Goal: Task Accomplishment & Management: Manage account settings

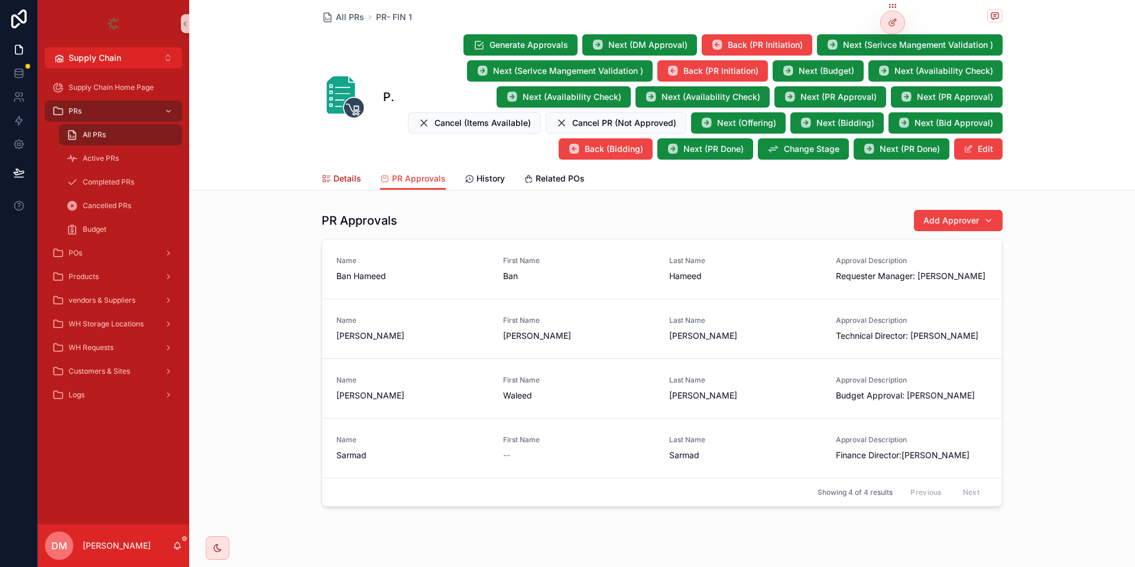
click at [340, 187] on link "Details" at bounding box center [341, 180] width 40 height 24
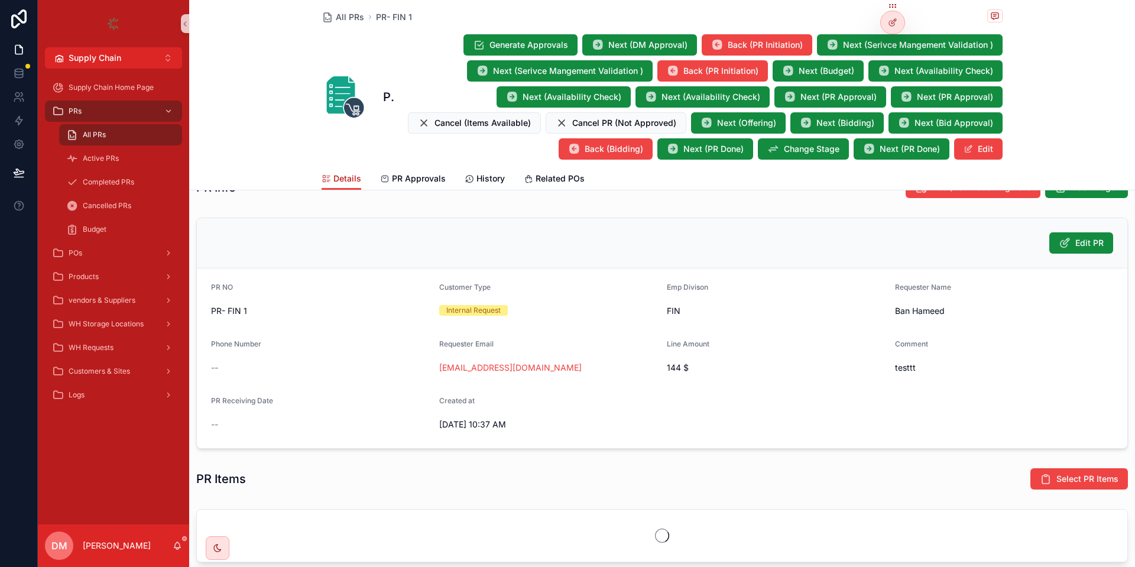
scroll to position [224, 0]
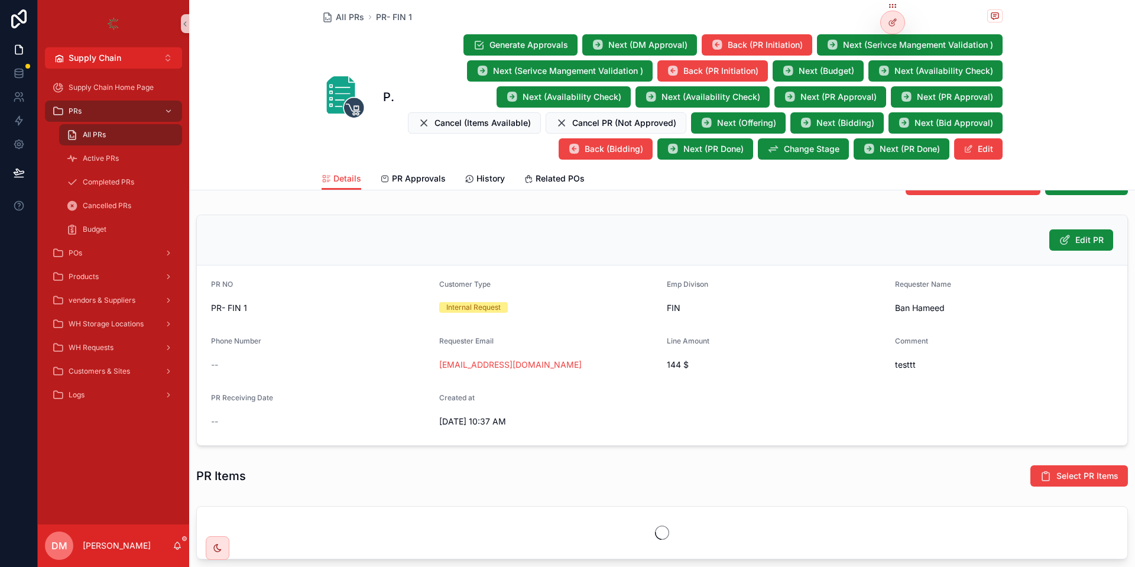
click at [682, 369] on span "144 $" at bounding box center [776, 365] width 219 height 12
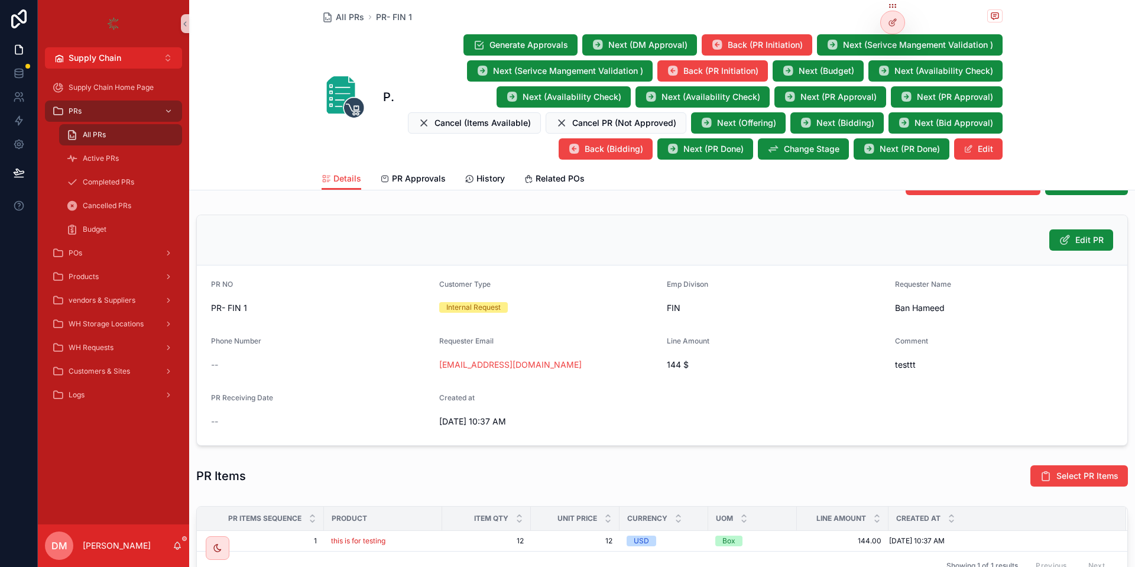
click at [682, 368] on span "144 $" at bounding box center [776, 365] width 219 height 12
click at [428, 176] on span "PR Approvals" at bounding box center [419, 179] width 54 height 12
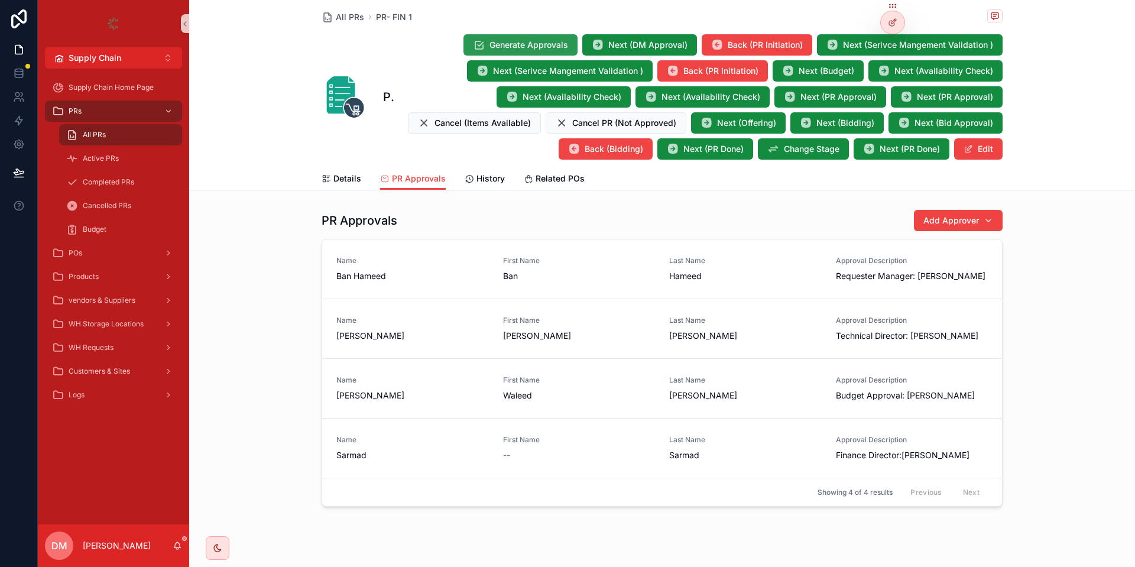
click at [546, 46] on span "Generate Approvals" at bounding box center [528, 45] width 79 height 12
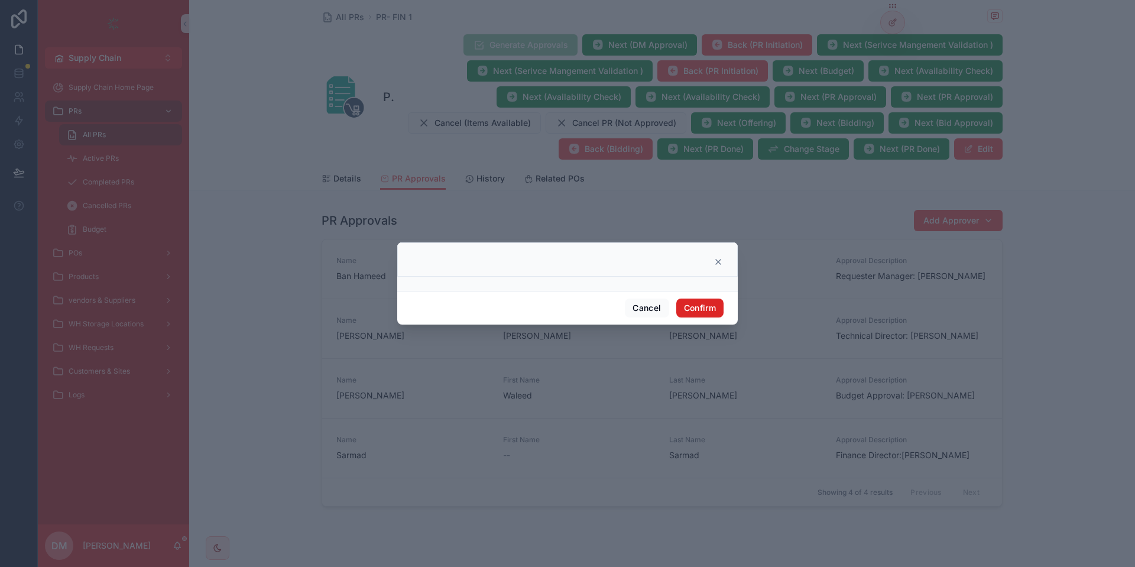
click at [702, 299] on button "Confirm" at bounding box center [699, 307] width 47 height 19
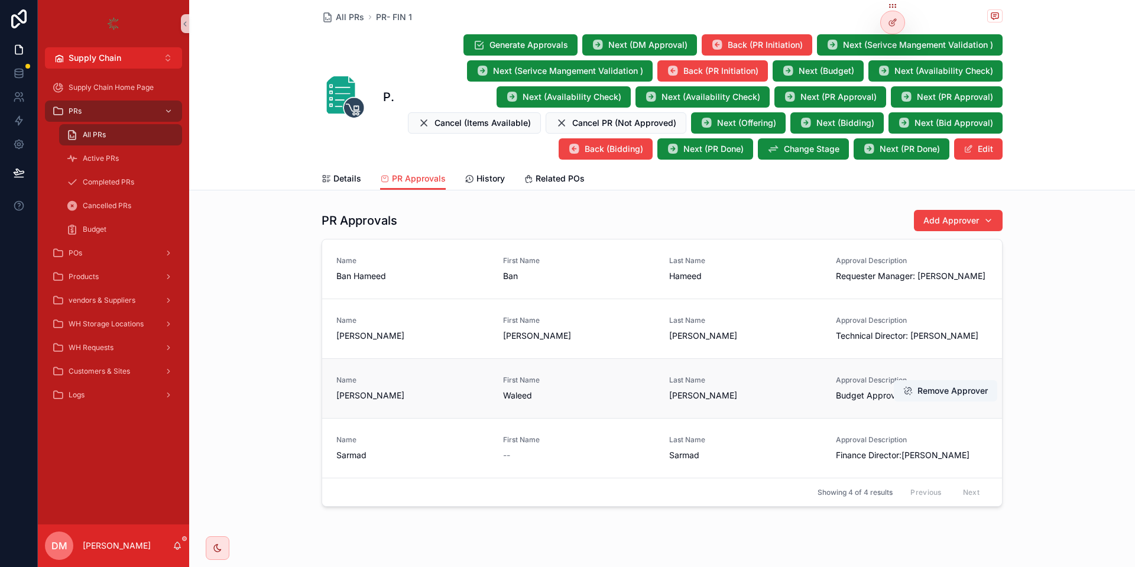
scroll to position [20, 0]
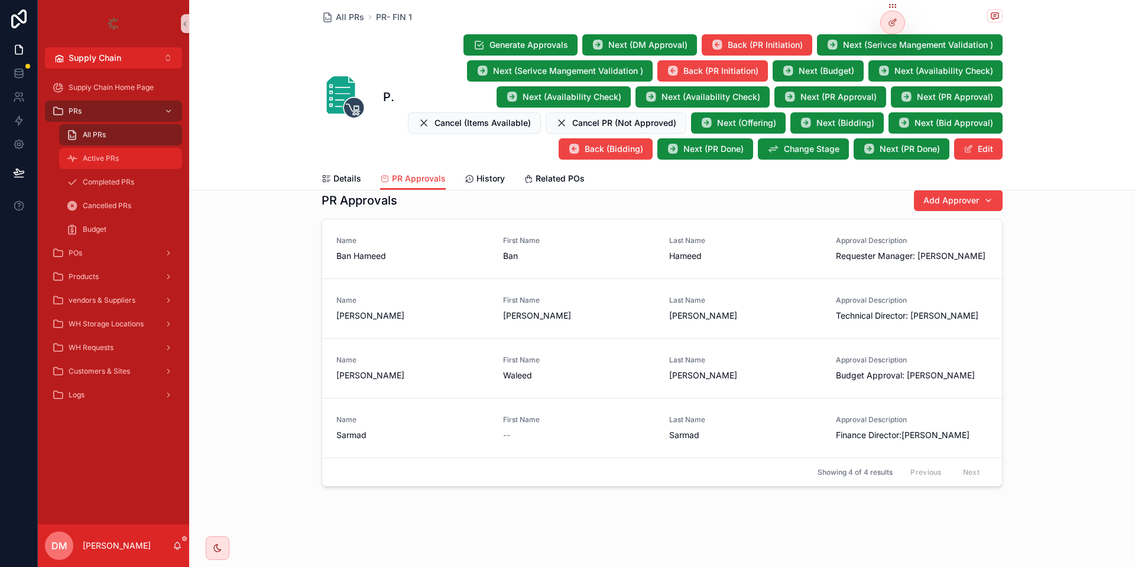
click at [100, 149] on div "Active PRs" at bounding box center [120, 158] width 109 height 19
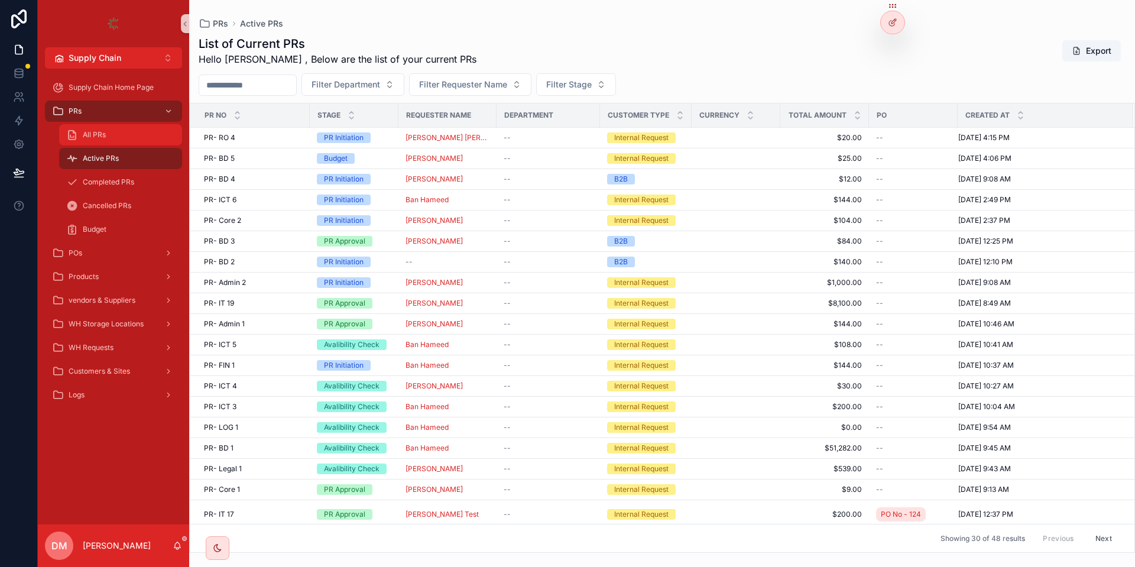
click at [128, 135] on div "All PRs" at bounding box center [120, 134] width 109 height 19
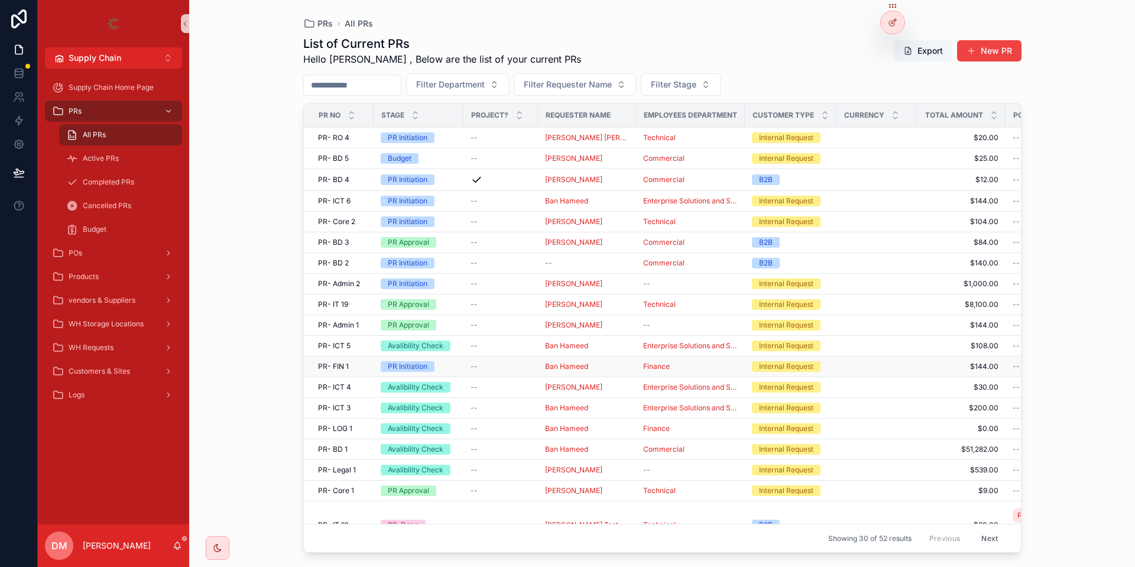
click at [358, 362] on div "PR- FIN 1 PR- FIN 1" at bounding box center [342, 366] width 48 height 9
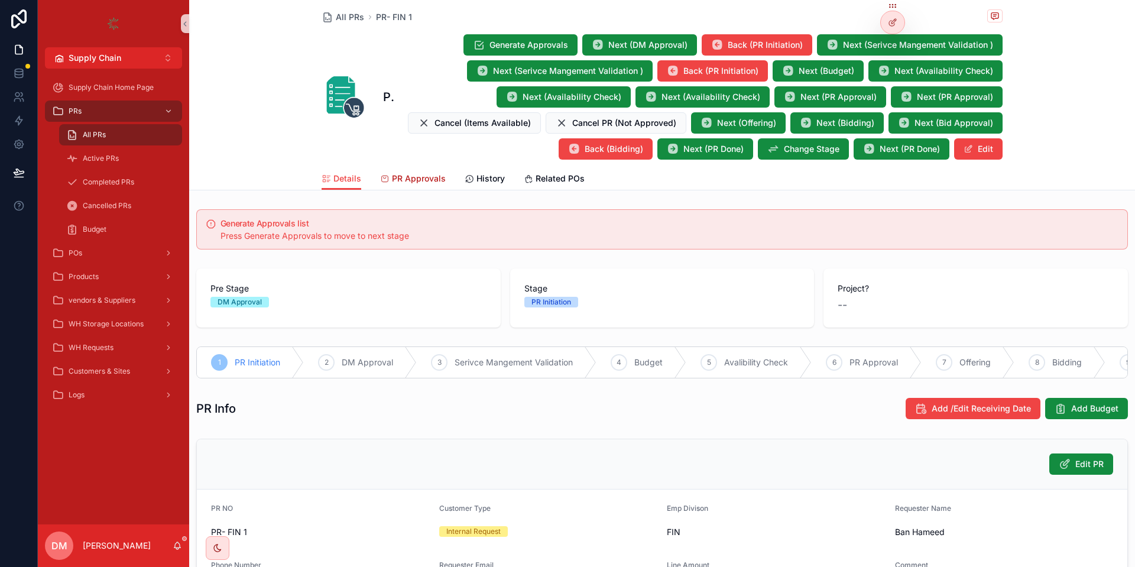
click at [391, 186] on link "PR Approvals" at bounding box center [413, 180] width 66 height 24
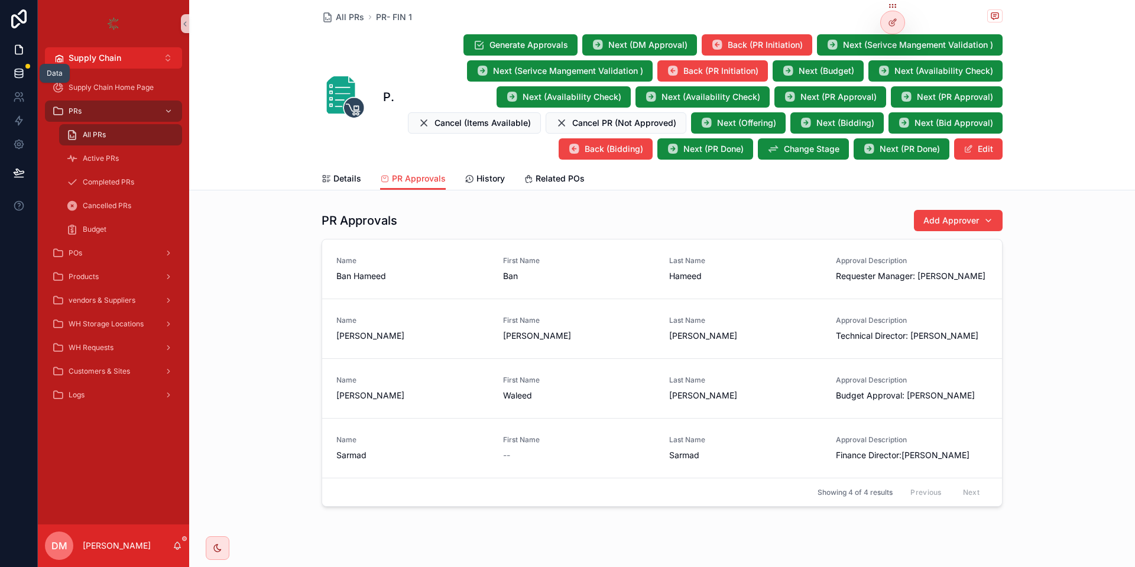
click at [28, 69] on link at bounding box center [18, 73] width 37 height 24
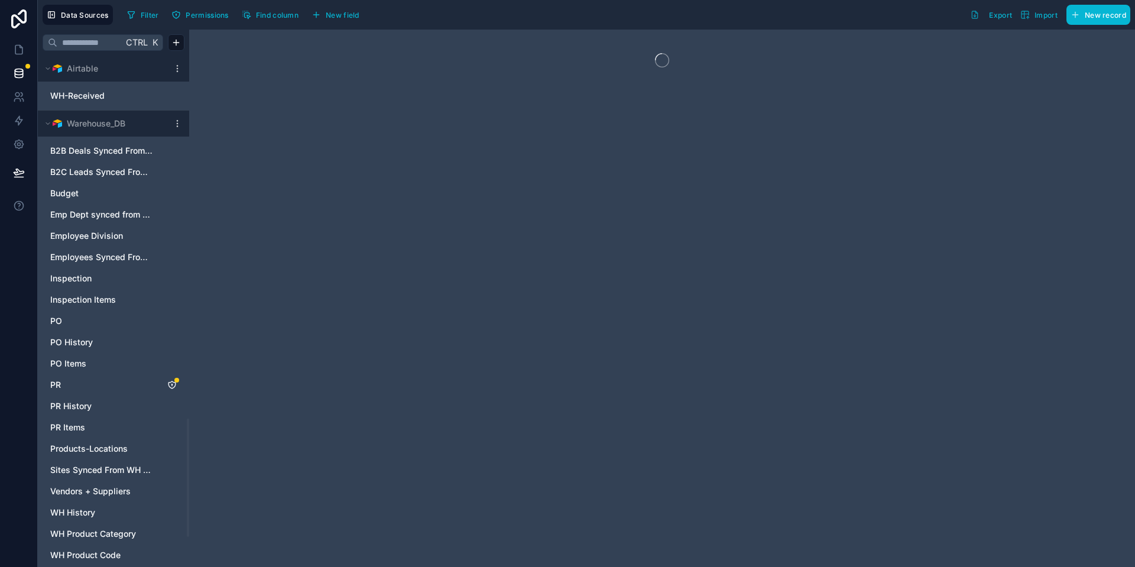
scroll to position [1558, 0]
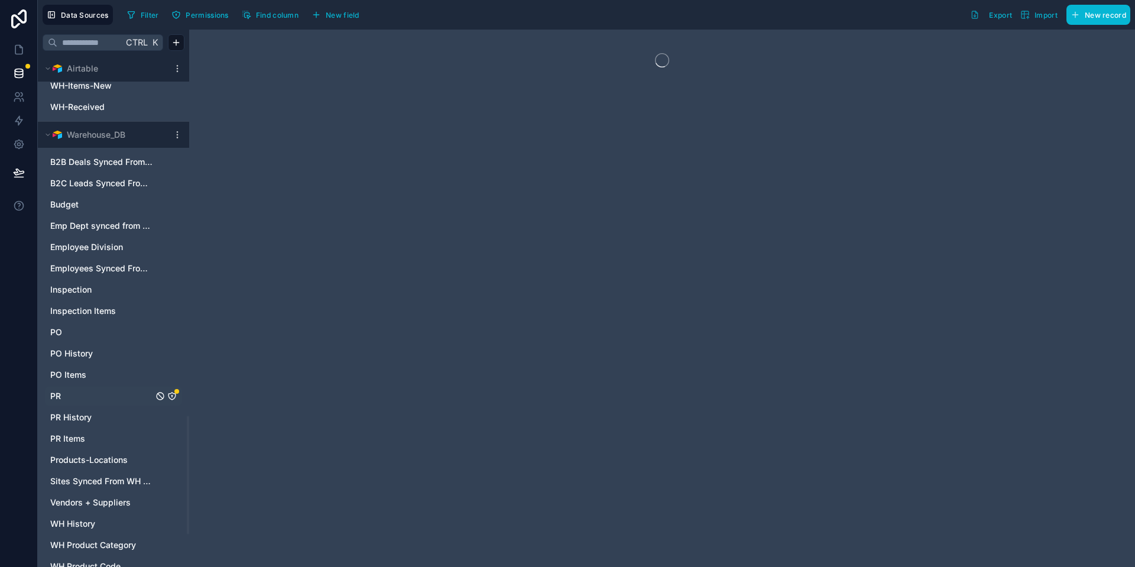
click at [173, 396] on icon "PR" at bounding box center [171, 395] width 9 height 9
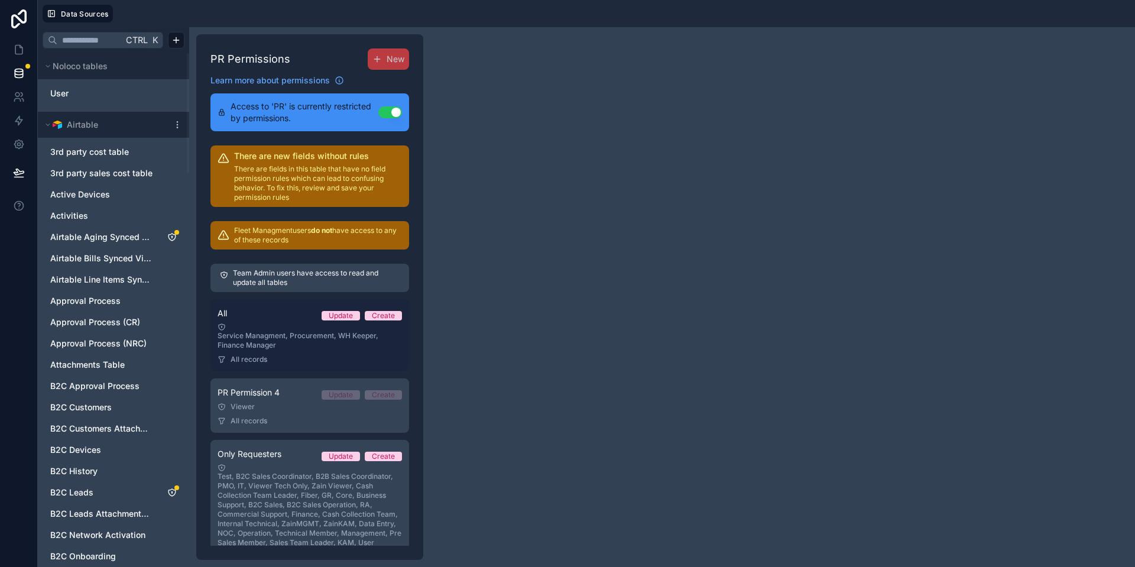
click at [304, 327] on div "Service Managment, Procurement, WH Keeper, Finance Manager" at bounding box center [309, 336] width 184 height 27
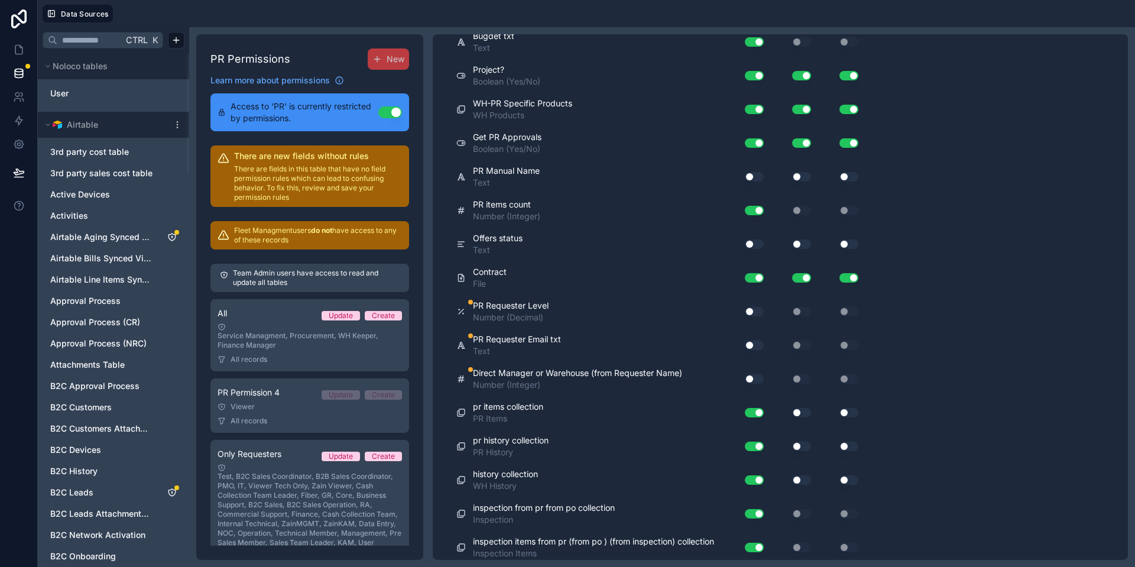
scroll to position [1901, 0]
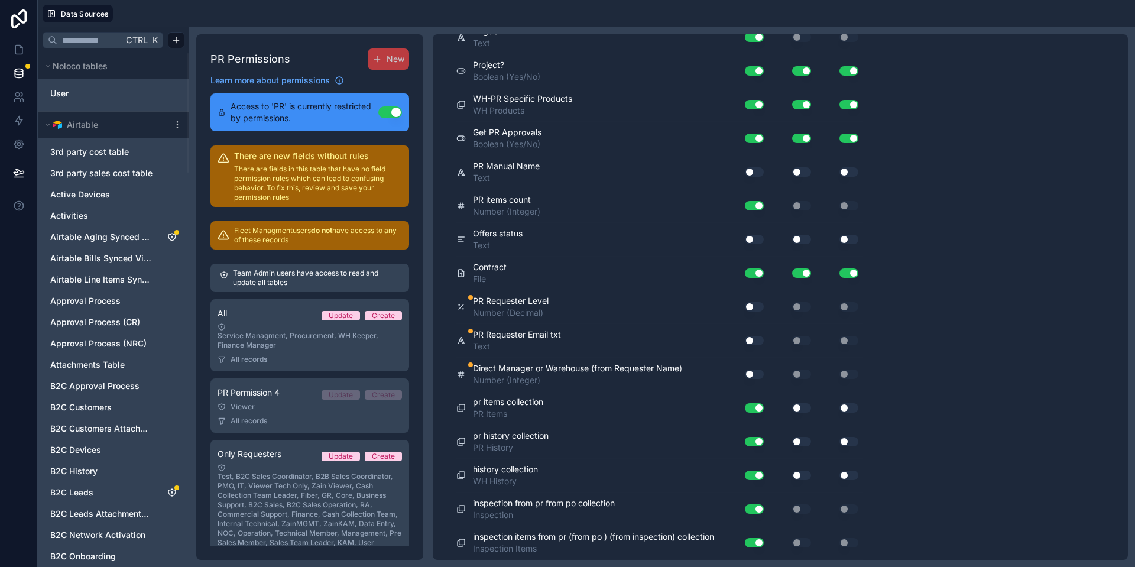
click at [749, 339] on button "Use setting" at bounding box center [754, 340] width 19 height 9
click at [749, 376] on button "Use setting" at bounding box center [754, 373] width 19 height 9
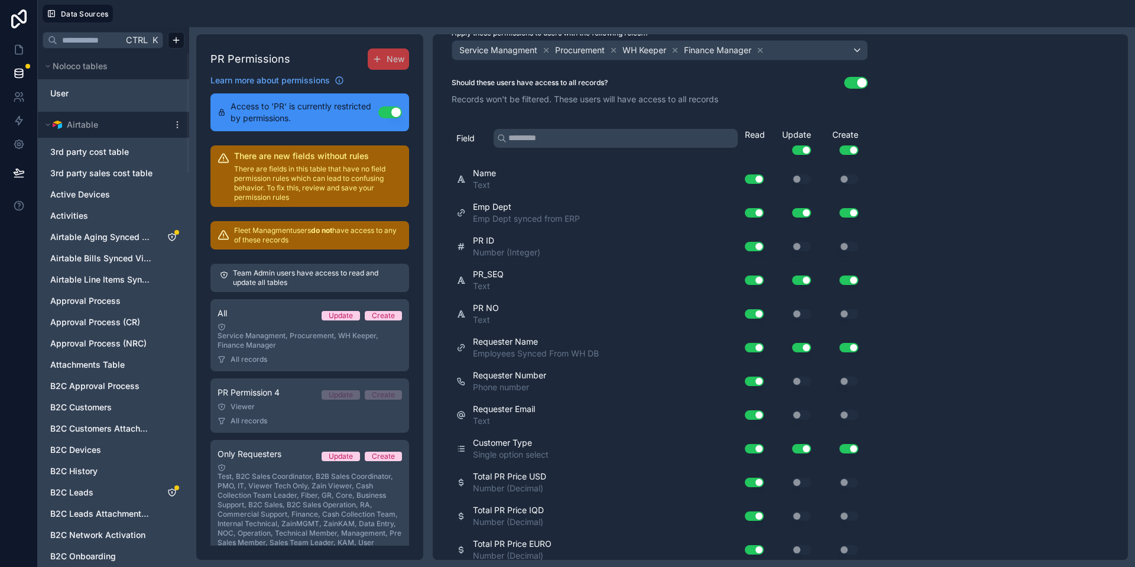
scroll to position [0, 0]
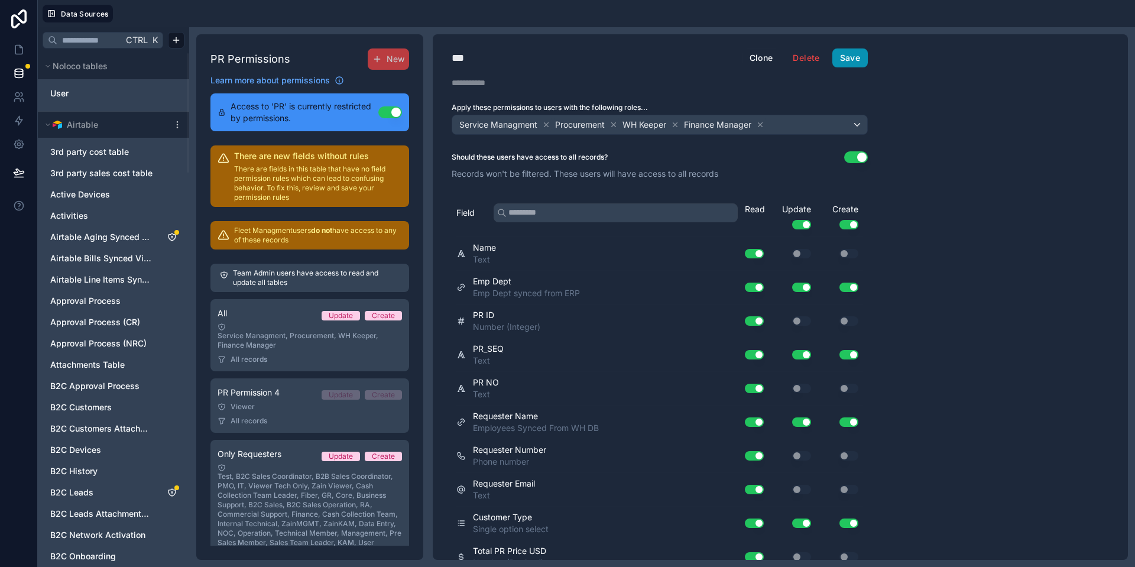
click at [856, 61] on button "Save" at bounding box center [849, 57] width 35 height 19
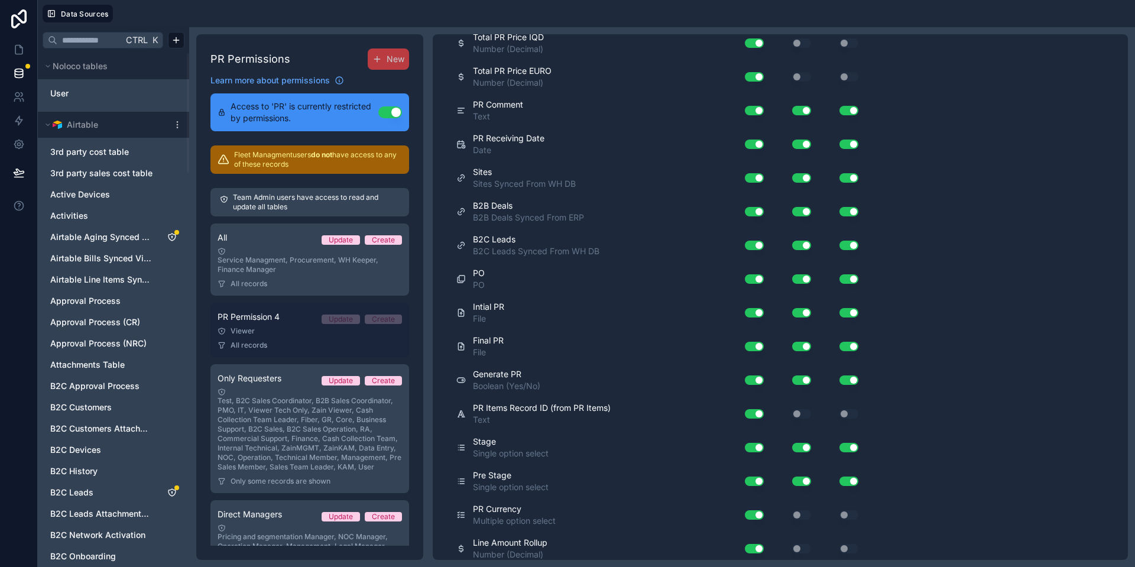
scroll to position [53, 0]
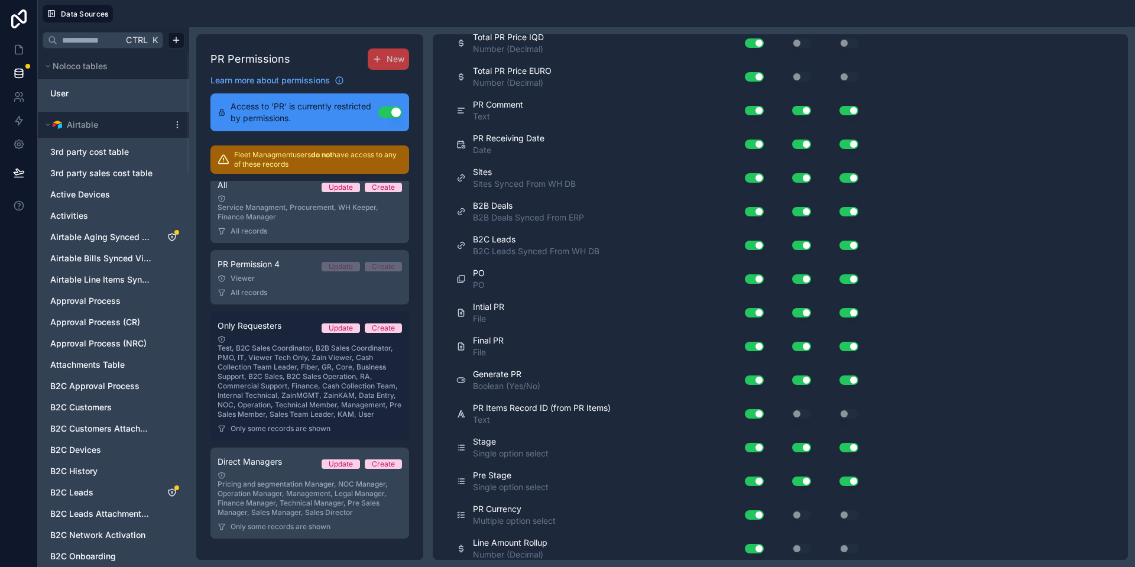
click at [272, 360] on div "Test, B2C Sales Coordinator, B2B Sales Coordinator, PMO, IT, Viewer Tech Only, …" at bounding box center [309, 377] width 184 height 84
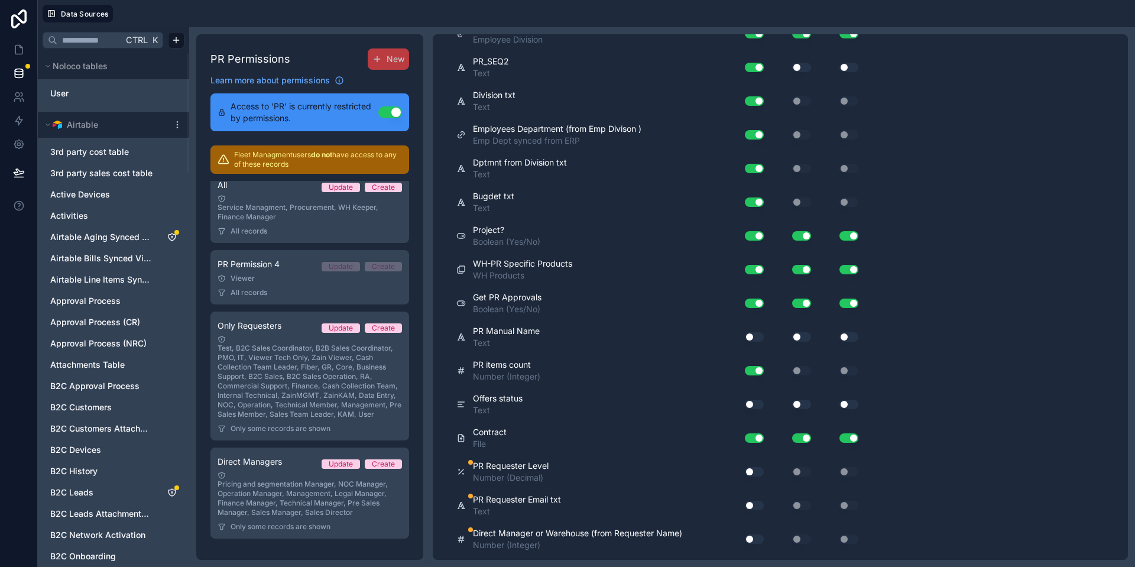
scroll to position [2012, 0]
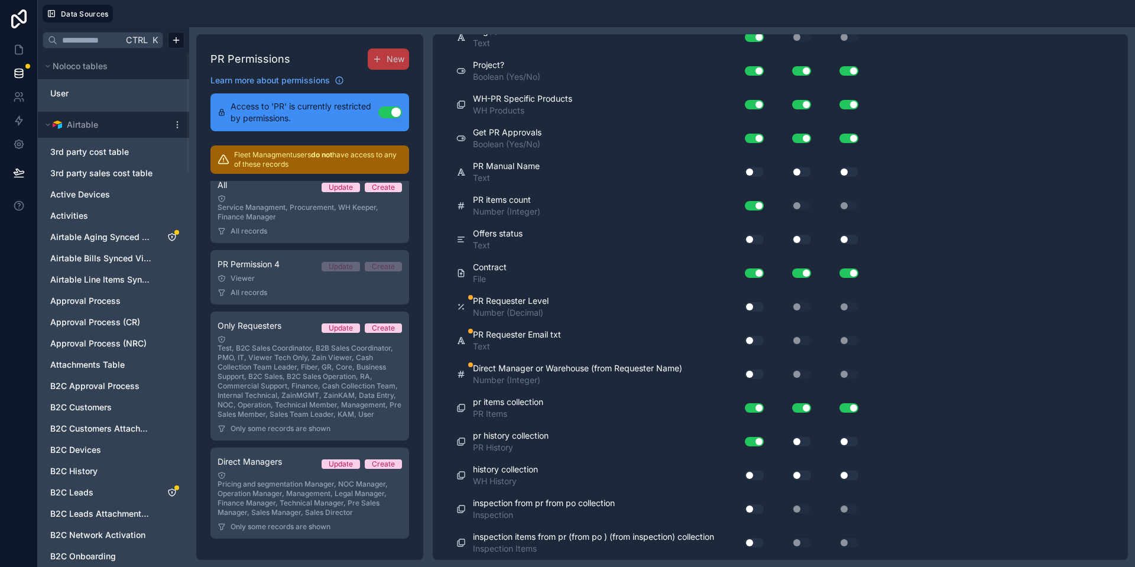
click at [751, 339] on button "Use setting" at bounding box center [754, 340] width 19 height 9
click at [751, 375] on button "Use setting" at bounding box center [754, 373] width 19 height 9
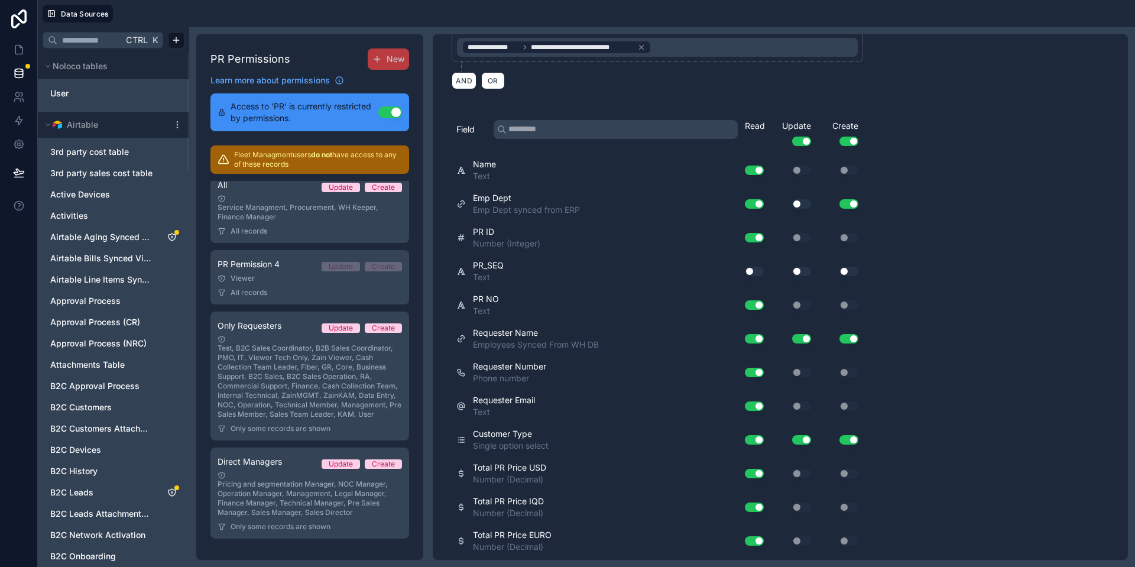
scroll to position [0, 0]
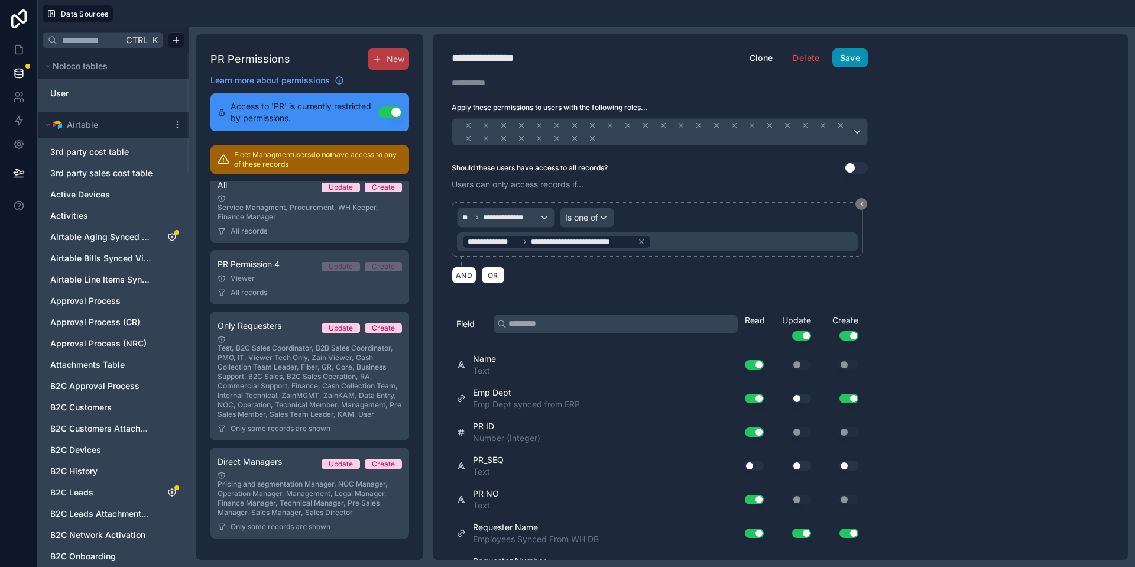
click at [860, 56] on button "Save" at bounding box center [849, 57] width 35 height 19
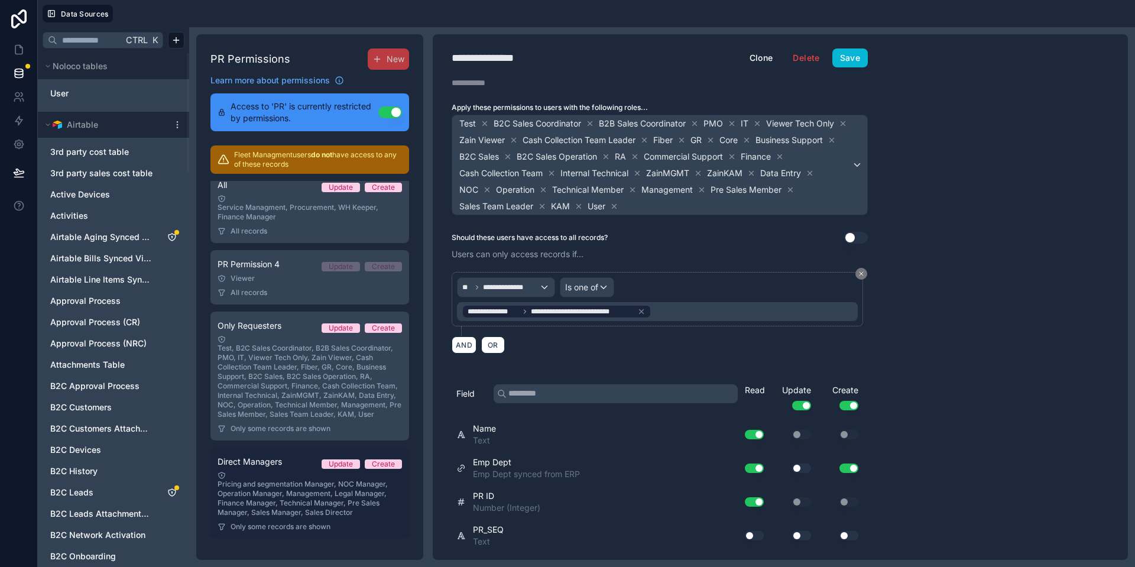
click at [301, 469] on link "Direct Managers Update Create Pricing and segmentation Manager, NOC Manager, Op…" at bounding box center [309, 492] width 199 height 91
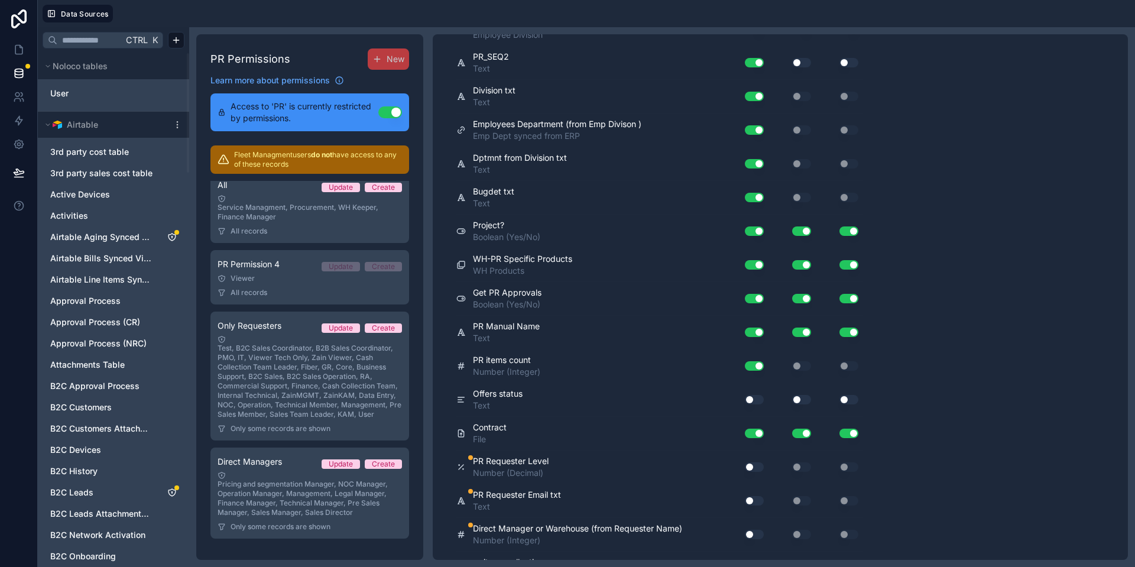
scroll to position [2118, 0]
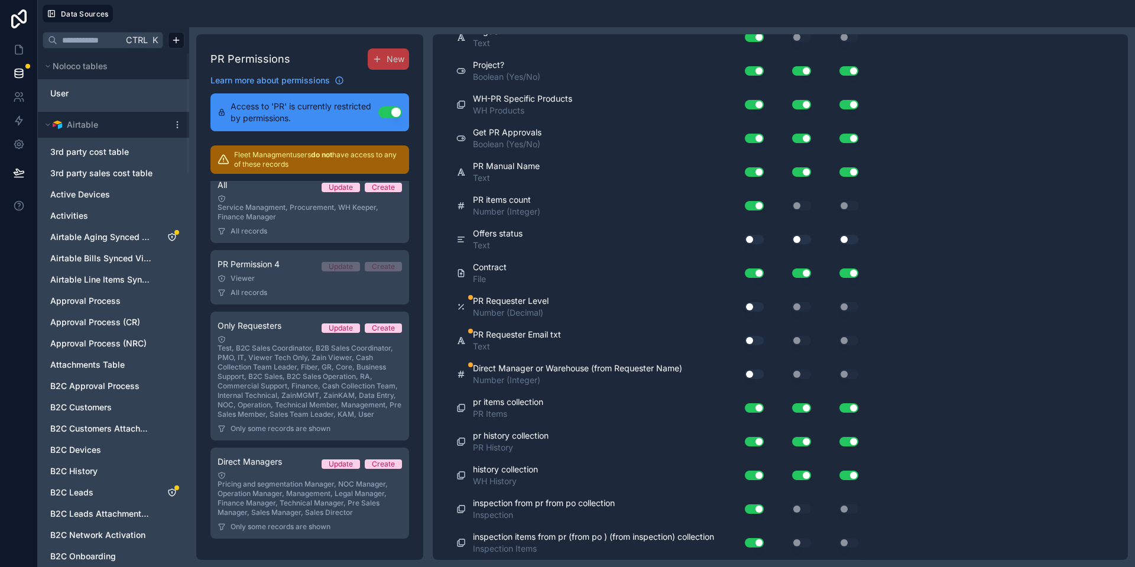
click at [752, 373] on button "Use setting" at bounding box center [754, 373] width 19 height 9
click at [749, 341] on button "Use setting" at bounding box center [754, 340] width 19 height 9
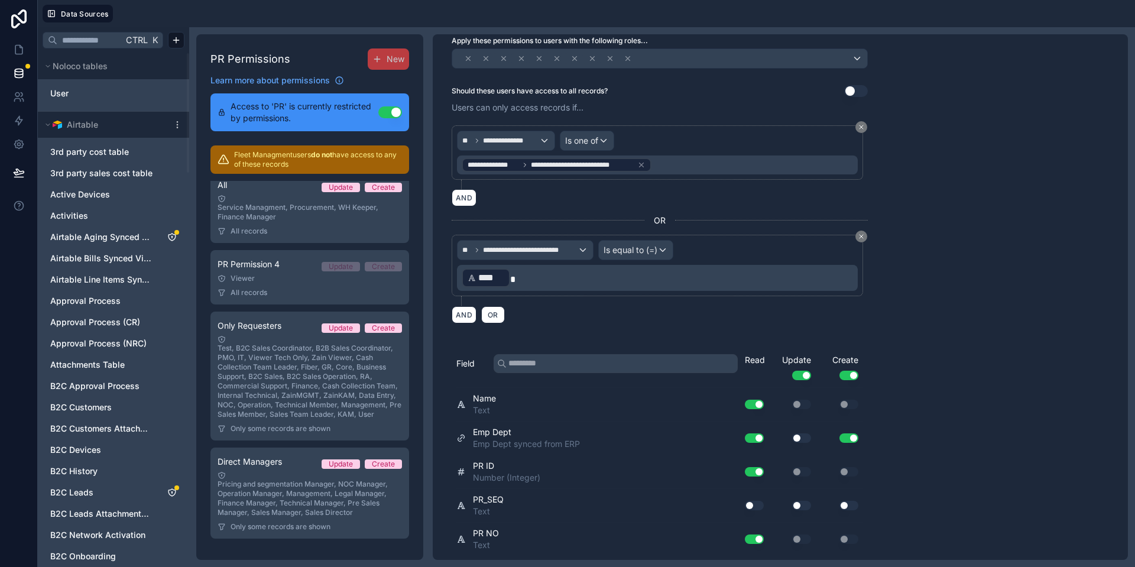
scroll to position [0, 0]
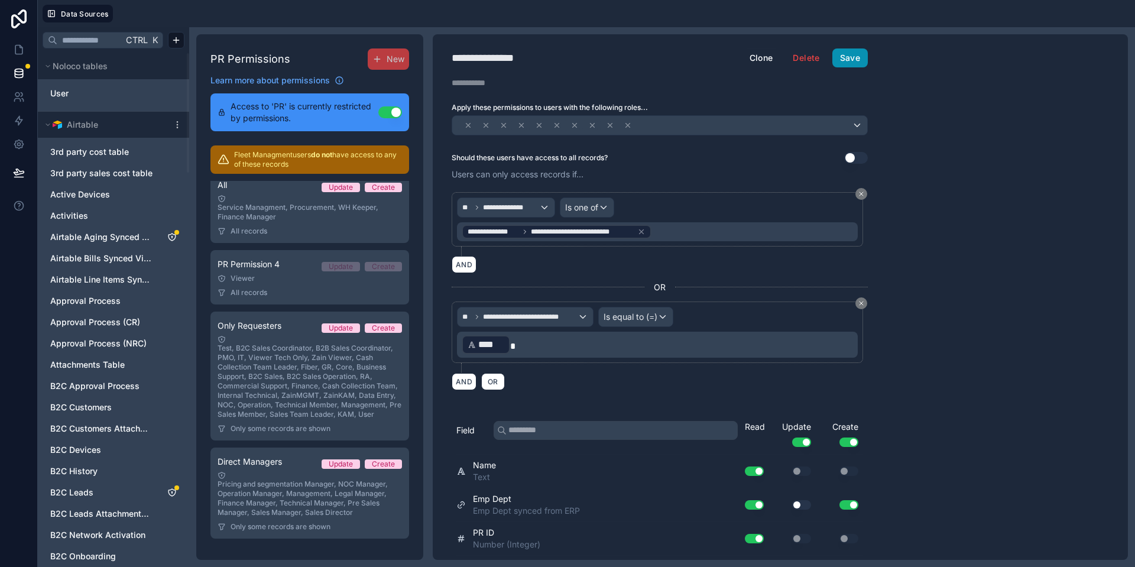
click at [849, 59] on button "Save" at bounding box center [849, 57] width 35 height 19
click at [21, 51] on icon at bounding box center [19, 50] width 12 height 12
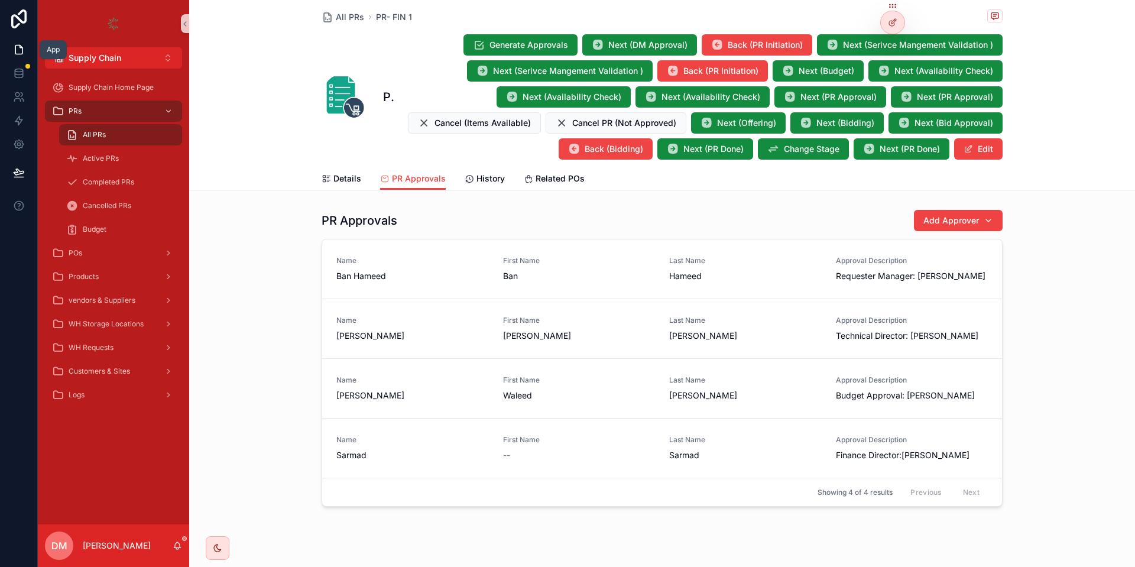
click at [18, 51] on icon at bounding box center [19, 50] width 12 height 12
click at [129, 129] on div "All PRs" at bounding box center [120, 134] width 109 height 19
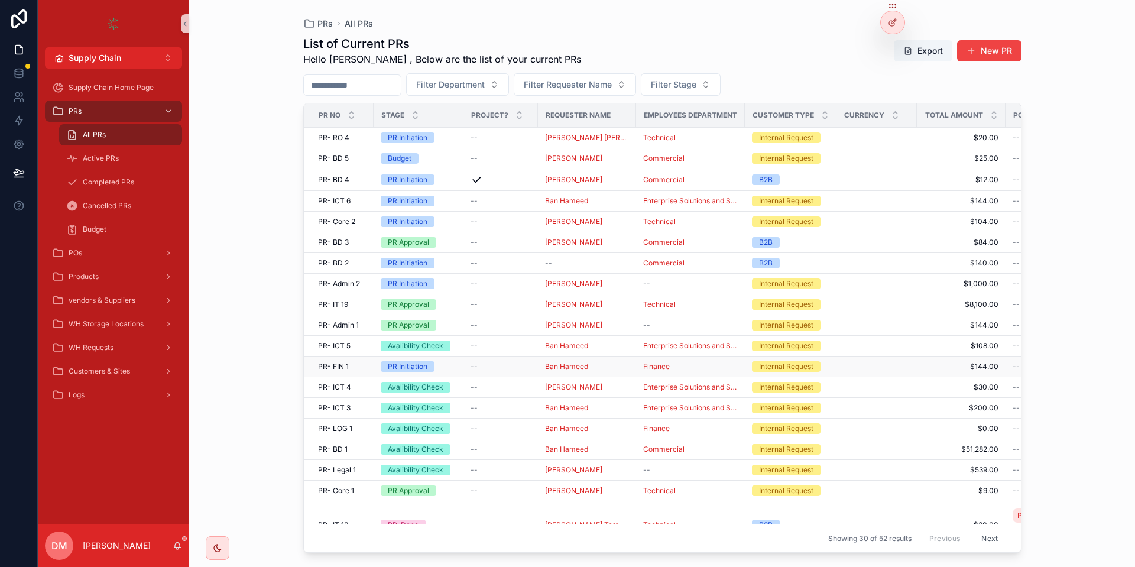
click at [346, 368] on span "PR- FIN 1" at bounding box center [333, 366] width 31 height 9
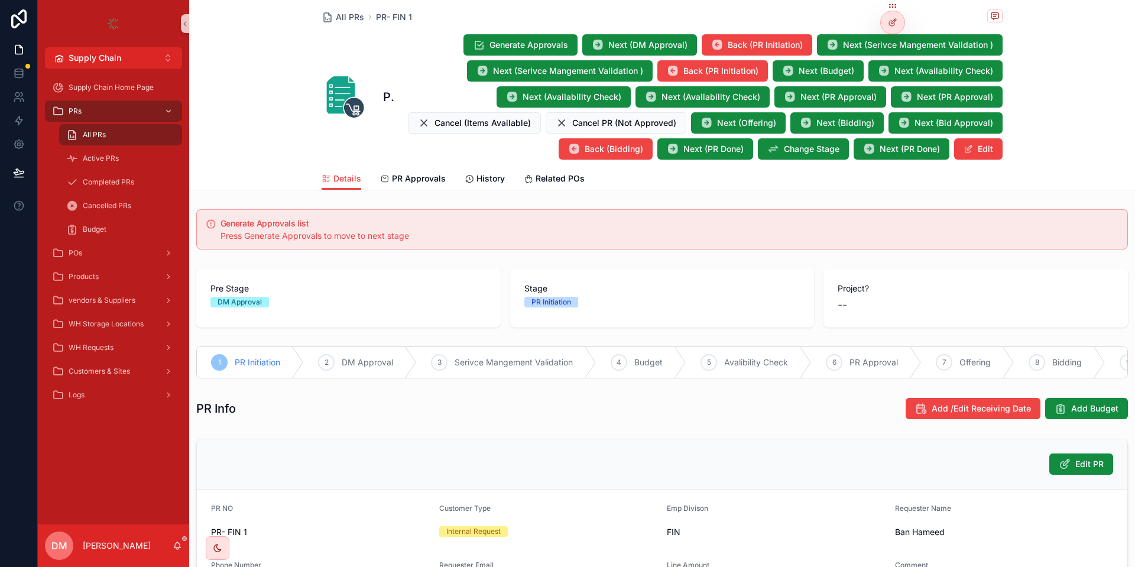
scroll to position [292, 0]
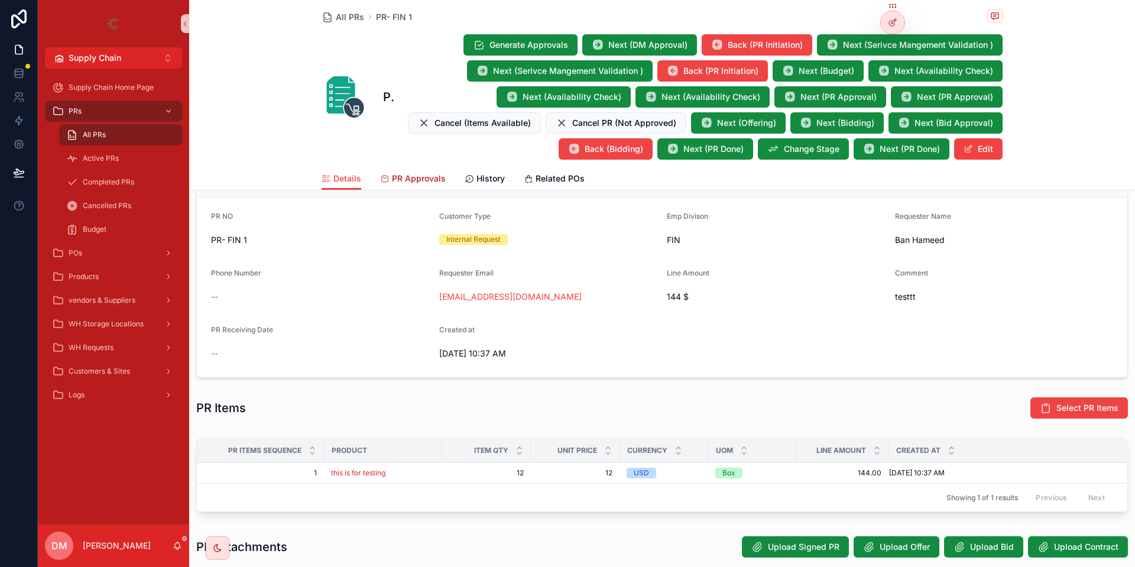
click at [399, 173] on span "PR Approvals" at bounding box center [419, 179] width 54 height 12
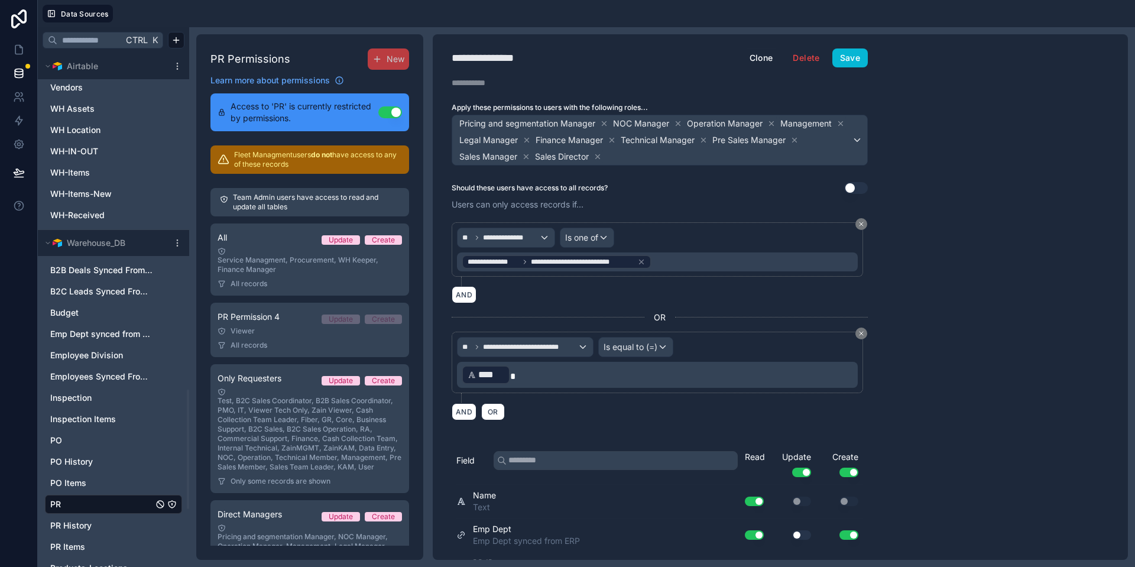
scroll to position [1448, 0]
click at [127, 500] on link "PR" at bounding box center [101, 504] width 103 height 12
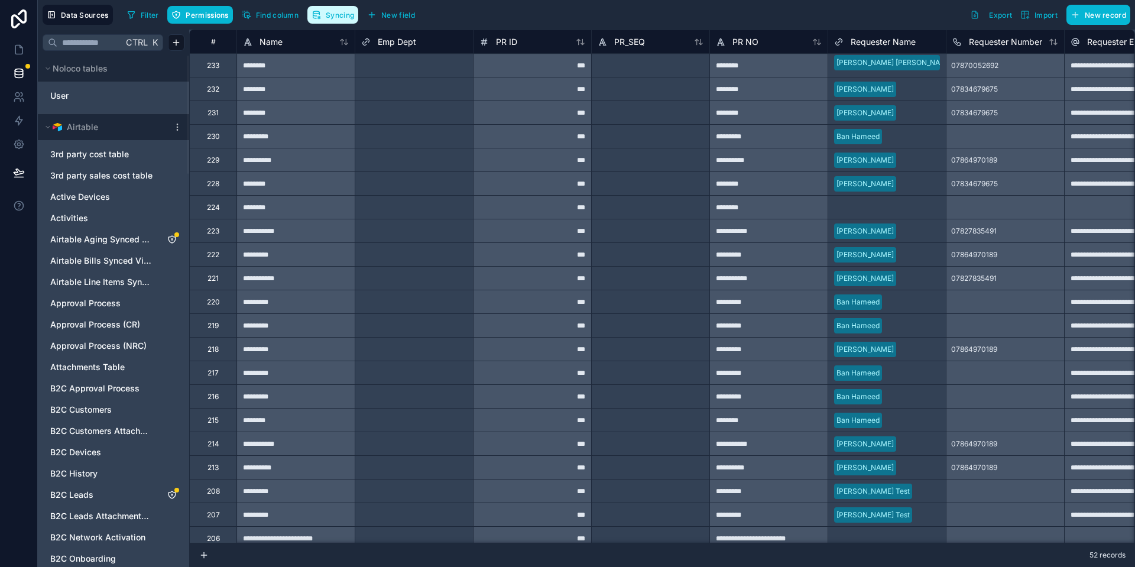
click at [320, 13] on icon "button" at bounding box center [316, 12] width 7 height 2
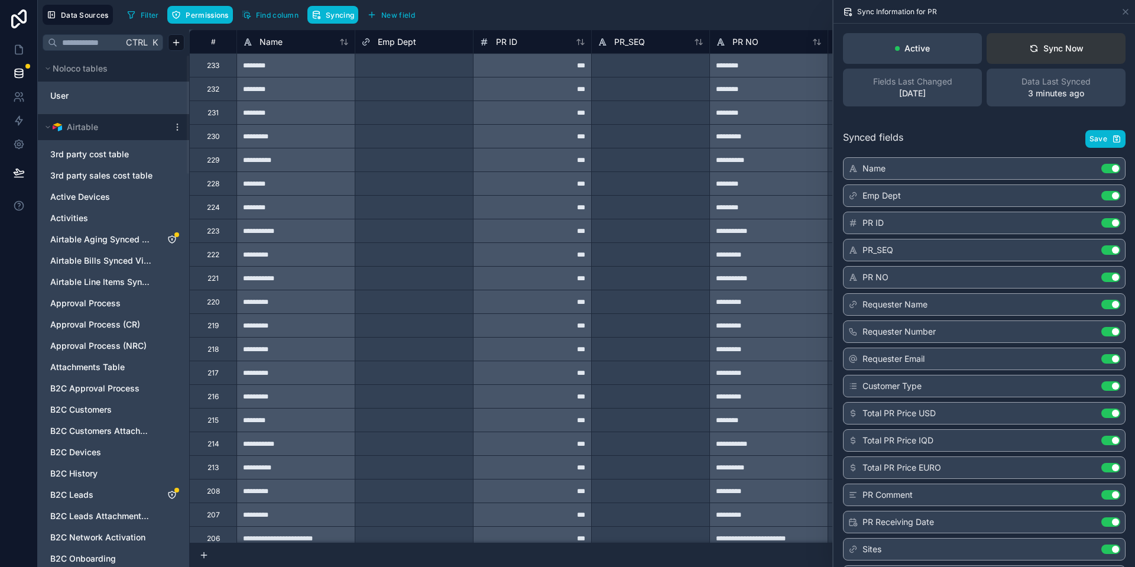
click at [1040, 56] on button "Sync Now" at bounding box center [1055, 48] width 139 height 31
click at [1053, 83] on span "Data Last Synced" at bounding box center [1055, 82] width 69 height 12
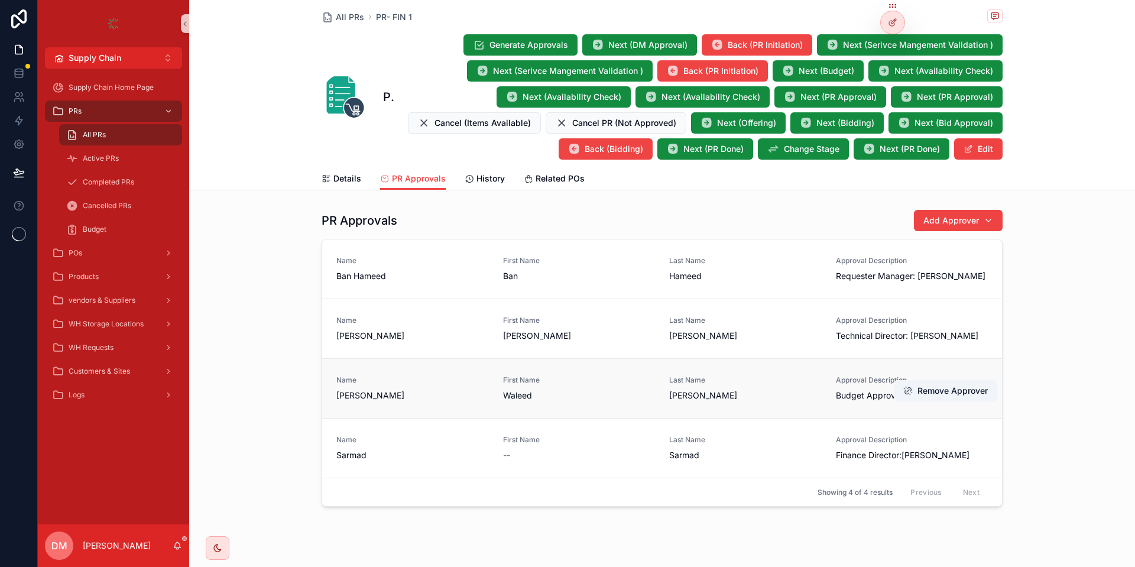
scroll to position [20, 0]
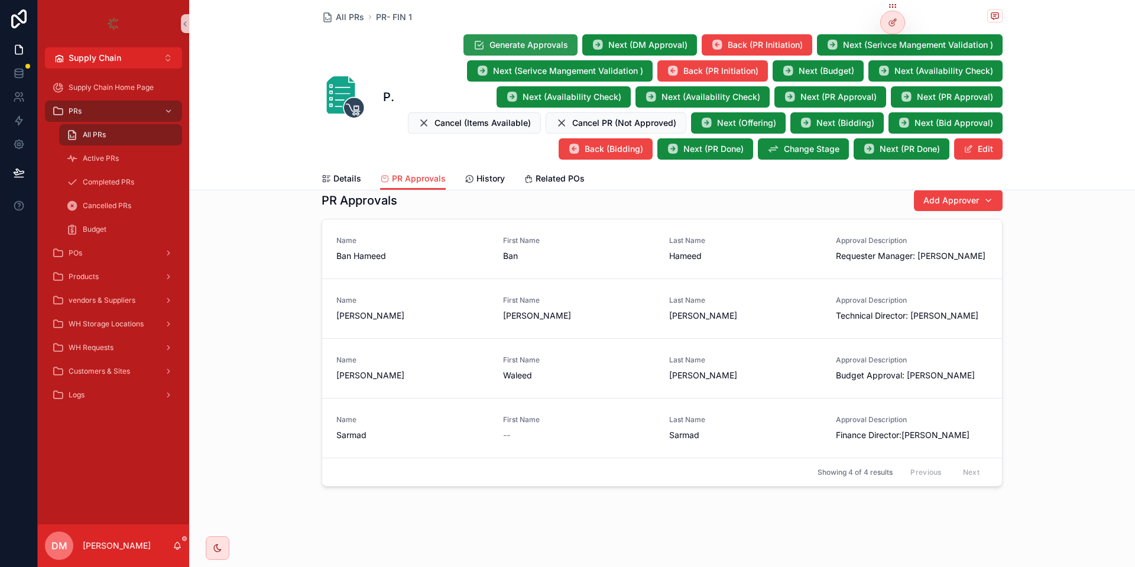
click at [503, 47] on span "Generate Approvals" at bounding box center [528, 45] width 79 height 12
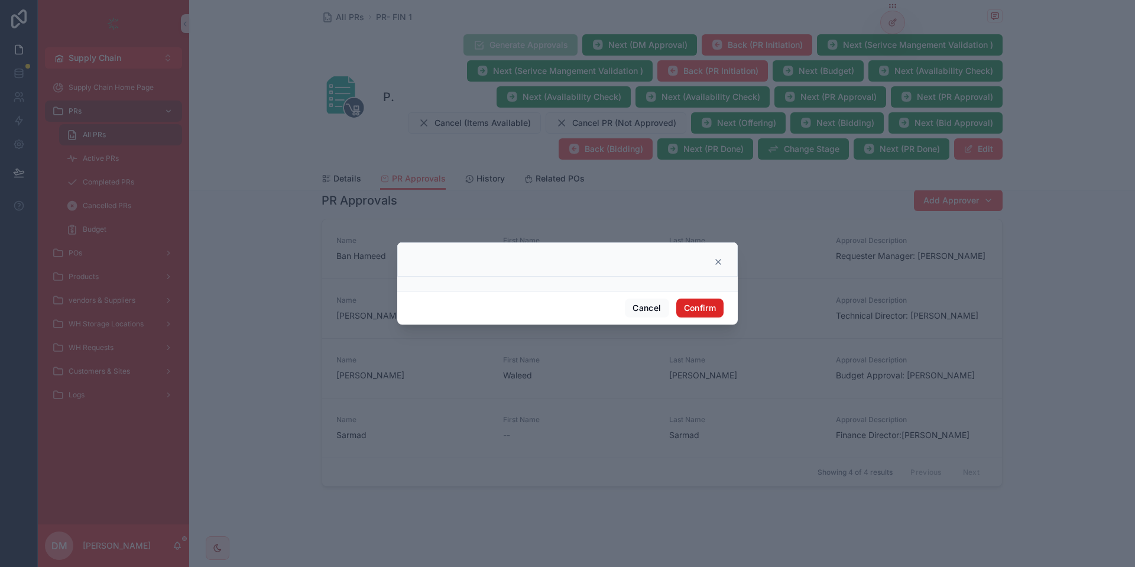
click at [690, 309] on button "Confirm" at bounding box center [699, 307] width 47 height 19
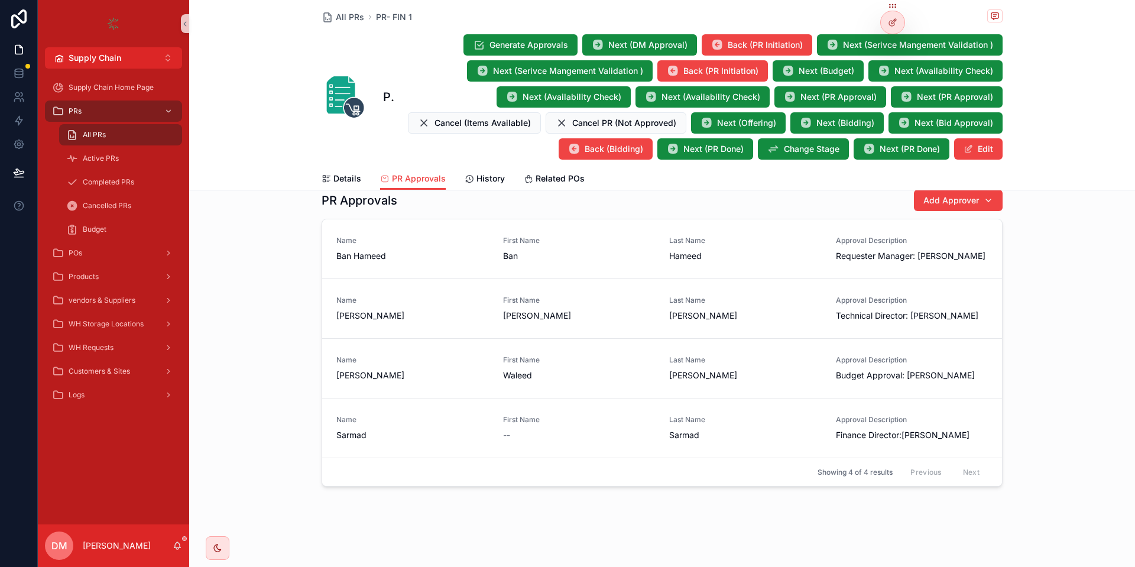
scroll to position [0, 0]
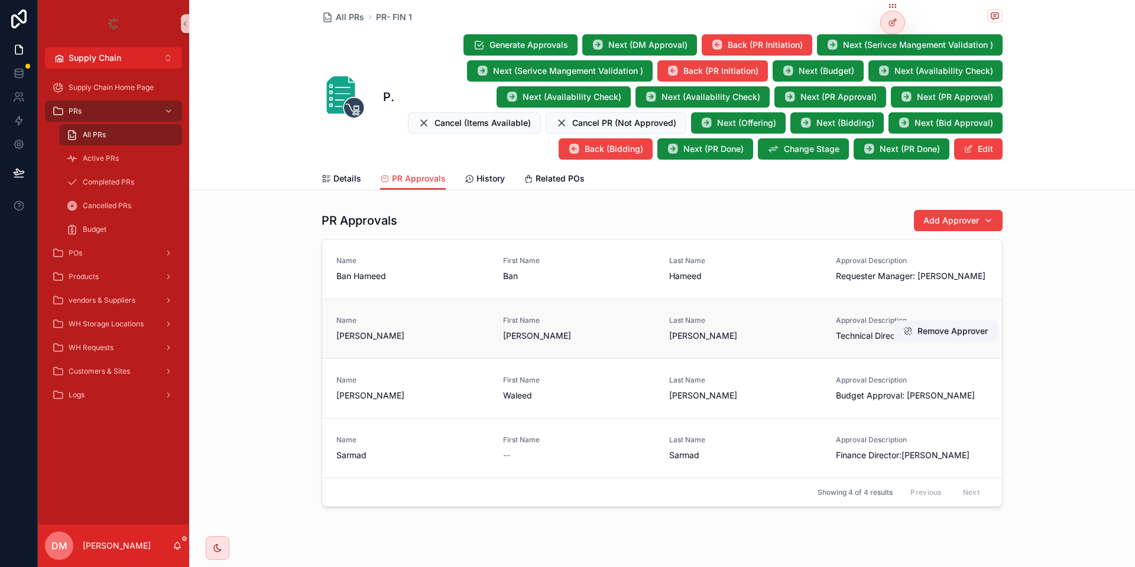
click at [417, 300] on div "Name Ahmed Maher First Name Ahmed Last Name Maher Approval Description Technica…" at bounding box center [662, 328] width 680 height 60
click at [417, 272] on span "Ban Hameed" at bounding box center [412, 276] width 152 height 12
click at [427, 330] on span "[PERSON_NAME]" at bounding box center [412, 336] width 152 height 12
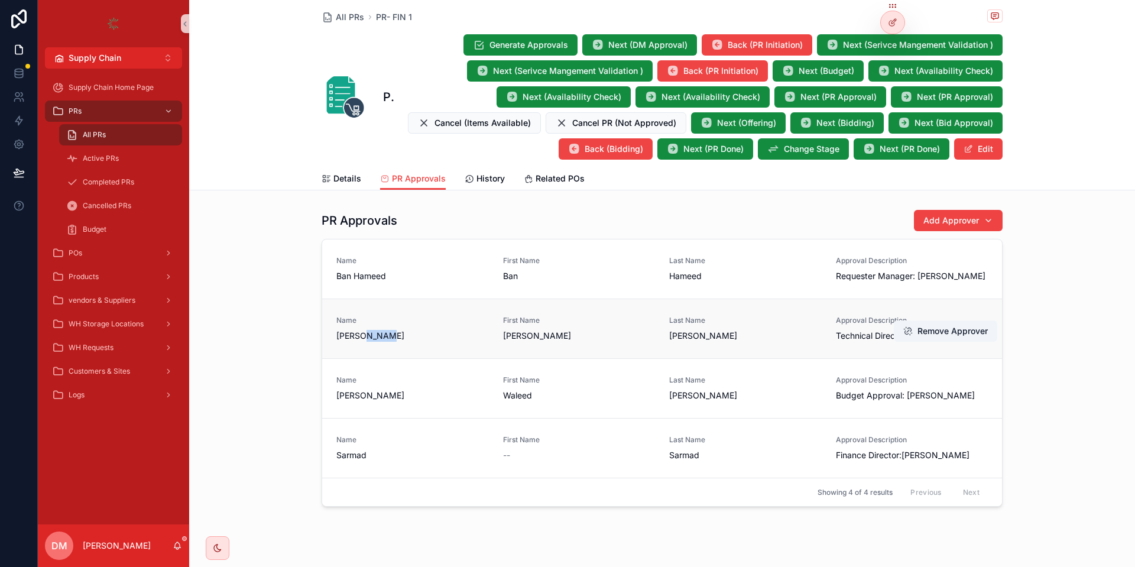
click at [427, 330] on span "[PERSON_NAME]" at bounding box center [412, 336] width 152 height 12
click at [479, 53] on button "Generate Approvals" at bounding box center [520, 44] width 114 height 21
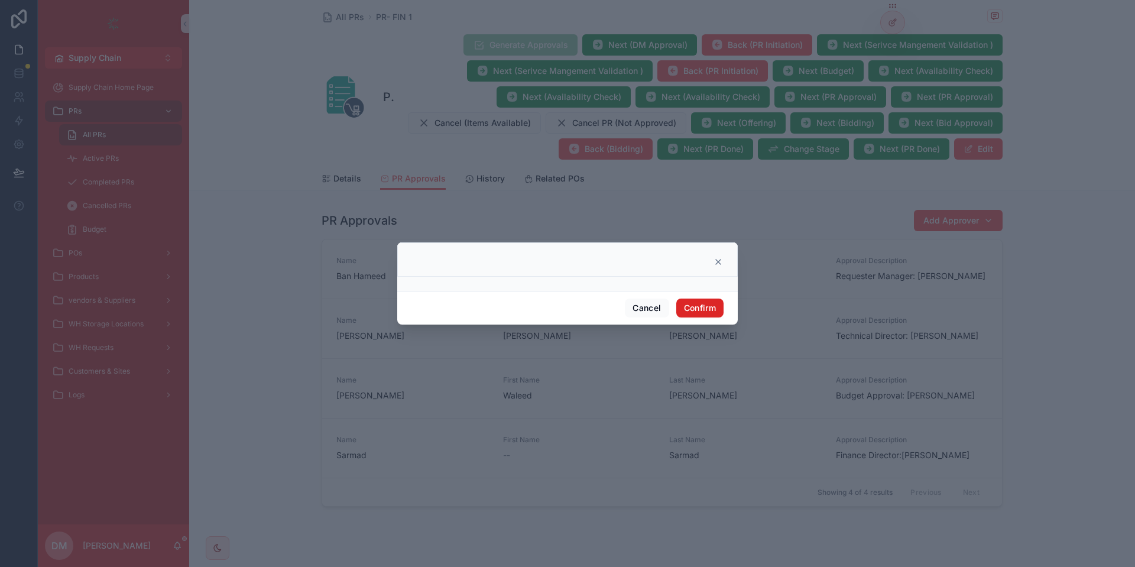
click at [714, 306] on button "Confirm" at bounding box center [699, 307] width 47 height 19
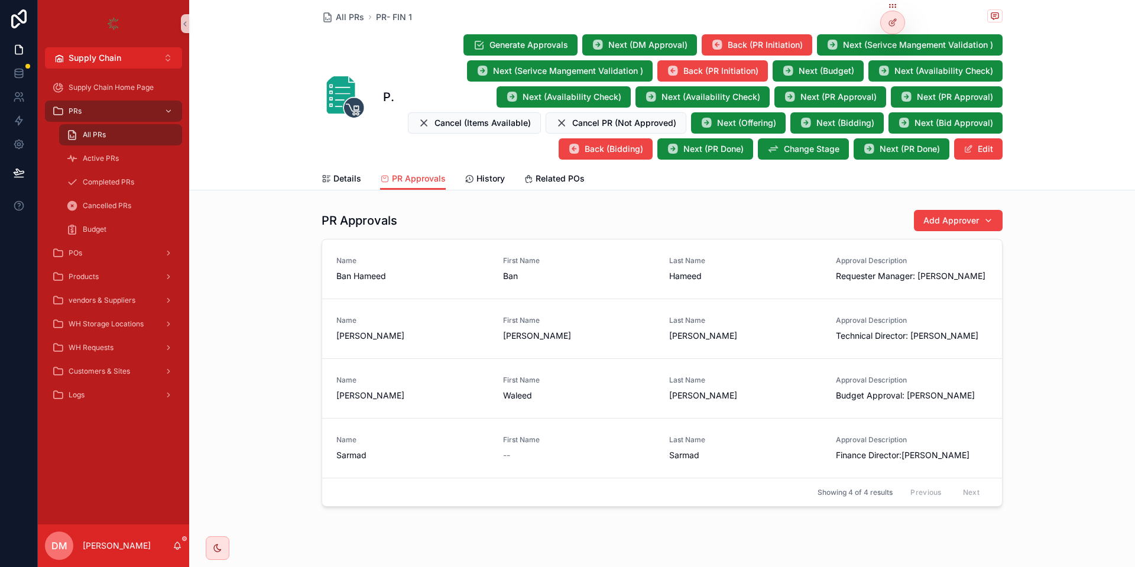
click at [314, 178] on div "Details PR Approvals History Related POs" at bounding box center [661, 178] width 931 height 22
click at [326, 178] on icon "scrollable content" at bounding box center [325, 178] width 9 height 9
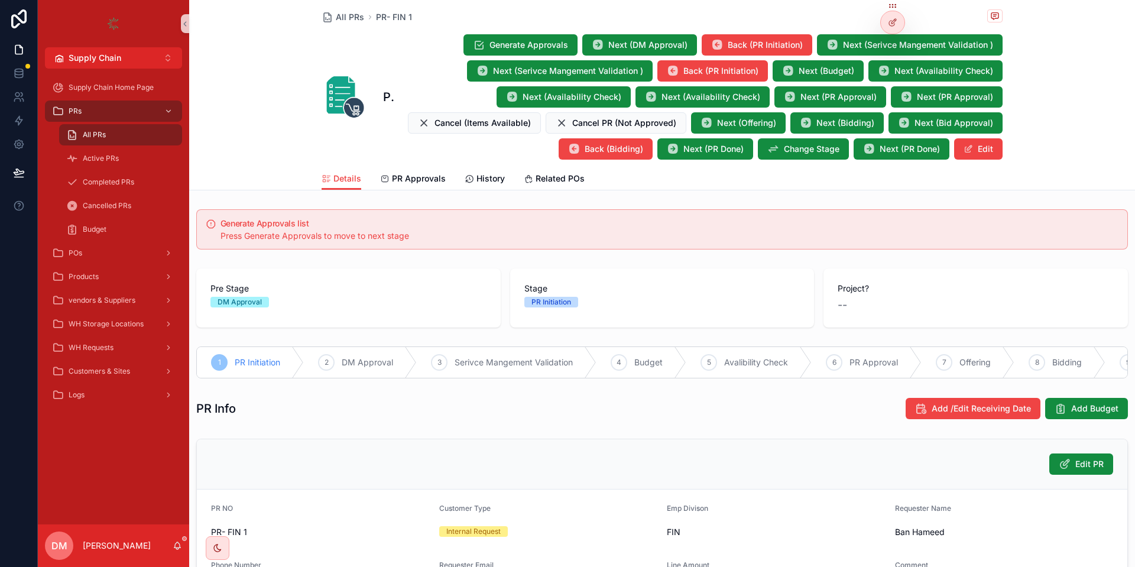
click at [267, 360] on span "PR Initiation" at bounding box center [258, 362] width 46 height 12
click at [542, 44] on span "Generate Approvals" at bounding box center [528, 45] width 79 height 12
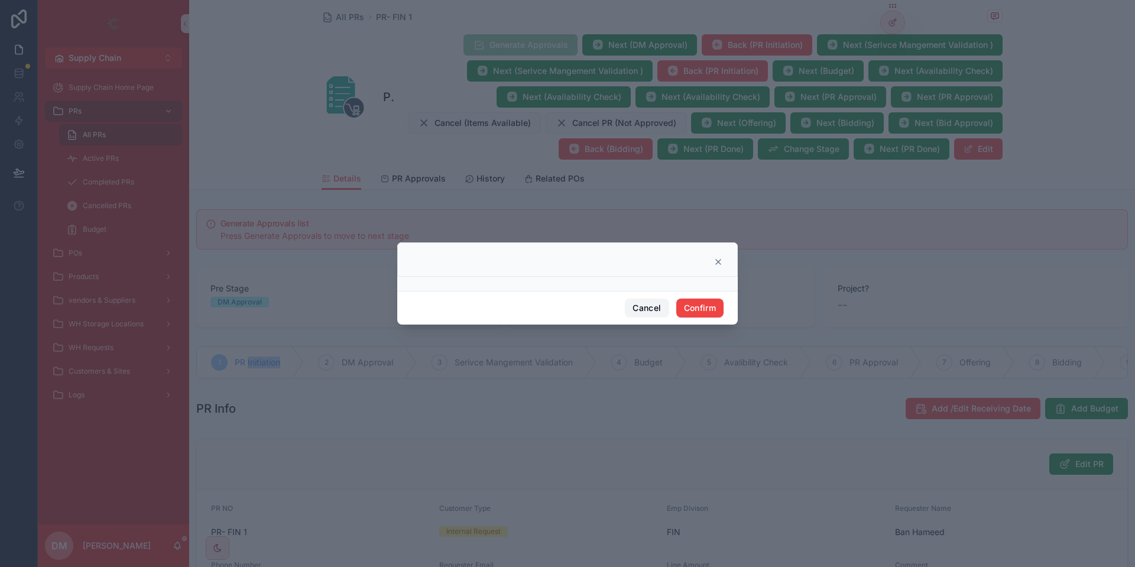
click at [647, 306] on button "Cancel" at bounding box center [647, 307] width 44 height 19
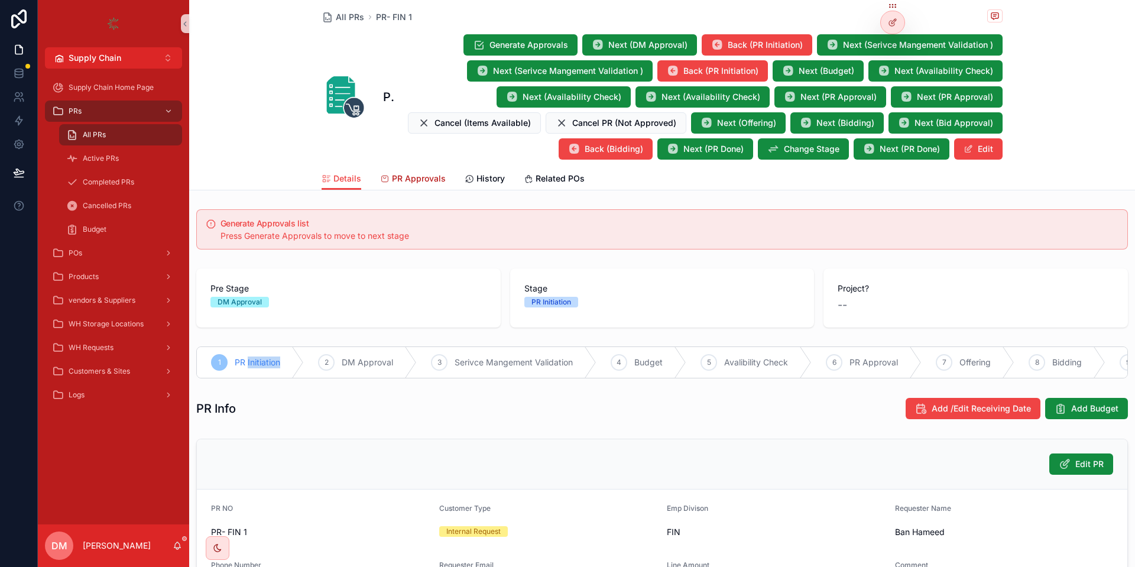
click at [403, 178] on span "PR Approvals" at bounding box center [419, 179] width 54 height 12
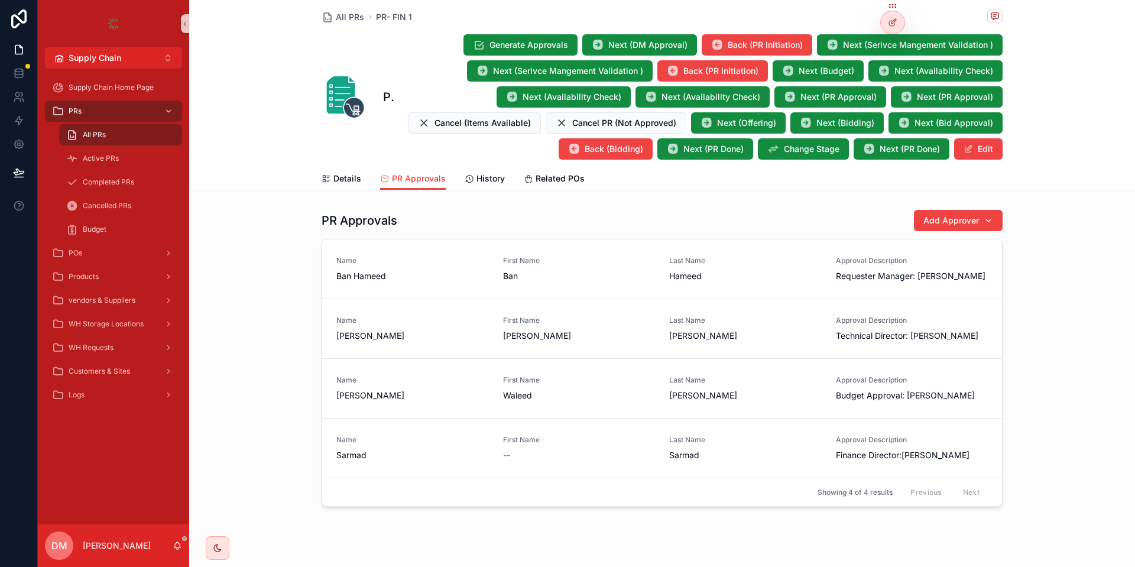
click at [121, 132] on div "All PRs" at bounding box center [120, 134] width 109 height 19
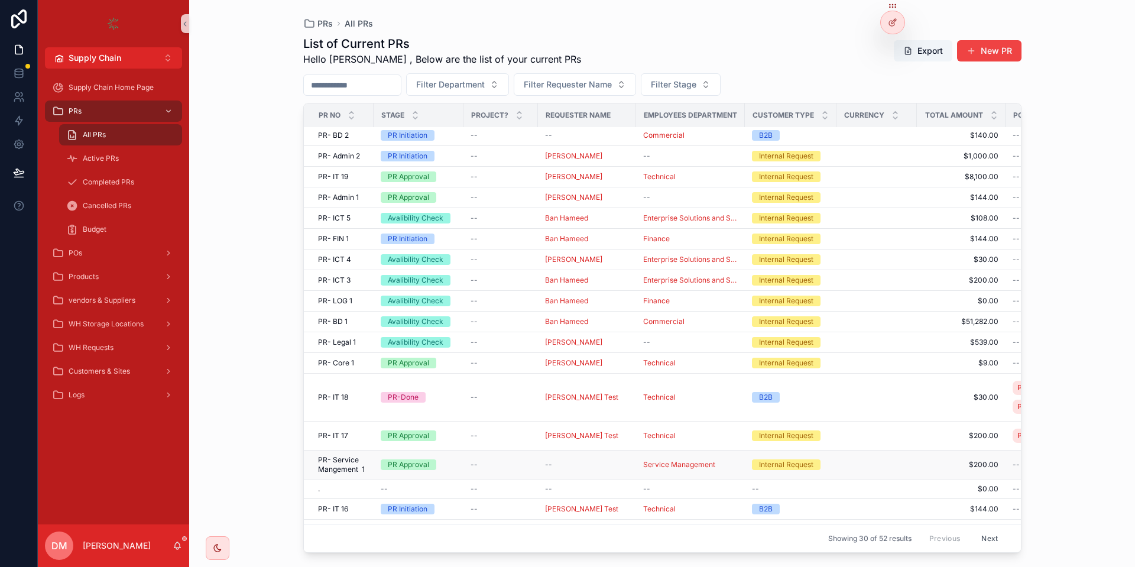
scroll to position [126, 0]
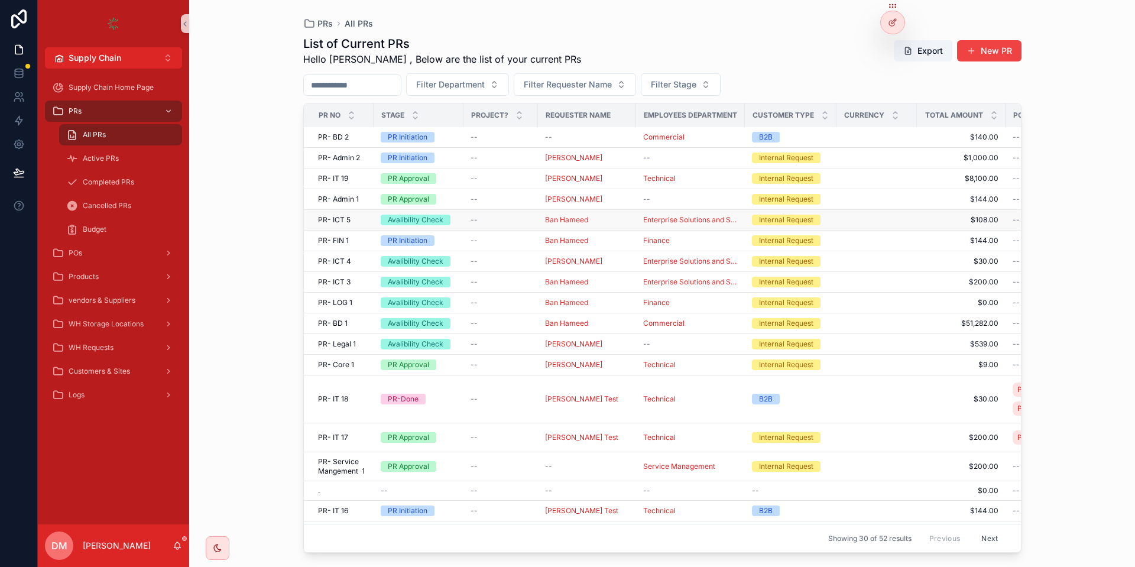
click at [489, 221] on div "--" at bounding box center [500, 219] width 60 height 9
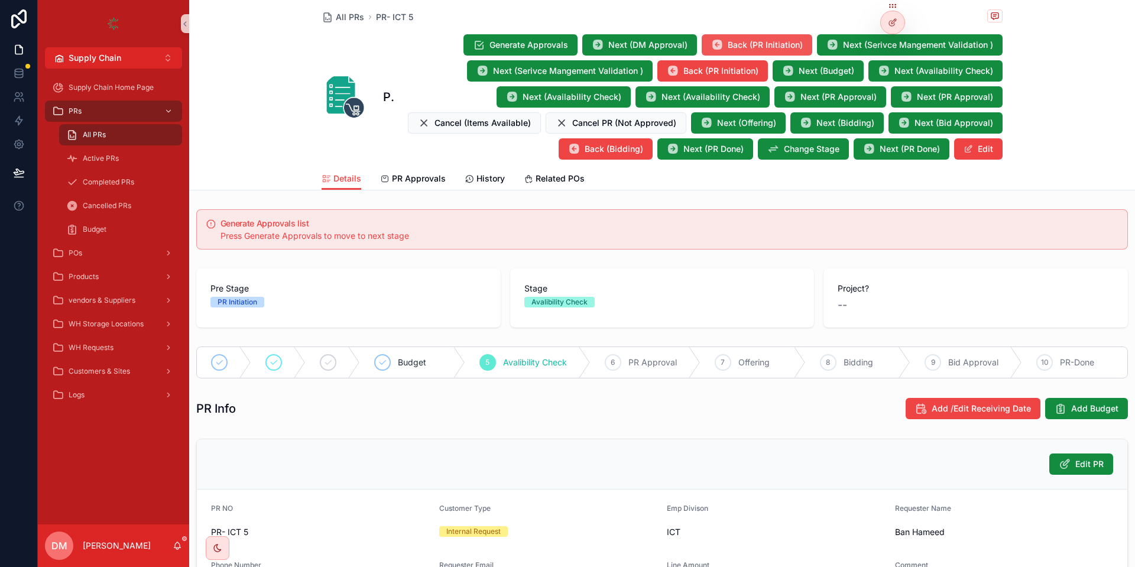
click at [728, 42] on button "Back (PR Initiation)" at bounding box center [756, 44] width 111 height 21
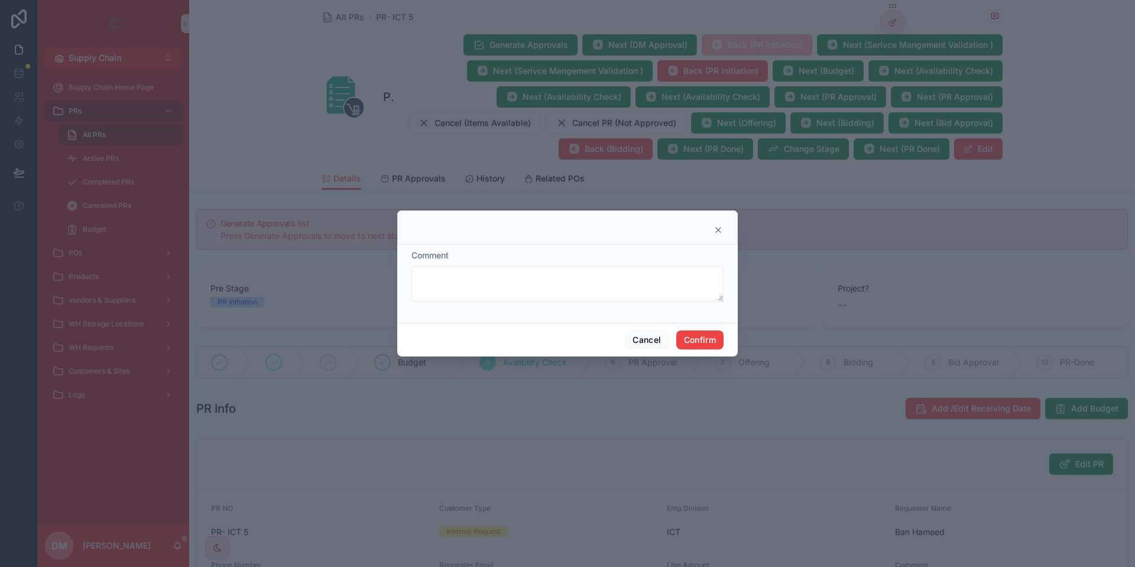
click at [704, 353] on div "Cancel Confirm" at bounding box center [567, 340] width 340 height 34
click at [703, 350] on div "Cancel Confirm" at bounding box center [567, 340] width 340 height 34
click at [699, 339] on button "Confirm" at bounding box center [699, 339] width 47 height 19
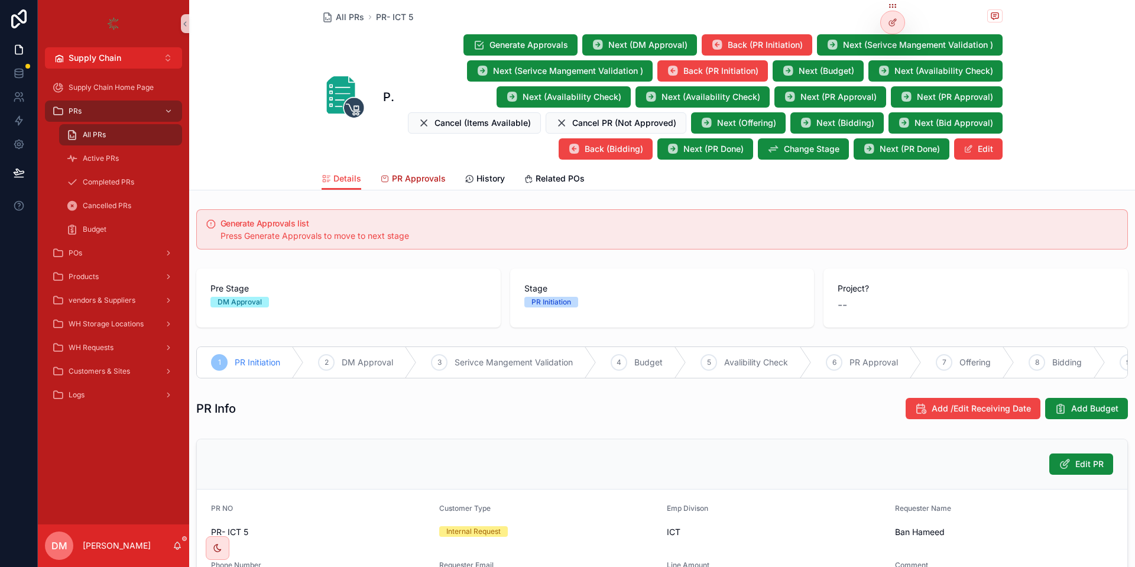
click at [405, 188] on link "PR Approvals" at bounding box center [413, 180] width 66 height 24
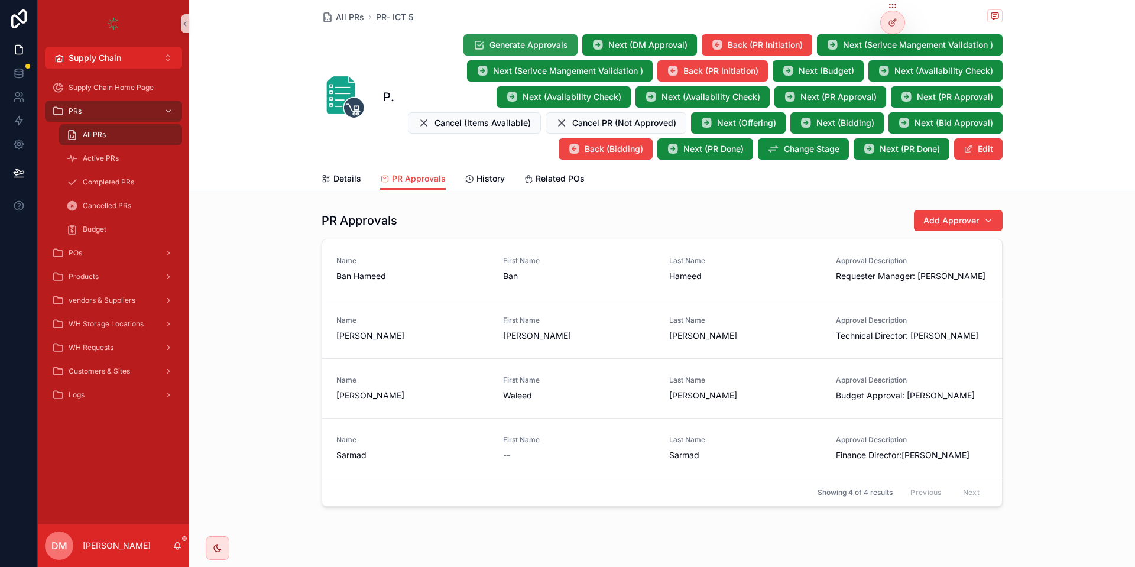
click at [505, 47] on span "Generate Approvals" at bounding box center [528, 45] width 79 height 12
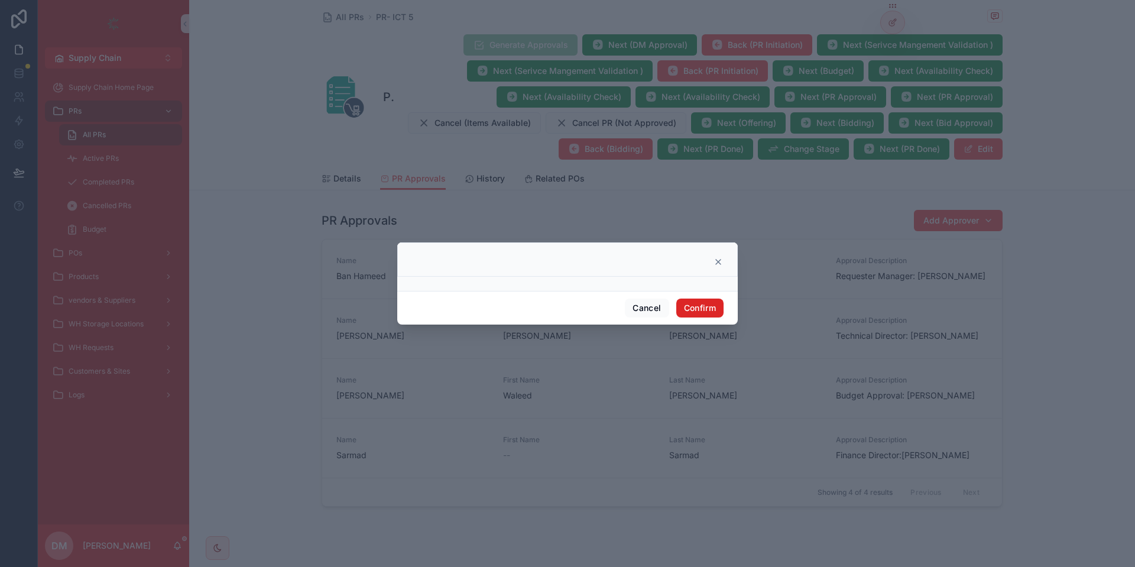
click at [686, 301] on button "Confirm" at bounding box center [699, 307] width 47 height 19
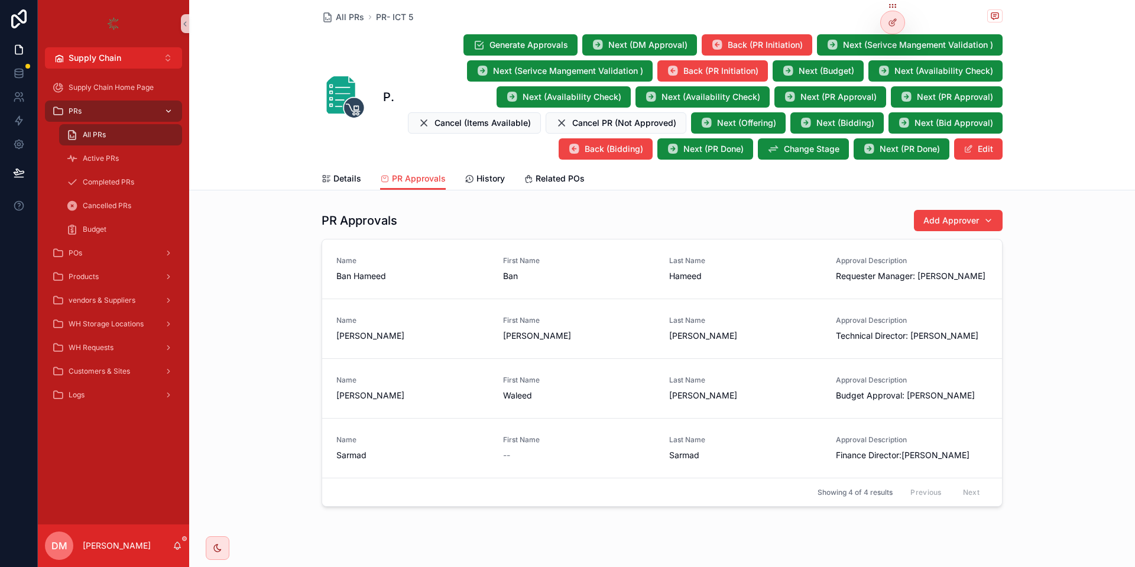
click at [96, 105] on div "PRs" at bounding box center [113, 111] width 123 height 19
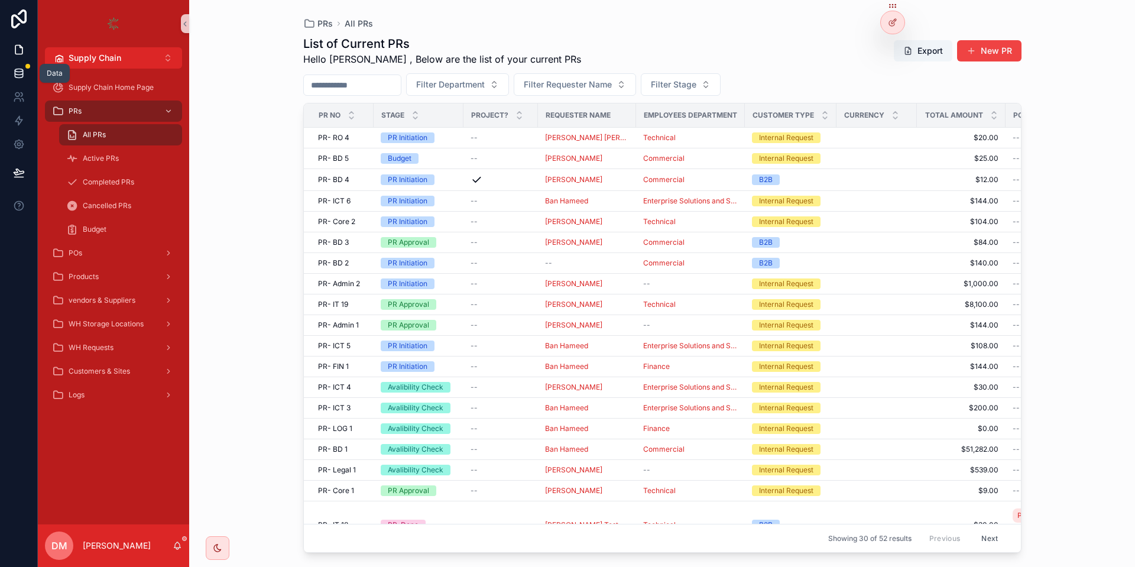
click at [17, 76] on icon at bounding box center [19, 73] width 12 height 12
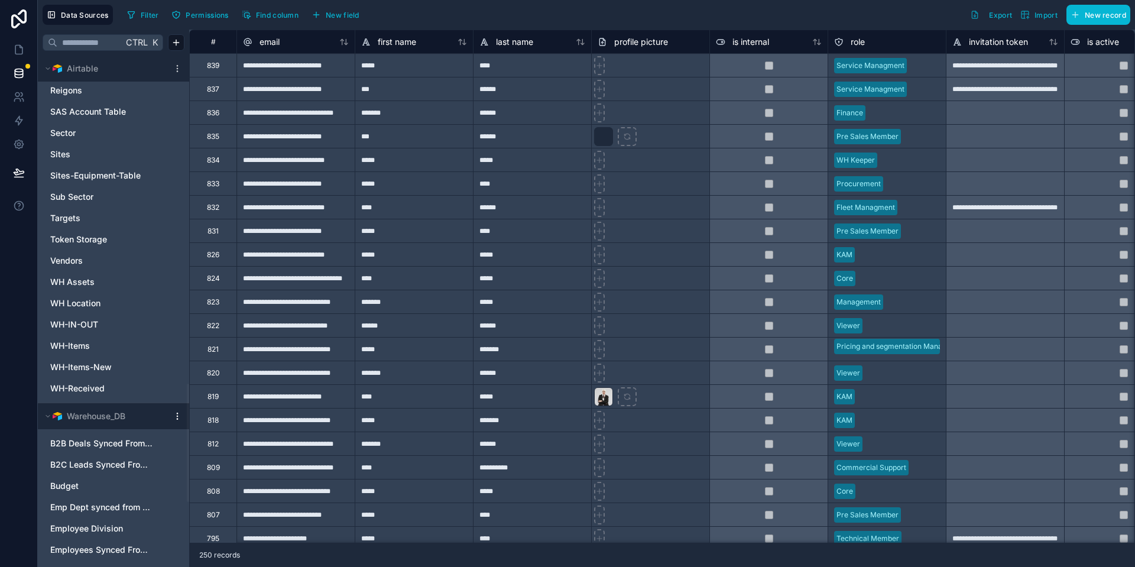
scroll to position [1418, 0]
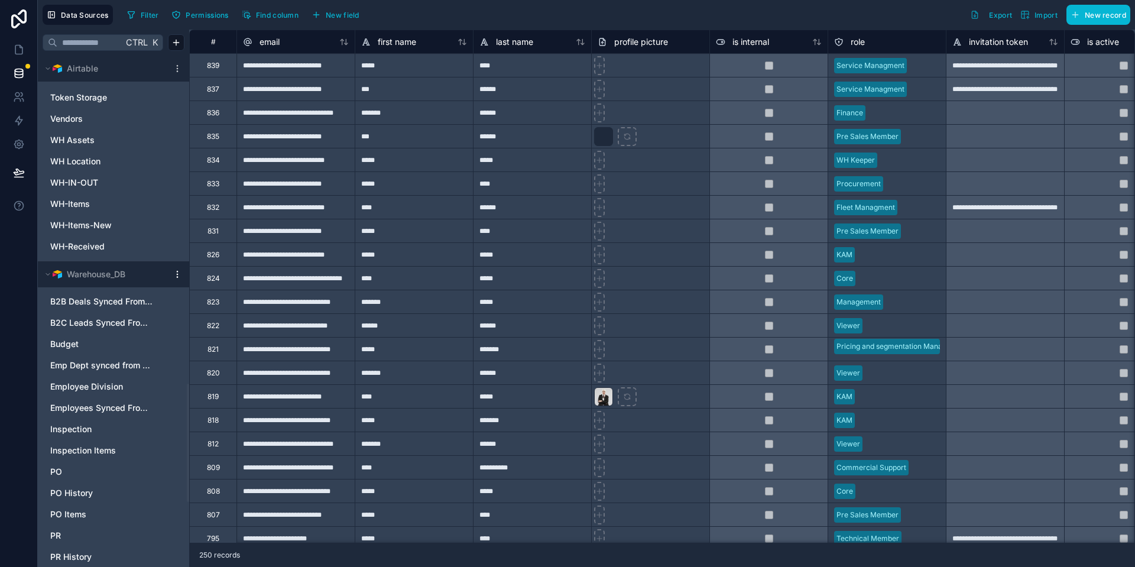
click at [178, 274] on icon at bounding box center [177, 273] width 9 height 9
click at [259, 334] on span "Queue schema sync" at bounding box center [237, 337] width 85 height 9
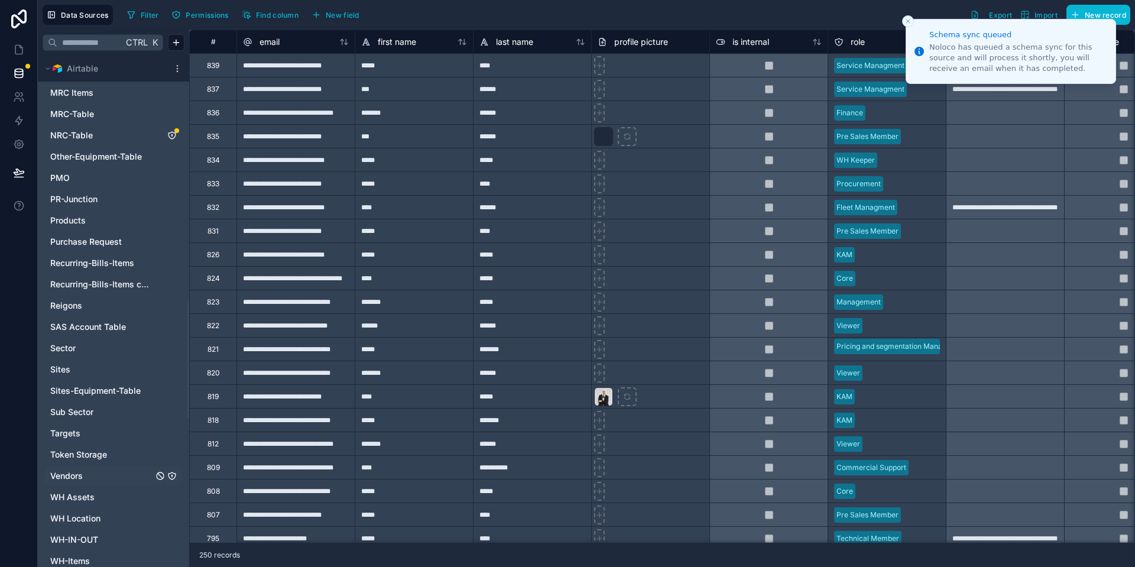
scroll to position [778, 0]
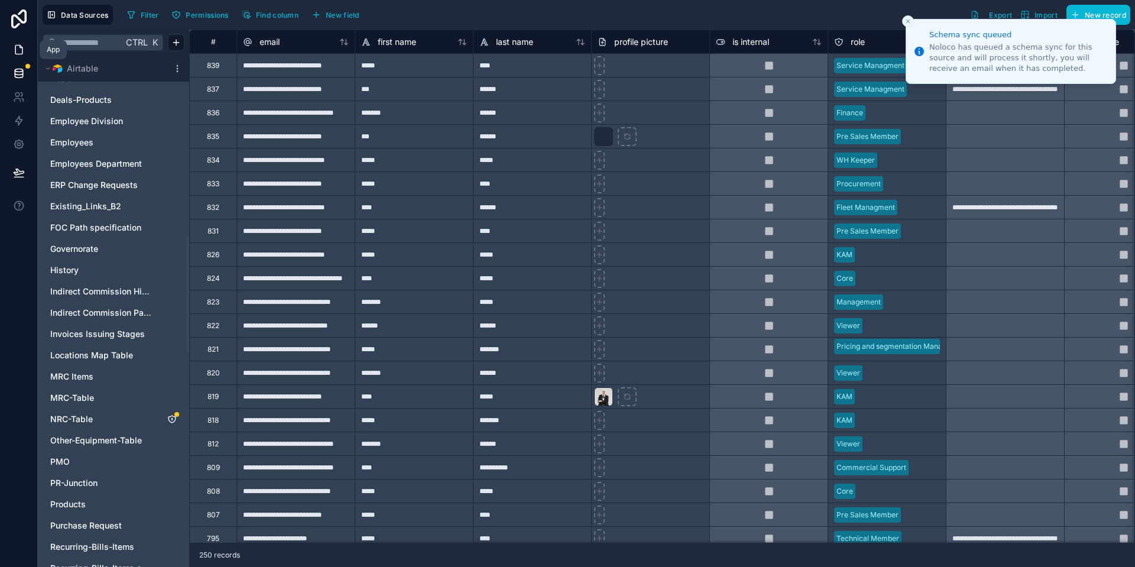
click at [22, 42] on link at bounding box center [18, 50] width 37 height 24
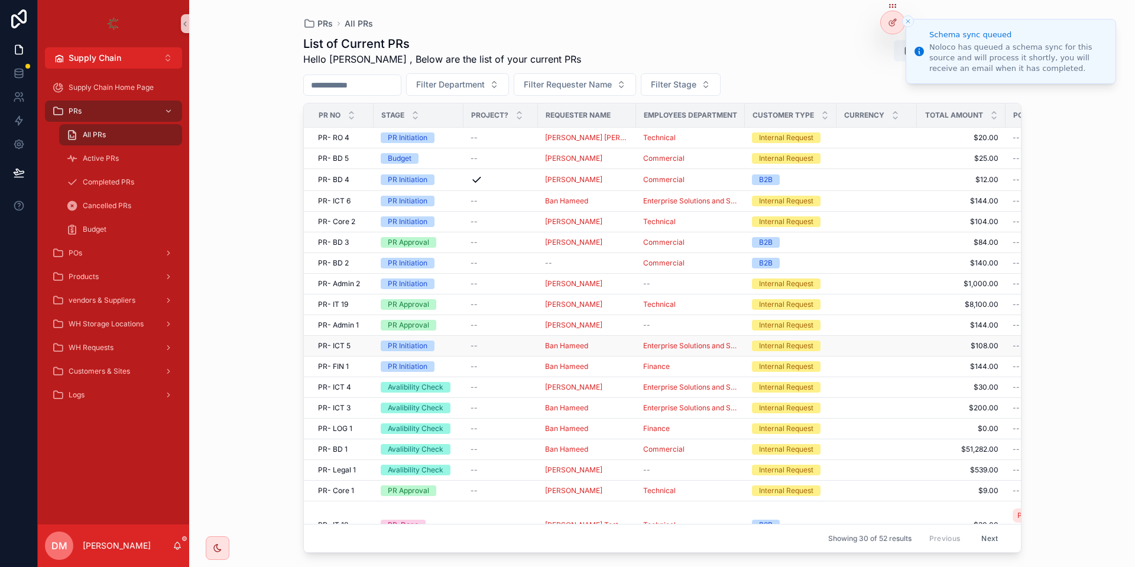
click at [357, 349] on div "PR- ICT 5 PR- ICT 5" at bounding box center [342, 345] width 48 height 9
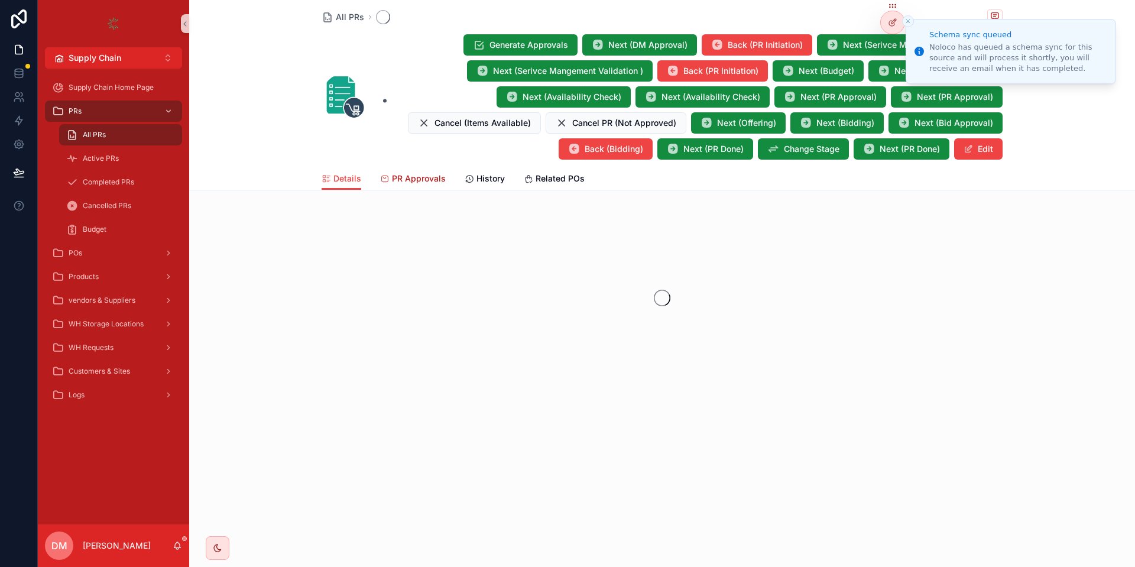
click at [413, 177] on span "PR Approvals" at bounding box center [419, 179] width 54 height 12
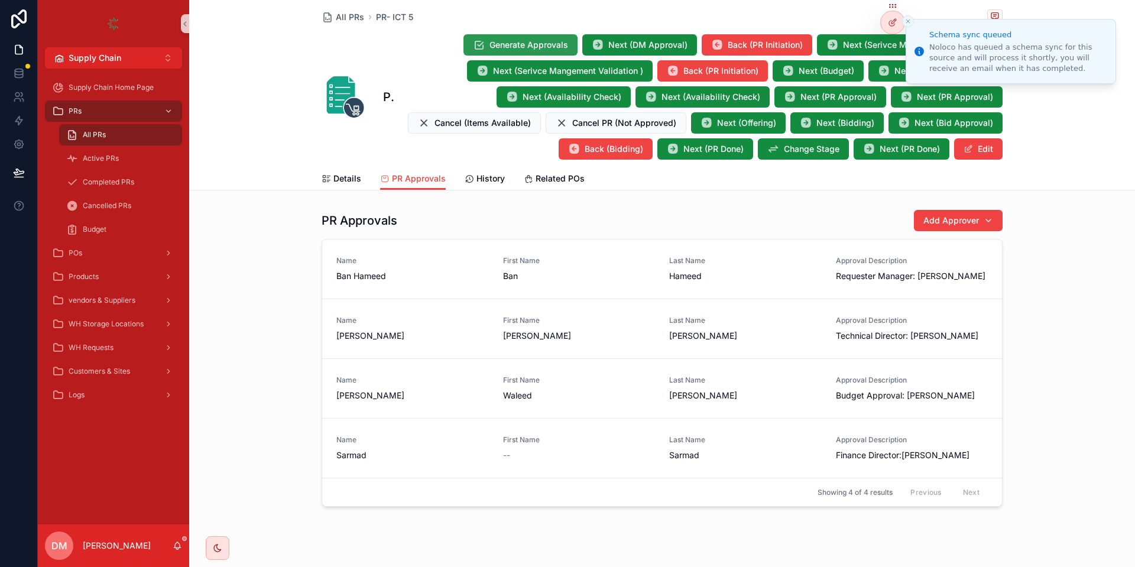
click at [549, 41] on span "Generate Approvals" at bounding box center [528, 45] width 79 height 12
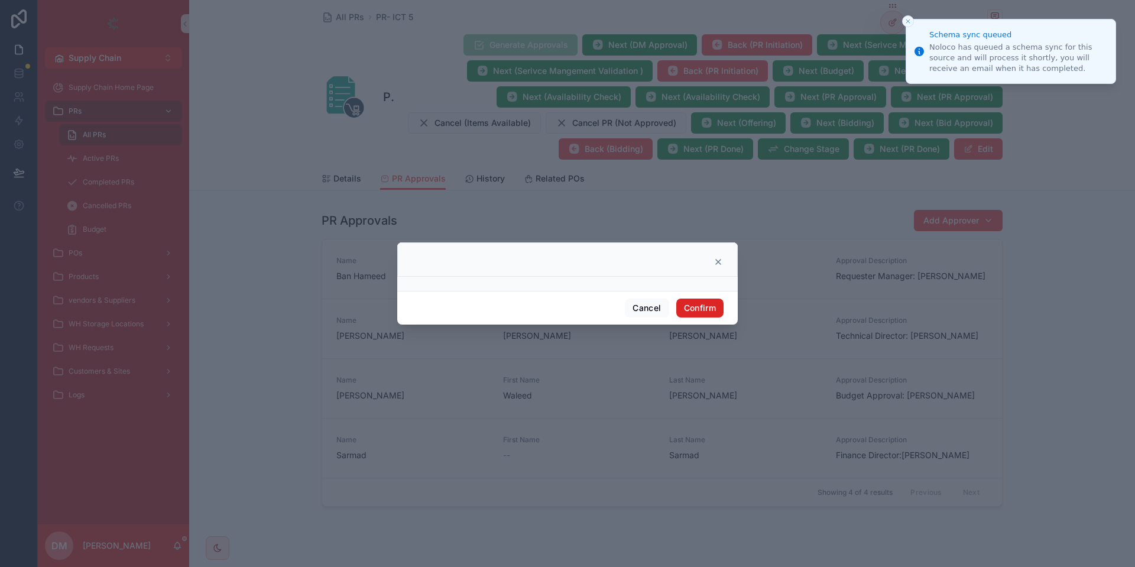
click at [716, 306] on button "Confirm" at bounding box center [699, 307] width 47 height 19
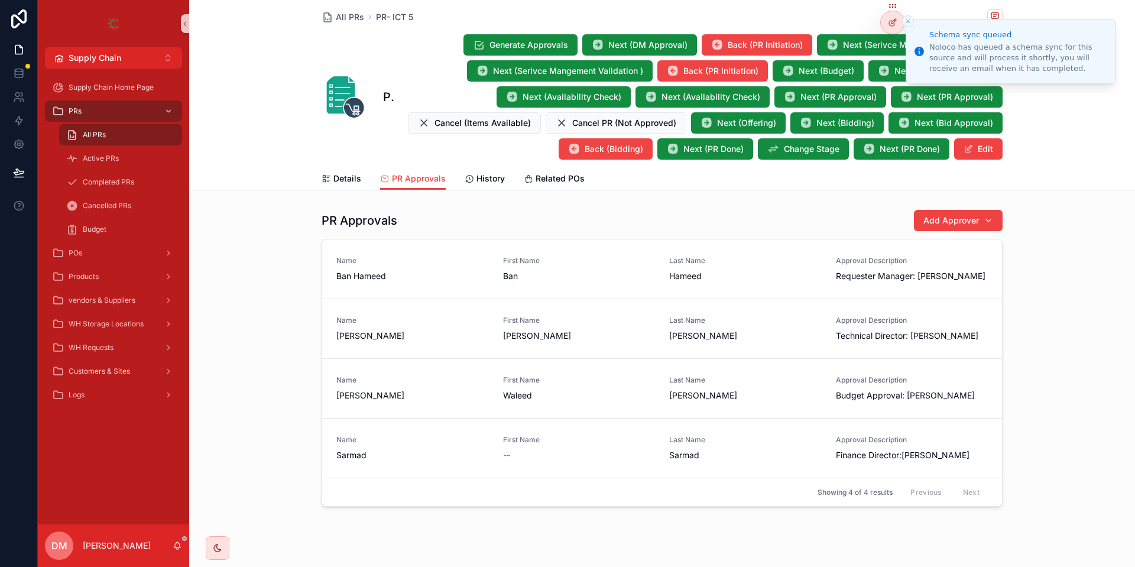
click at [1067, 54] on div "Noloco has queued a schema sync for this source and will process it shortly, yo…" at bounding box center [1017, 58] width 177 height 33
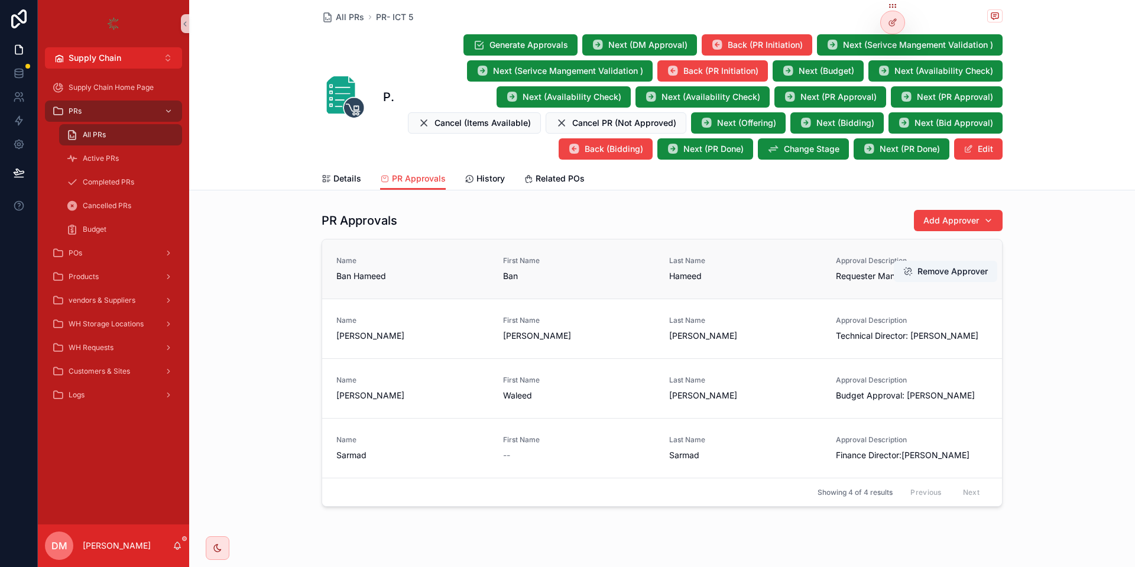
click at [847, 281] on span "Requester Manager: [PERSON_NAME]" at bounding box center [912, 276] width 152 height 12
click at [895, 21] on icon at bounding box center [894, 20] width 1 height 1
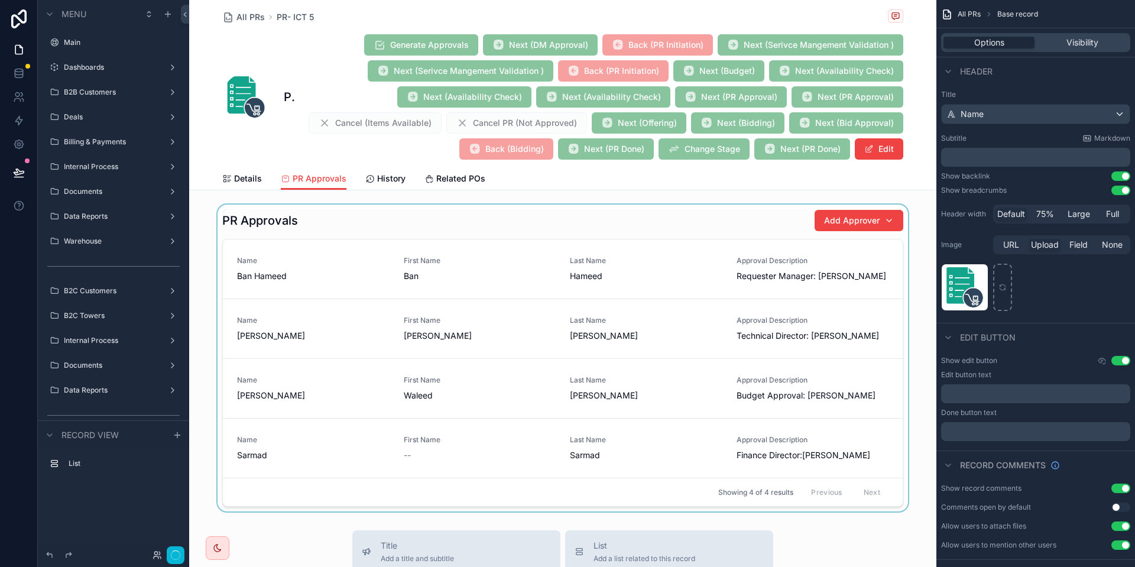
click at [821, 286] on div "scrollable content" at bounding box center [562, 357] width 747 height 307
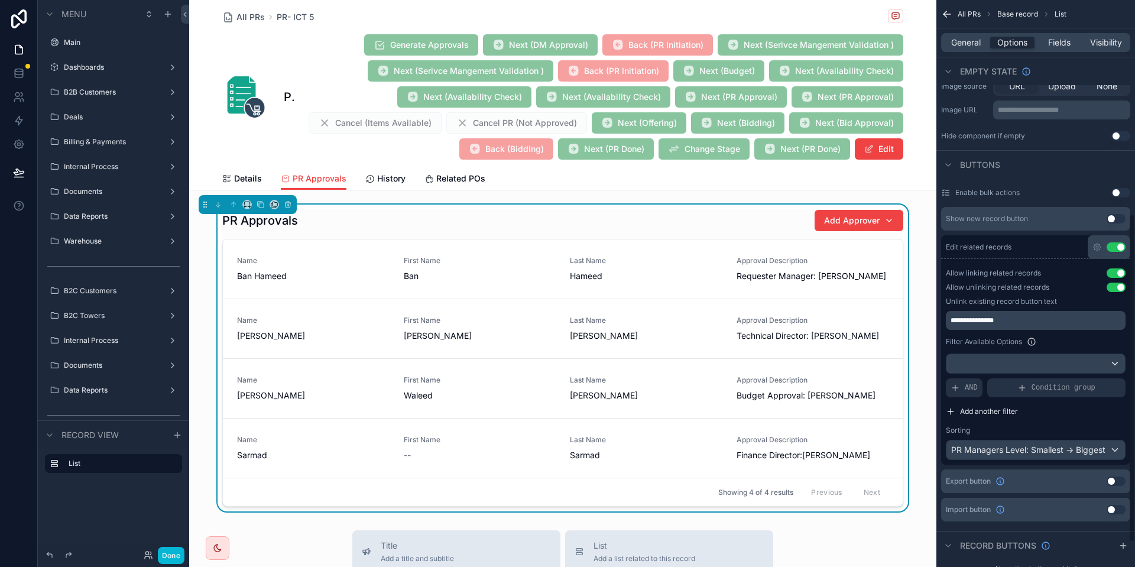
scroll to position [412, 0]
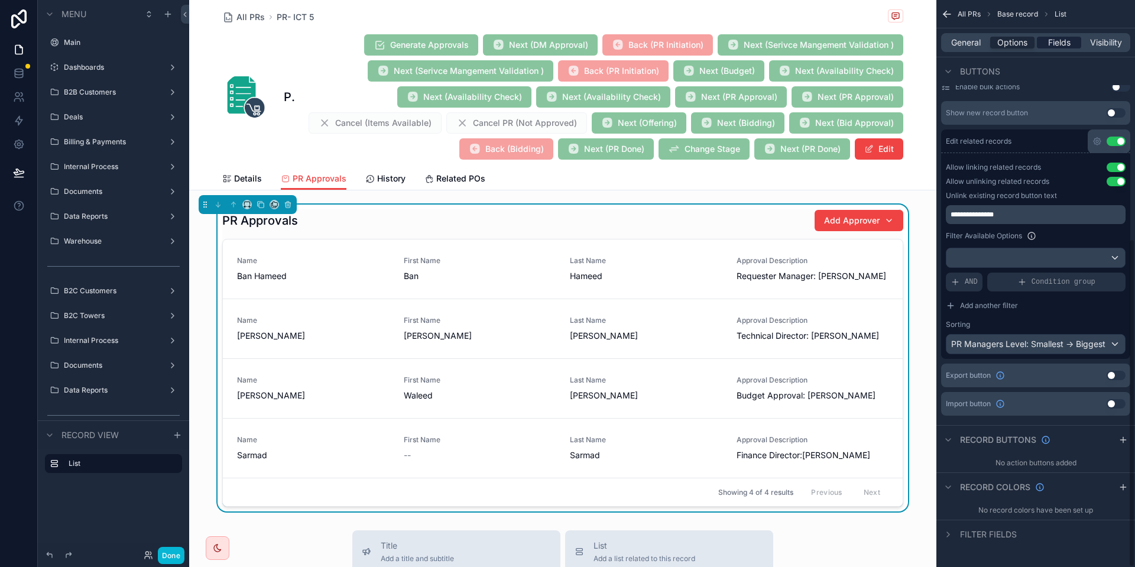
click at [1056, 46] on span "Fields" at bounding box center [1059, 43] width 22 height 12
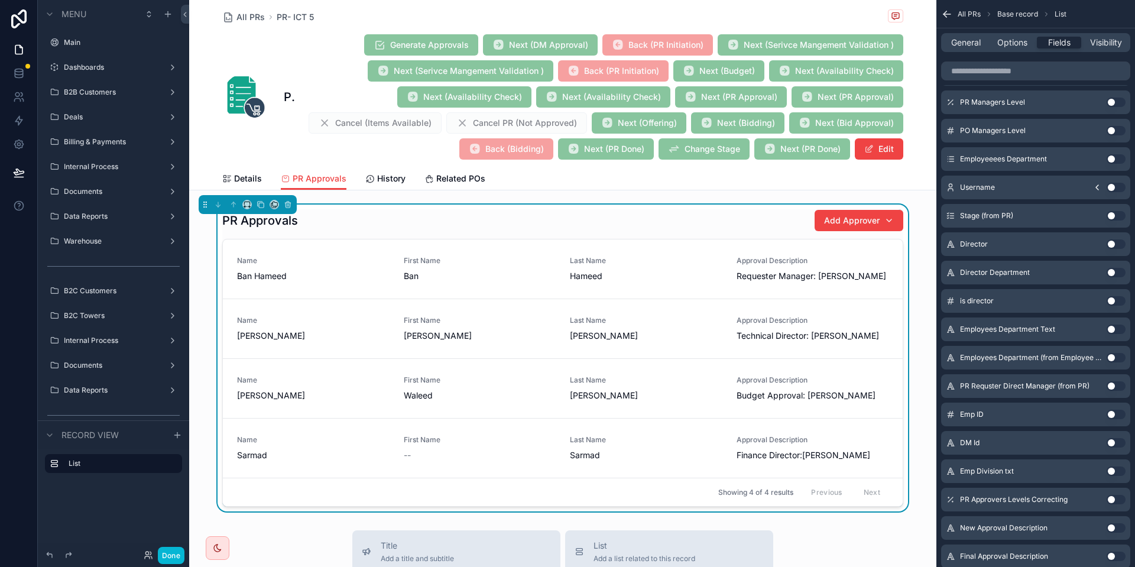
scroll to position [306, 0]
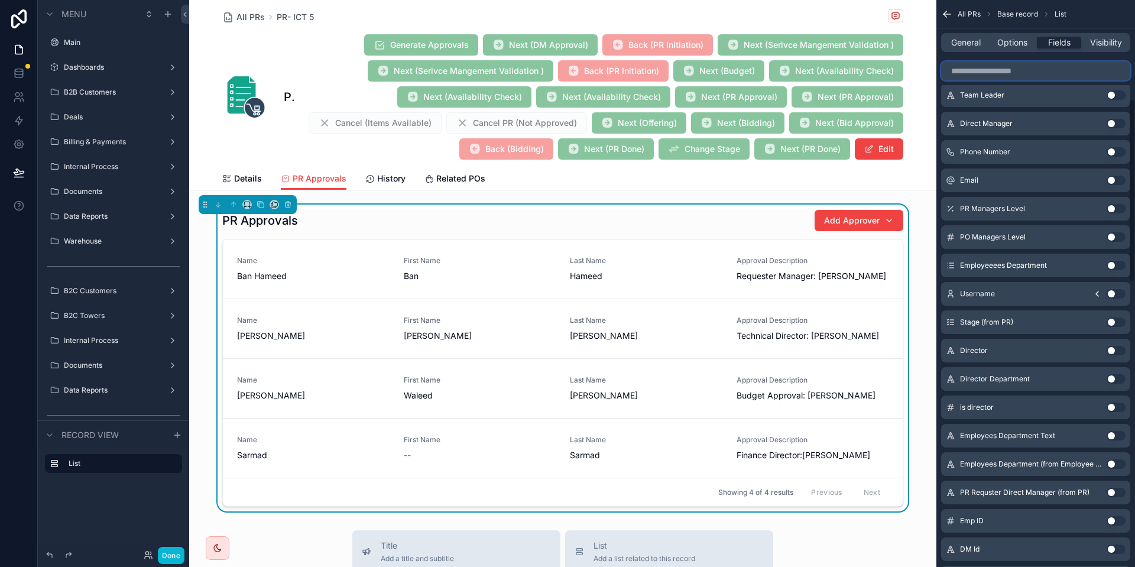
click at [987, 78] on input "scrollable content" at bounding box center [1035, 70] width 189 height 19
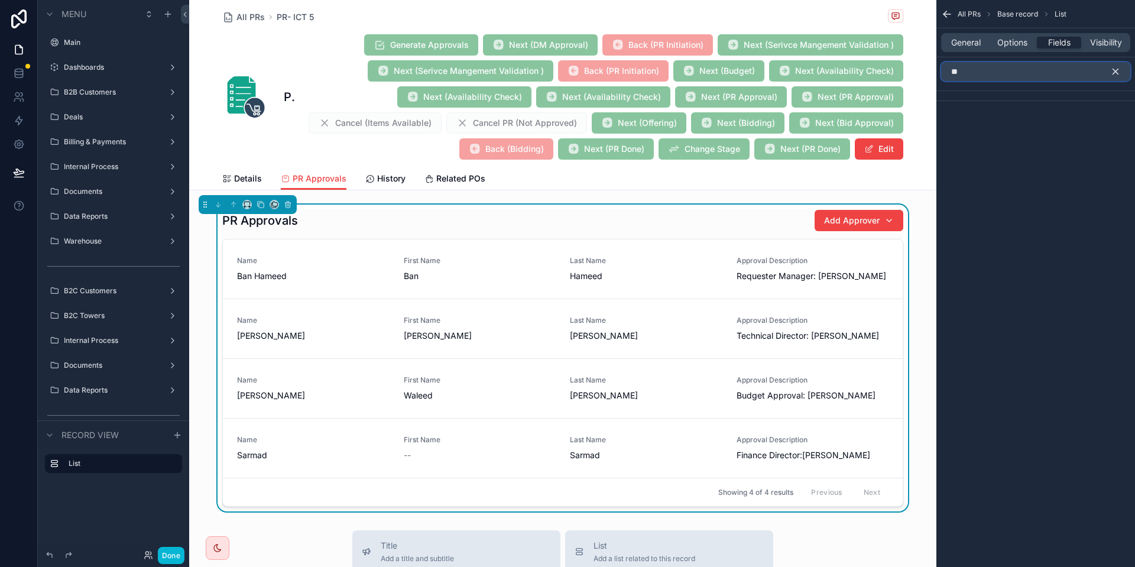
type input "*"
type input "*****"
click at [1111, 118] on button "Use setting" at bounding box center [1115, 122] width 19 height 9
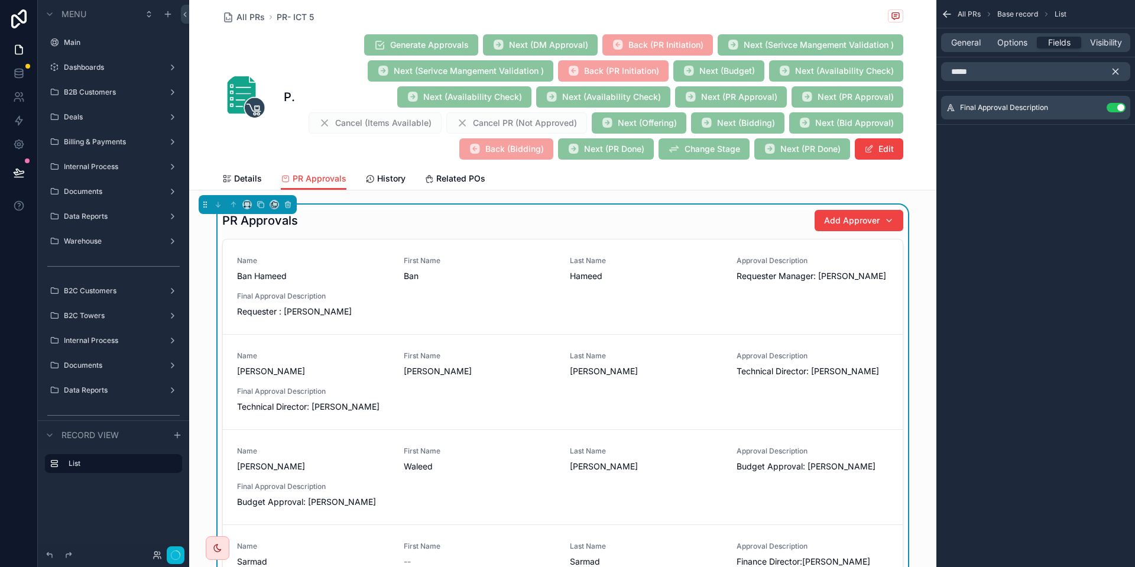
click at [948, 17] on icon "scrollable content" at bounding box center [947, 14] width 12 height 12
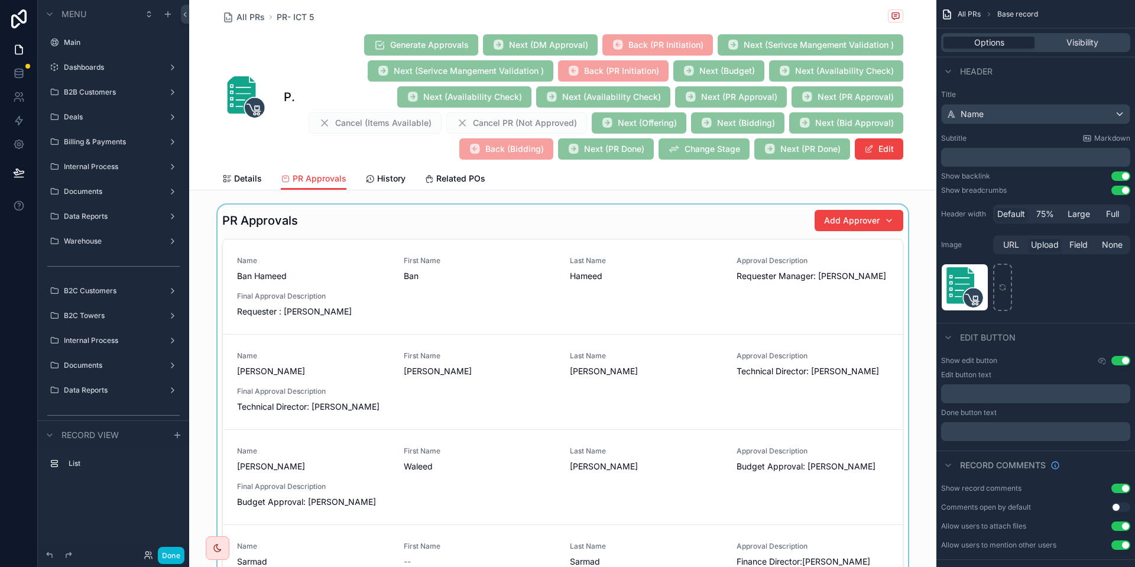
click at [680, 279] on div "scrollable content" at bounding box center [562, 428] width 747 height 449
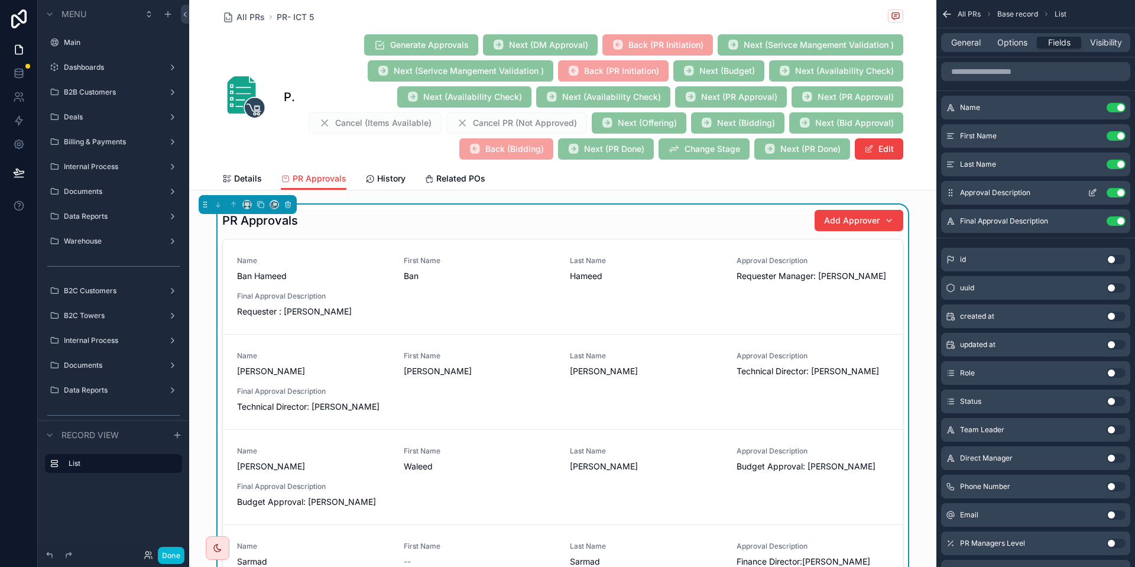
click at [1116, 189] on button "Use setting" at bounding box center [1115, 192] width 19 height 9
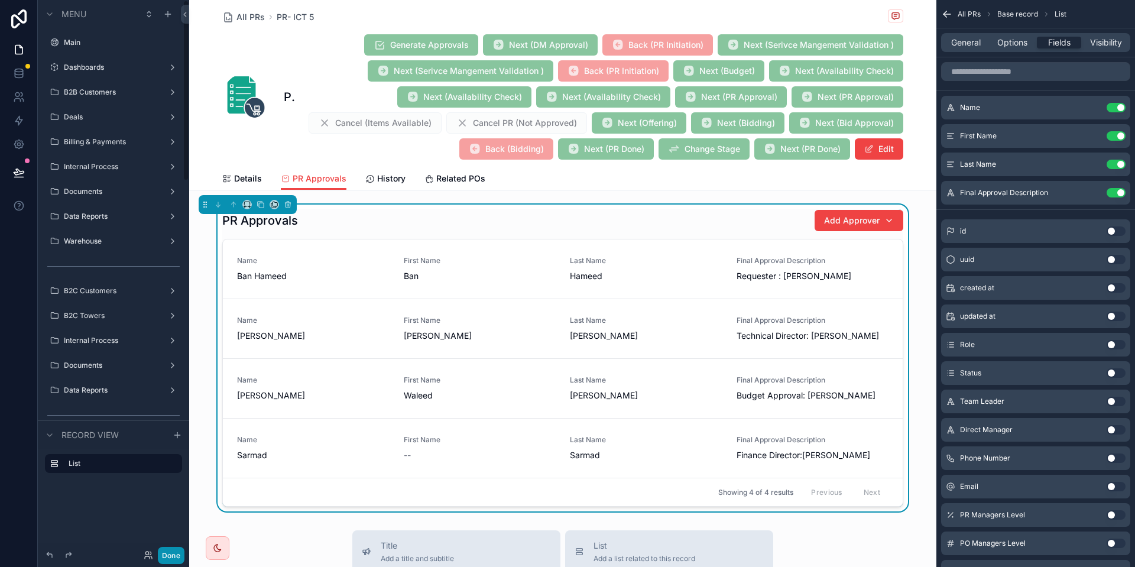
click at [176, 548] on button "Done" at bounding box center [171, 555] width 27 height 17
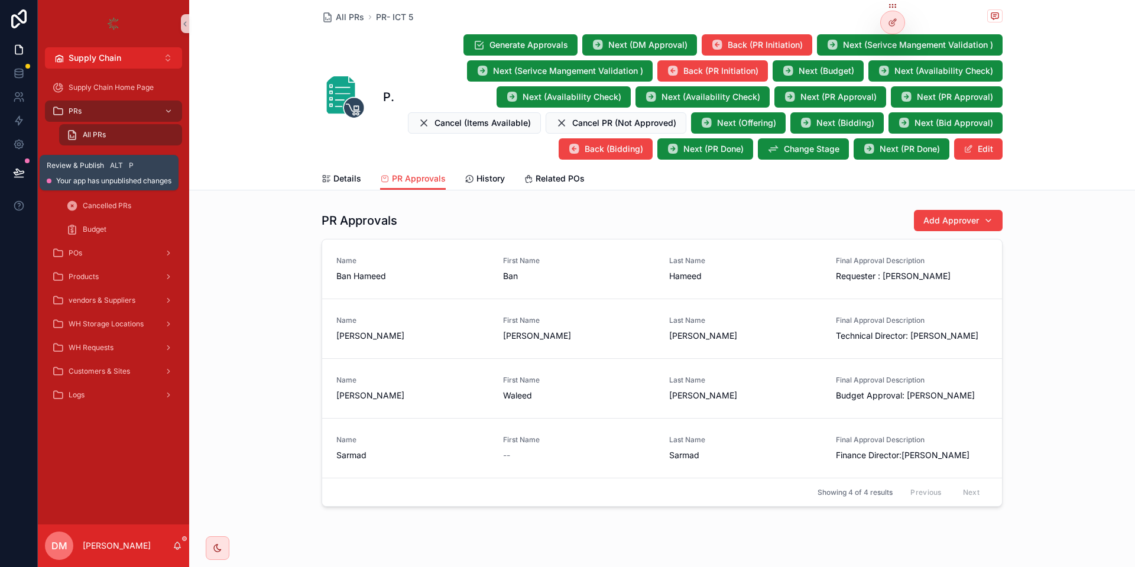
click at [21, 174] on icon at bounding box center [19, 173] width 12 height 12
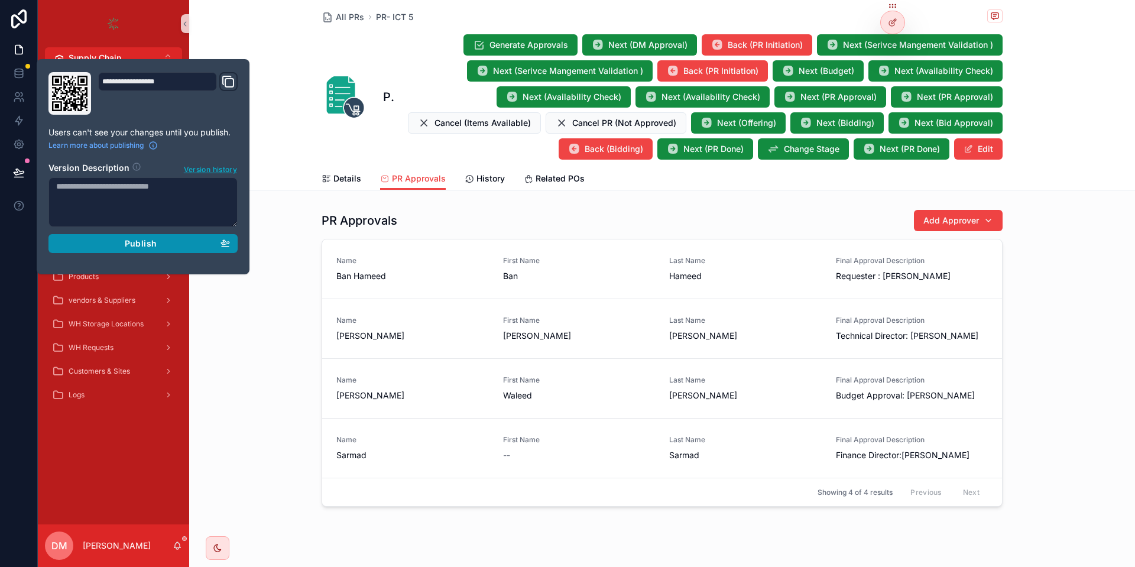
click at [222, 243] on icon "button" at bounding box center [225, 242] width 8 height 5
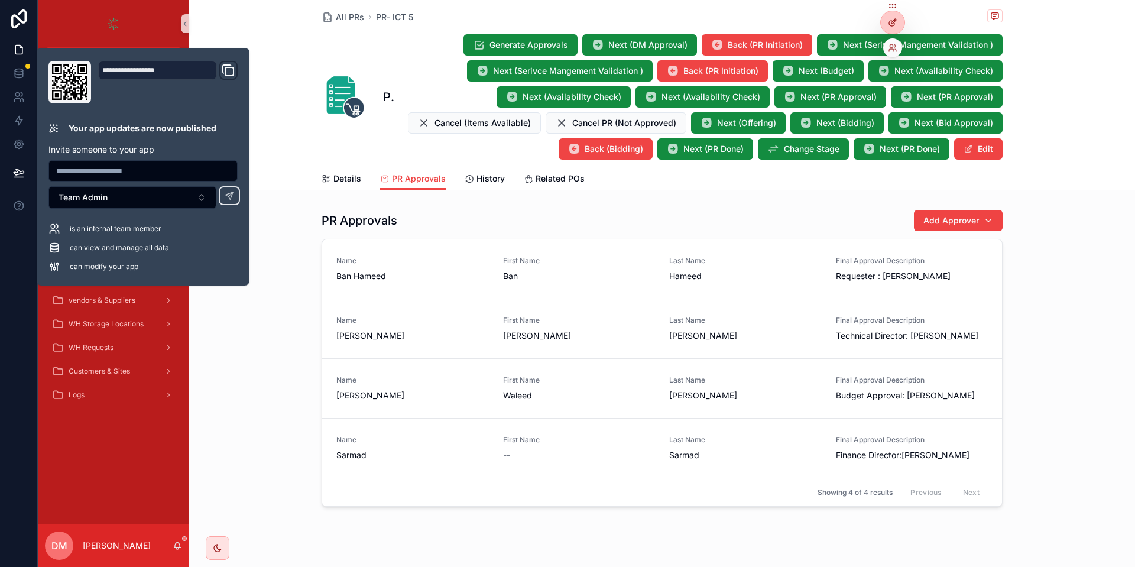
click at [893, 21] on icon at bounding box center [893, 21] width 5 height 5
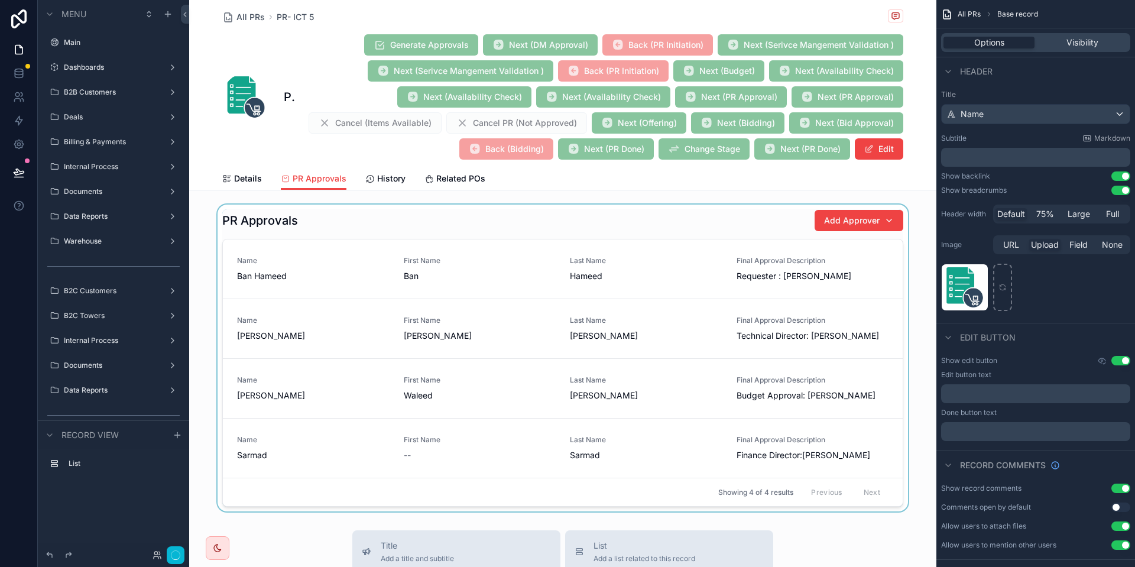
click at [688, 262] on div "scrollable content" at bounding box center [562, 357] width 747 height 307
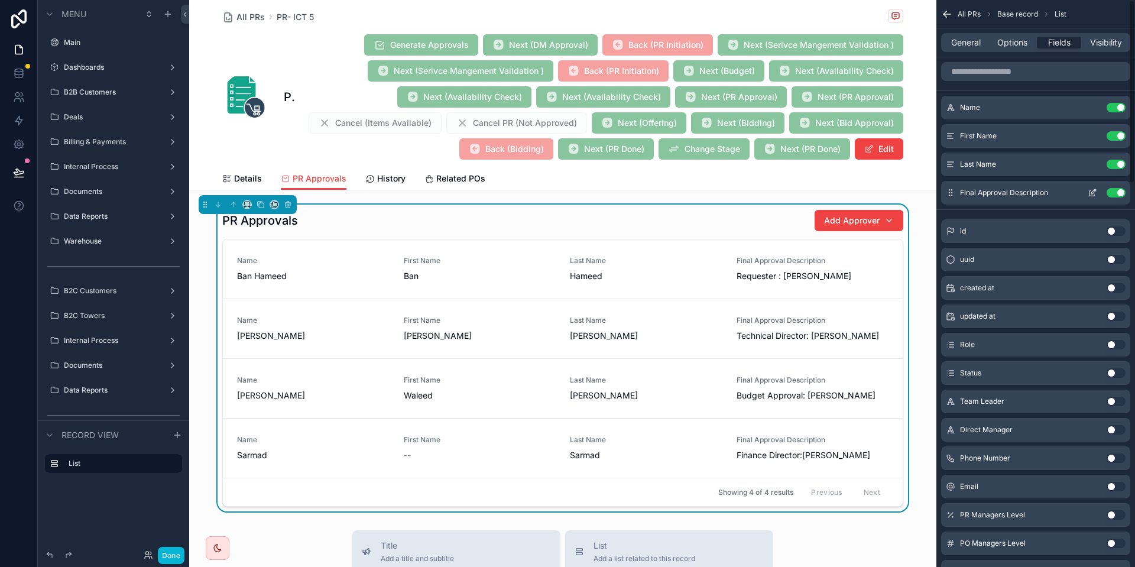
click at [1090, 197] on icon "scrollable content" at bounding box center [1091, 192] width 9 height 9
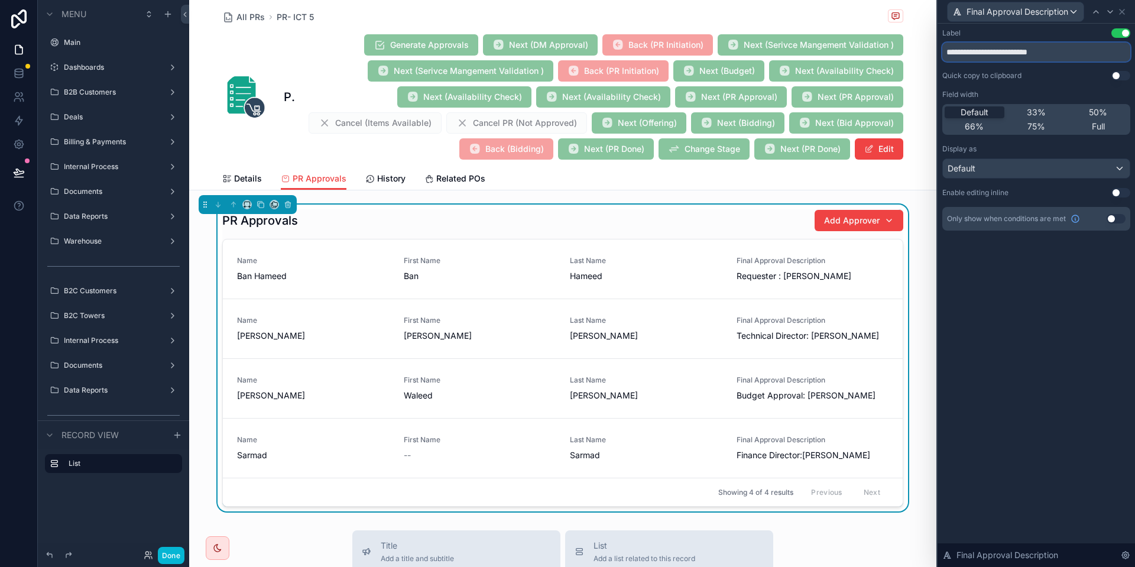
drag, startPoint x: 970, startPoint y: 55, endPoint x: 926, endPoint y: 57, distance: 43.8
click at [942, 57] on input "**********" at bounding box center [1036, 52] width 188 height 19
click at [992, 55] on input "**********" at bounding box center [1036, 52] width 188 height 19
drag, startPoint x: 967, startPoint y: 56, endPoint x: 938, endPoint y: 57, distance: 28.4
click at [942, 57] on input "**********" at bounding box center [1036, 52] width 188 height 19
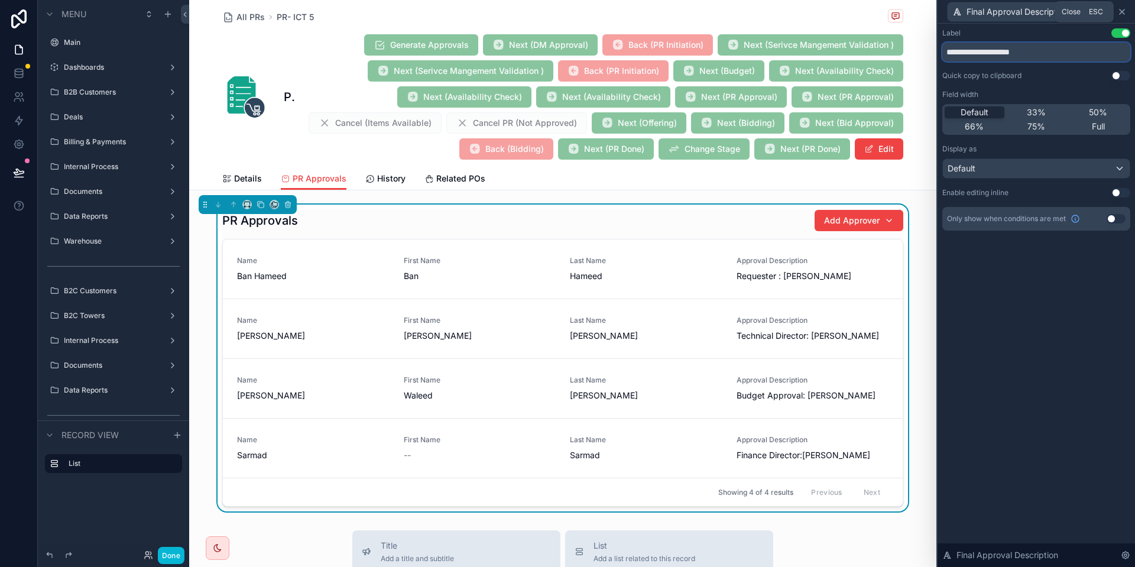
type input "**********"
click at [1123, 12] on icon at bounding box center [1121, 11] width 9 height 9
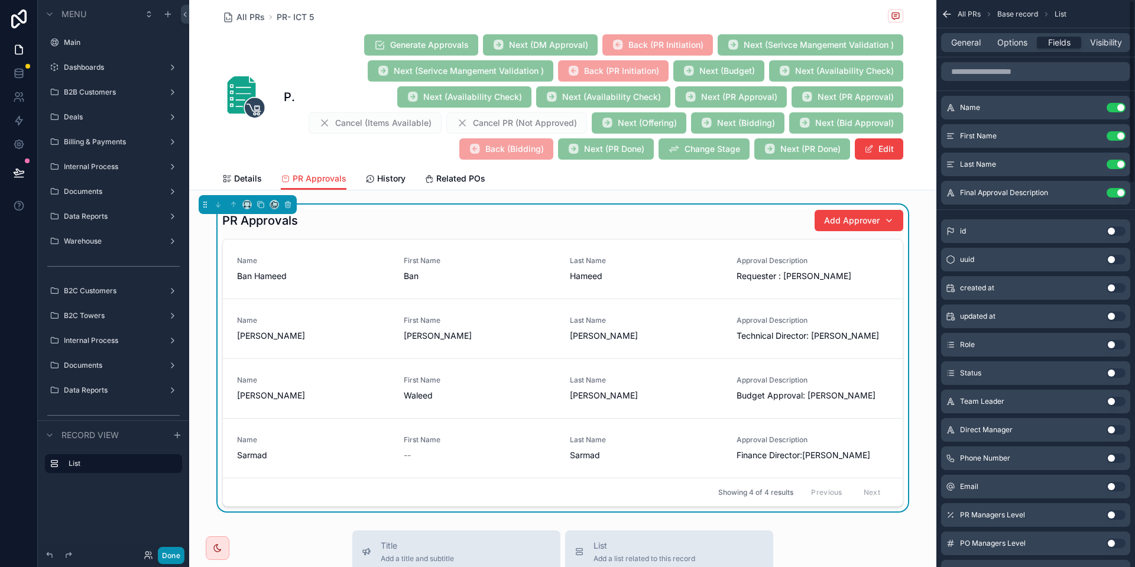
click at [177, 547] on button "Done" at bounding box center [171, 555] width 27 height 17
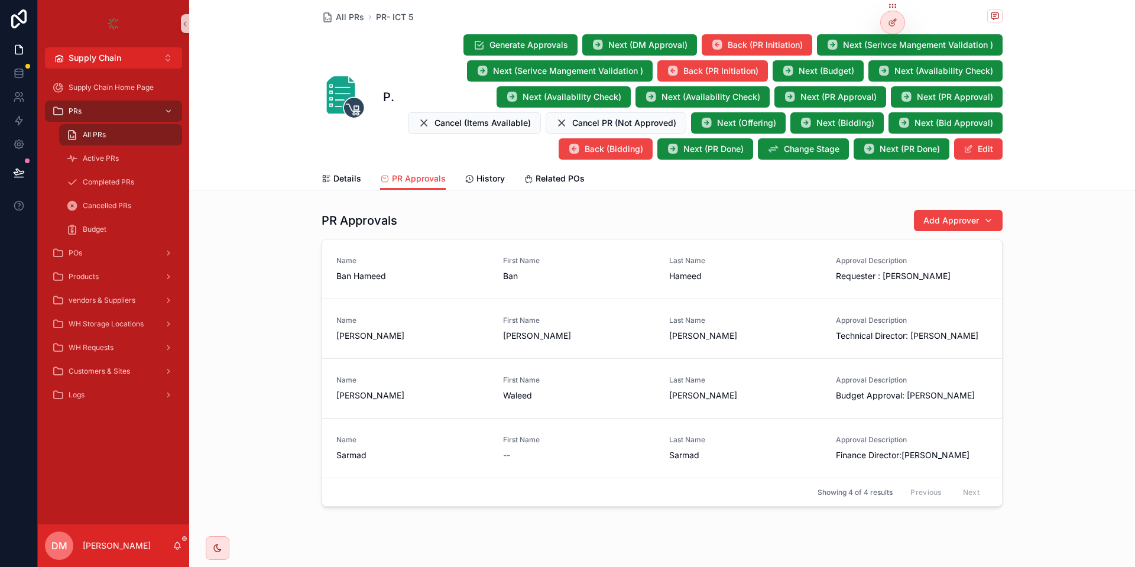
click at [135, 125] on div "All PRs" at bounding box center [120, 134] width 109 height 19
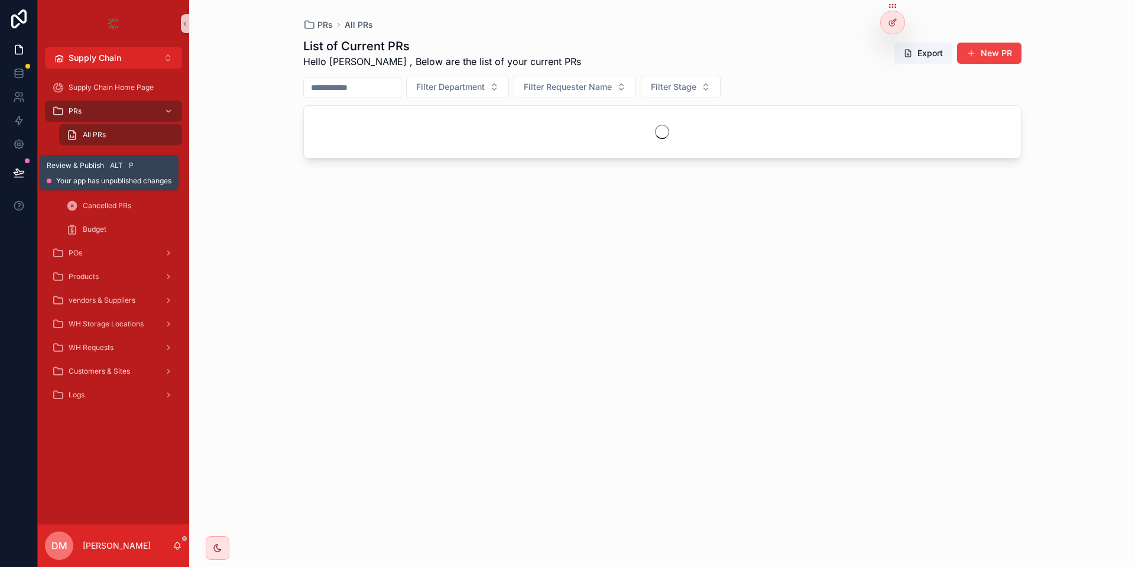
click at [10, 175] on button at bounding box center [19, 172] width 26 height 33
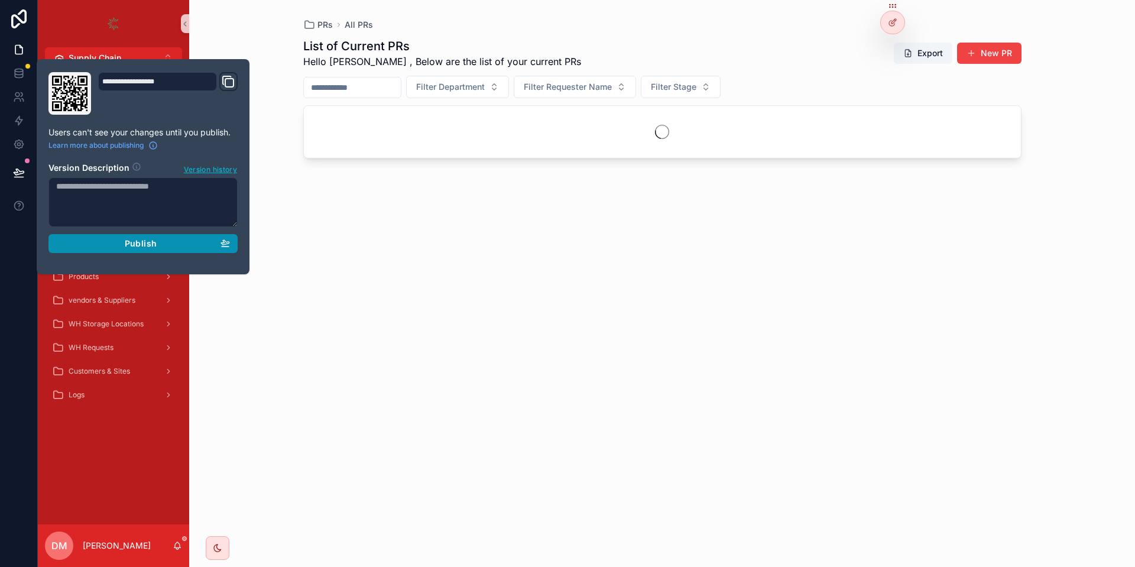
click at [195, 249] on button "Publish" at bounding box center [142, 243] width 189 height 19
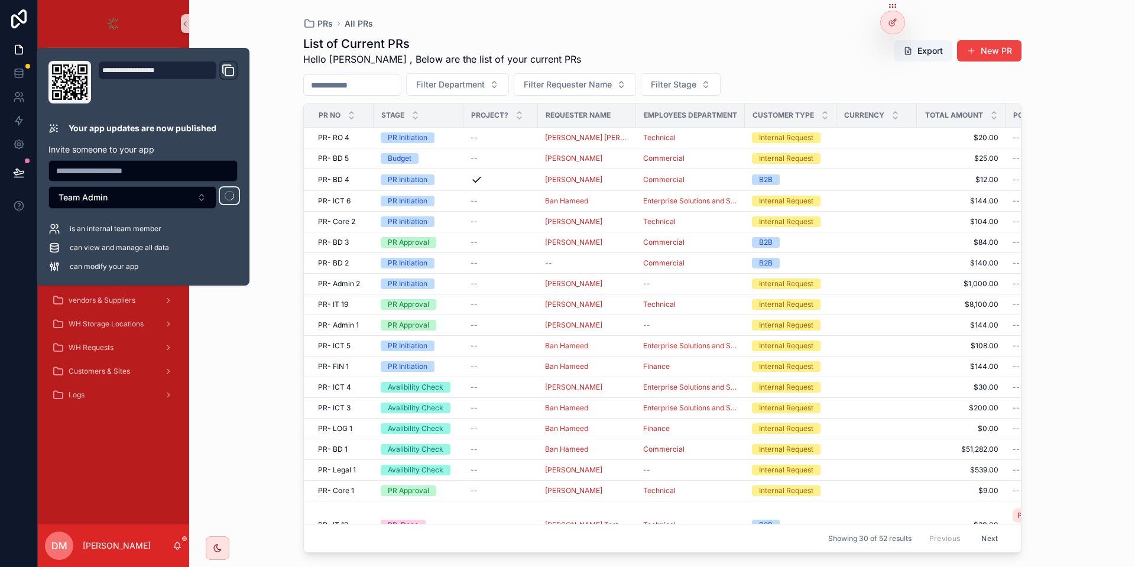
click at [666, 21] on div "PRs All PRs" at bounding box center [662, 23] width 718 height 9
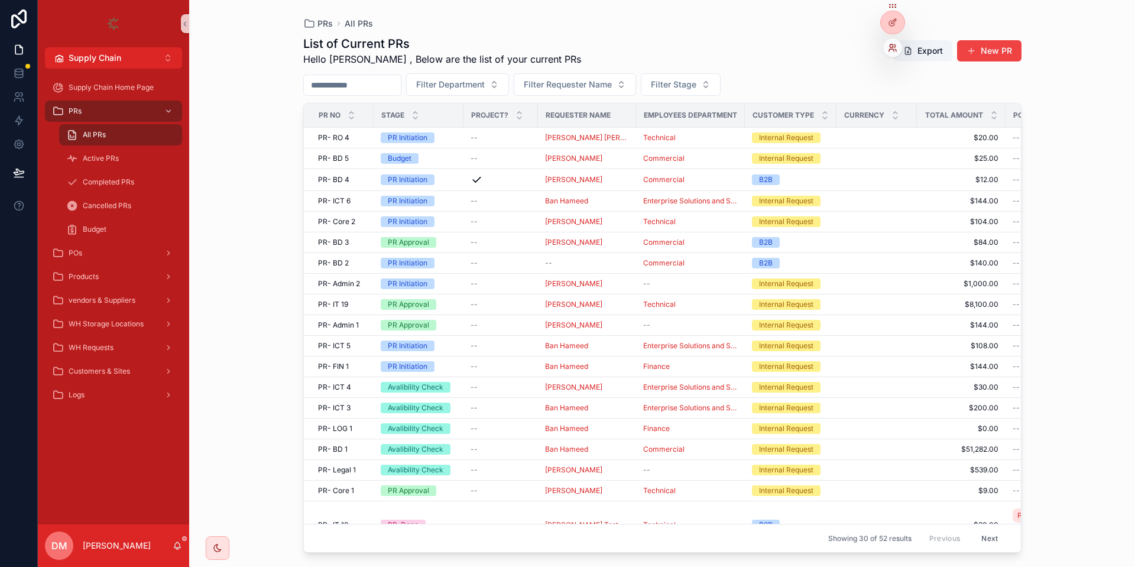
click at [890, 50] on icon at bounding box center [892, 47] width 9 height 9
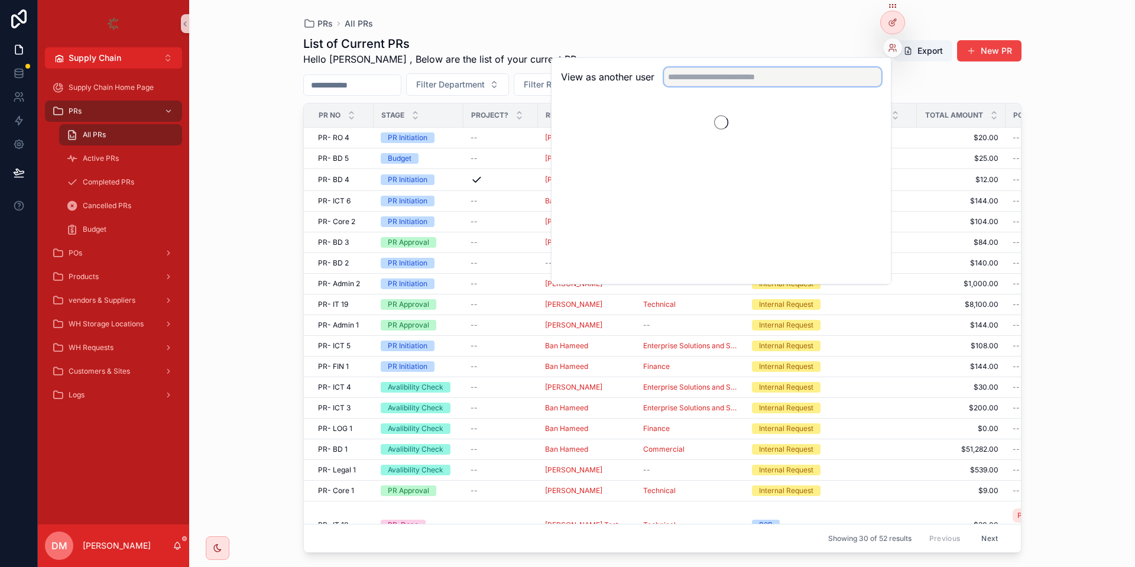
click at [847, 69] on input "text" at bounding box center [772, 76] width 217 height 19
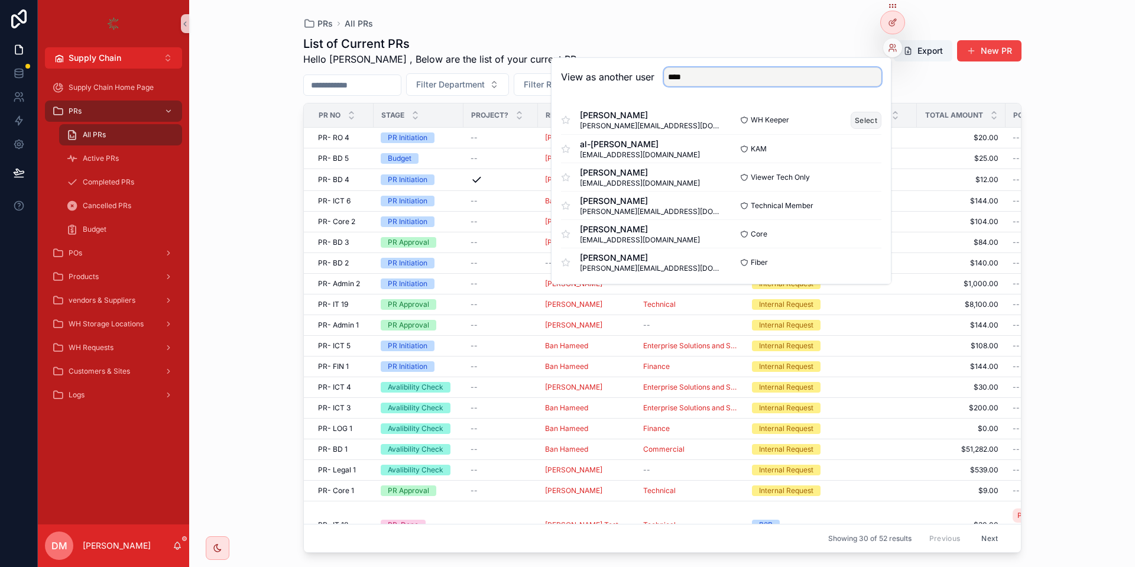
type input "****"
click at [855, 116] on button "Select" at bounding box center [865, 120] width 31 height 17
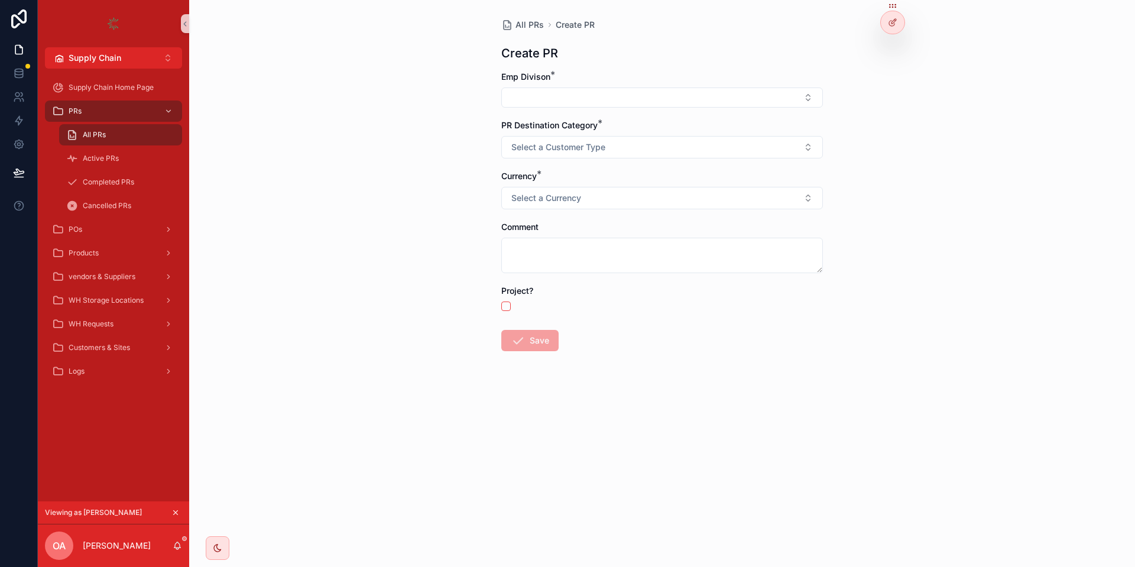
click at [599, 110] on form "Emp Divison * PR Destination Category * Select a Customer Type Currency * Selec…" at bounding box center [661, 249] width 321 height 356
click at [595, 102] on button "Select Button" at bounding box center [661, 97] width 321 height 20
click at [586, 147] on div "Admin" at bounding box center [662, 144] width 316 height 19
click at [558, 147] on span "Select a Customer Type" at bounding box center [558, 150] width 94 height 12
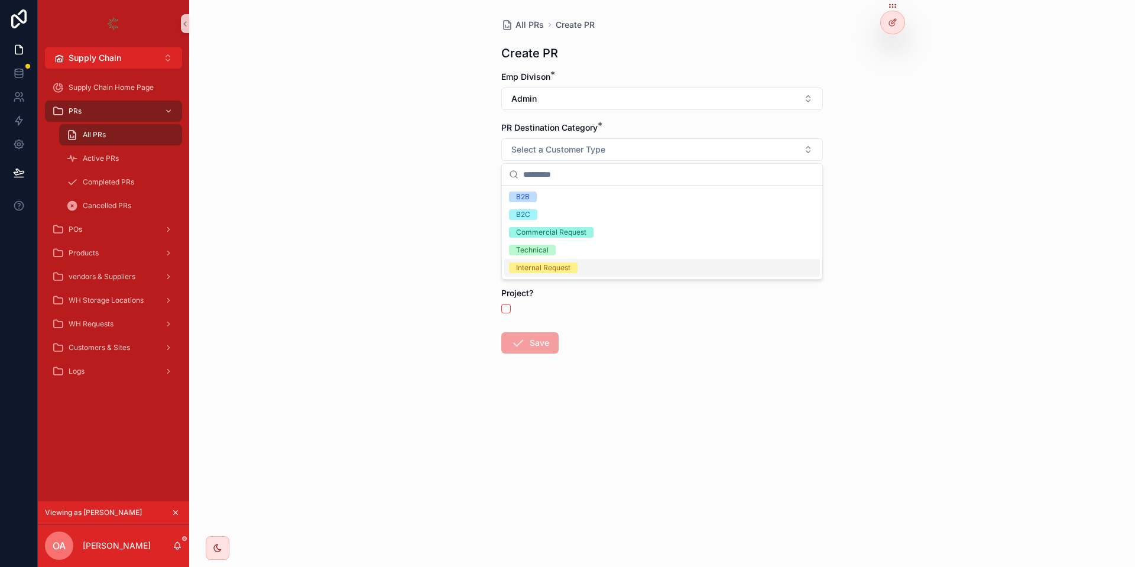
click at [537, 278] on div "B2B B2C Commercial Request Technical Internal Request" at bounding box center [662, 232] width 320 height 93
click at [540, 267] on div "Internal Request" at bounding box center [543, 267] width 54 height 11
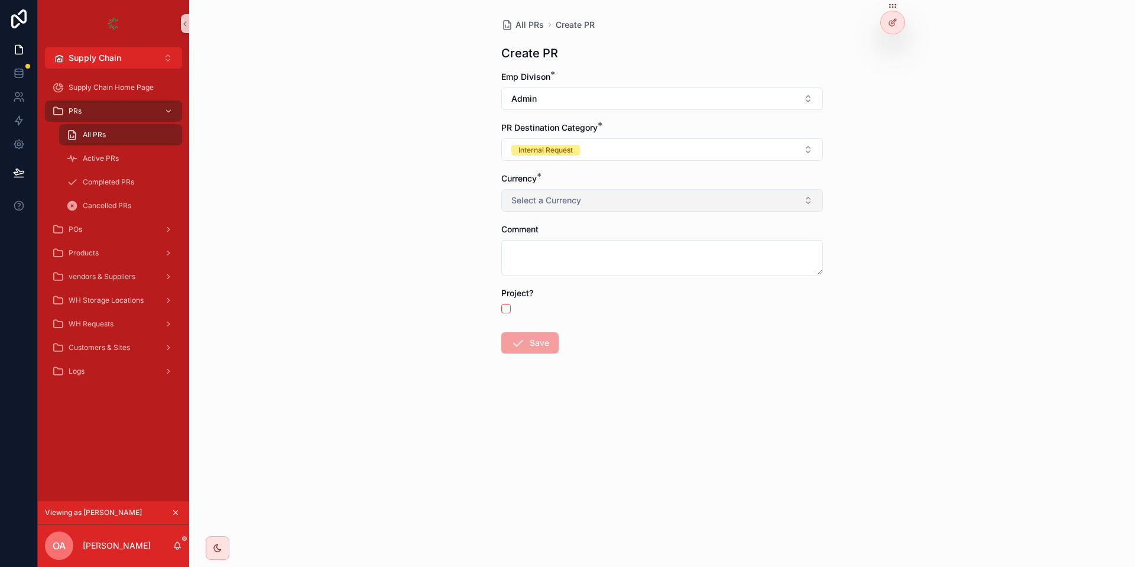
click at [579, 200] on span "Select a Currency" at bounding box center [546, 200] width 70 height 12
click at [577, 242] on div "USD" at bounding box center [662, 248] width 316 height 18
click at [527, 340] on button "Save" at bounding box center [529, 342] width 57 height 21
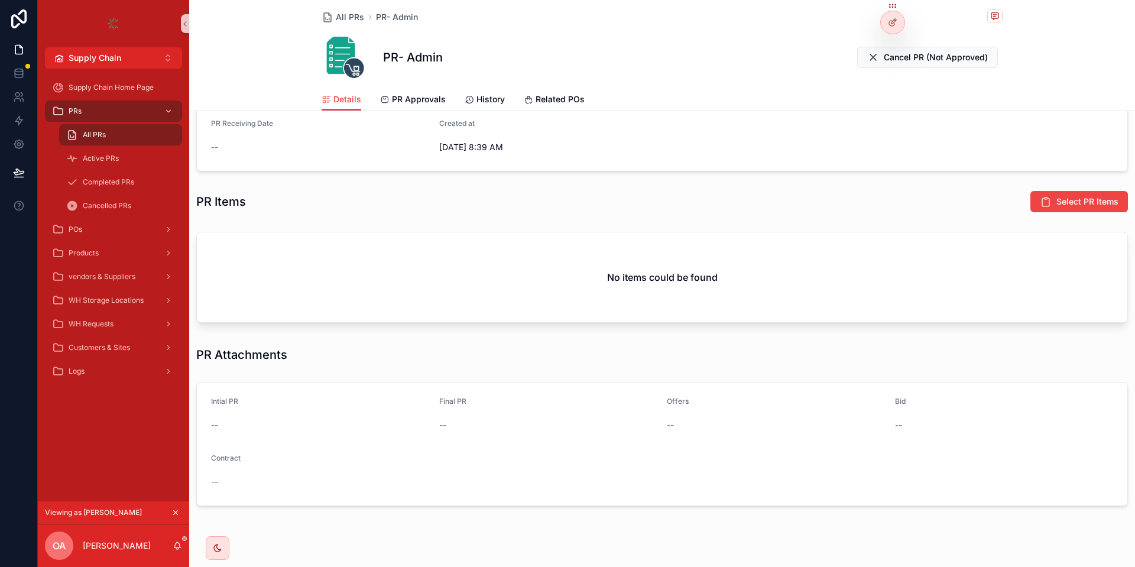
scroll to position [355, 0]
click at [1088, 198] on span "Select PR Items" at bounding box center [1087, 201] width 62 height 12
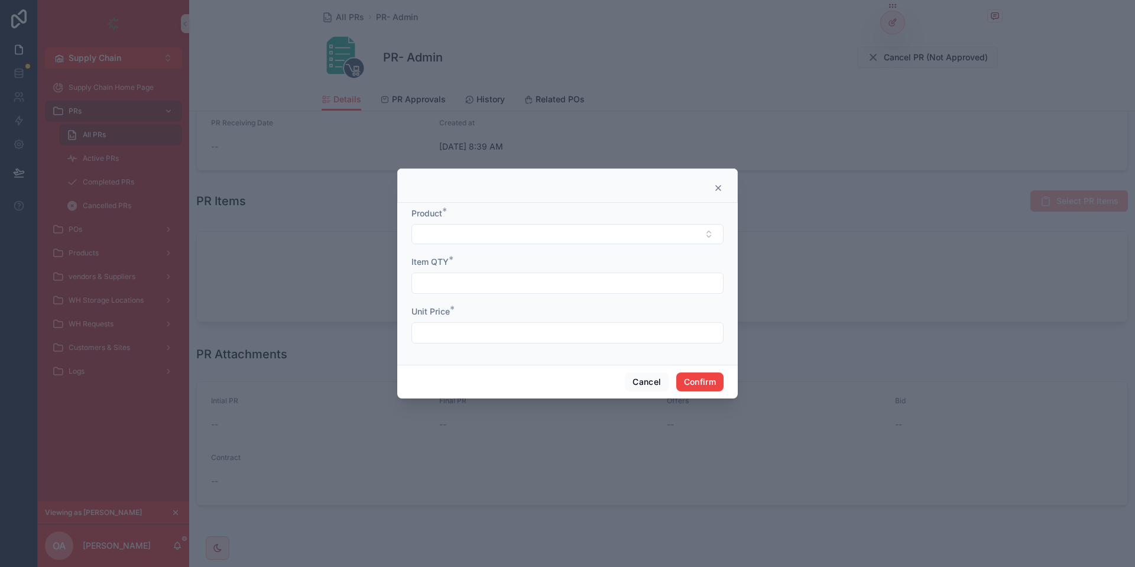
click at [510, 215] on div "Product *" at bounding box center [567, 213] width 312 height 12
click at [498, 230] on button "Select Button" at bounding box center [567, 234] width 312 height 20
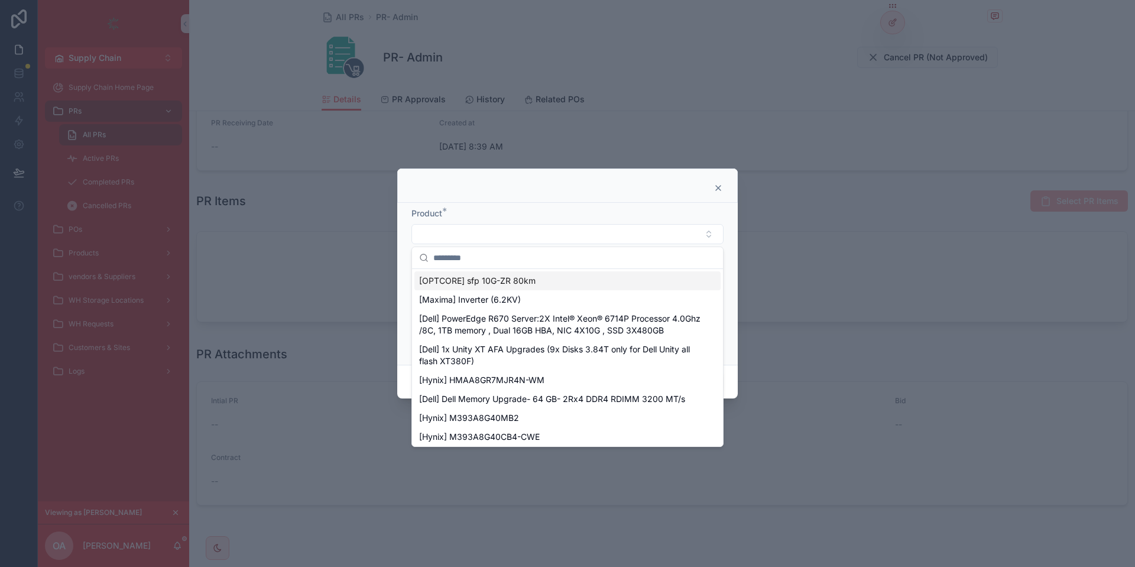
click at [488, 260] on input "text" at bounding box center [574, 257] width 282 height 21
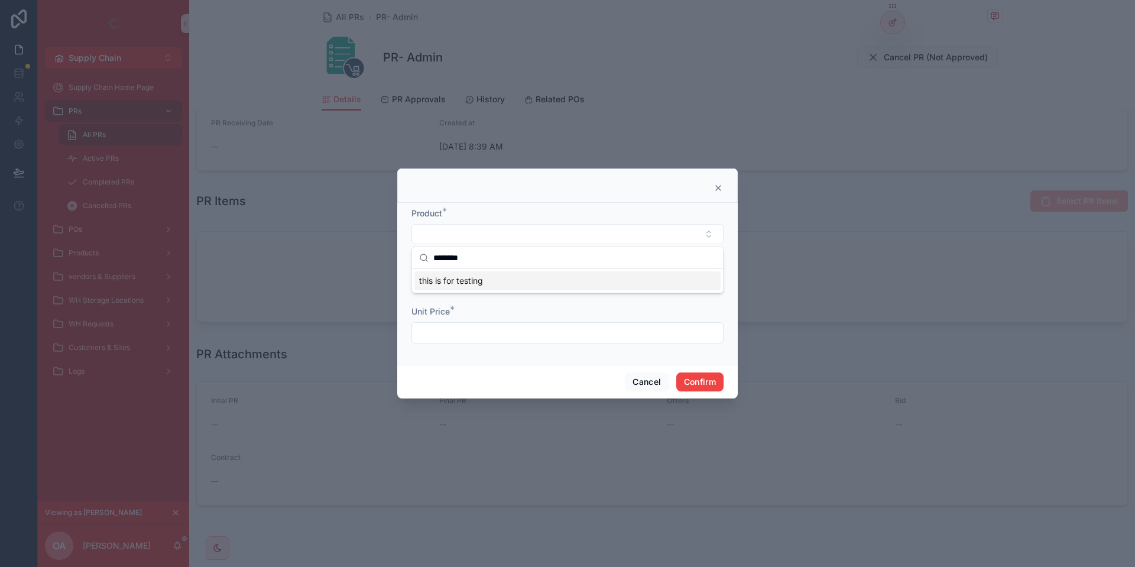
type input "*******"
click at [456, 275] on span "this is for testing" at bounding box center [451, 281] width 64 height 12
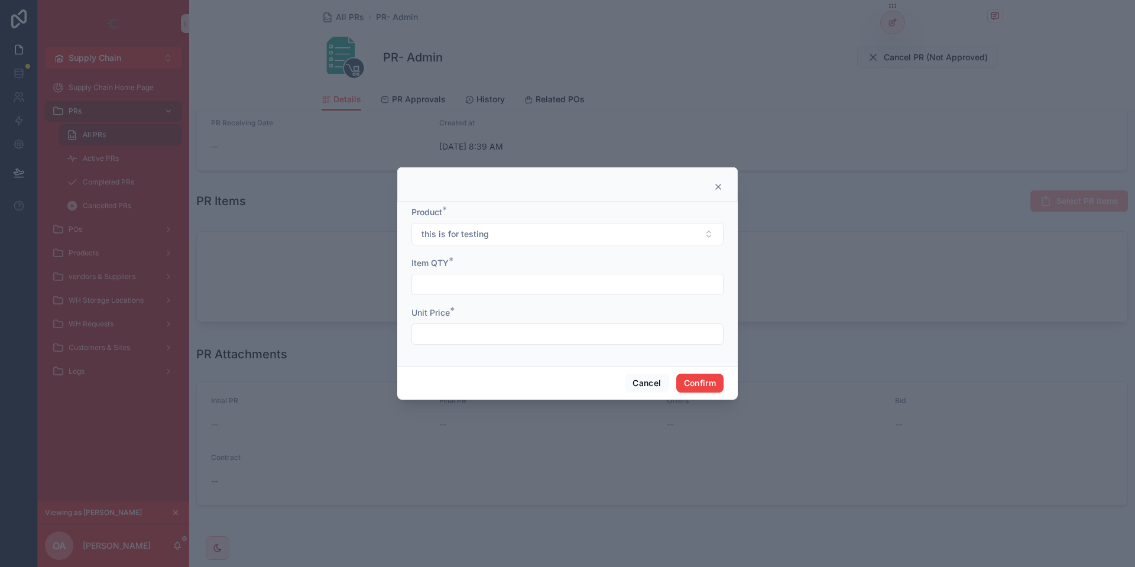
click at [437, 280] on input "text" at bounding box center [567, 284] width 311 height 17
type input "*"
click at [447, 339] on input "text" at bounding box center [567, 334] width 311 height 17
type input "*"
click at [706, 382] on button "Confirm" at bounding box center [699, 382] width 47 height 19
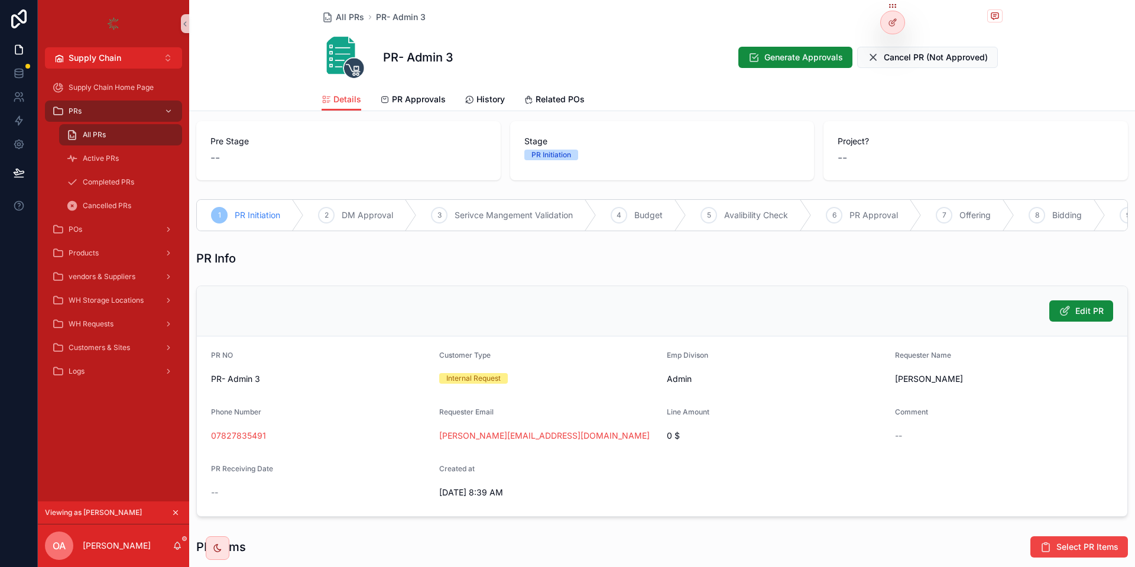
scroll to position [71, 0]
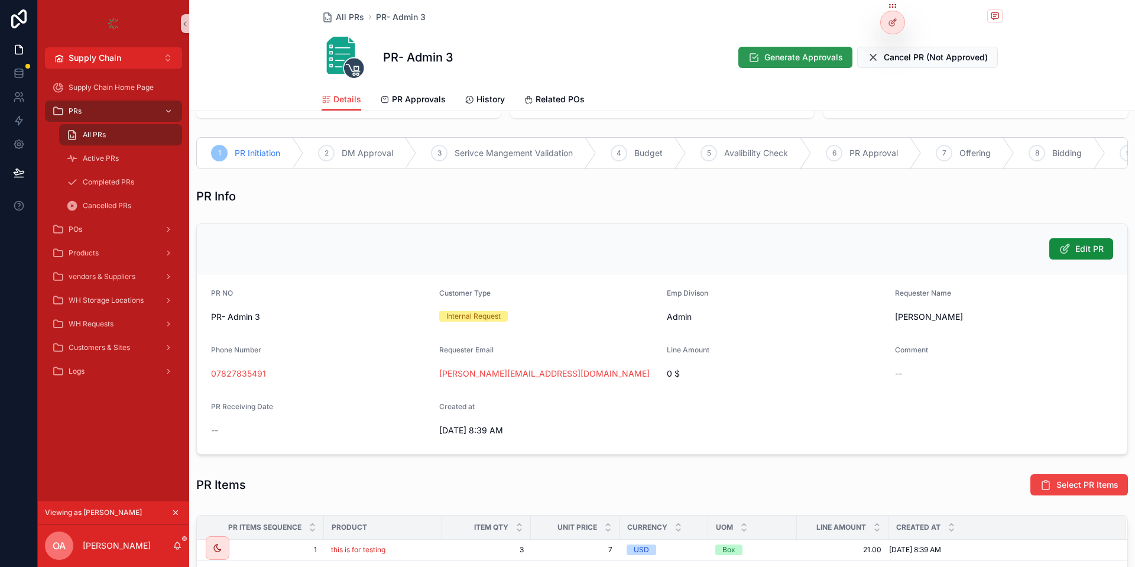
click at [801, 61] on span "Generate Approvals" at bounding box center [803, 57] width 79 height 12
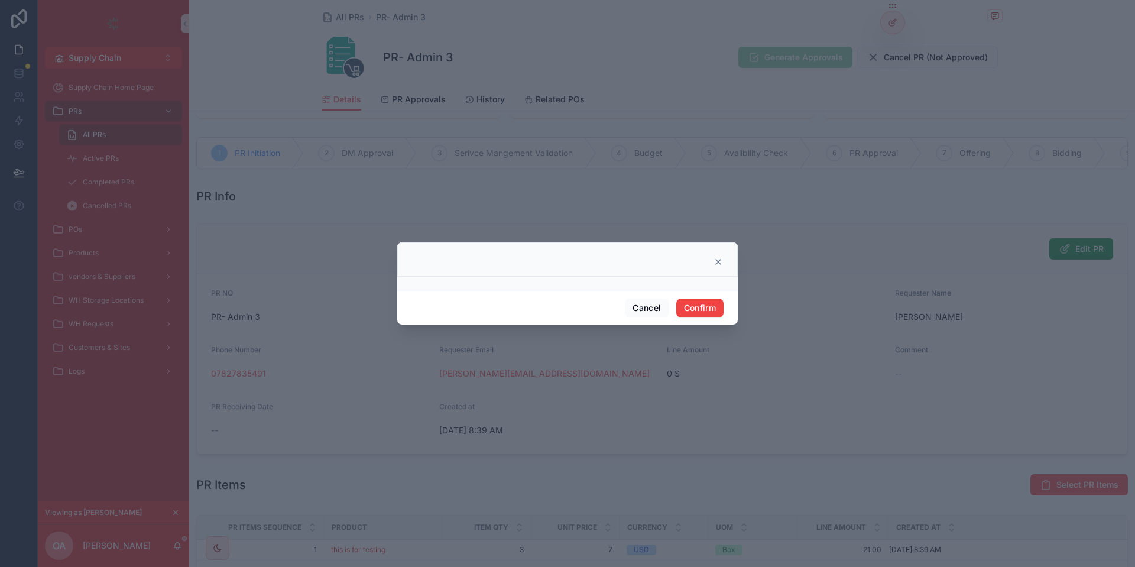
click at [700, 292] on div "Cancel Confirm" at bounding box center [567, 308] width 340 height 34
click at [701, 299] on button "Confirm" at bounding box center [699, 307] width 47 height 19
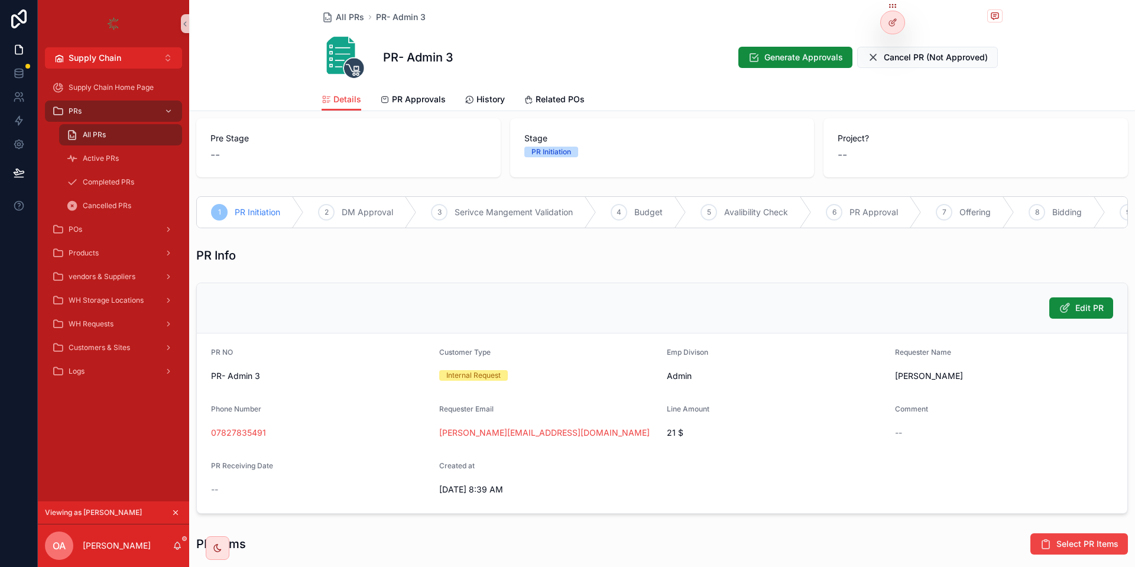
scroll to position [130, 0]
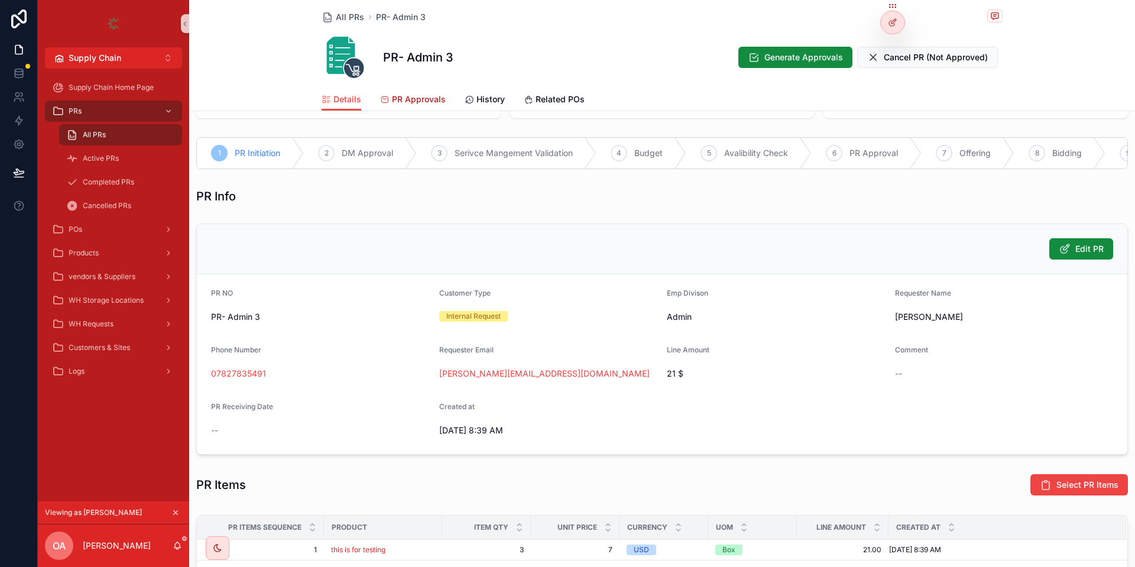
click at [410, 92] on link "PR Approvals" at bounding box center [413, 101] width 66 height 24
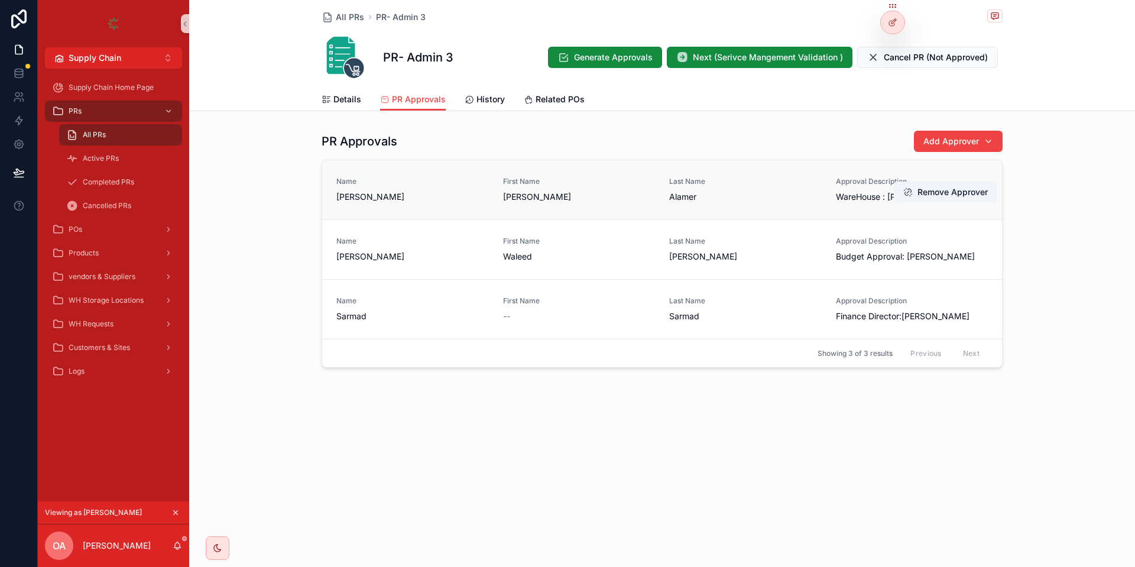
click at [843, 183] on span "Approval Description" at bounding box center [912, 181] width 152 height 9
click at [843, 200] on span "WareHouse : [PERSON_NAME]" at bounding box center [912, 197] width 152 height 12
click at [844, 155] on div "PR Approvals Add Approver Name [PERSON_NAME] First Name [PERSON_NAME] Last Name…" at bounding box center [661, 249] width 681 height 238
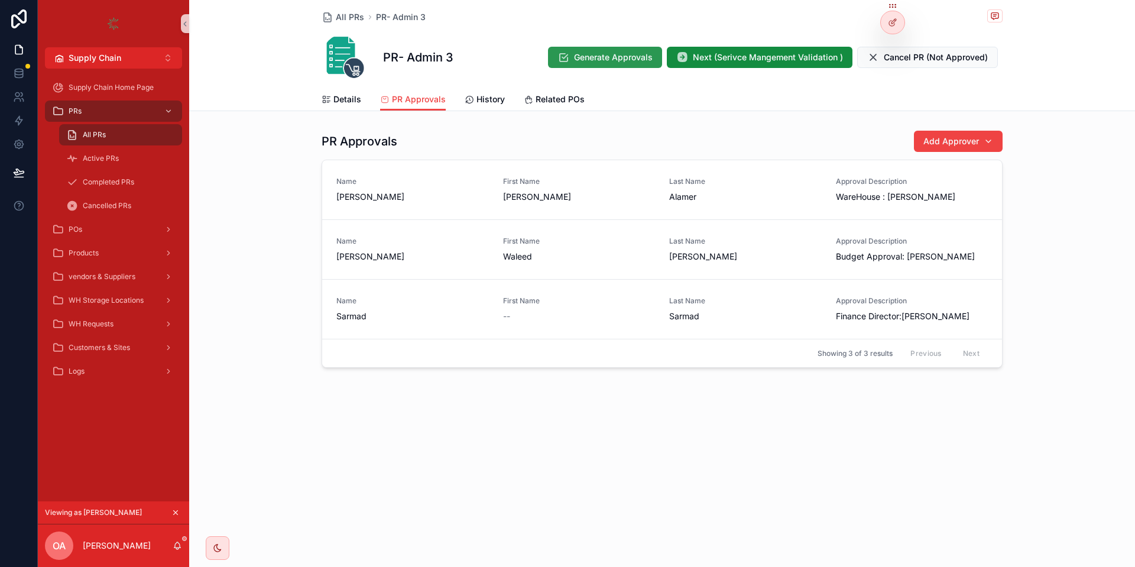
click at [623, 59] on span "Generate Approvals" at bounding box center [613, 57] width 79 height 12
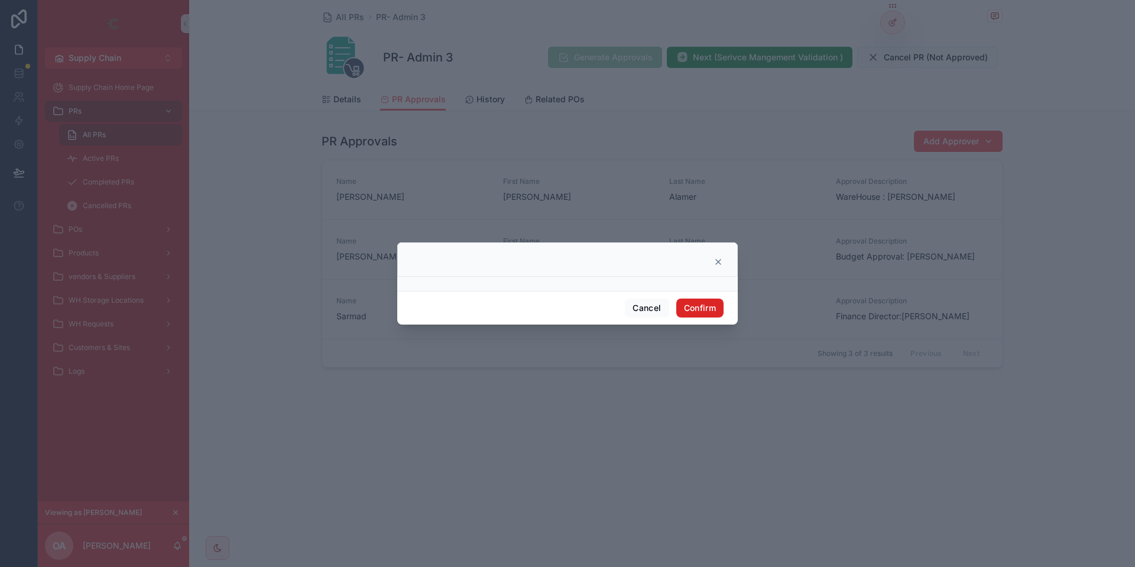
click at [696, 300] on button "Confirm" at bounding box center [699, 307] width 47 height 19
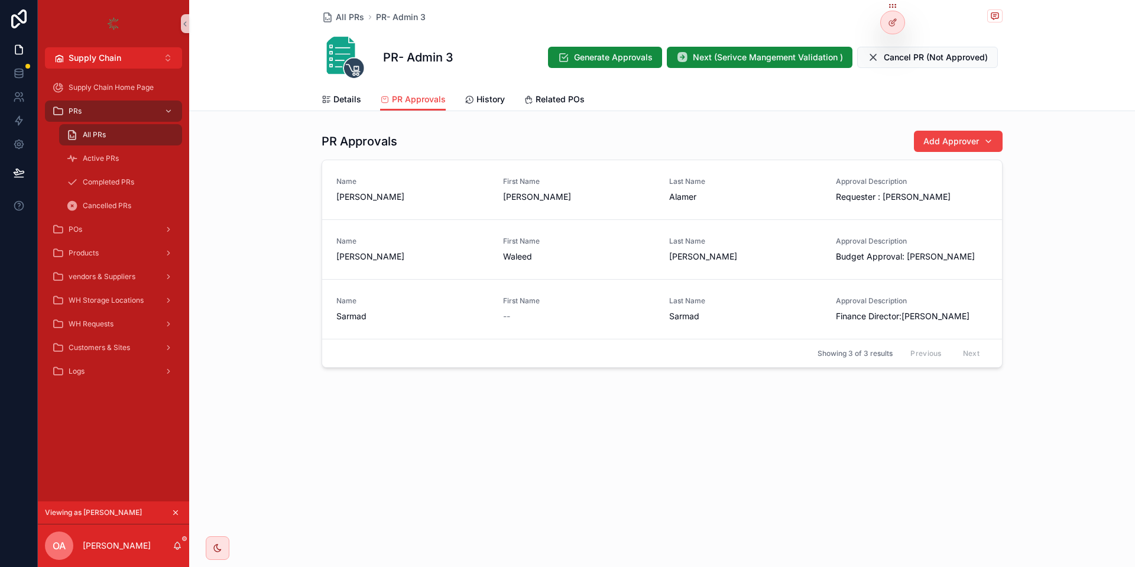
click at [816, 149] on div "PR Approvals Add Approver" at bounding box center [661, 141] width 681 height 22
click at [743, 68] on div "Generate Approvals Next (Serivce Mangement Validation ) Cancel PR (Not Approved)" at bounding box center [770, 57] width 464 height 22
click at [751, 48] on button "Next (Serivce Mangement Validation )" at bounding box center [760, 57] width 186 height 21
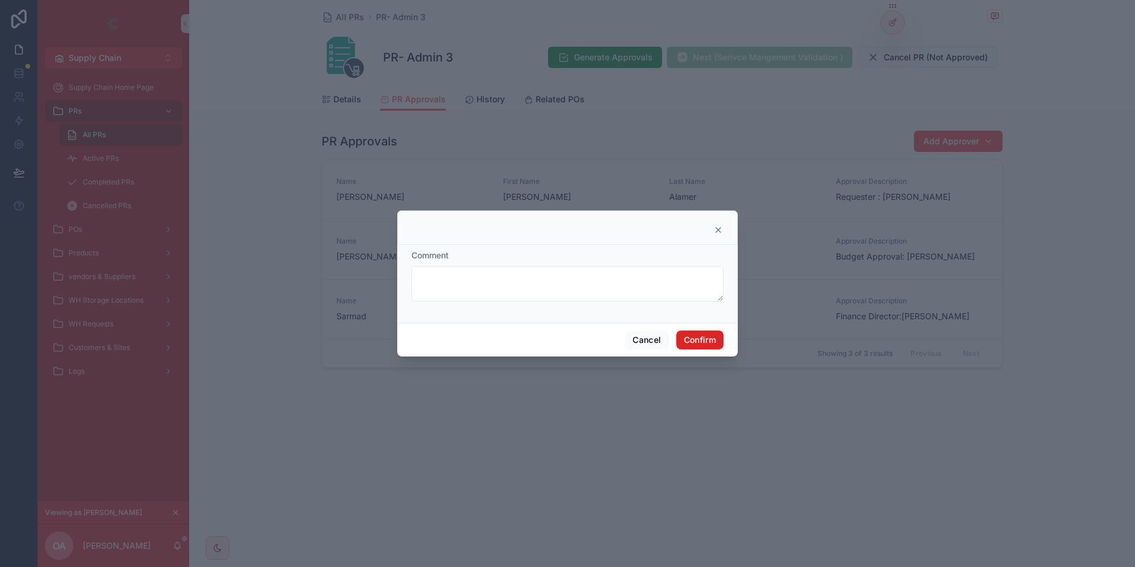
click at [697, 336] on button "Confirm" at bounding box center [699, 339] width 47 height 19
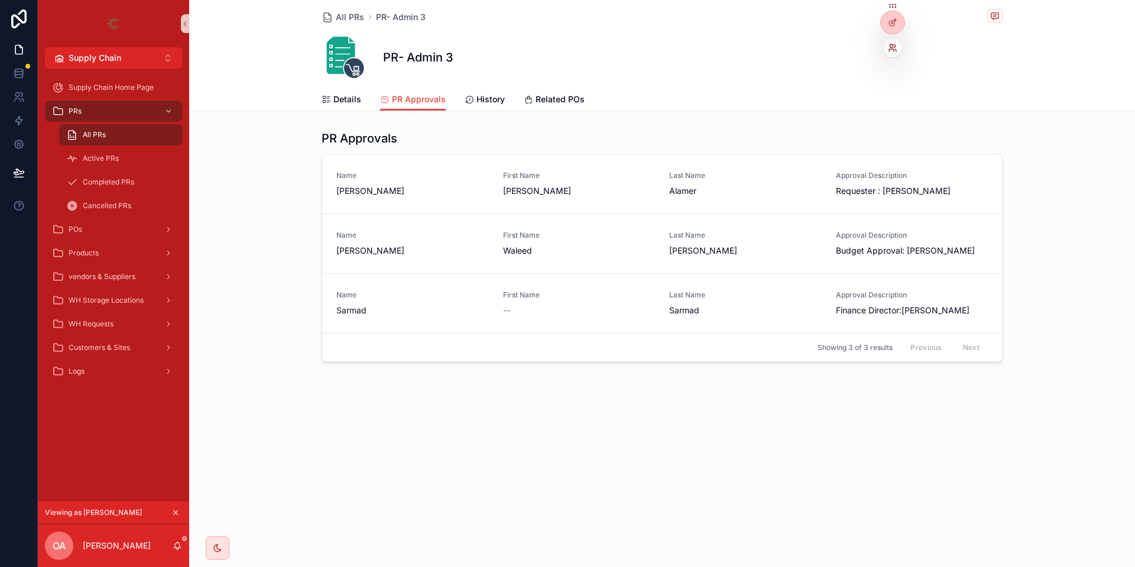
click at [891, 44] on icon at bounding box center [890, 45] width 3 height 3
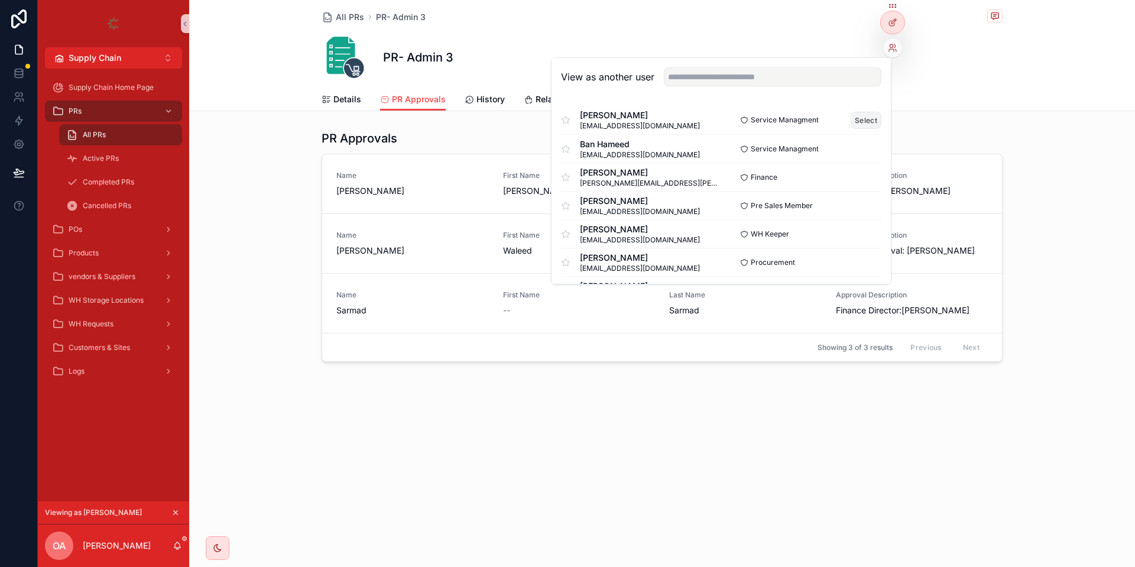
click at [872, 115] on button "Select" at bounding box center [865, 120] width 31 height 17
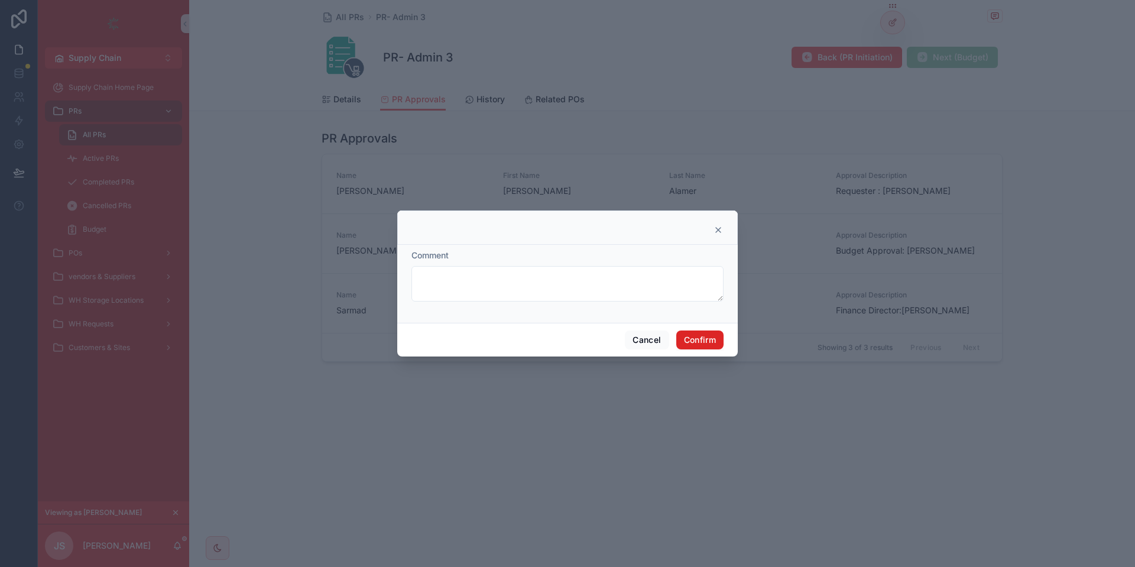
click at [684, 336] on button "Confirm" at bounding box center [699, 339] width 47 height 19
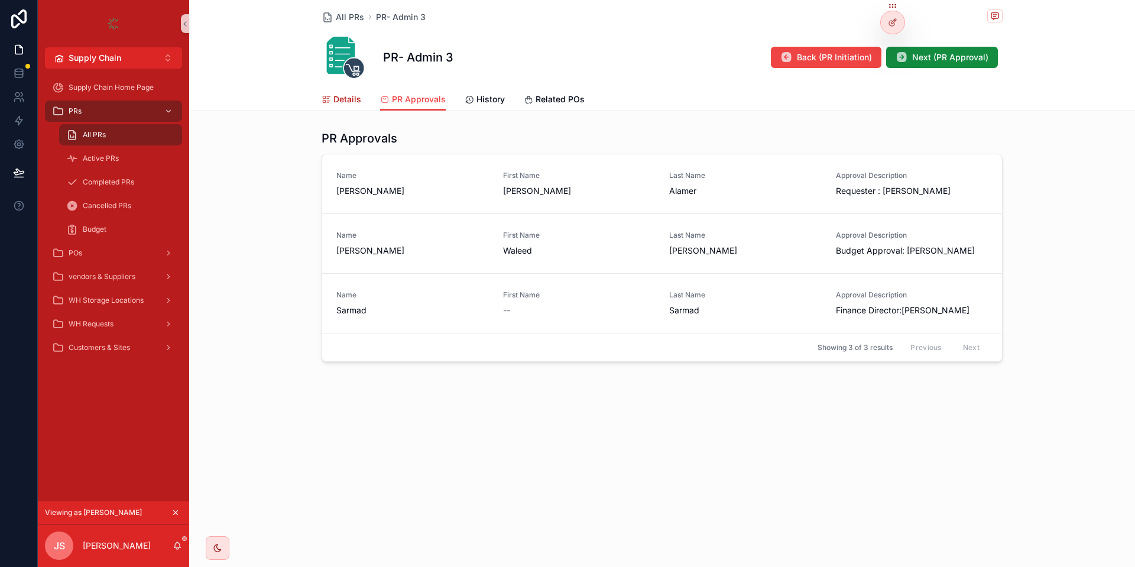
click at [347, 97] on span "Details" at bounding box center [347, 99] width 28 height 12
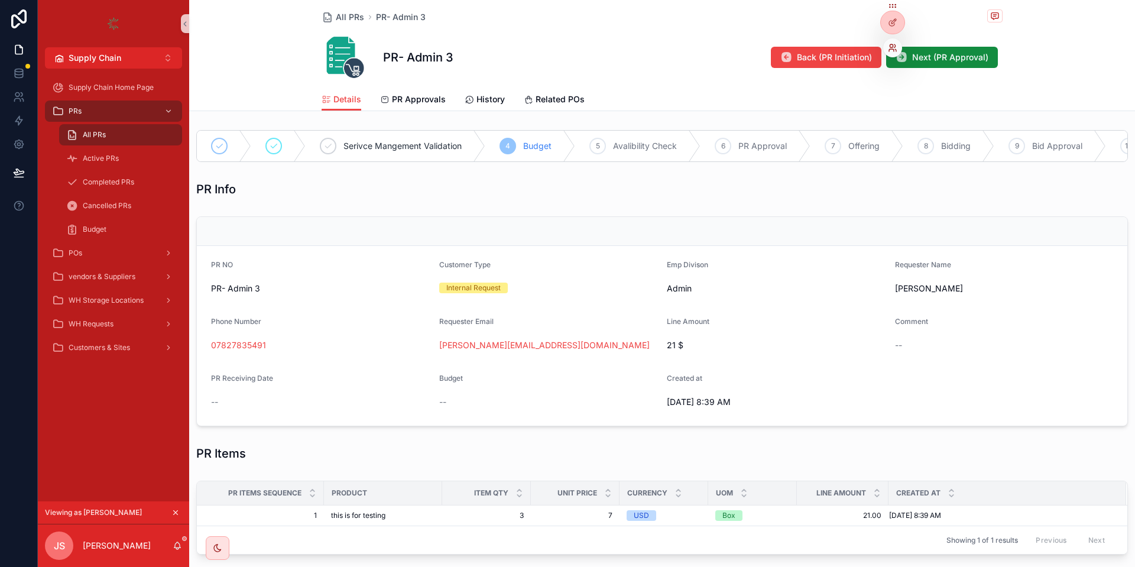
click at [894, 46] on icon at bounding box center [892, 47] width 9 height 9
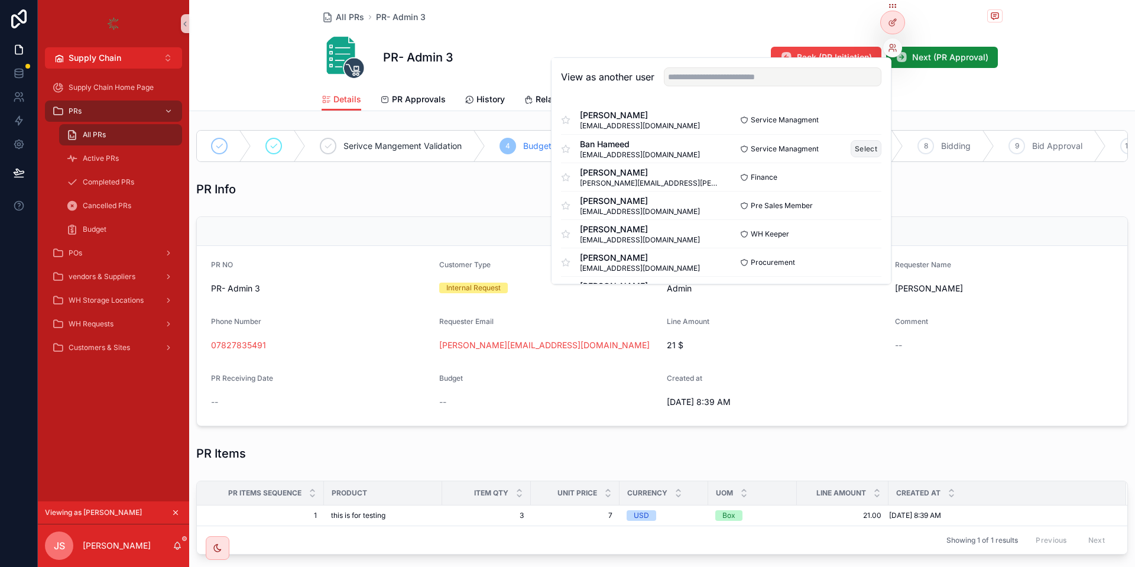
click at [867, 142] on button "Select" at bounding box center [865, 148] width 31 height 17
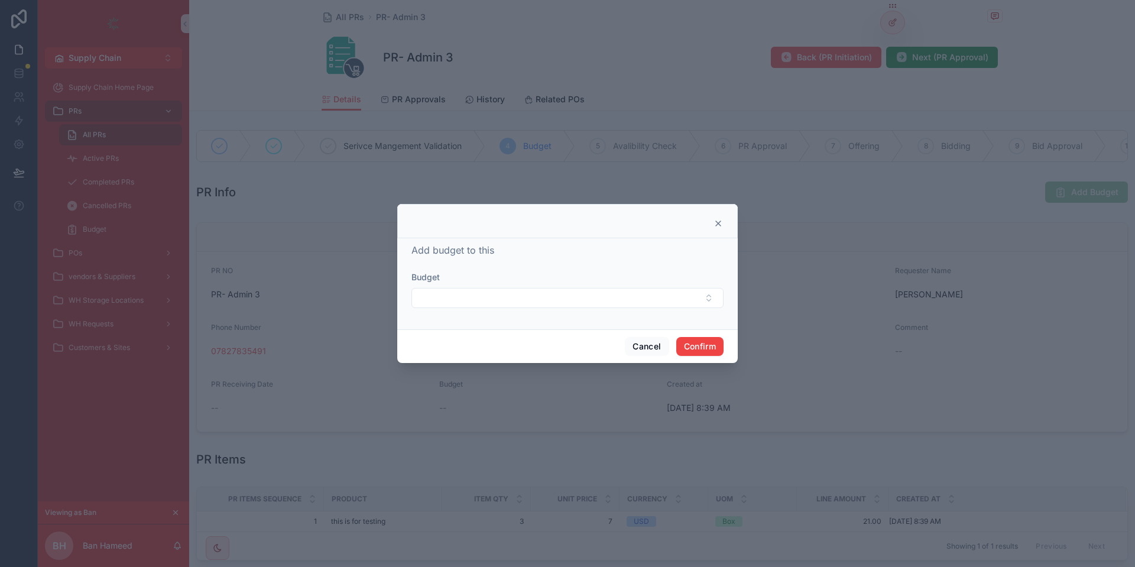
click at [506, 275] on div "Budget" at bounding box center [567, 277] width 312 height 12
click at [492, 290] on button "Select Button" at bounding box center [567, 298] width 312 height 20
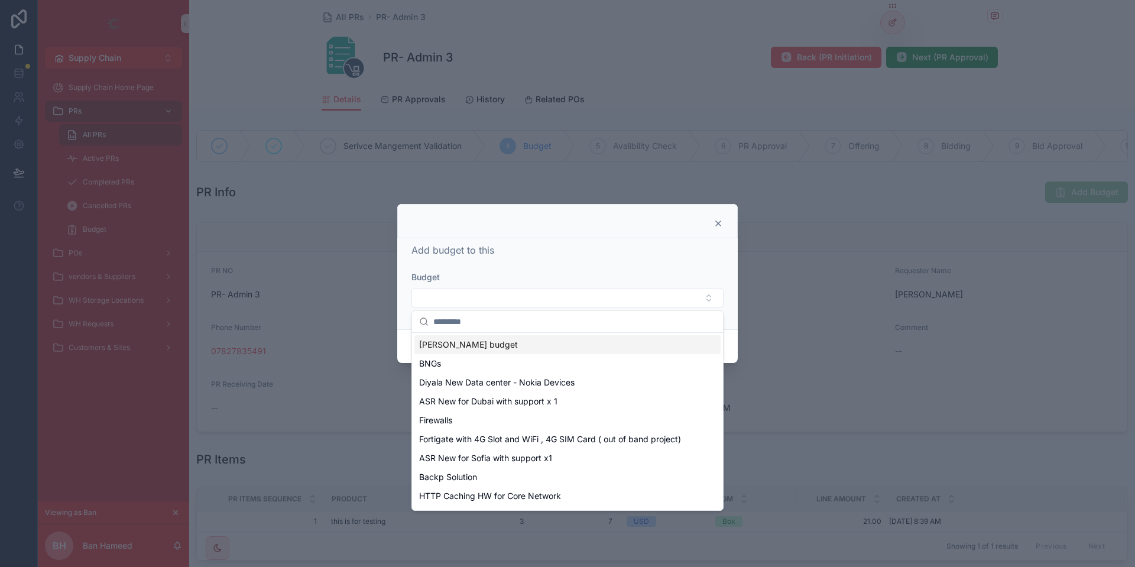
click at [489, 344] on span "[PERSON_NAME] budget" at bounding box center [468, 345] width 99 height 12
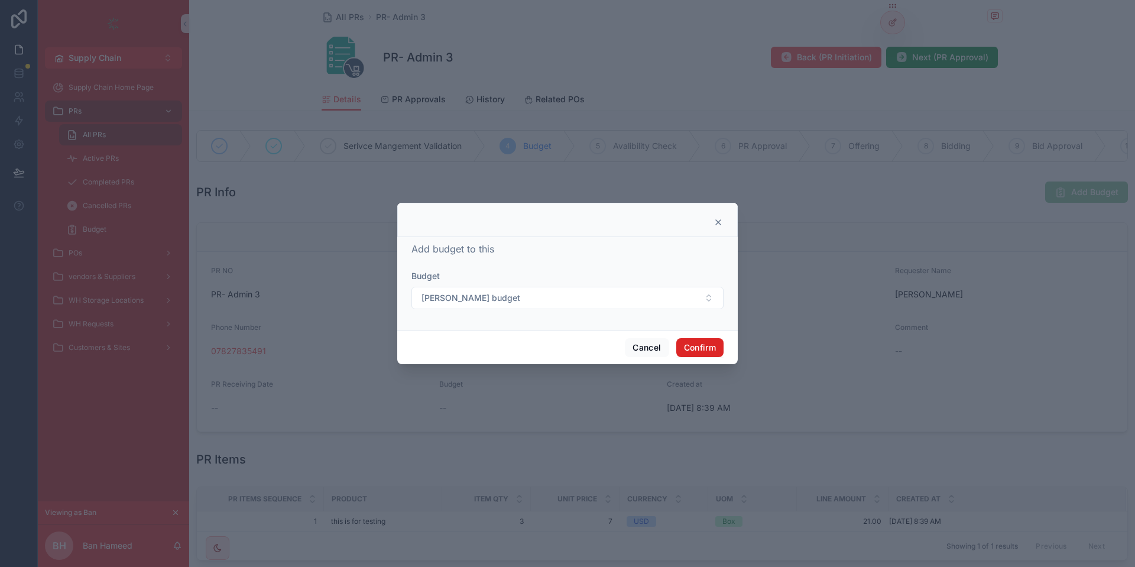
click at [693, 346] on button "Confirm" at bounding box center [699, 347] width 47 height 19
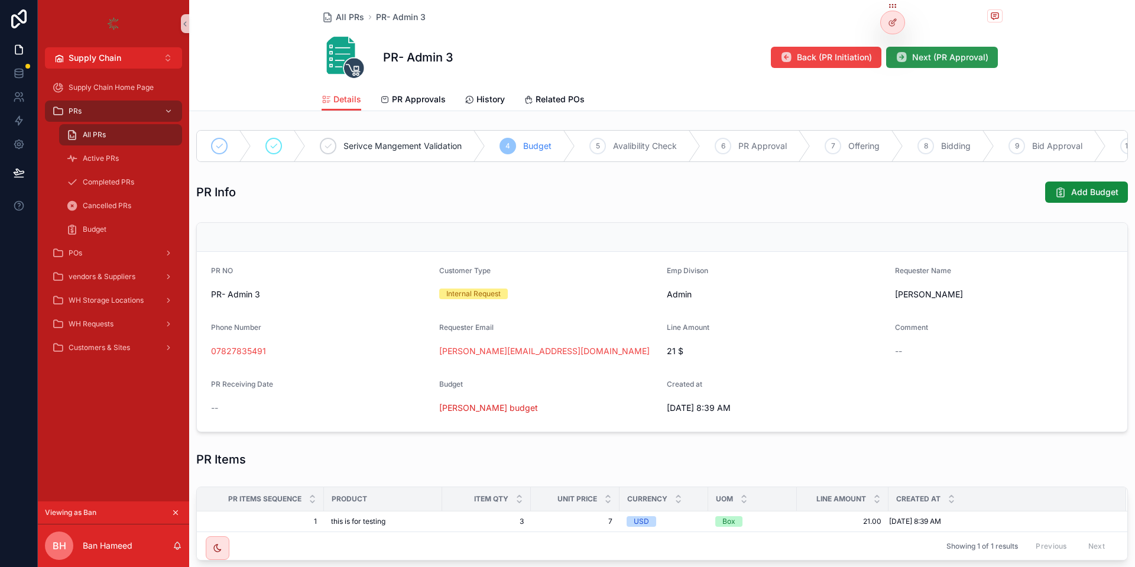
click at [969, 57] on span "Next (PR Approval)" at bounding box center [950, 57] width 76 height 12
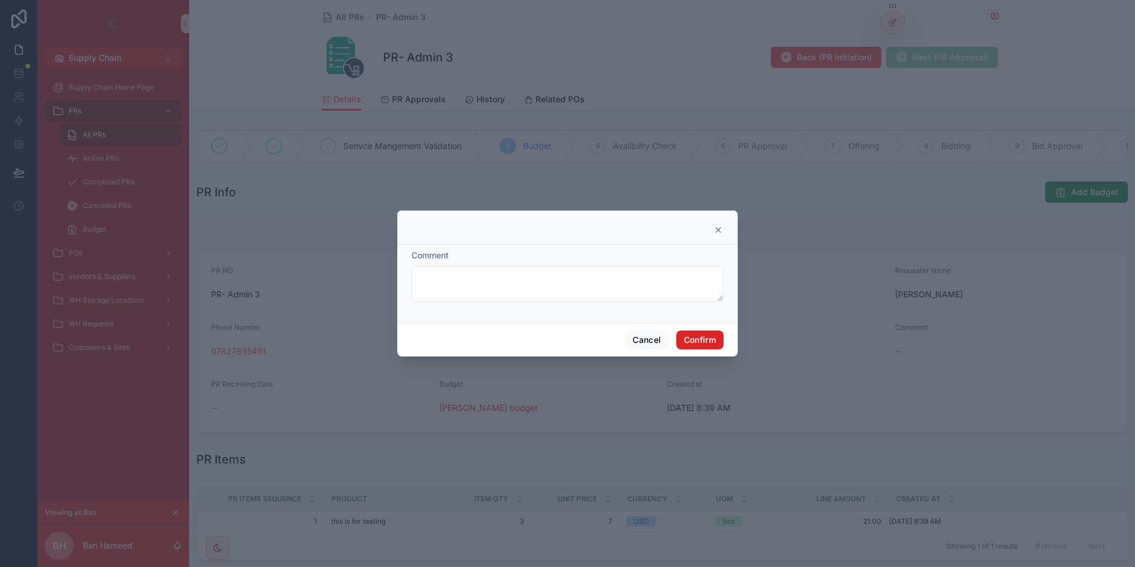
click at [688, 334] on button "Confirm" at bounding box center [699, 339] width 47 height 19
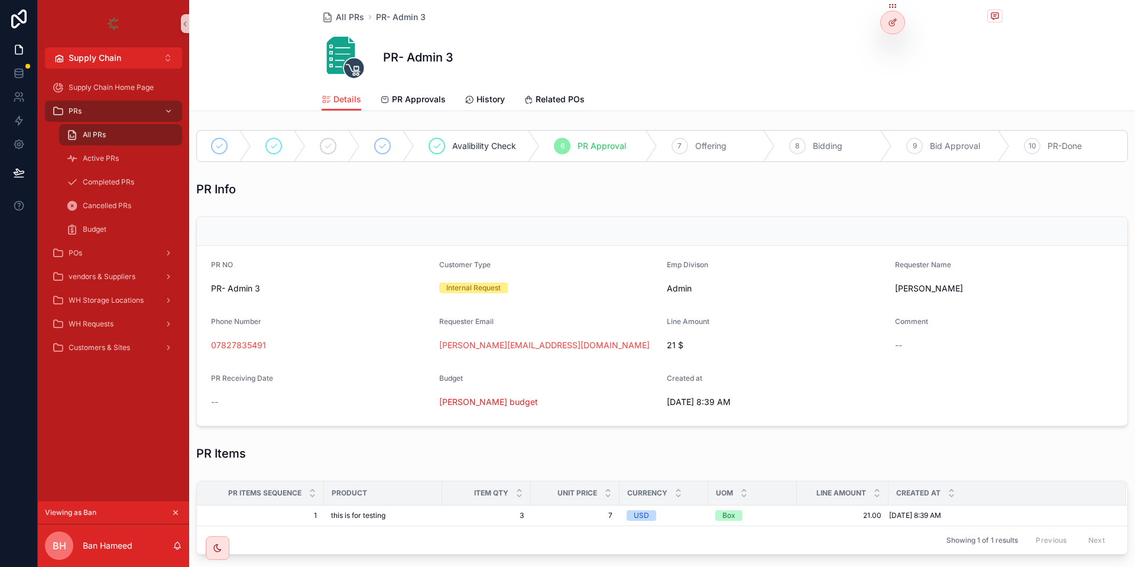
scroll to position [142, 0]
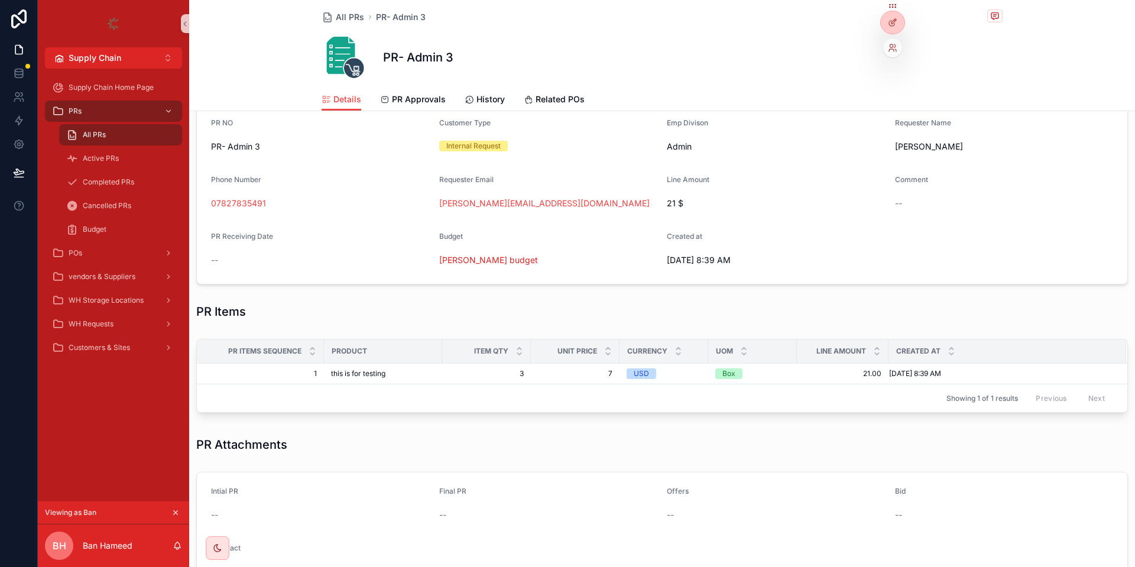
click at [890, 53] on div at bounding box center [892, 47] width 19 height 19
click at [891, 53] on div at bounding box center [892, 47] width 19 height 19
click at [894, 50] on div "PR- Admin 3" at bounding box center [661, 57] width 681 height 47
click at [898, 47] on div at bounding box center [892, 47] width 19 height 19
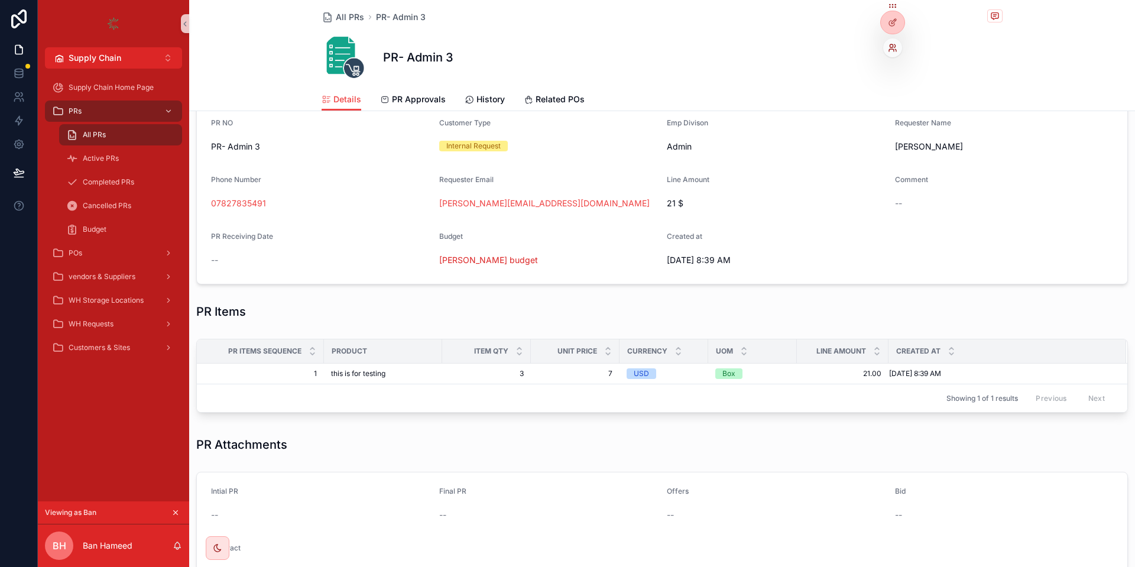
click at [895, 50] on icon at bounding box center [895, 50] width 1 height 2
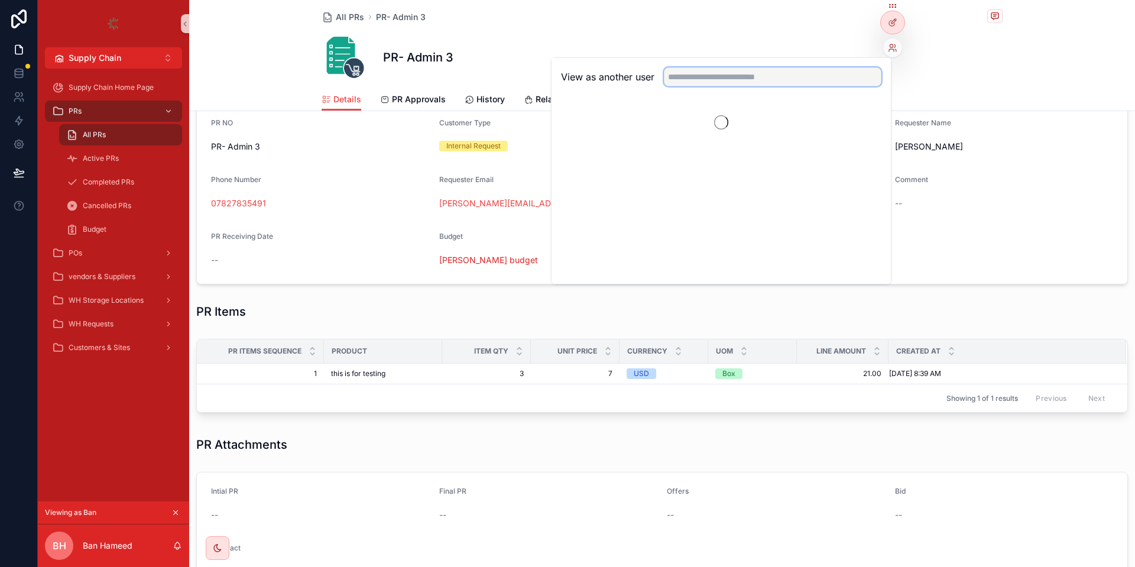
click at [816, 82] on input "text" at bounding box center [772, 76] width 217 height 19
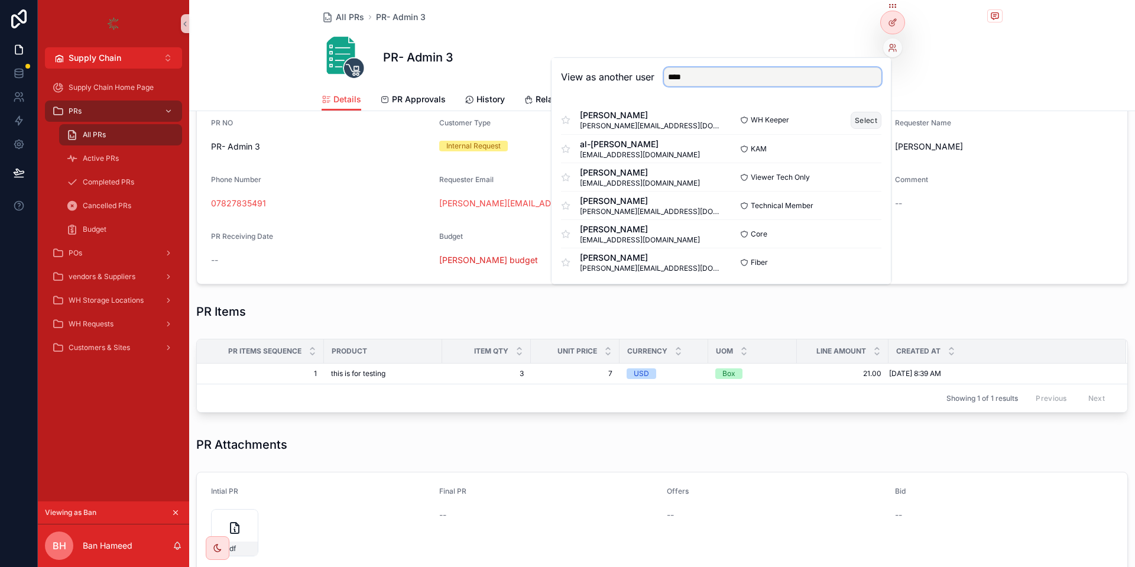
type input "****"
click at [865, 122] on button "Select" at bounding box center [865, 120] width 31 height 17
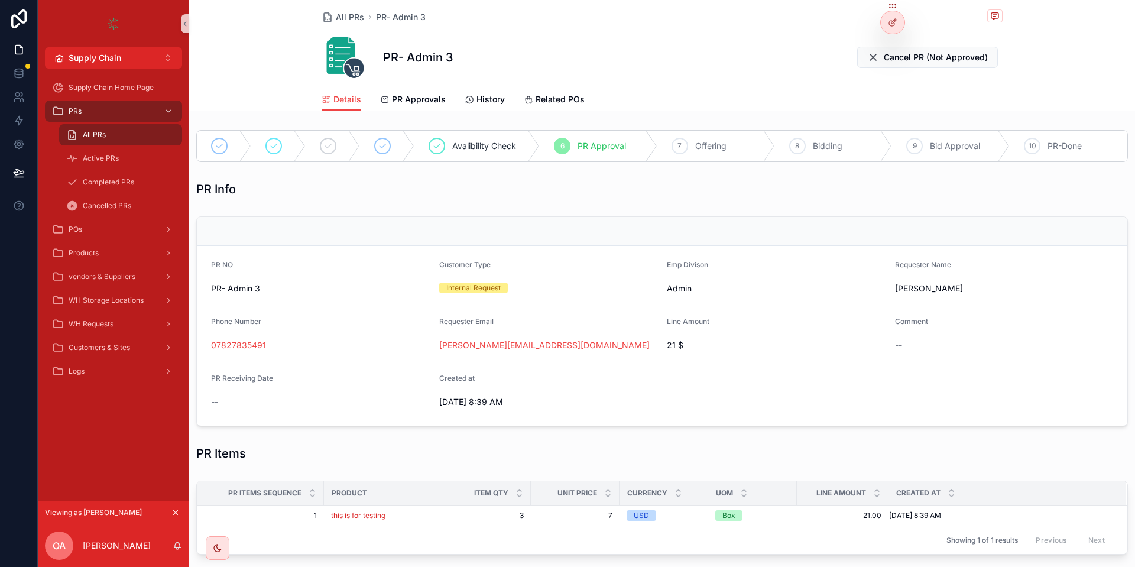
scroll to position [293, 0]
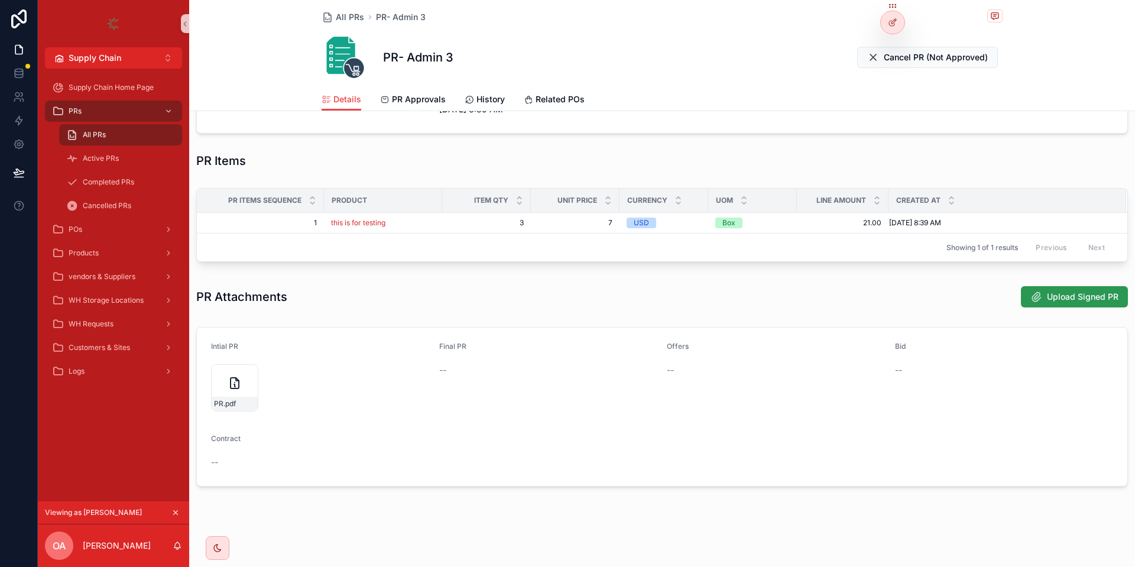
click at [1065, 291] on span "Upload Signed PR" at bounding box center [1083, 297] width 72 height 12
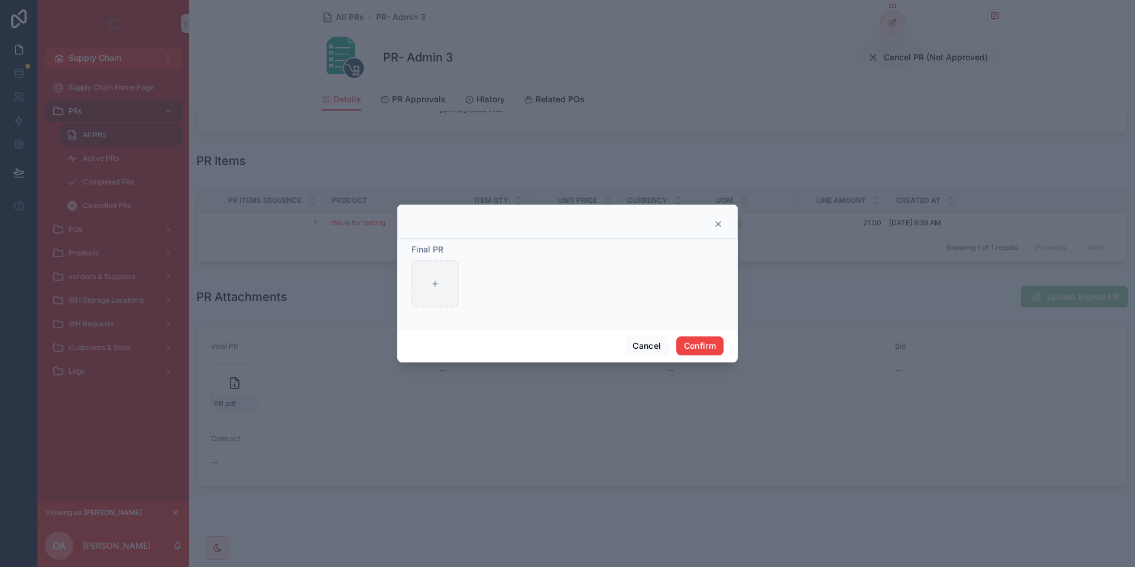
drag, startPoint x: 464, startPoint y: 268, endPoint x: 450, endPoint y: 272, distance: 15.0
click at [463, 268] on div at bounding box center [567, 283] width 312 height 47
click at [415, 271] on div at bounding box center [434, 283] width 47 height 47
type input "**********"
click at [697, 328] on div "Final PR download .jpeg" at bounding box center [567, 284] width 340 height 90
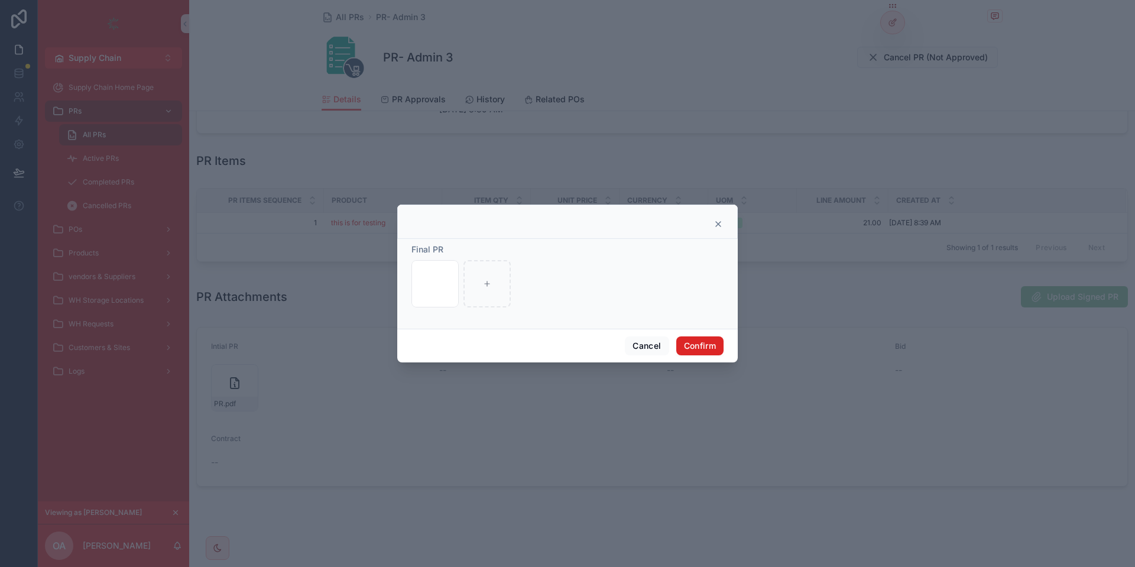
click at [688, 353] on button "Confirm" at bounding box center [699, 345] width 47 height 19
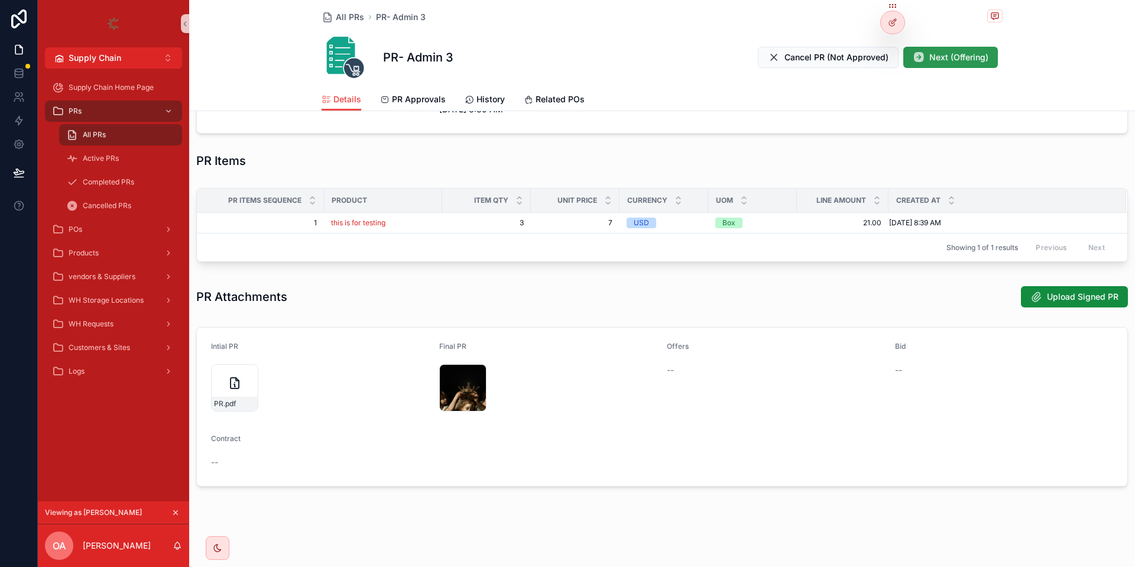
click at [941, 50] on button "Next (Offering)" at bounding box center [950, 57] width 95 height 21
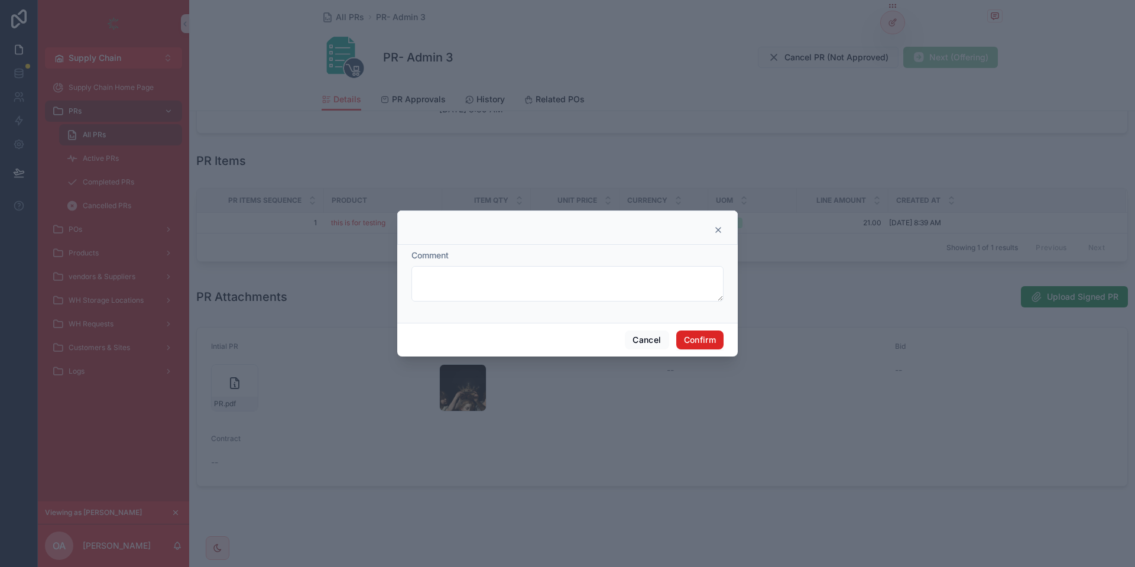
click at [705, 332] on button "Confirm" at bounding box center [699, 339] width 47 height 19
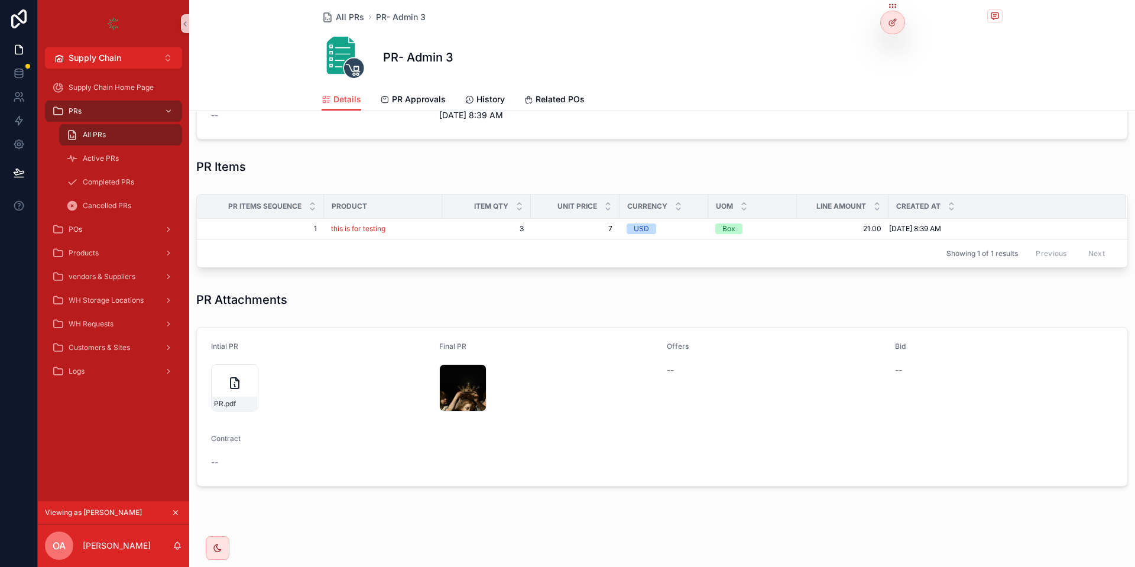
scroll to position [3, 0]
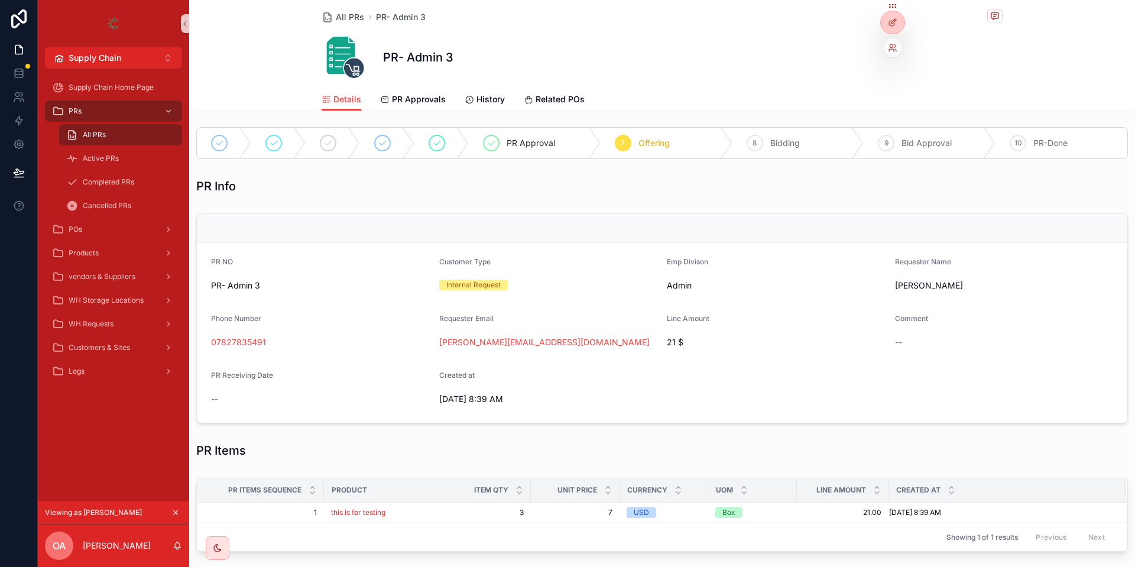
click at [894, 42] on div at bounding box center [892, 47] width 19 height 19
click at [894, 43] on icon at bounding box center [892, 47] width 9 height 9
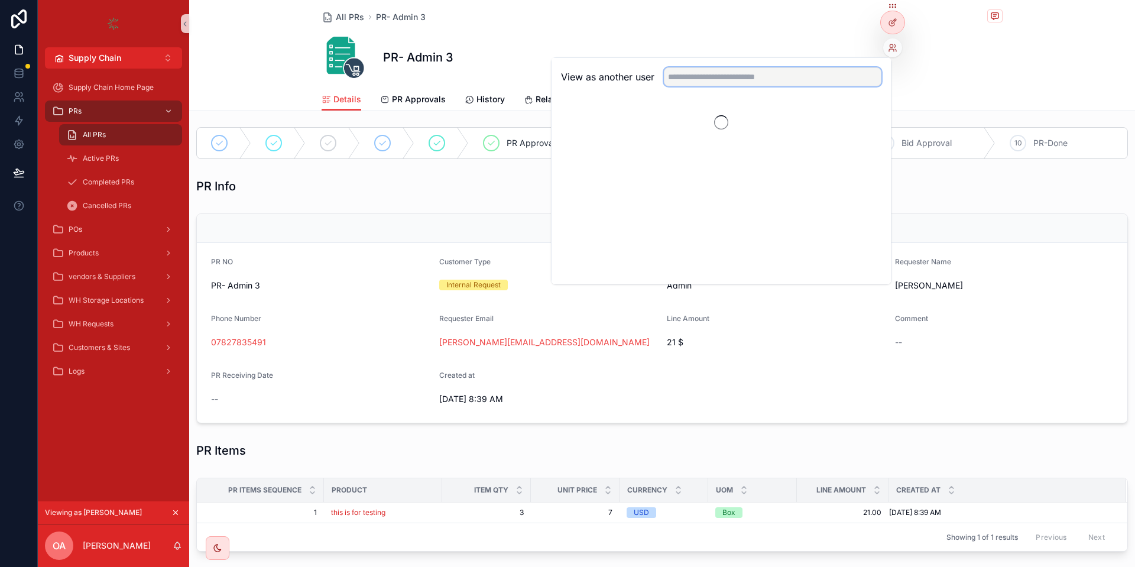
click at [834, 84] on input "text" at bounding box center [772, 76] width 217 height 19
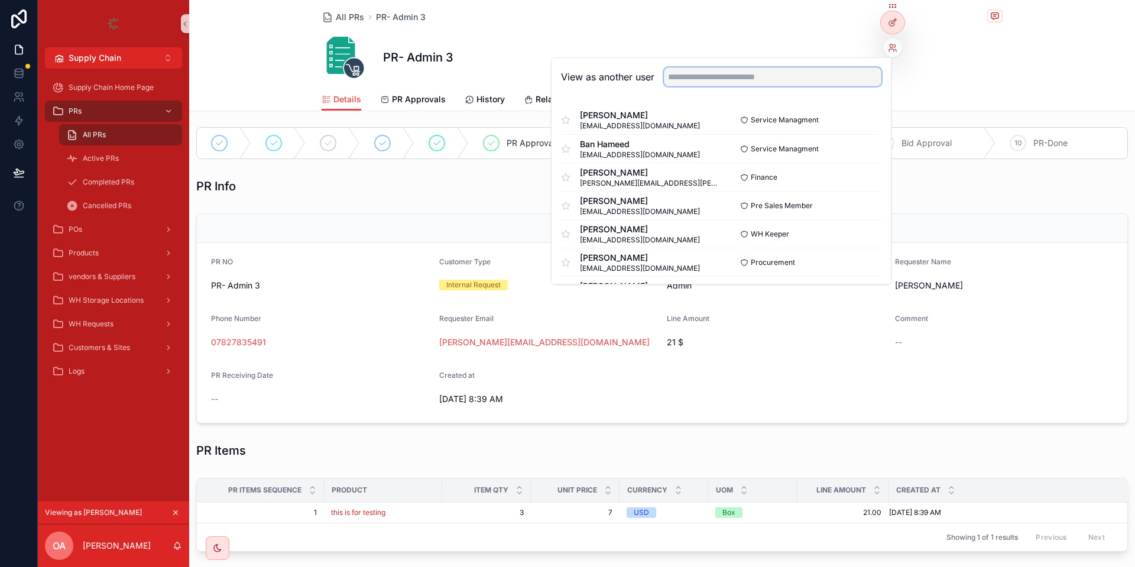
type input "*"
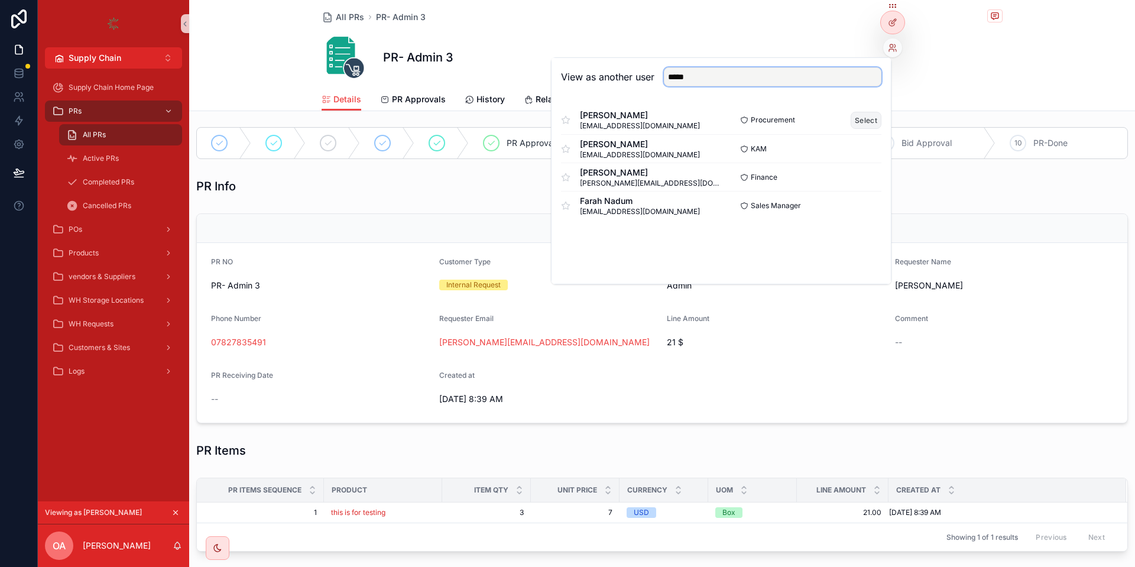
type input "*****"
click at [859, 121] on button "Select" at bounding box center [865, 120] width 31 height 17
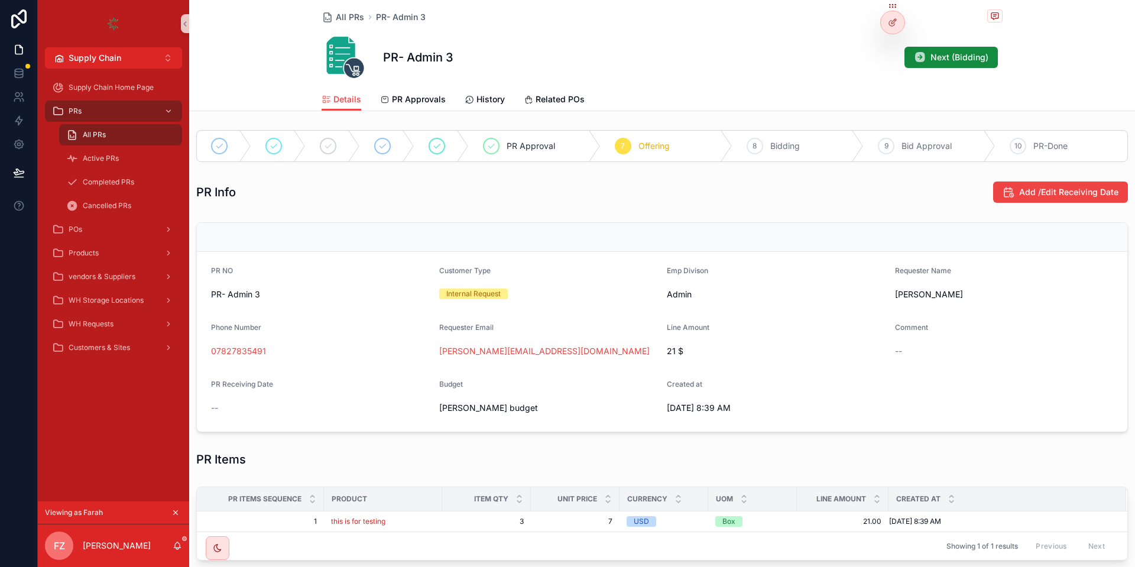
scroll to position [298, 0]
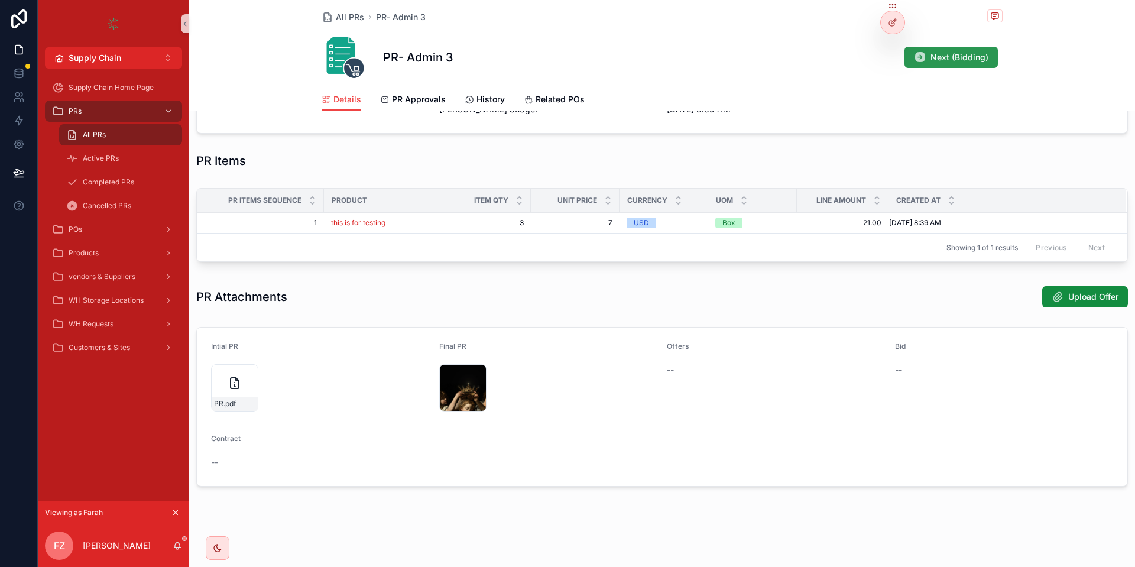
click at [978, 59] on span "Next (Bidding)" at bounding box center [959, 57] width 58 height 12
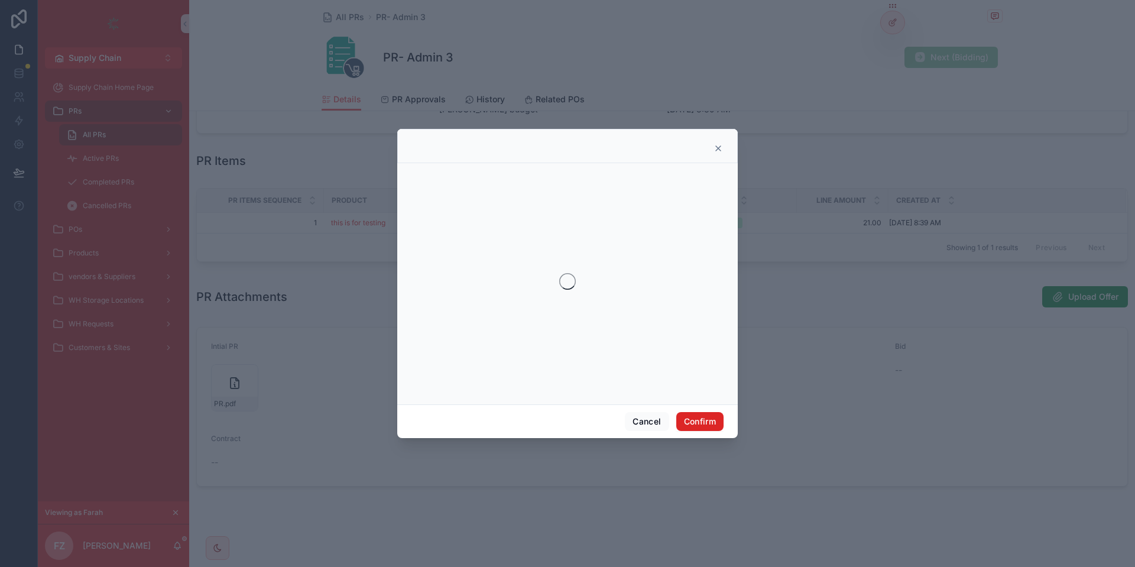
click at [693, 418] on button "Confirm" at bounding box center [699, 421] width 47 height 19
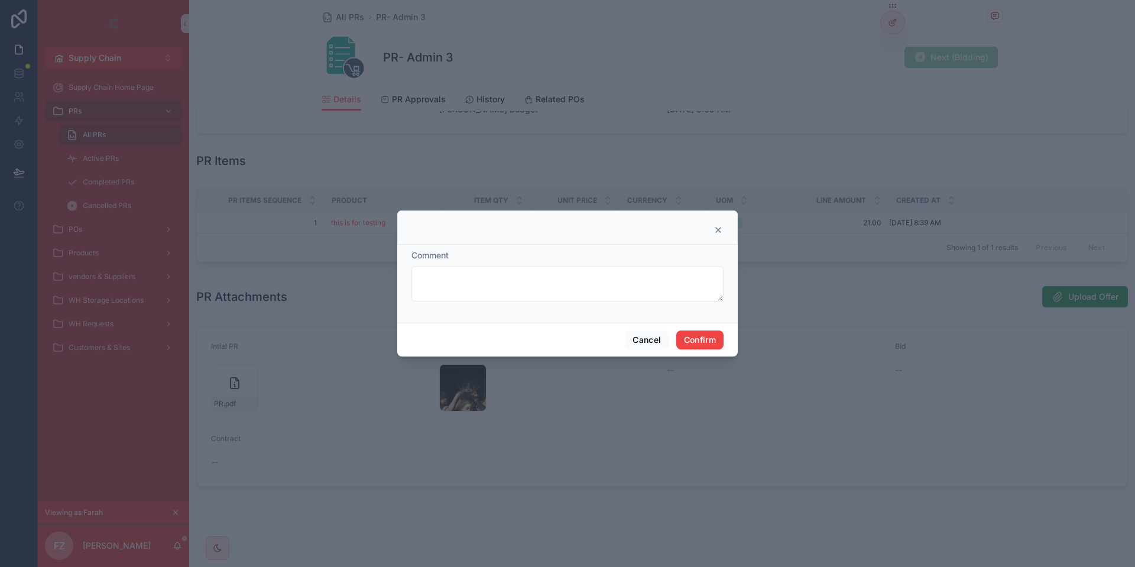
click at [711, 420] on div at bounding box center [567, 283] width 1135 height 567
click at [702, 342] on button "Confirm" at bounding box center [699, 339] width 47 height 19
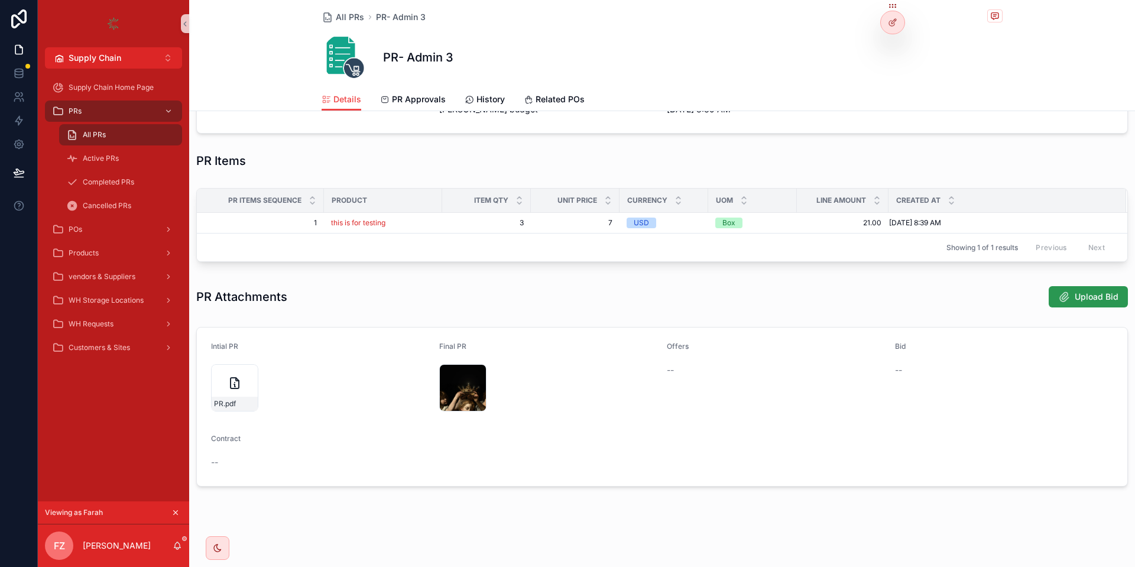
click at [1095, 289] on button "Upload Bid" at bounding box center [1087, 296] width 79 height 21
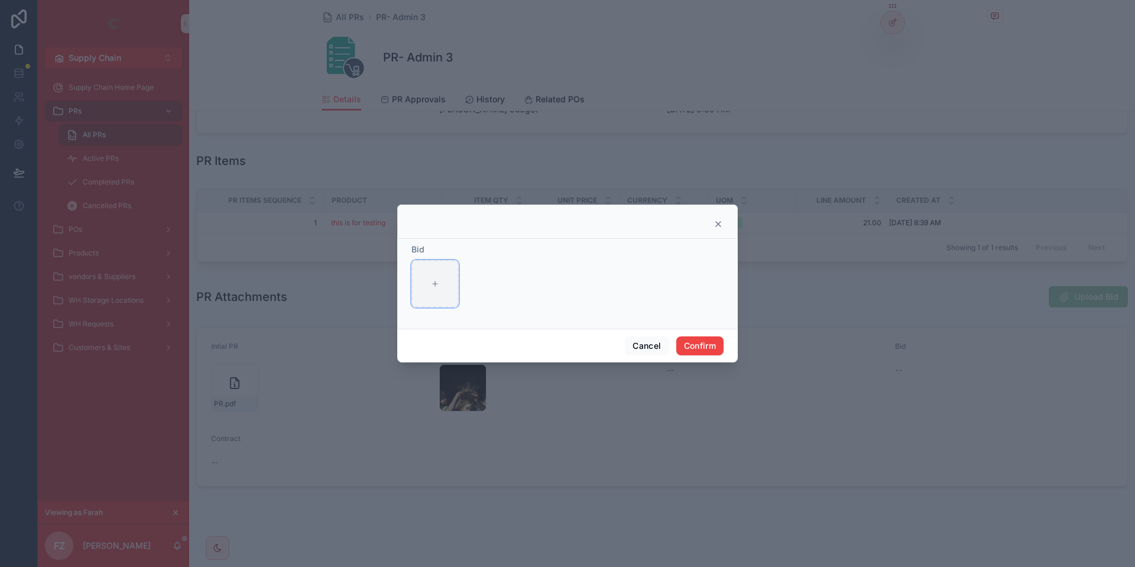
click at [416, 289] on div at bounding box center [434, 283] width 47 height 47
type input "**********"
click at [709, 344] on button "Confirm" at bounding box center [699, 345] width 47 height 19
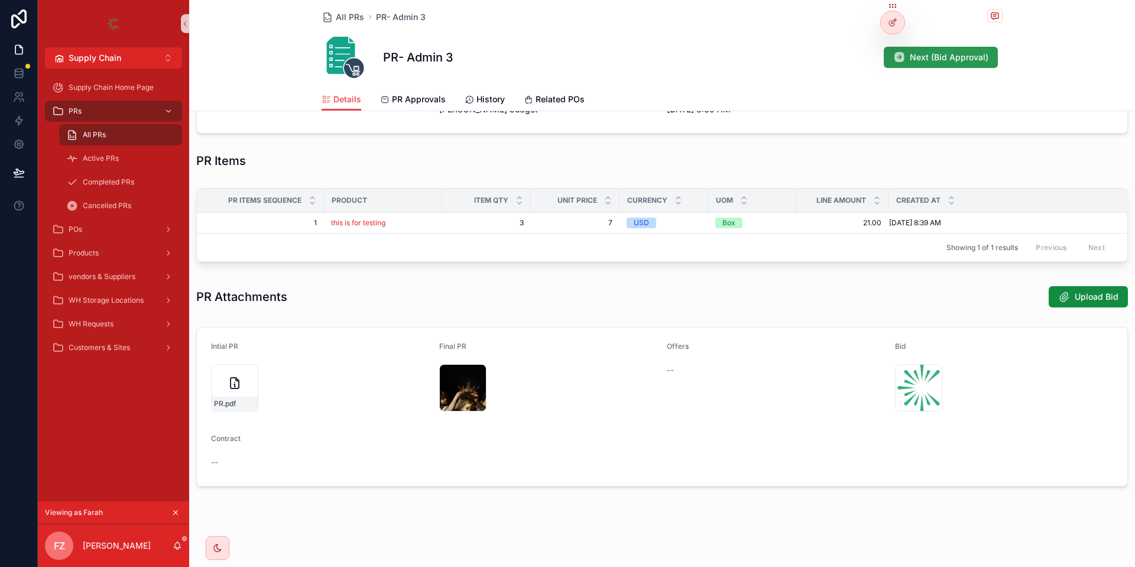
click at [926, 51] on button "Next (Bid Approval)" at bounding box center [940, 57] width 114 height 21
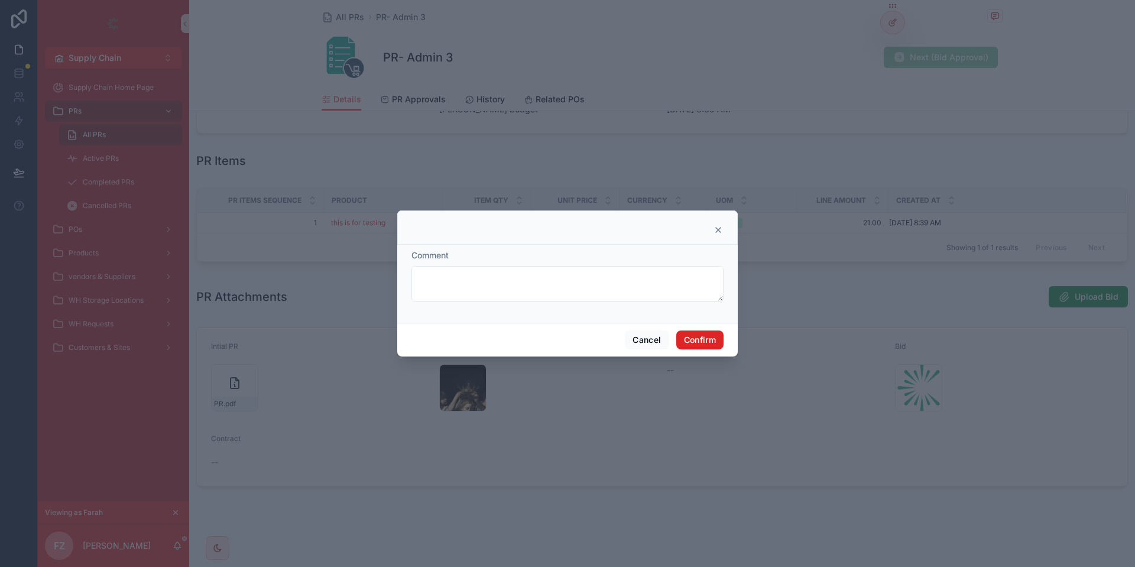
click at [691, 339] on button "Confirm" at bounding box center [699, 339] width 47 height 19
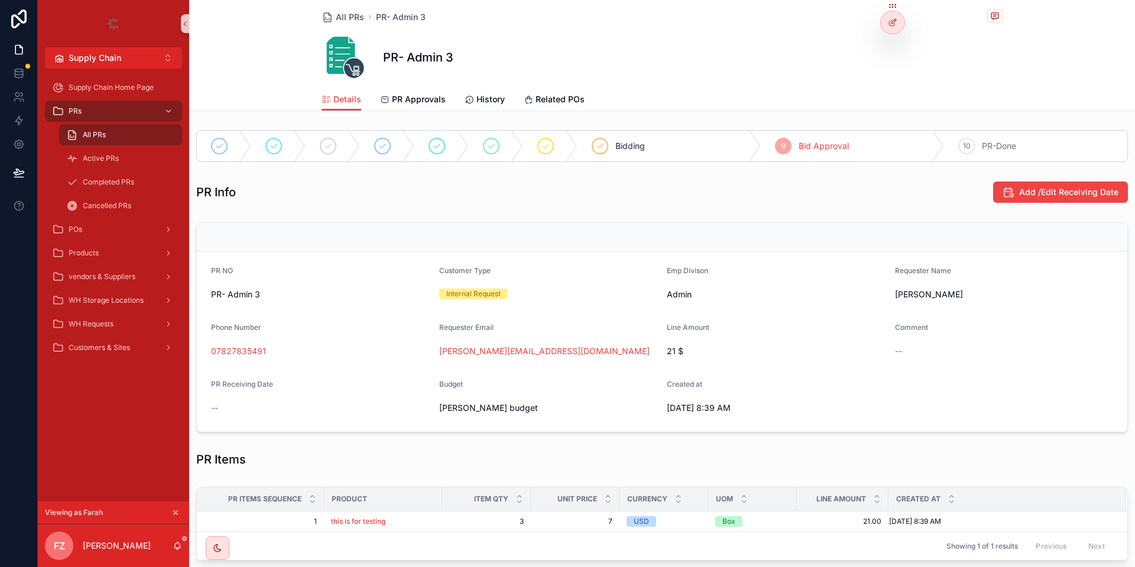
scroll to position [293, 0]
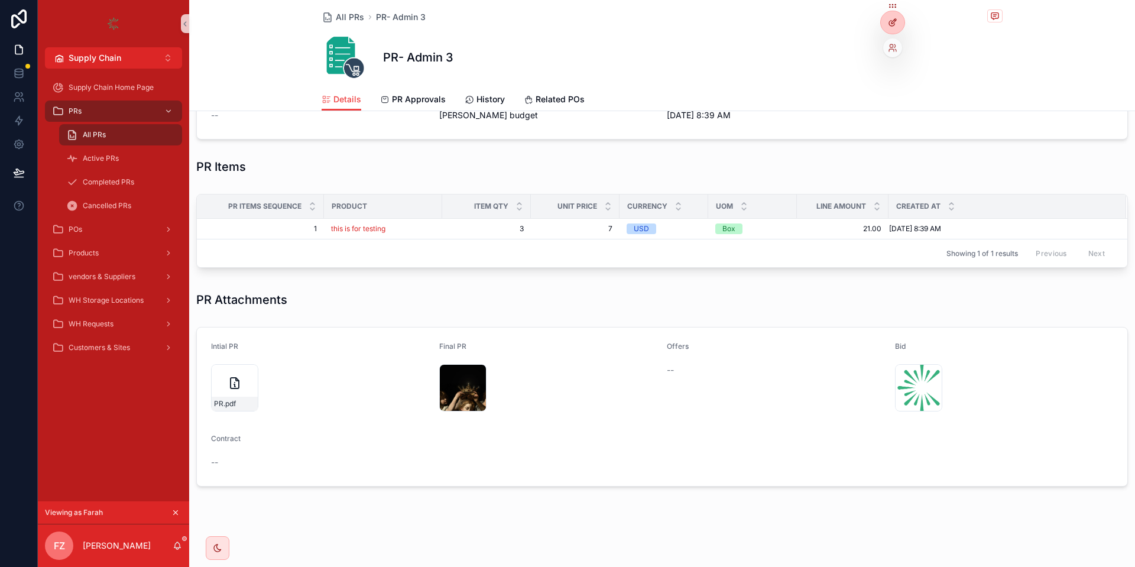
click at [893, 27] on icon at bounding box center [892, 22] width 9 height 9
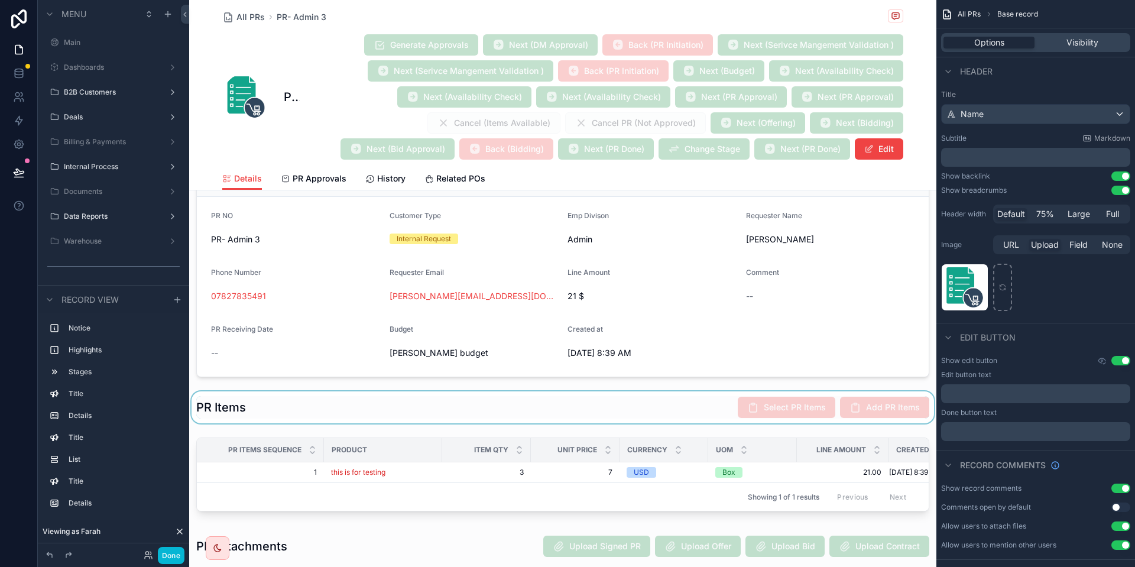
scroll to position [505, 0]
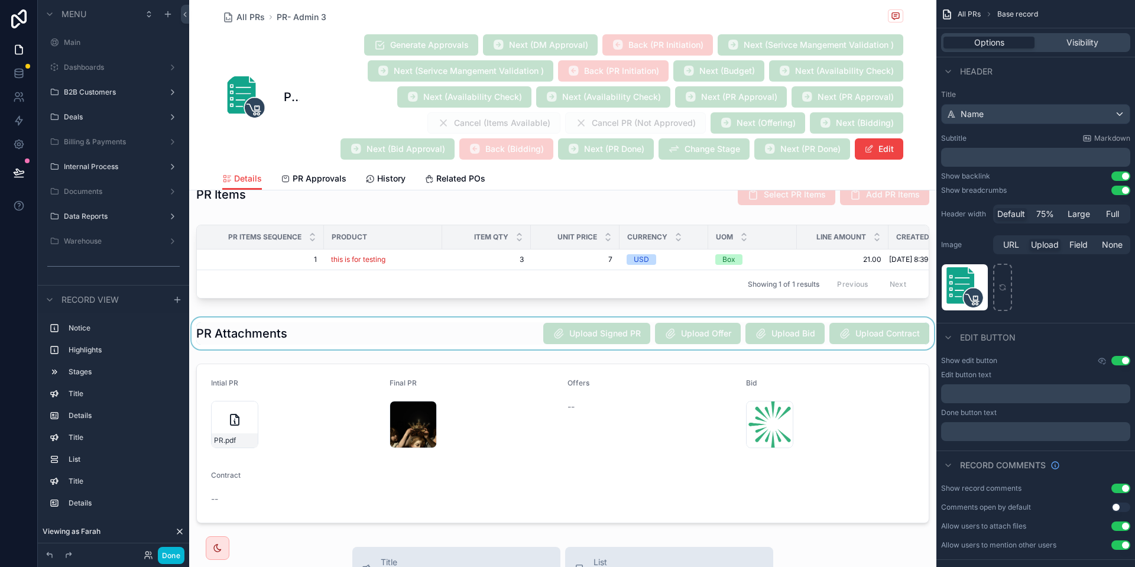
click at [782, 319] on div "scrollable content" at bounding box center [562, 333] width 747 height 32
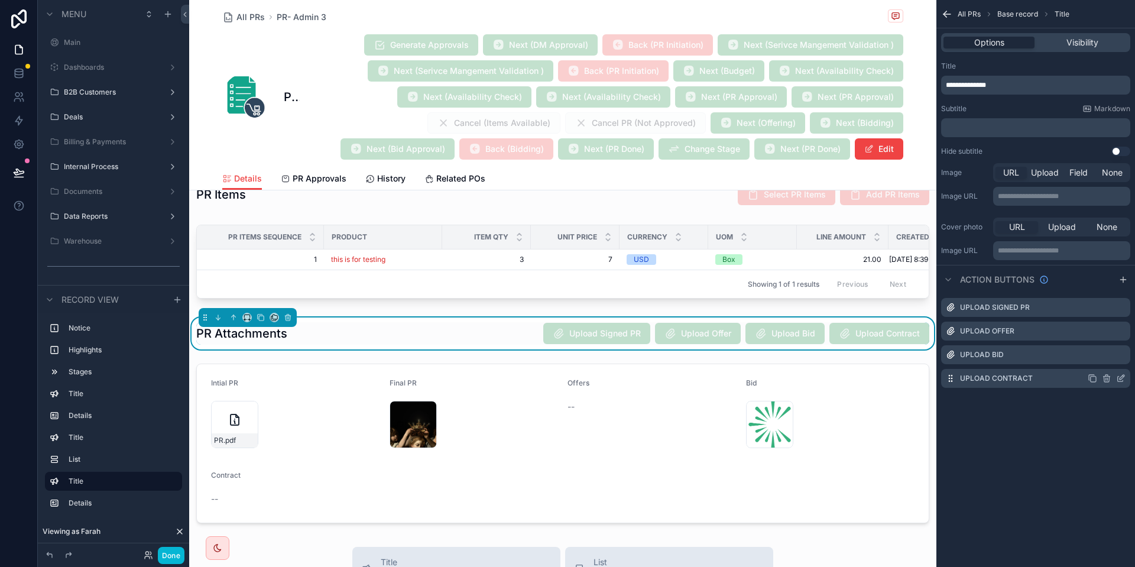
click at [1119, 384] on div "Upload Contract" at bounding box center [1035, 378] width 189 height 19
click at [1119, 381] on icon "scrollable content" at bounding box center [1119, 378] width 5 height 5
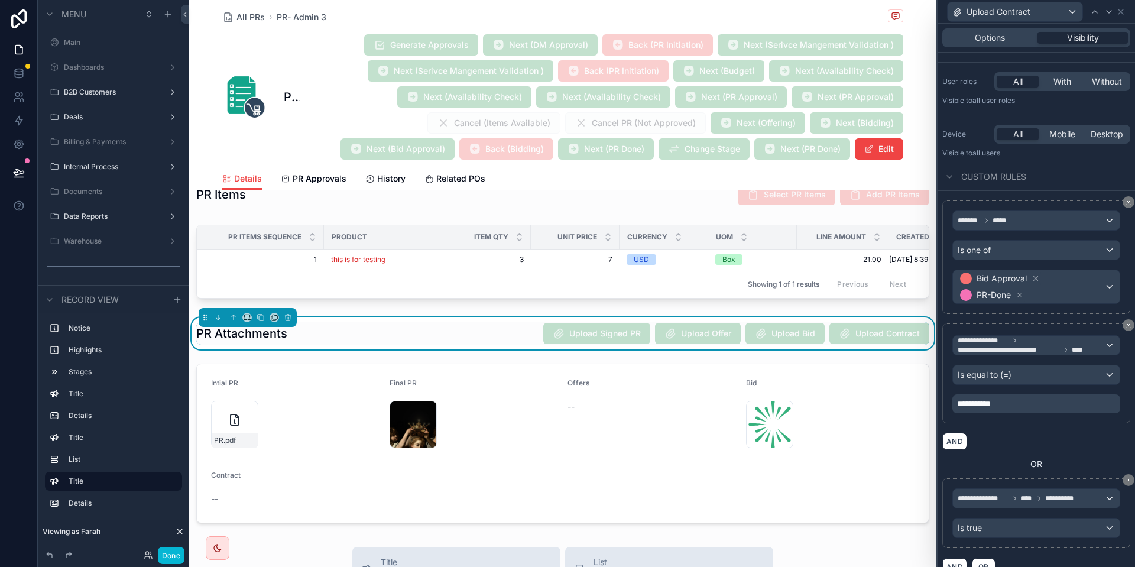
scroll to position [88, 0]
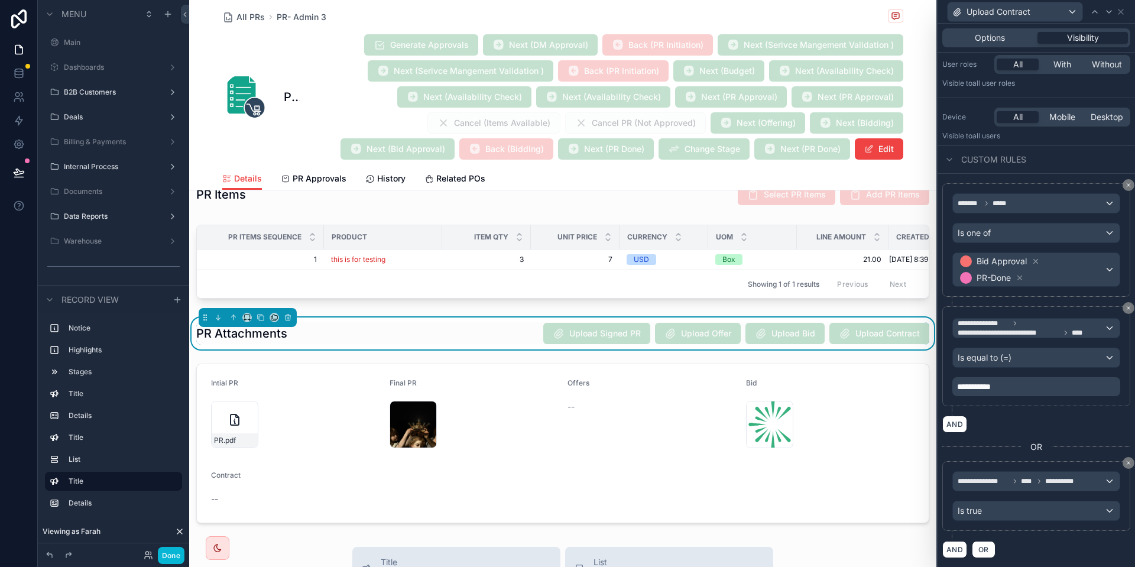
click at [1011, 386] on p "**********" at bounding box center [1037, 387] width 161 height 12
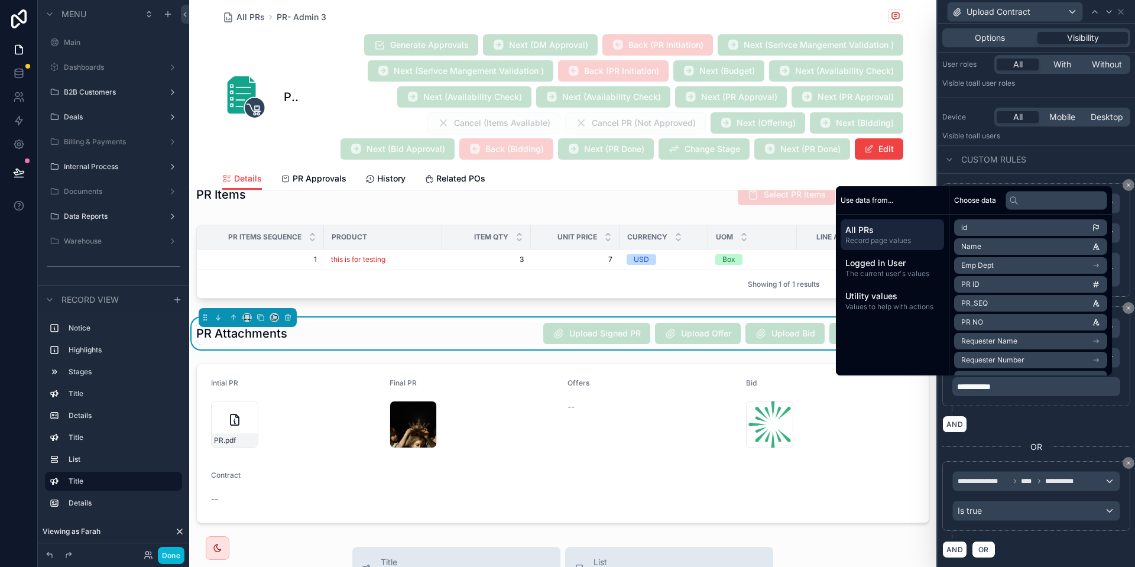
click at [1011, 386] on p "**********" at bounding box center [1037, 387] width 161 height 12
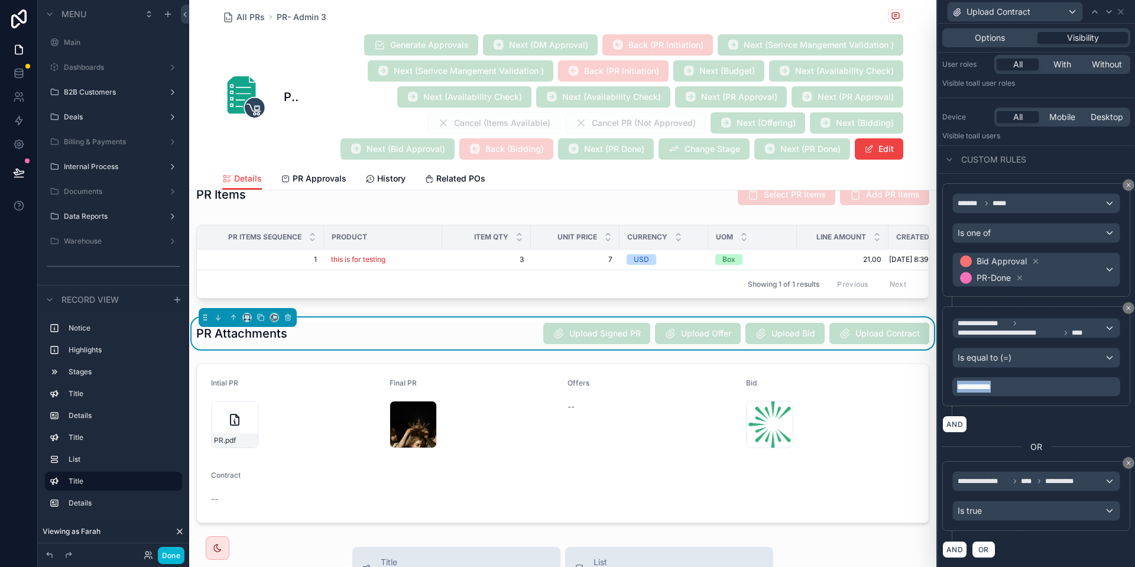
click at [1011, 386] on p "**********" at bounding box center [1037, 387] width 161 height 12
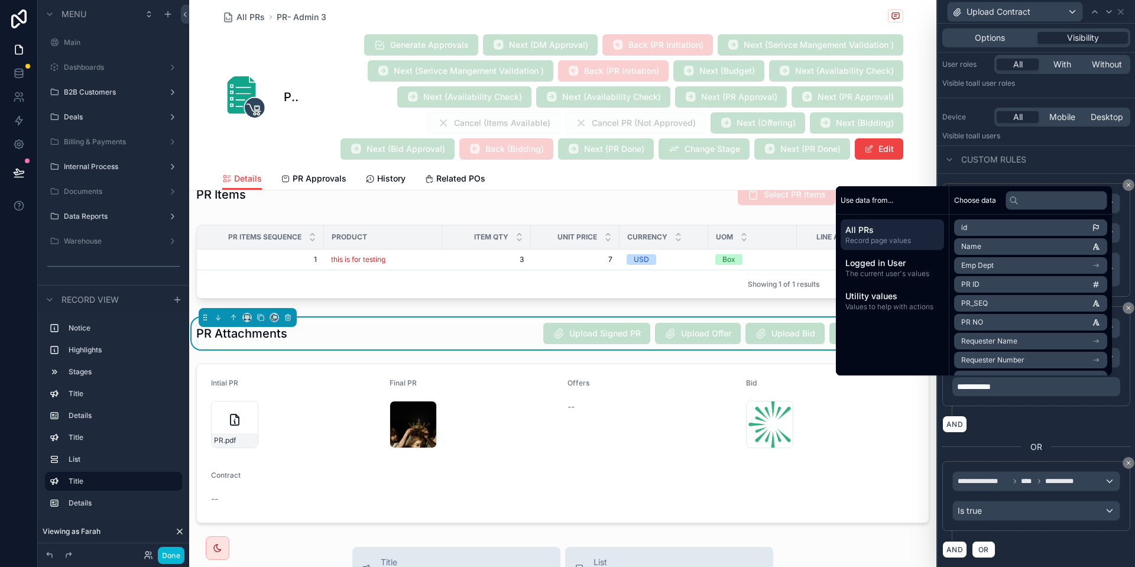
click at [1011, 386] on p "**********" at bounding box center [1037, 387] width 161 height 12
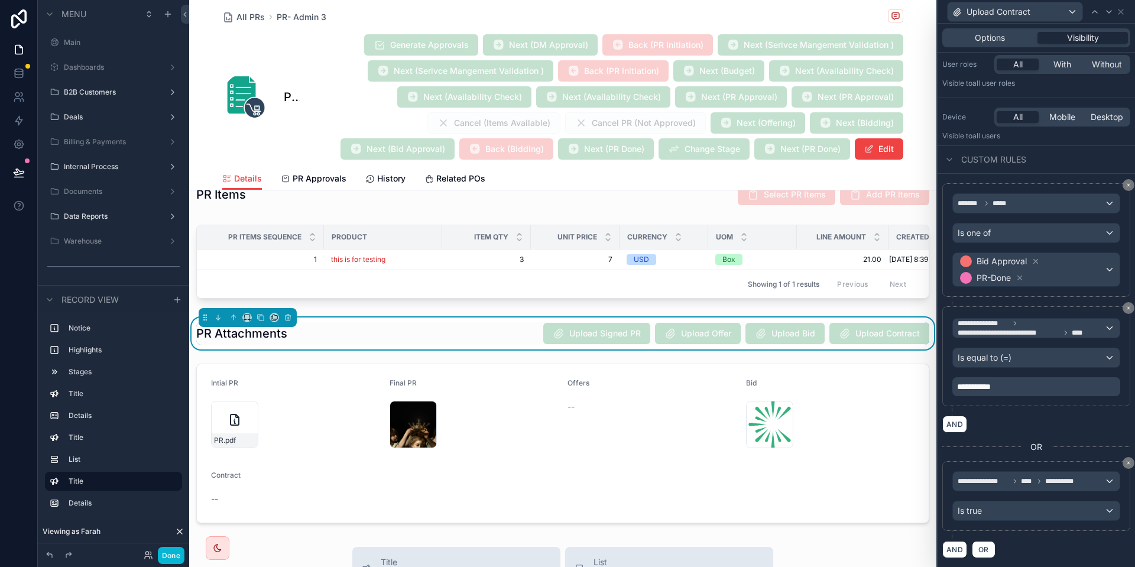
click at [1011, 406] on div "**********" at bounding box center [1036, 360] width 188 height 109
click at [1043, 382] on p "**********" at bounding box center [1037, 387] width 161 height 12
click at [1029, 428] on div "AND" at bounding box center [1036, 423] width 188 height 17
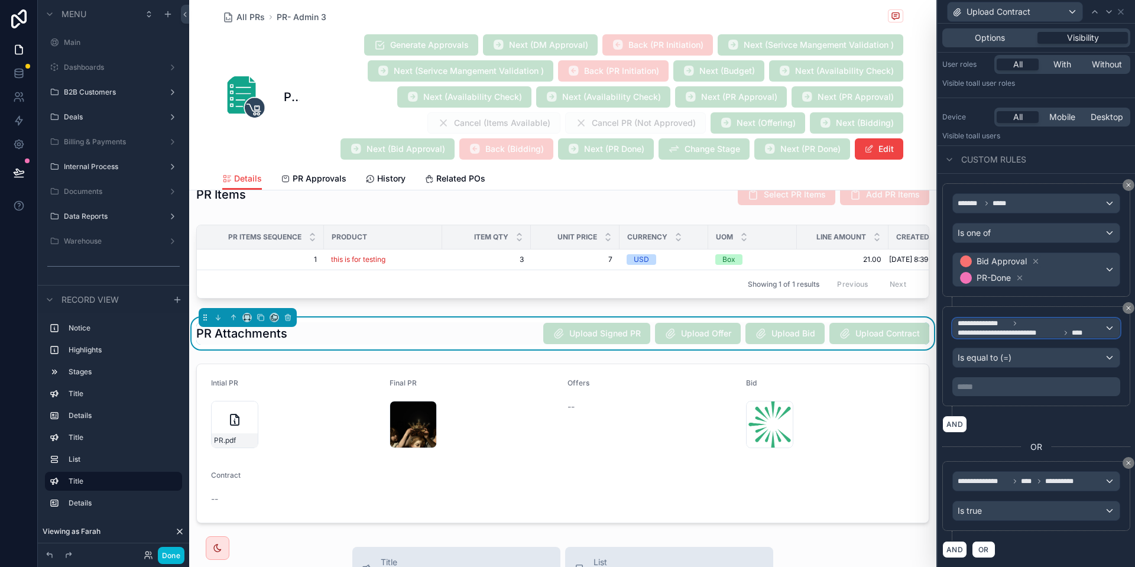
click at [1039, 325] on span "**********" at bounding box center [1030, 328] width 147 height 19
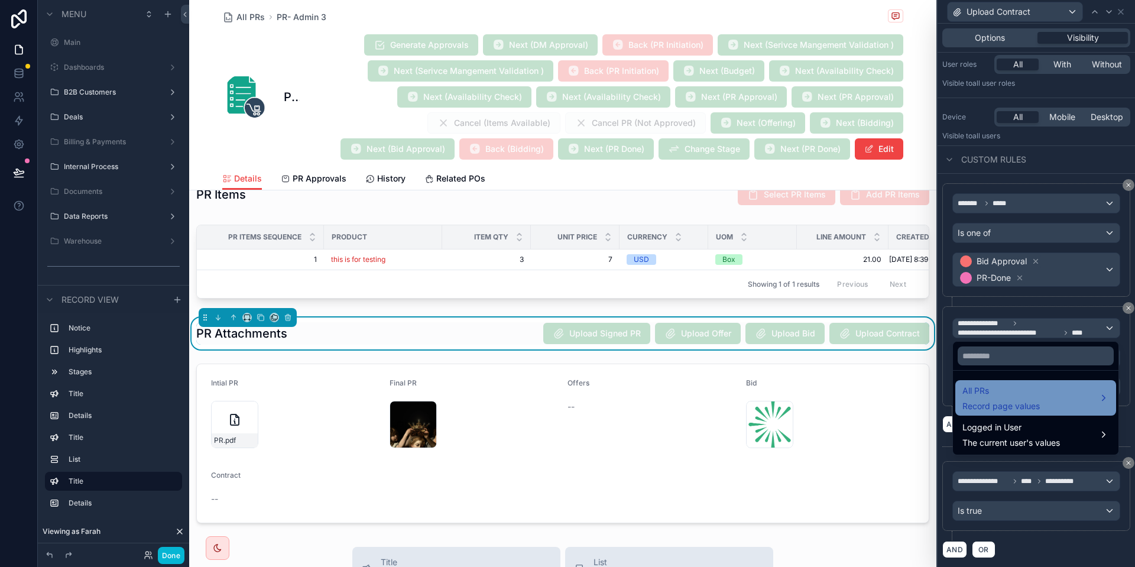
click at [1028, 390] on span "All PRs" at bounding box center [1000, 391] width 77 height 14
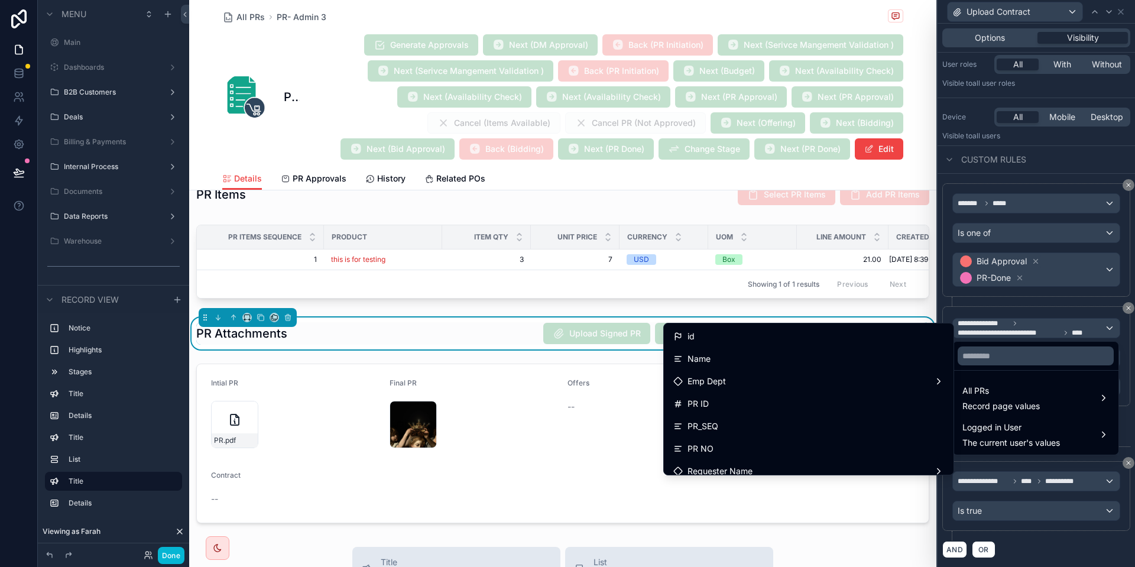
click at [1070, 314] on div at bounding box center [1035, 283] width 197 height 567
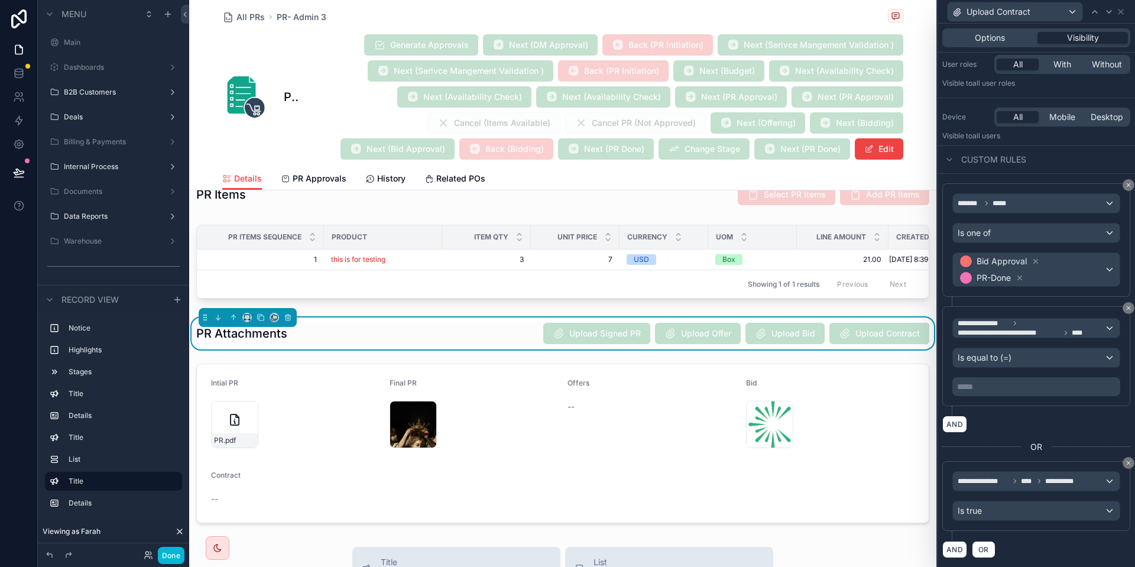
click at [1061, 382] on p "***** ﻿" at bounding box center [1037, 387] width 161 height 12
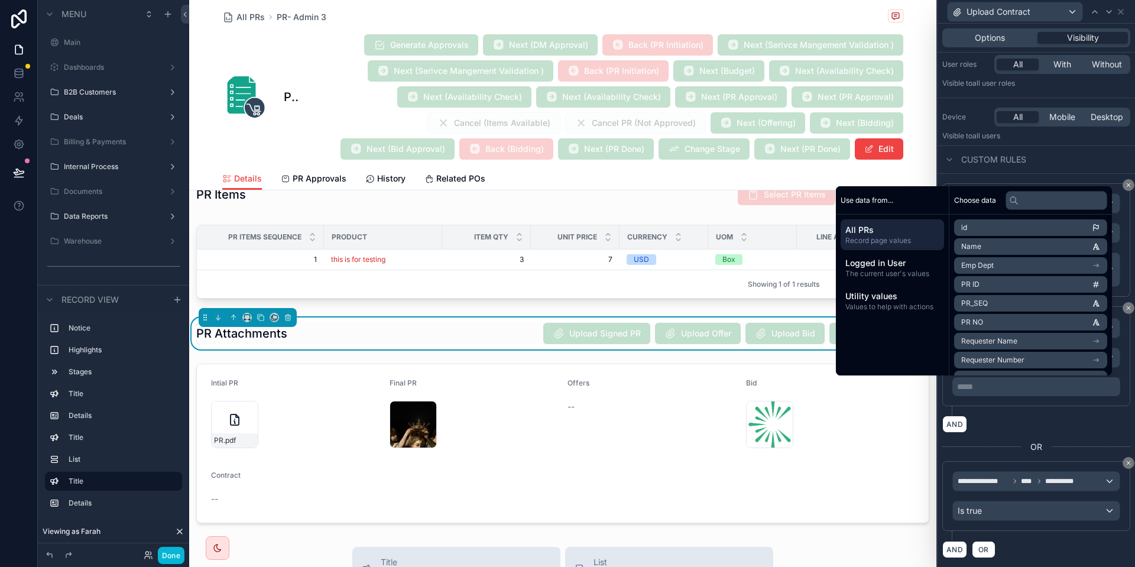
click at [989, 389] on p "***** ﻿" at bounding box center [1037, 387] width 161 height 12
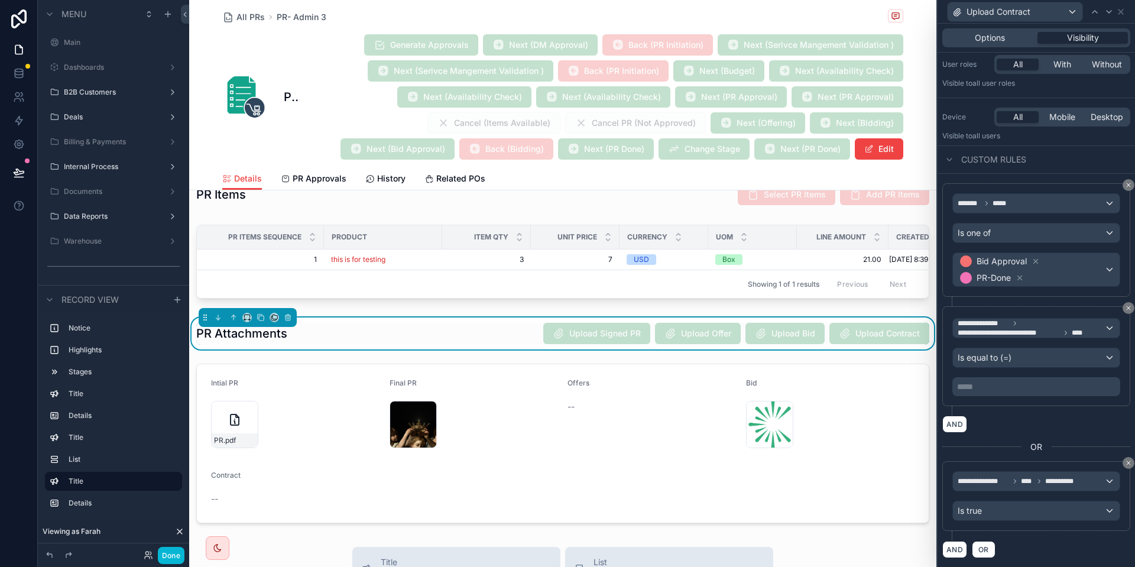
click at [1024, 386] on p "***** ﻿" at bounding box center [1037, 387] width 161 height 12
click at [1024, 409] on div "**********" at bounding box center [1036, 360] width 188 height 109
click at [1044, 328] on span "**********" at bounding box center [1008, 332] width 102 height 9
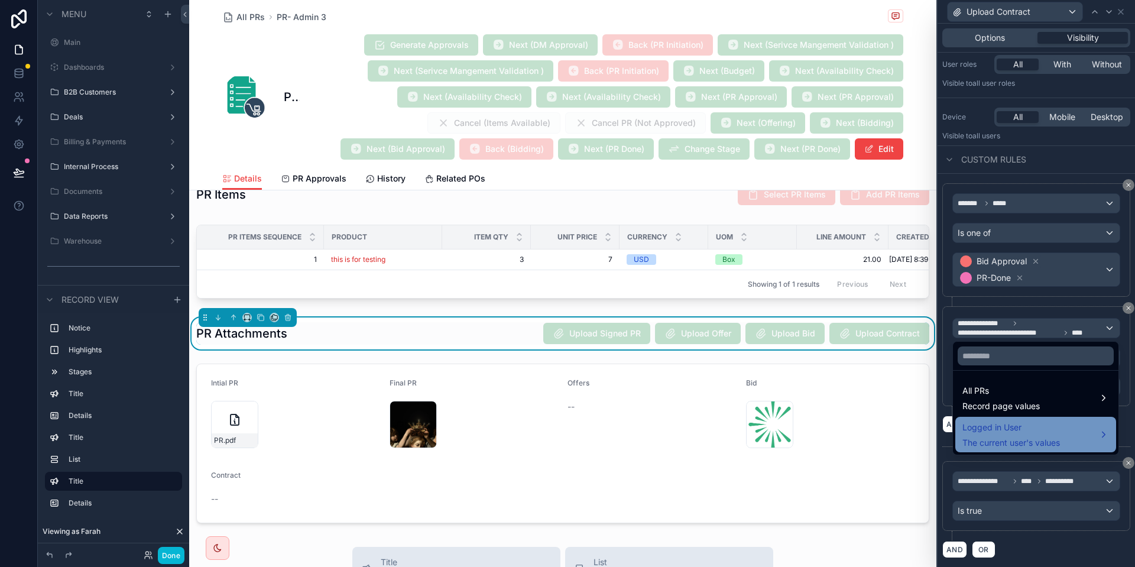
click at [1016, 436] on div "Logged in User The current user's values" at bounding box center [1011, 434] width 98 height 28
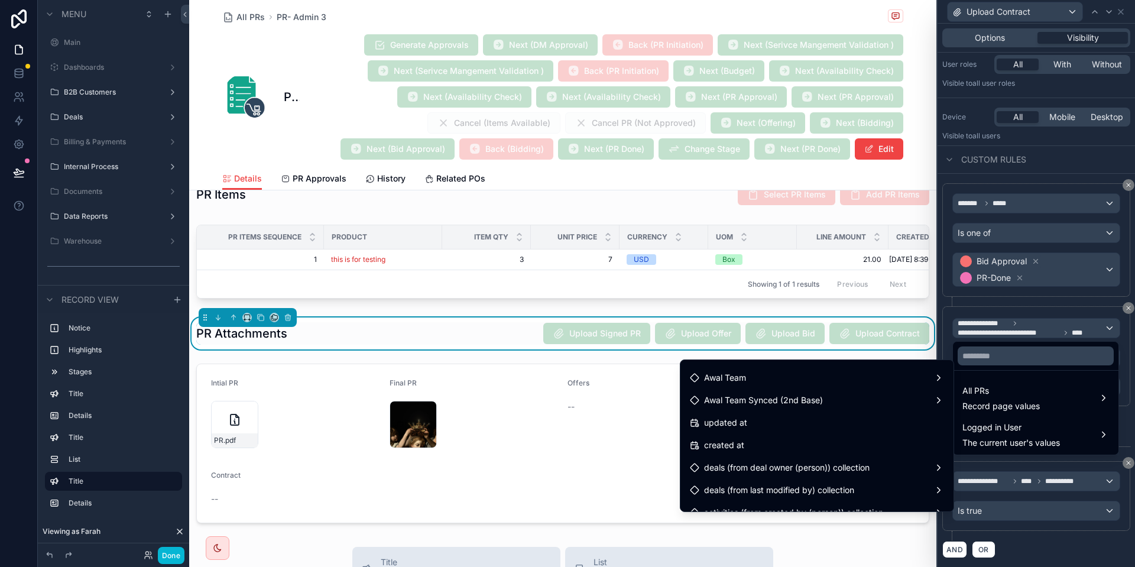
scroll to position [241, 0]
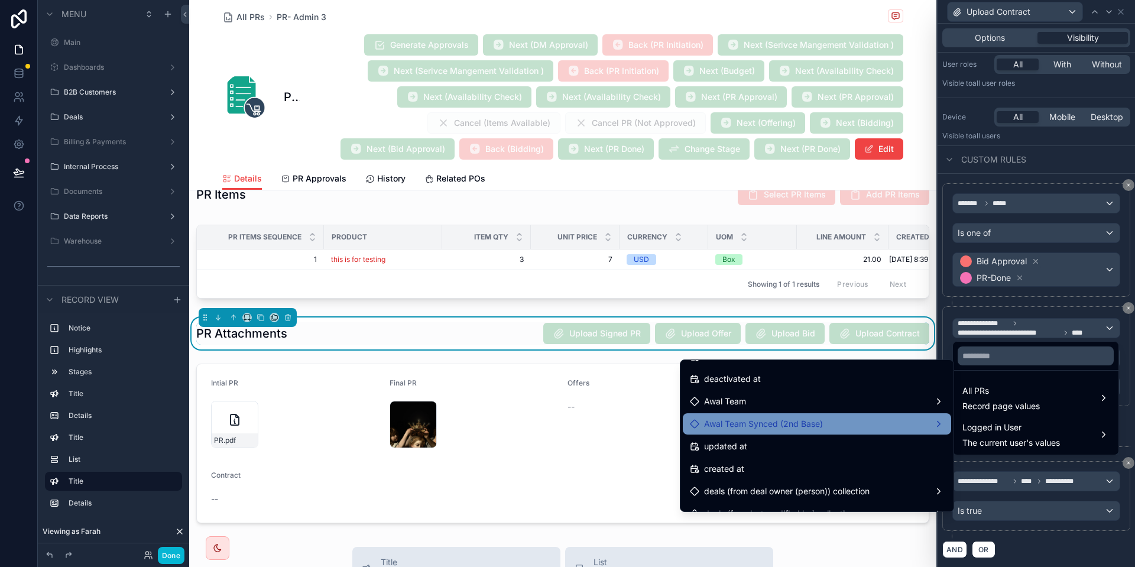
click at [854, 423] on div "Awal Team Synced (2nd Base)" at bounding box center [817, 424] width 254 height 14
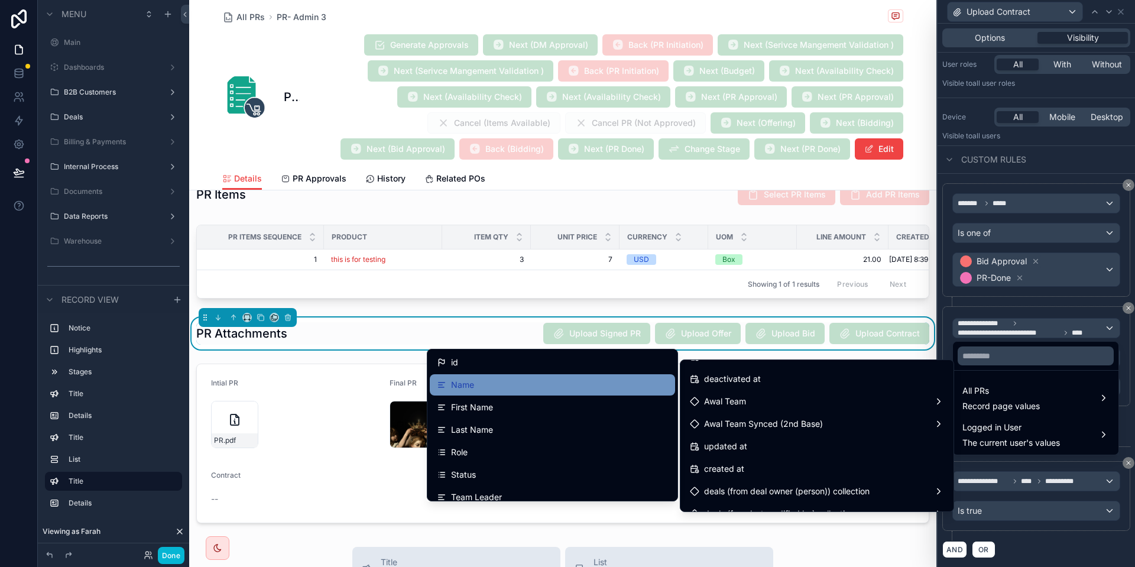
click at [508, 384] on div "Name" at bounding box center [552, 385] width 231 height 14
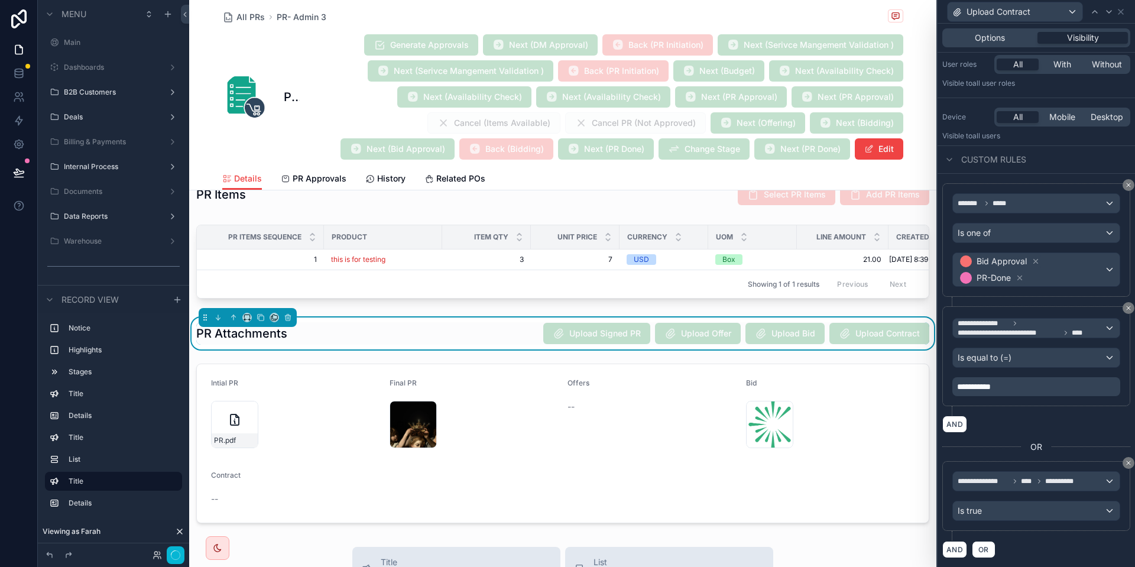
click at [1032, 387] on p "**********" at bounding box center [1037, 387] width 161 height 12
click at [1044, 406] on div "**********" at bounding box center [1036, 360] width 188 height 109
click at [1035, 330] on span "**********" at bounding box center [1008, 332] width 102 height 9
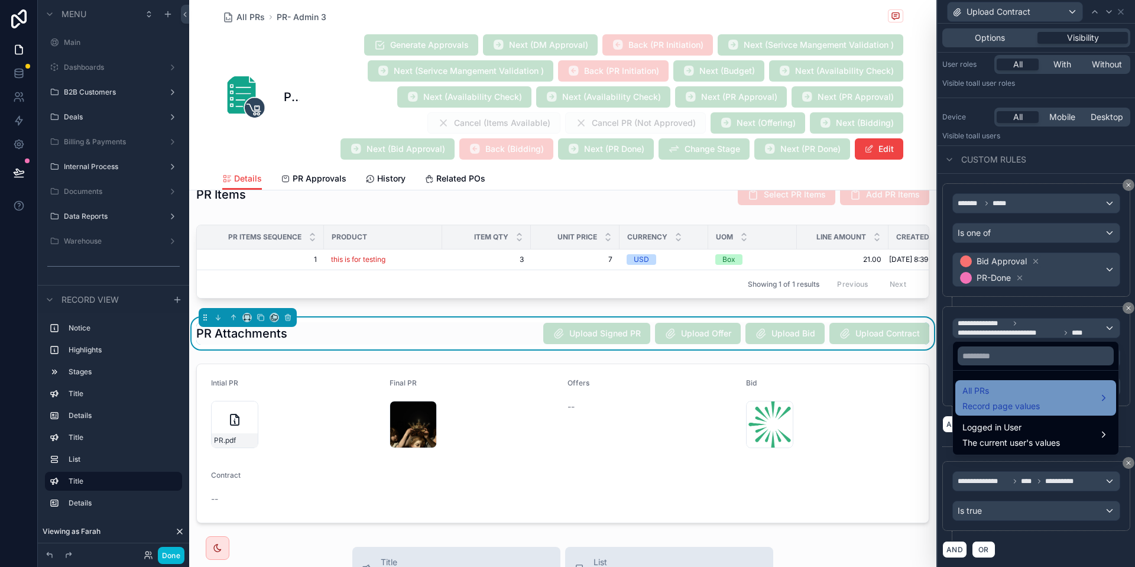
click at [1051, 402] on div "All PRs Record page values" at bounding box center [1035, 398] width 147 height 28
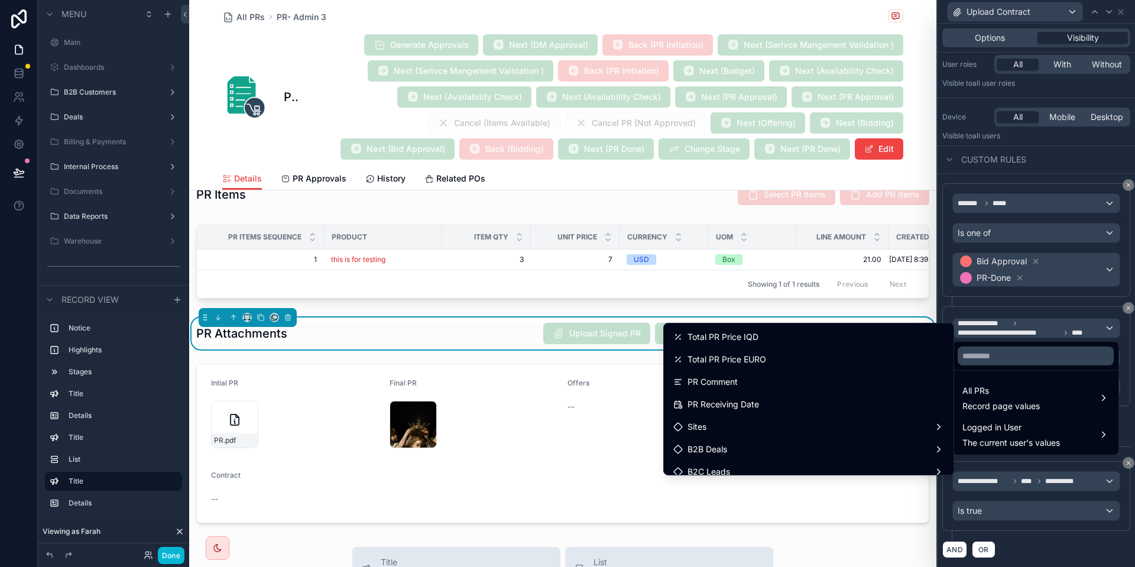
scroll to position [242, 0]
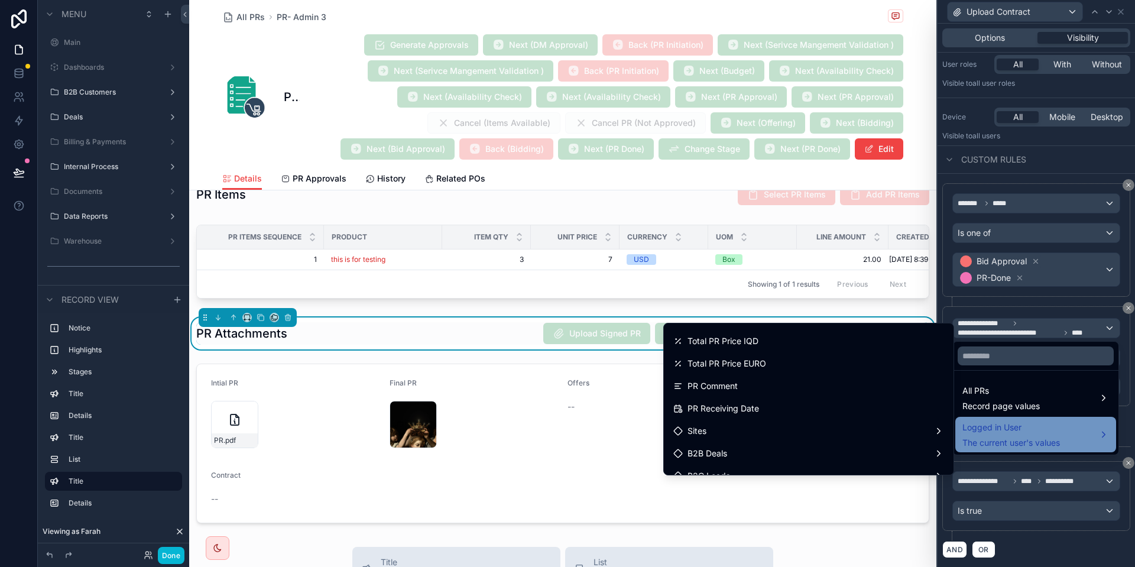
click at [1031, 441] on span "The current user's values" at bounding box center [1011, 443] width 98 height 12
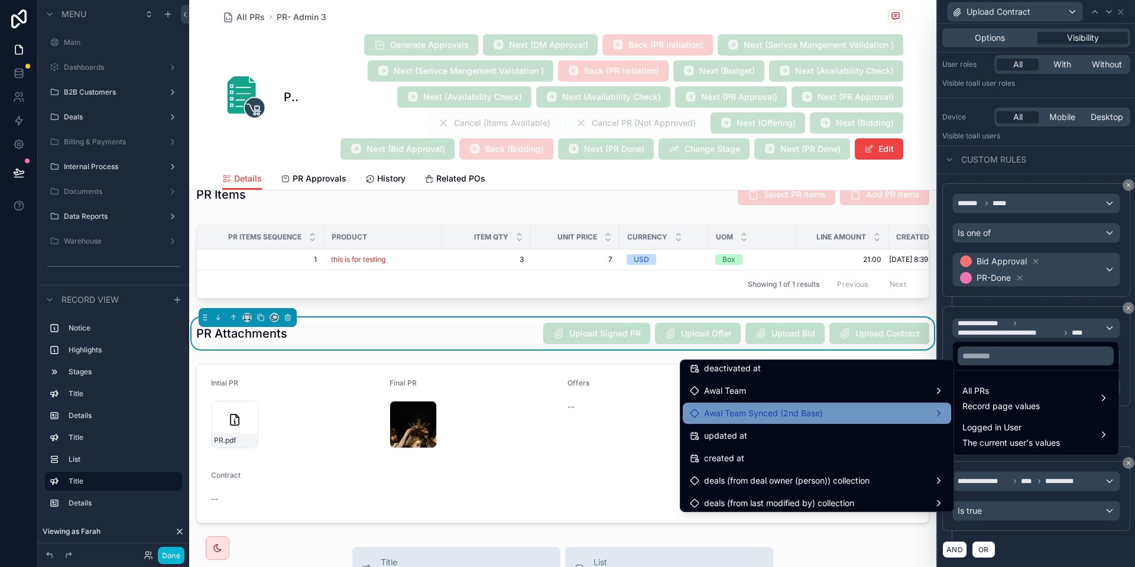
scroll to position [255, 0]
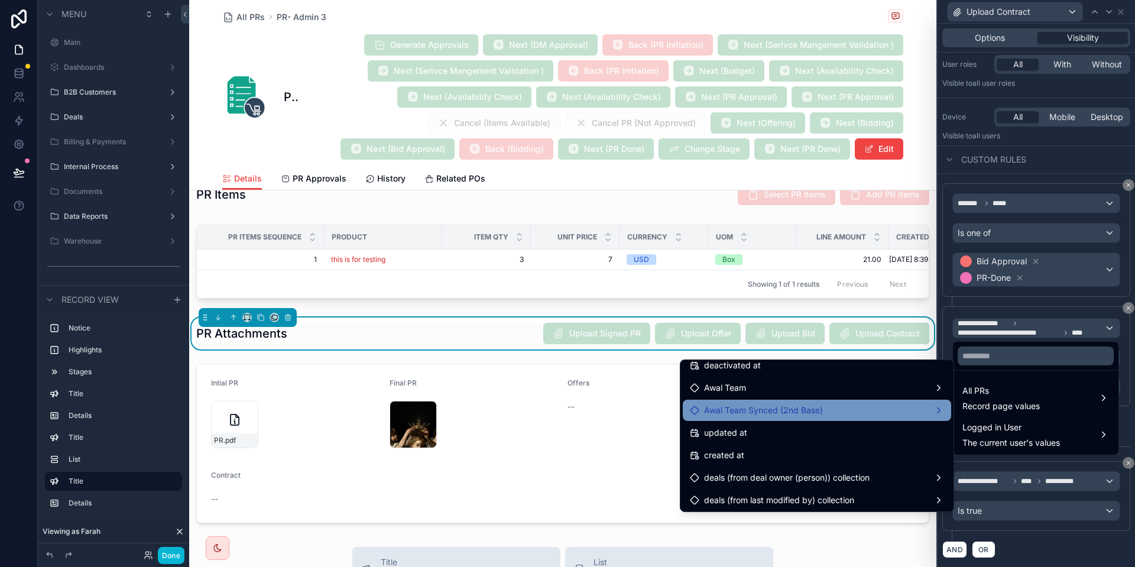
click at [798, 399] on div "Awal Team Synced (2nd Base)" at bounding box center [817, 409] width 268 height 21
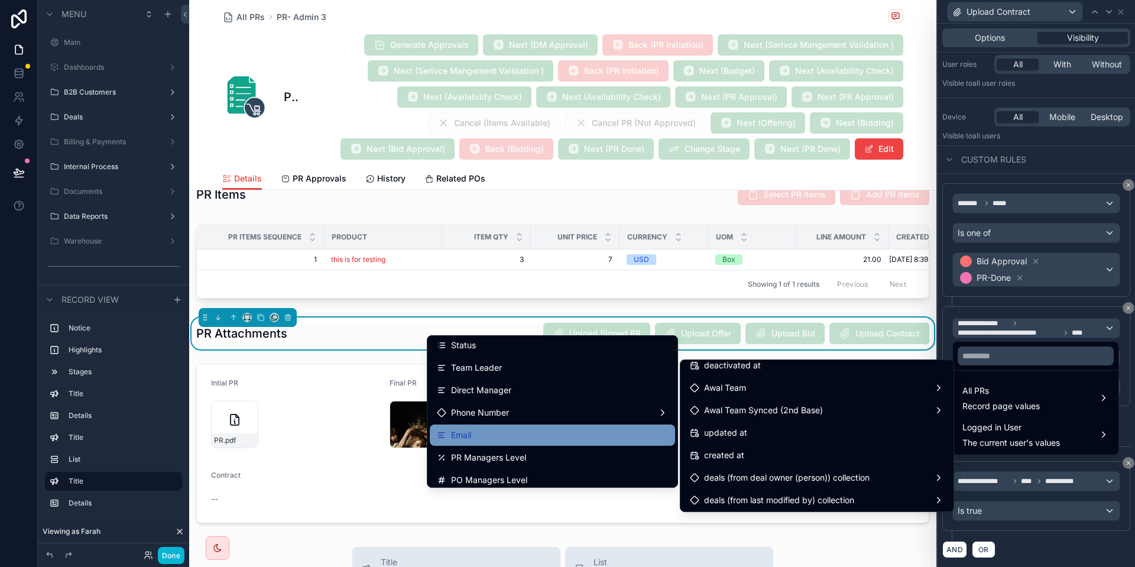
scroll to position [119, 0]
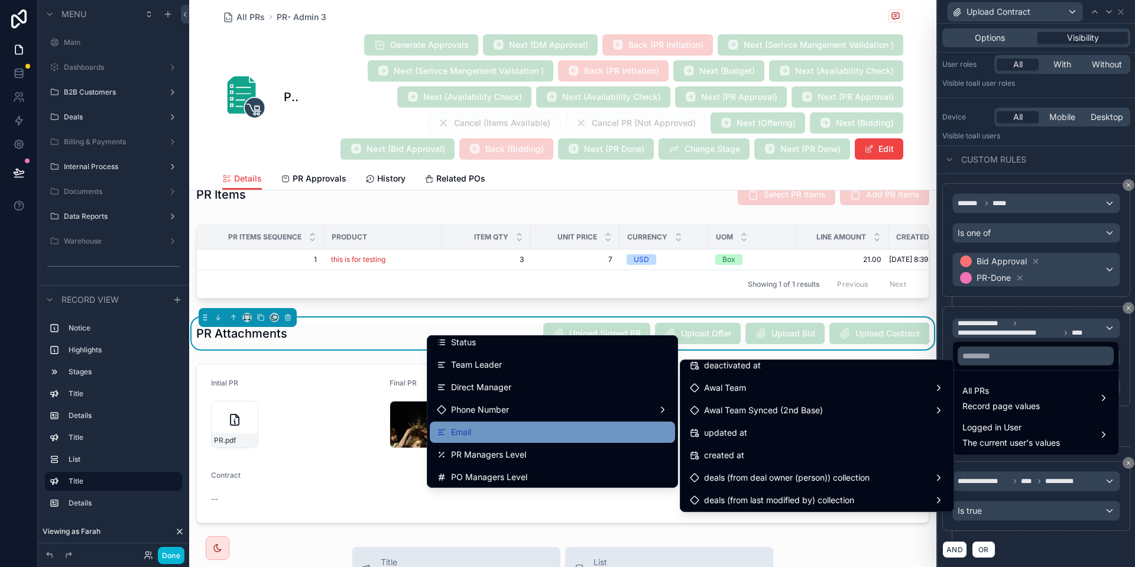
click at [472, 429] on div "Email" at bounding box center [552, 432] width 231 height 14
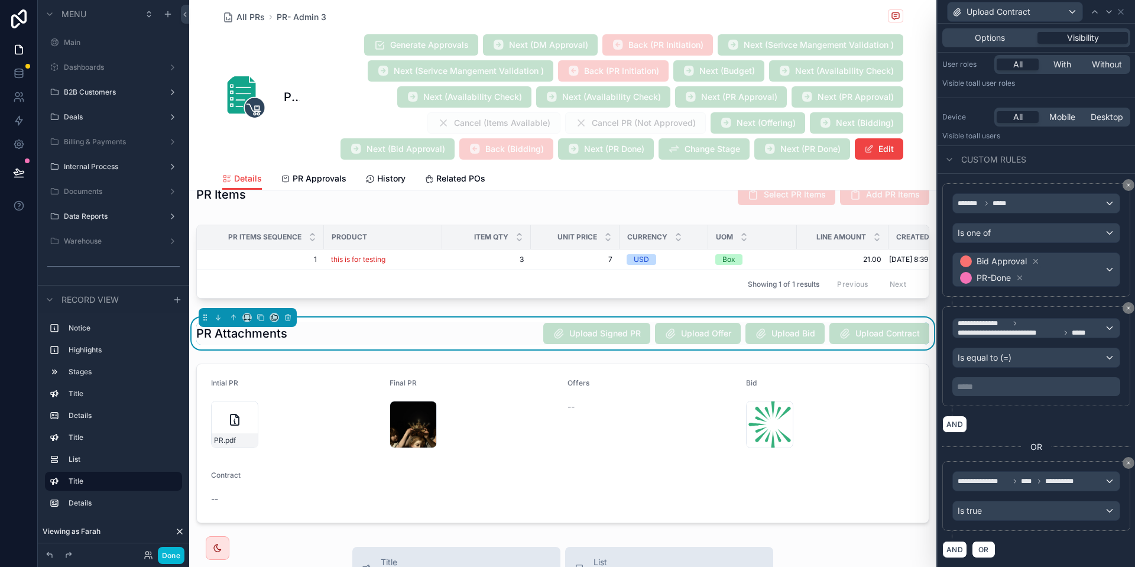
click at [1029, 386] on p "***** ﻿" at bounding box center [1037, 387] width 161 height 12
click at [987, 410] on div "**********" at bounding box center [1036, 360] width 188 height 109
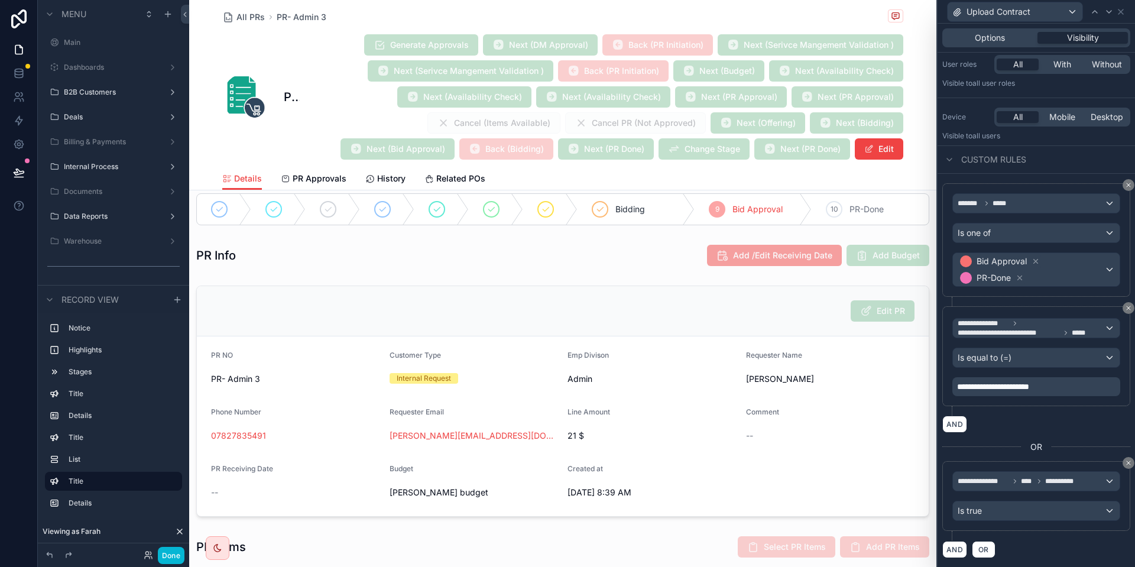
scroll to position [151, 0]
click at [1021, 200] on div "******* *****" at bounding box center [1036, 203] width 167 height 19
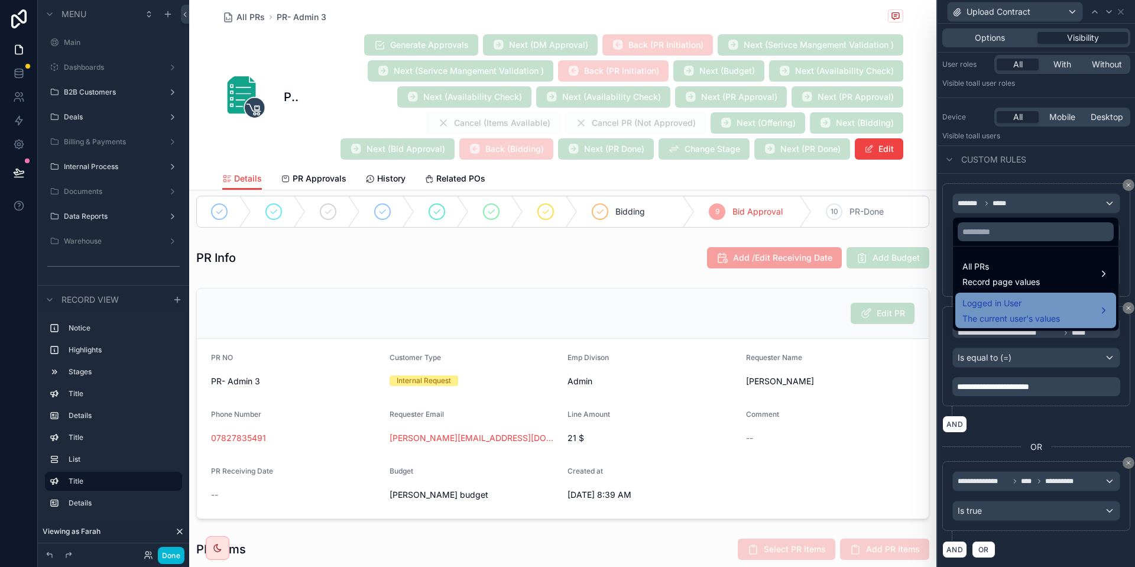
click at [996, 319] on span "The current user's values" at bounding box center [1011, 319] width 98 height 12
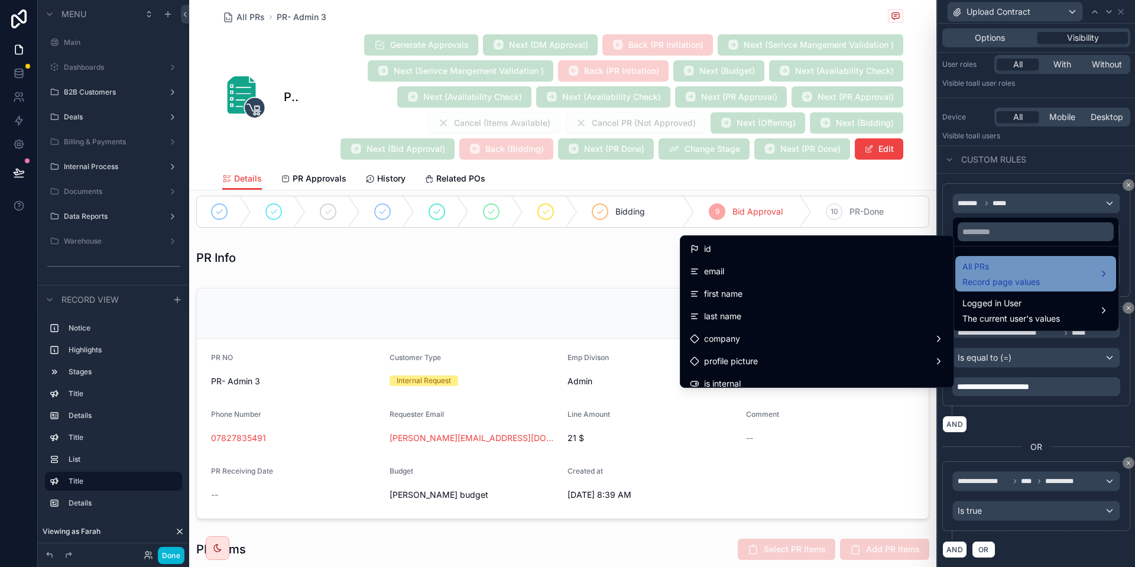
click at [1076, 269] on div "All PRs Record page values" at bounding box center [1035, 273] width 147 height 28
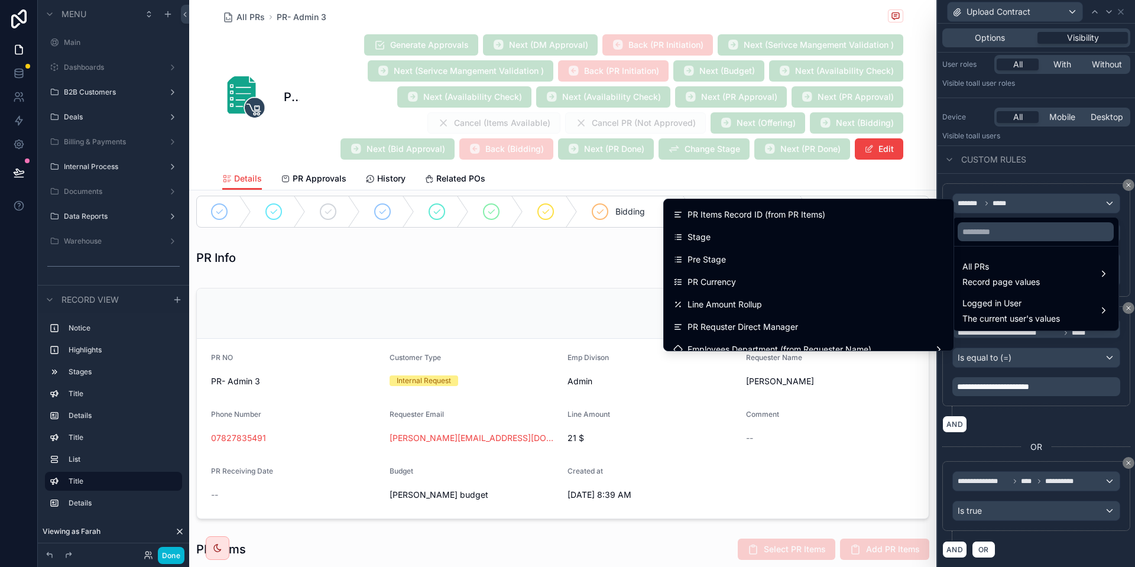
scroll to position [422, 0]
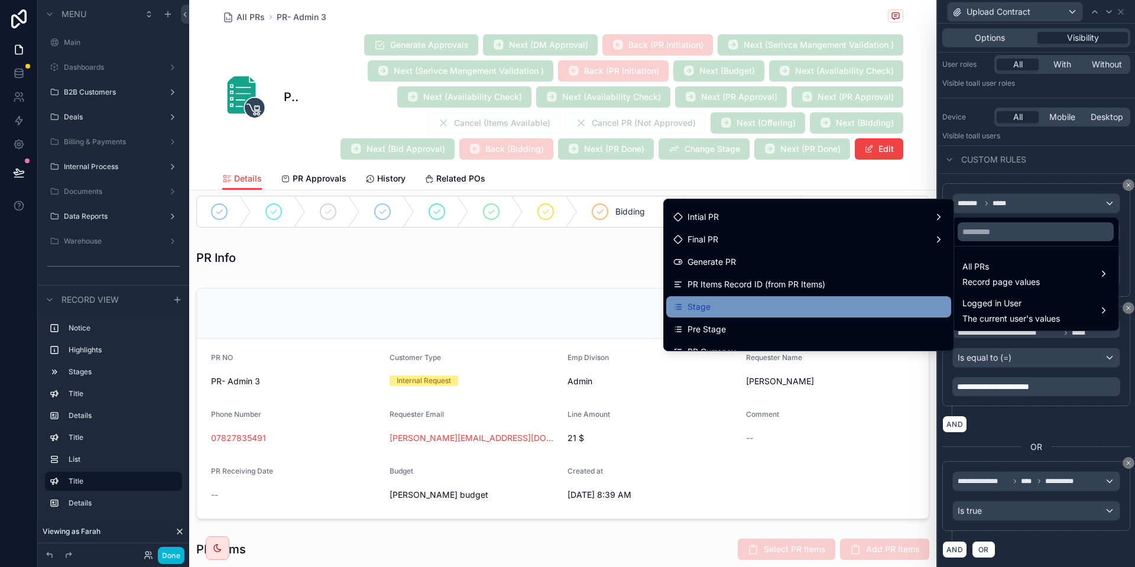
click at [725, 308] on div "Stage" at bounding box center [808, 307] width 271 height 14
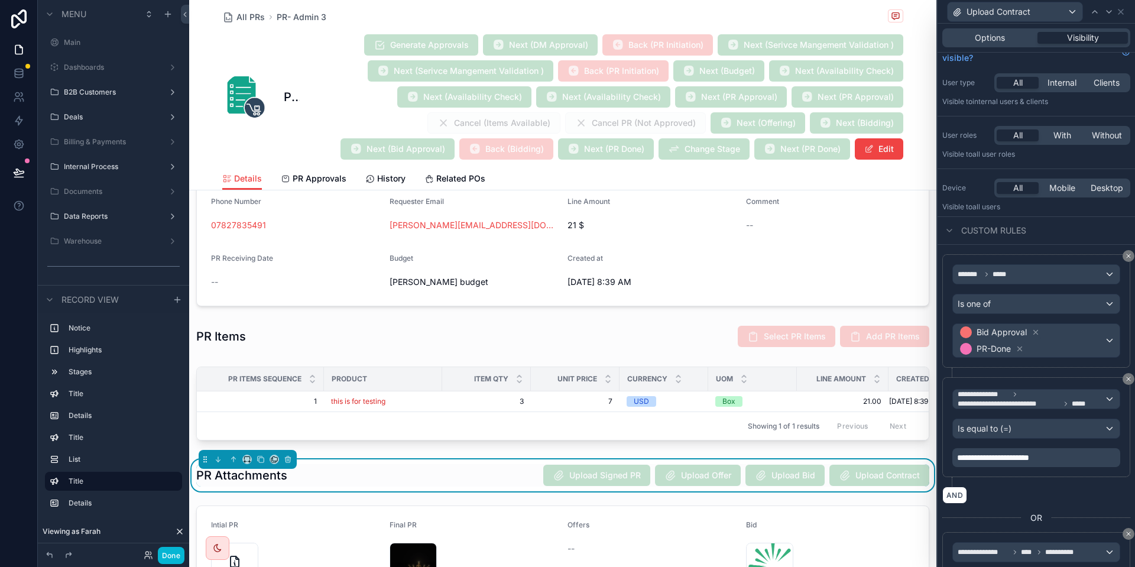
scroll to position [88, 0]
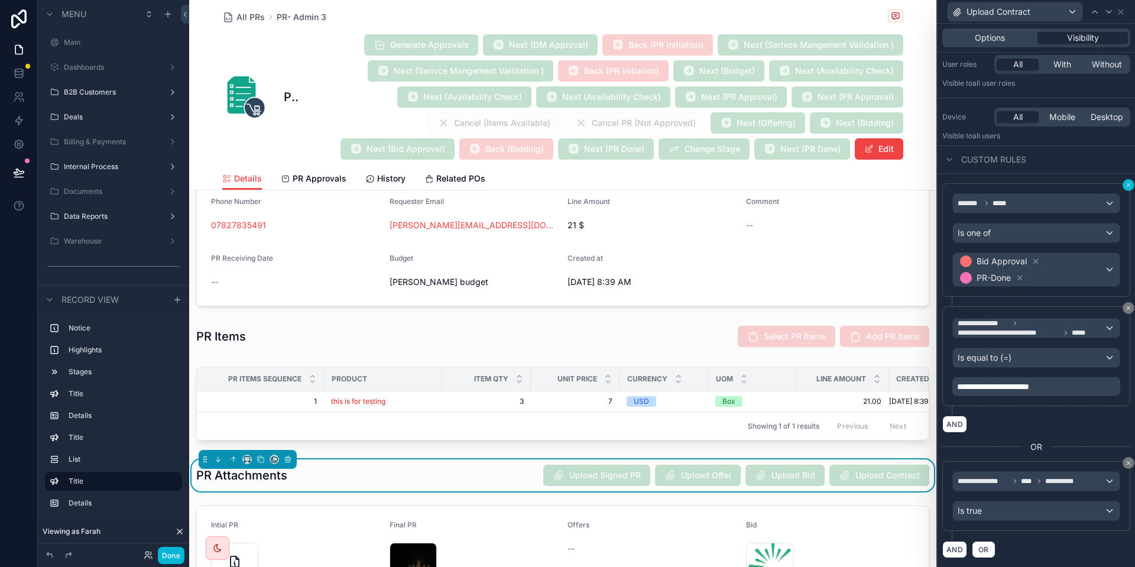
click at [1123, 184] on button at bounding box center [1128, 185] width 12 height 12
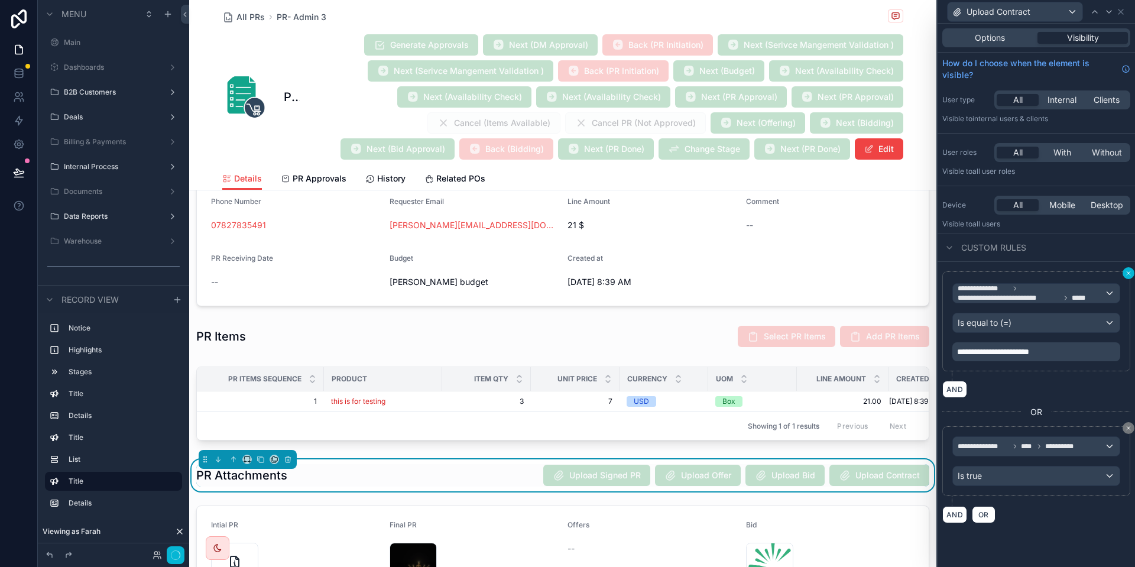
scroll to position [0, 0]
click at [990, 41] on span "Options" at bounding box center [989, 38] width 30 height 12
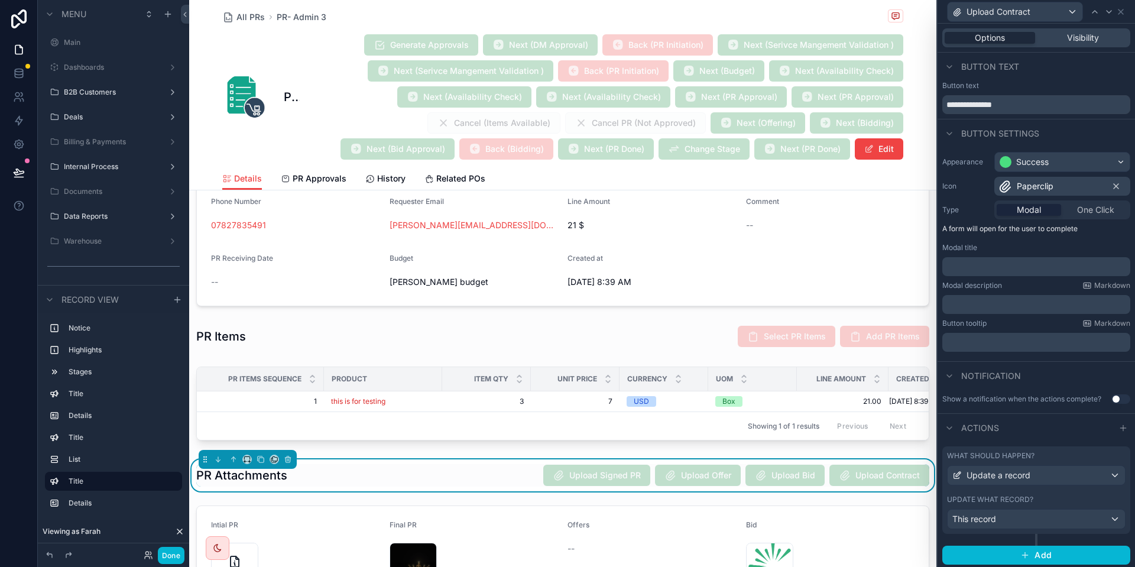
scroll to position [2, 0]
click at [1037, 495] on div "Update what record?" at bounding box center [1036, 496] width 178 height 9
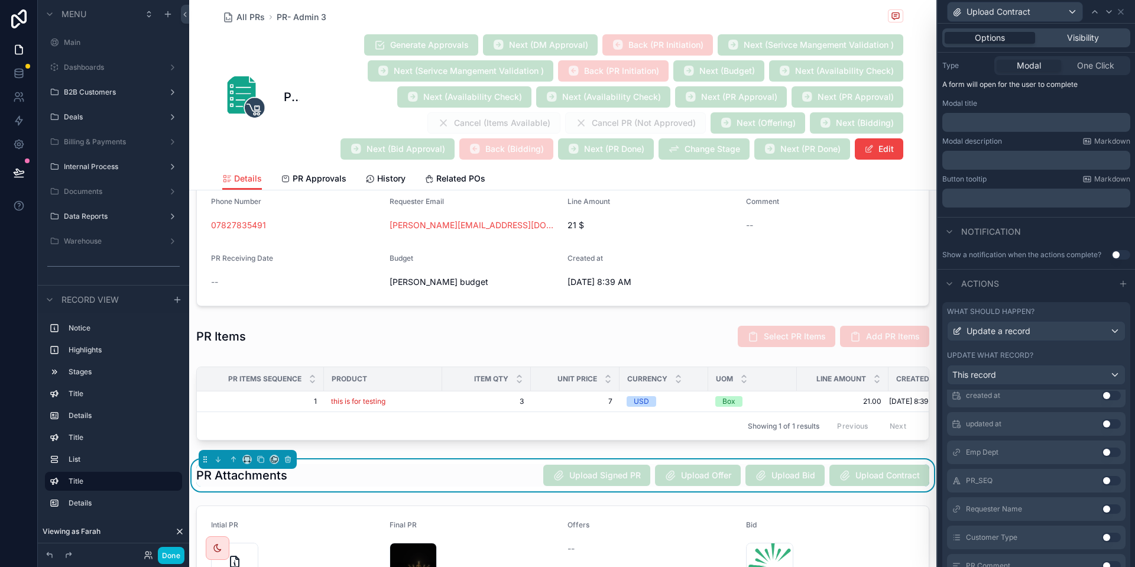
scroll to position [181, 0]
click at [1075, 36] on span "Visibility" at bounding box center [1083, 38] width 32 height 12
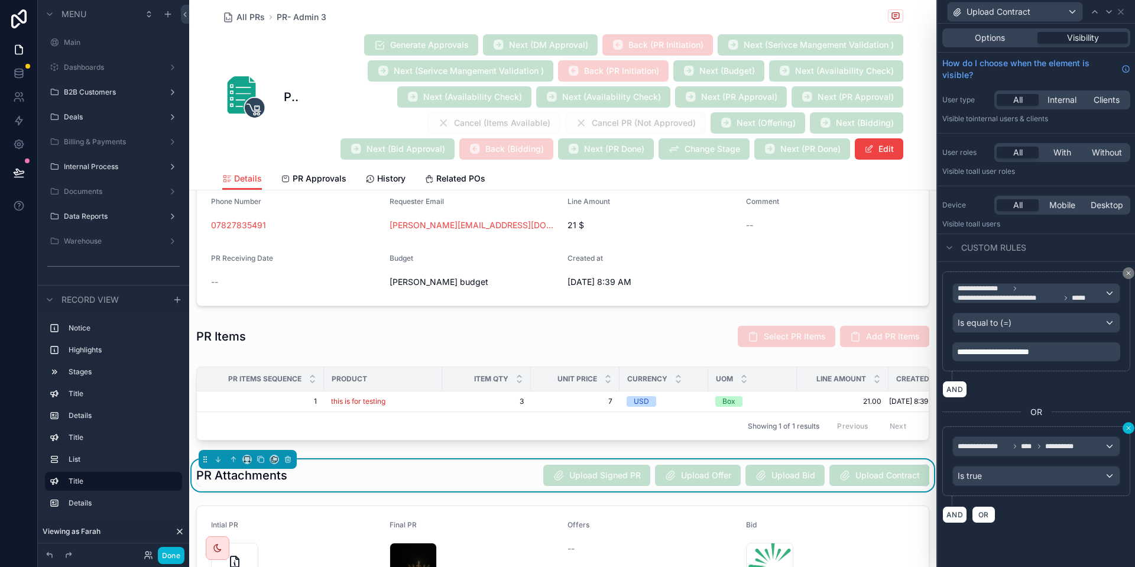
click at [1128, 423] on button at bounding box center [1128, 428] width 12 height 12
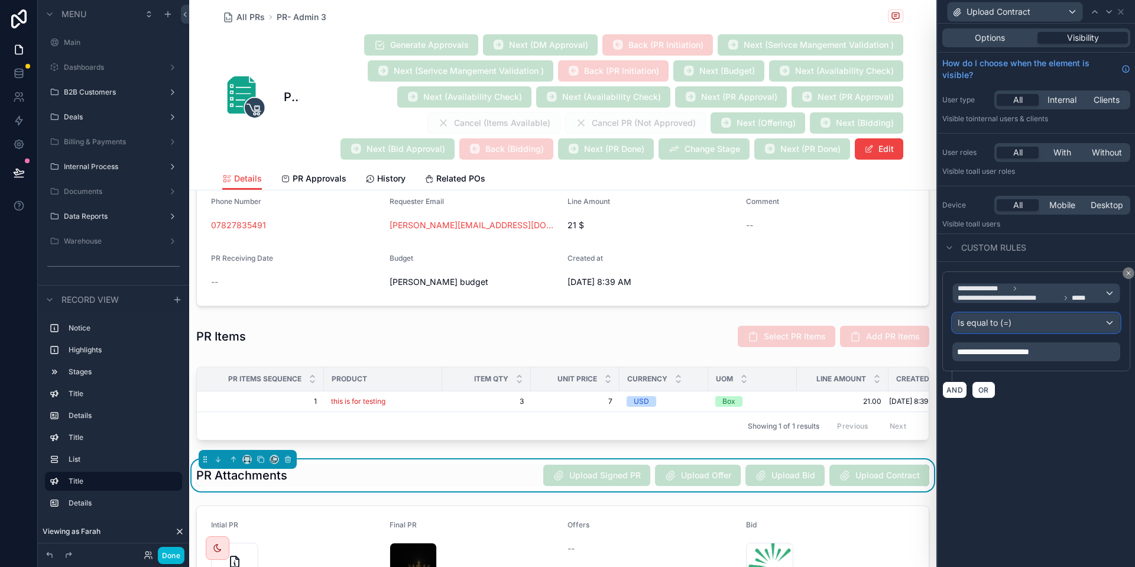
click at [1035, 322] on div "Is equal to (=)" at bounding box center [1036, 322] width 167 height 19
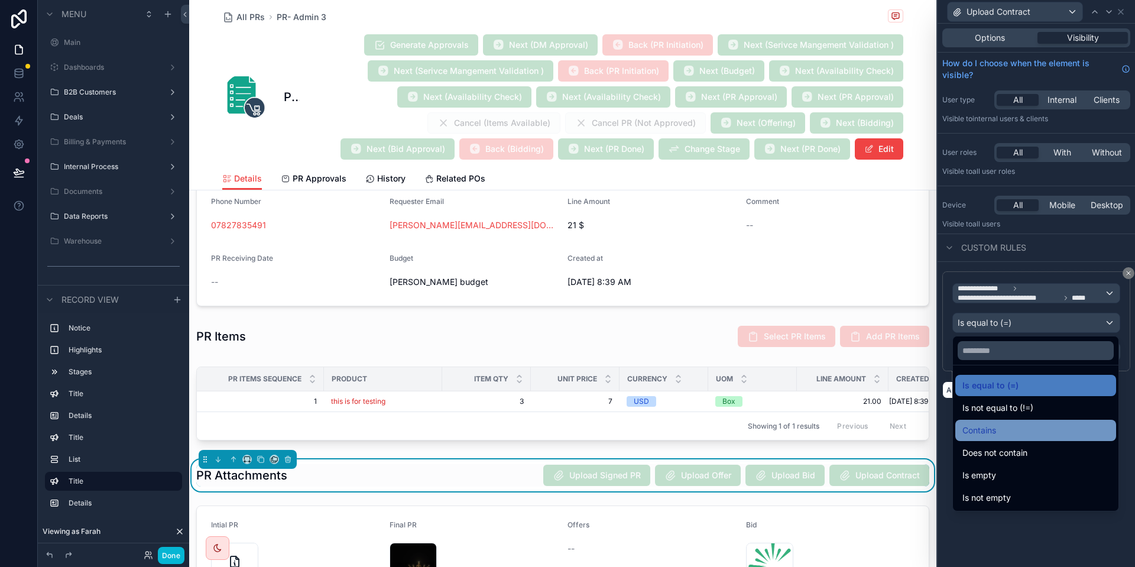
click at [1034, 420] on div "Contains" at bounding box center [1035, 430] width 161 height 21
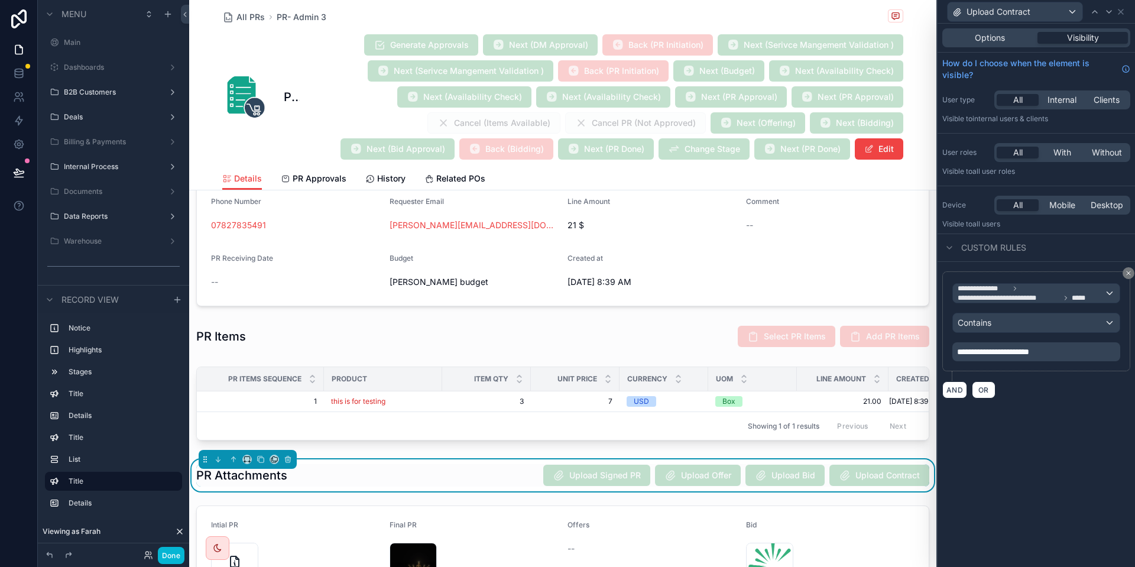
click at [1071, 353] on p "**********" at bounding box center [1037, 352] width 161 height 12
click at [1108, 411] on div "**********" at bounding box center [1035, 295] width 197 height 543
click at [1019, 300] on span "**********" at bounding box center [1008, 297] width 102 height 9
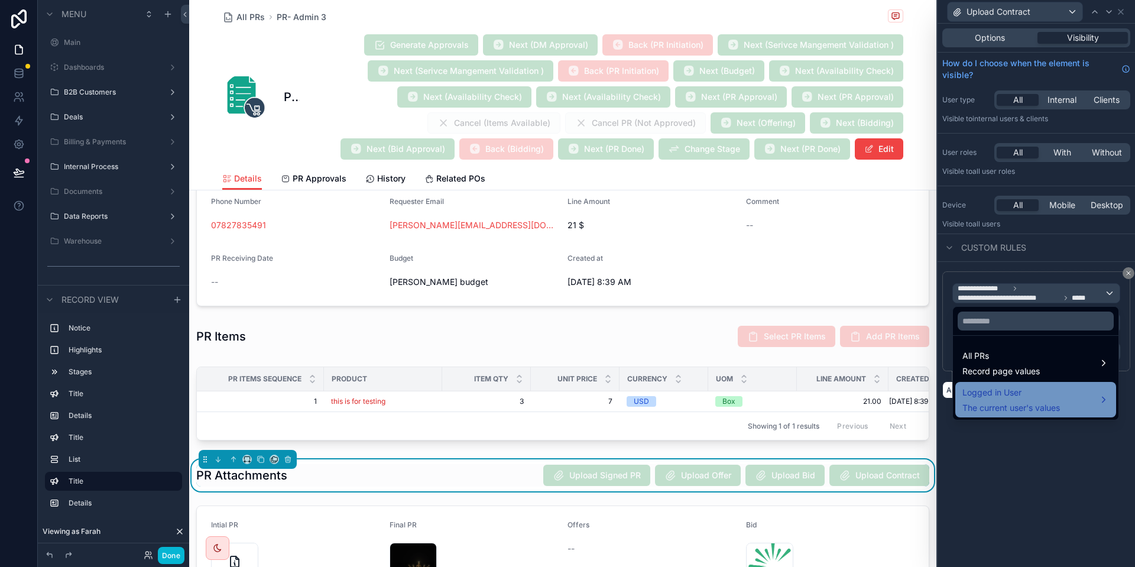
click at [1016, 390] on span "Logged in User" at bounding box center [1011, 392] width 98 height 14
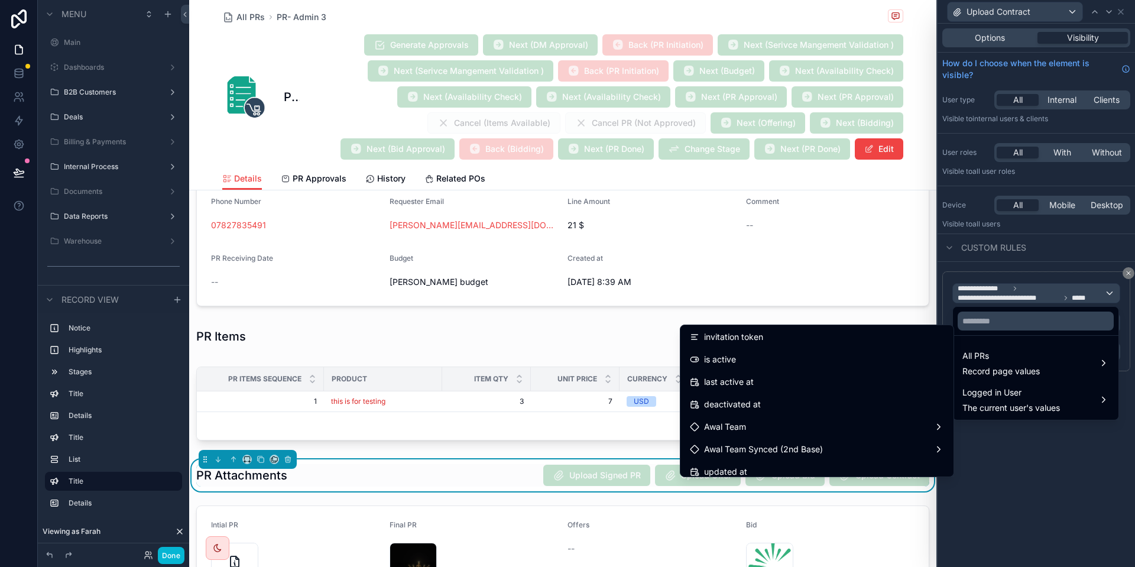
scroll to position [301, 0]
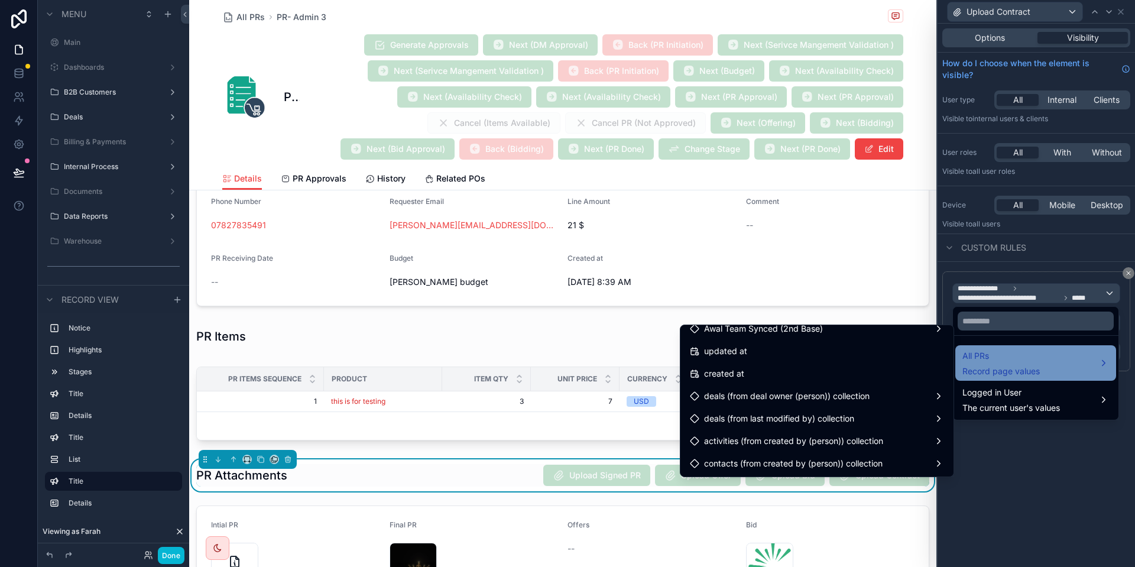
click at [1072, 371] on div "All PRs Record page values" at bounding box center [1035, 363] width 147 height 28
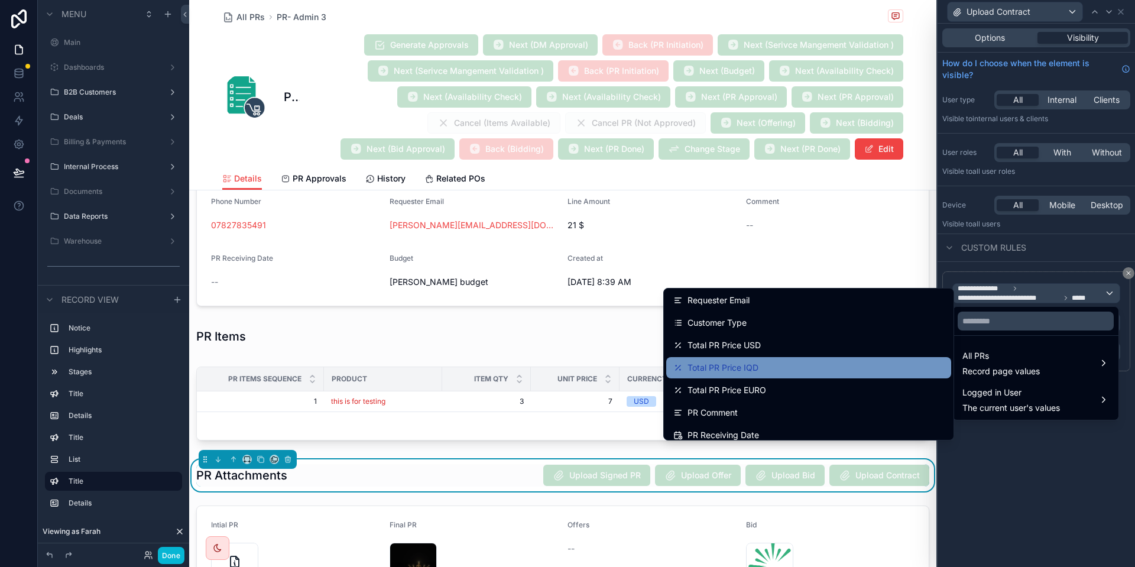
scroll to position [121, 0]
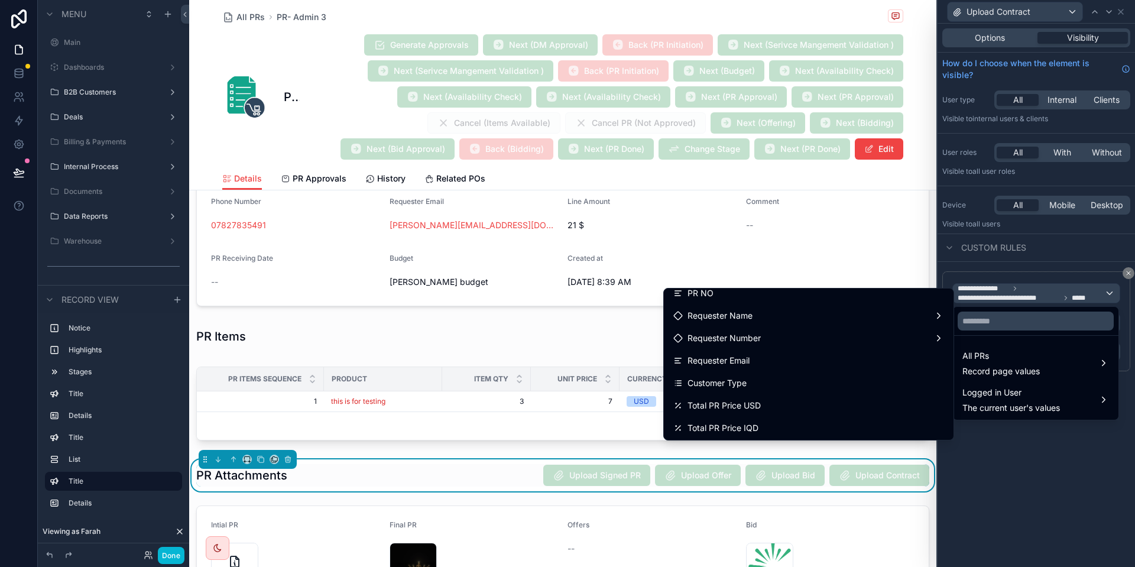
drag, startPoint x: 733, startPoint y: 364, endPoint x: 1134, endPoint y: 343, distance: 401.2
click at [733, 363] on span "Requester Email" at bounding box center [718, 360] width 62 height 14
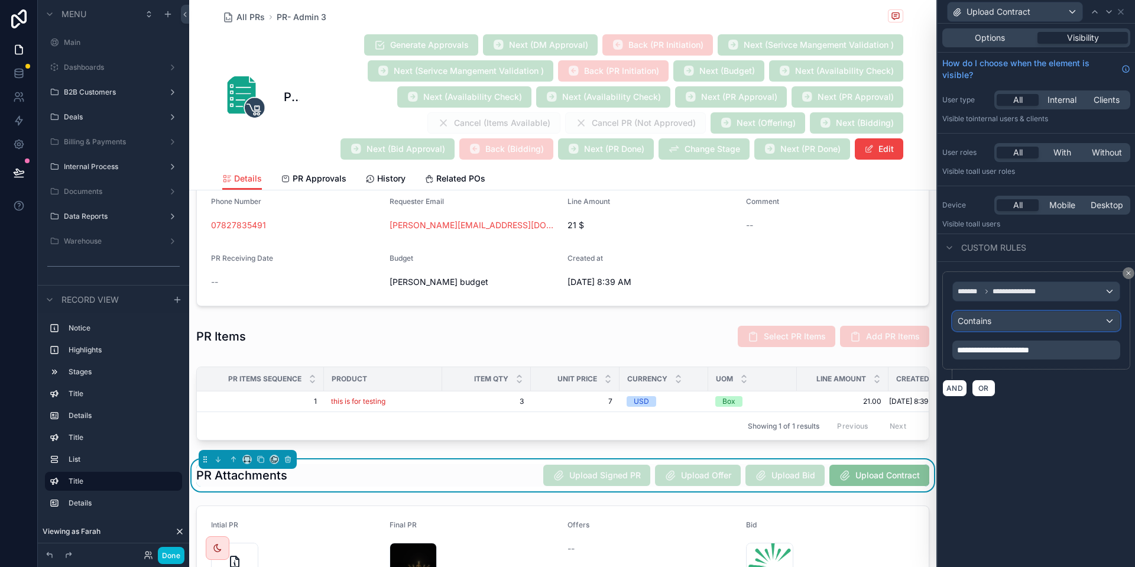
click at [1051, 321] on div "Contains" at bounding box center [1036, 320] width 167 height 19
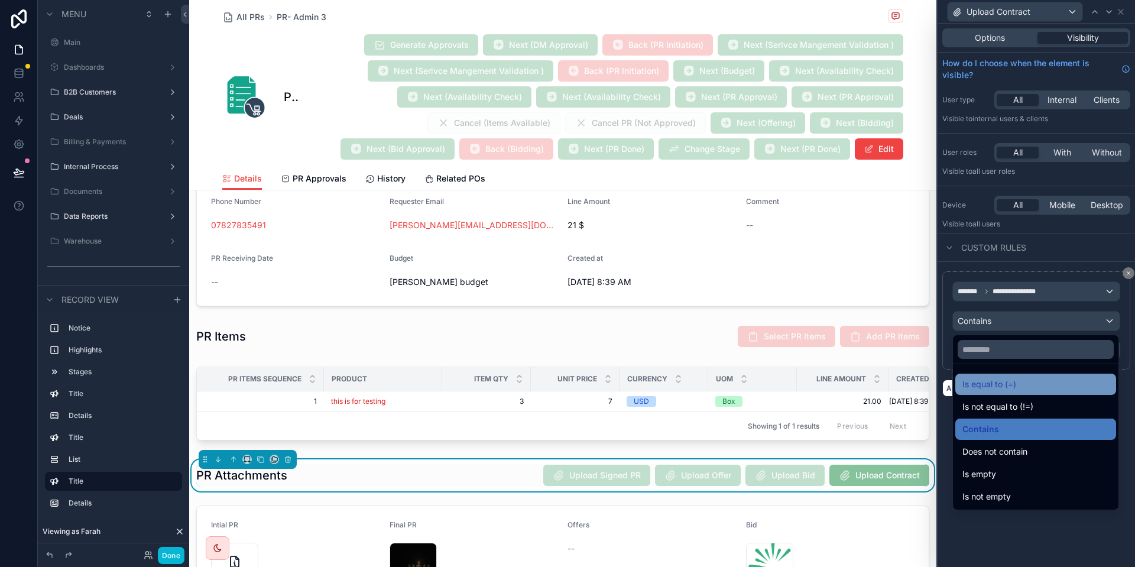
click at [1020, 392] on div "Is equal to (=)" at bounding box center [1035, 383] width 161 height 21
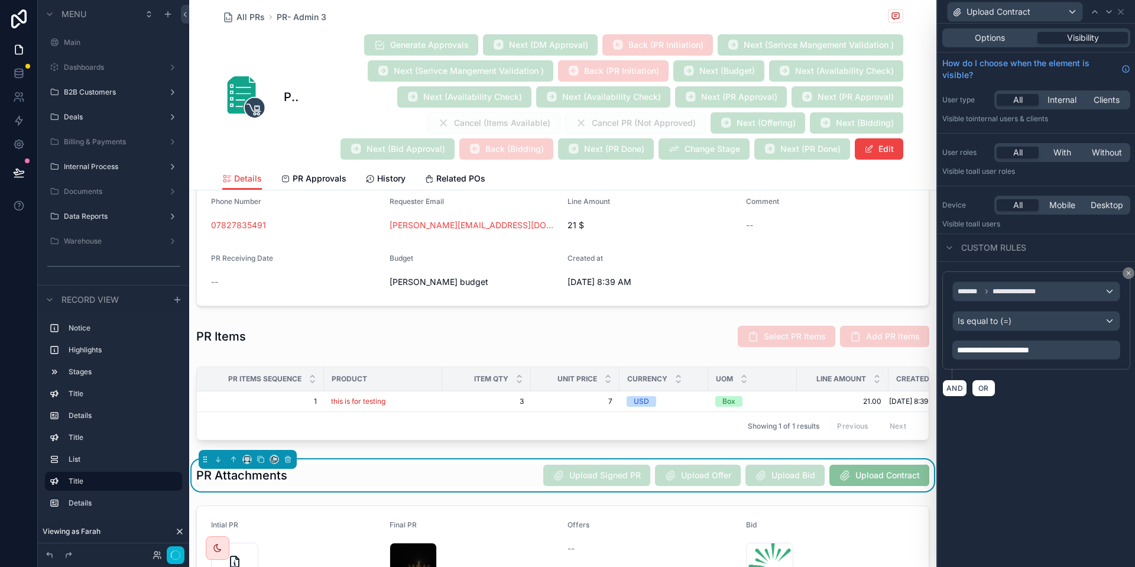
click at [1029, 354] on span "**********" at bounding box center [993, 350] width 72 height 8
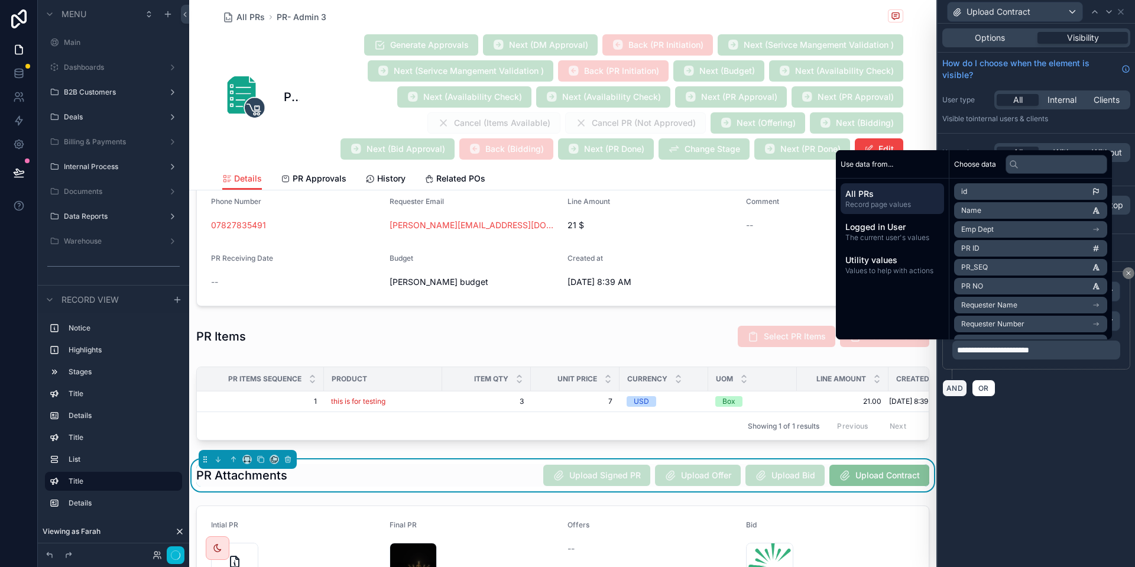
click at [961, 381] on button "AND" at bounding box center [954, 387] width 25 height 17
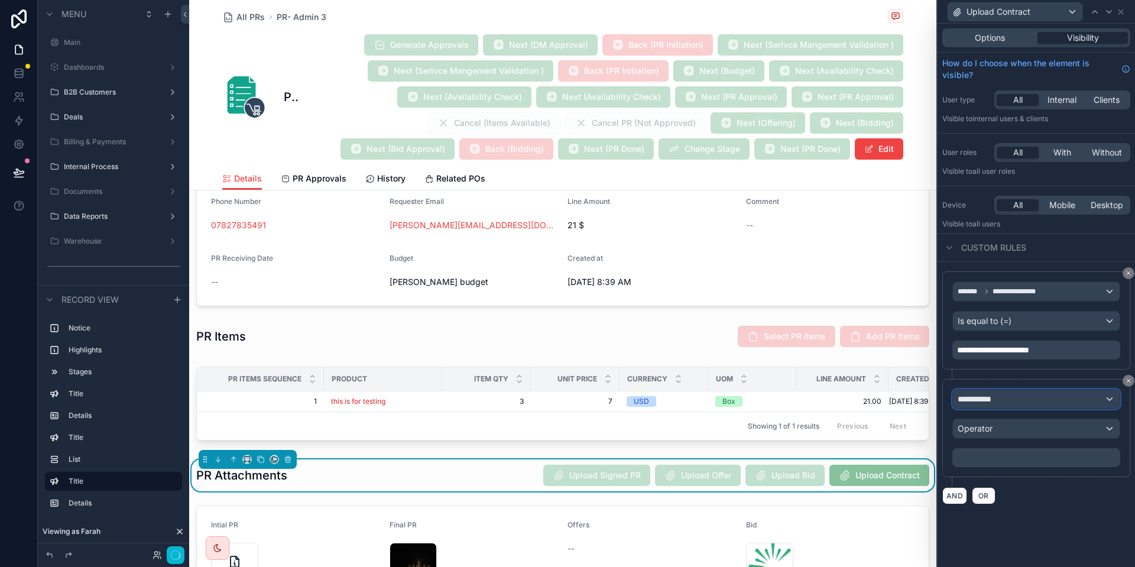
click at [1009, 401] on div "**********" at bounding box center [1036, 398] width 167 height 19
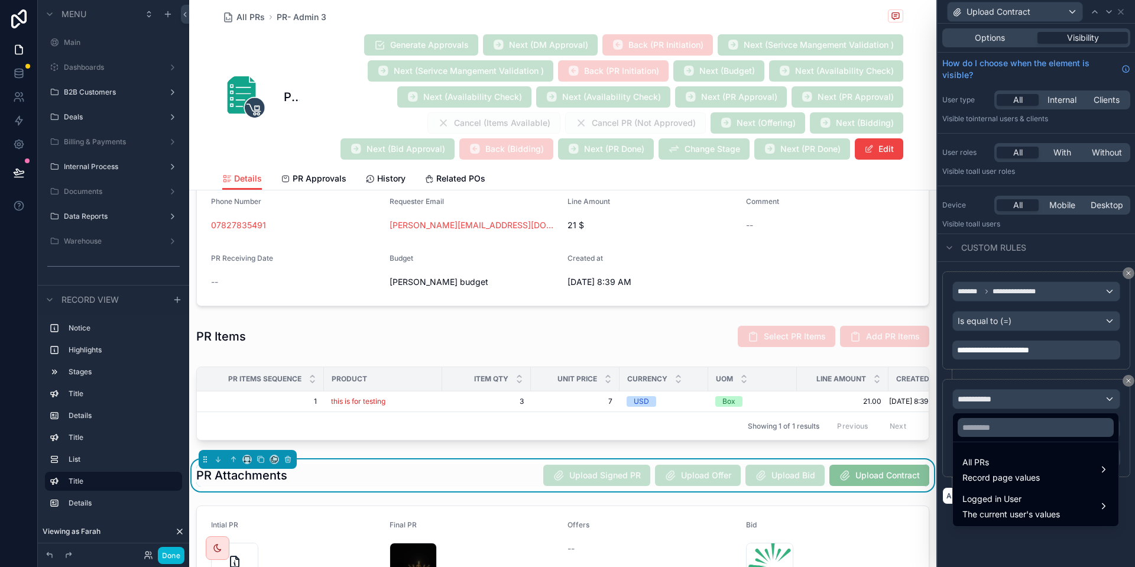
click at [980, 450] on ul "All PRs Record page values Logged in User The current user's values" at bounding box center [1035, 484] width 165 height 84
click at [980, 452] on div "All PRs Record page values" at bounding box center [1035, 468] width 161 height 35
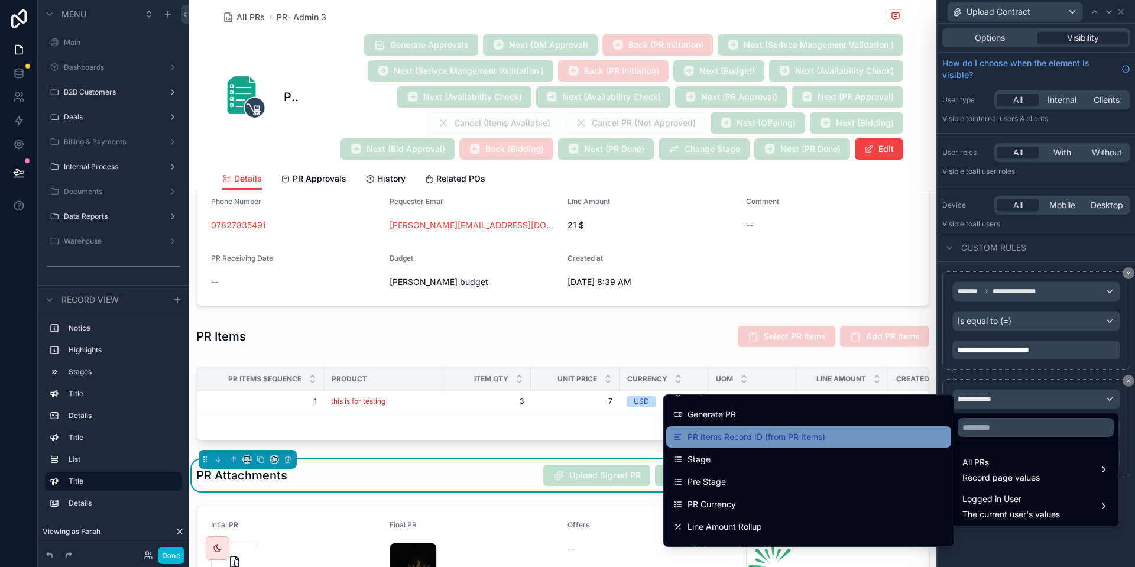
scroll to position [482, 0]
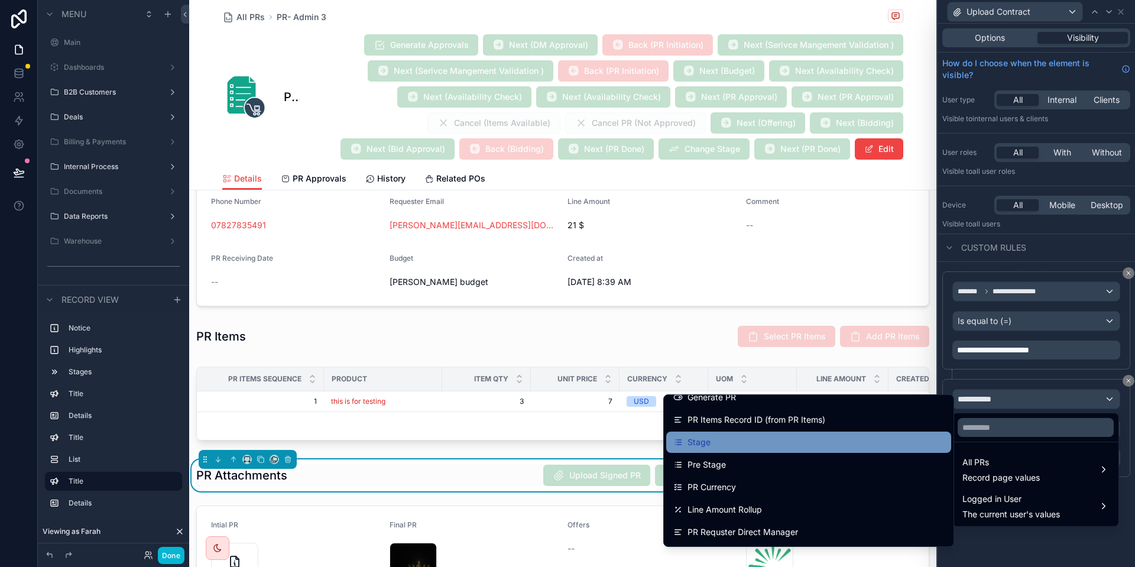
click at [745, 437] on div "Stage" at bounding box center [808, 442] width 271 height 14
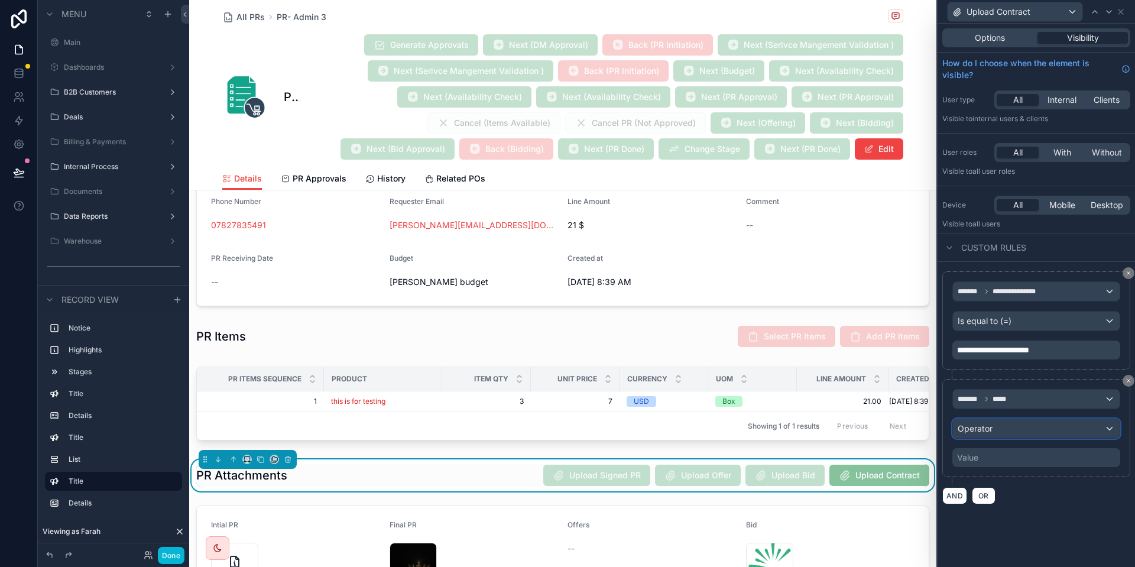
click at [992, 425] on div "Operator" at bounding box center [1036, 428] width 167 height 19
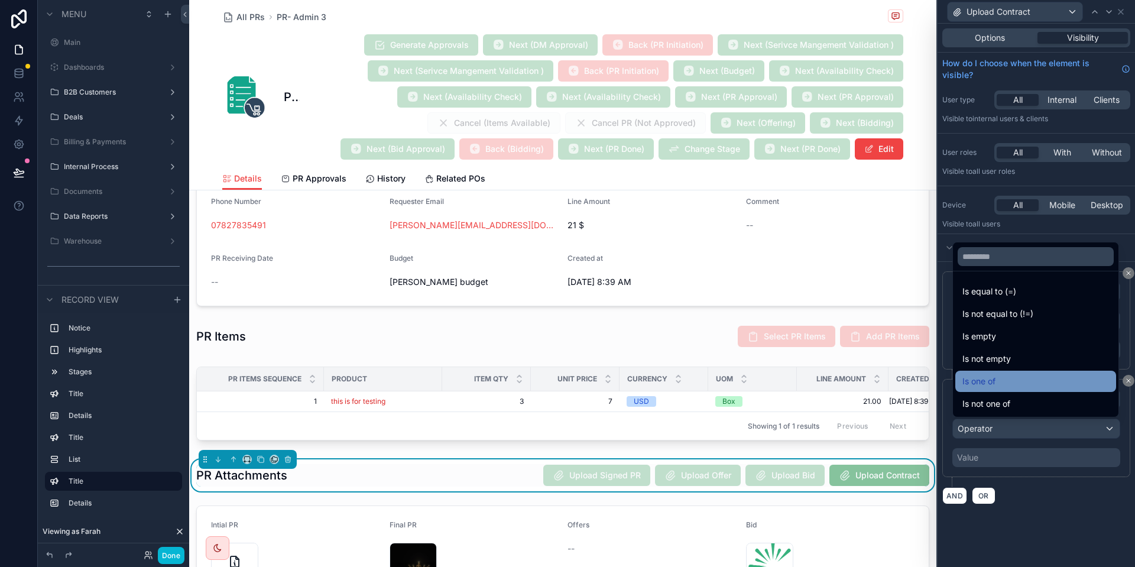
click at [998, 373] on div "Is one of" at bounding box center [1035, 381] width 161 height 21
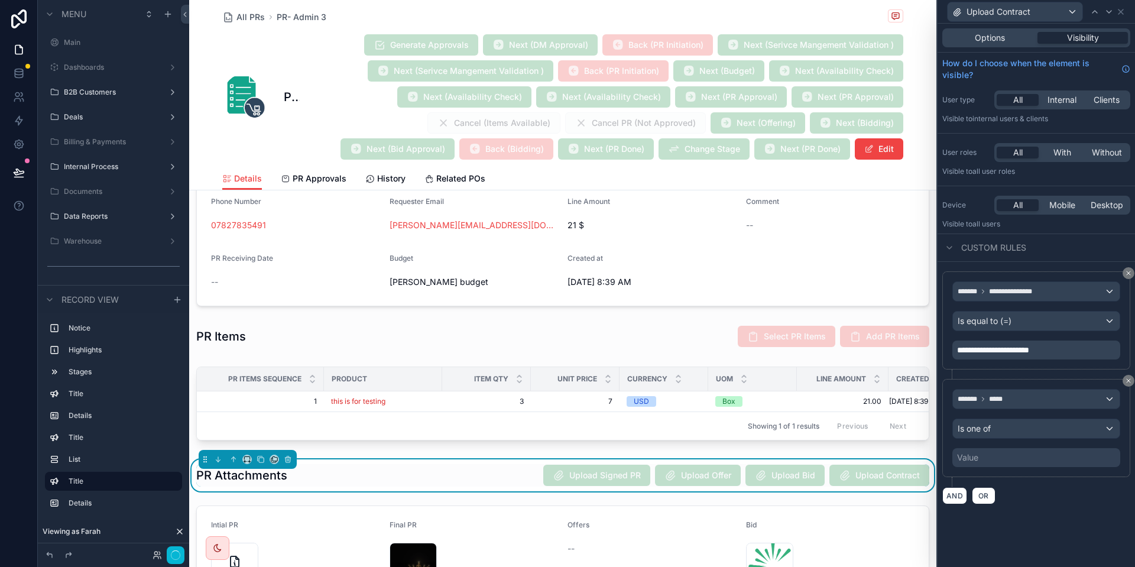
click at [992, 462] on div "Value" at bounding box center [1036, 457] width 168 height 19
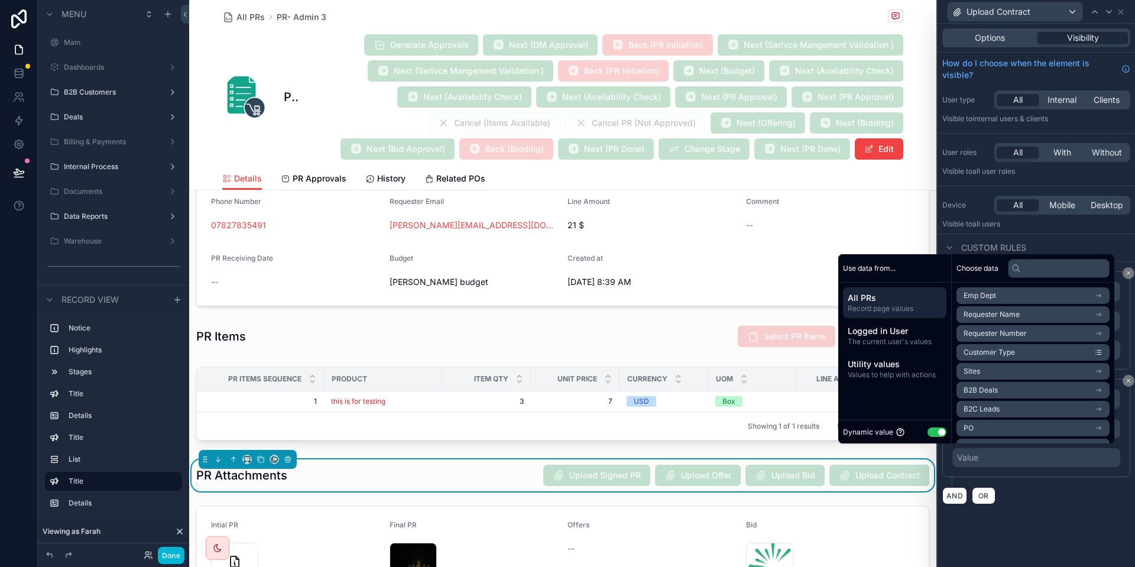
click at [926, 440] on div "Dynamic value Use setting" at bounding box center [894, 432] width 113 height 24
click at [927, 436] on button "Use setting" at bounding box center [936, 431] width 19 height 9
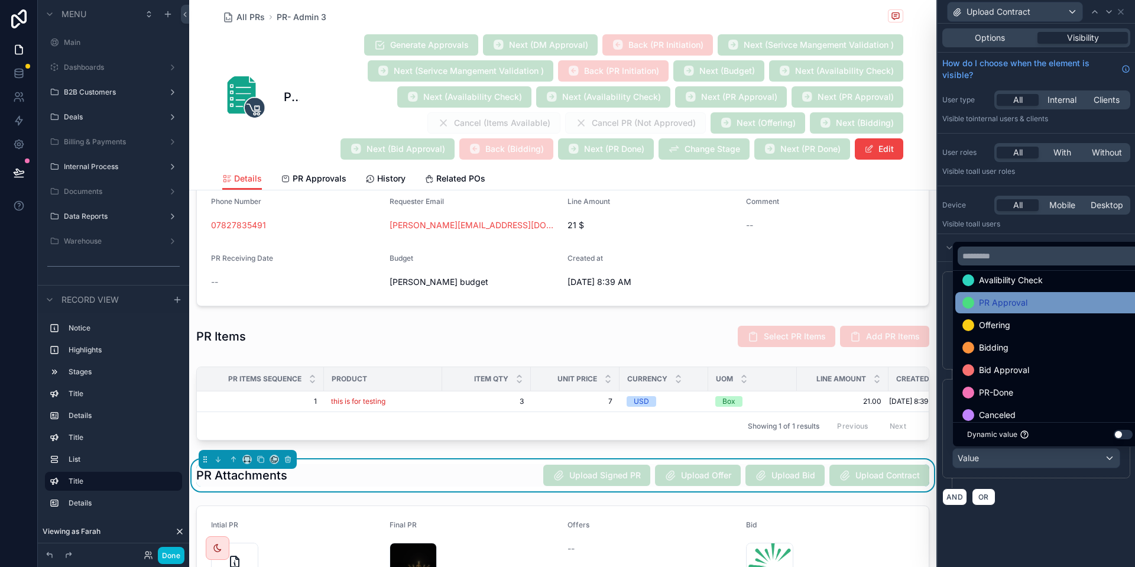
scroll to position [113, 0]
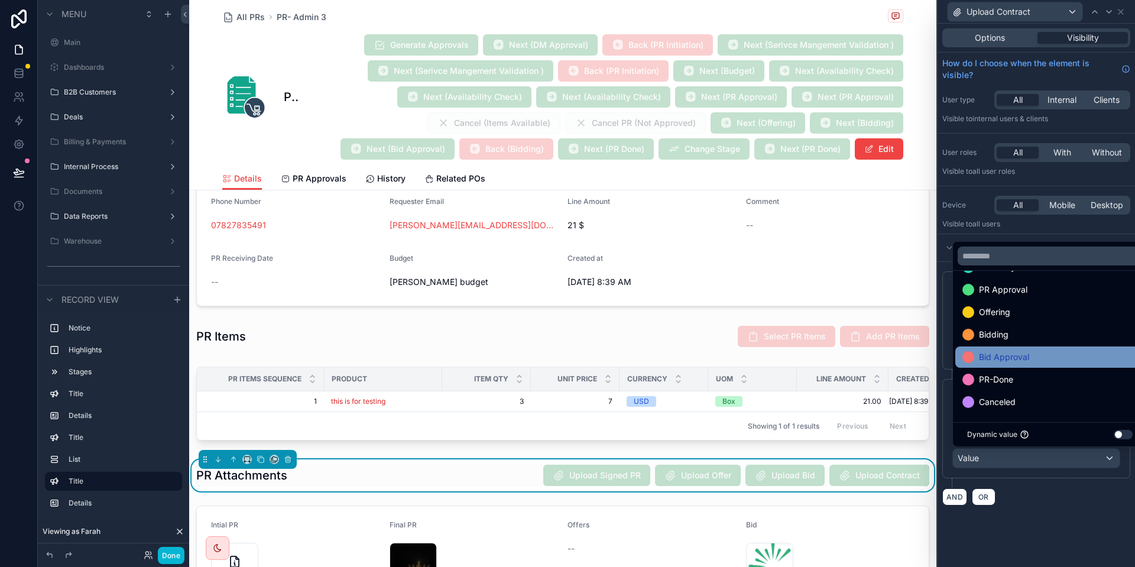
click at [1042, 363] on div "Bid Approval" at bounding box center [1049, 357] width 175 height 14
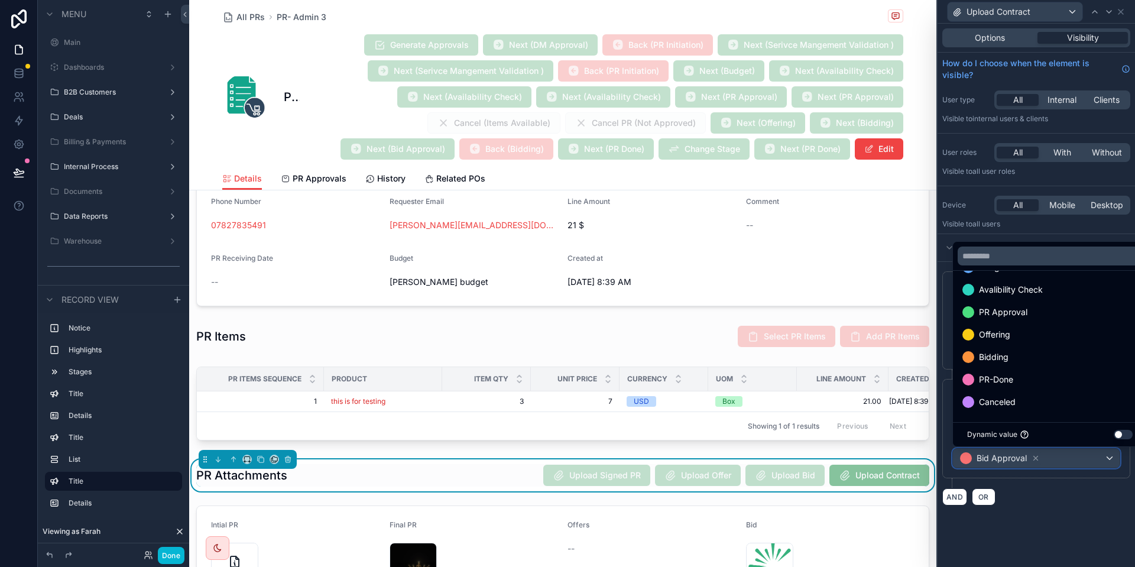
click at [1083, 461] on div "Bid Approval" at bounding box center [1036, 458] width 167 height 19
click at [1083, 461] on div at bounding box center [1035, 283] width 197 height 567
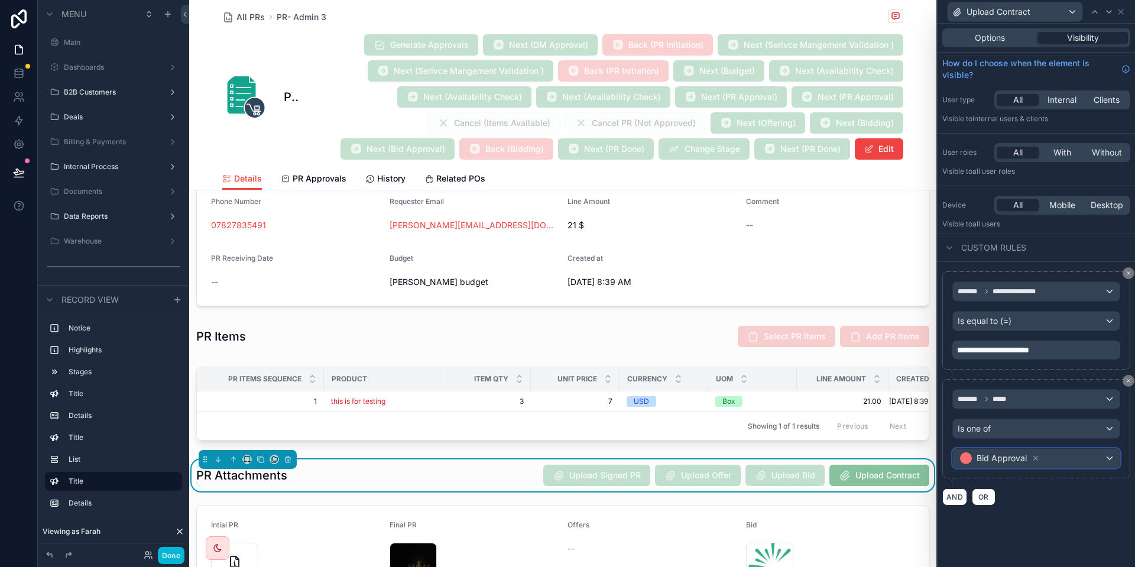
click at [1068, 454] on div "Bid Approval" at bounding box center [1036, 458] width 167 height 19
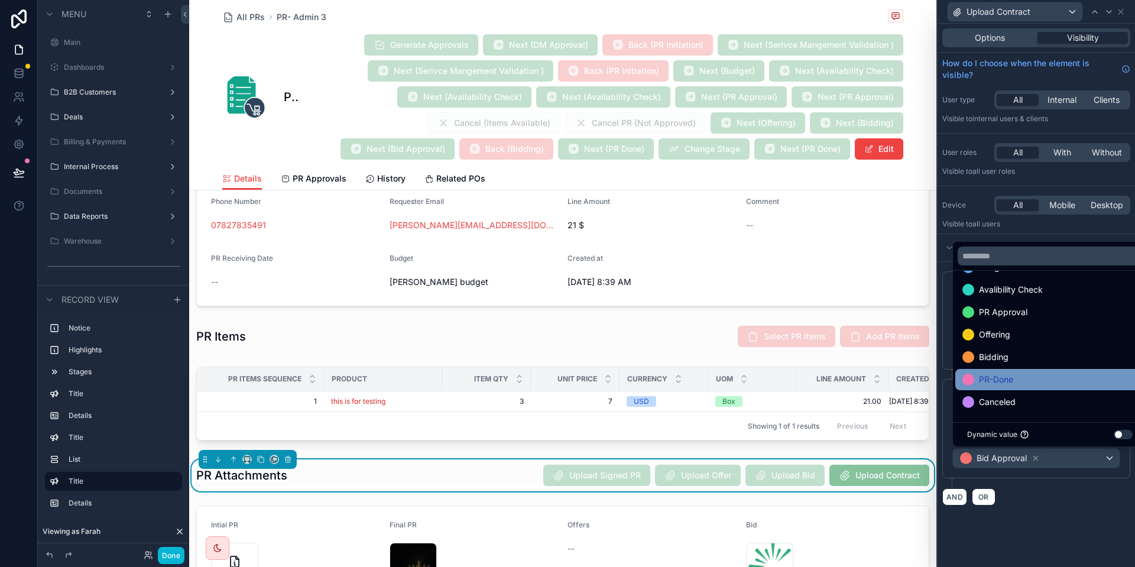
click at [1009, 379] on span "PR-Done" at bounding box center [996, 379] width 34 height 14
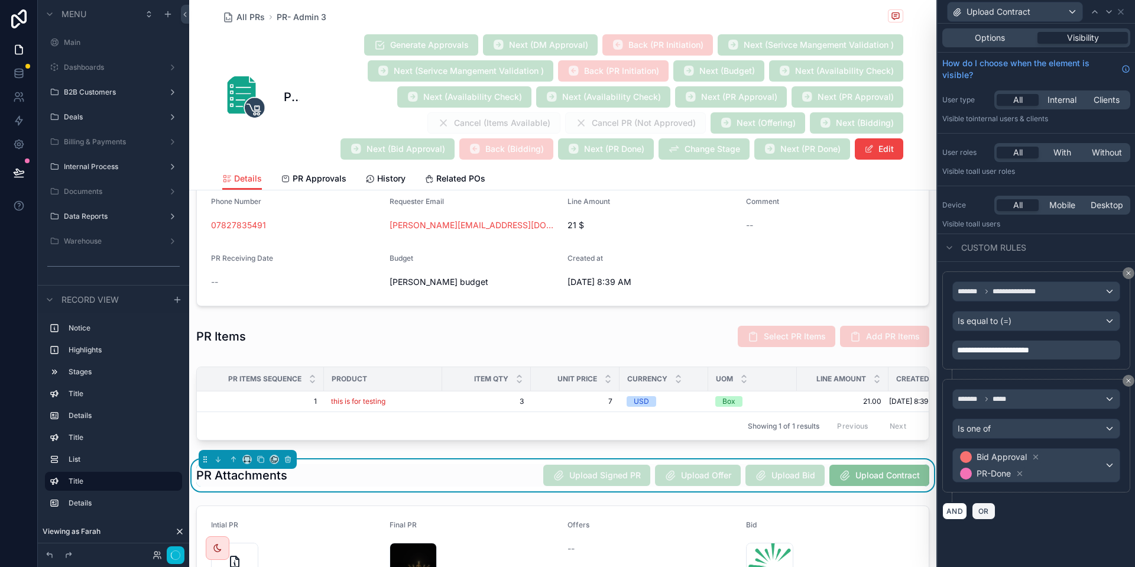
click at [976, 512] on span "OR" at bounding box center [983, 510] width 15 height 9
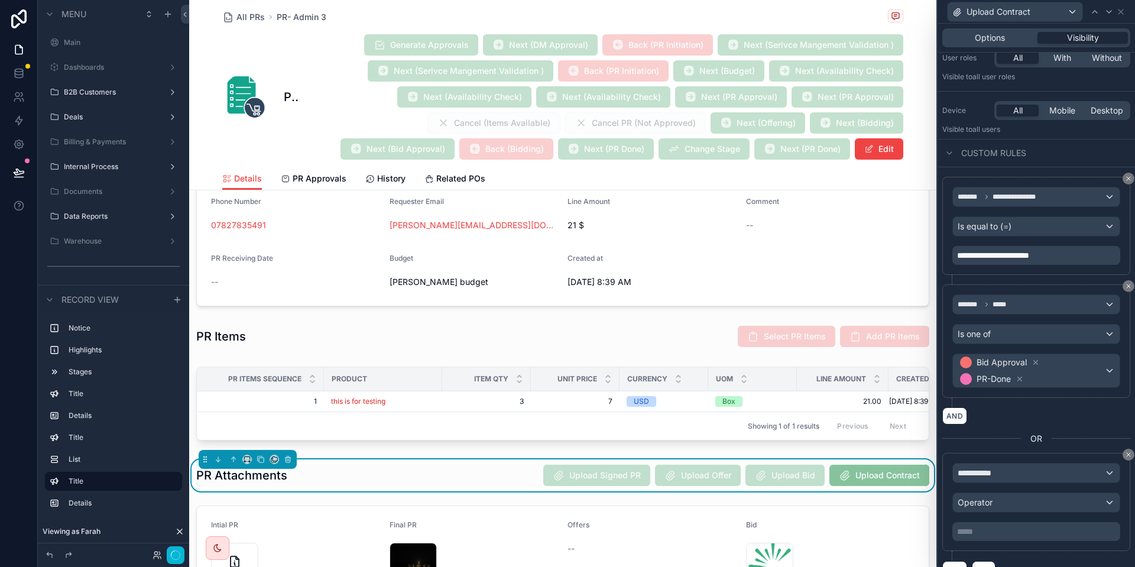
scroll to position [115, 0]
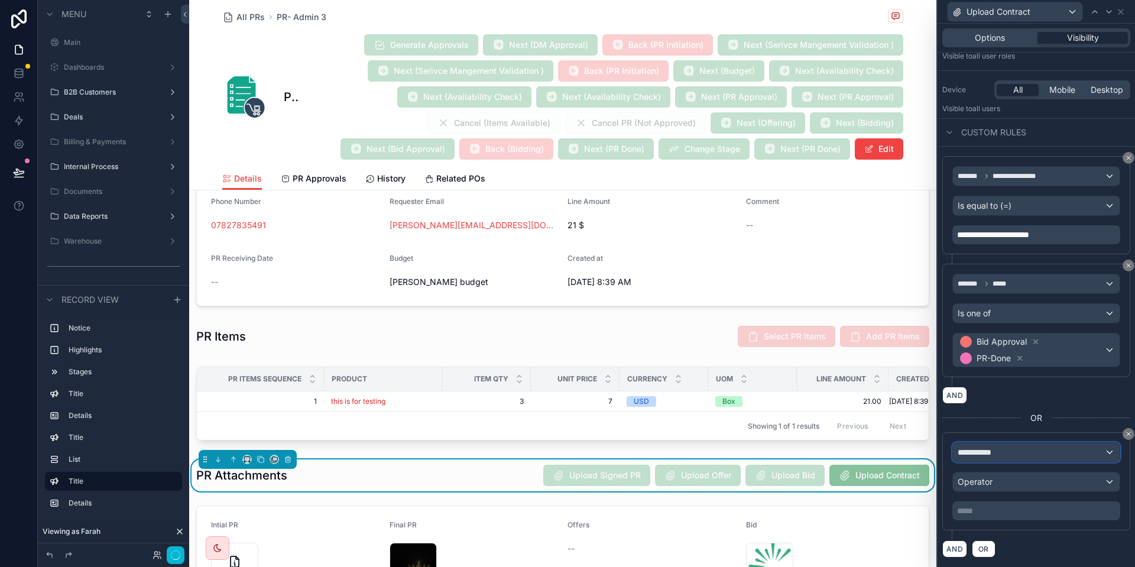
click at [1023, 456] on div "**********" at bounding box center [1036, 452] width 167 height 19
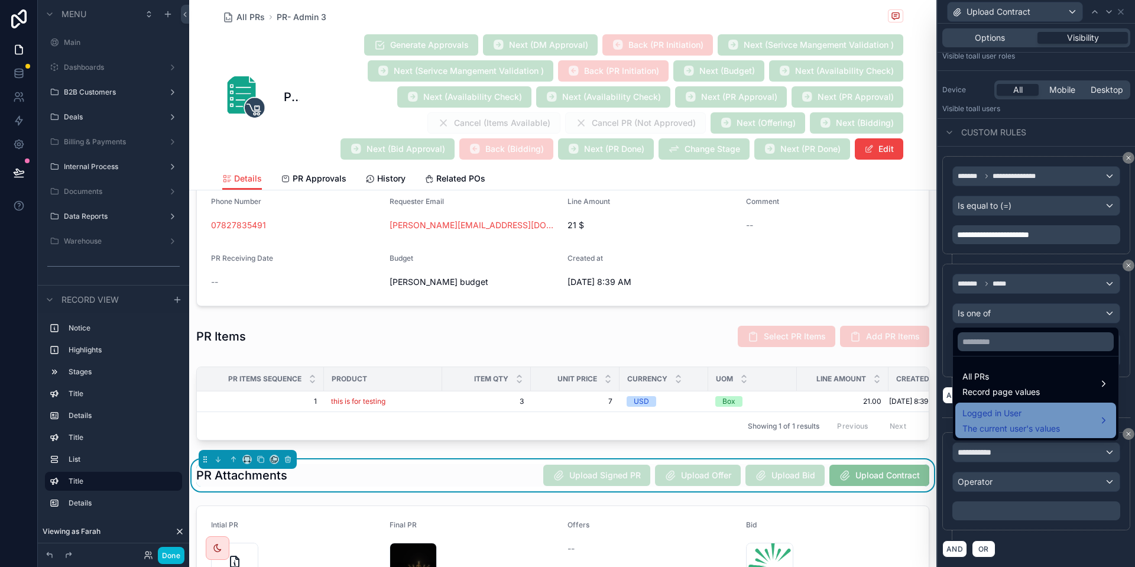
click at [1004, 418] on span "Logged in User" at bounding box center [1011, 413] width 98 height 14
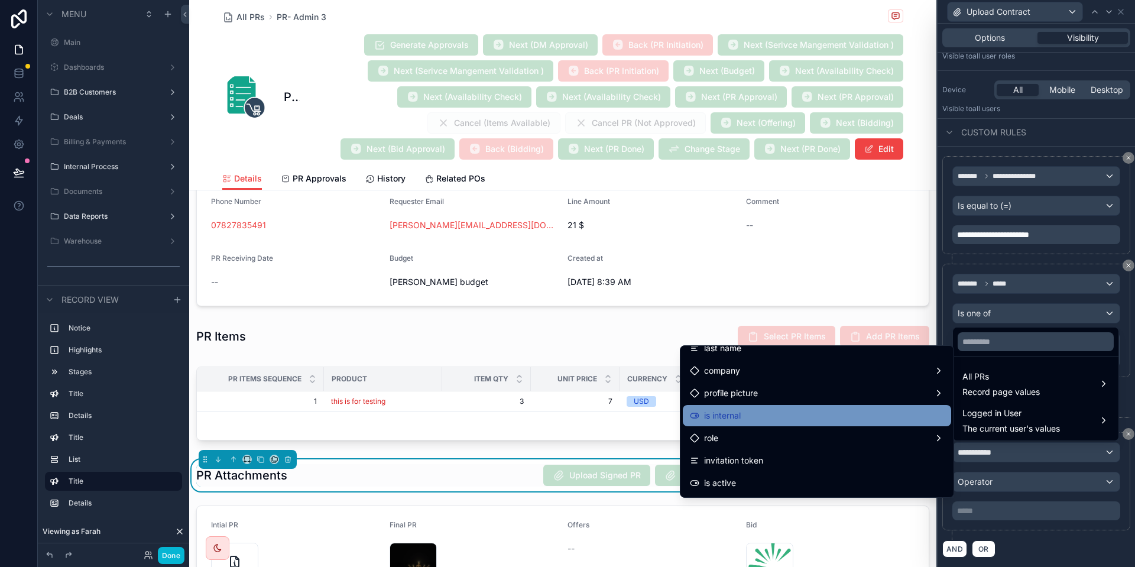
scroll to position [60, 0]
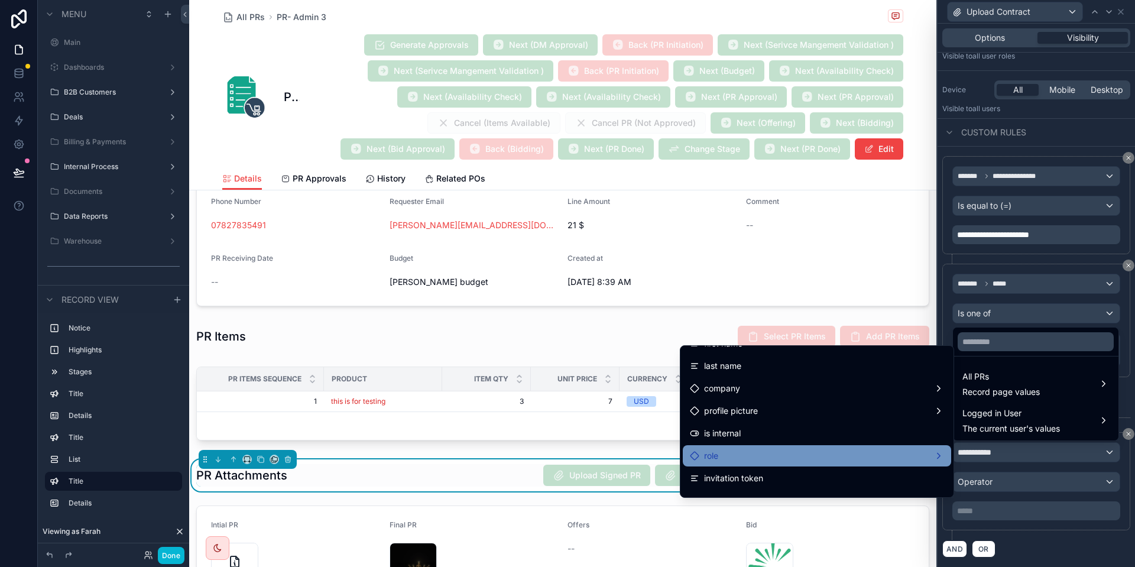
click at [874, 447] on div "role" at bounding box center [817, 455] width 268 height 21
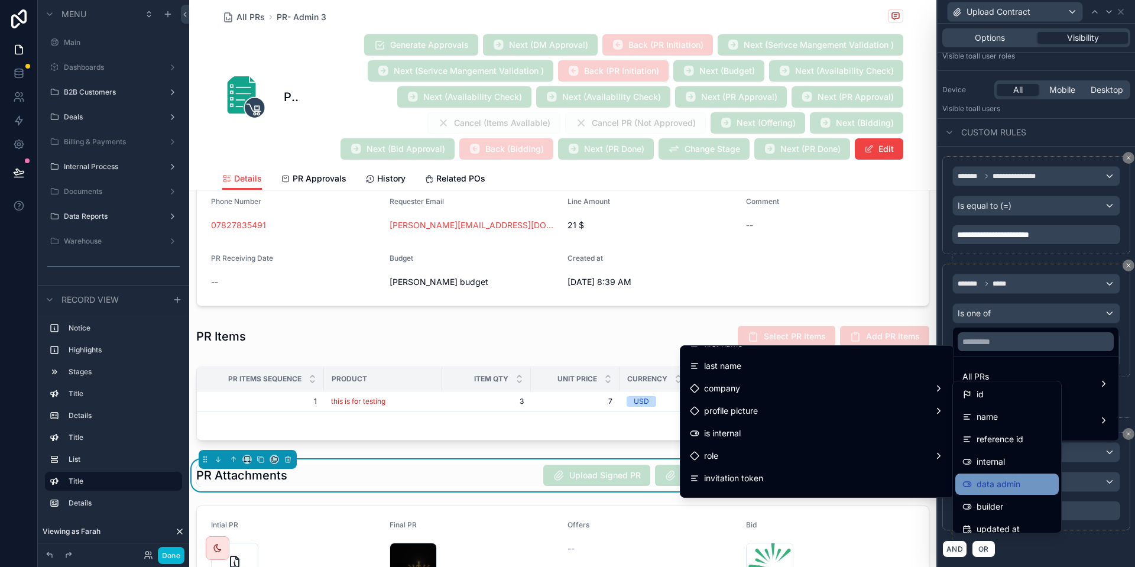
click at [1021, 477] on div "data admin" at bounding box center [1006, 484] width 89 height 14
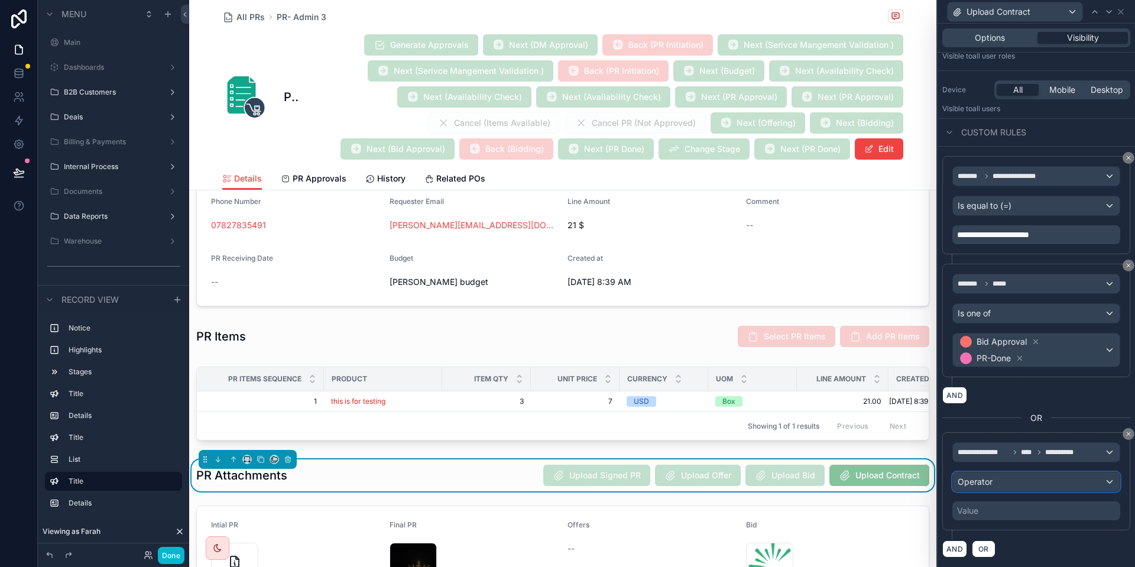
click at [1020, 484] on div "Operator" at bounding box center [1036, 481] width 167 height 19
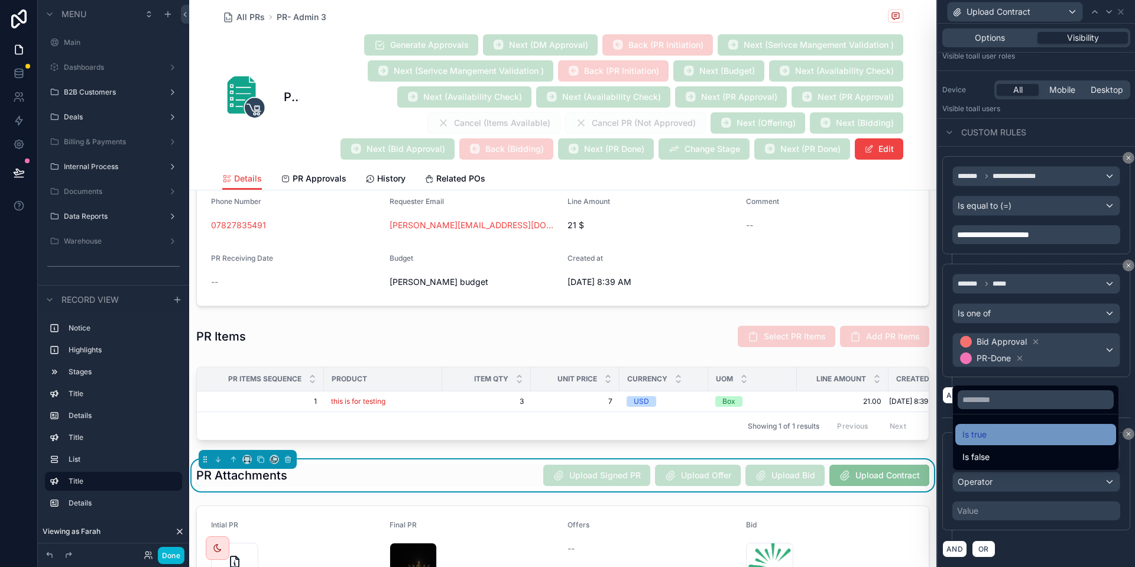
click at [1022, 430] on div "Is true" at bounding box center [1035, 434] width 147 height 14
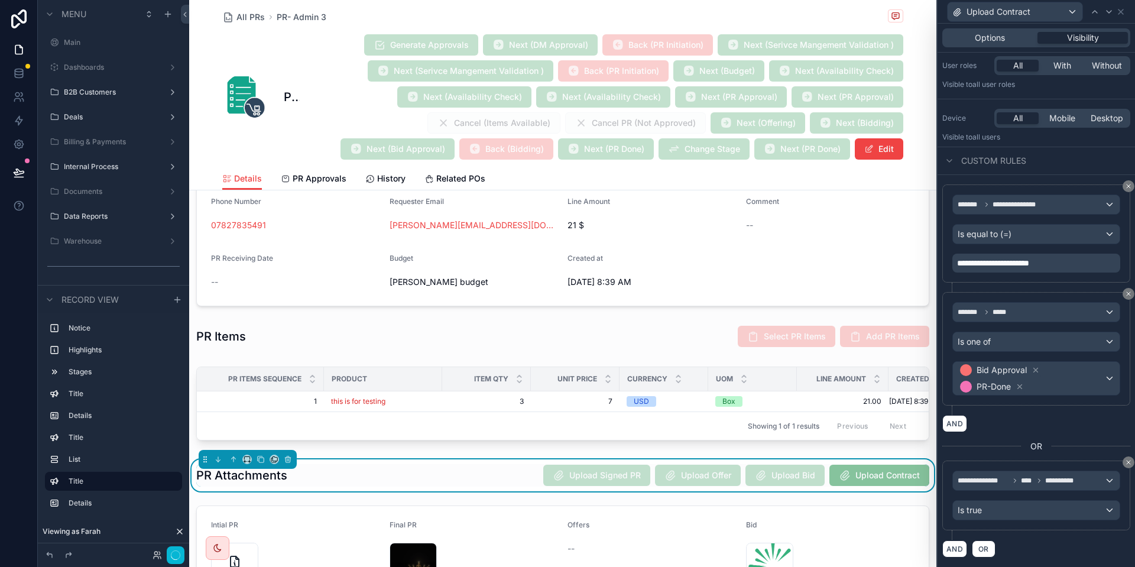
scroll to position [87, 0]
click at [176, 560] on button "Done" at bounding box center [171, 555] width 27 height 17
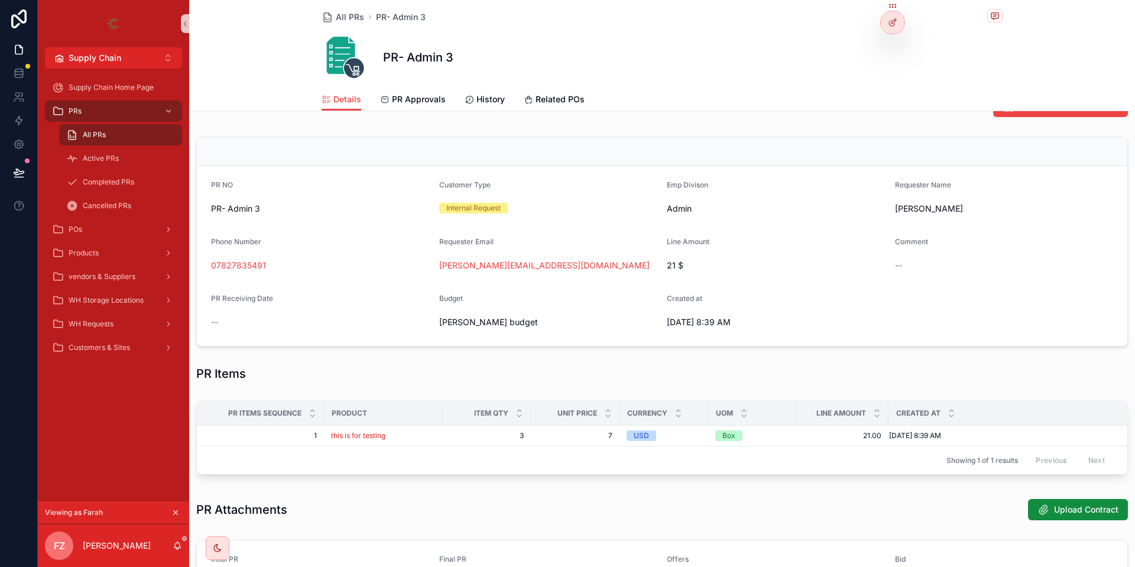
scroll to position [0, 0]
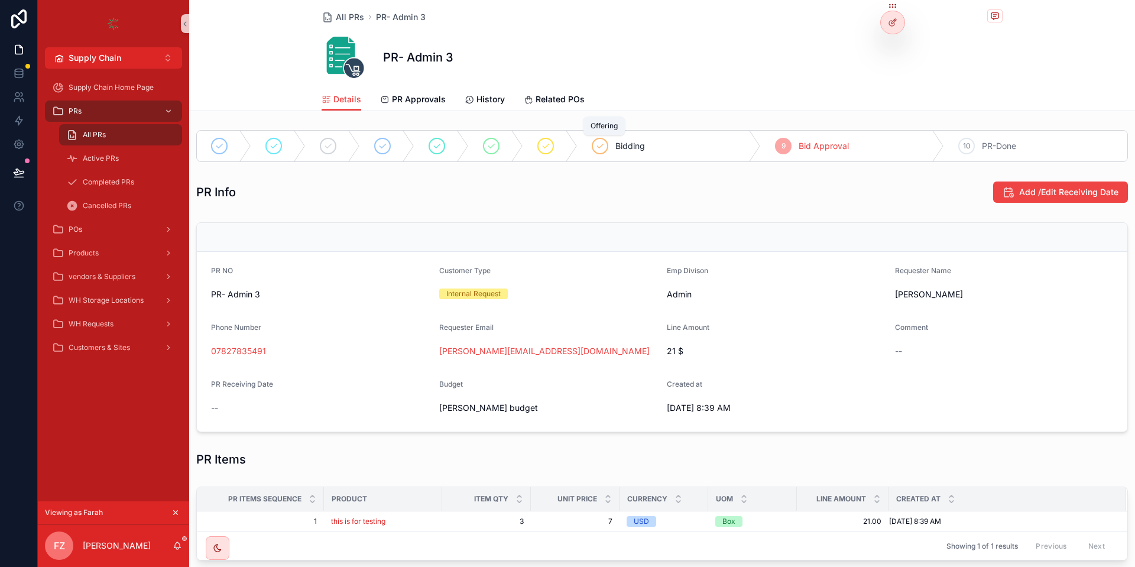
click at [544, 149] on icon "scrollable content" at bounding box center [545, 145] width 9 height 9
click at [882, 20] on div at bounding box center [893, 22] width 24 height 22
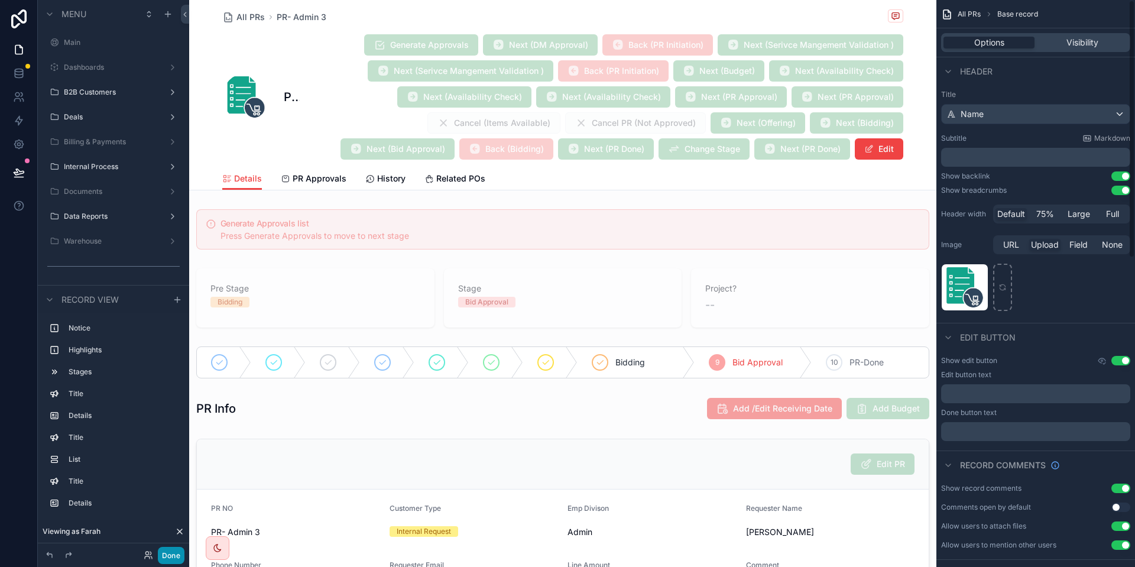
click at [178, 558] on button "Done" at bounding box center [171, 555] width 27 height 17
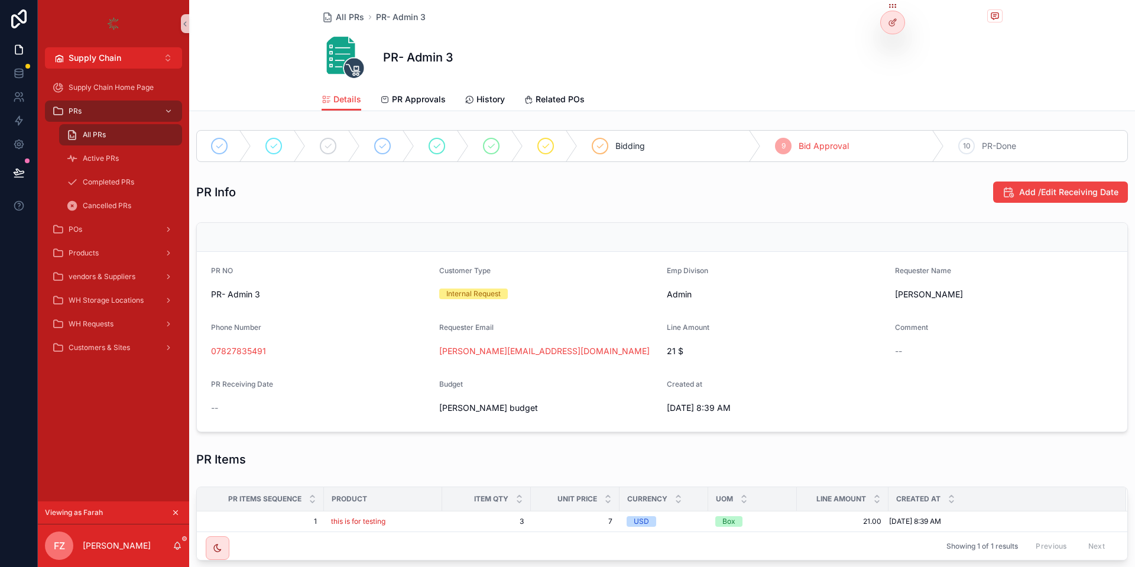
click at [615, 141] on div "Bidding" at bounding box center [668, 146] width 183 height 31
click at [173, 518] on button "scrollable content" at bounding box center [175, 512] width 13 height 13
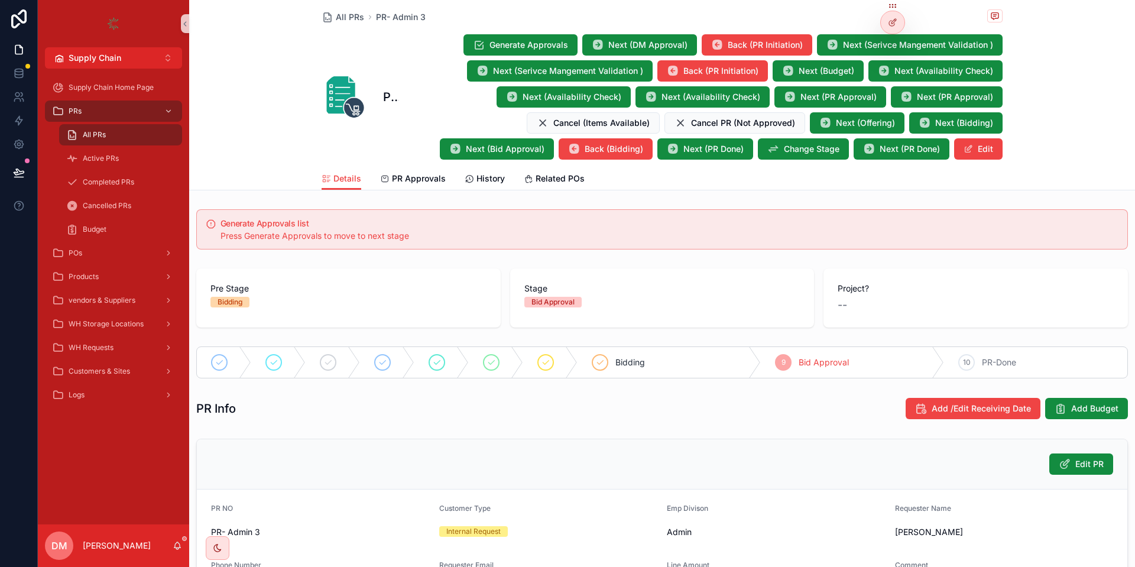
scroll to position [542, 0]
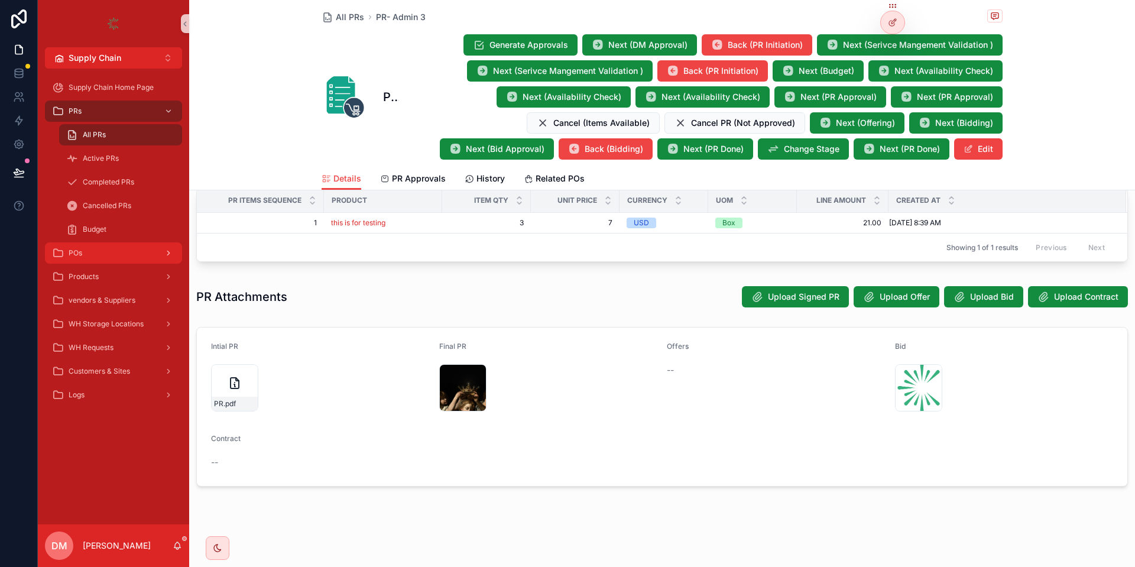
click at [87, 245] on div "POs" at bounding box center [113, 252] width 123 height 19
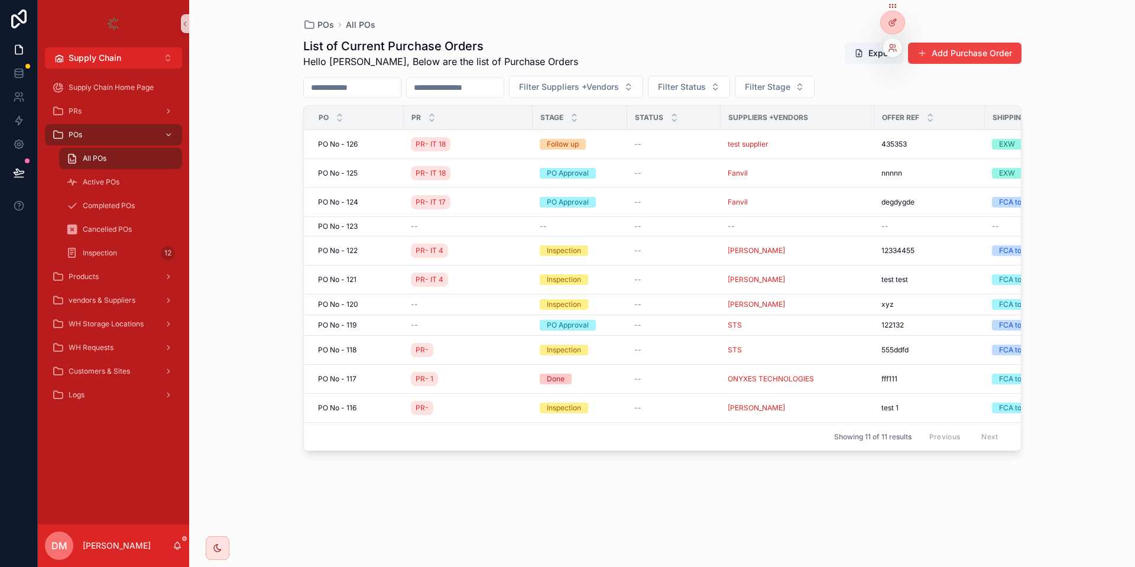
click at [894, 56] on div at bounding box center [892, 47] width 19 height 19
click at [891, 42] on div at bounding box center [892, 47] width 19 height 19
click at [892, 48] on icon at bounding box center [892, 47] width 9 height 9
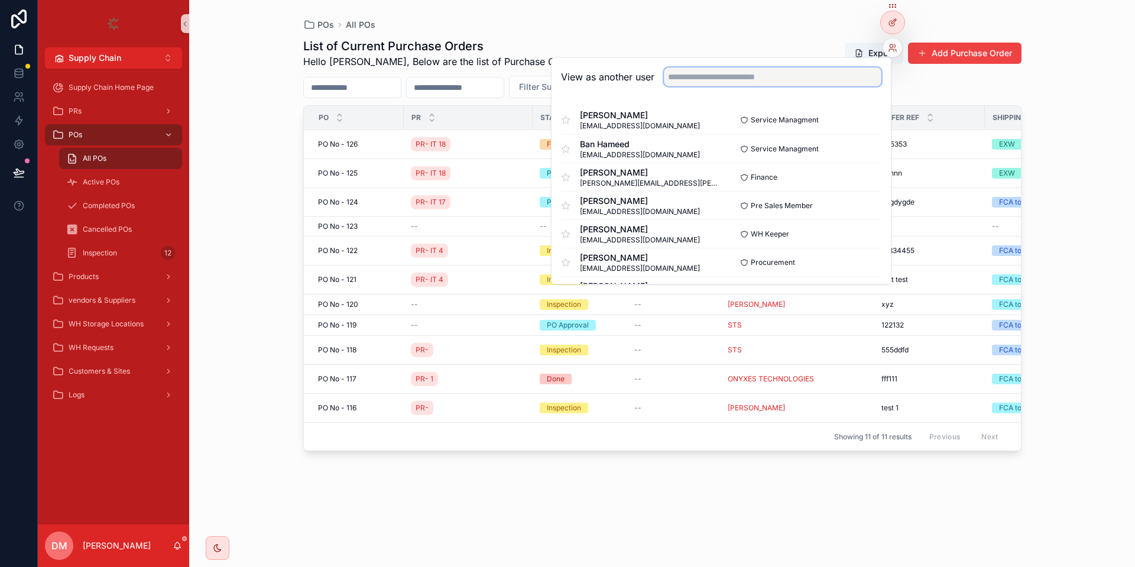
click at [758, 72] on input "text" at bounding box center [772, 76] width 217 height 19
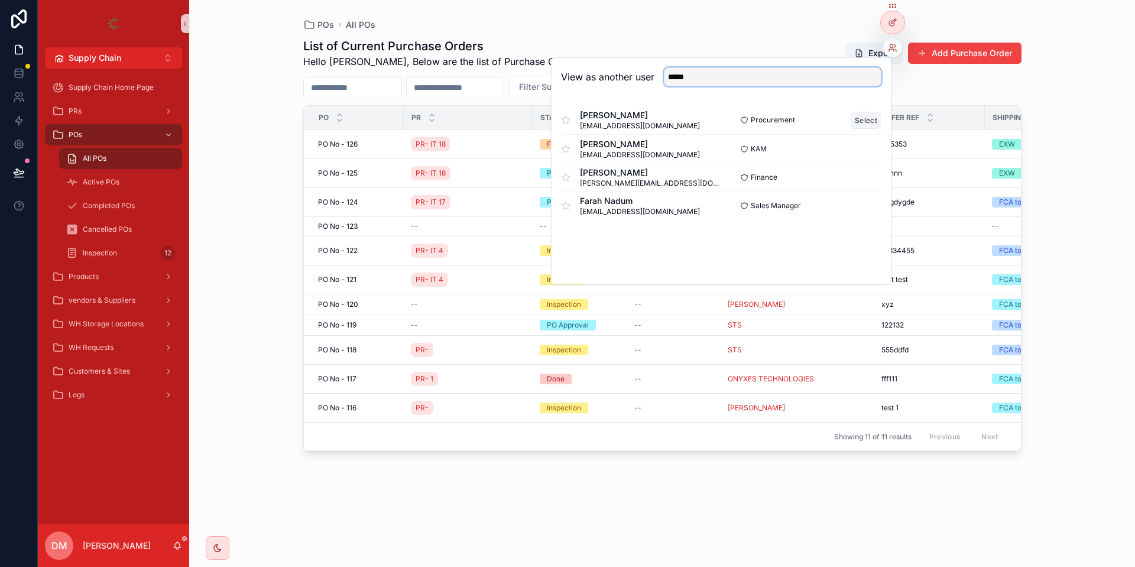
type input "*****"
click at [863, 124] on button "Select" at bounding box center [865, 120] width 31 height 17
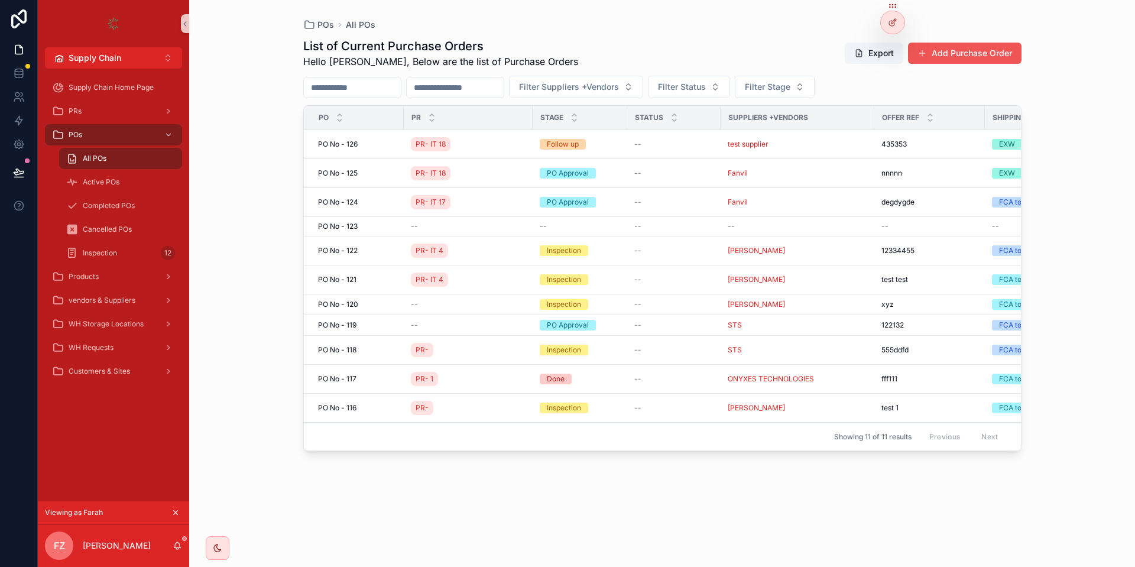
click at [954, 56] on button "Add Purchase Order" at bounding box center [964, 53] width 113 height 21
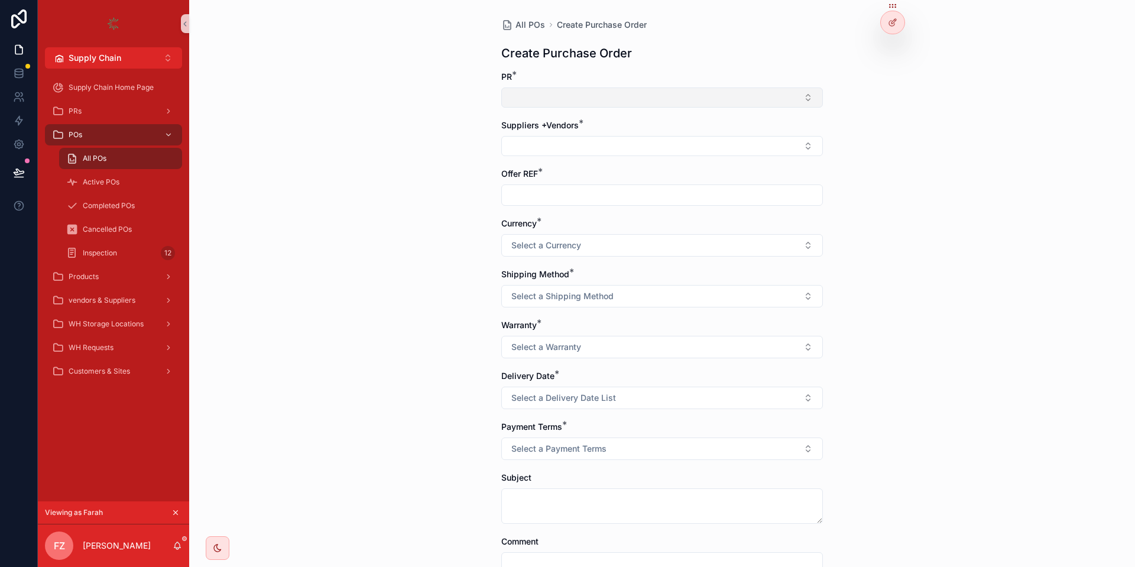
click at [541, 96] on button "Select Button" at bounding box center [661, 97] width 321 height 20
click at [337, 122] on div "All POs Create Purchase Order Create Purchase Order PR * Suppliers +Vendors * O…" at bounding box center [662, 283] width 946 height 567
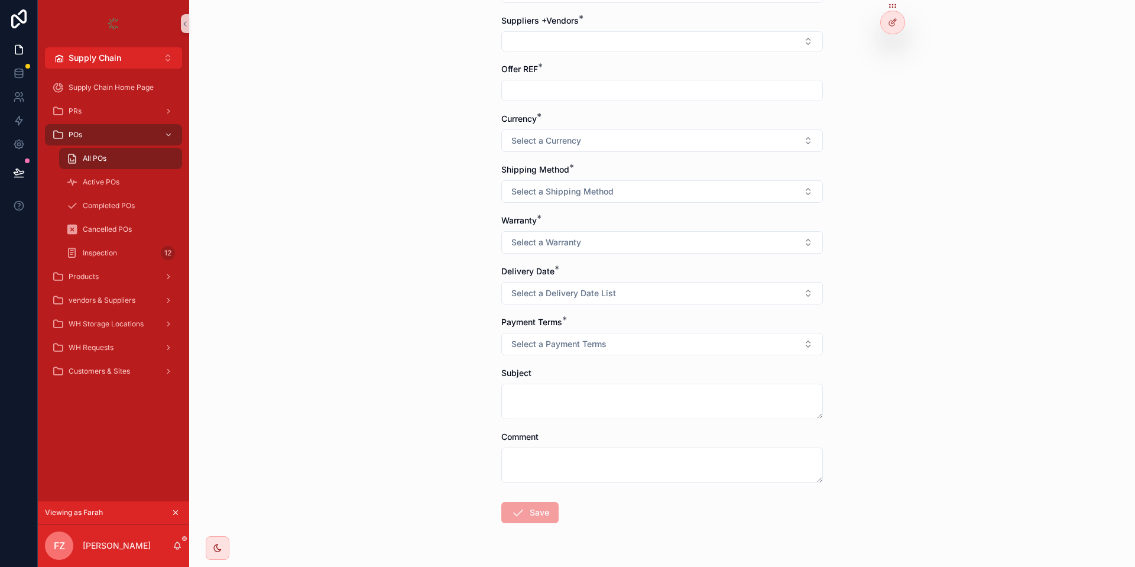
scroll to position [137, 0]
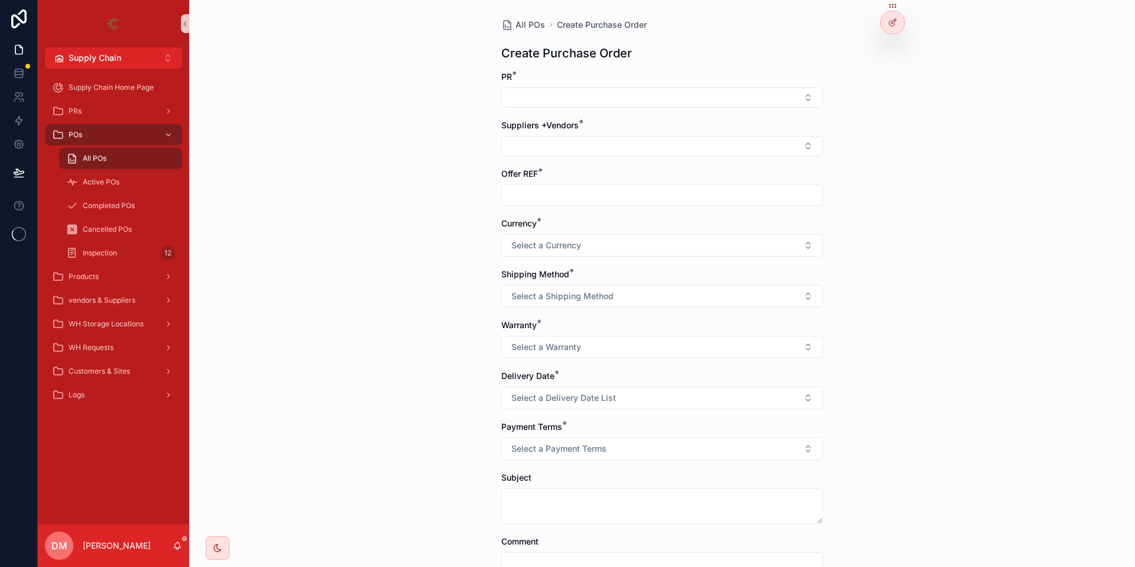
click at [106, 117] on div "PRs" at bounding box center [113, 111] width 123 height 19
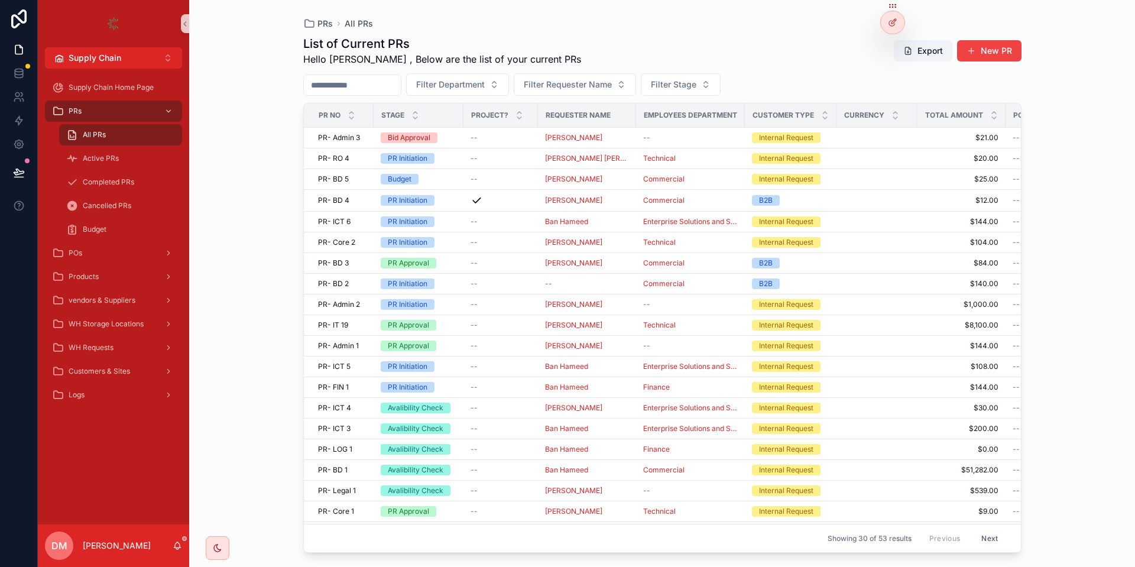
click at [365, 142] on div "PR- Admin 3 PR- Admin 3" at bounding box center [342, 137] width 48 height 9
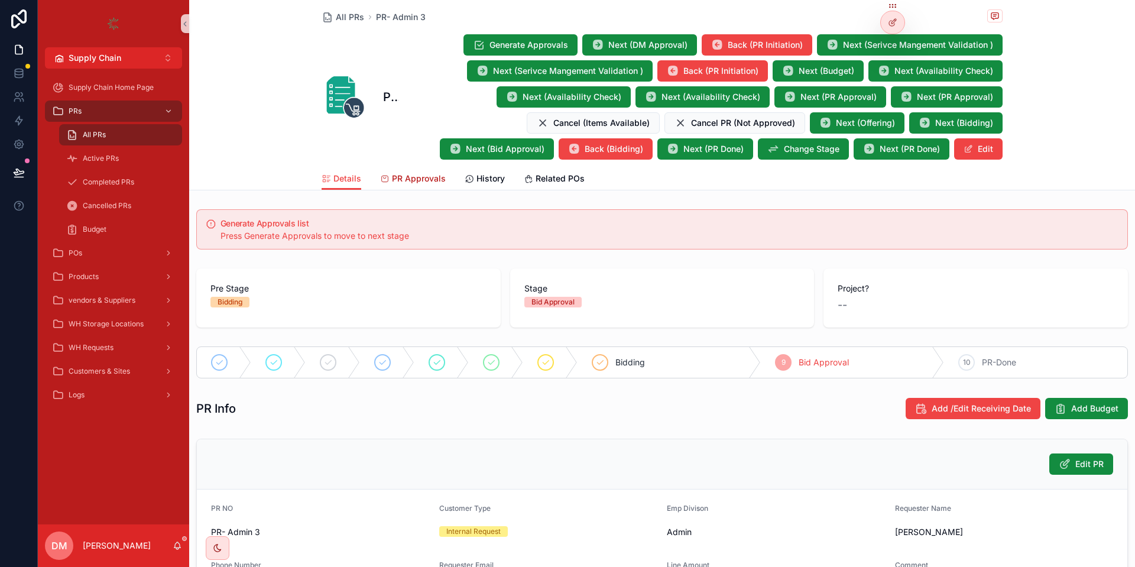
click at [421, 180] on span "PR Approvals" at bounding box center [419, 179] width 54 height 12
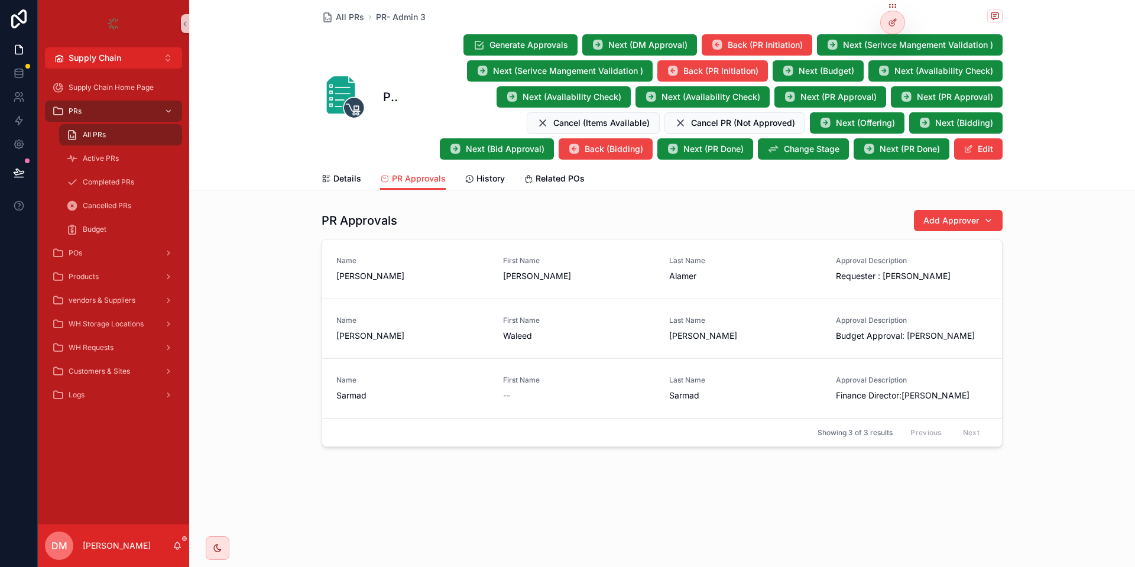
click at [109, 136] on div "All PRs" at bounding box center [120, 134] width 109 height 19
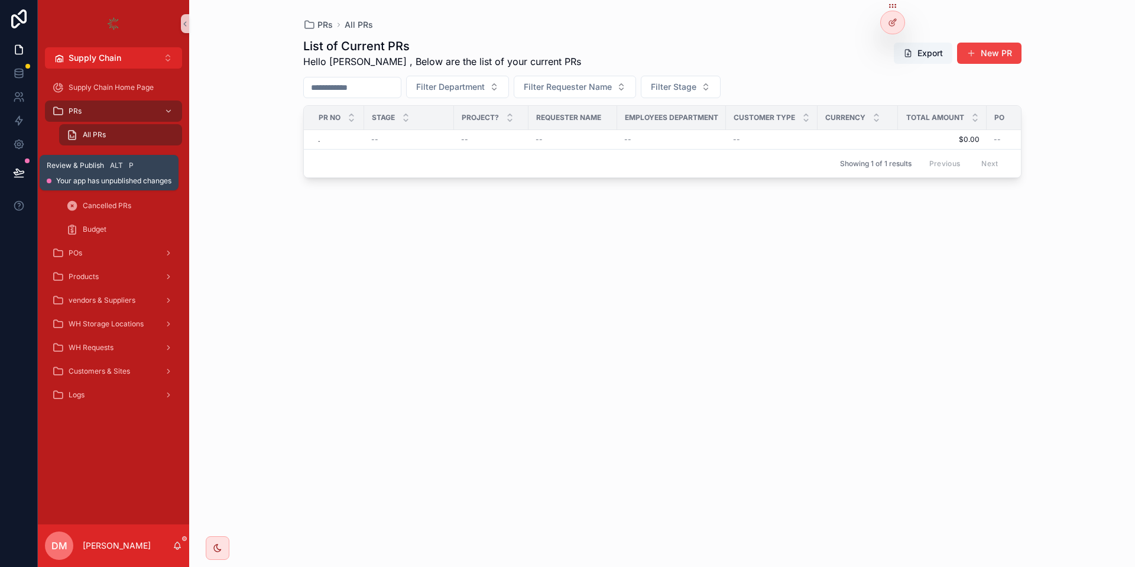
click at [26, 176] on button at bounding box center [19, 172] width 26 height 33
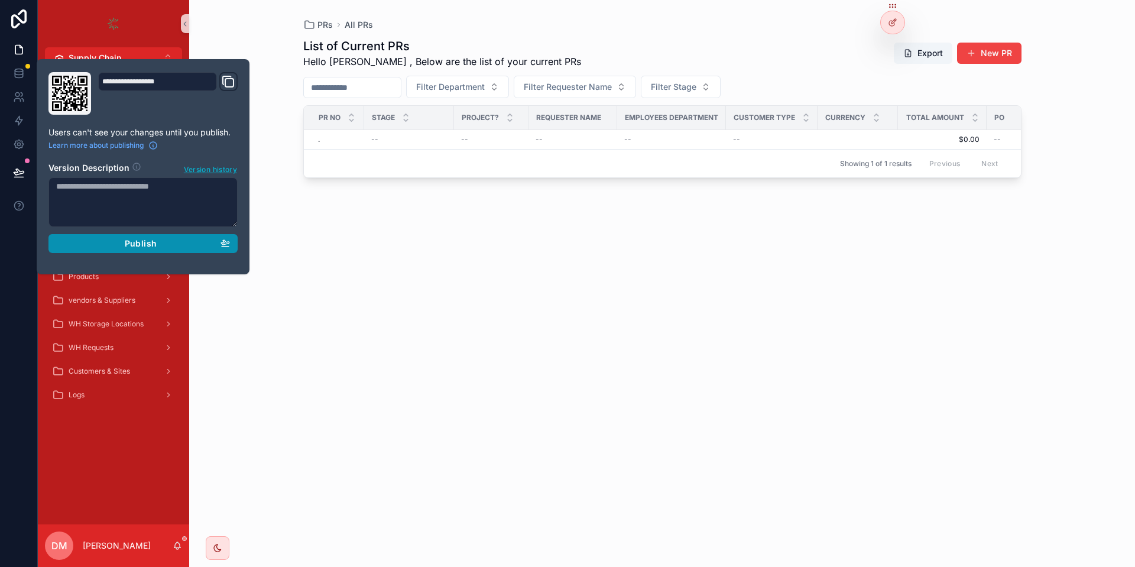
click at [204, 251] on button "Publish" at bounding box center [142, 243] width 189 height 19
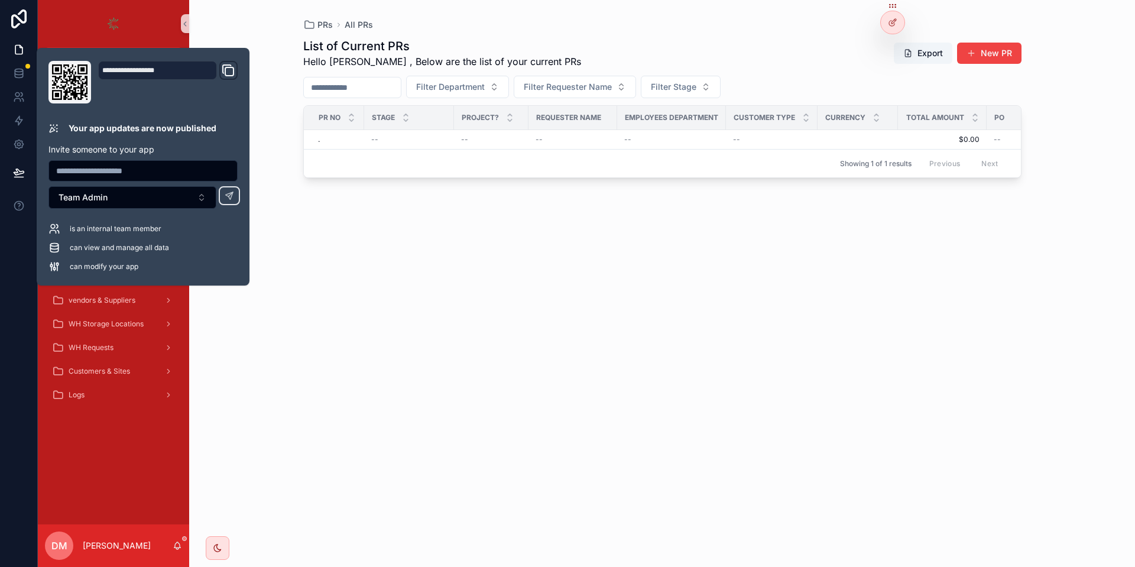
click at [522, 218] on div "List of Current PRs Hello [PERSON_NAME] , Below are the list of your current PR…" at bounding box center [662, 292] width 718 height 522
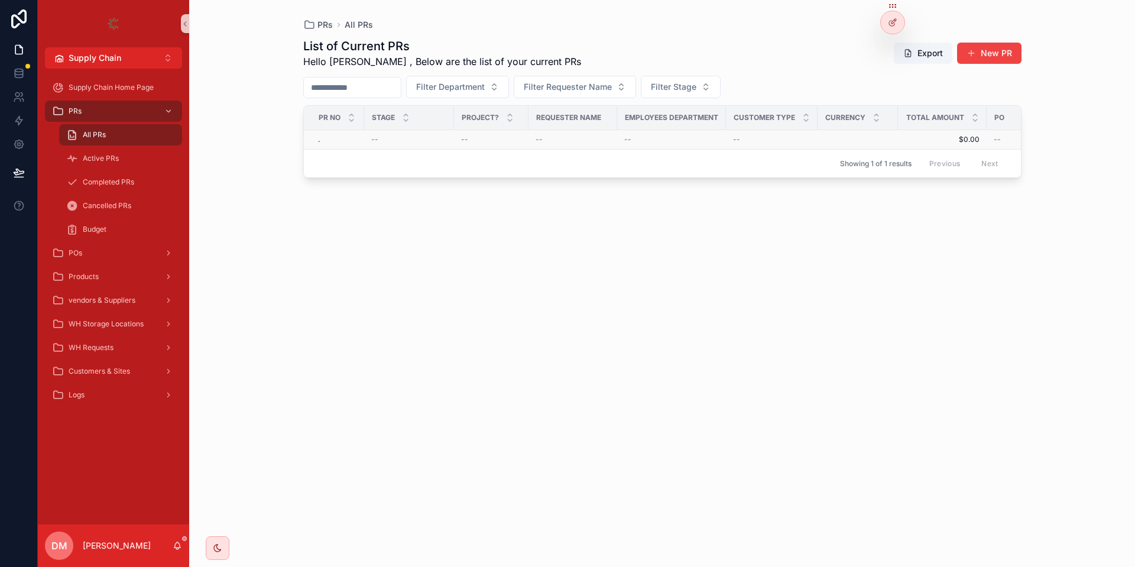
click at [343, 142] on div ". ." at bounding box center [337, 139] width 39 height 9
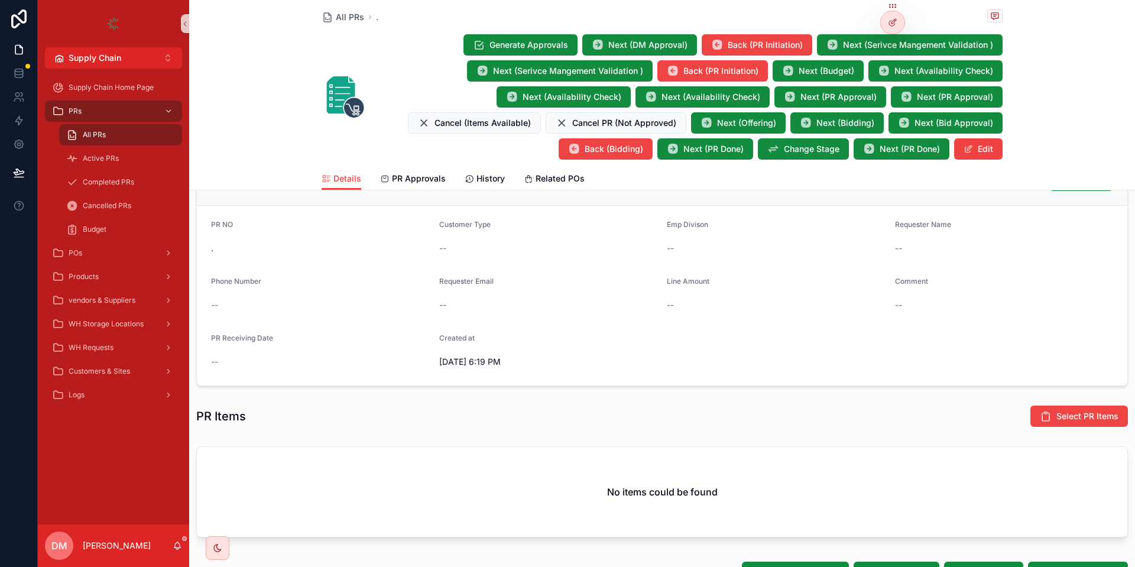
scroll to position [496, 0]
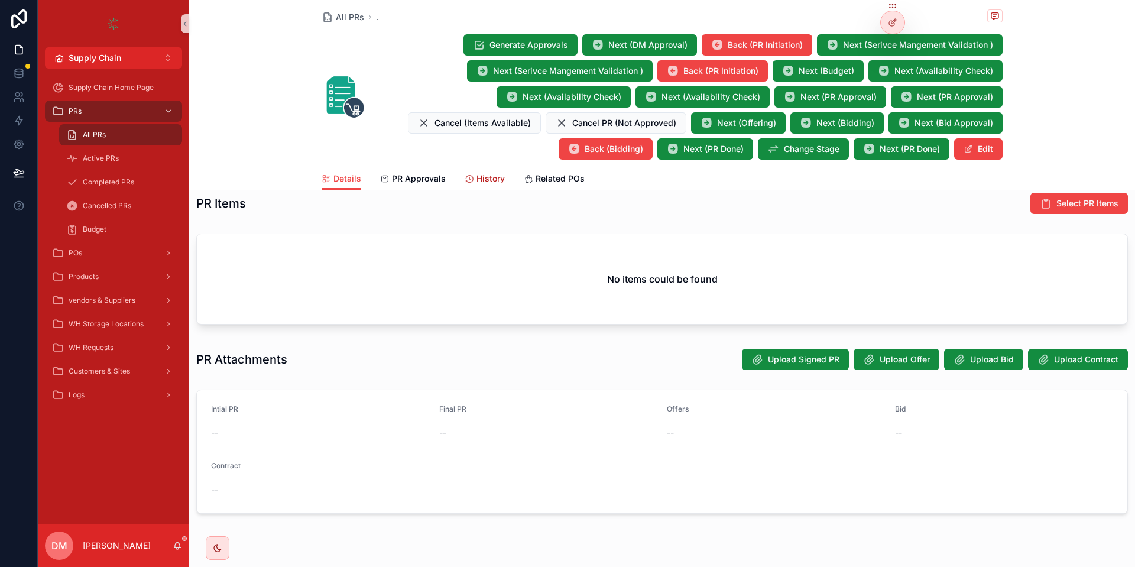
click at [492, 181] on span "History" at bounding box center [490, 179] width 28 height 12
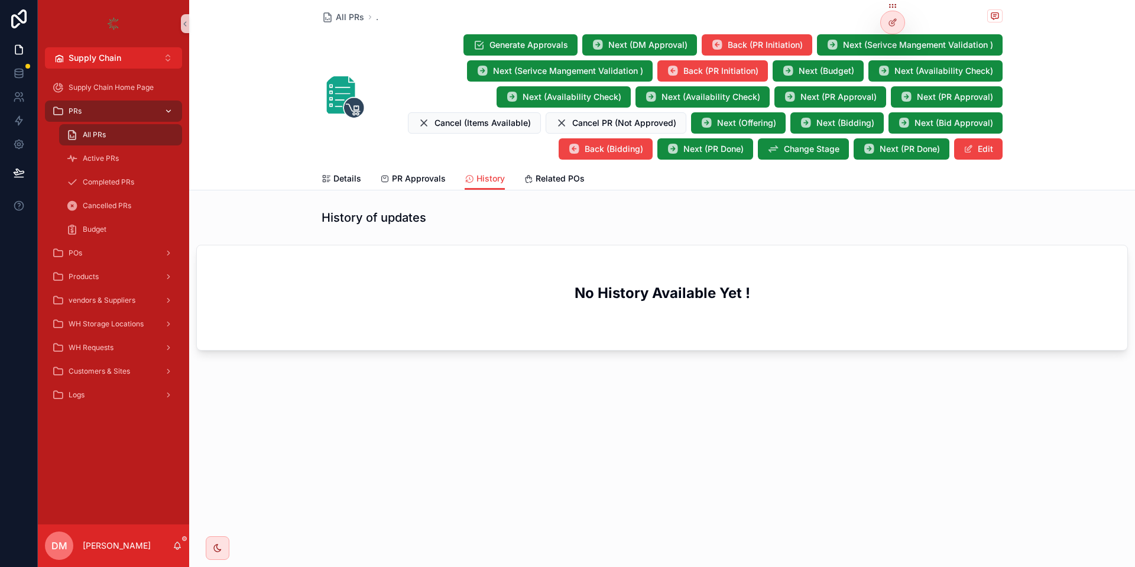
click at [89, 106] on div "PRs" at bounding box center [113, 111] width 123 height 19
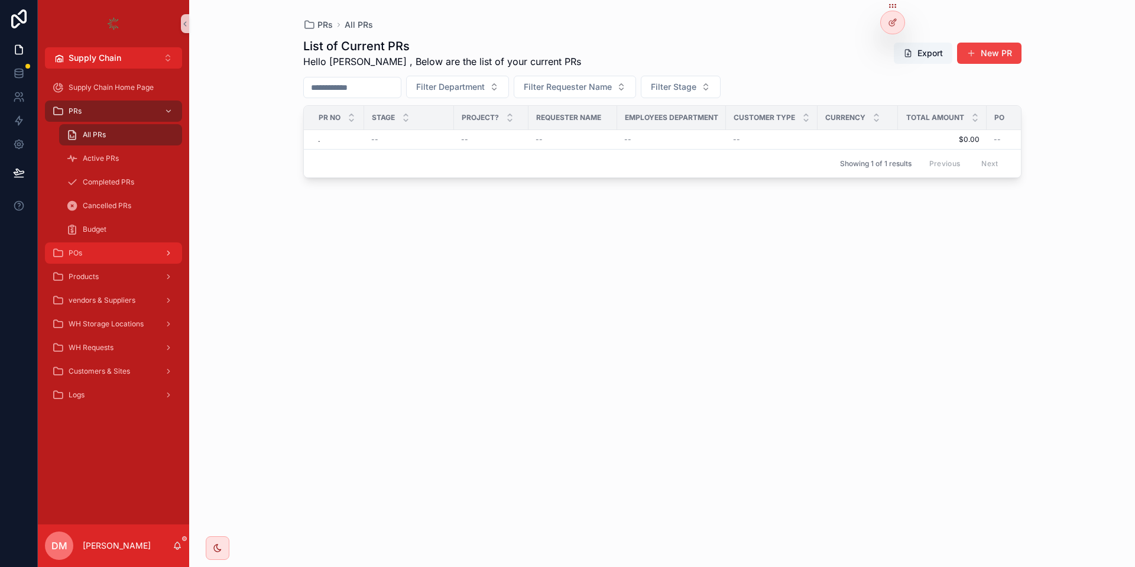
click at [93, 250] on div "POs" at bounding box center [113, 252] width 123 height 19
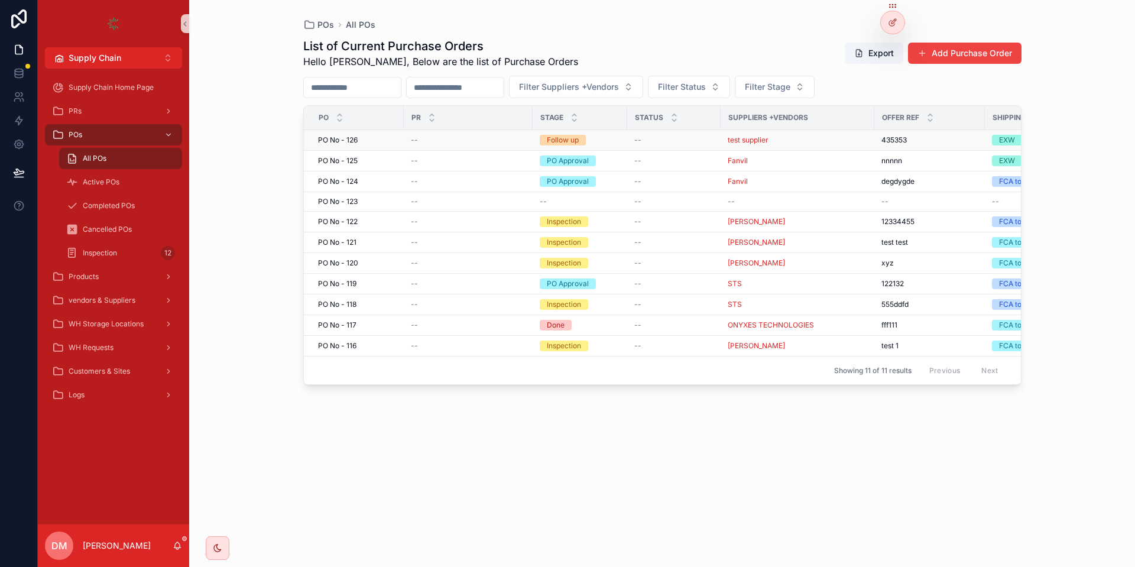
click at [339, 135] on span "PO No - 126" at bounding box center [338, 139] width 40 height 9
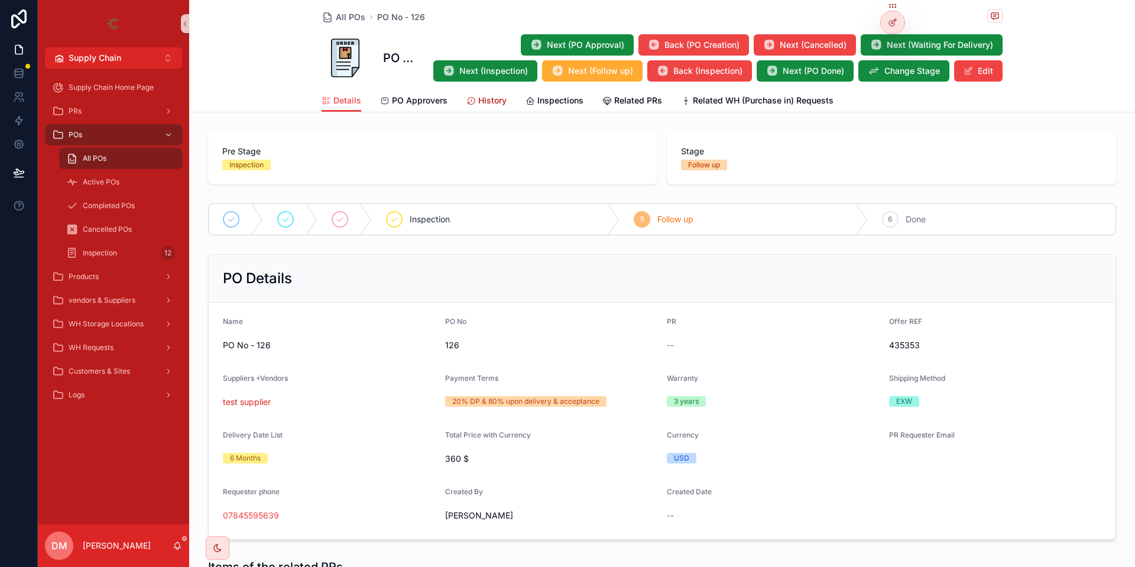
click at [483, 98] on span "History" at bounding box center [492, 101] width 28 height 12
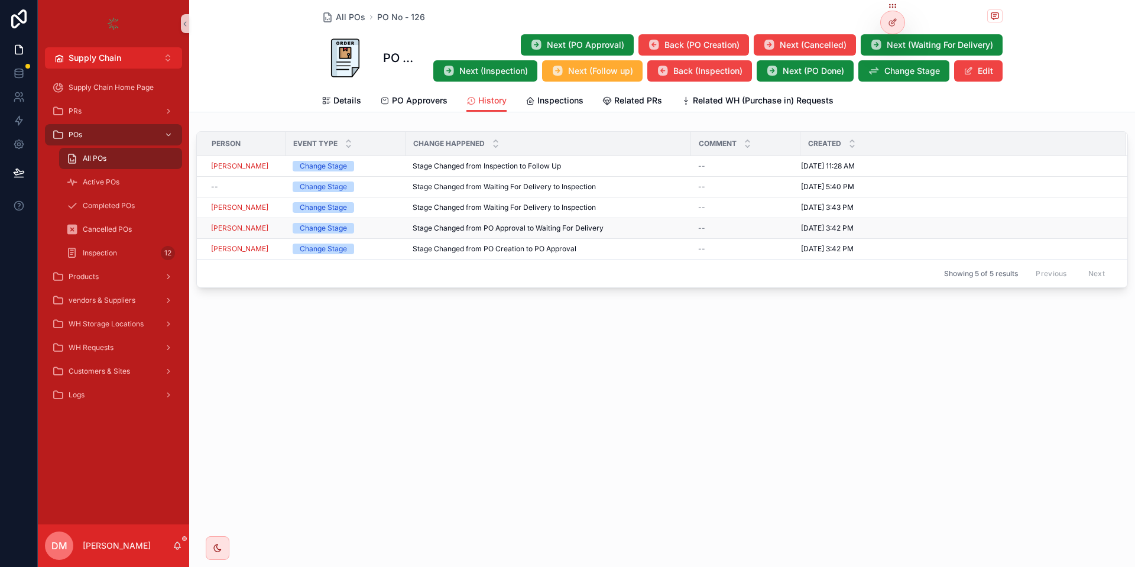
click at [846, 232] on span "9/22/2025 3:42 PM" at bounding box center [827, 227] width 53 height 9
click at [114, 105] on div "PRs" at bounding box center [113, 111] width 123 height 19
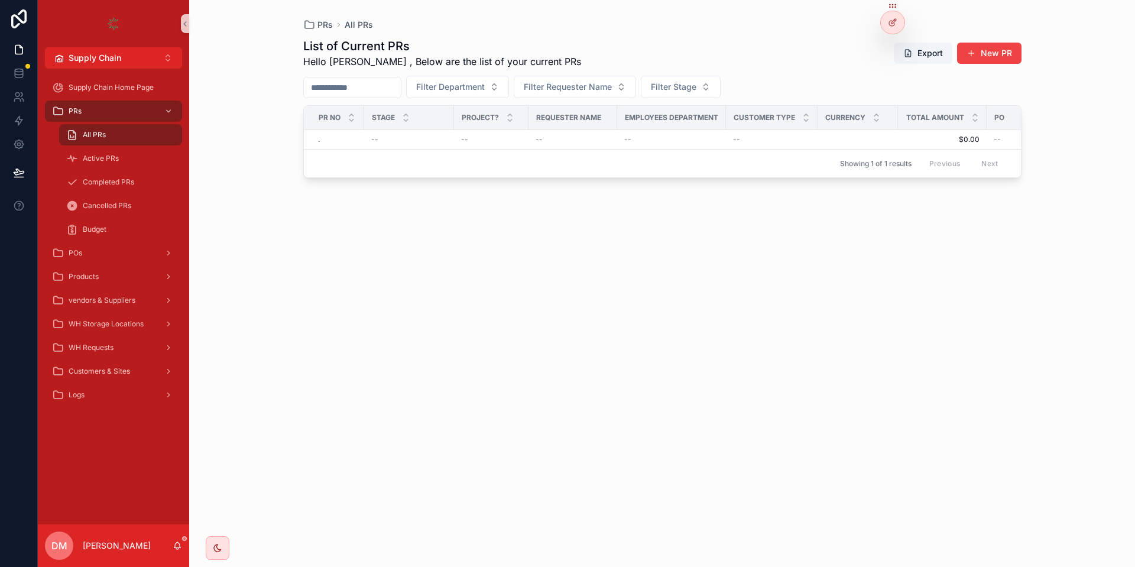
click at [148, 126] on div "All PRs" at bounding box center [120, 134] width 109 height 19
click at [96, 184] on span "Completed PRs" at bounding box center [108, 181] width 51 height 9
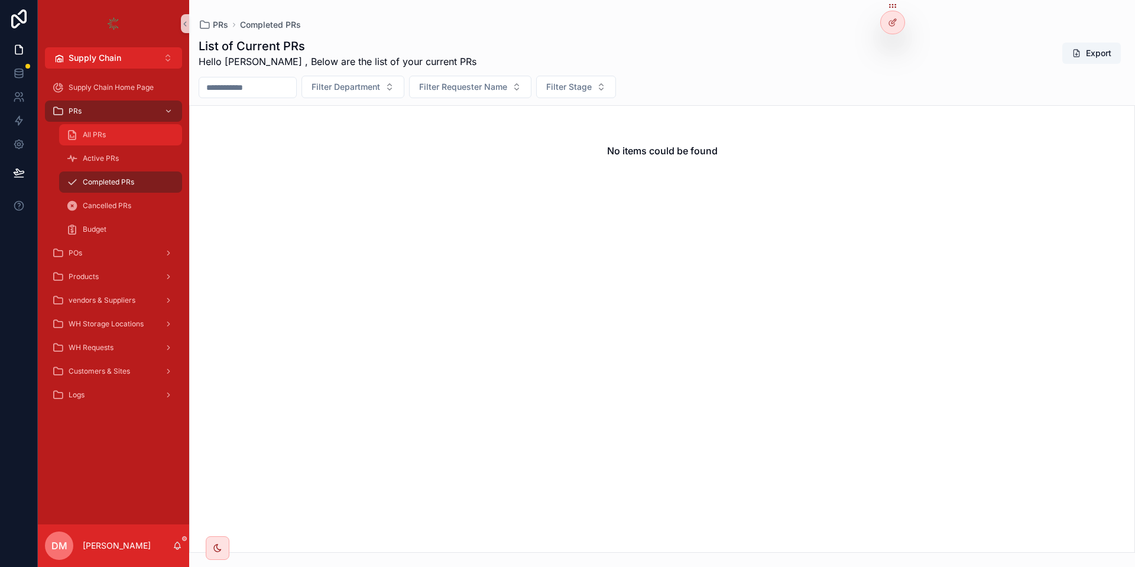
click at [148, 129] on div "All PRs" at bounding box center [120, 134] width 109 height 19
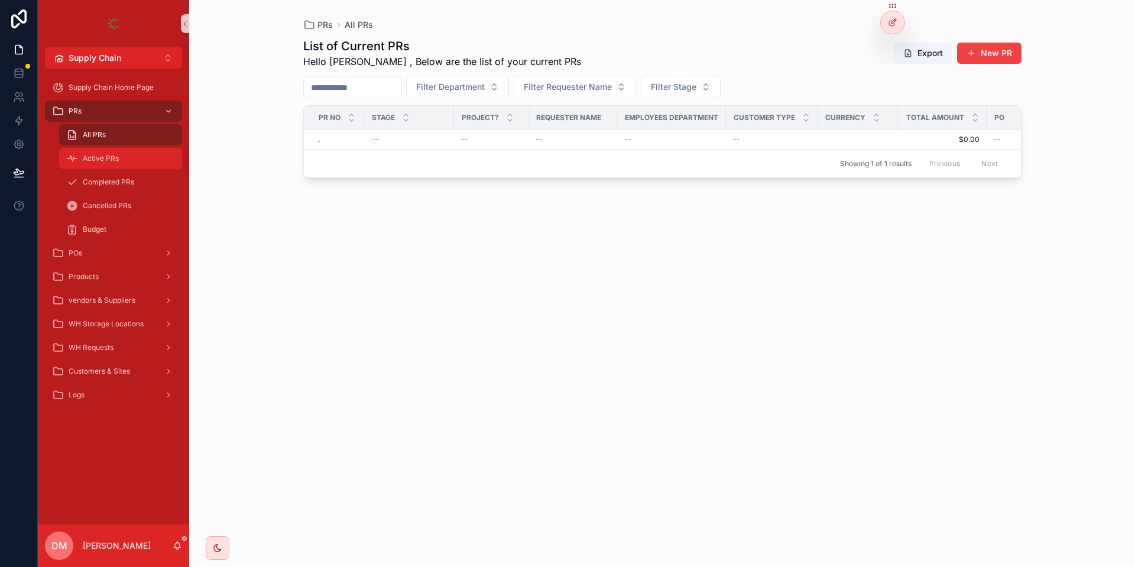
click at [107, 157] on span "Active PRs" at bounding box center [101, 158] width 36 height 9
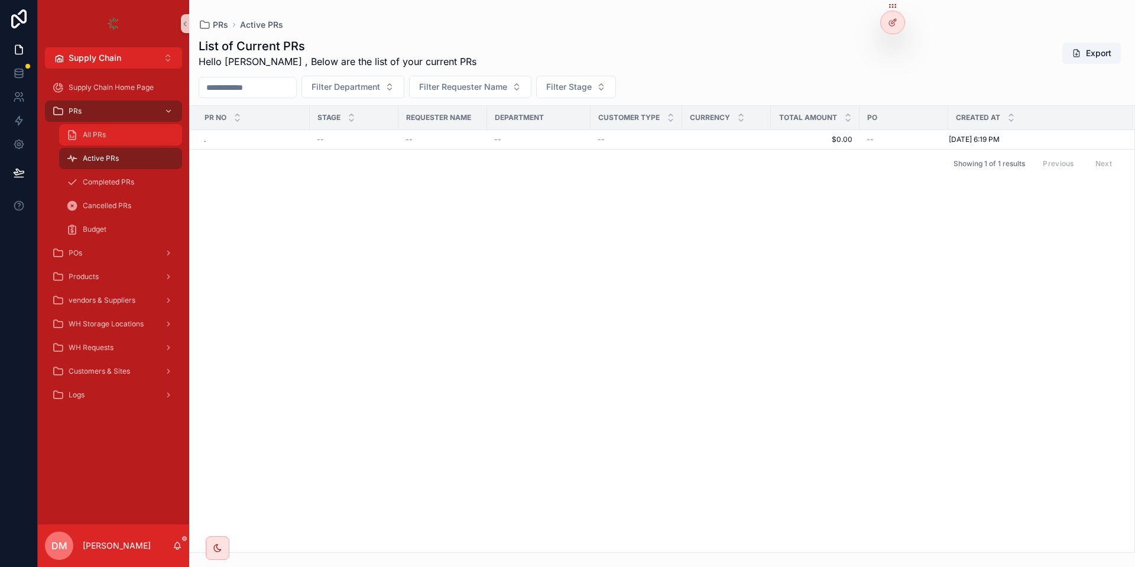
click at [100, 132] on span "All PRs" at bounding box center [94, 134] width 23 height 9
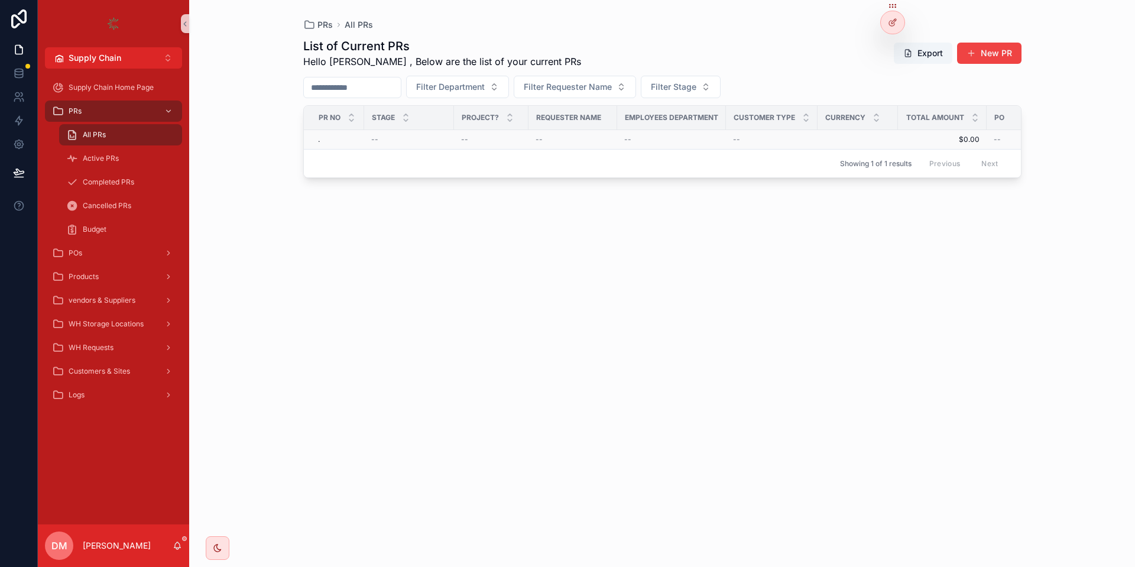
click at [426, 139] on div "--" at bounding box center [409, 139] width 76 height 9
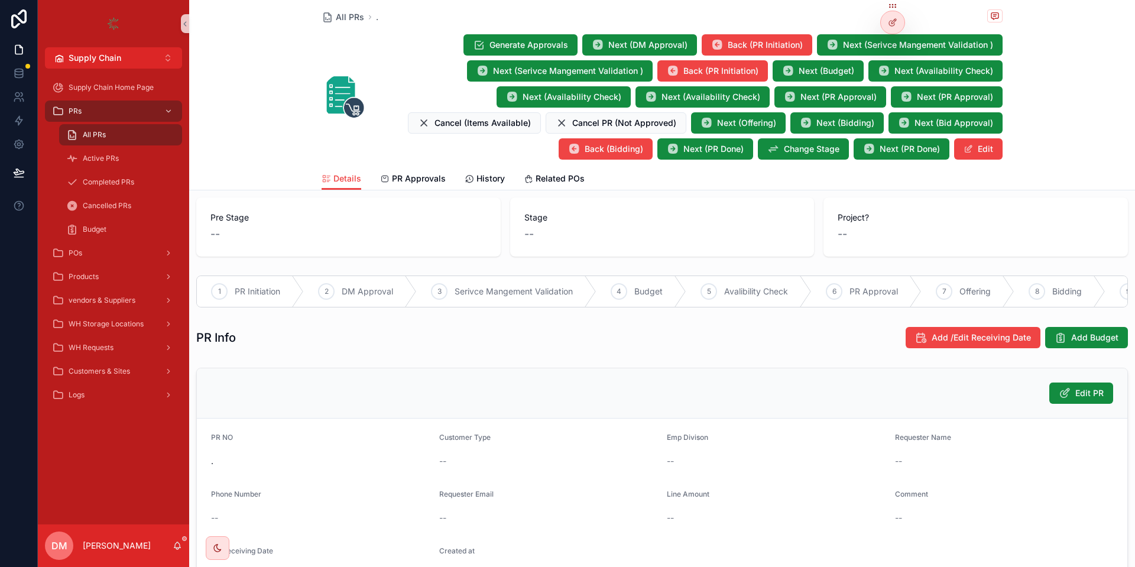
scroll to position [355, 0]
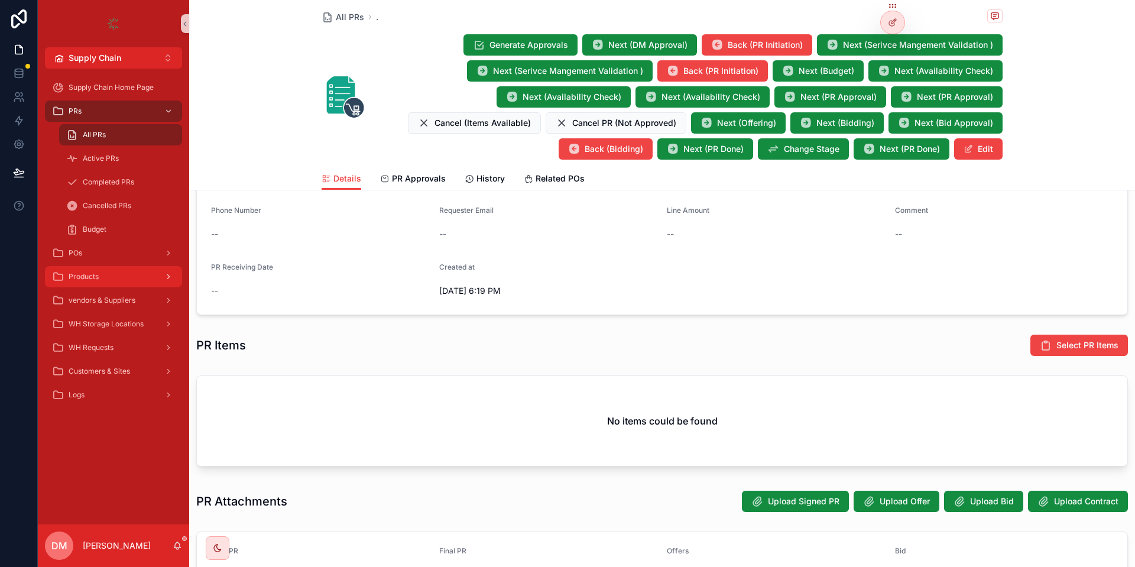
click at [125, 285] on div "Products" at bounding box center [113, 276] width 123 height 19
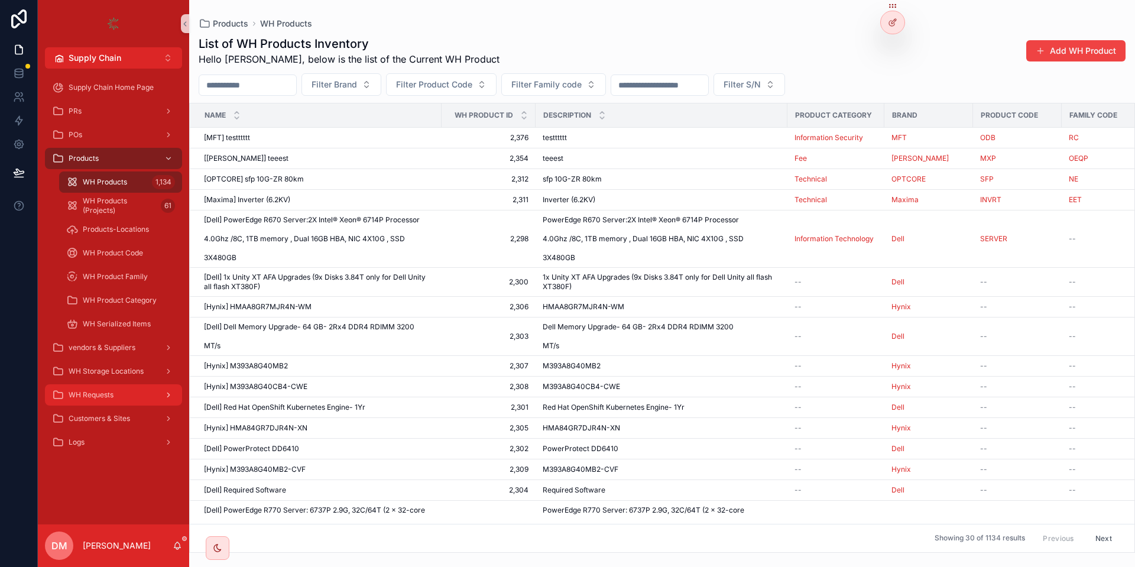
click at [104, 390] on span "WH Requests" at bounding box center [91, 394] width 45 height 9
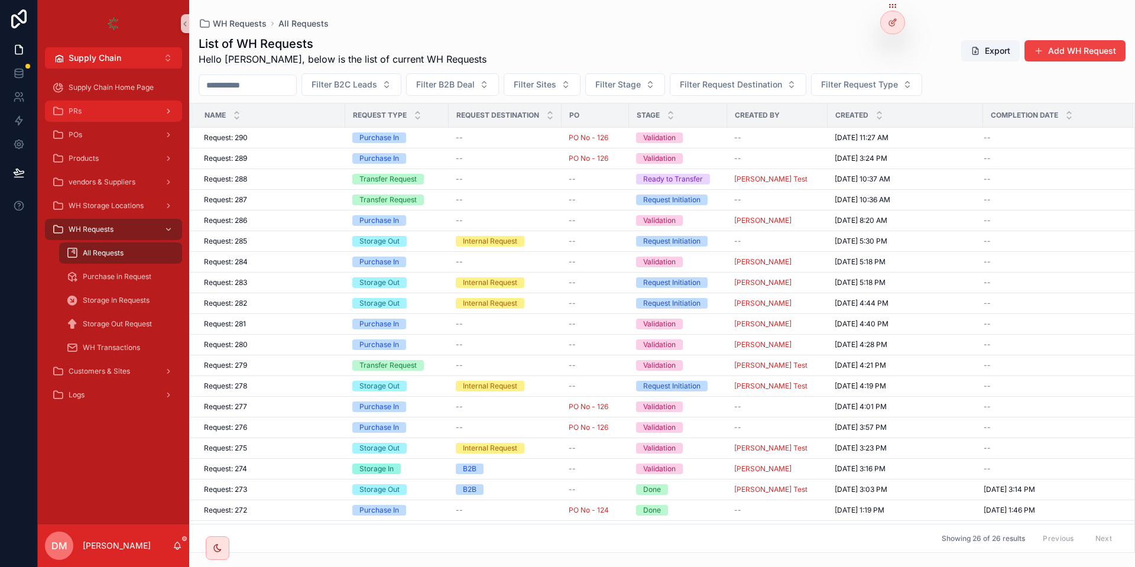
click at [132, 101] on link "PRs" at bounding box center [113, 110] width 137 height 21
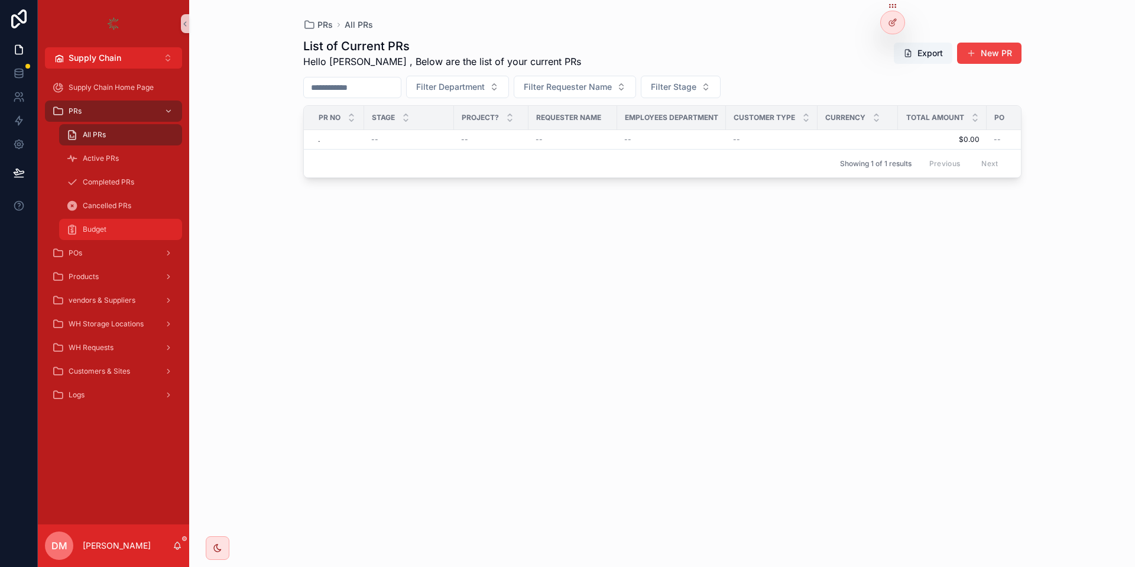
click at [108, 226] on div "Budget" at bounding box center [120, 229] width 109 height 19
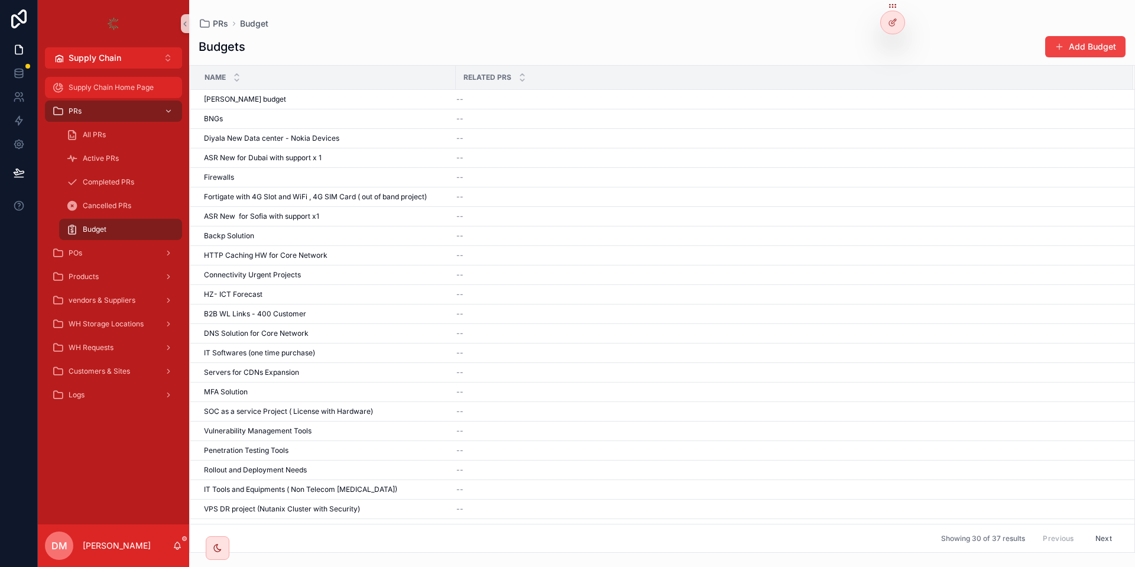
click at [91, 78] on div "Supply Chain Home Page" at bounding box center [113, 87] width 123 height 19
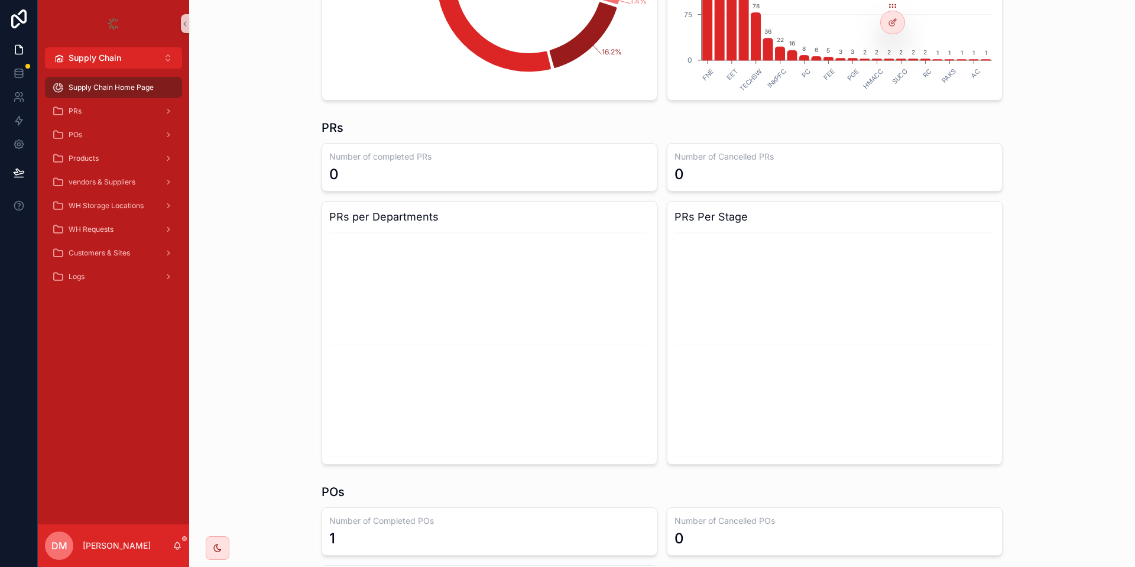
scroll to position [286, 0]
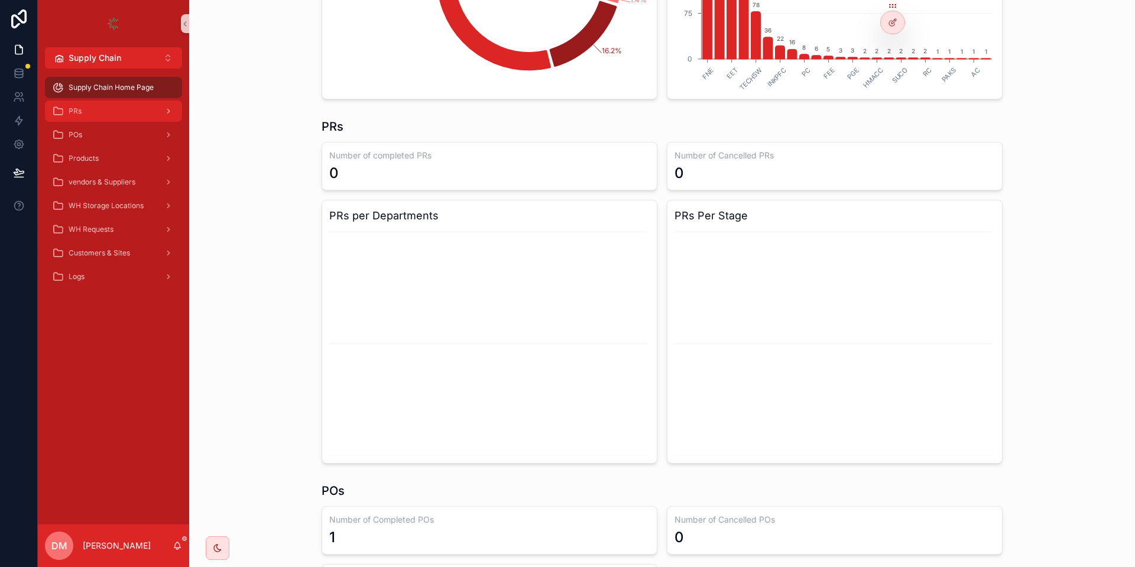
click at [99, 114] on div "PRs" at bounding box center [113, 111] width 123 height 19
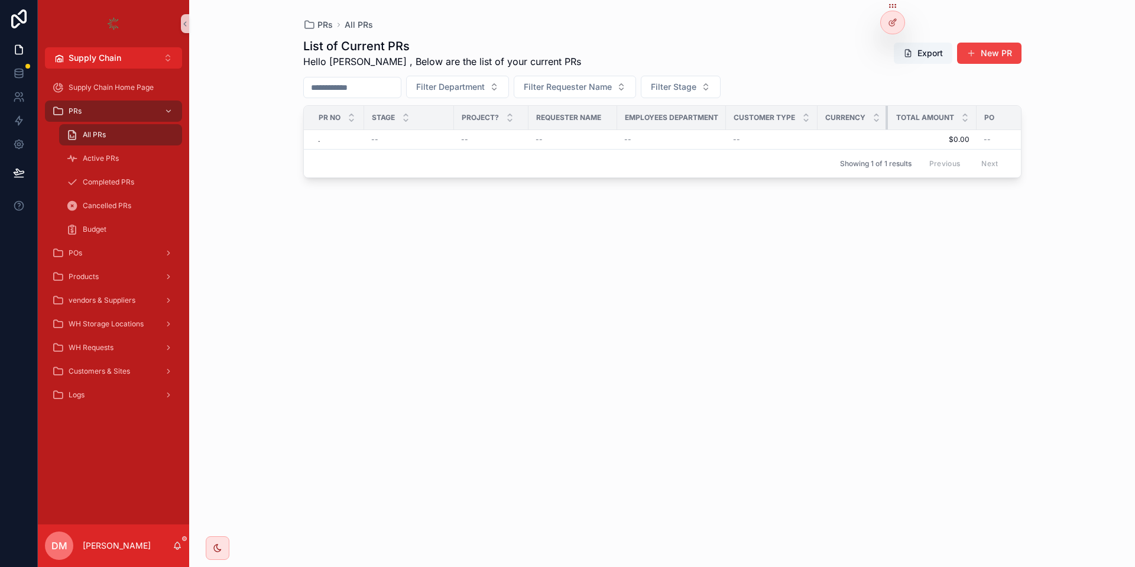
drag, startPoint x: 896, startPoint y: 116, endPoint x: 872, endPoint y: 116, distance: 24.8
click at [872, 116] on th "Currency" at bounding box center [852, 118] width 70 height 24
drag, startPoint x: 976, startPoint y: 119, endPoint x: 957, endPoint y: 119, distance: 18.3
click at [957, 119] on th "Total Amount" at bounding box center [932, 118] width 88 height 24
click at [111, 128] on div "All PRs" at bounding box center [120, 134] width 109 height 19
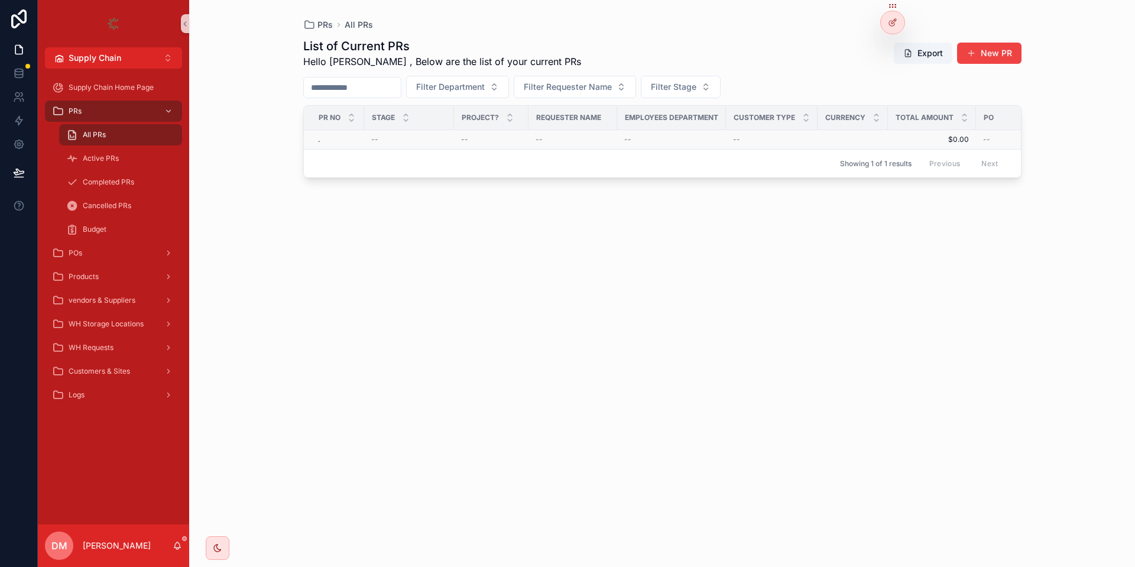
click at [332, 141] on div ". ." at bounding box center [337, 139] width 39 height 9
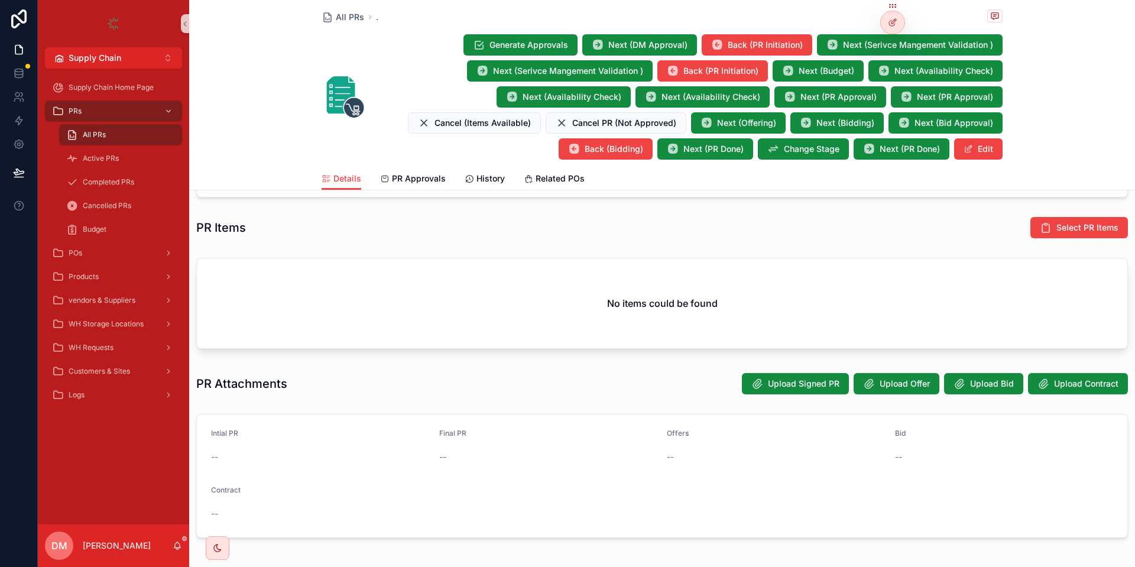
scroll to position [496, 0]
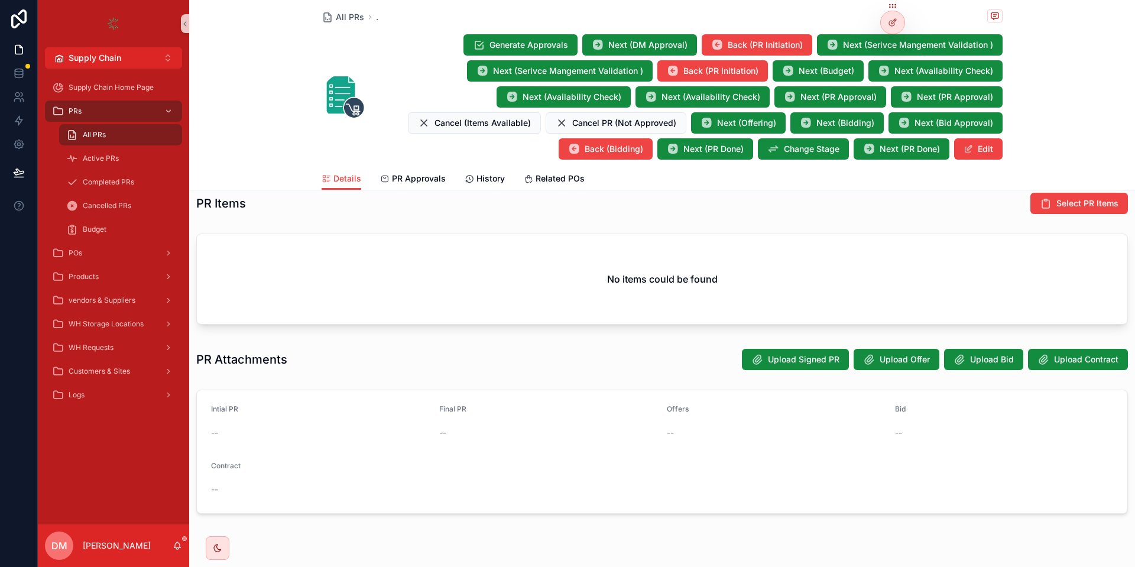
drag, startPoint x: 712, startPoint y: 289, endPoint x: 507, endPoint y: 277, distance: 205.4
click at [411, 273] on div "No items could be found" at bounding box center [662, 279] width 930 height 90
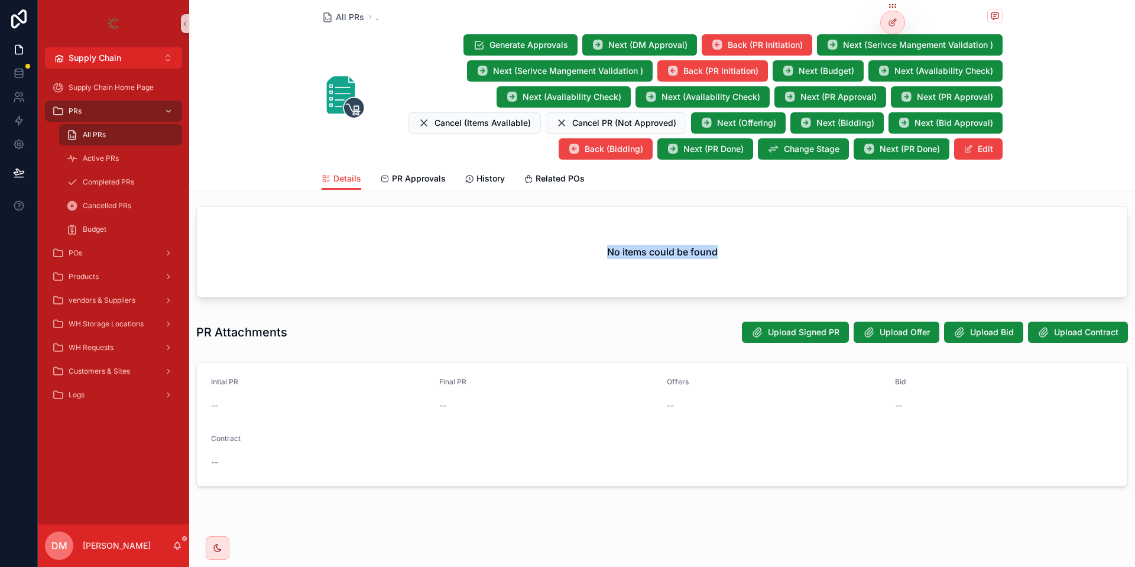
drag, startPoint x: 701, startPoint y: 243, endPoint x: 584, endPoint y: 247, distance: 117.1
click at [584, 247] on div "No items could be found" at bounding box center [662, 252] width 930 height 90
click at [119, 131] on div "All PRs" at bounding box center [120, 134] width 109 height 19
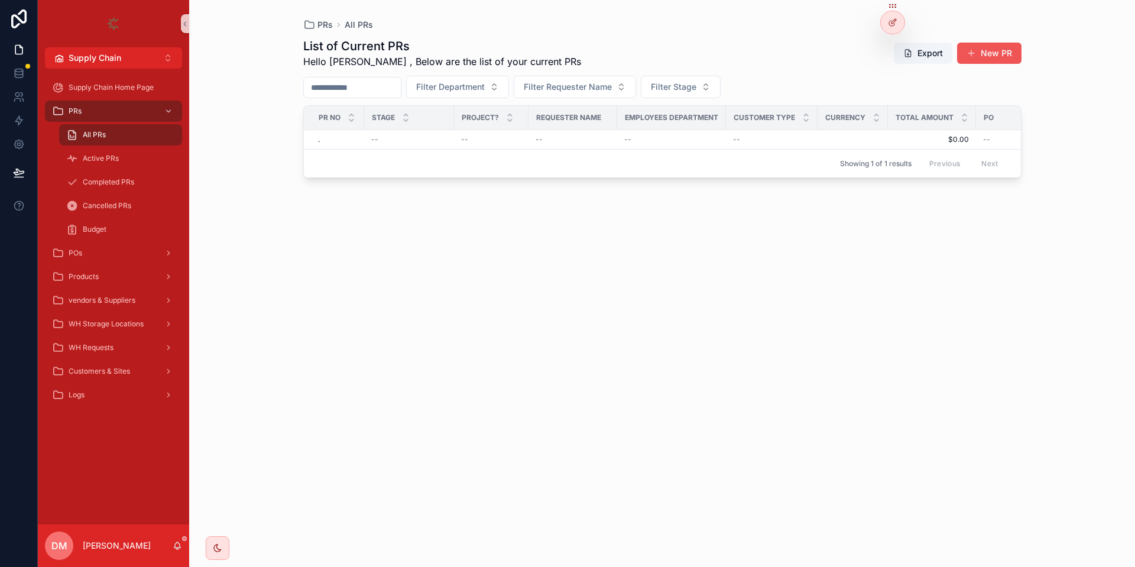
click at [1011, 62] on button "New PR" at bounding box center [989, 53] width 64 height 21
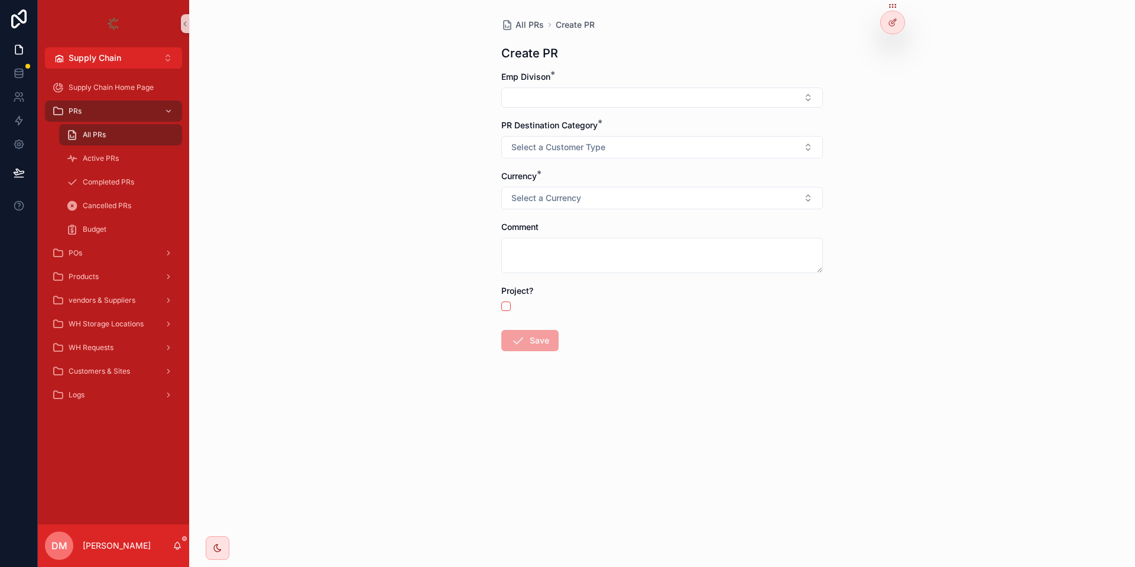
click at [548, 86] on div "Emp Divison *" at bounding box center [661, 89] width 321 height 37
click at [549, 96] on button "Select Button" at bounding box center [661, 97] width 321 height 20
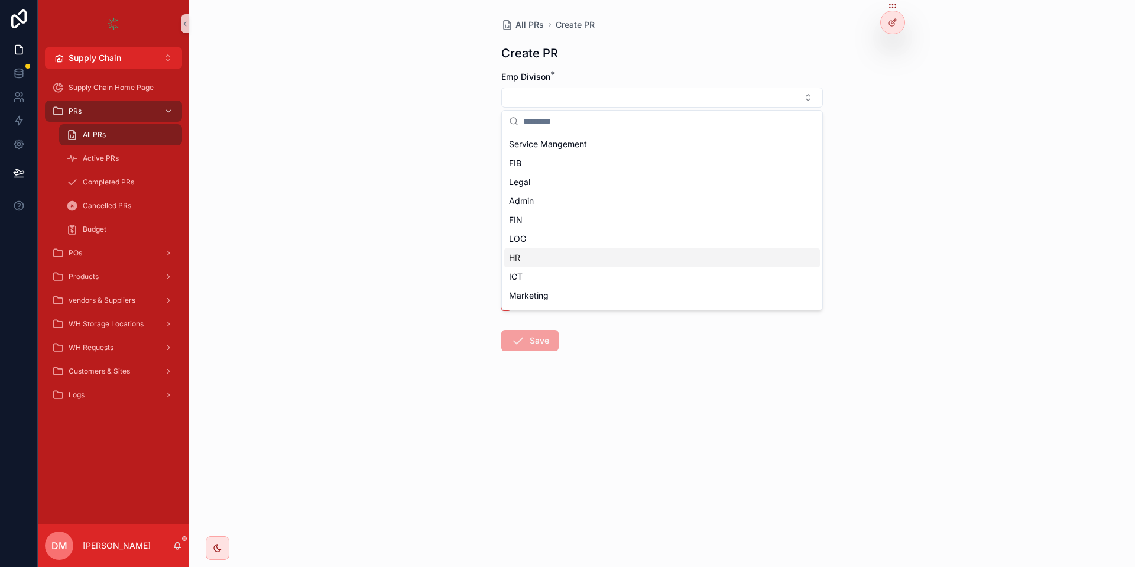
scroll to position [92, 0]
click at [535, 290] on div "IT" at bounding box center [662, 297] width 316 height 19
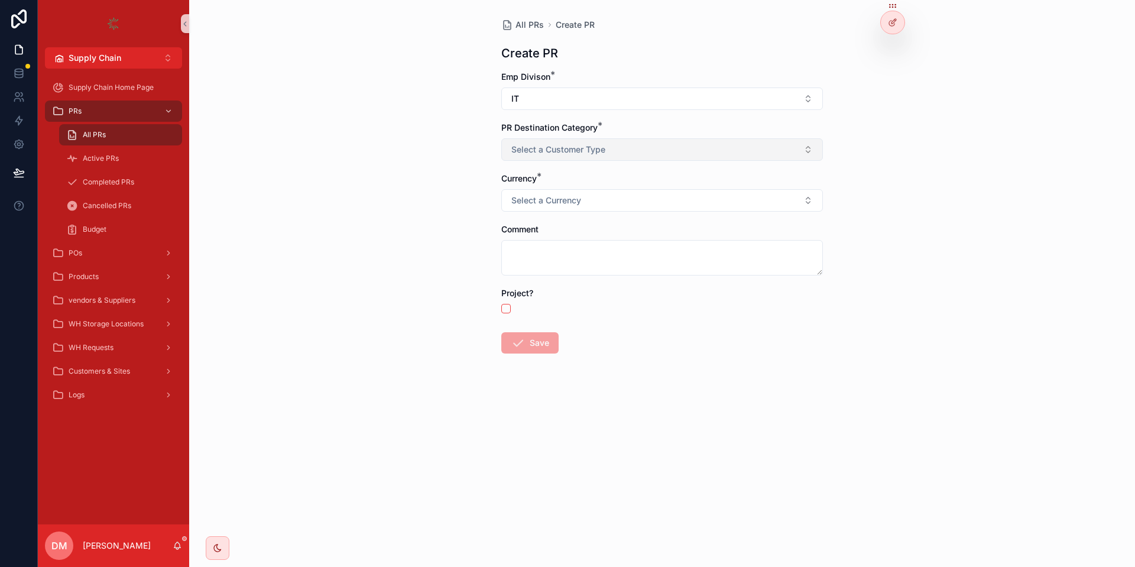
click at [538, 148] on span "Select a Customer Type" at bounding box center [558, 150] width 94 height 12
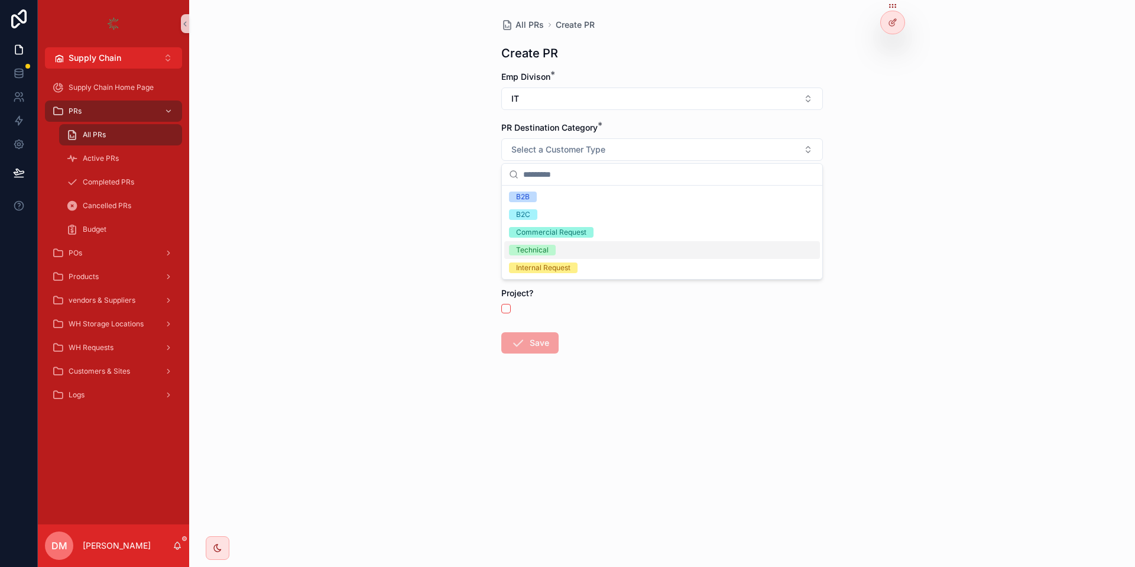
click at [539, 265] on div "Internal Request" at bounding box center [543, 267] width 54 height 11
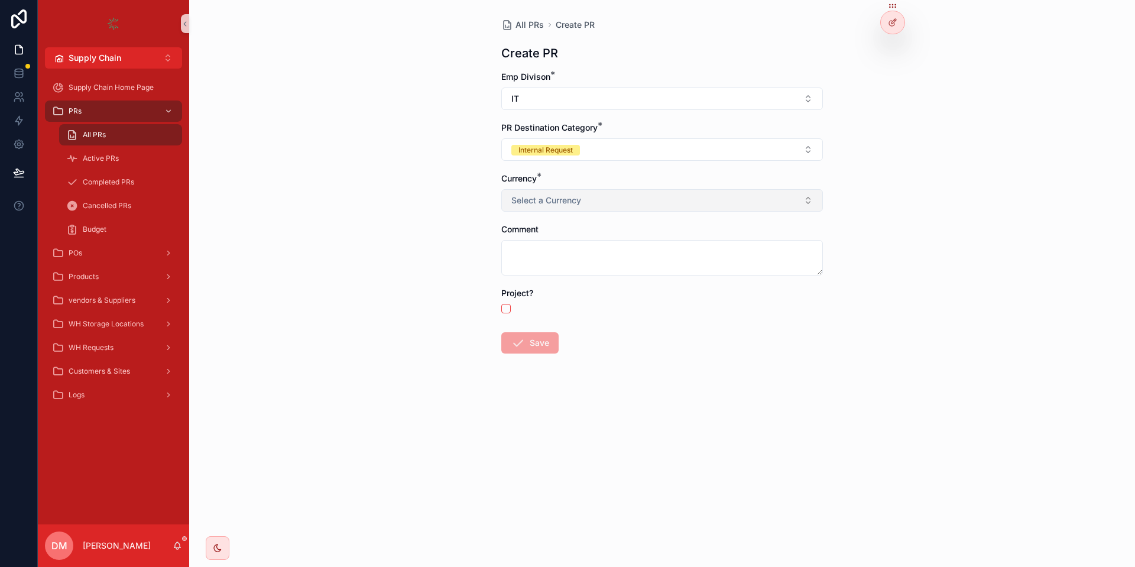
drag, startPoint x: 573, startPoint y: 209, endPoint x: 576, endPoint y: 202, distance: 8.2
click at [573, 207] on button "Select a Currency" at bounding box center [661, 200] width 321 height 22
click at [560, 243] on div "USD" at bounding box center [662, 248] width 316 height 18
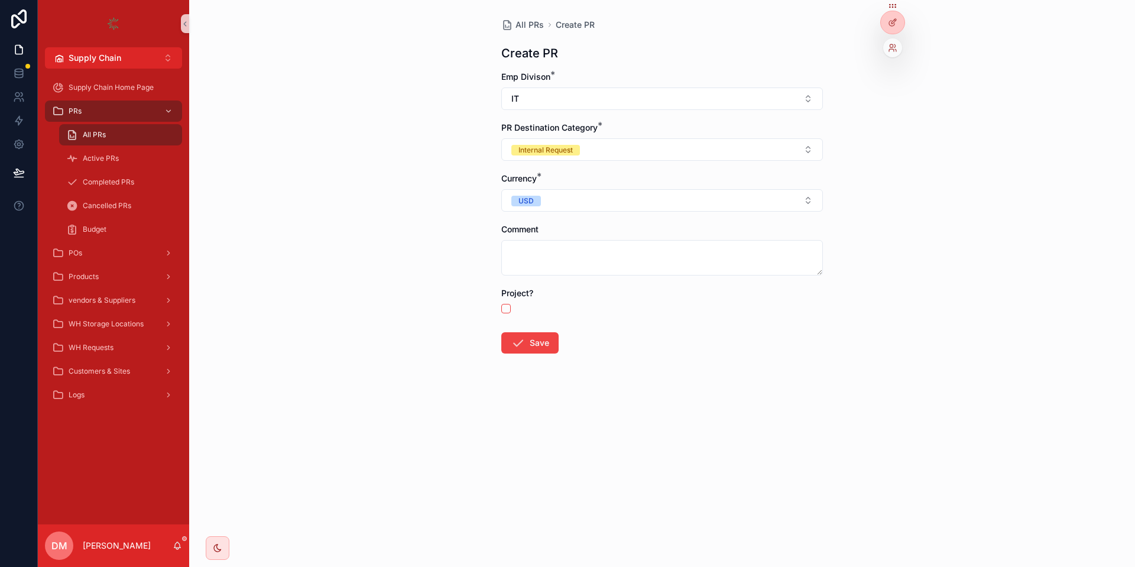
click at [896, 53] on div at bounding box center [892, 47] width 19 height 19
click at [895, 51] on icon at bounding box center [892, 47] width 9 height 9
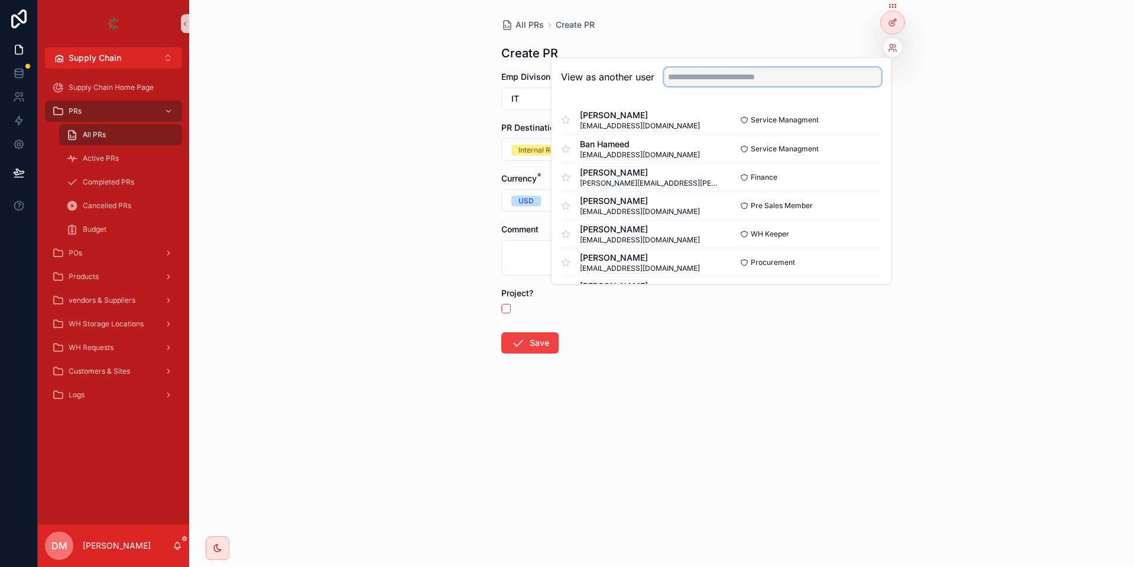
click at [827, 79] on input "text" at bounding box center [772, 76] width 217 height 19
click at [856, 118] on button "Select" at bounding box center [865, 120] width 31 height 17
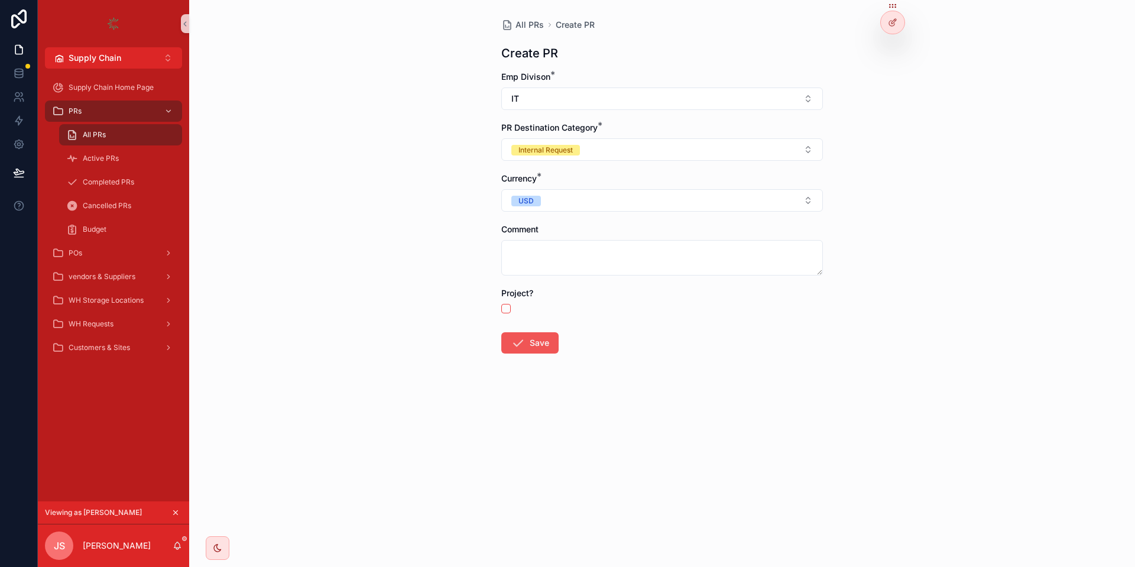
click at [548, 346] on button "Save" at bounding box center [529, 342] width 57 height 21
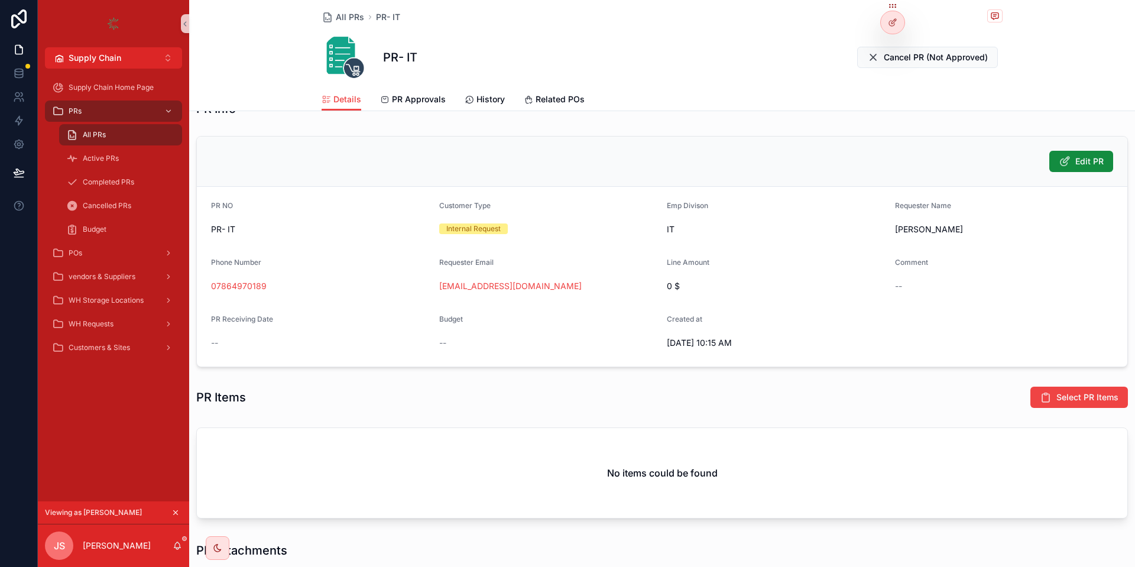
scroll to position [213, 0]
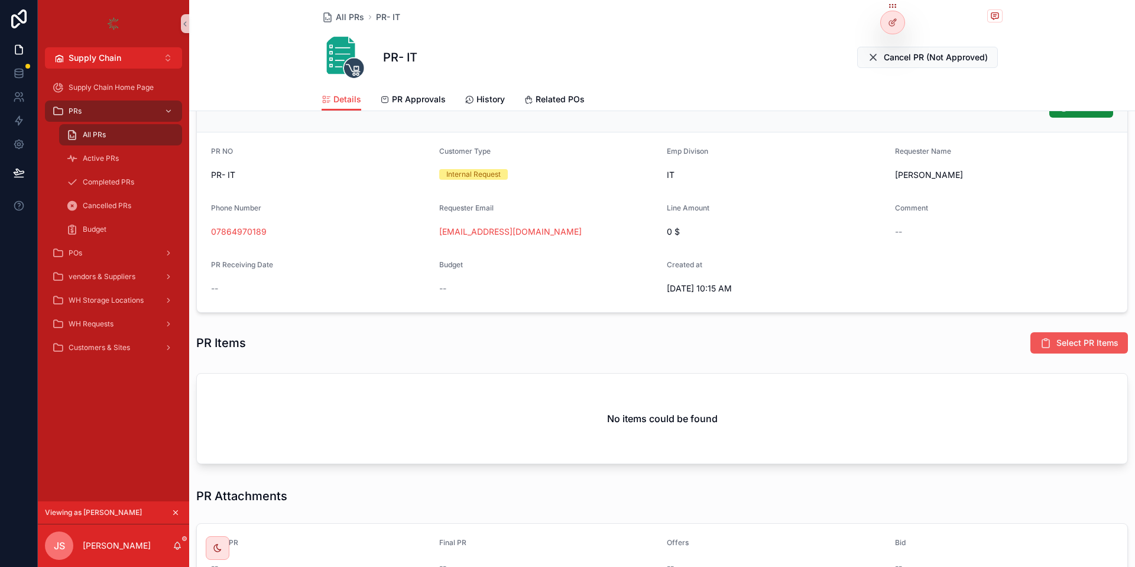
click at [1070, 350] on button "Select PR Items" at bounding box center [1079, 342] width 98 height 21
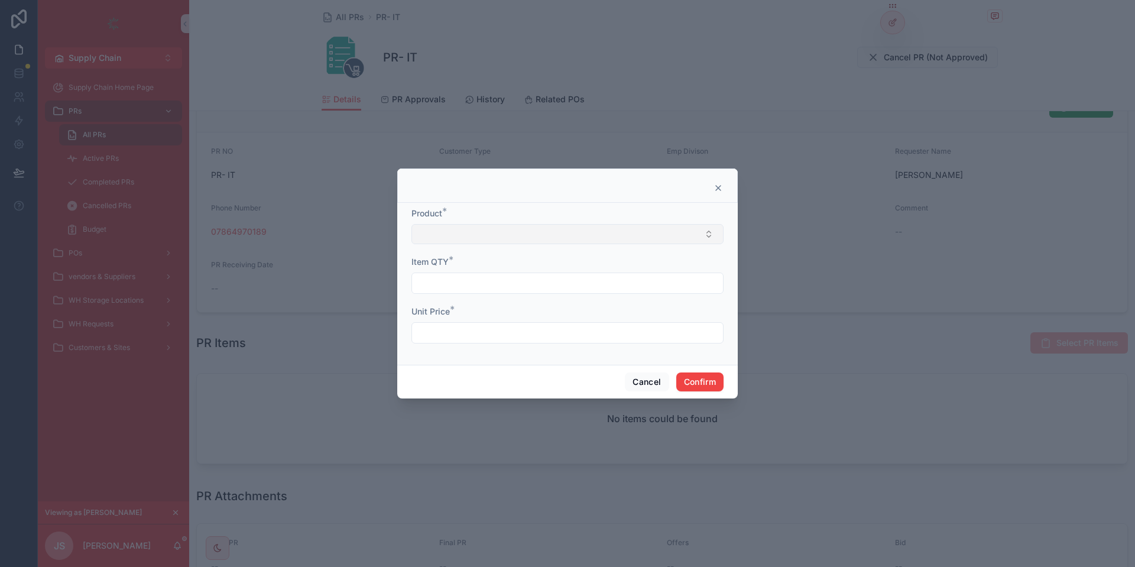
click at [539, 235] on button "Select Button" at bounding box center [567, 234] width 312 height 20
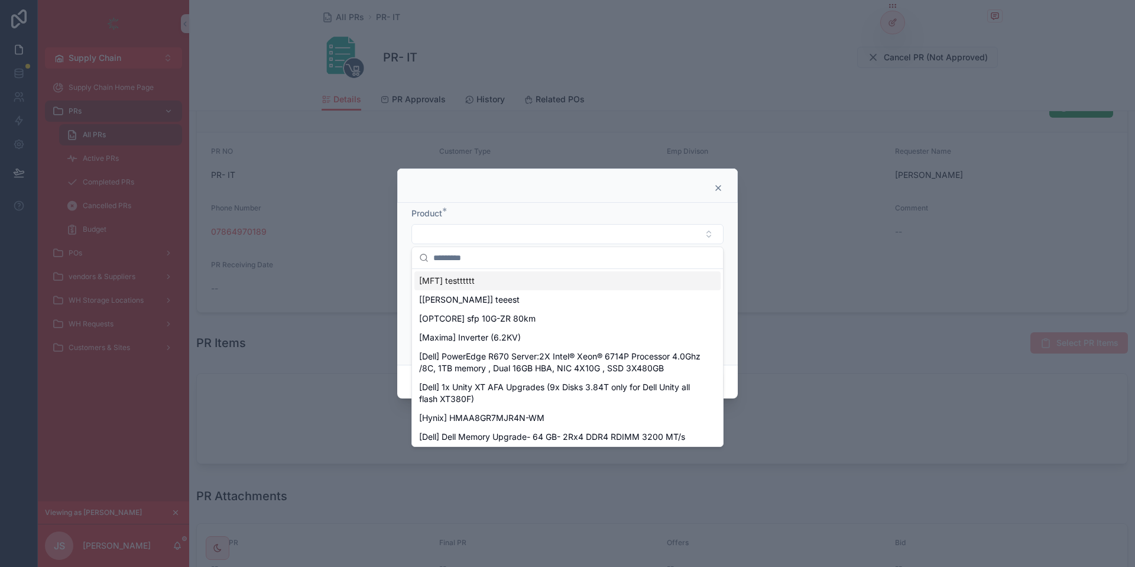
click at [491, 249] on input "text" at bounding box center [574, 257] width 282 height 21
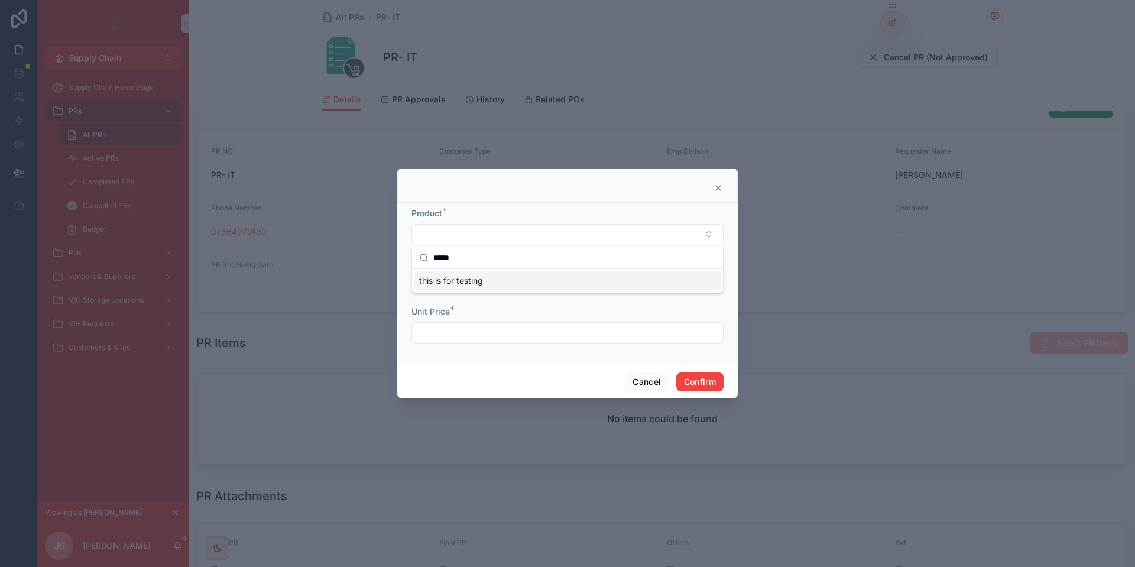
type input "****"
click at [462, 275] on span "this is for testing" at bounding box center [451, 281] width 64 height 12
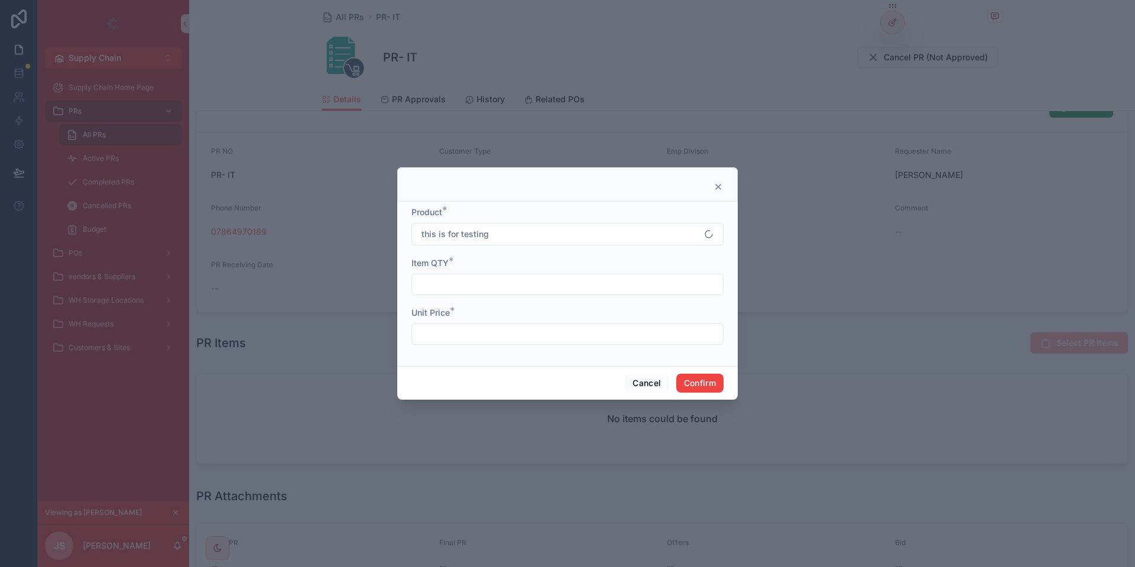
click at [455, 274] on div at bounding box center [567, 284] width 312 height 21
click at [444, 280] on input "text" at bounding box center [567, 284] width 311 height 17
type input "**"
click at [442, 323] on div "Unit Price *" at bounding box center [567, 326] width 312 height 38
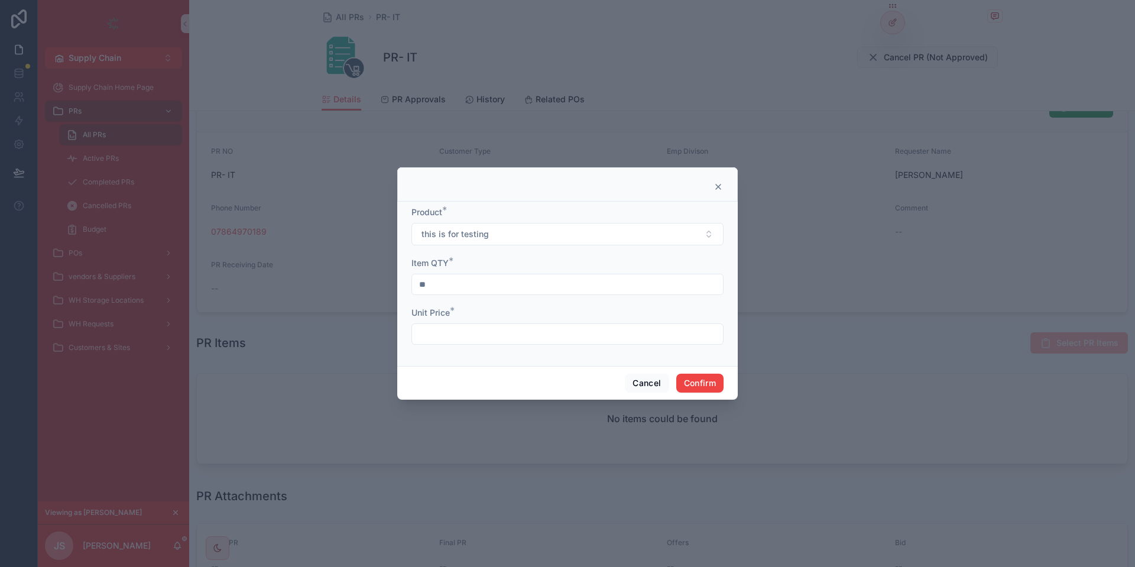
click at [442, 324] on div at bounding box center [567, 333] width 312 height 21
click at [442, 333] on input "text" at bounding box center [567, 334] width 311 height 17
type input "**"
click at [704, 378] on button "Confirm" at bounding box center [699, 382] width 47 height 19
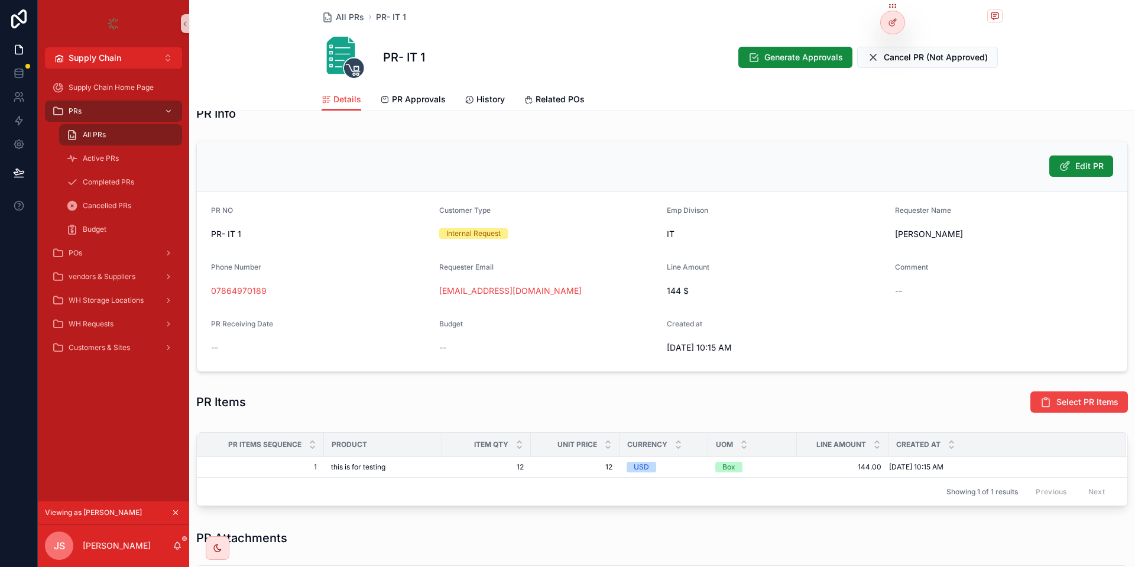
scroll to position [272, 0]
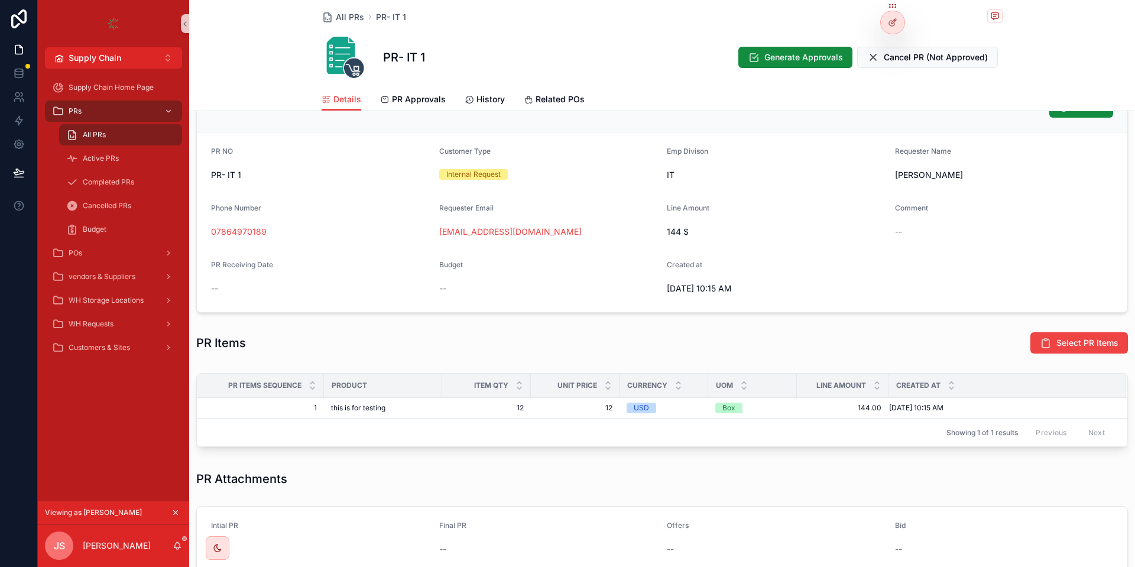
click at [776, 69] on div "PR- IT 1 Generate Approvals Cancel PR (Not Approved)" at bounding box center [661, 57] width 681 height 47
click at [774, 57] on span "Generate Approvals" at bounding box center [803, 57] width 79 height 12
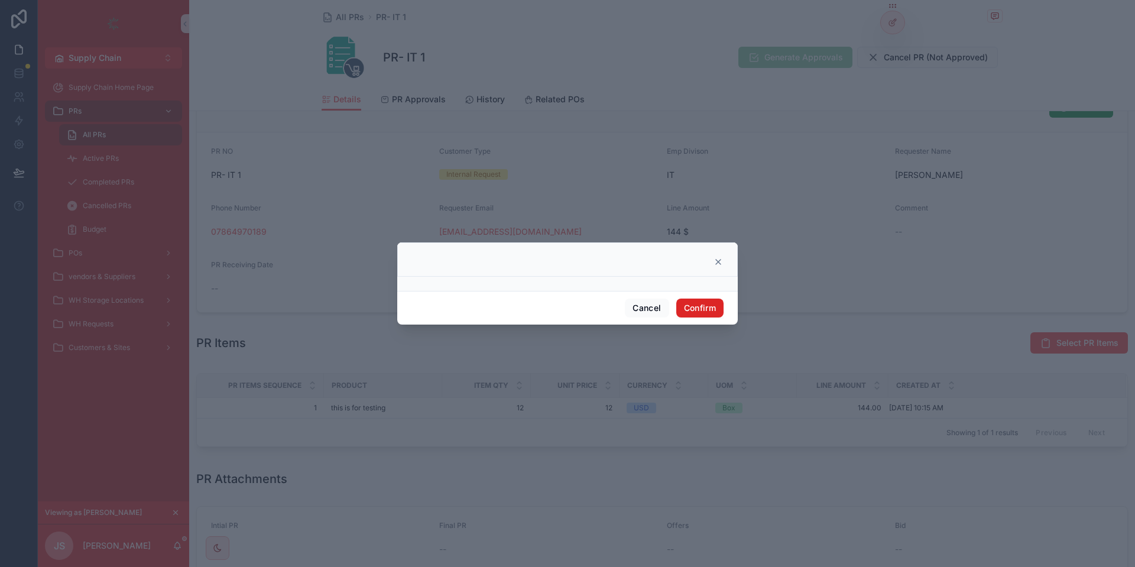
click at [696, 314] on button "Confirm" at bounding box center [699, 307] width 47 height 19
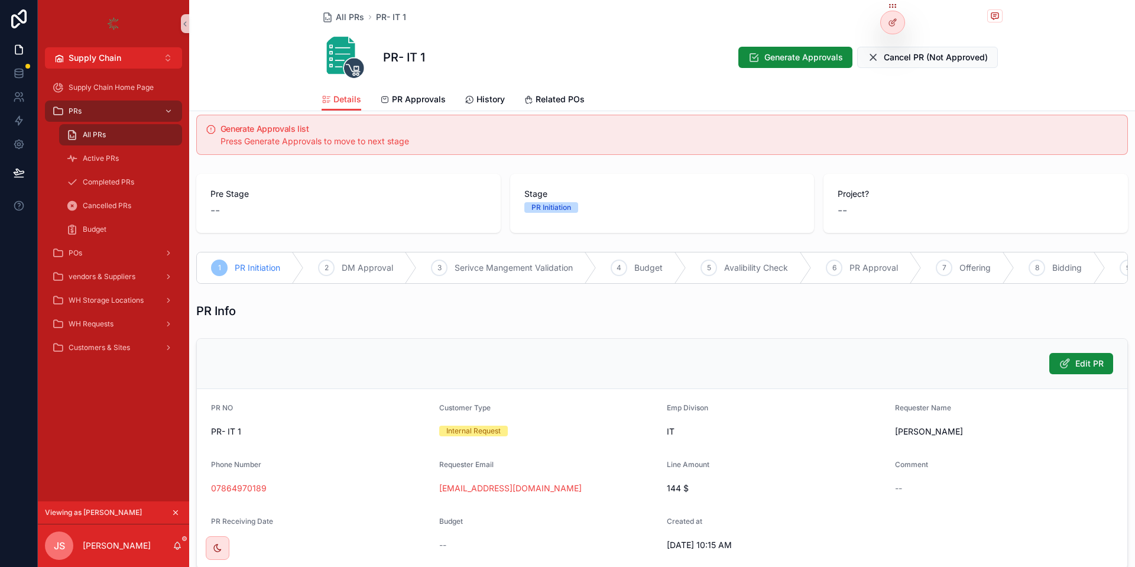
scroll to position [0, 0]
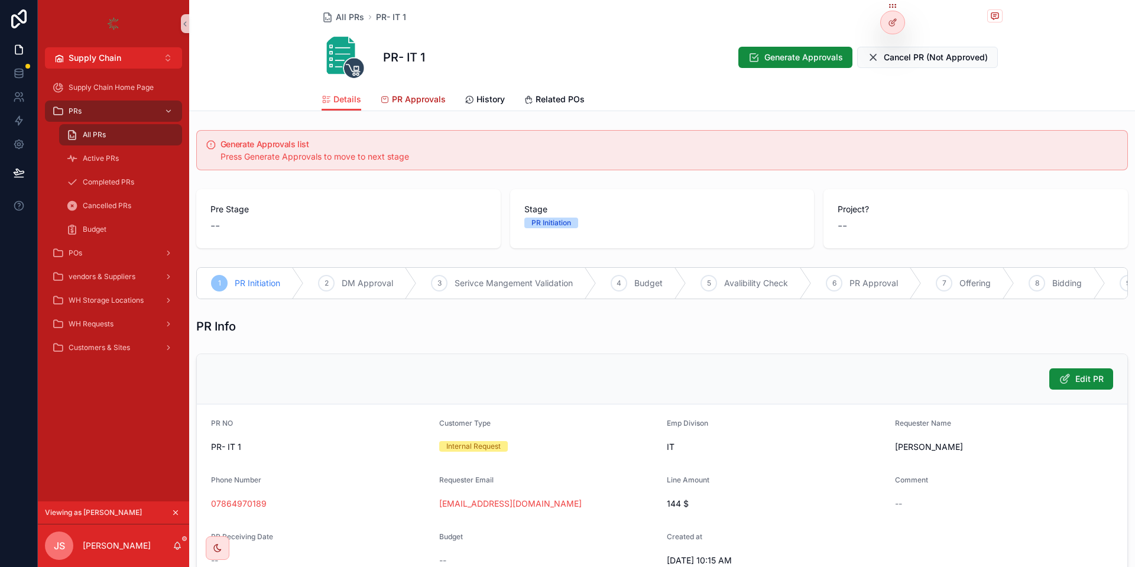
click at [414, 99] on span "PR Approvals" at bounding box center [419, 99] width 54 height 12
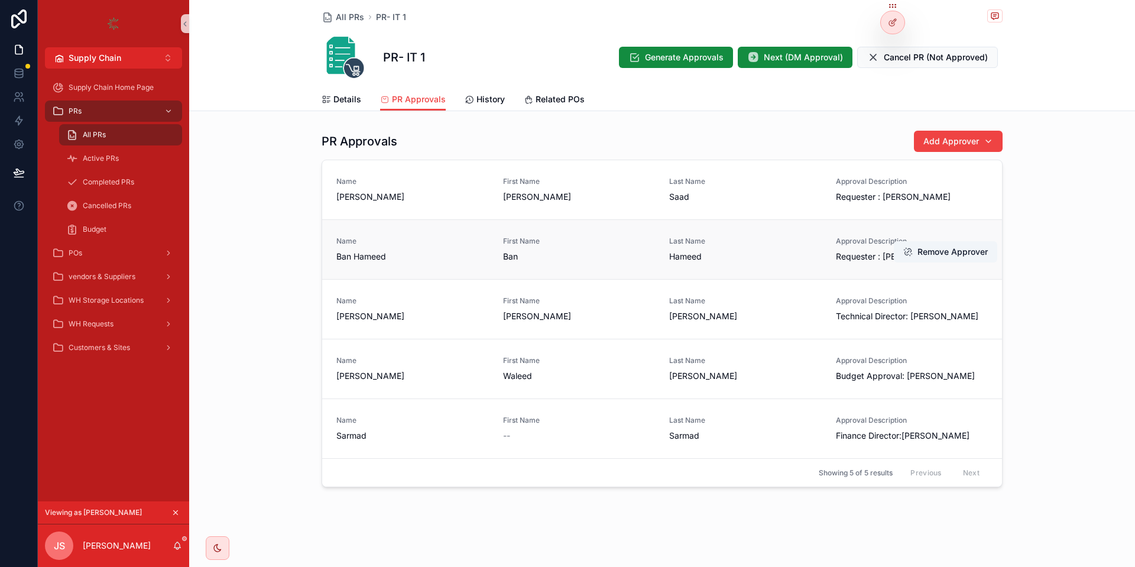
click at [860, 258] on span "Requester : [PERSON_NAME]" at bounding box center [912, 257] width 152 height 12
click at [756, 122] on div "All PRs PR- IT 1 PR- IT 1 Generate Approvals Next (DM Approval) Cancel PR (Not …" at bounding box center [662, 283] width 946 height 567
click at [337, 98] on span "Details" at bounding box center [347, 99] width 28 height 12
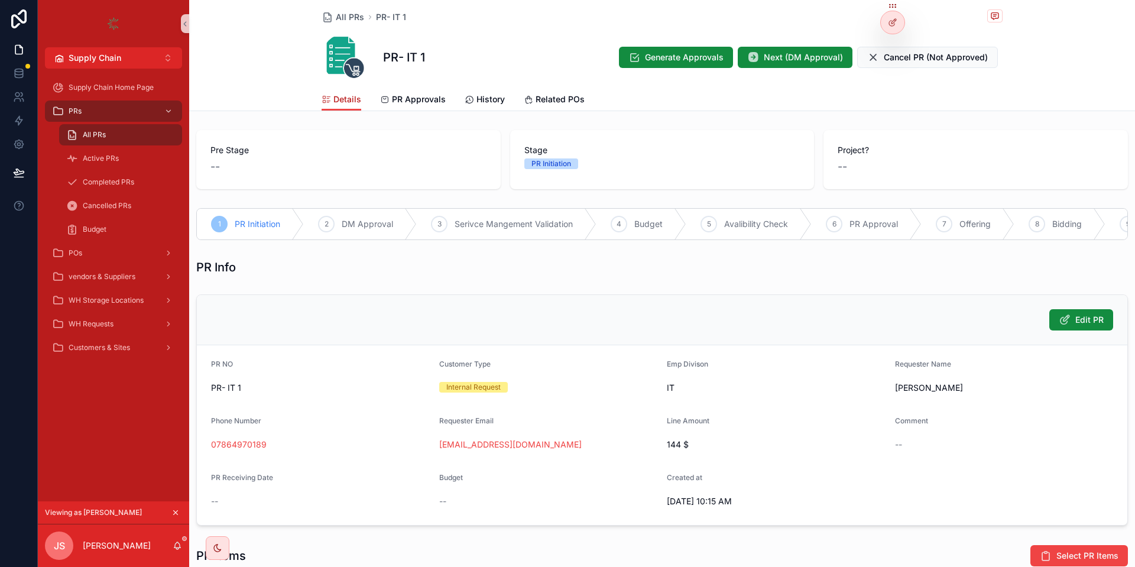
scroll to position [142, 0]
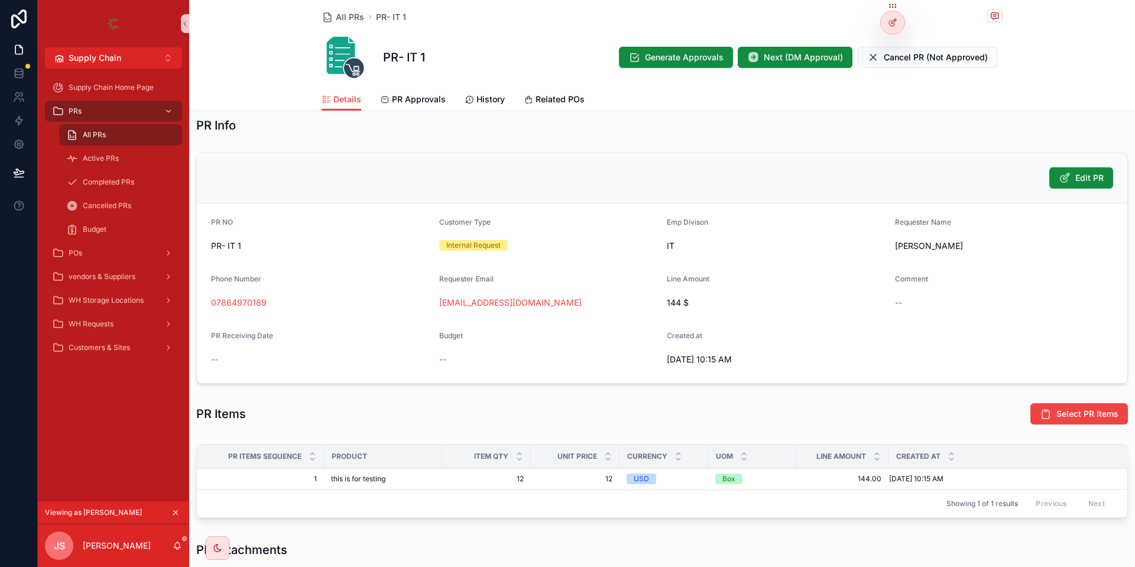
click at [668, 251] on span "IT" at bounding box center [671, 246] width 8 height 12
click at [674, 300] on span "144 $" at bounding box center [776, 303] width 219 height 12
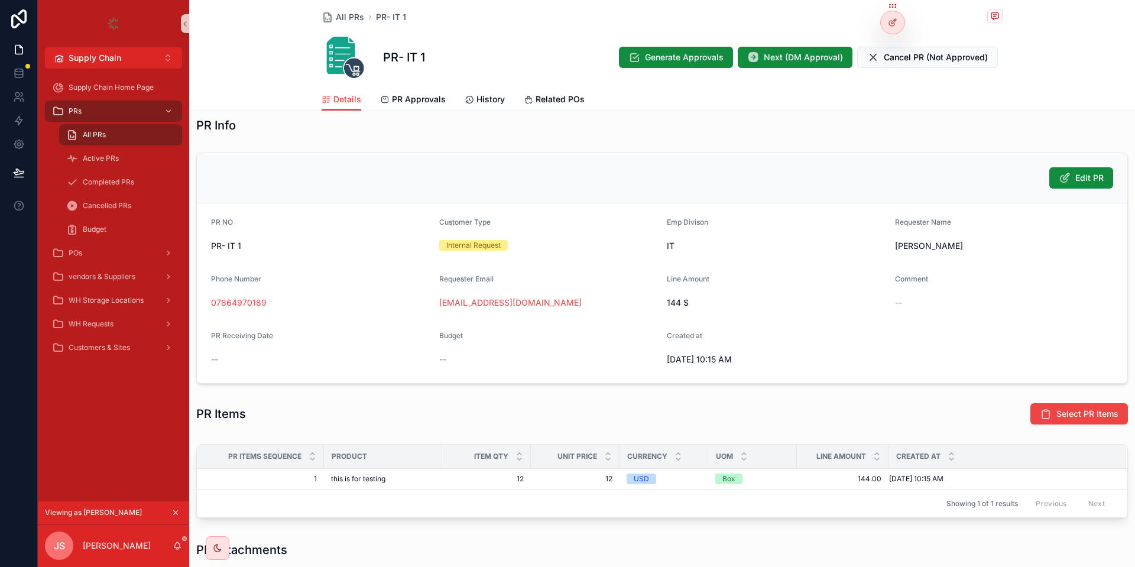
click at [602, 299] on div "[EMAIL_ADDRESS][DOMAIN_NAME]" at bounding box center [548, 303] width 219 height 12
click at [975, 287] on div "Comment" at bounding box center [1004, 281] width 219 height 14
click at [974, 287] on div "Comment" at bounding box center [1004, 281] width 219 height 14
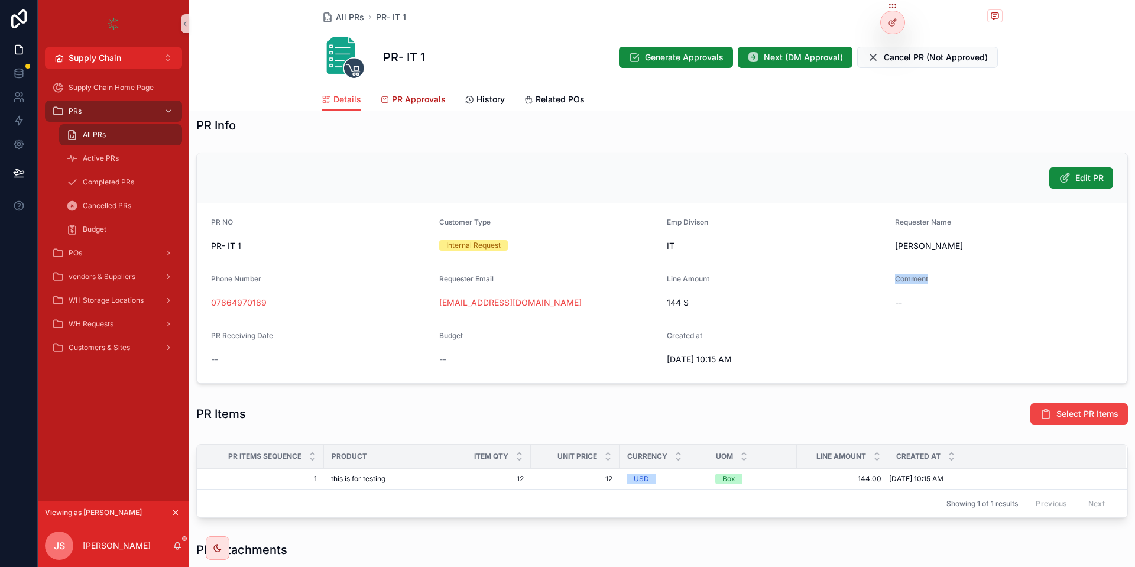
click at [410, 93] on span "PR Approvals" at bounding box center [419, 99] width 54 height 12
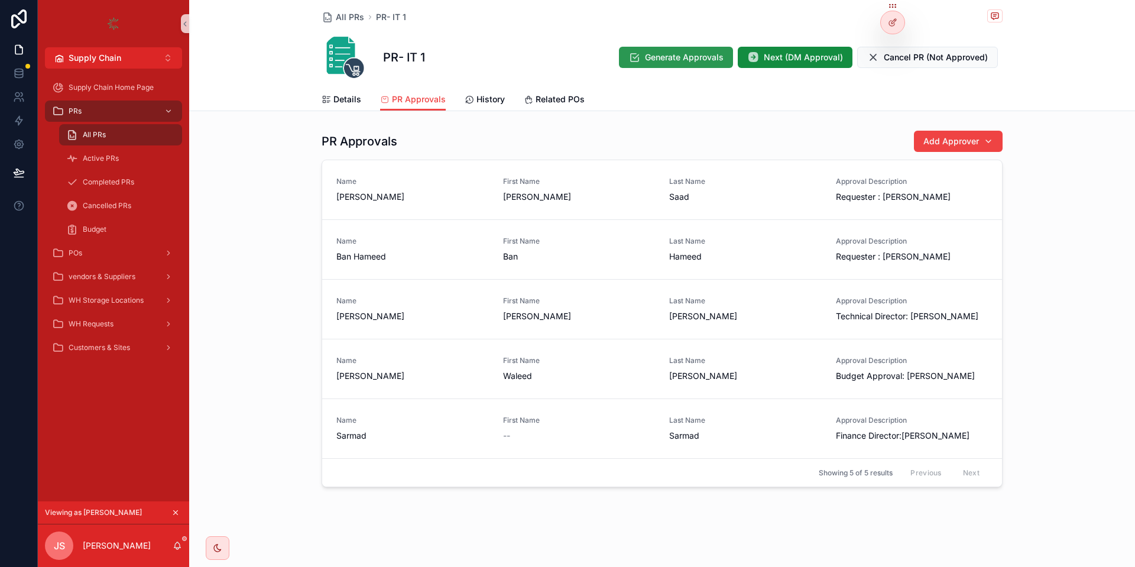
click at [710, 64] on button "Generate Approvals" at bounding box center [676, 57] width 114 height 21
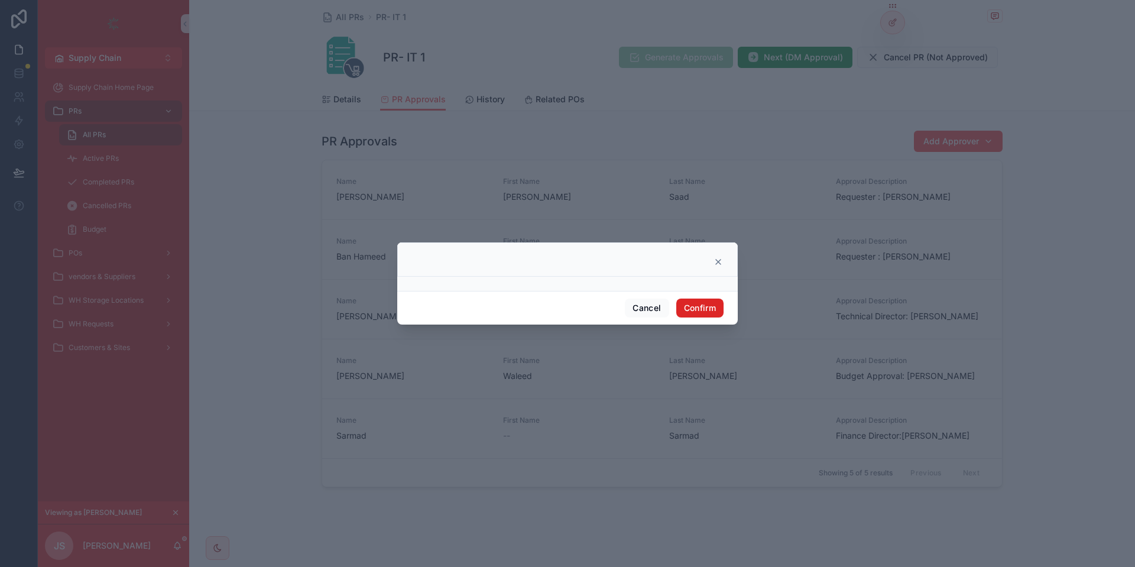
click at [703, 305] on button "Confirm" at bounding box center [699, 307] width 47 height 19
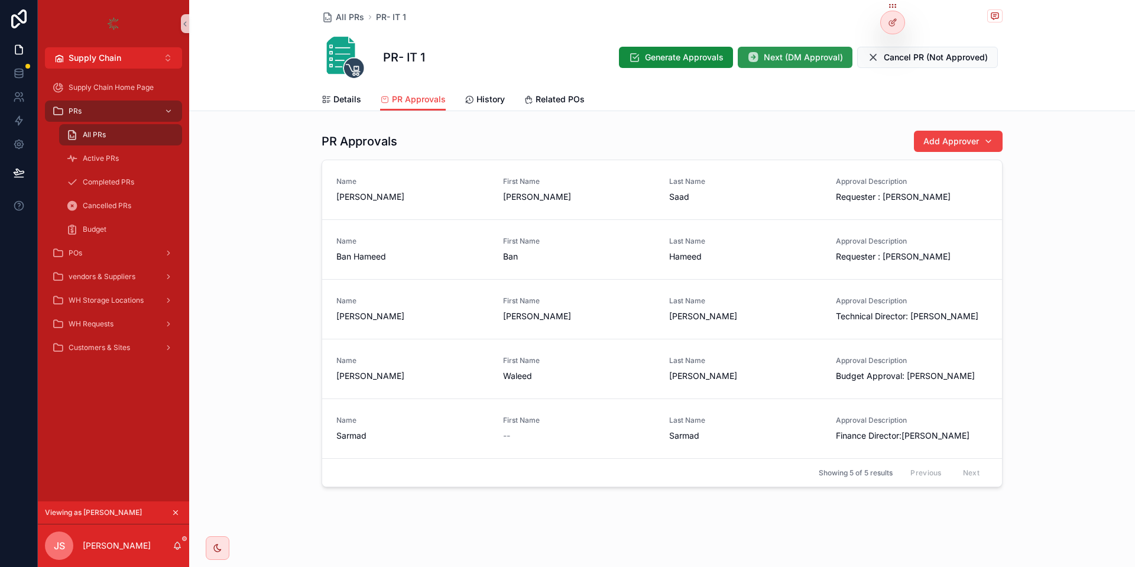
click at [781, 64] on button "Next (DM Approval)" at bounding box center [795, 57] width 115 height 21
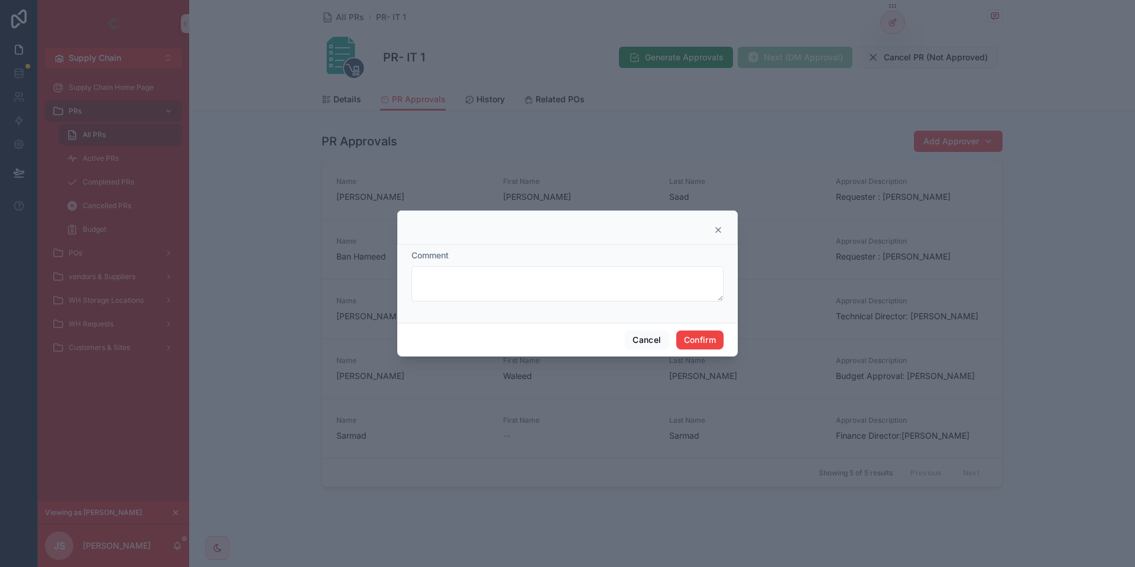
click at [702, 323] on div "Comment Cancel Confirm" at bounding box center [567, 283] width 340 height 146
click at [701, 339] on button "Confirm" at bounding box center [699, 339] width 47 height 19
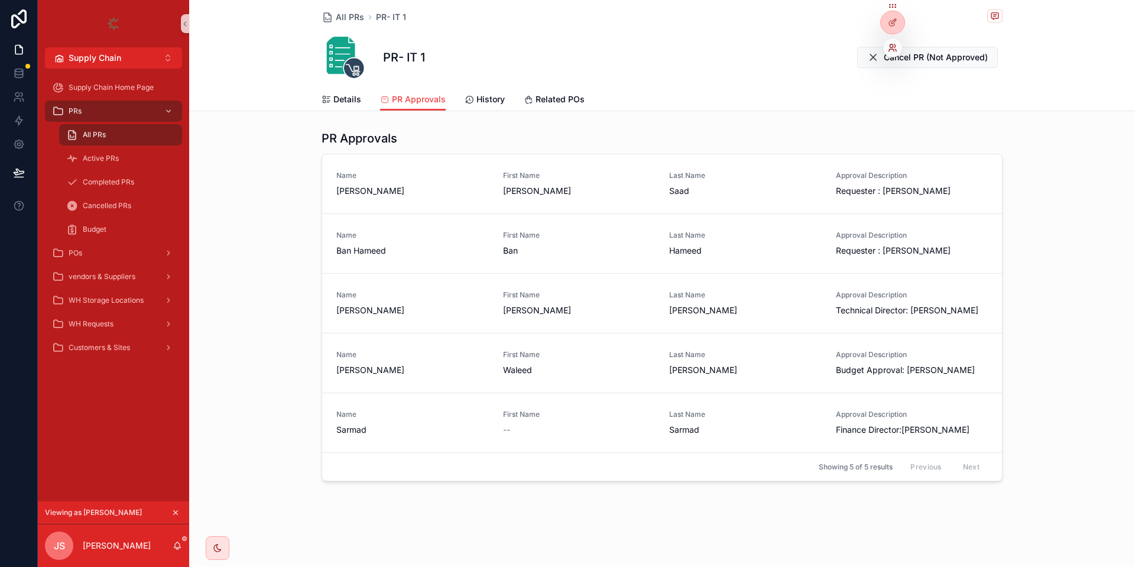
click at [891, 51] on icon at bounding box center [892, 47] width 9 height 9
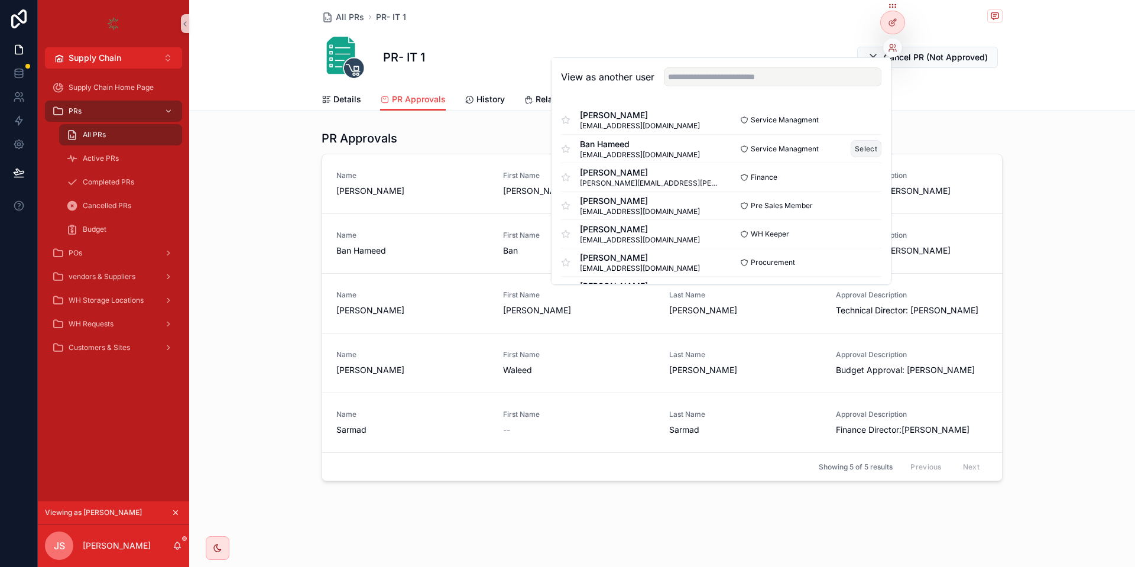
click at [867, 146] on button "Select" at bounding box center [865, 148] width 31 height 17
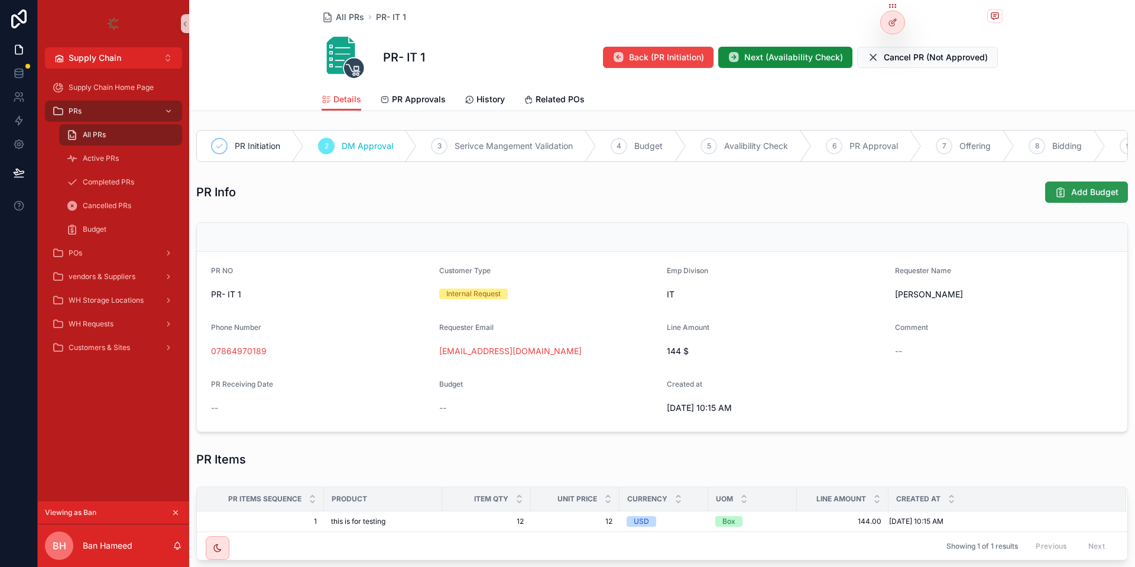
click at [1077, 196] on span "Add Budget" at bounding box center [1094, 192] width 47 height 12
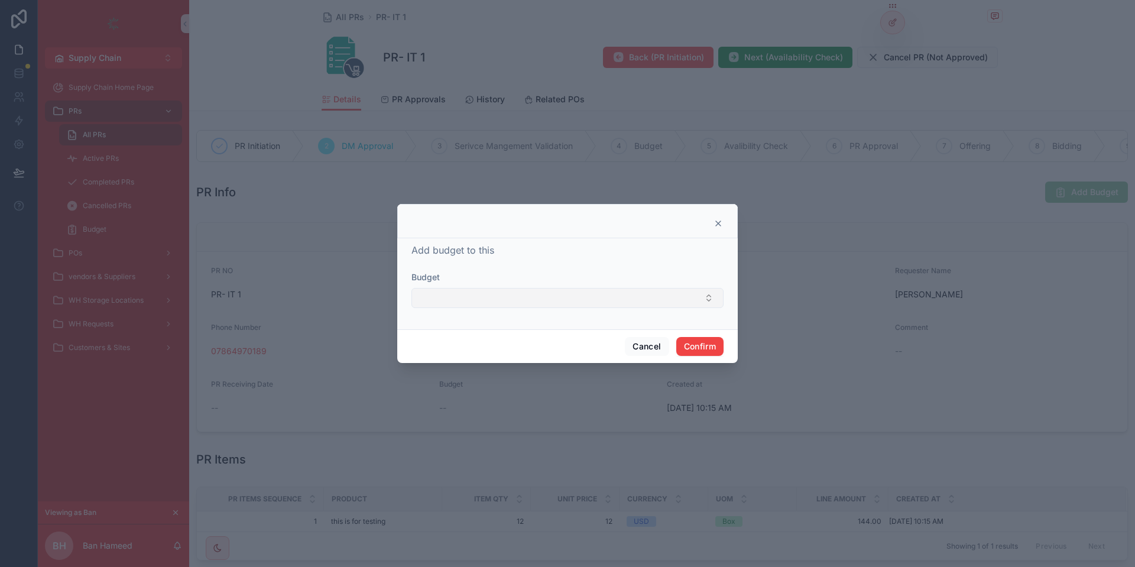
click at [489, 298] on button "Select Button" at bounding box center [567, 298] width 312 height 20
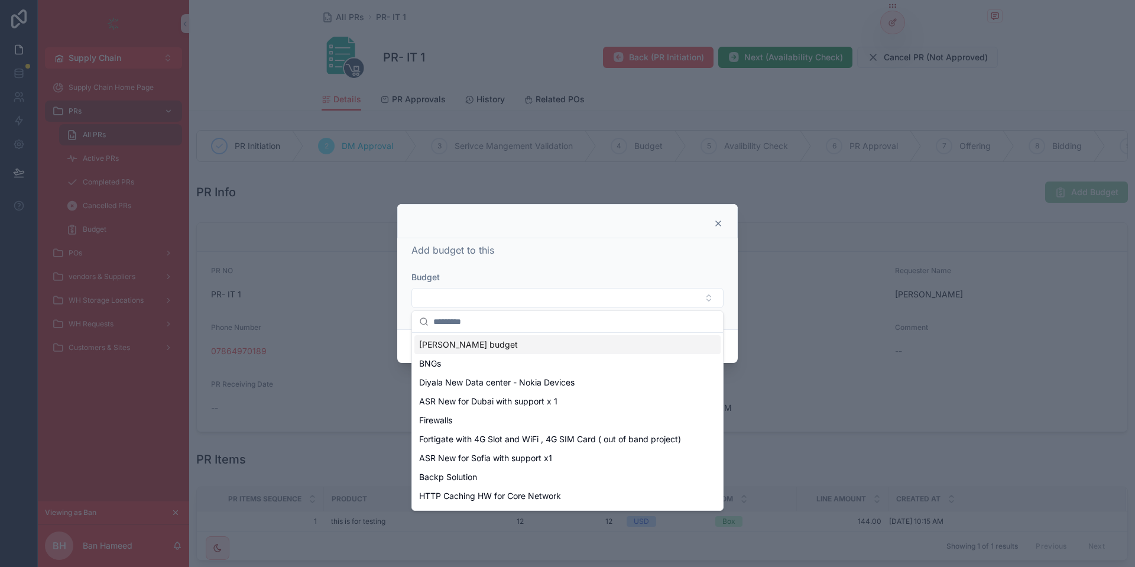
click at [447, 342] on span "[PERSON_NAME] budget" at bounding box center [468, 345] width 99 height 12
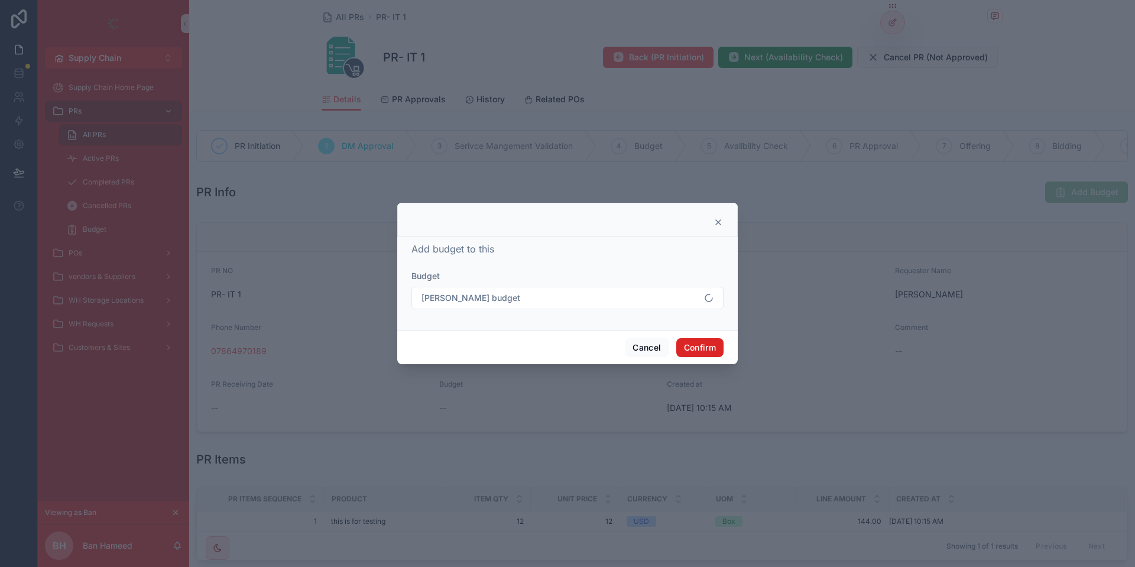
click at [709, 350] on button "Confirm" at bounding box center [699, 347] width 47 height 19
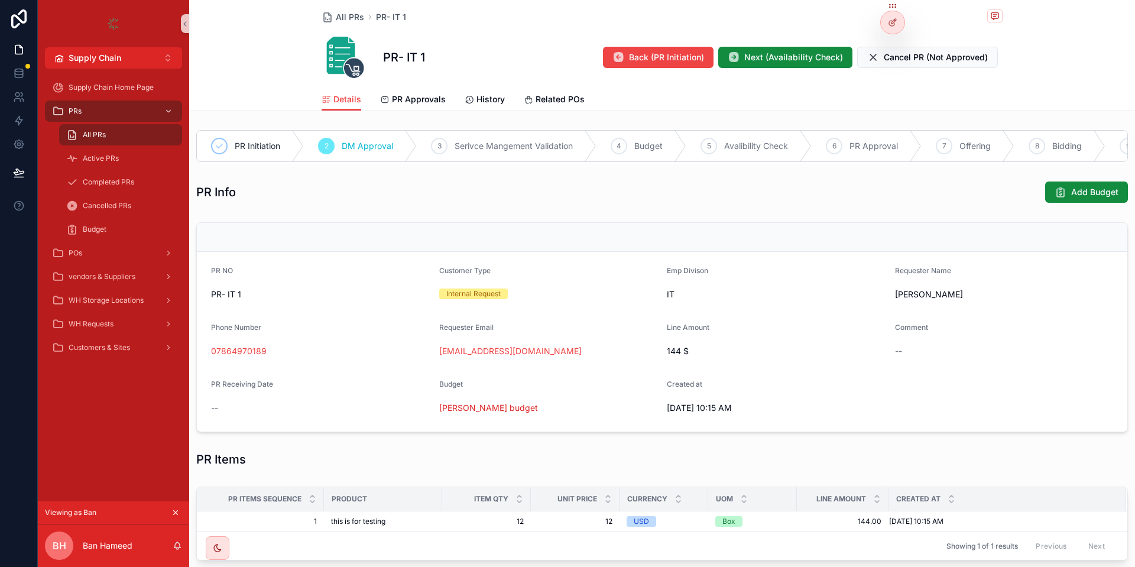
click at [423, 115] on div "All PRs PR- IT 1 PR- IT 1 Back (PR Initiation) Next (Availability Check) Cancel…" at bounding box center [662, 412] width 946 height 824
click at [408, 99] on span "PR Approvals" at bounding box center [419, 99] width 54 height 12
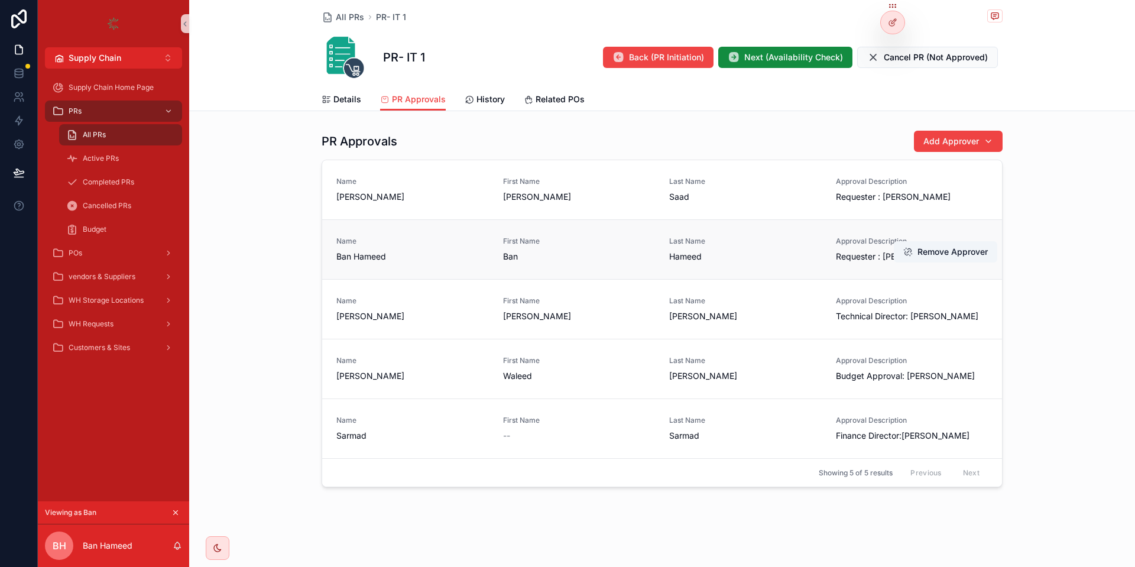
click at [847, 259] on span "Requester : Ban Hameed" at bounding box center [912, 257] width 152 height 12
click at [782, 57] on span "Next (Availability Check)" at bounding box center [793, 57] width 99 height 12
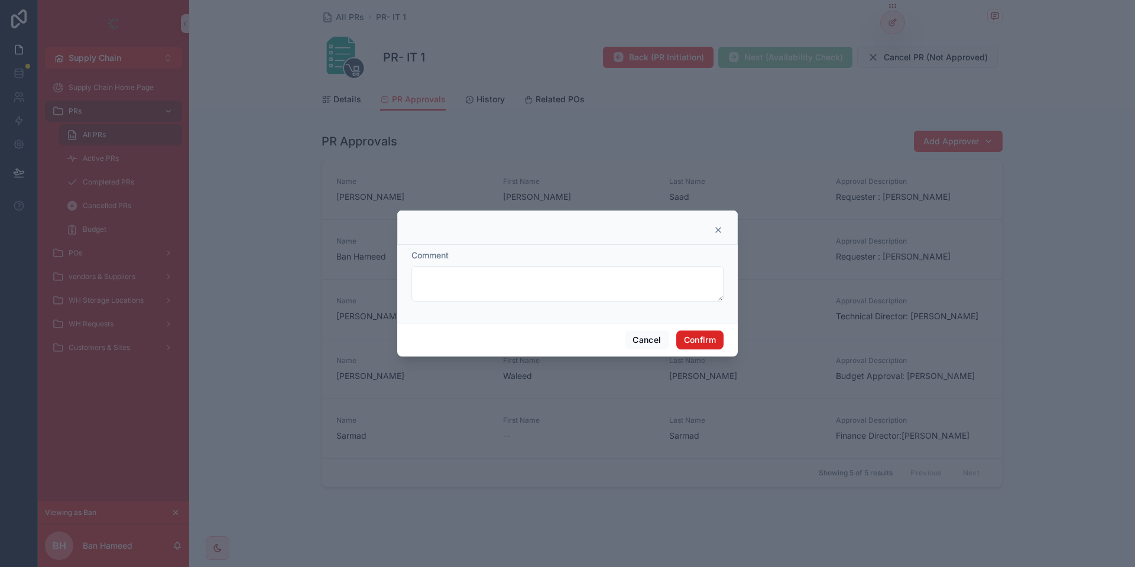
click at [708, 339] on button "Confirm" at bounding box center [699, 339] width 47 height 19
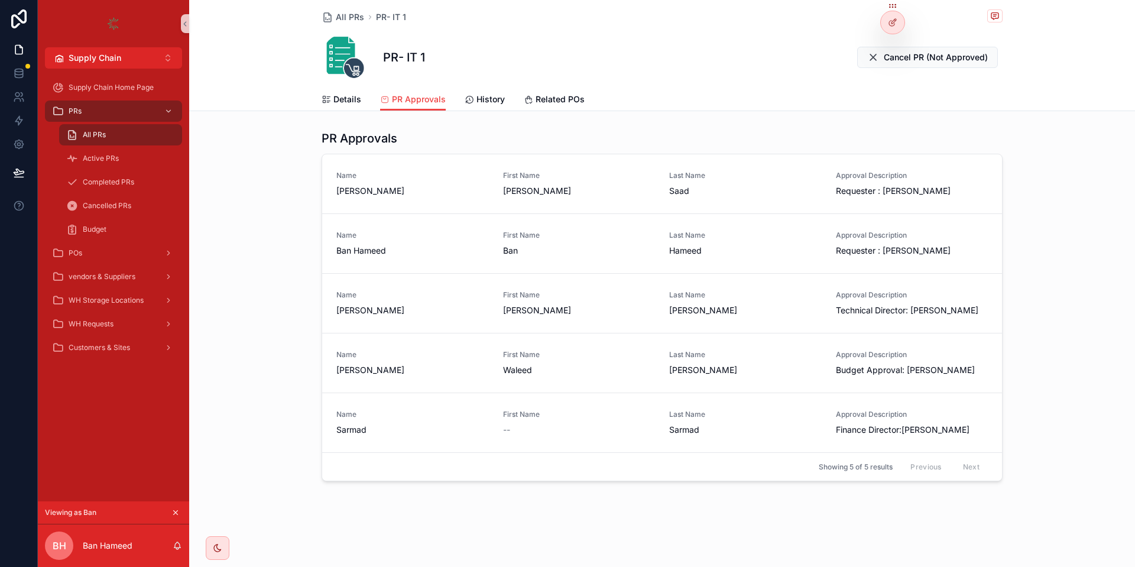
click at [361, 109] on div "Details PR Approvals History Related POs" at bounding box center [661, 99] width 681 height 22
click at [354, 103] on span "Details" at bounding box center [347, 99] width 28 height 12
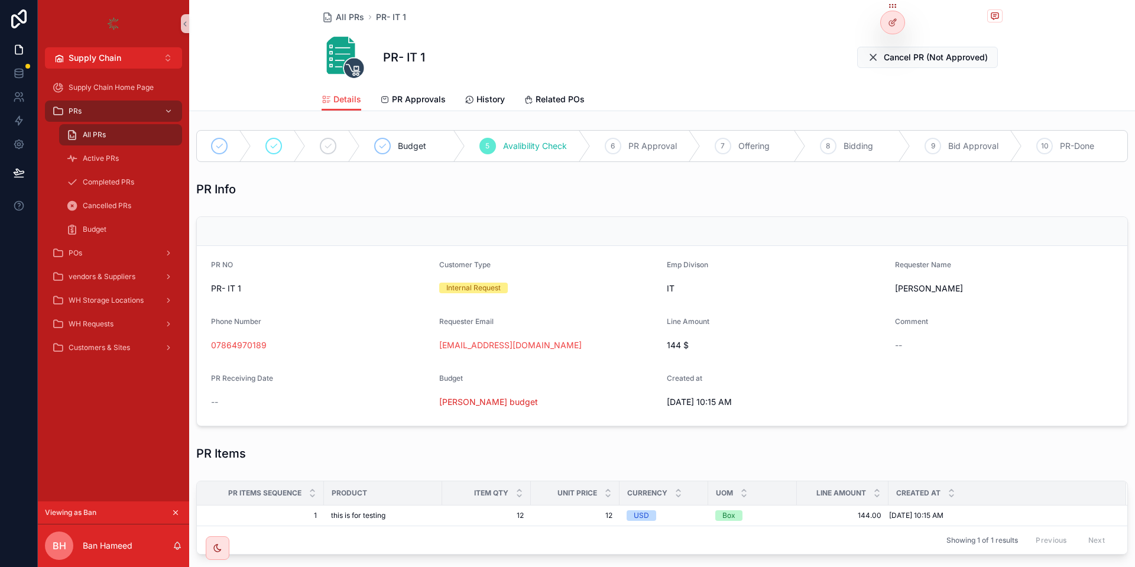
click at [176, 514] on icon "scrollable content" at bounding box center [175, 512] width 8 height 8
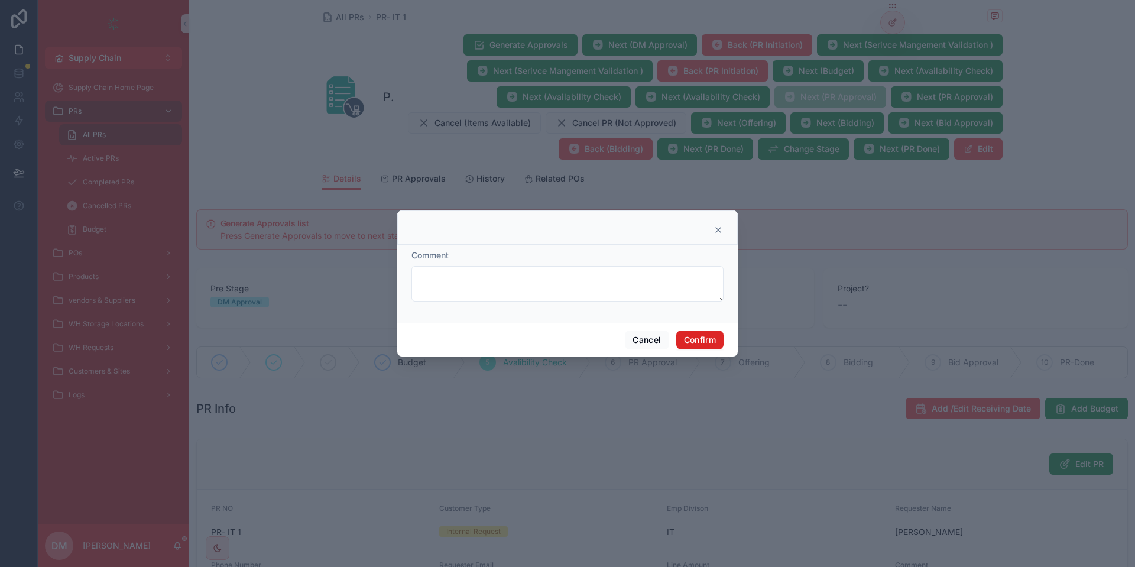
click at [707, 340] on button "Confirm" at bounding box center [699, 339] width 47 height 19
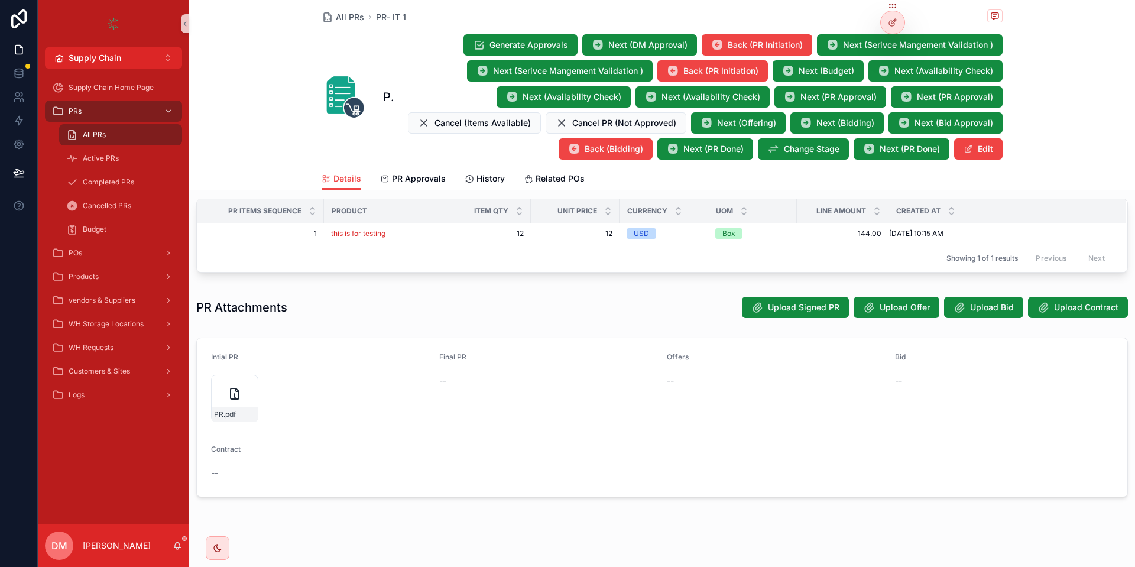
scroll to position [542, 0]
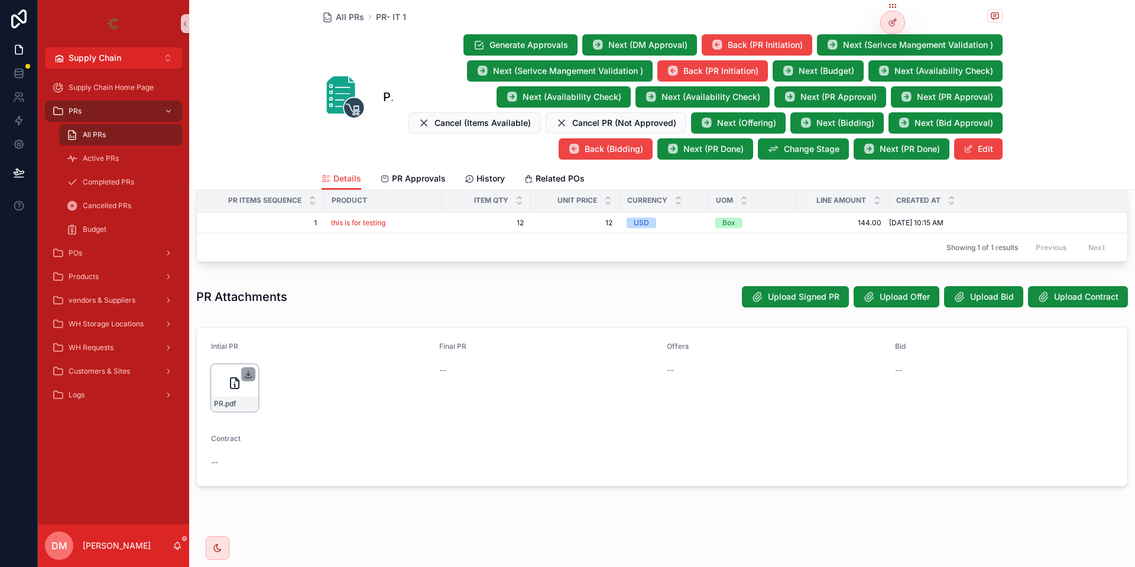
click at [251, 375] on icon "scrollable content" at bounding box center [247, 373] width 9 height 9
click at [116, 252] on div "POs" at bounding box center [113, 252] width 123 height 19
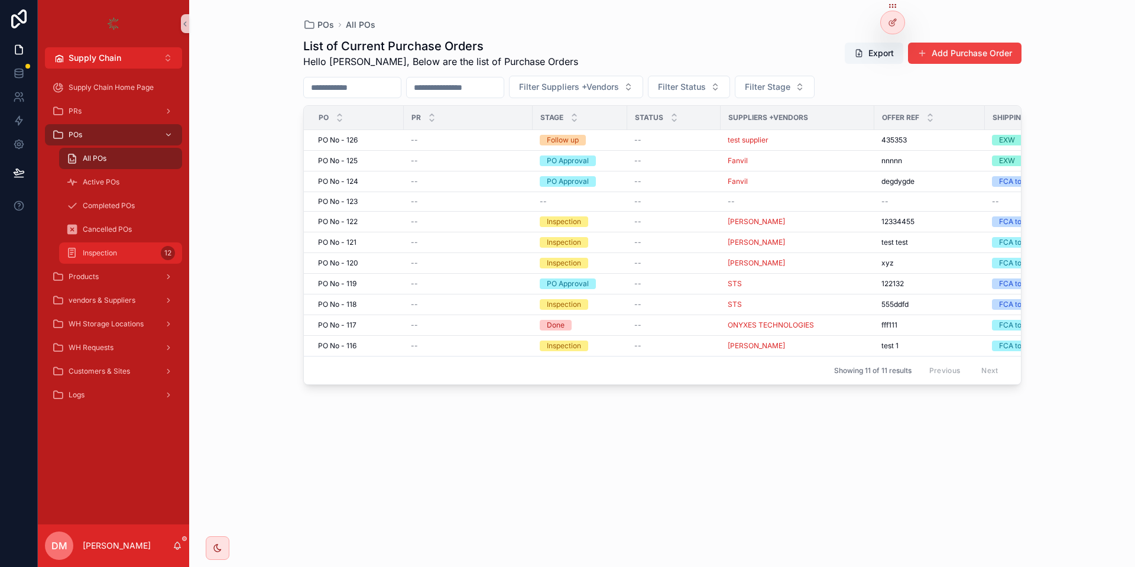
click at [120, 258] on div "Inspection 12" at bounding box center [120, 252] width 109 height 19
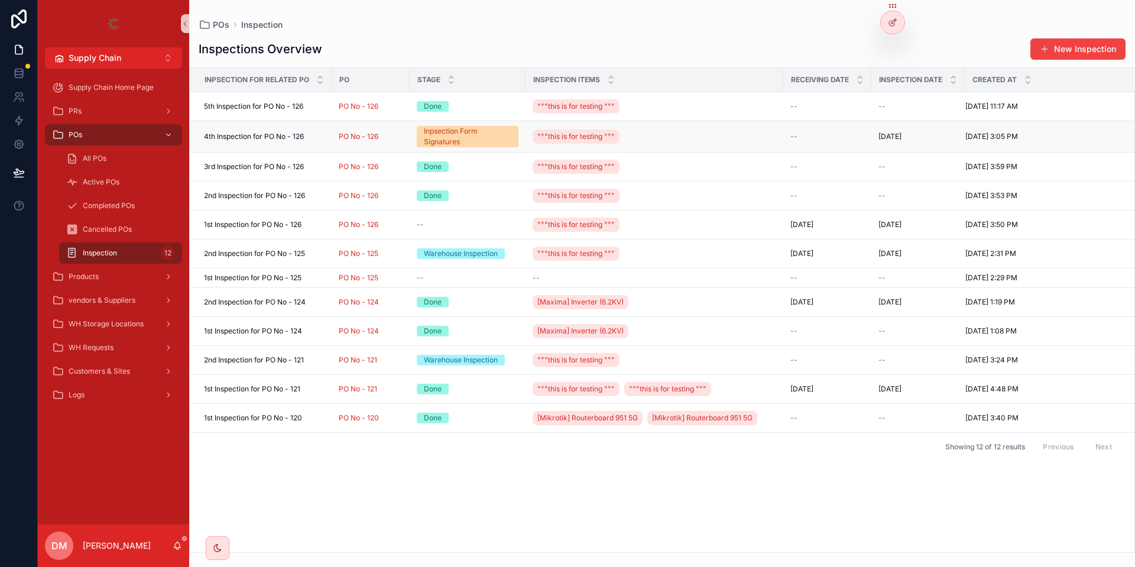
click at [271, 139] on span "4th Inspection for PO No - 126" at bounding box center [254, 136] width 100 height 9
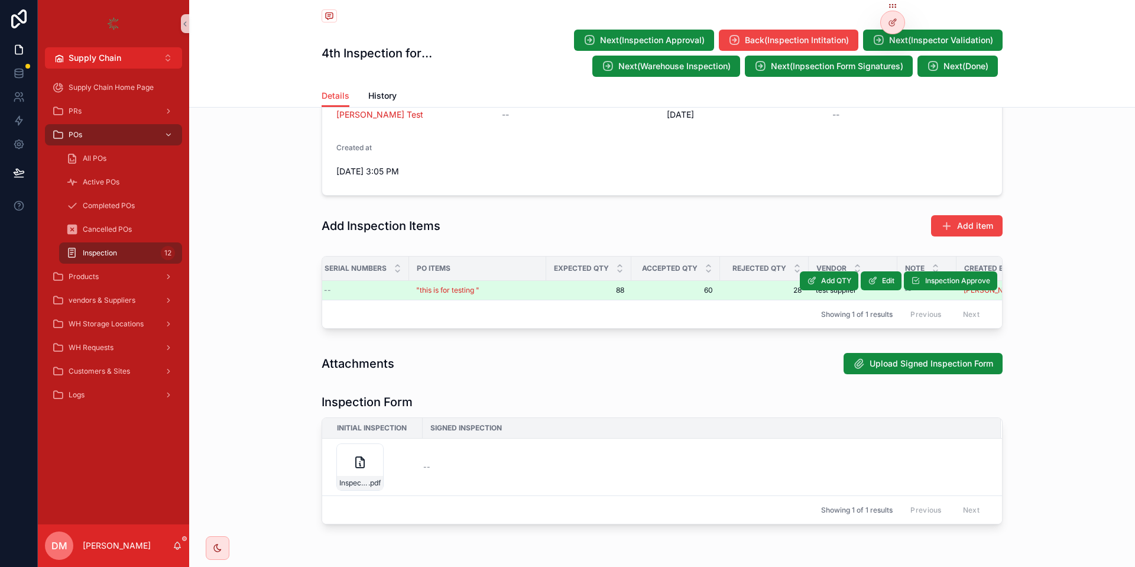
scroll to position [0, 150]
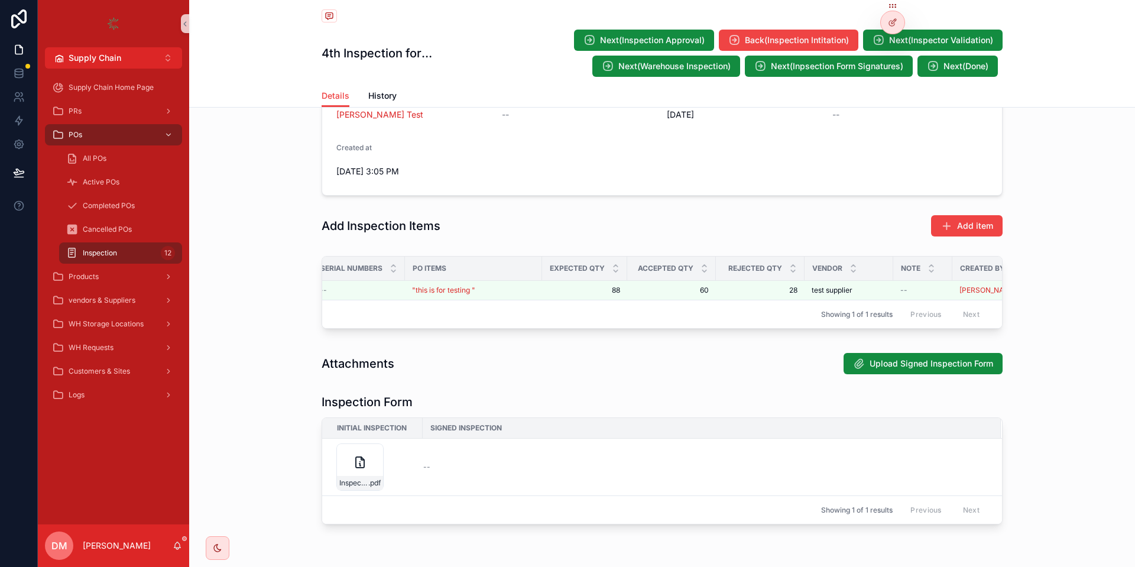
click at [586, 269] on span "Expected QTY" at bounding box center [577, 268] width 55 height 9
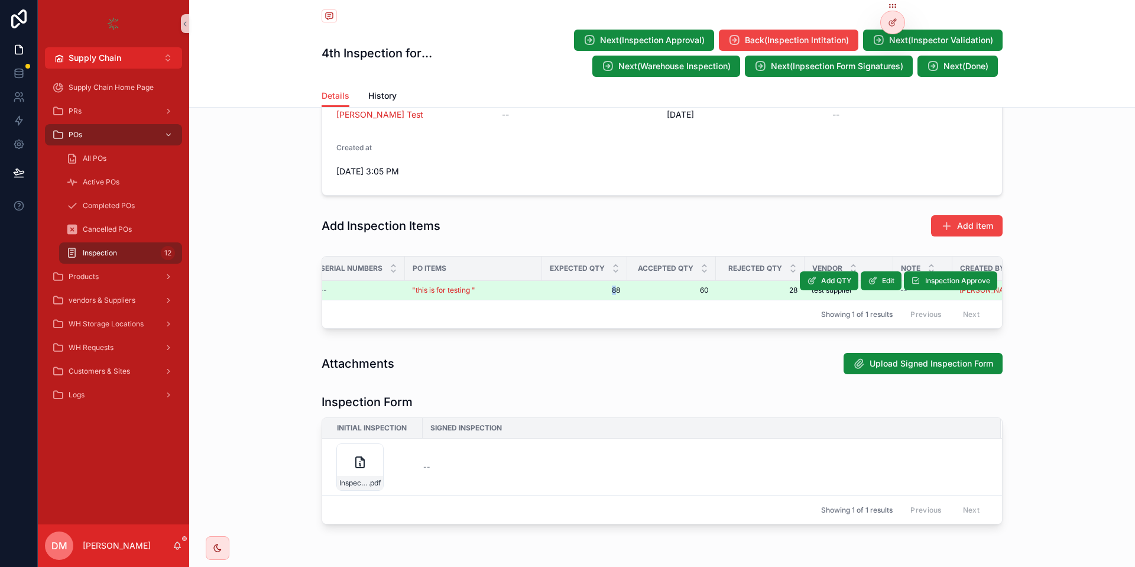
drag, startPoint x: 617, startPoint y: 284, endPoint x: 608, endPoint y: 284, distance: 9.5
click at [608, 284] on td "88 88" at bounding box center [584, 291] width 85 height 20
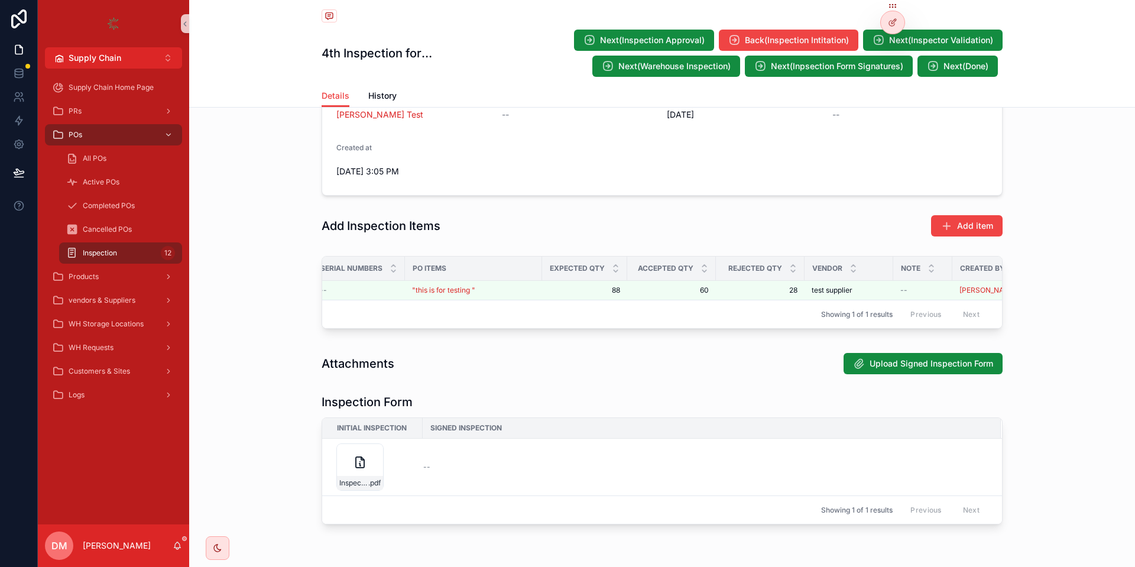
click at [593, 261] on div "Expected QTY" at bounding box center [584, 268] width 84 height 22
click at [594, 264] on span "Expected QTY" at bounding box center [577, 268] width 55 height 9
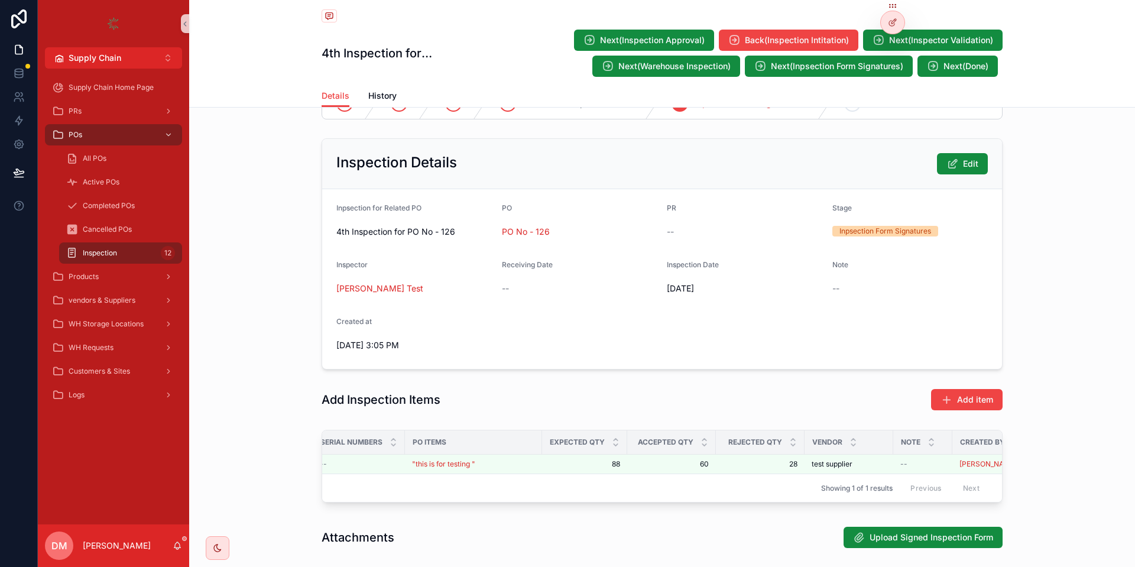
scroll to position [0, 0]
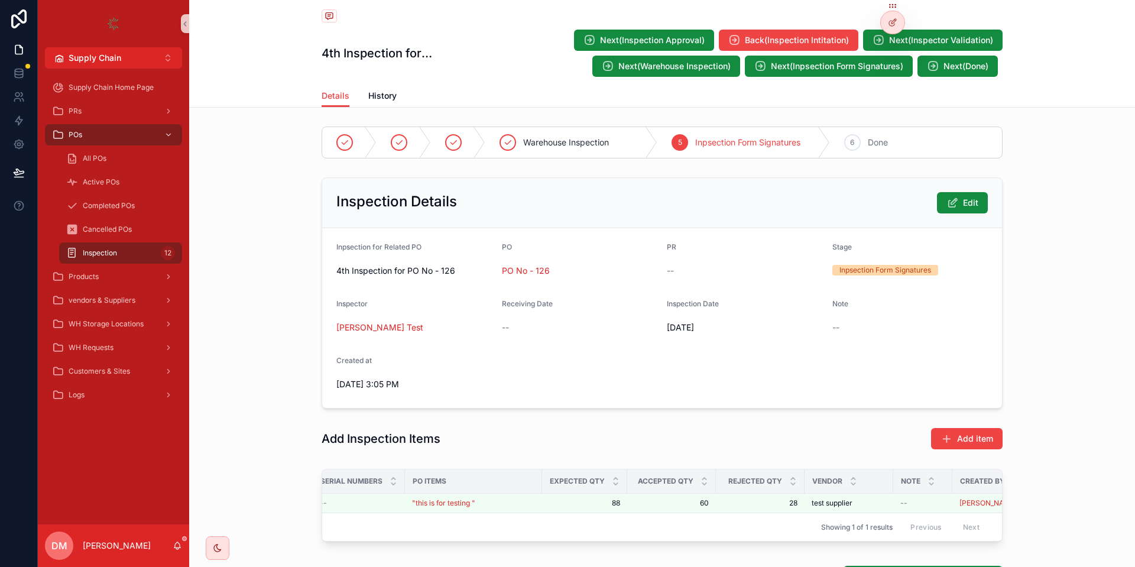
click at [160, 252] on div "Inspection 12" at bounding box center [120, 252] width 109 height 19
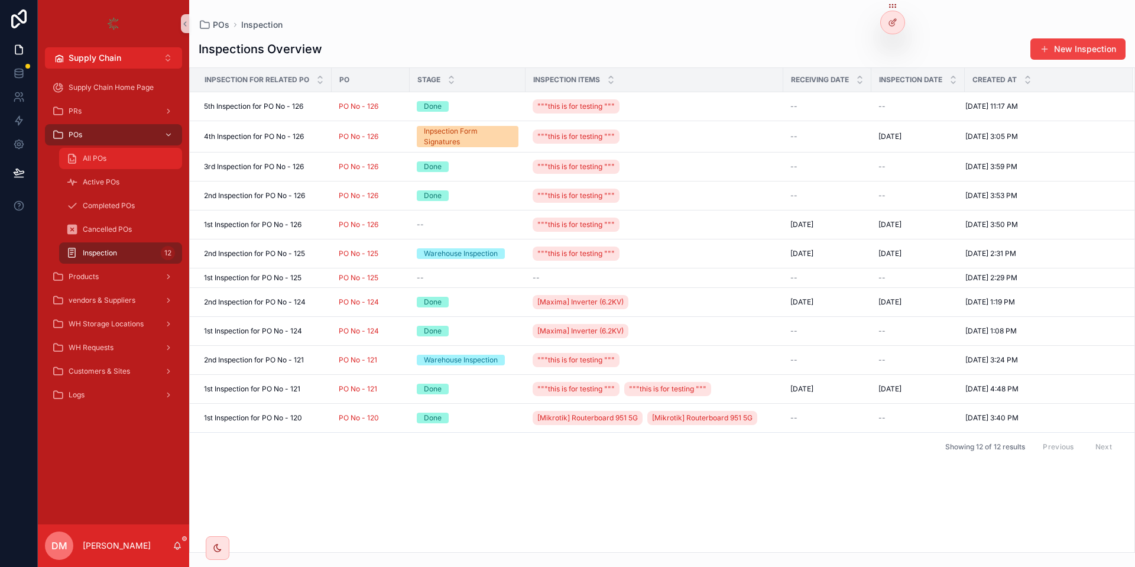
click at [156, 157] on div "All POs" at bounding box center [120, 158] width 109 height 19
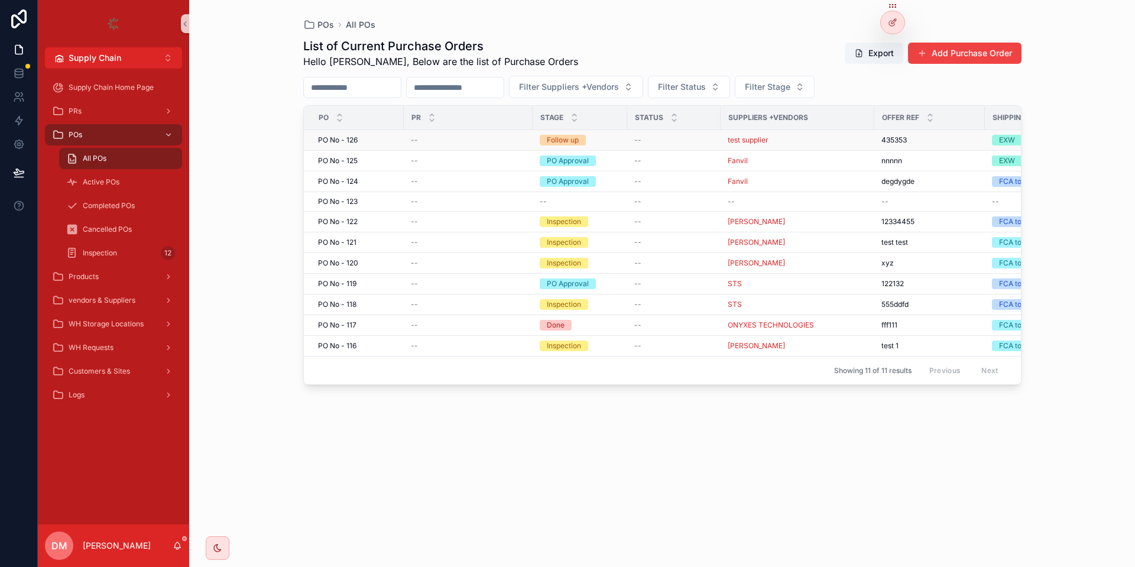
click at [360, 135] on td "PO No - 126 PO No - 126" at bounding box center [354, 140] width 100 height 21
click at [355, 138] on span "PO No - 126" at bounding box center [338, 139] width 40 height 9
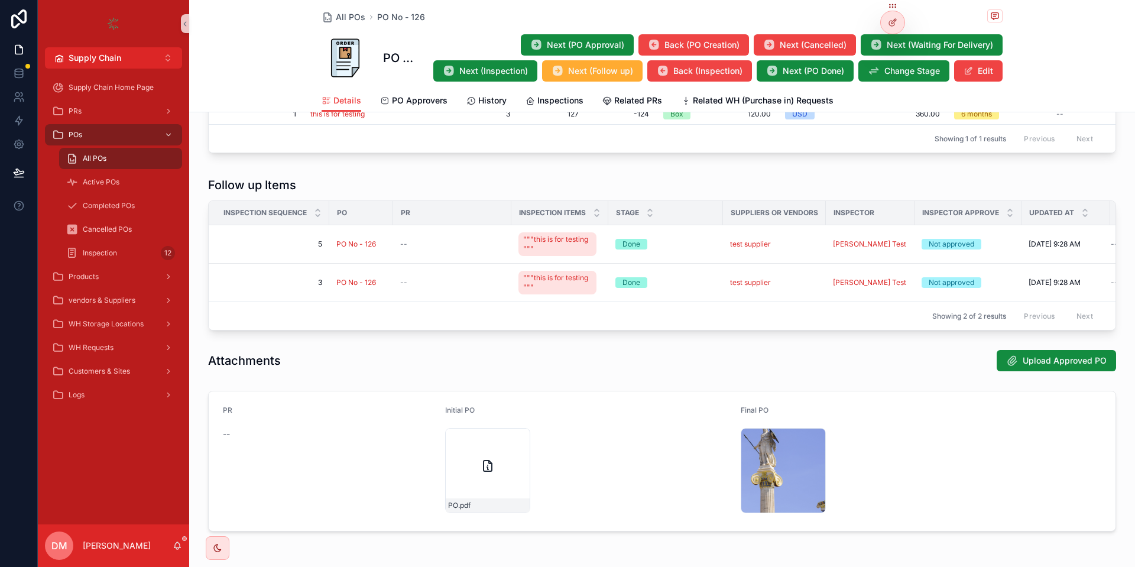
scroll to position [713, 0]
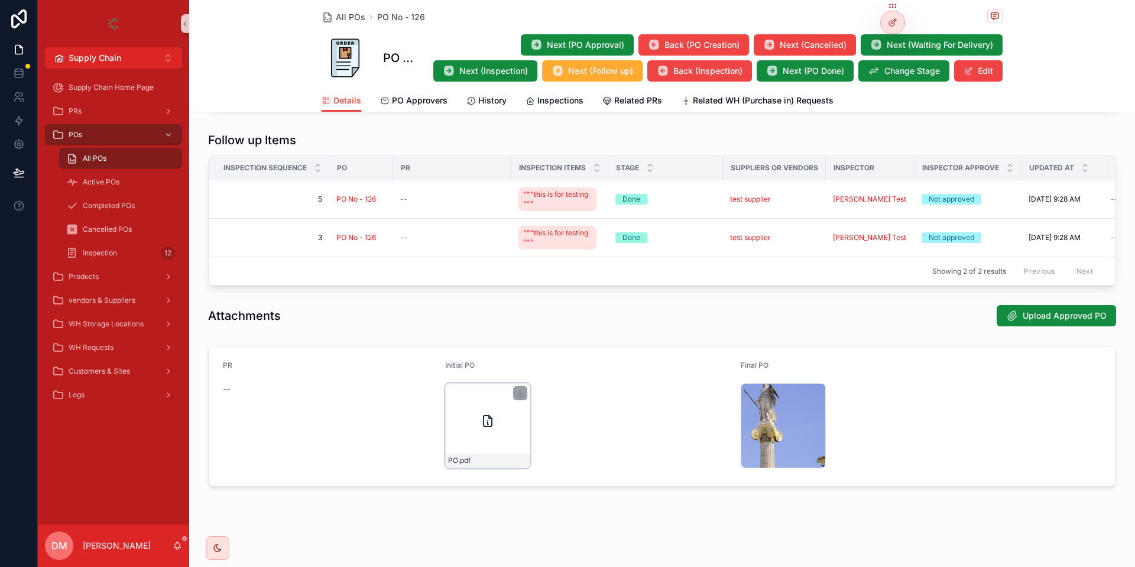
click at [471, 400] on div "PO .pdf" at bounding box center [487, 425] width 85 height 85
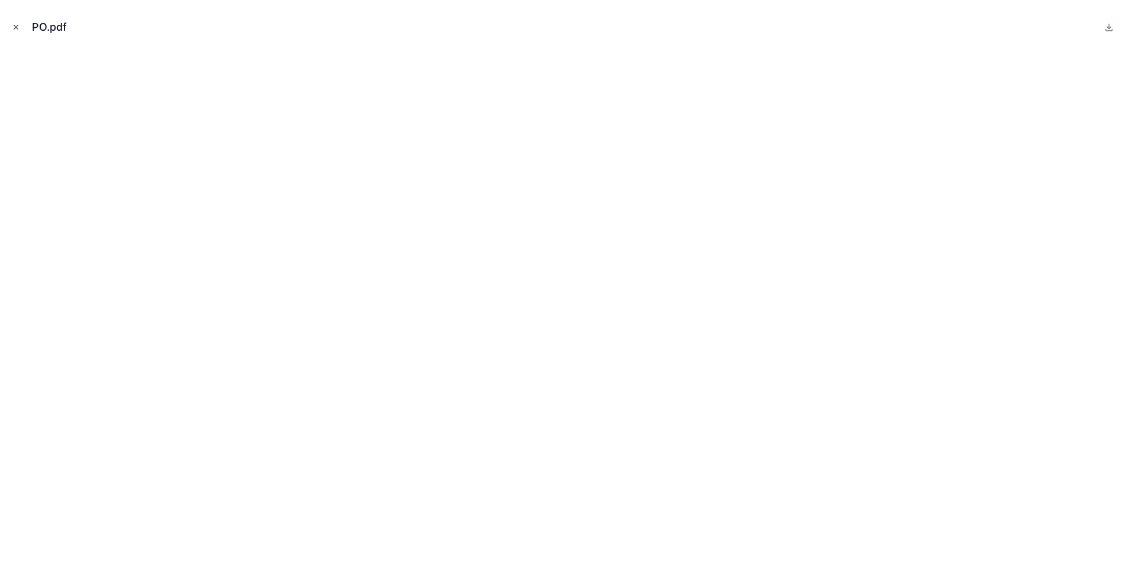
click at [17, 23] on icon "Close modal" at bounding box center [16, 27] width 8 height 8
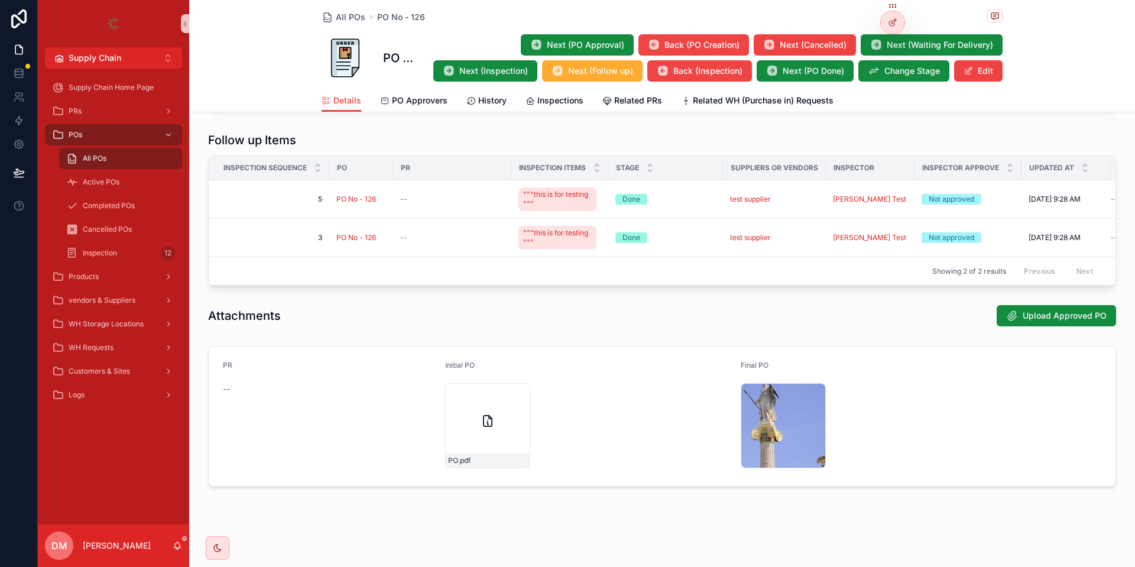
scroll to position [642, 0]
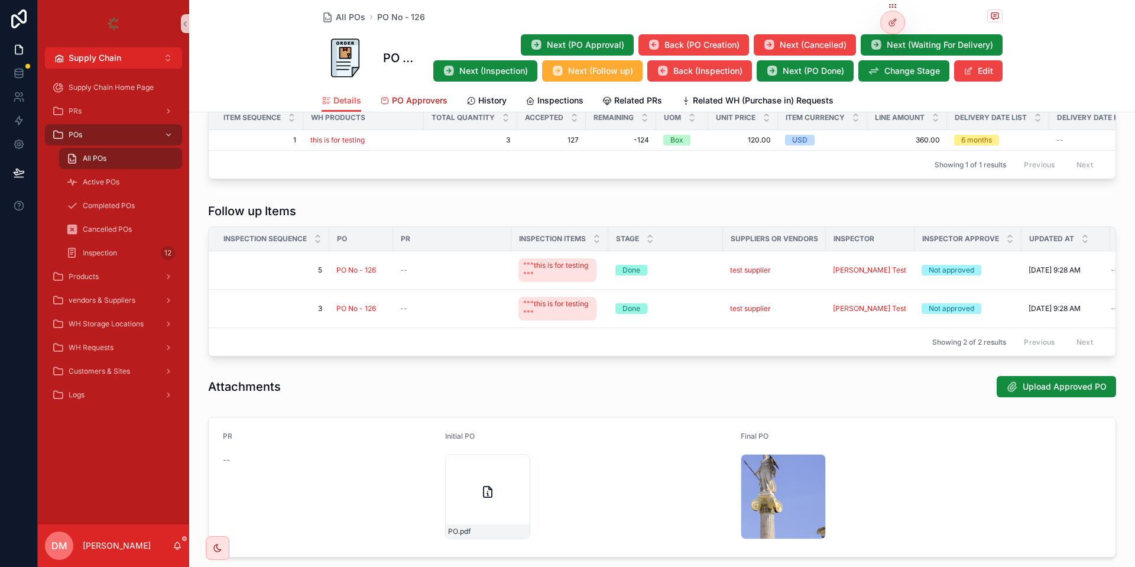
click at [409, 100] on span "PO Approvers" at bounding box center [420, 101] width 56 height 12
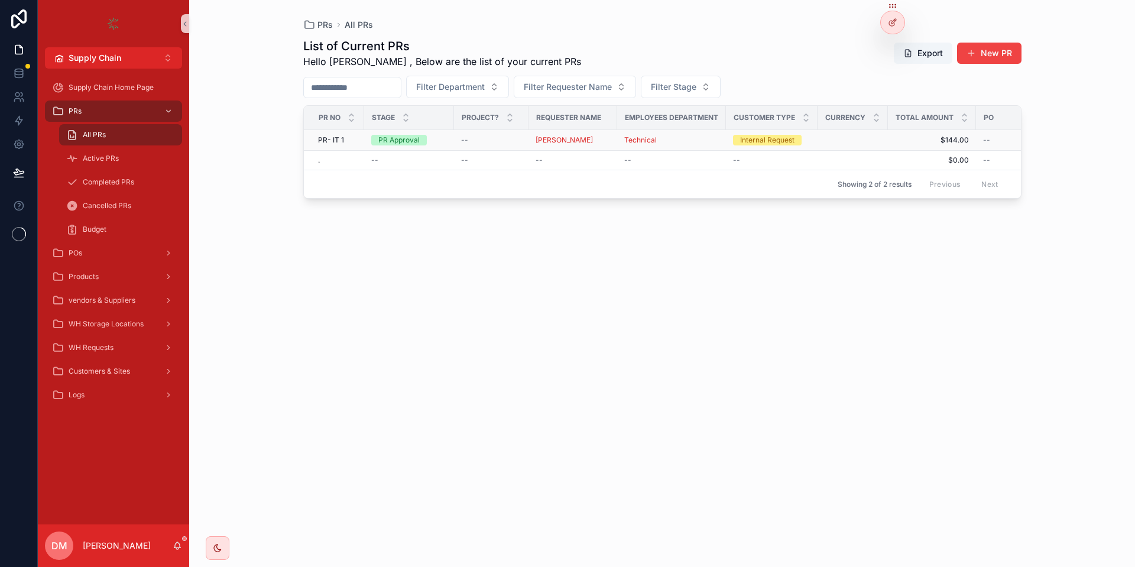
click at [326, 144] on span "PR- IT 1" at bounding box center [331, 139] width 26 height 9
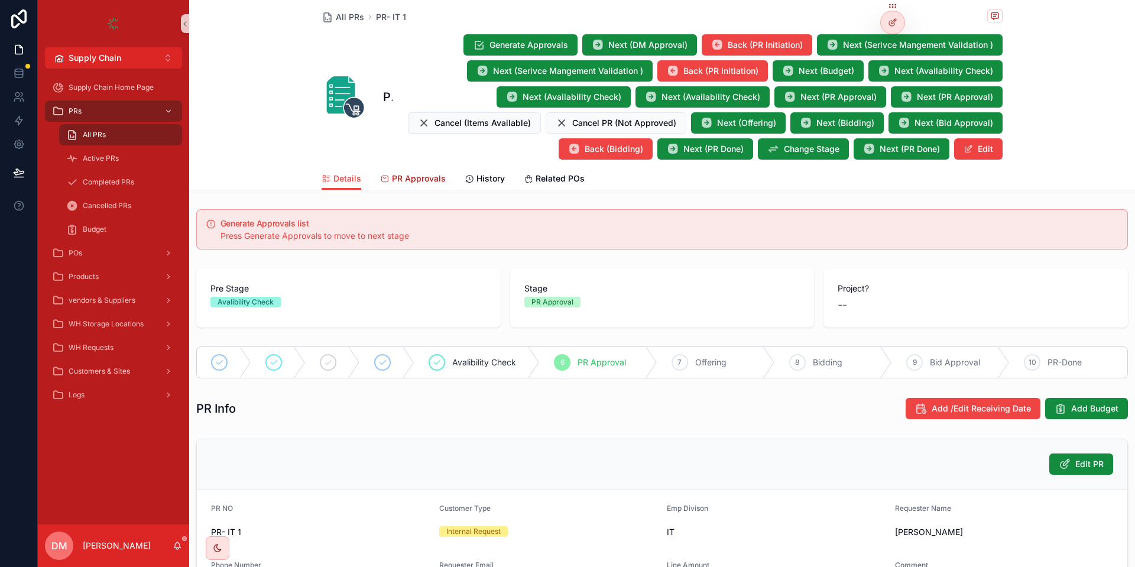
click at [416, 178] on span "PR Approvals" at bounding box center [419, 179] width 54 height 12
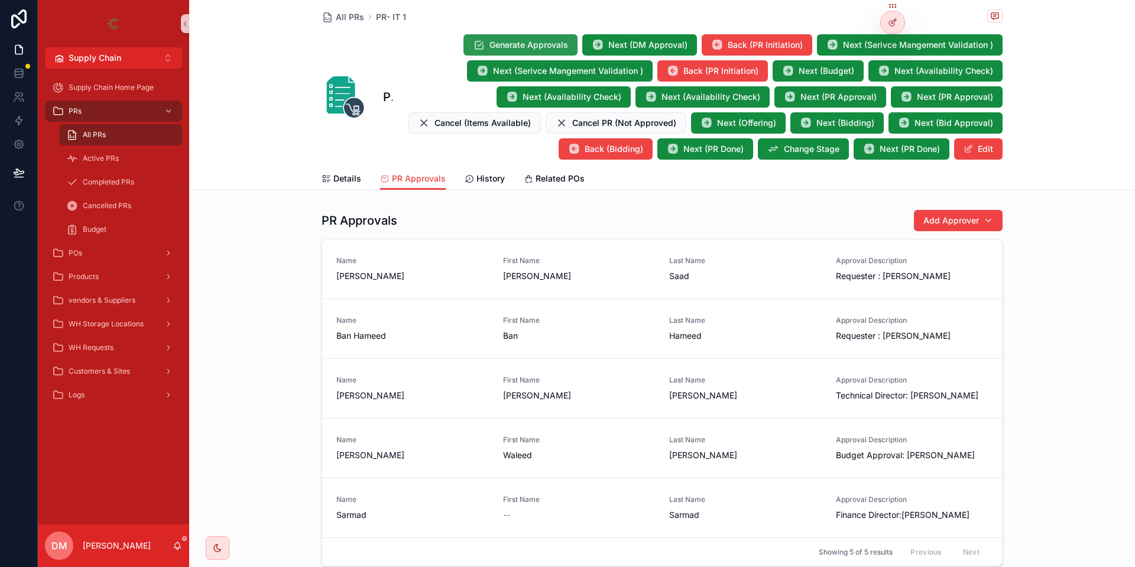
click at [513, 43] on span "Generate Approvals" at bounding box center [528, 45] width 79 height 12
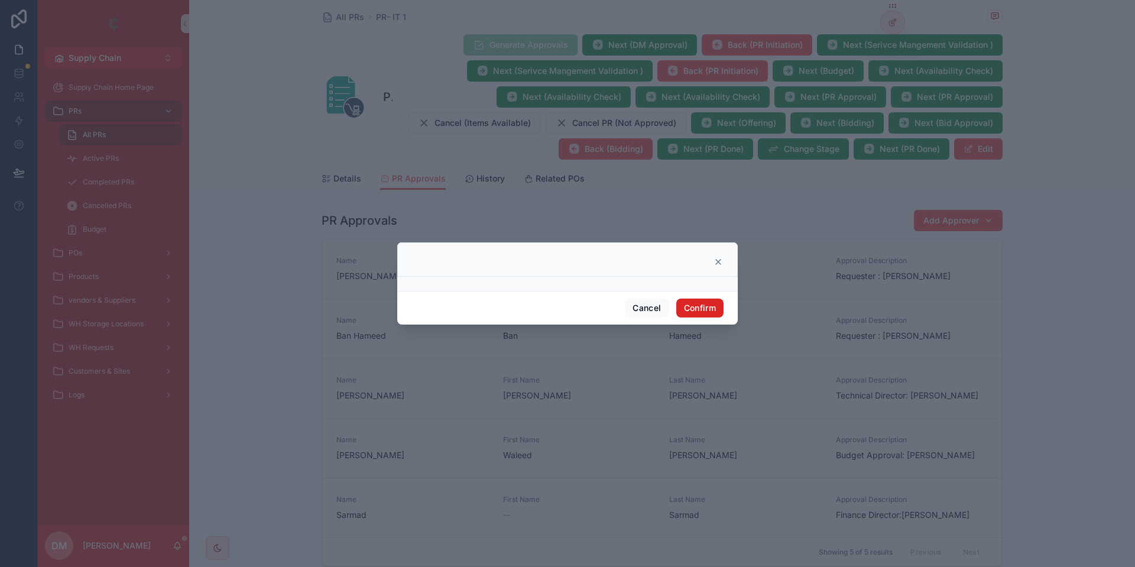
click at [685, 306] on button "Confirm" at bounding box center [699, 307] width 47 height 19
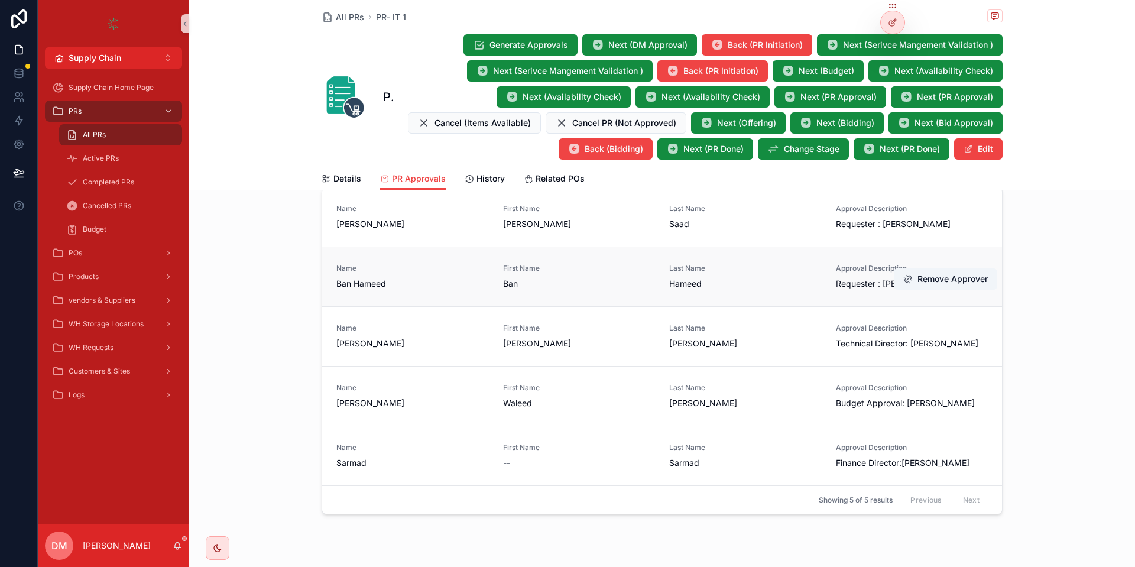
scroll to position [71, 0]
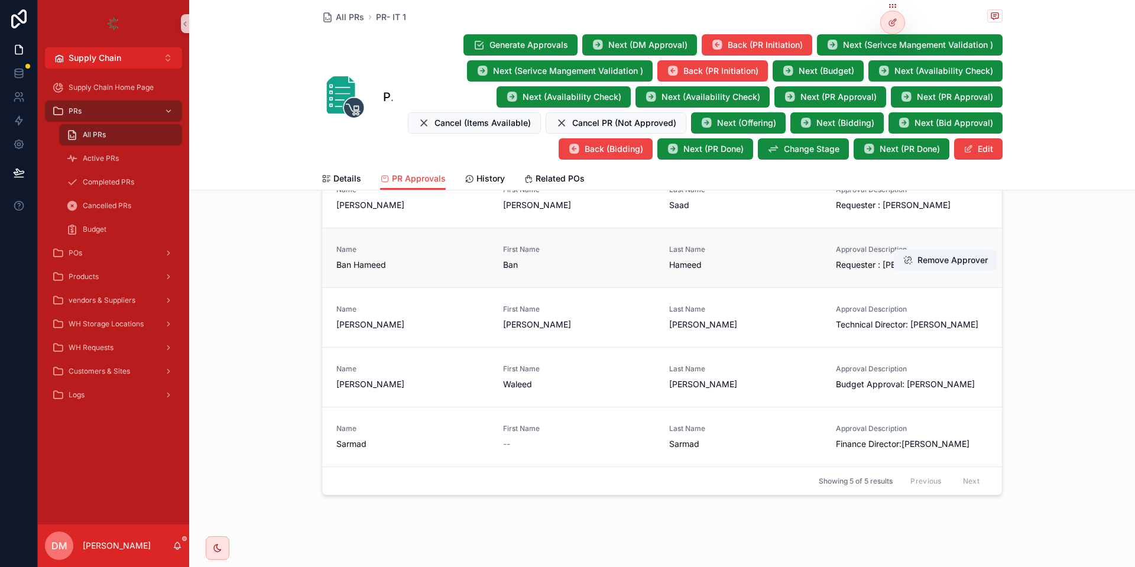
click at [866, 261] on span "Requester : [PERSON_NAME]" at bounding box center [912, 265] width 152 height 12
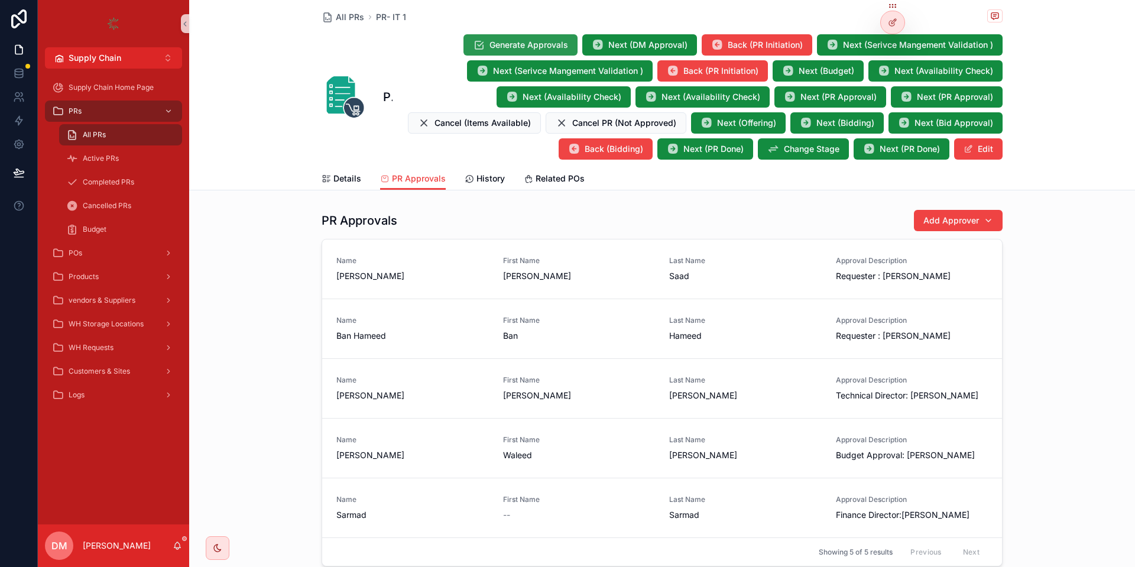
click at [510, 44] on span "Generate Approvals" at bounding box center [528, 45] width 79 height 12
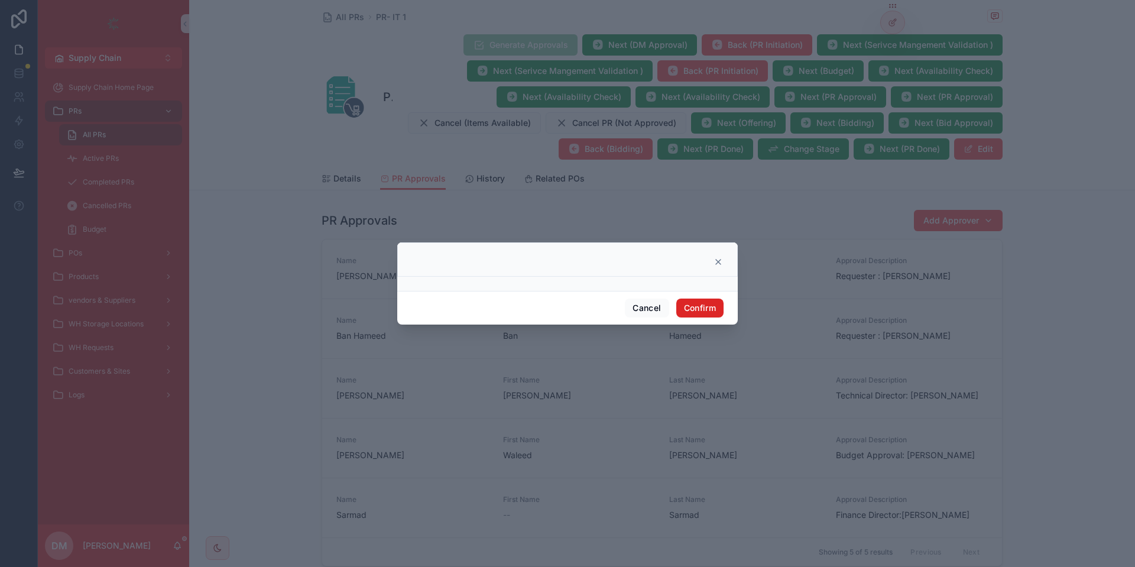
click at [692, 305] on button "Confirm" at bounding box center [699, 307] width 47 height 19
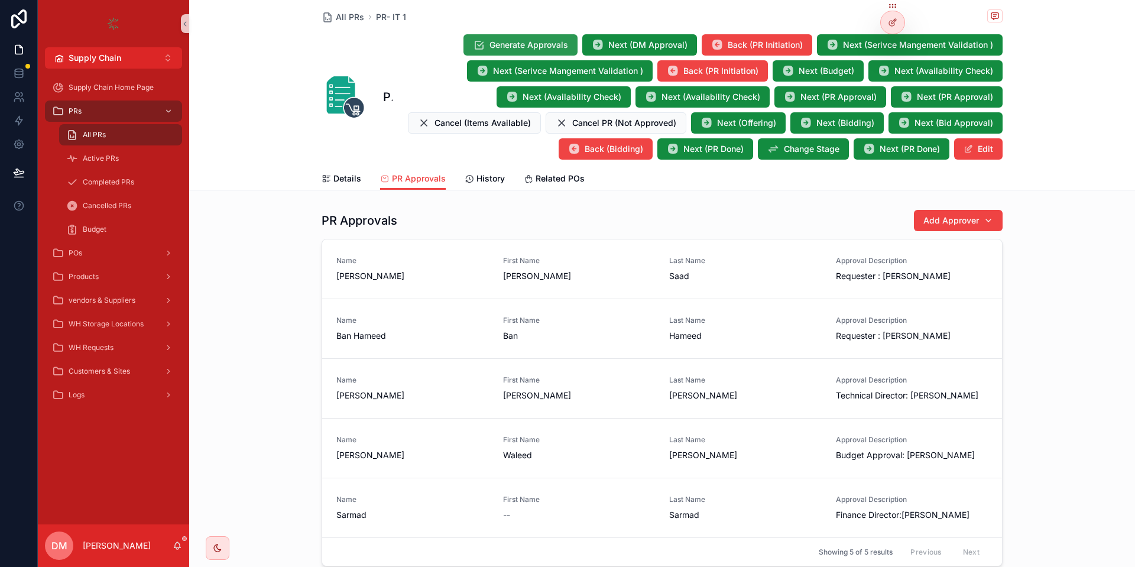
click at [519, 40] on span "Generate Approvals" at bounding box center [528, 45] width 79 height 12
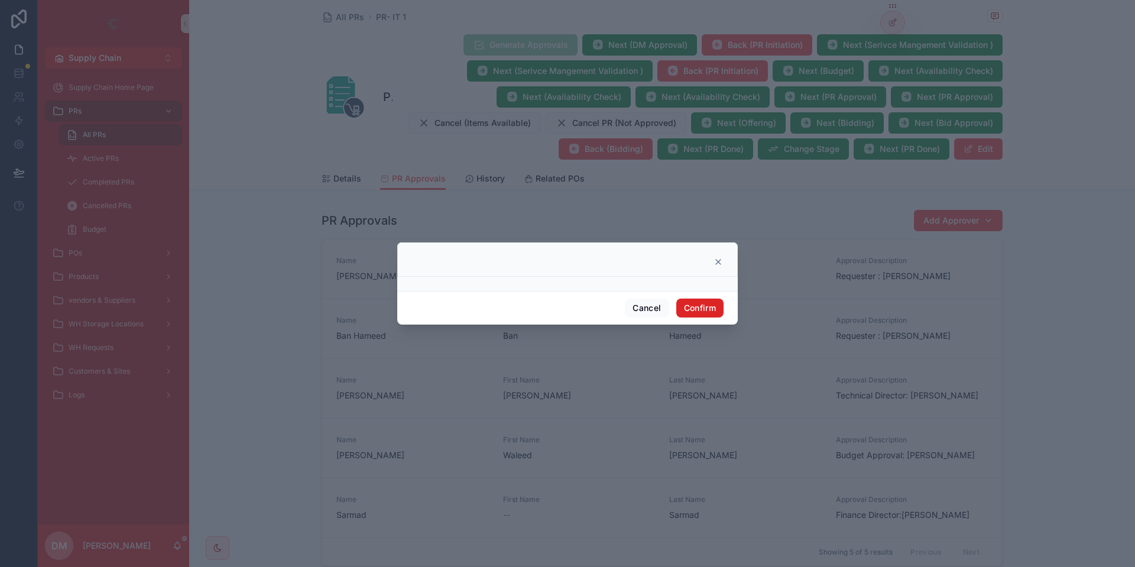
click at [696, 304] on button "Confirm" at bounding box center [699, 307] width 47 height 19
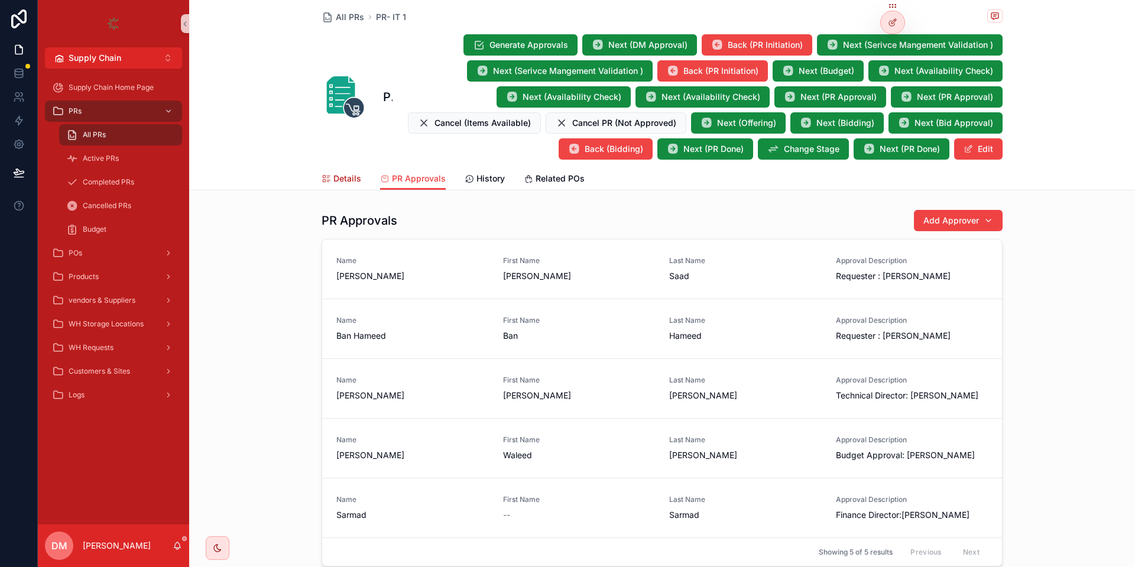
click at [360, 182] on span "Details" at bounding box center [347, 179] width 28 height 12
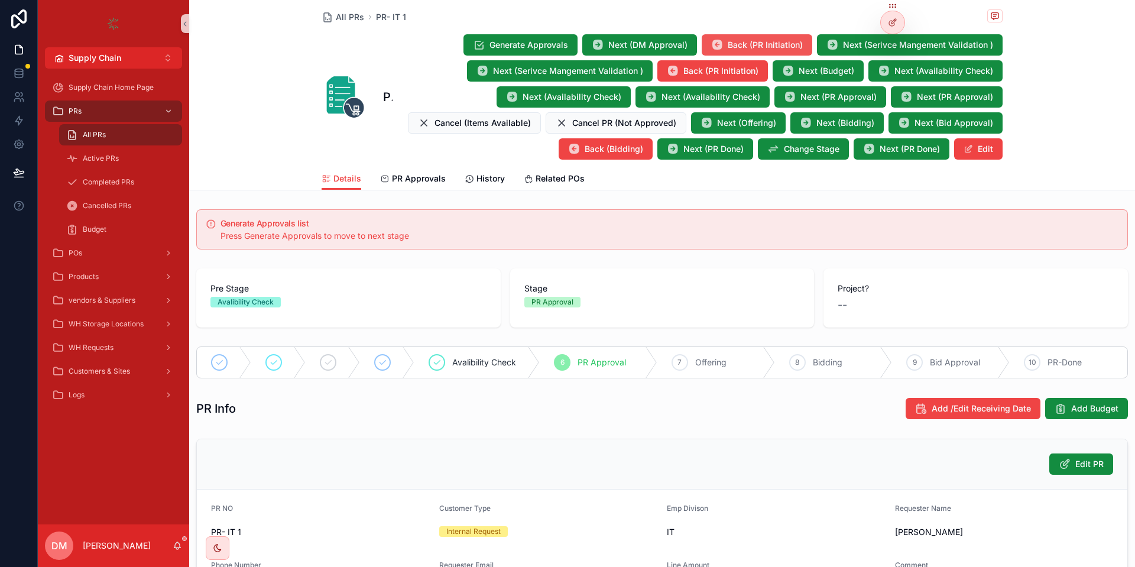
click at [714, 43] on icon "scrollable content" at bounding box center [717, 45] width 12 height 12
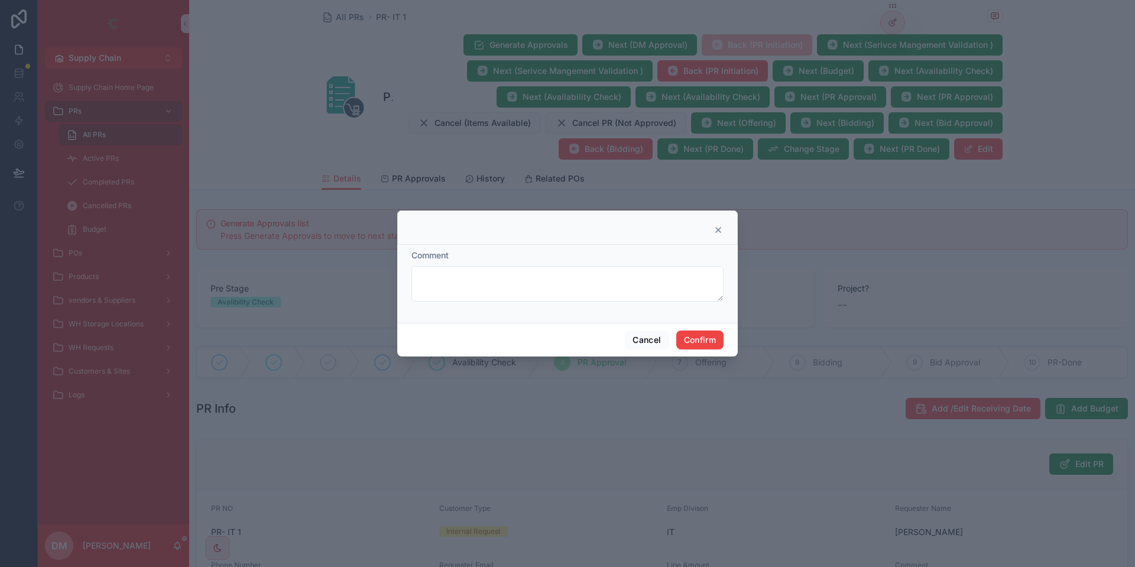
click at [701, 352] on div "Cancel Confirm" at bounding box center [567, 340] width 340 height 34
click at [700, 337] on button "Confirm" at bounding box center [699, 339] width 47 height 19
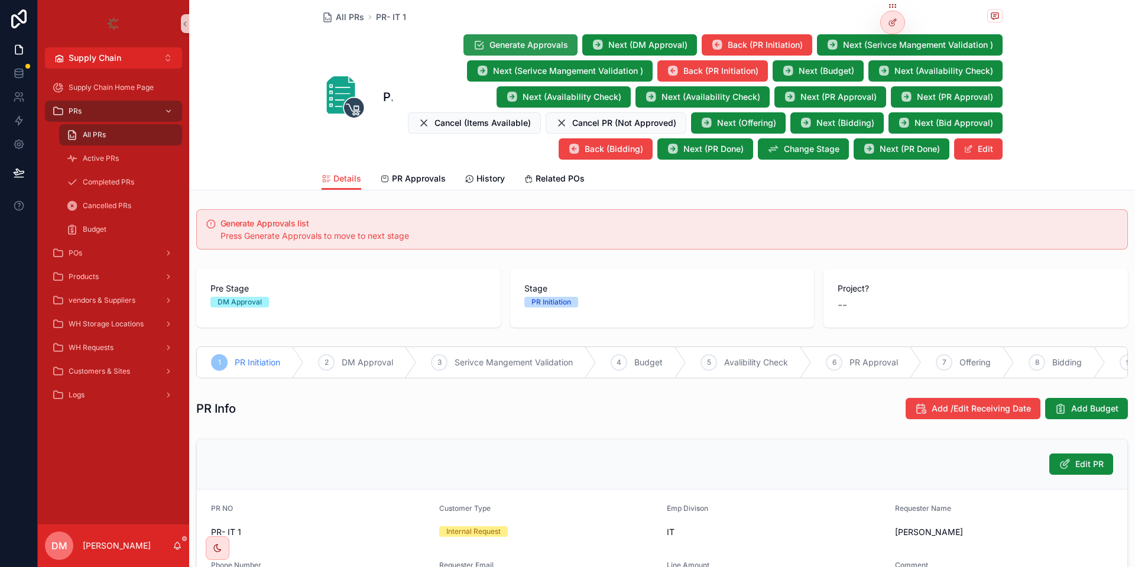
click at [512, 41] on span "Generate Approvals" at bounding box center [528, 45] width 79 height 12
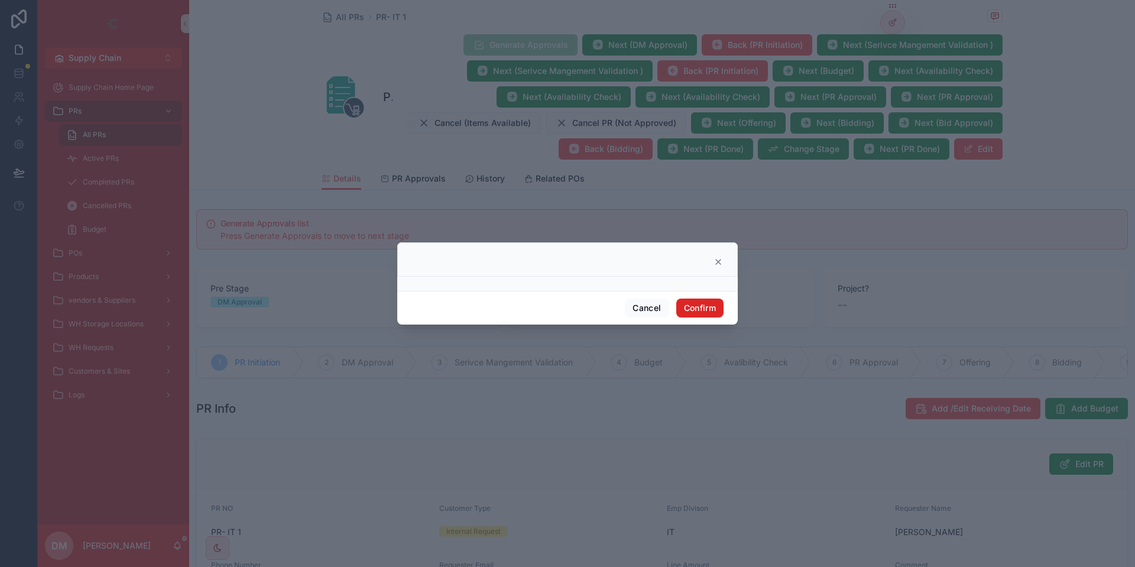
click at [712, 307] on button "Confirm" at bounding box center [699, 307] width 47 height 19
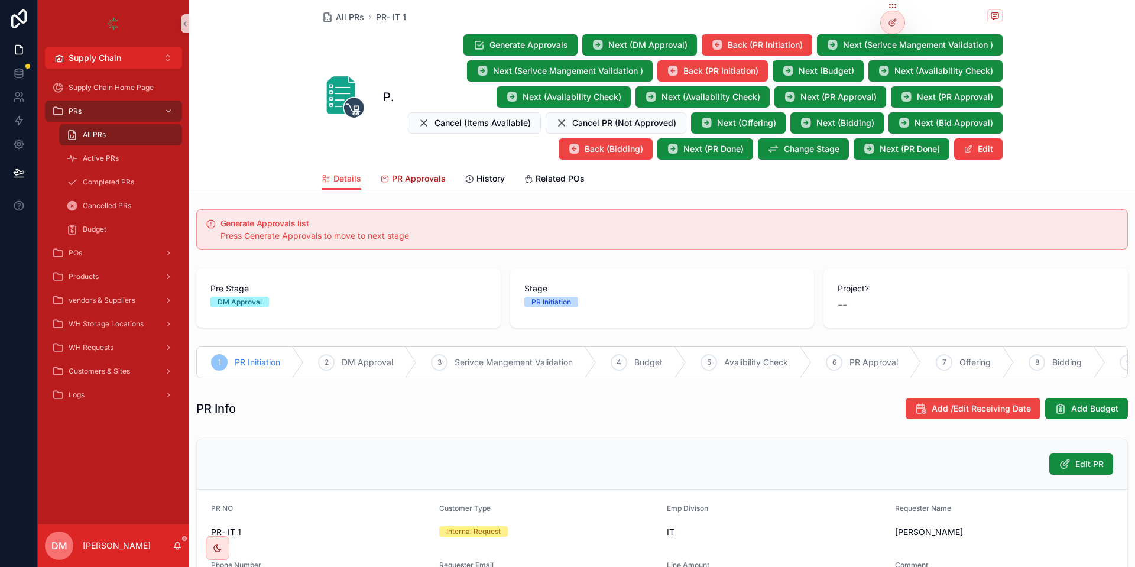
click at [402, 173] on span "PR Approvals" at bounding box center [419, 179] width 54 height 12
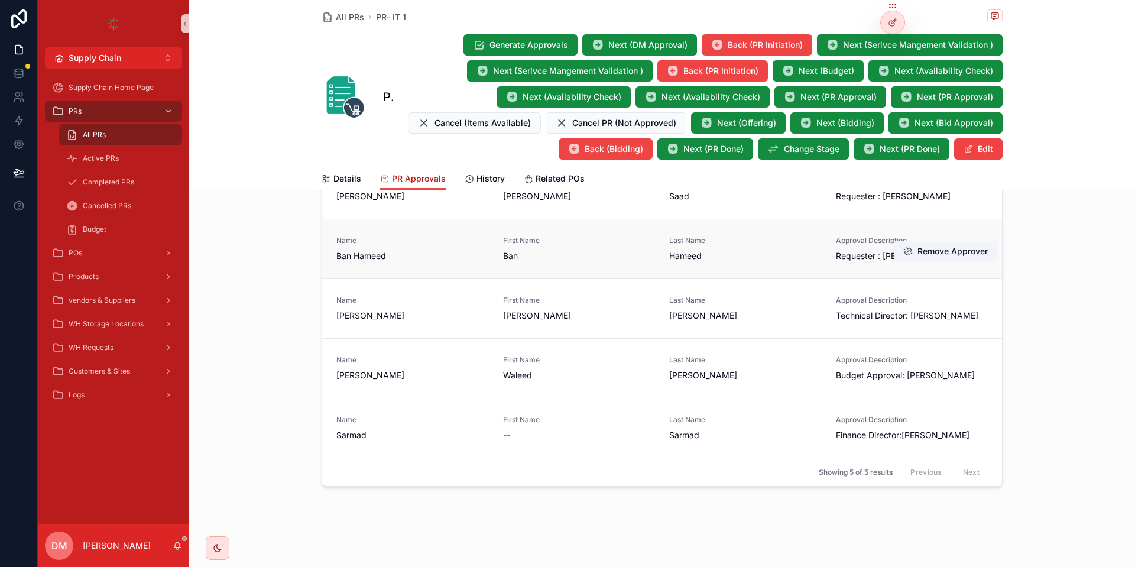
scroll to position [9, 0]
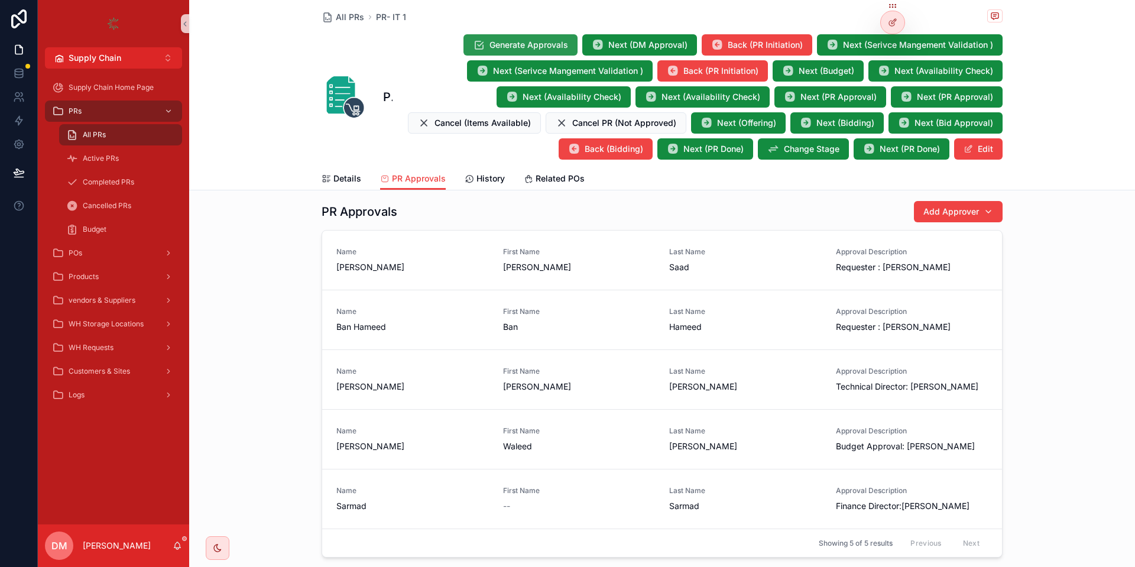
click at [534, 38] on button "Generate Approvals" at bounding box center [520, 44] width 114 height 21
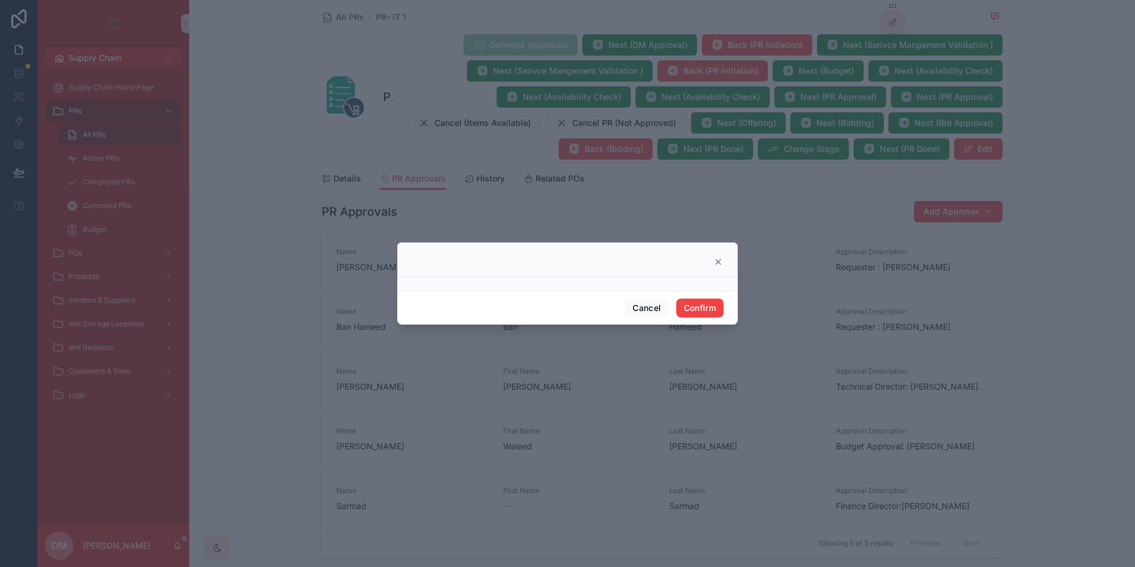
click at [691, 318] on div "Cancel Confirm" at bounding box center [567, 308] width 340 height 34
click at [695, 309] on button "Confirm" at bounding box center [699, 307] width 47 height 19
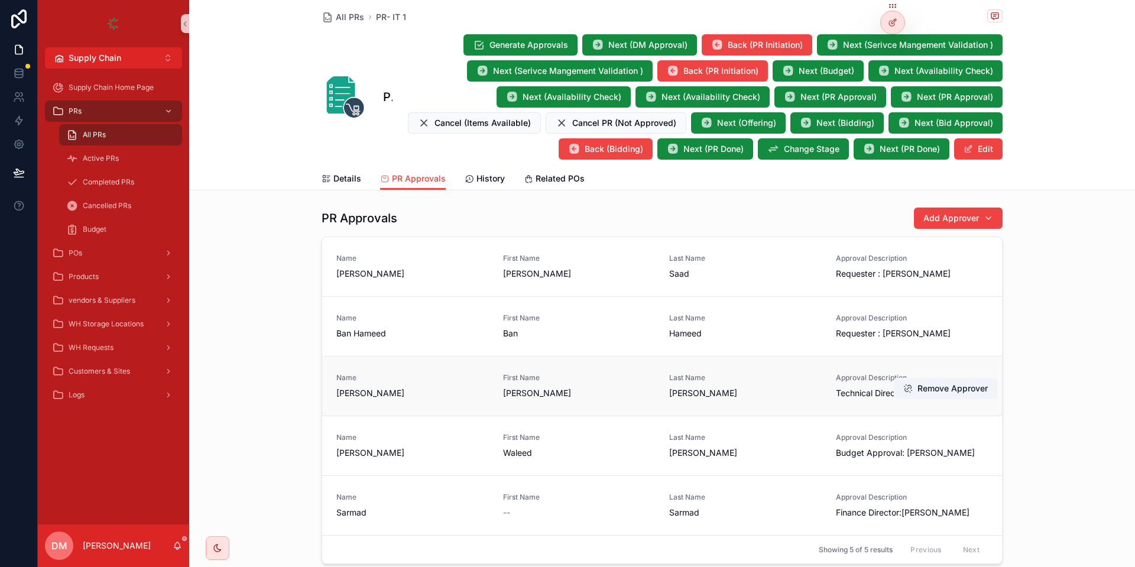
scroll to position [0, 0]
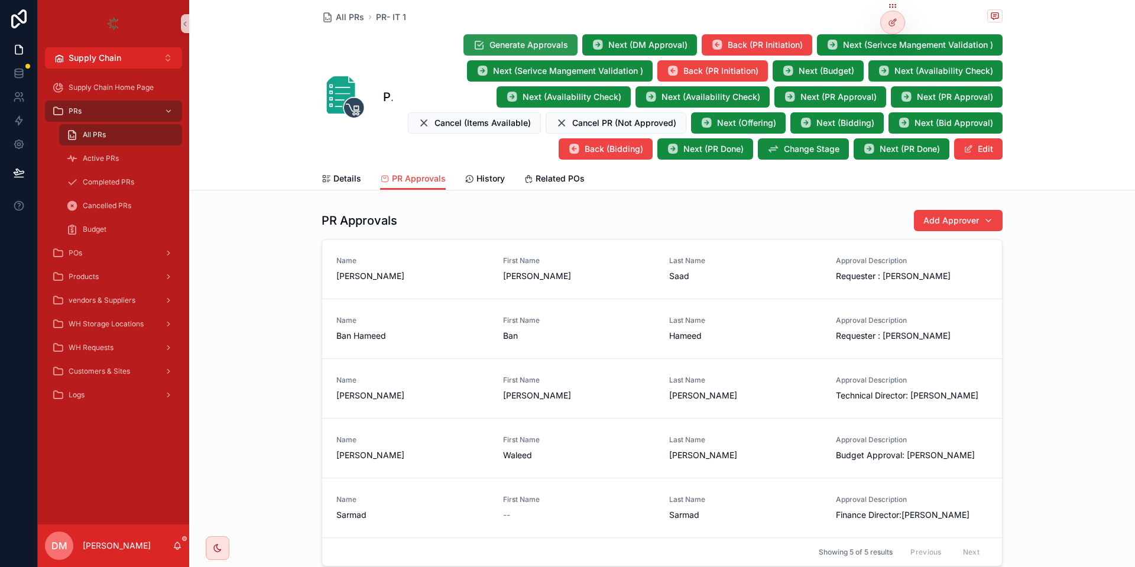
click at [540, 40] on span "Generate Approvals" at bounding box center [528, 45] width 79 height 12
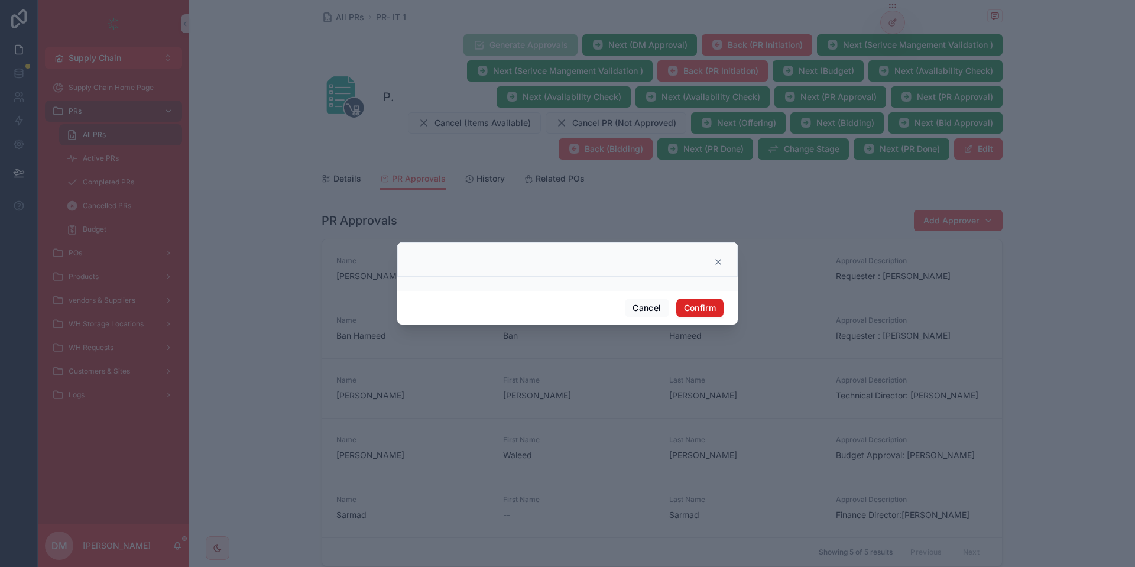
click at [709, 309] on button "Confirm" at bounding box center [699, 307] width 47 height 19
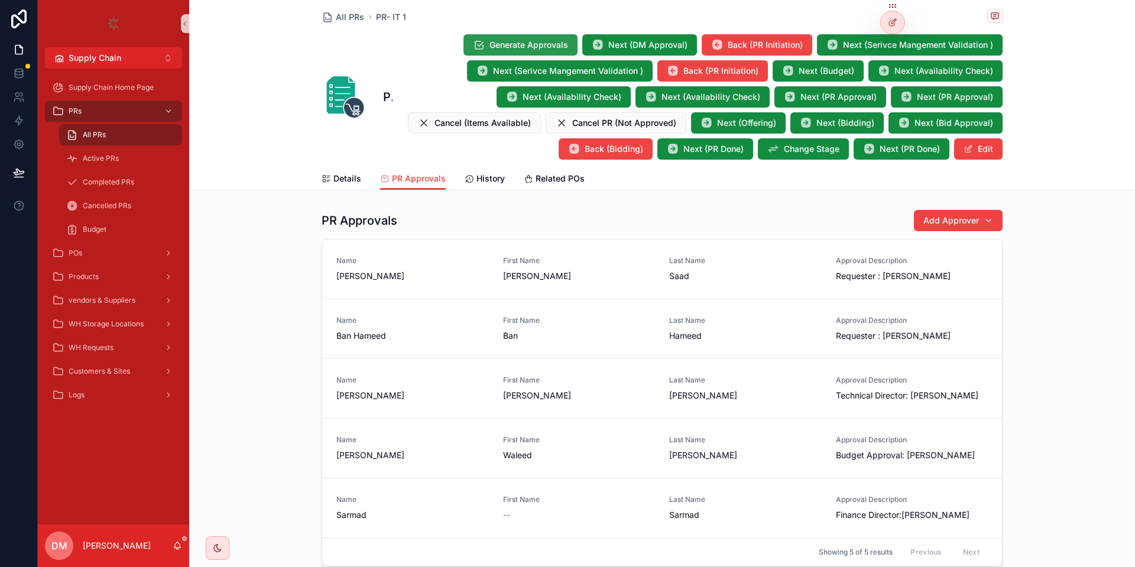
click at [496, 41] on span "Generate Approvals" at bounding box center [528, 45] width 79 height 12
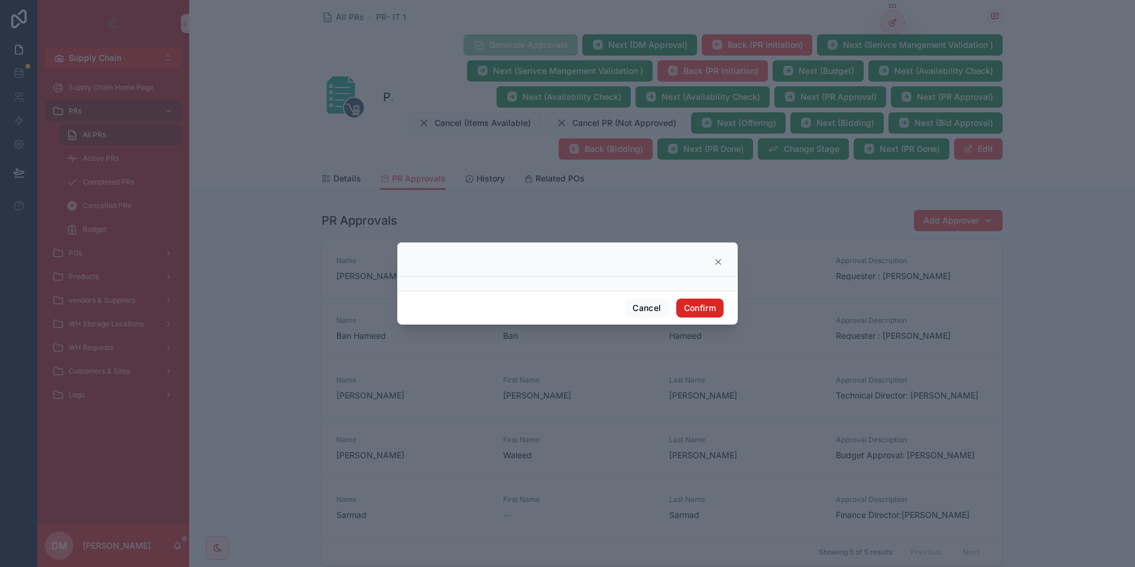
click at [701, 317] on button "Confirm" at bounding box center [699, 307] width 47 height 19
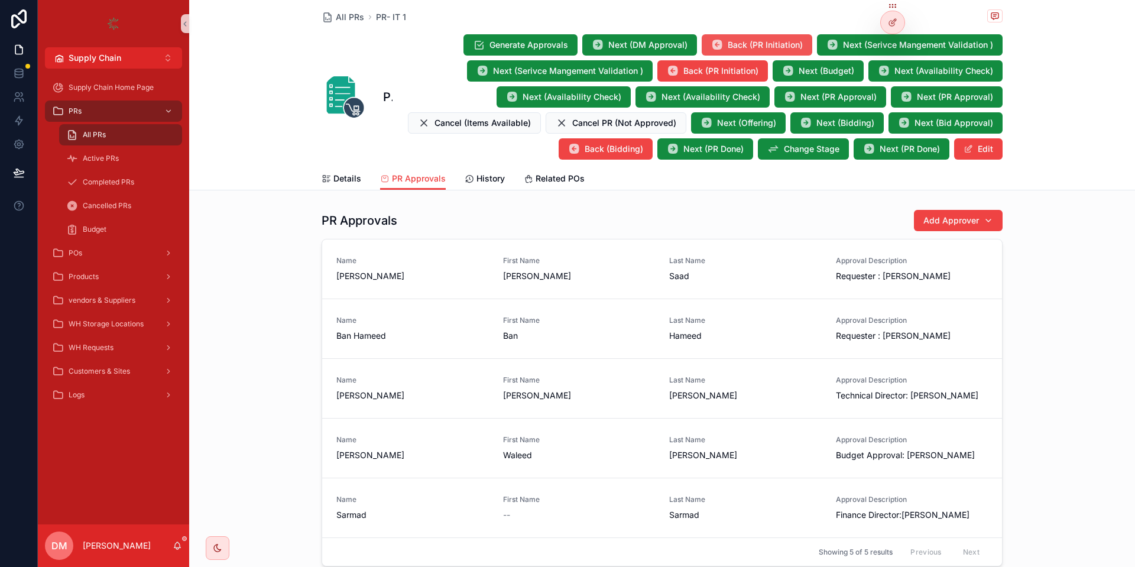
click at [745, 36] on button "Back (PR Initiation)" at bounding box center [756, 44] width 111 height 21
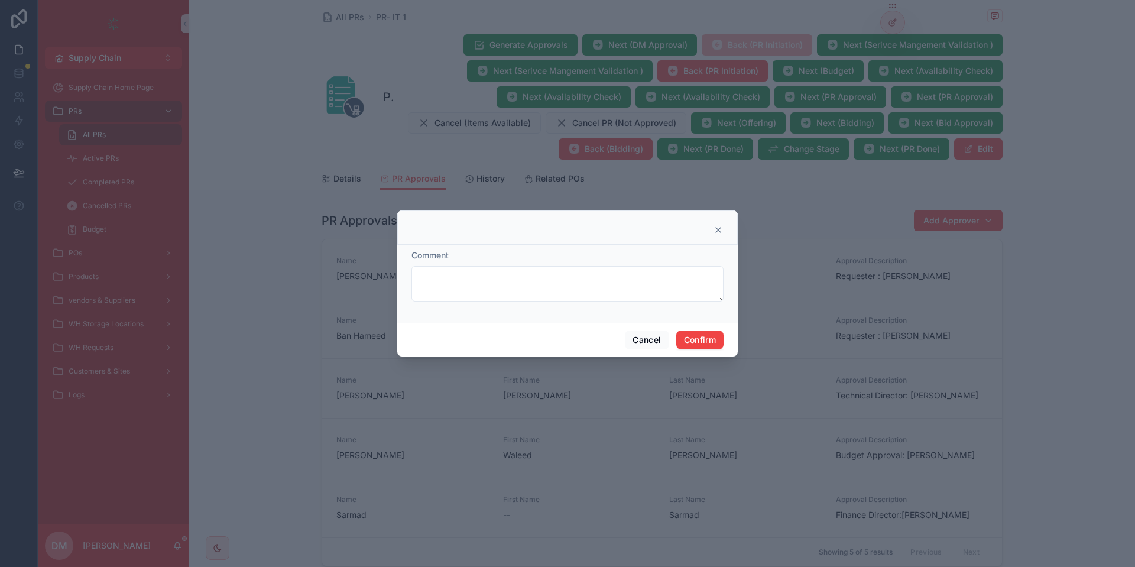
click at [691, 330] on div "Cancel Confirm" at bounding box center [567, 340] width 340 height 34
click at [696, 344] on button "Confirm" at bounding box center [699, 339] width 47 height 19
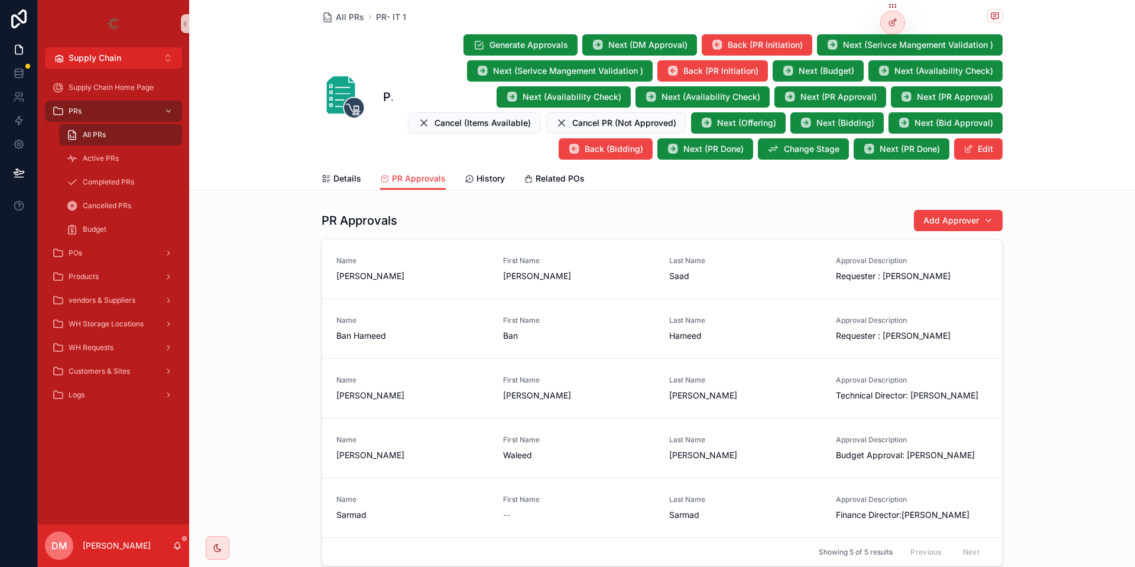
click at [542, 29] on div "All PRs PR- IT 1 PR- IT 1 Generate Approvals Next (DM Approval) Back (PR Initia…" at bounding box center [661, 83] width 681 height 167
click at [537, 35] on button "Generate Approvals" at bounding box center [520, 44] width 114 height 21
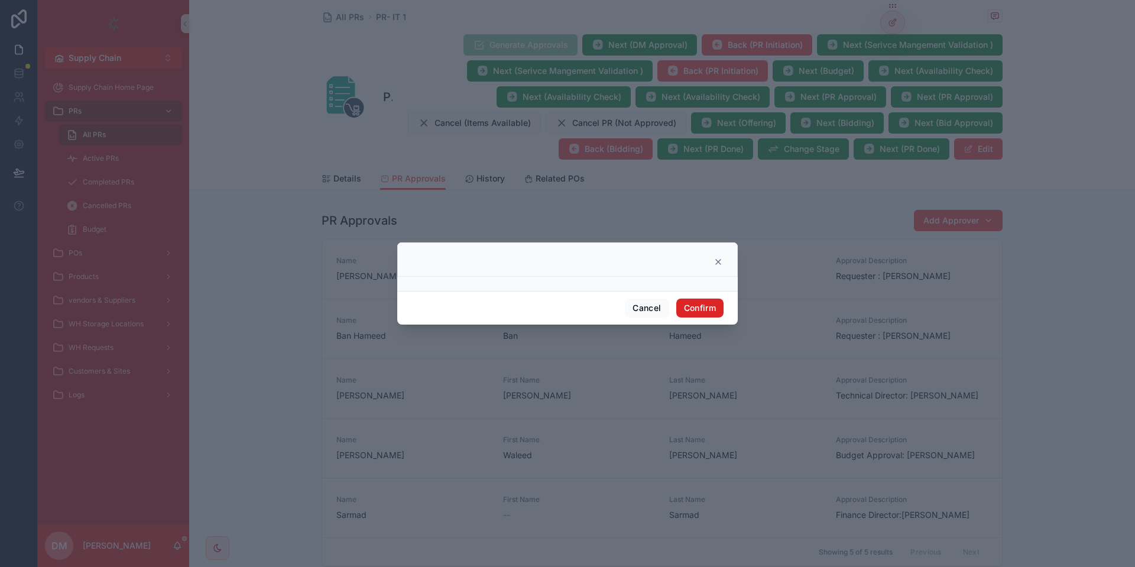
click at [696, 311] on button "Confirm" at bounding box center [699, 307] width 47 height 19
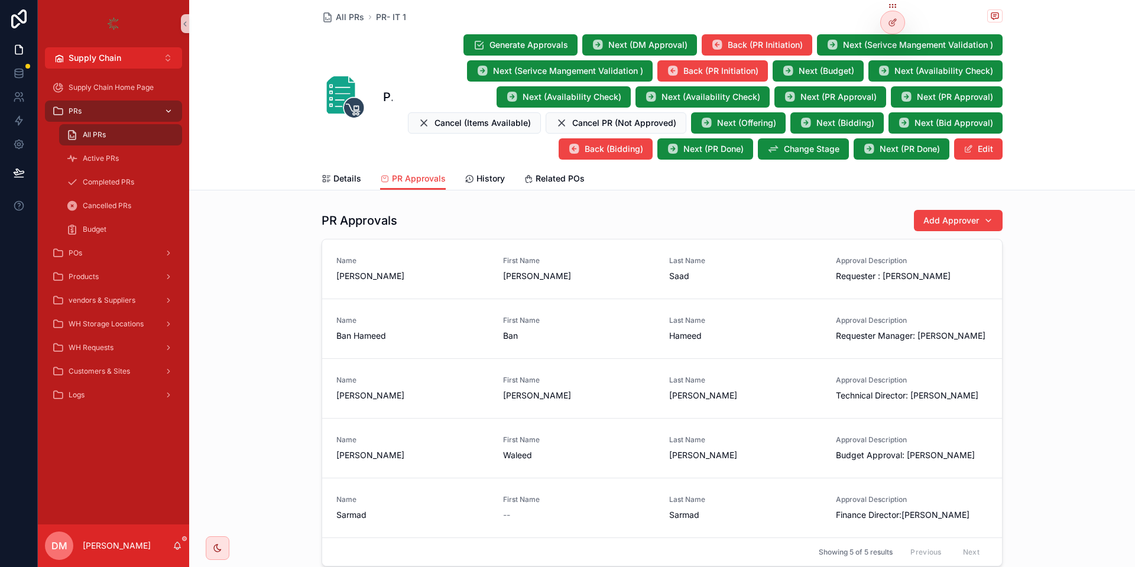
click at [111, 109] on div "PRs" at bounding box center [113, 111] width 123 height 19
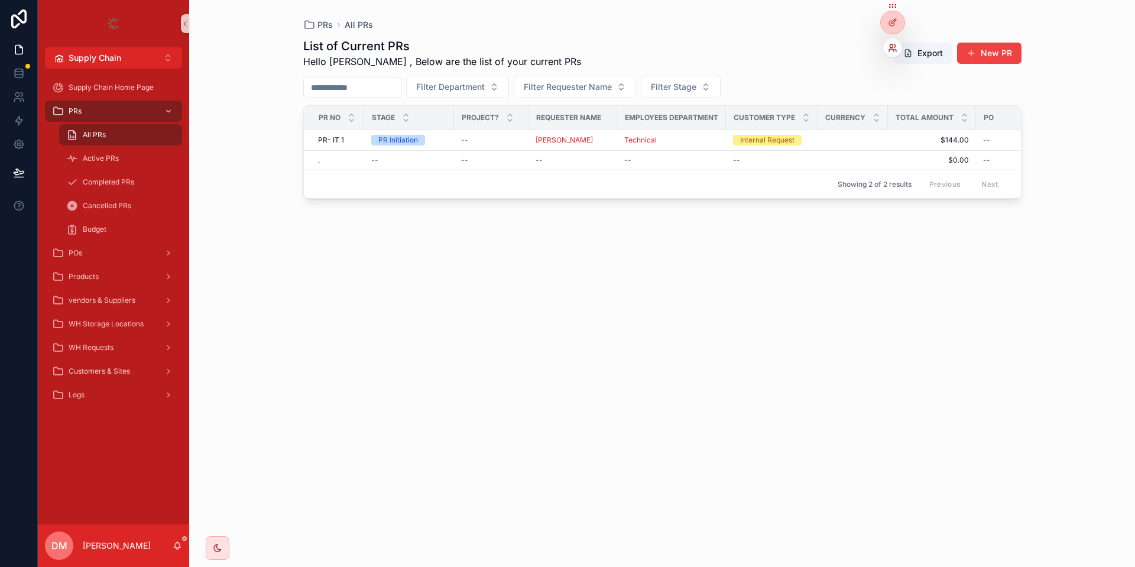
click at [889, 44] on icon at bounding box center [892, 47] width 9 height 9
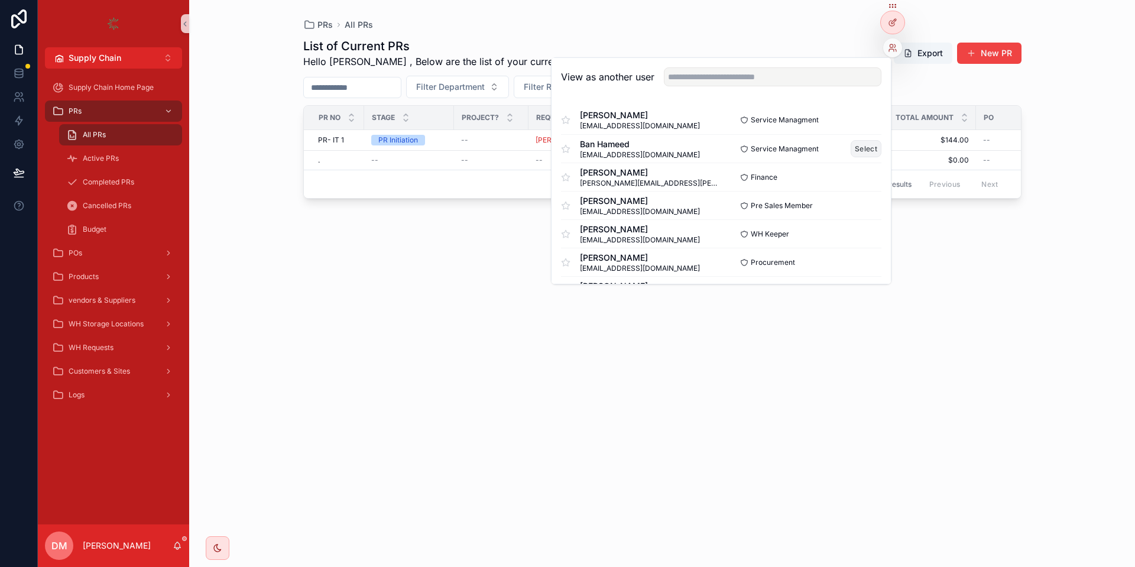
click at [866, 145] on button "Select" at bounding box center [865, 148] width 31 height 17
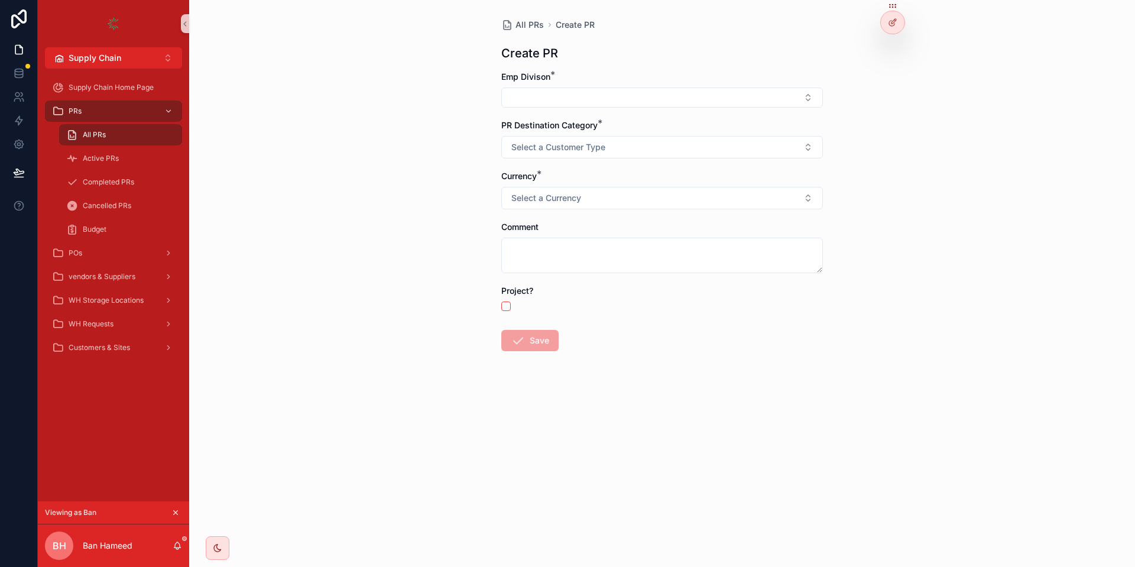
click at [522, 81] on span "Emp Divison" at bounding box center [525, 77] width 49 height 10
click at [523, 97] on button "Select Button" at bounding box center [661, 97] width 321 height 20
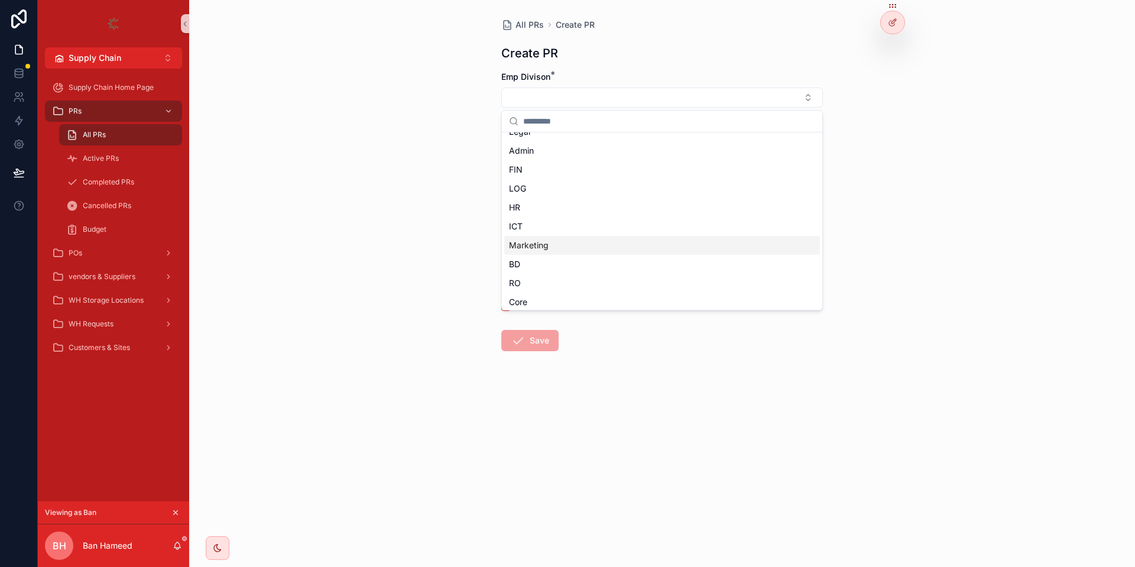
scroll to position [71, 0]
click at [547, 212] on div "ICT" at bounding box center [662, 205] width 316 height 19
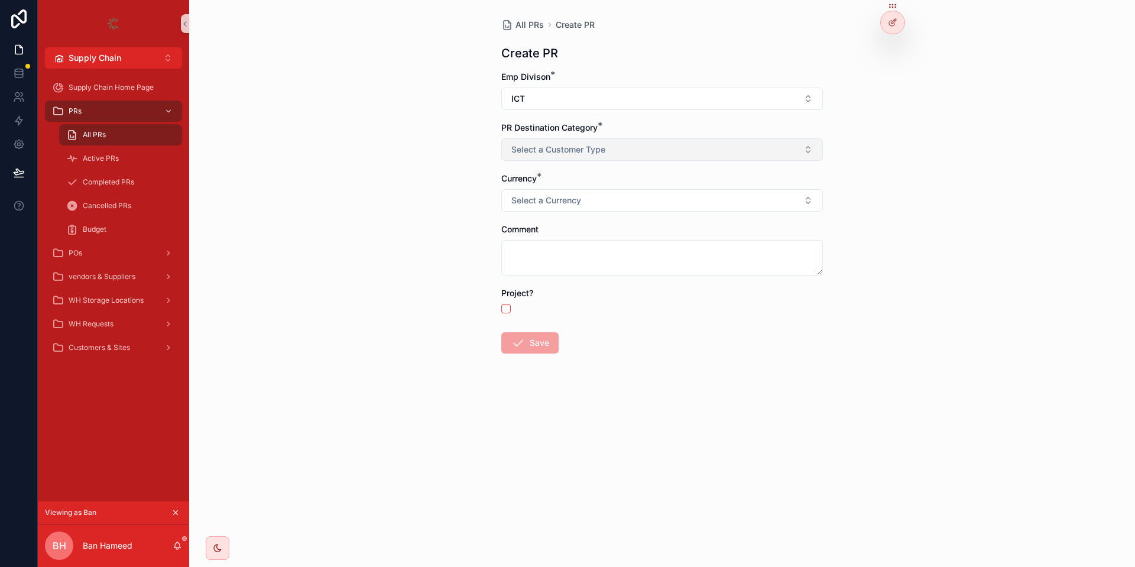
click at [565, 157] on button "Select a Customer Type" at bounding box center [661, 149] width 321 height 22
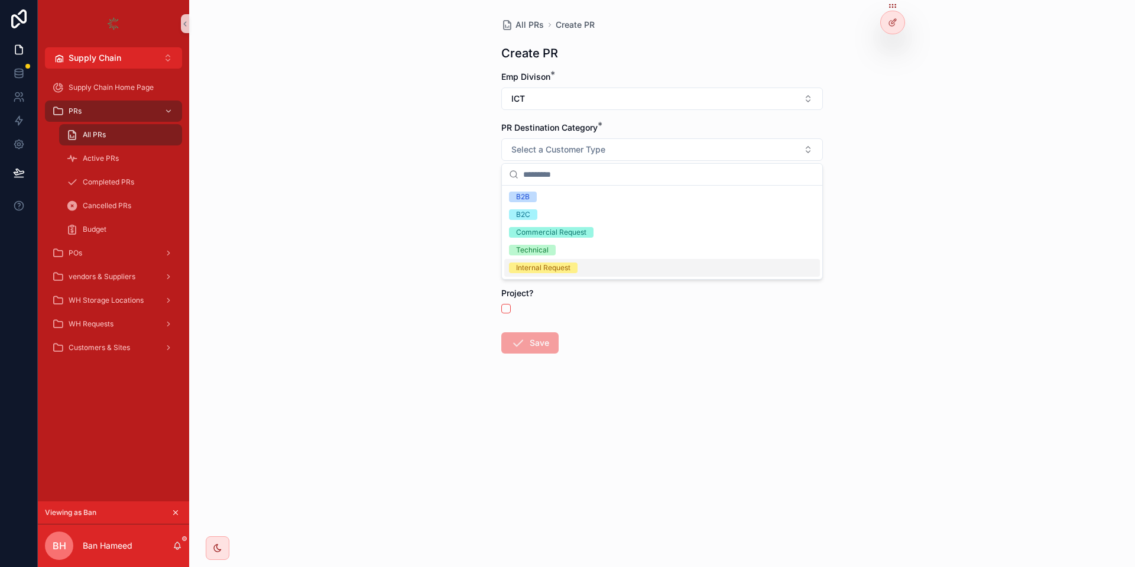
click at [544, 265] on div "Internal Request" at bounding box center [543, 267] width 54 height 11
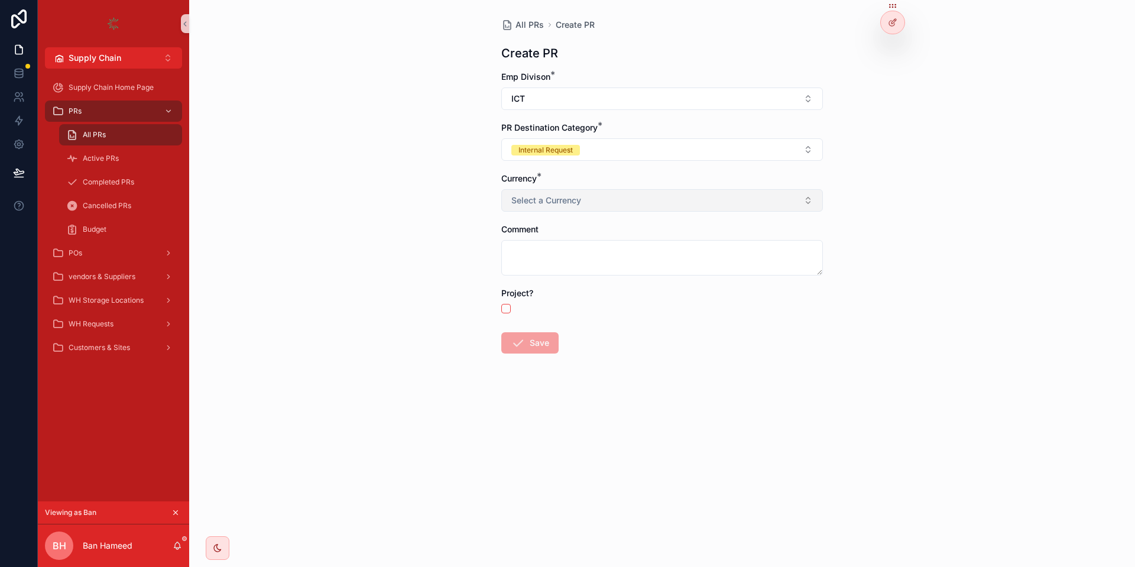
click at [579, 197] on span "Select a Currency" at bounding box center [546, 200] width 70 height 12
click at [584, 241] on div "USD" at bounding box center [662, 248] width 316 height 18
click at [538, 357] on form "Emp Divison * ICT PR Destination Category * Internal Request Currency * USD Com…" at bounding box center [661, 250] width 321 height 358
click at [542, 343] on button "Save" at bounding box center [529, 342] width 57 height 21
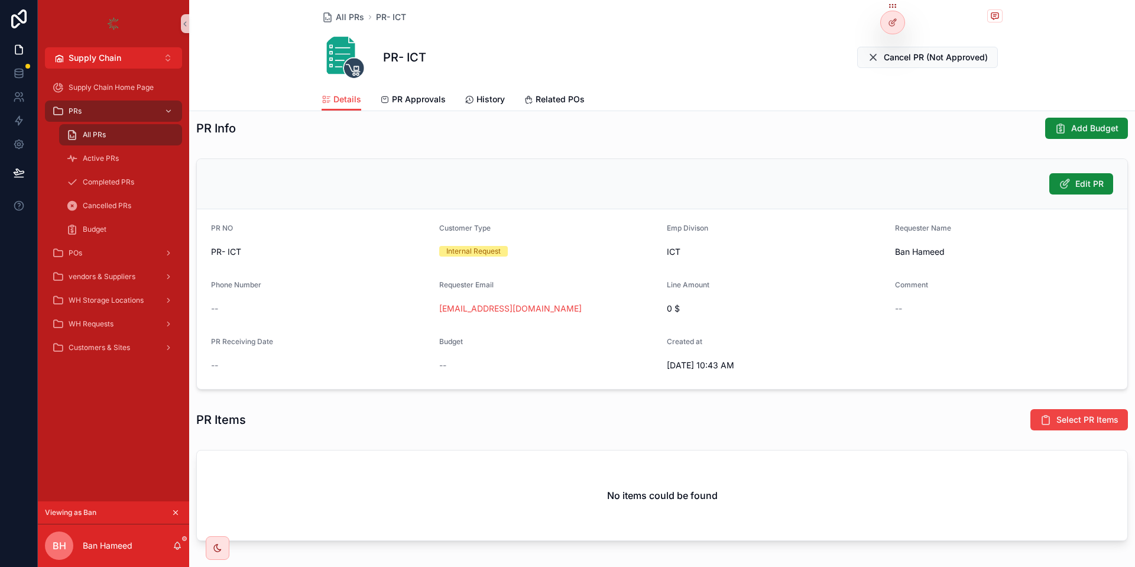
scroll to position [213, 0]
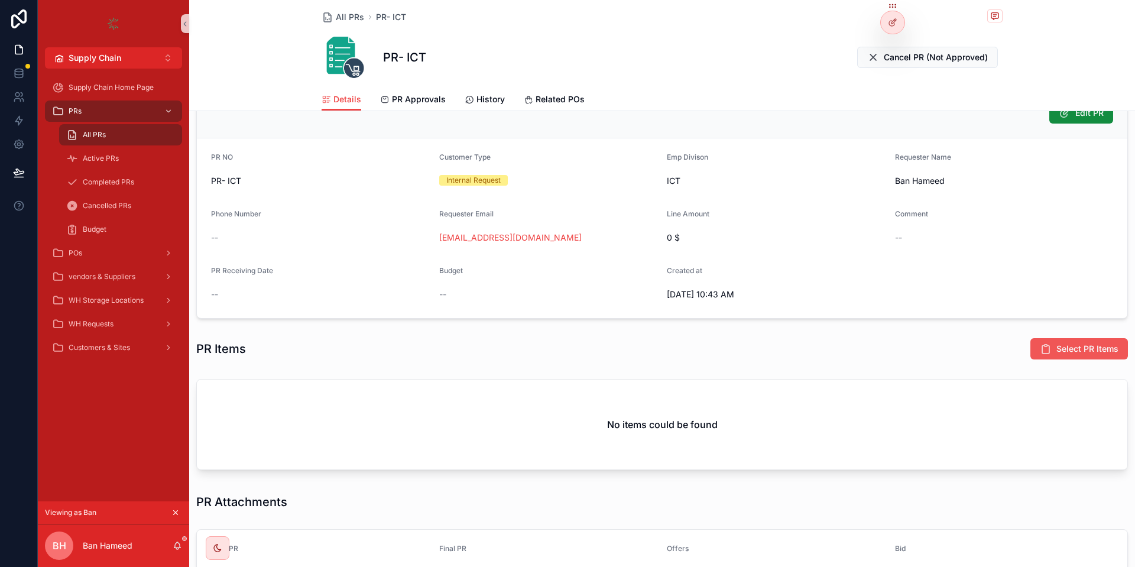
click at [1062, 343] on span "Select PR Items" at bounding box center [1087, 349] width 62 height 12
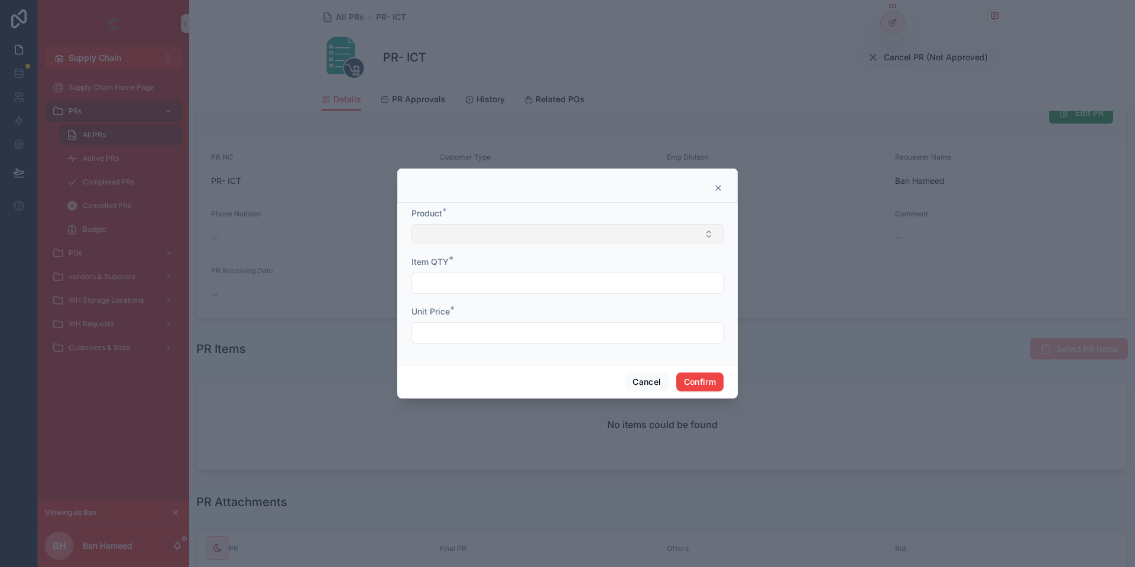
drag, startPoint x: 569, startPoint y: 221, endPoint x: 549, endPoint y: 239, distance: 26.8
click at [566, 221] on div "Product *" at bounding box center [567, 225] width 312 height 37
click at [548, 242] on button "Select Button" at bounding box center [567, 234] width 312 height 20
type input "*"
type input "*******"
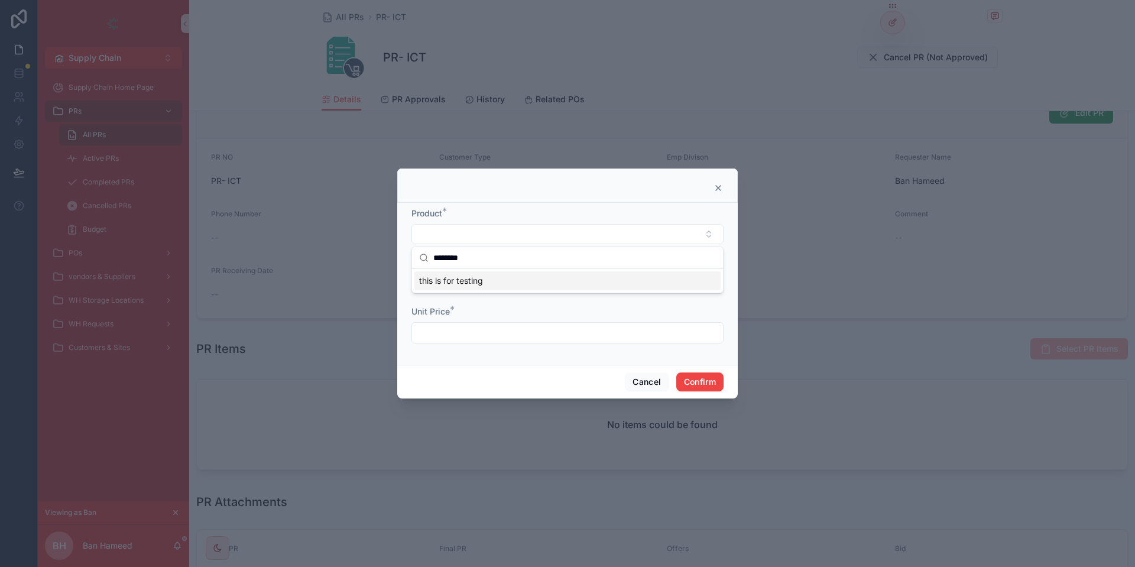
click at [470, 281] on span "this is for testing" at bounding box center [451, 281] width 64 height 12
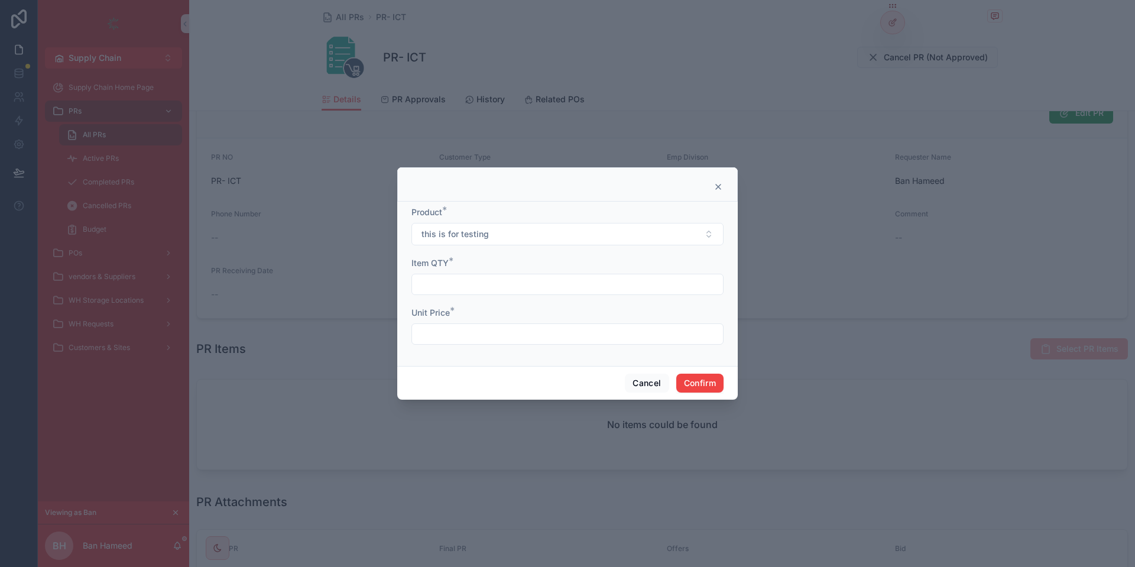
click at [470, 281] on input "text" at bounding box center [567, 284] width 311 height 17
type input "**"
drag, startPoint x: 449, startPoint y: 321, endPoint x: 444, endPoint y: 332, distance: 10.9
click at [445, 328] on div "Unit Price *" at bounding box center [567, 326] width 312 height 38
click at [444, 332] on input "text" at bounding box center [567, 334] width 311 height 17
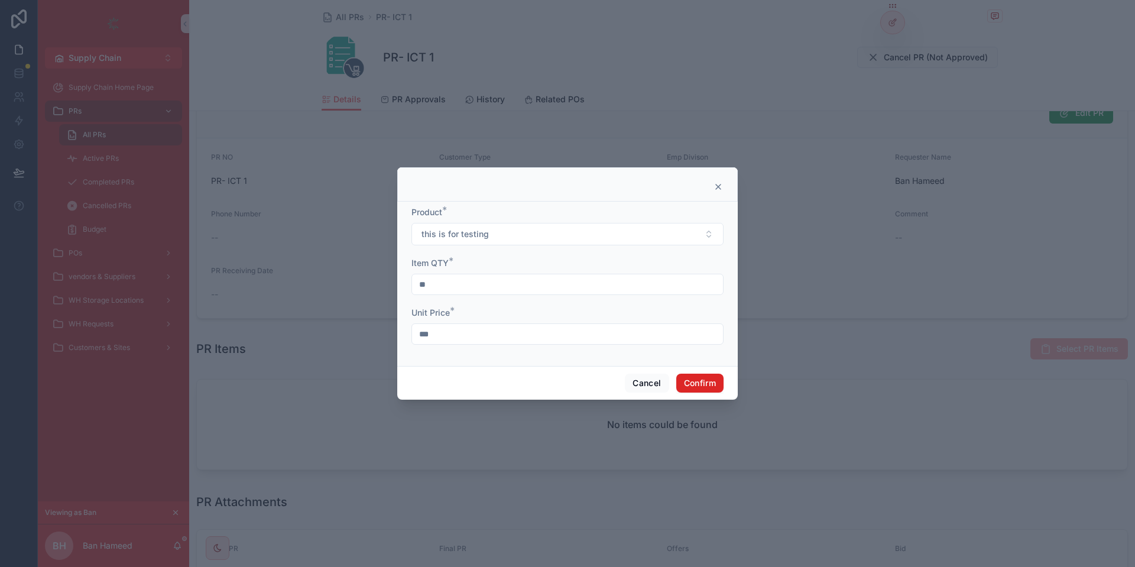
type input "***"
click at [716, 382] on button "Confirm" at bounding box center [699, 382] width 47 height 19
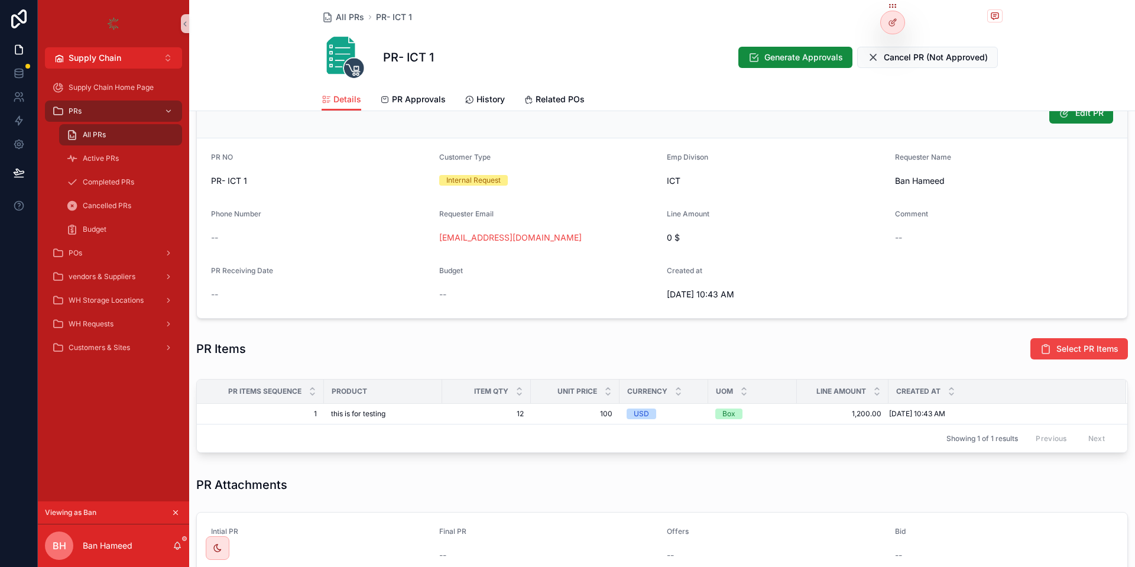
scroll to position [362, 0]
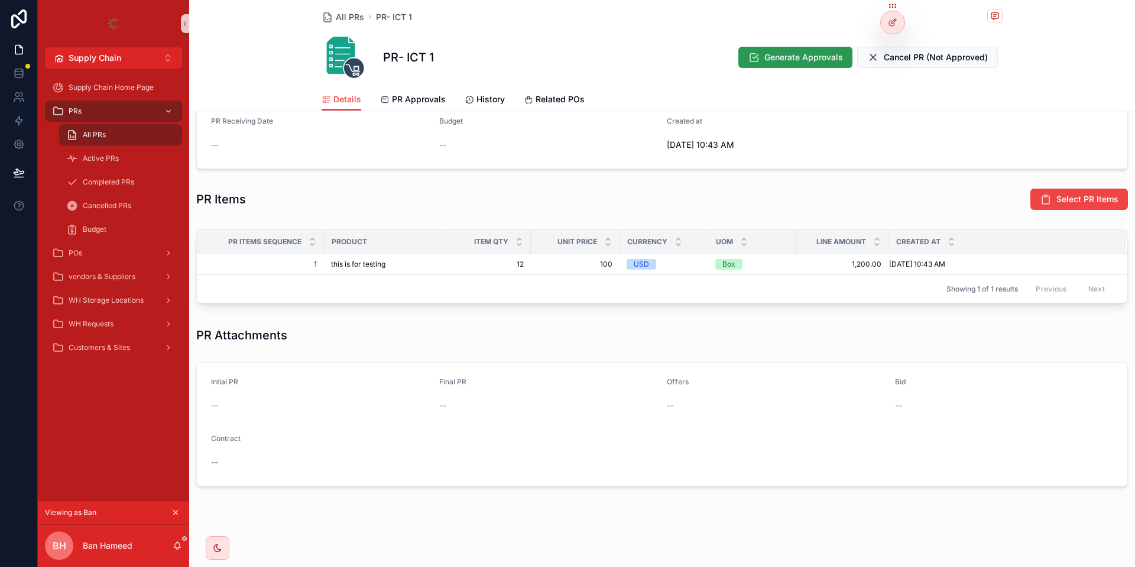
click at [787, 54] on span "Generate Approvals" at bounding box center [803, 57] width 79 height 12
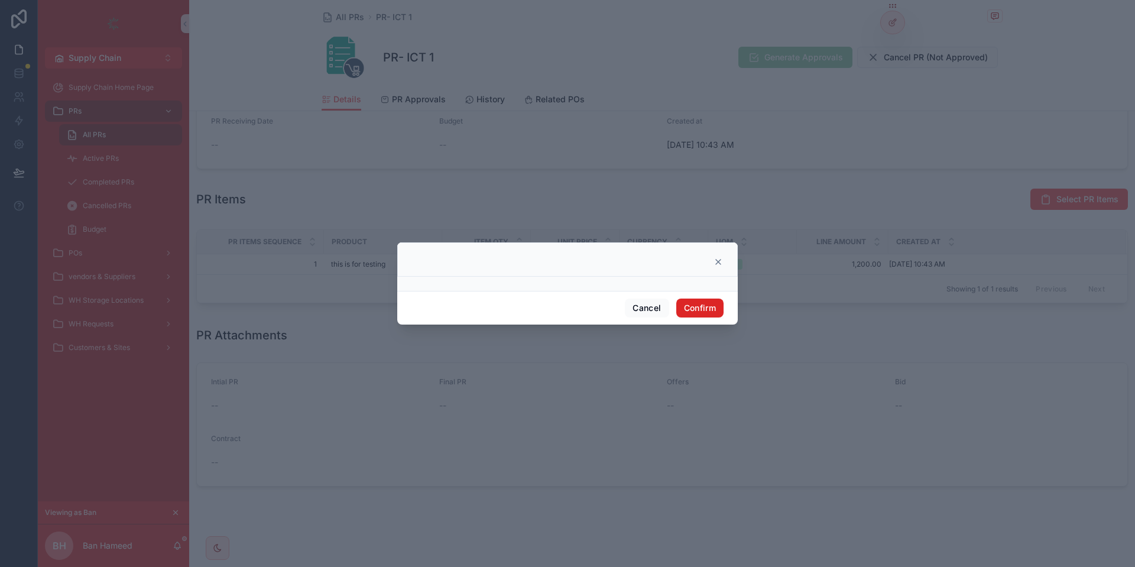
click at [717, 299] on button "Confirm" at bounding box center [699, 307] width 47 height 19
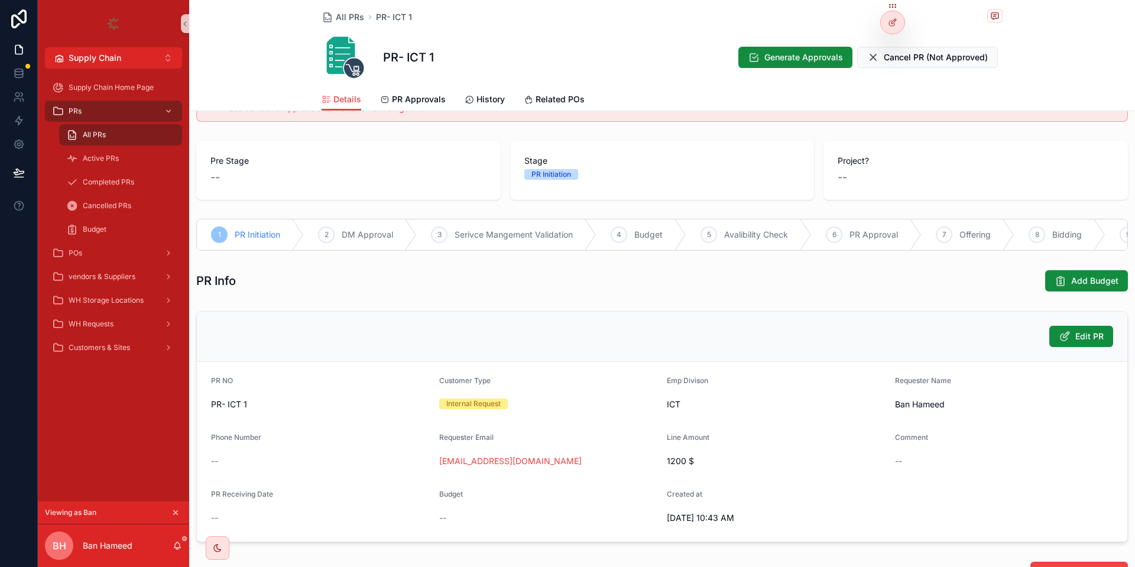
scroll to position [0, 0]
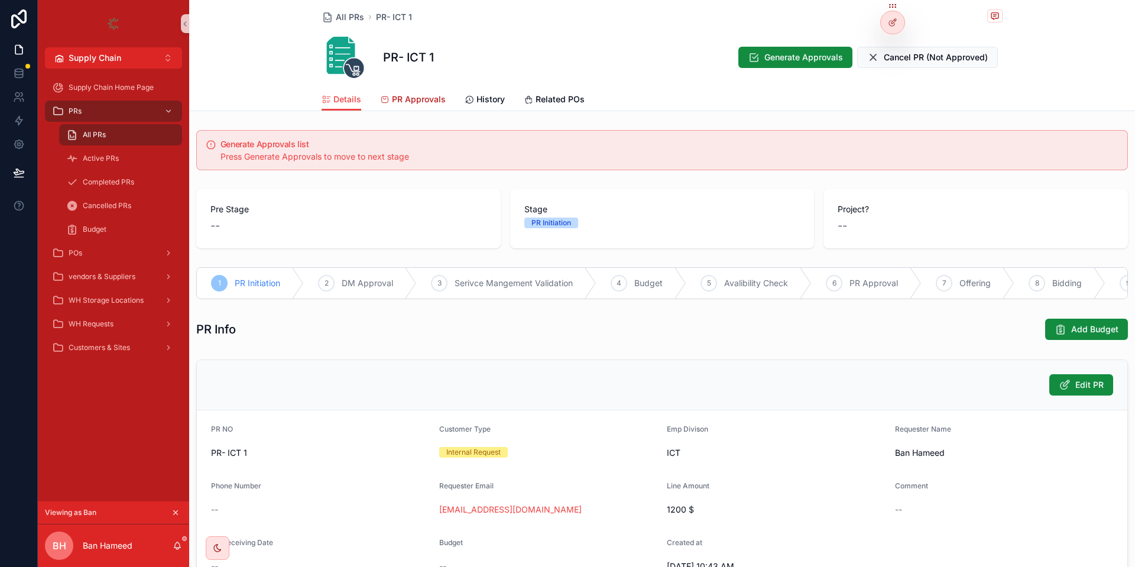
click at [407, 95] on span "PR Approvals" at bounding box center [419, 99] width 54 height 12
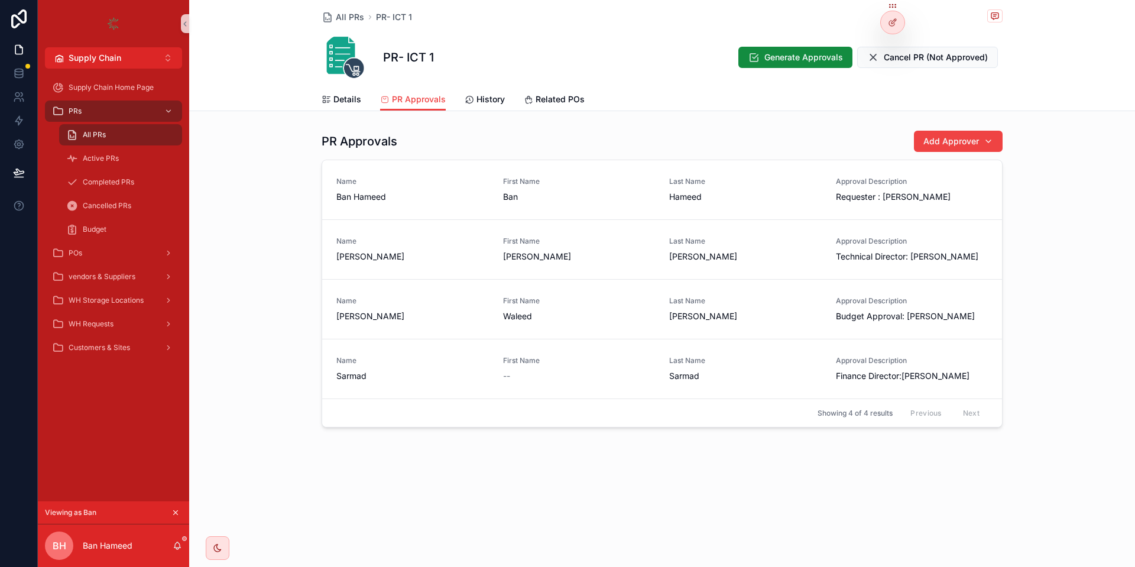
click at [161, 129] on div "All PRs" at bounding box center [120, 134] width 109 height 19
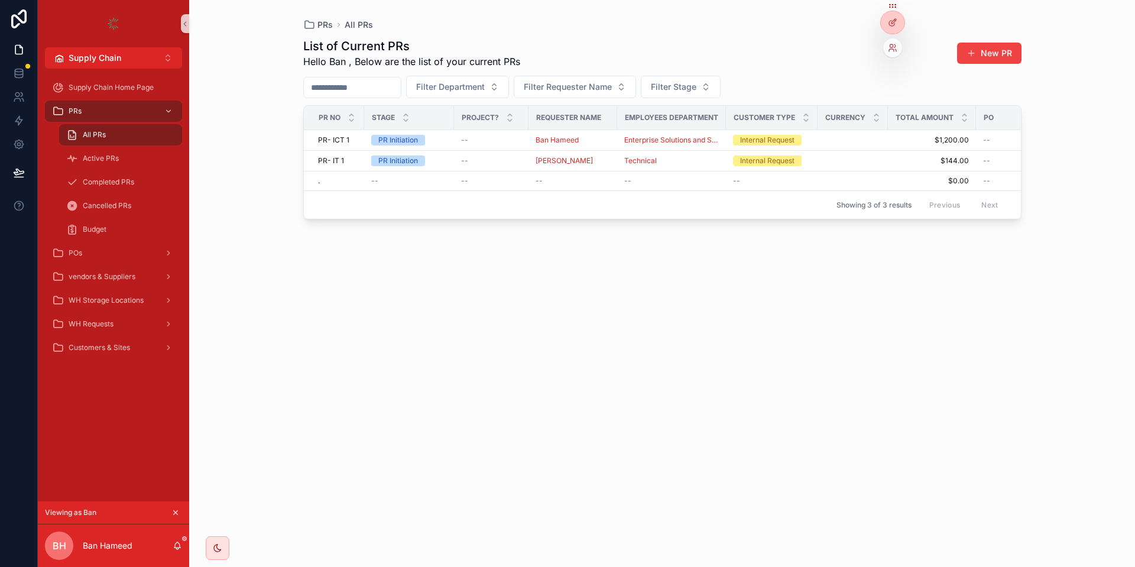
click at [891, 43] on div at bounding box center [892, 47] width 19 height 19
click at [905, 47] on div "List of Current PRs Hello Ban , Below are the list of your current PRs New PR" at bounding box center [662, 53] width 718 height 31
click at [892, 46] on icon at bounding box center [890, 45] width 3 height 3
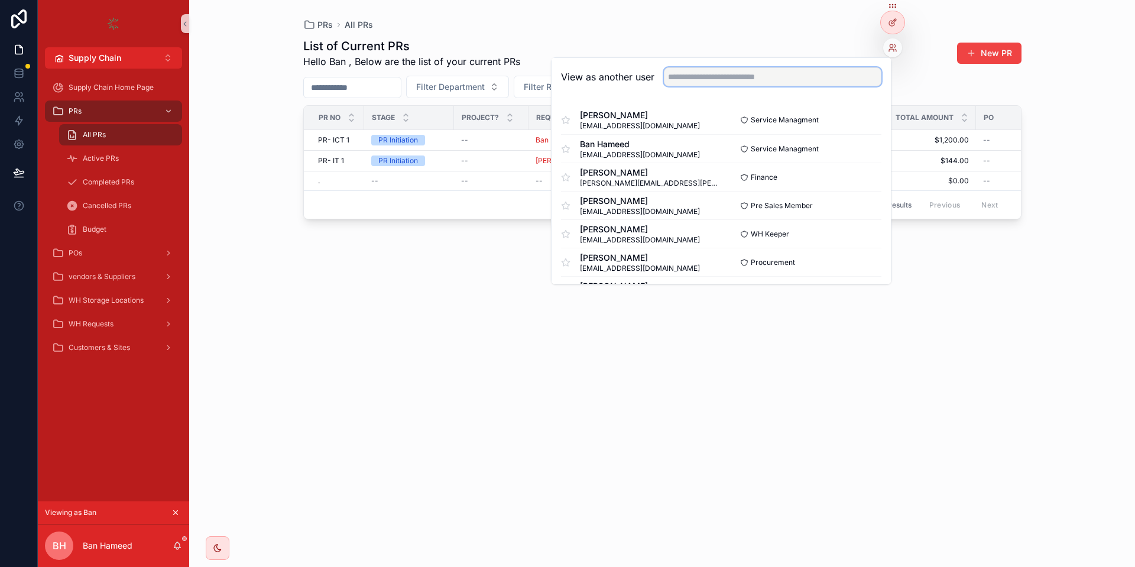
click at [847, 76] on input "text" at bounding box center [772, 76] width 217 height 19
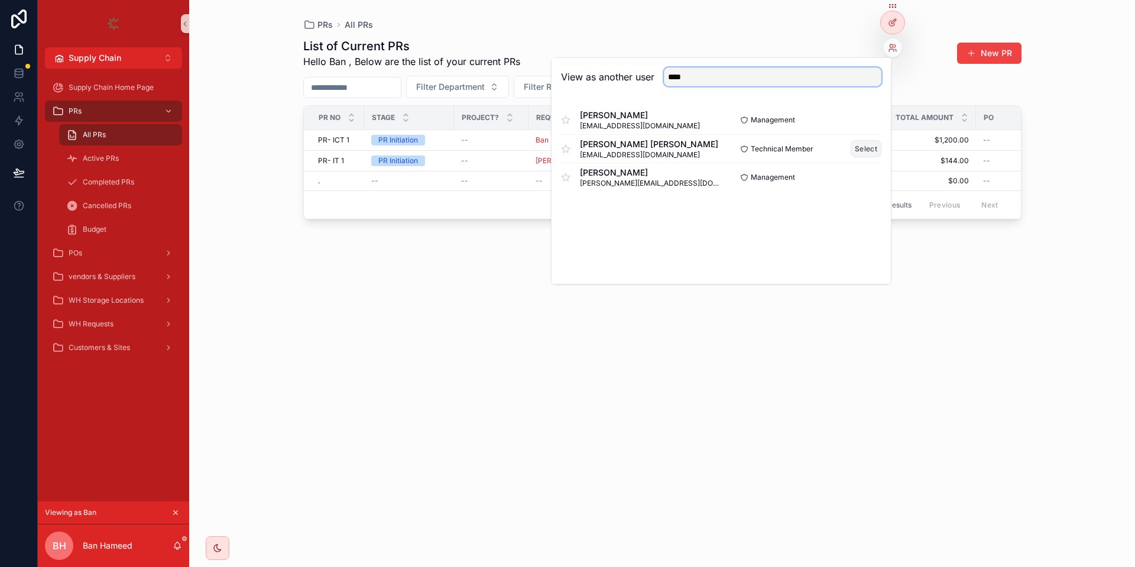
type input "****"
click at [864, 147] on button "Select" at bounding box center [865, 148] width 31 height 17
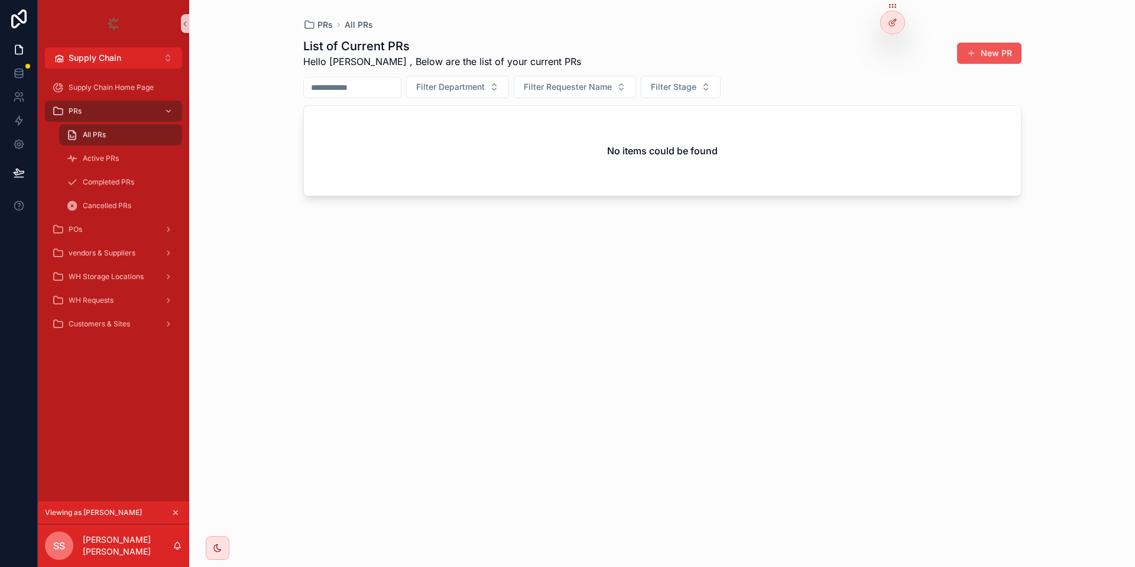
click at [977, 54] on button "New PR" at bounding box center [989, 53] width 64 height 21
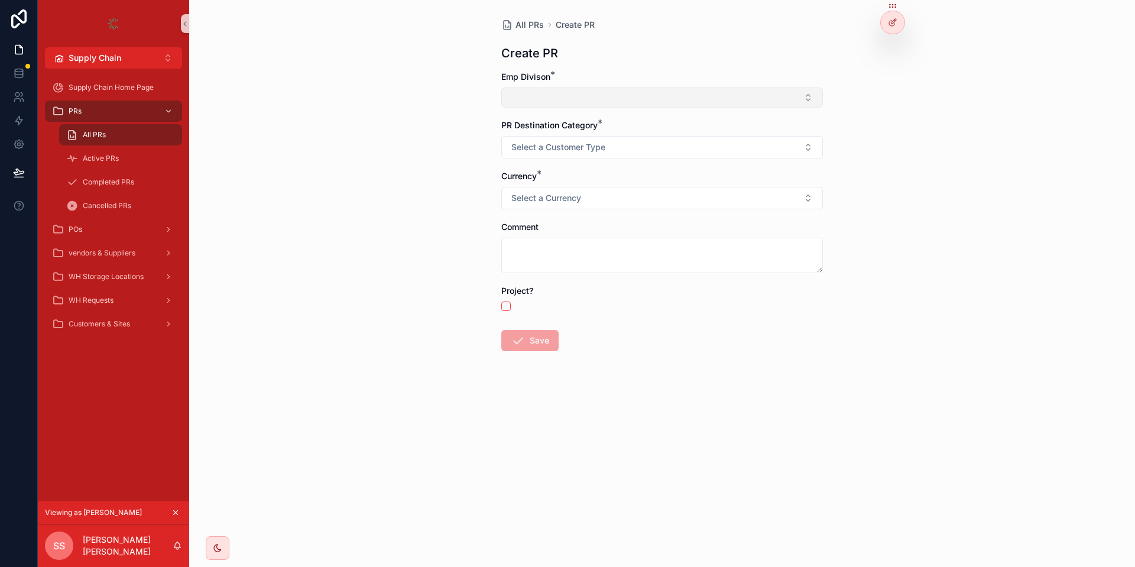
click at [758, 96] on button "Select Button" at bounding box center [661, 97] width 321 height 20
click at [648, 138] on div "RO" at bounding box center [662, 144] width 316 height 19
click at [588, 146] on span "Select a Customer Type" at bounding box center [558, 150] width 94 height 12
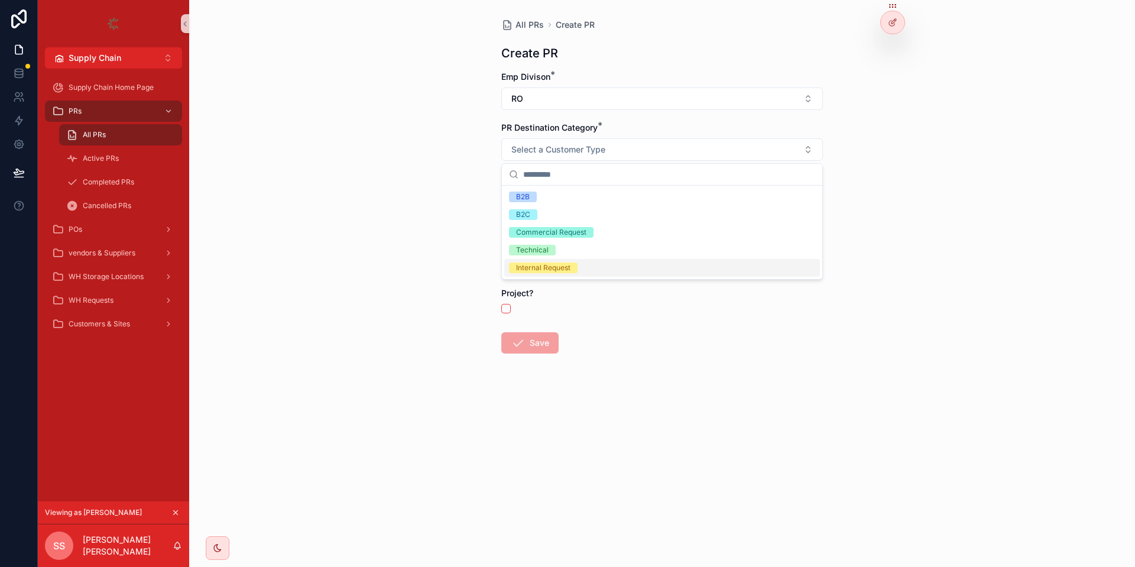
click at [566, 276] on div "Internal Request" at bounding box center [662, 268] width 316 height 18
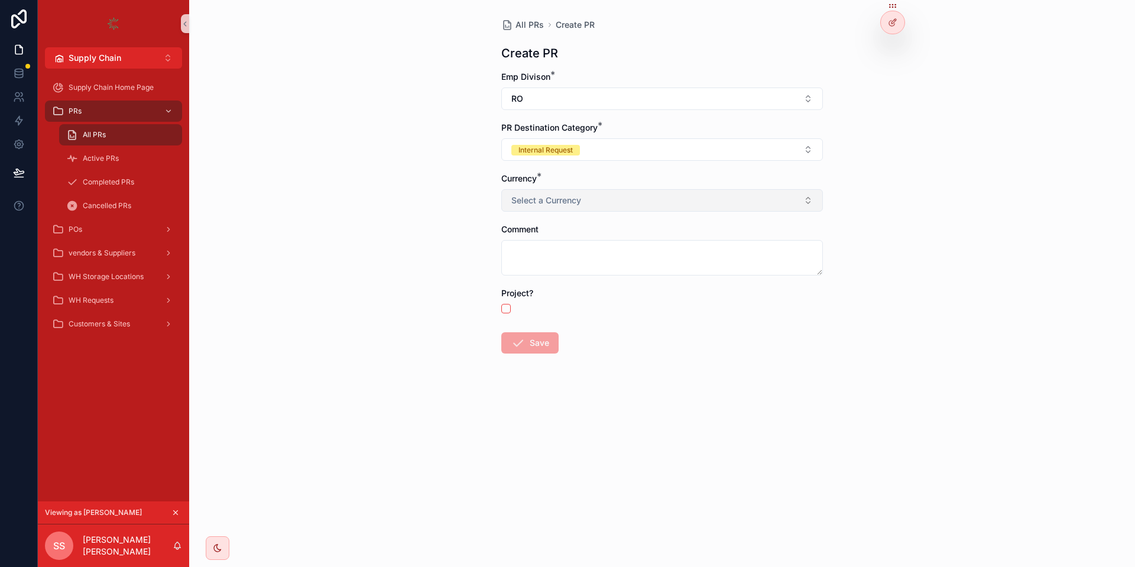
click at [567, 194] on button "Select a Currency" at bounding box center [661, 200] width 321 height 22
click at [557, 249] on div "USD" at bounding box center [662, 248] width 316 height 18
click at [535, 333] on button "Save" at bounding box center [529, 342] width 57 height 21
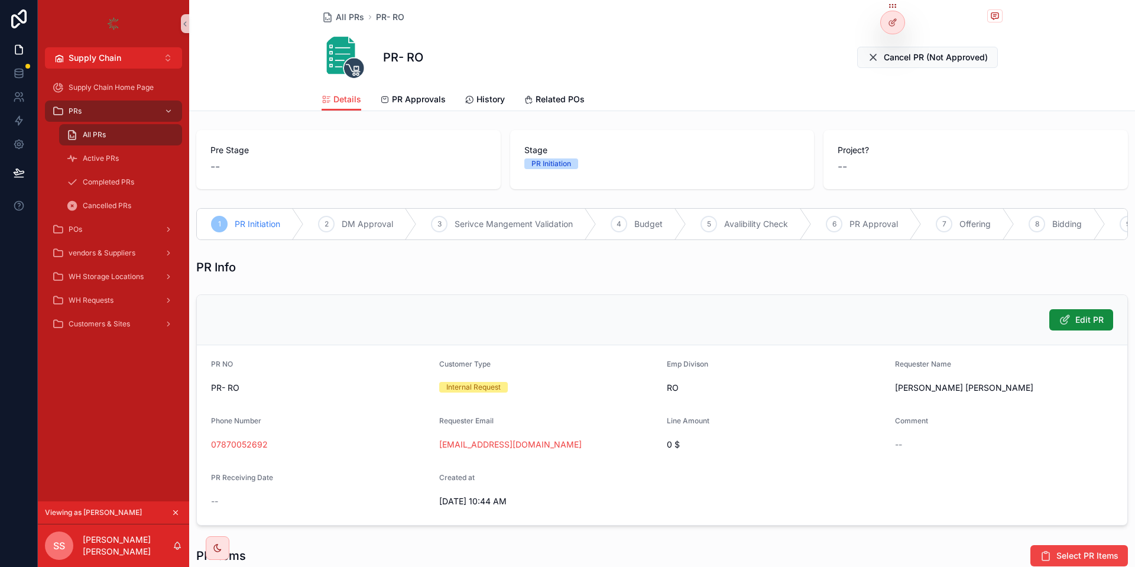
scroll to position [267, 0]
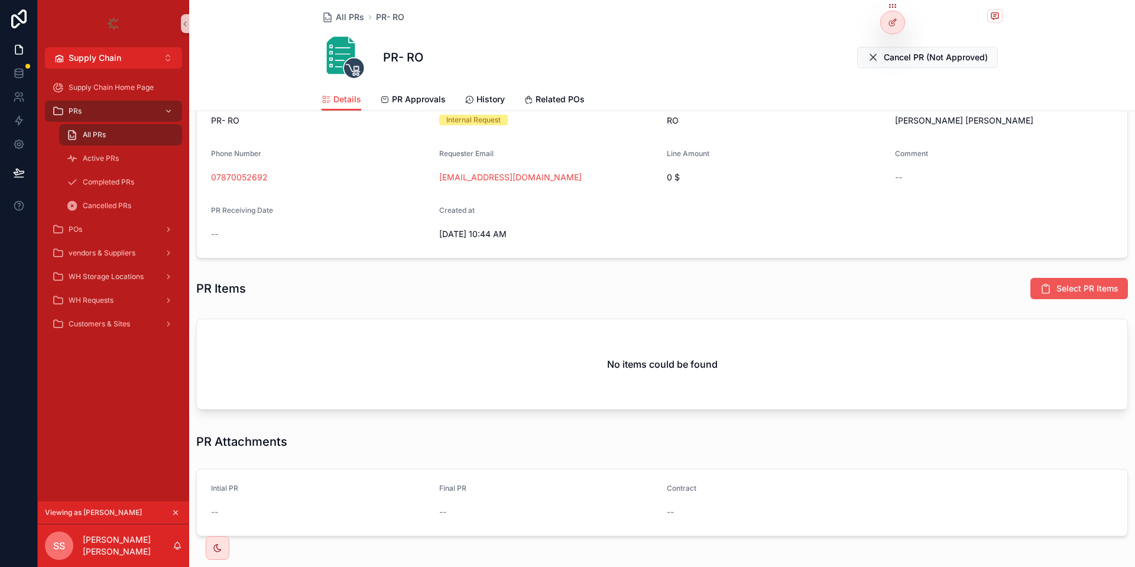
click at [1064, 284] on span "Select PR Items" at bounding box center [1087, 288] width 62 height 12
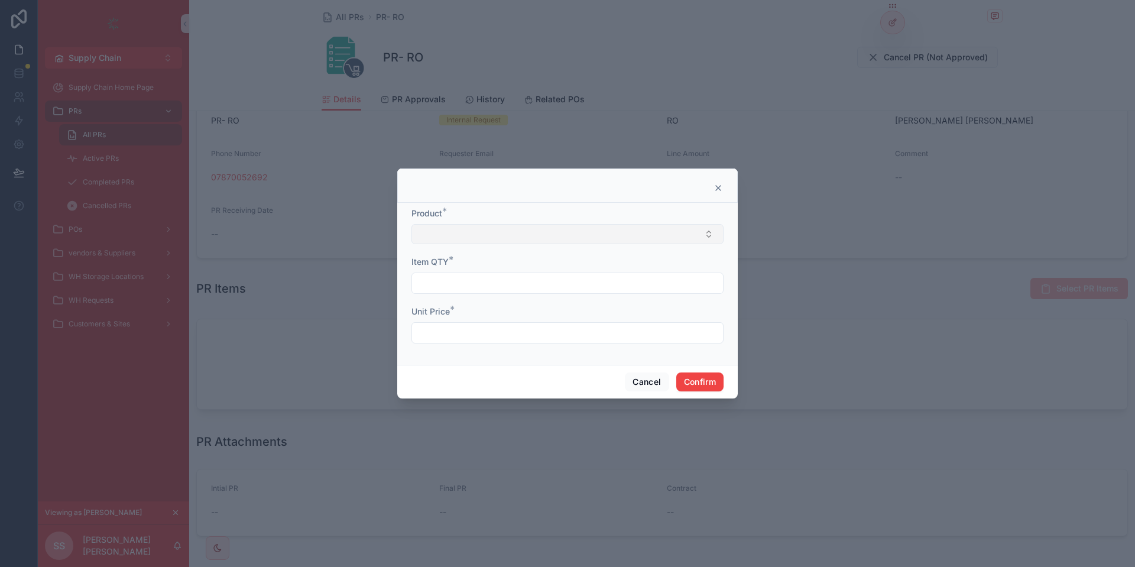
click at [653, 230] on button "Select Button" at bounding box center [567, 234] width 312 height 20
type input "****"
click at [460, 282] on span "this is for testing" at bounding box center [451, 281] width 64 height 12
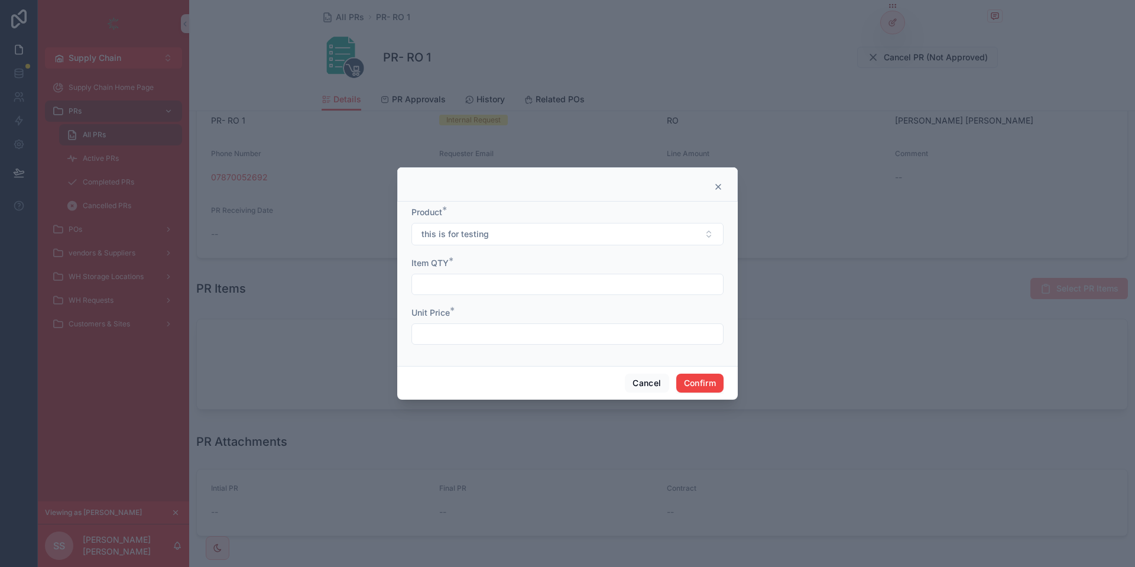
click at [462, 278] on input "text" at bounding box center [567, 284] width 311 height 17
click at [458, 288] on input "text" at bounding box center [567, 284] width 311 height 17
type input "**"
click at [473, 332] on input "text" at bounding box center [567, 334] width 311 height 17
type input "***"
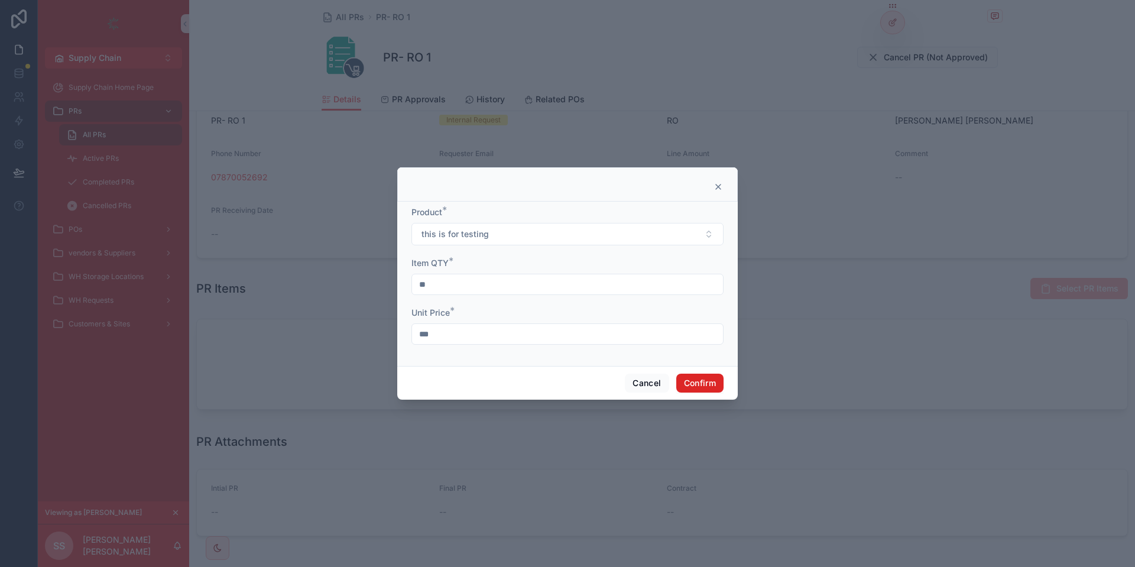
click at [720, 387] on button "Confirm" at bounding box center [699, 382] width 47 height 19
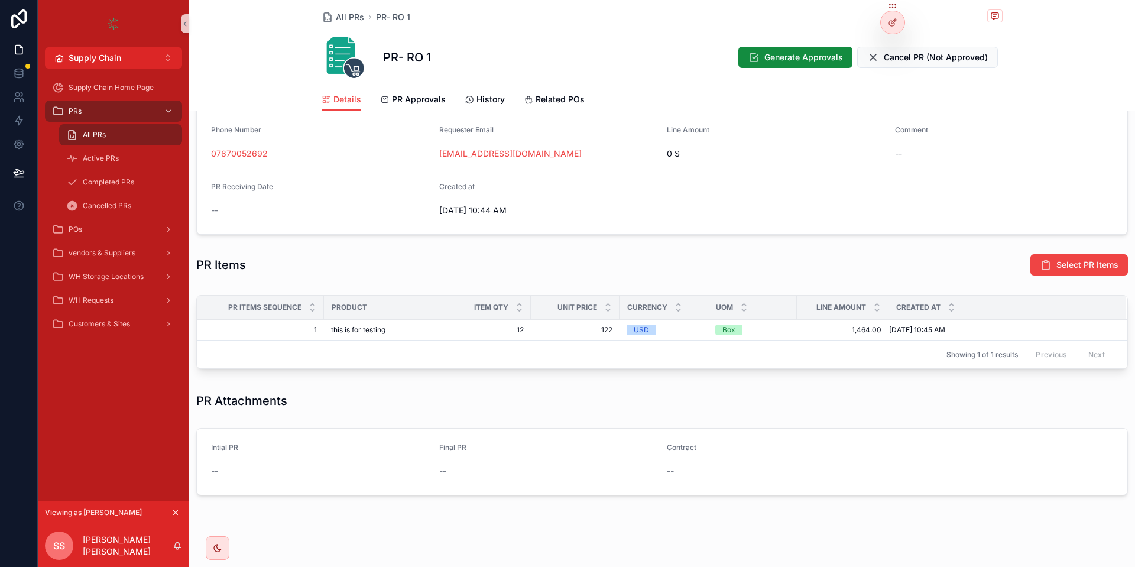
scroll to position [300, 0]
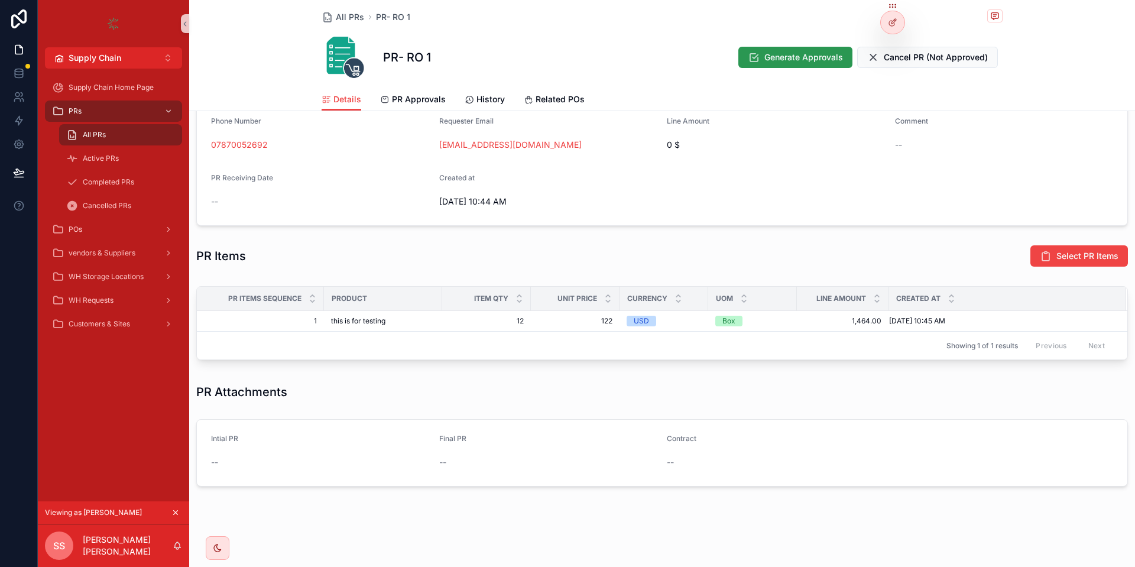
click at [796, 60] on span "Generate Approvals" at bounding box center [803, 57] width 79 height 12
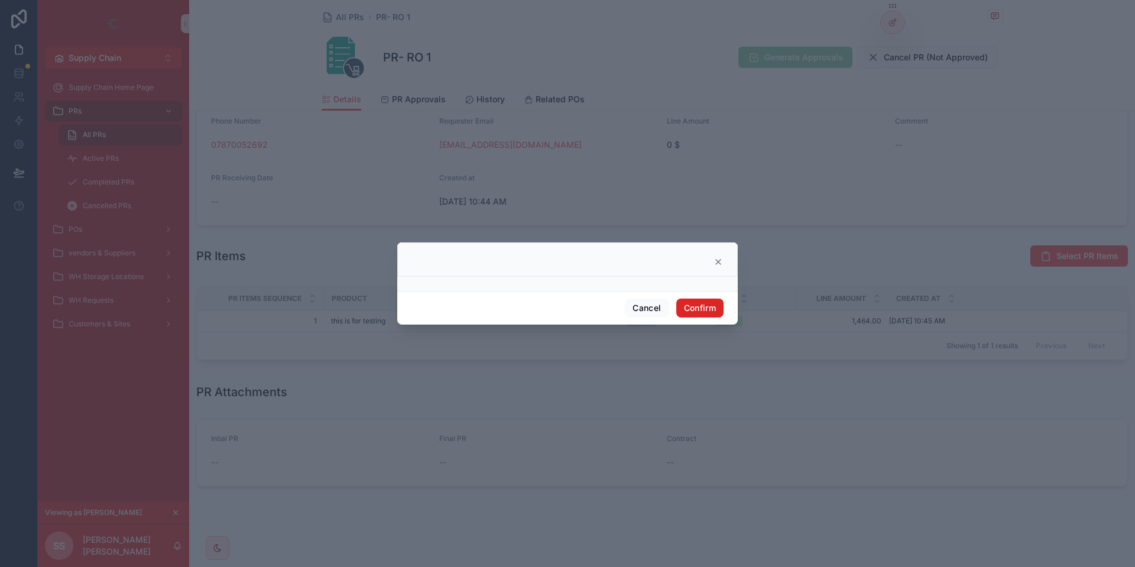
click at [694, 300] on button "Confirm" at bounding box center [699, 307] width 47 height 19
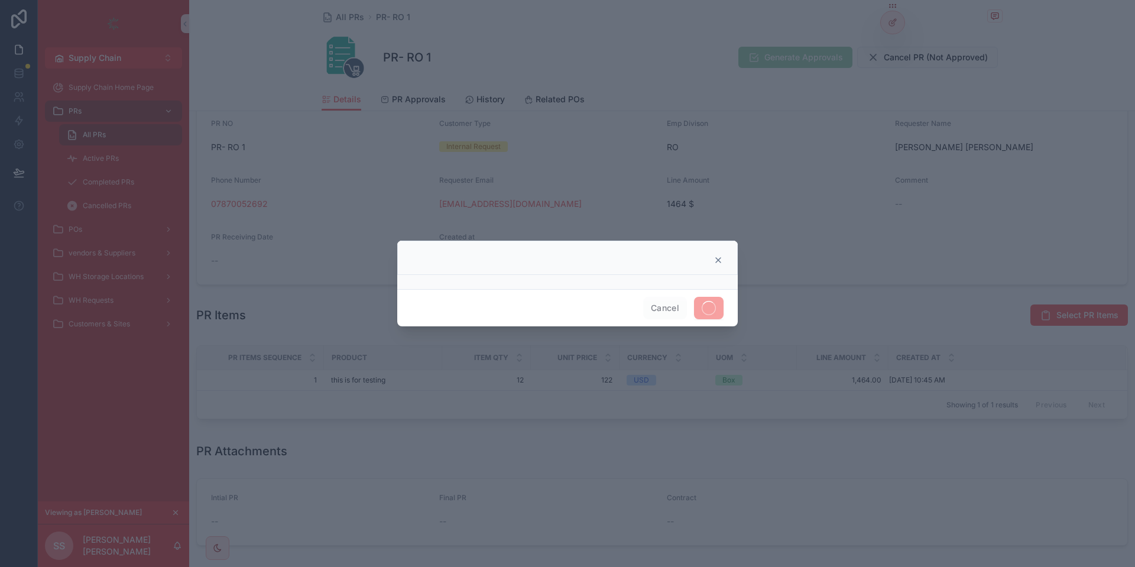
scroll to position [359, 0]
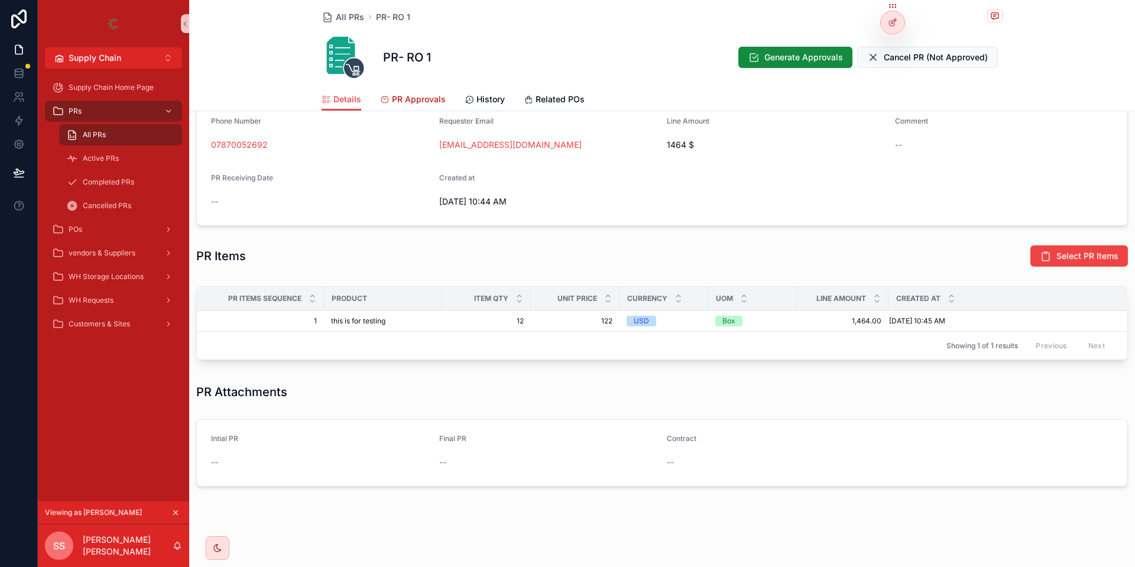
click at [396, 108] on link "PR Approvals" at bounding box center [413, 101] width 66 height 24
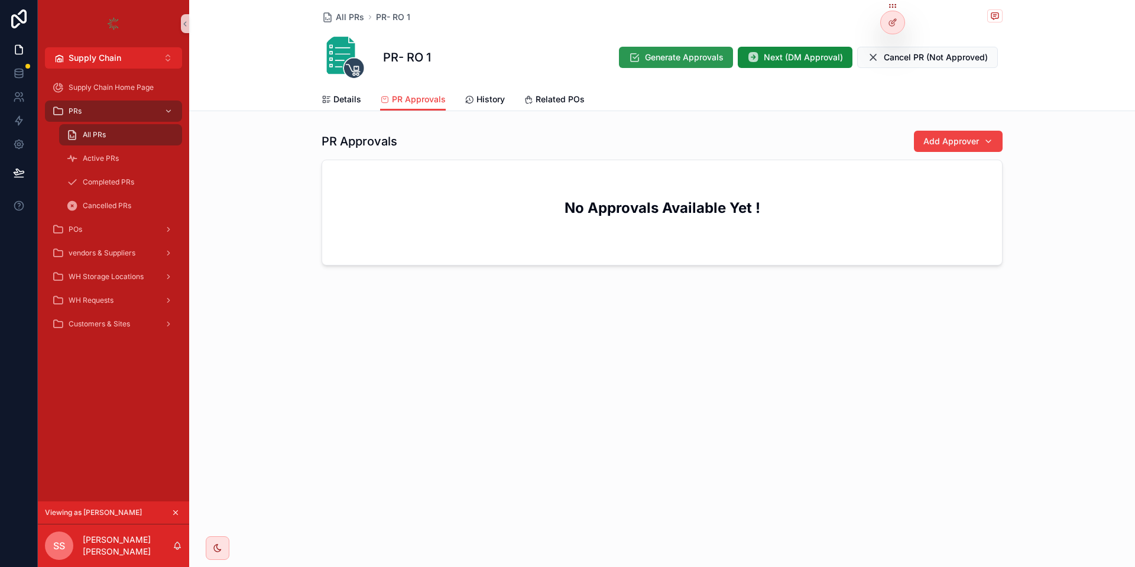
click at [688, 53] on span "Generate Approvals" at bounding box center [684, 57] width 79 height 12
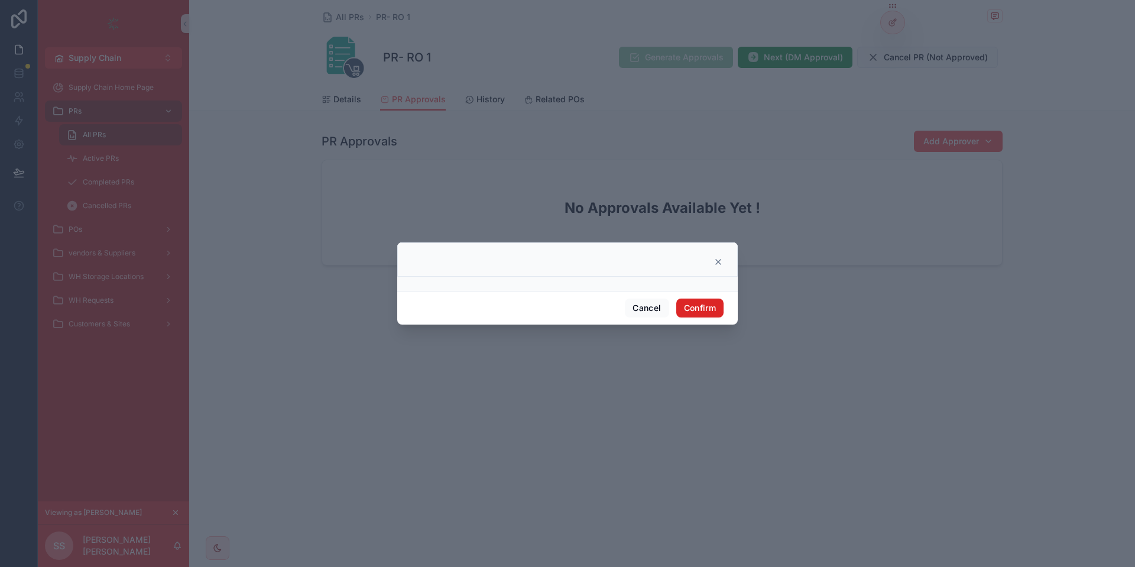
click at [692, 299] on button "Confirm" at bounding box center [699, 307] width 47 height 19
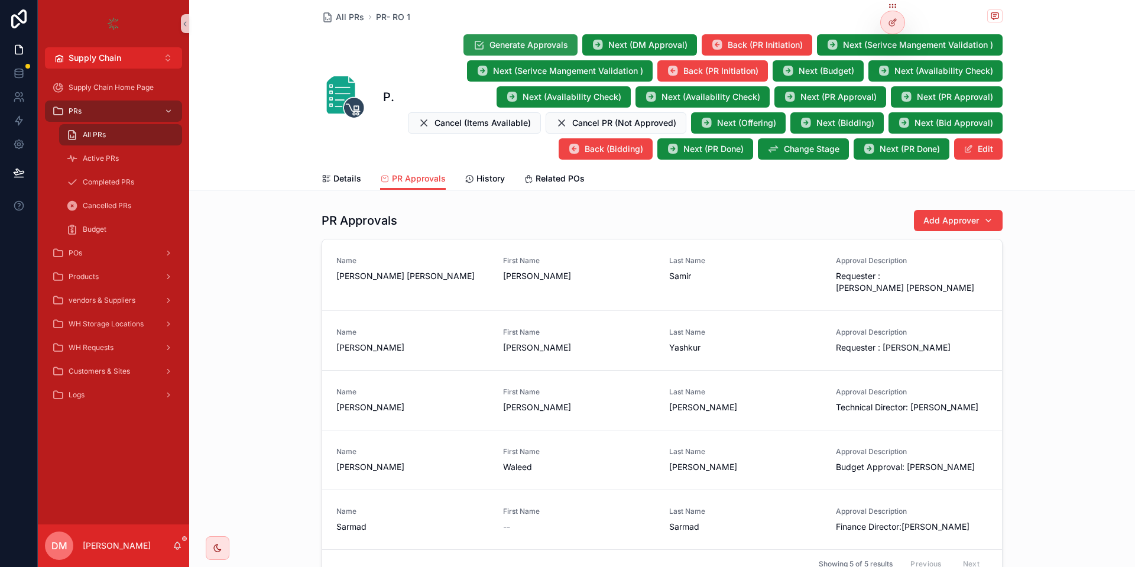
click at [480, 36] on button "Generate Approvals" at bounding box center [520, 44] width 114 height 21
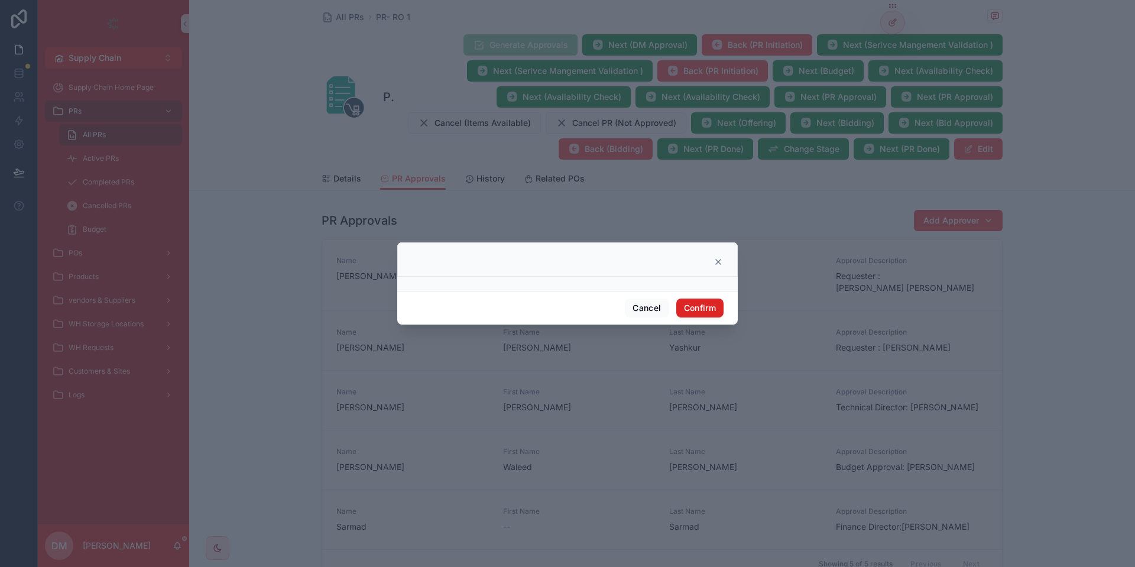
drag, startPoint x: 697, startPoint y: 304, endPoint x: 697, endPoint y: 298, distance: 6.5
click at [697, 302] on button "Confirm" at bounding box center [699, 307] width 47 height 19
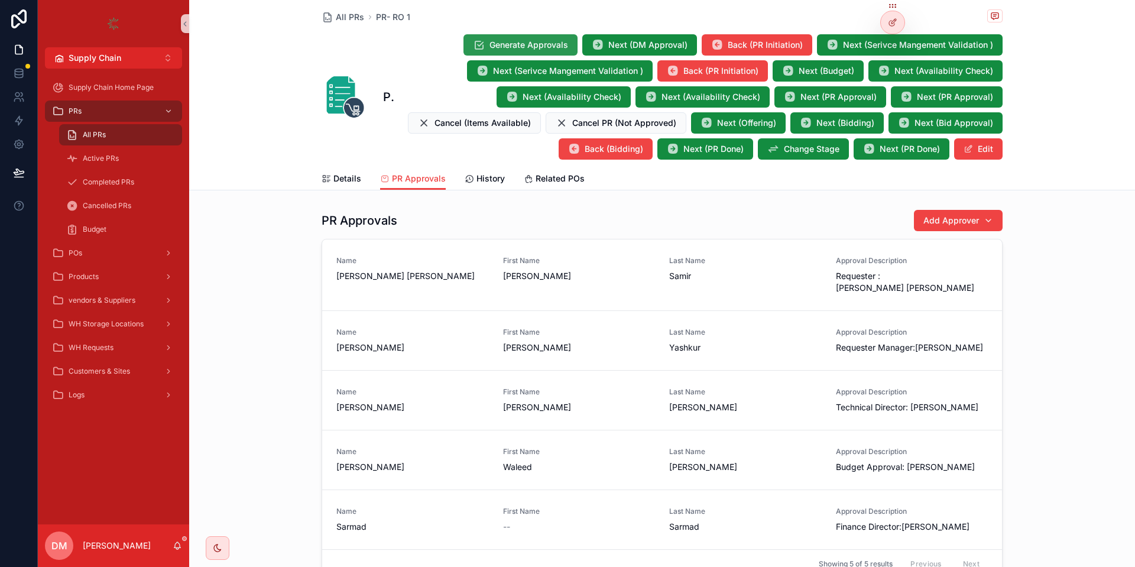
click at [509, 38] on button "Generate Approvals" at bounding box center [520, 44] width 114 height 21
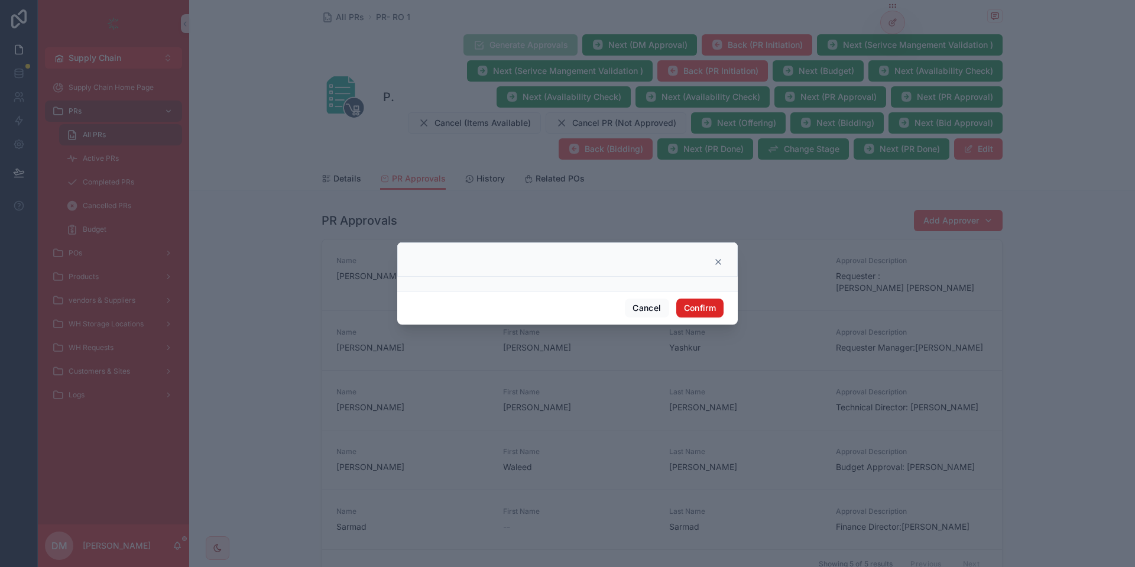
click at [715, 304] on button "Confirm" at bounding box center [699, 307] width 47 height 19
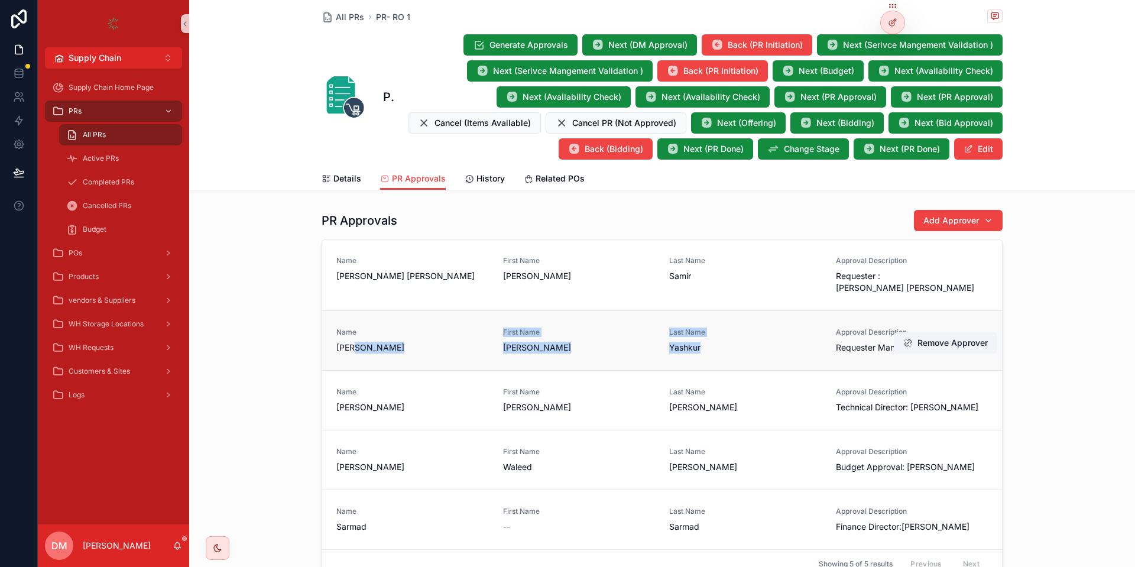
drag, startPoint x: 457, startPoint y: 330, endPoint x: 820, endPoint y: 336, distance: 363.5
click at [489, 342] on span "Mustafa Yashkur" at bounding box center [412, 348] width 152 height 12
click at [719, 343] on div "Name Mustafa Yashkur First Name Mustafa Last Name Yashkur Approval Description …" at bounding box center [662, 340] width 680 height 60
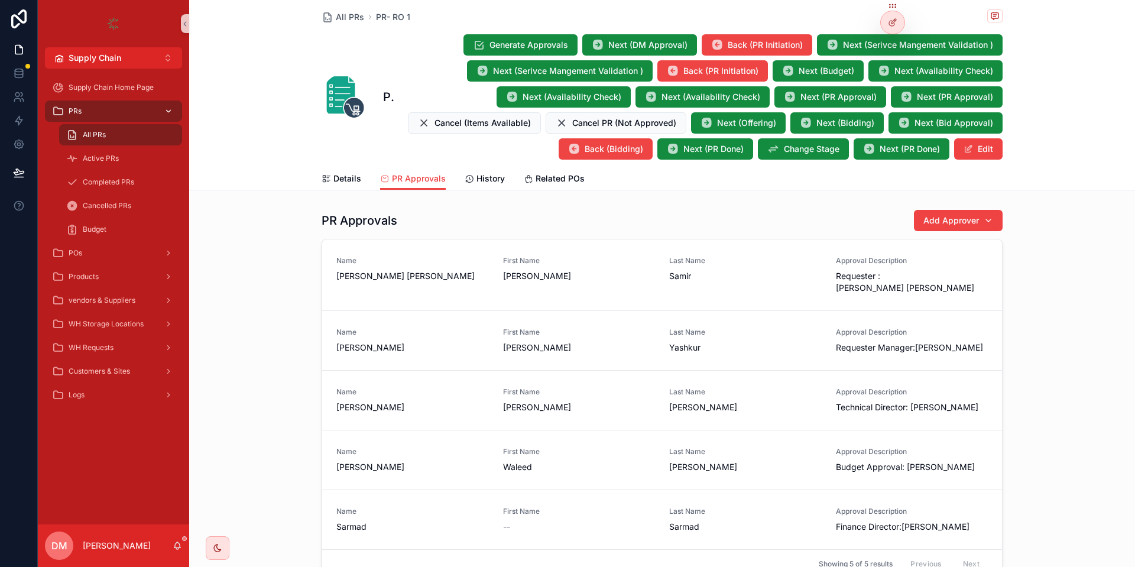
click at [123, 114] on div "PRs" at bounding box center [113, 111] width 123 height 19
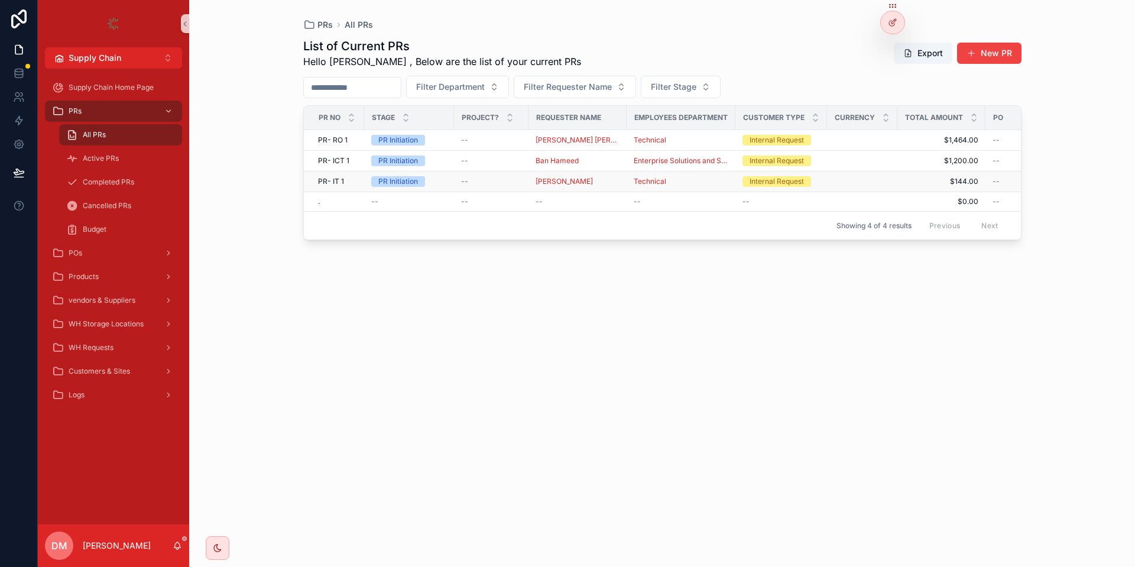
click at [486, 181] on div "--" at bounding box center [491, 181] width 60 height 9
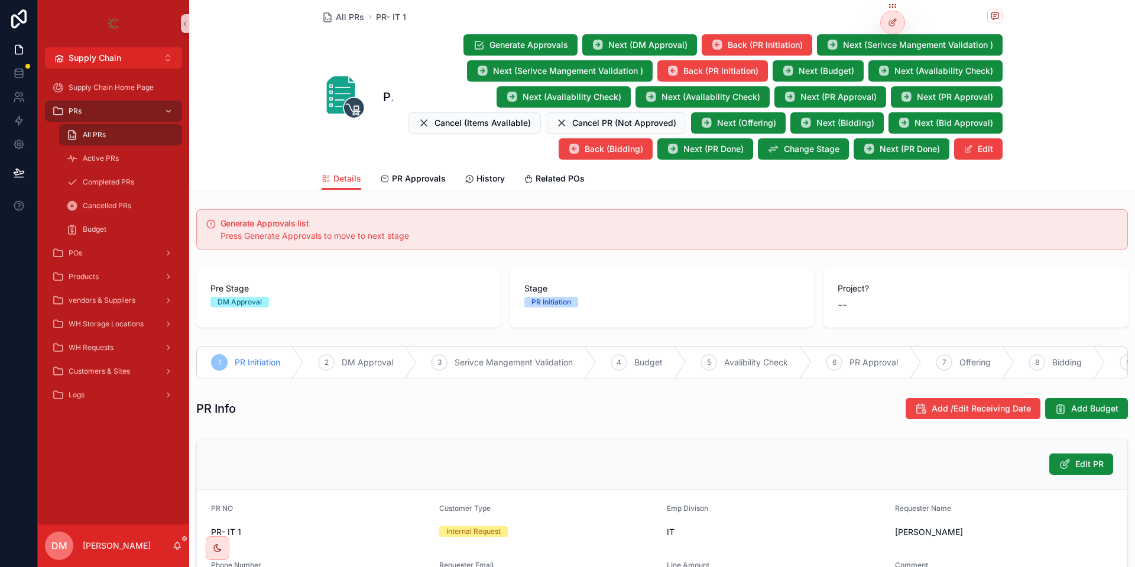
click at [410, 190] on div "All PRs PR- IT 1 PR- IT 1 Generate Approvals Next (DM Approval) Back (PR Initia…" at bounding box center [662, 554] width 946 height 1109
click at [411, 185] on link "PR Approvals" at bounding box center [413, 180] width 66 height 24
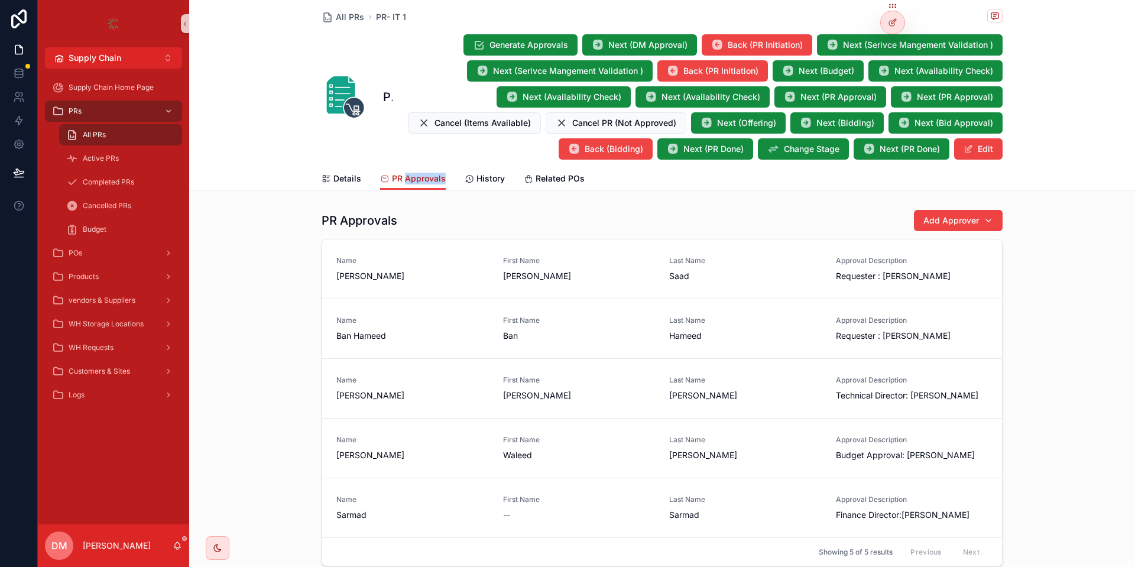
scroll to position [71, 0]
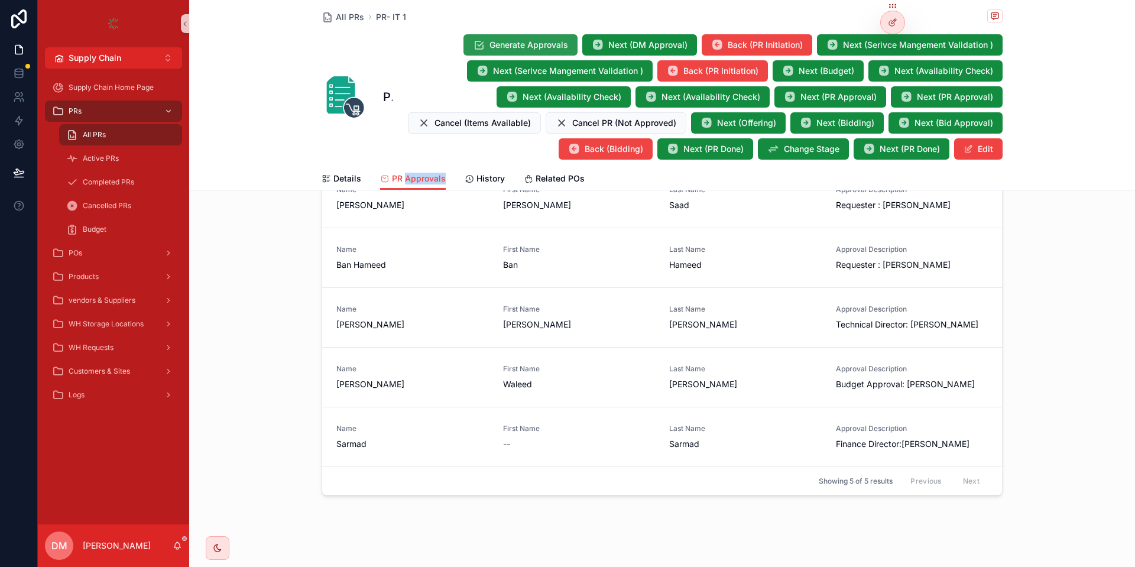
click at [558, 49] on span "Generate Approvals" at bounding box center [528, 45] width 79 height 12
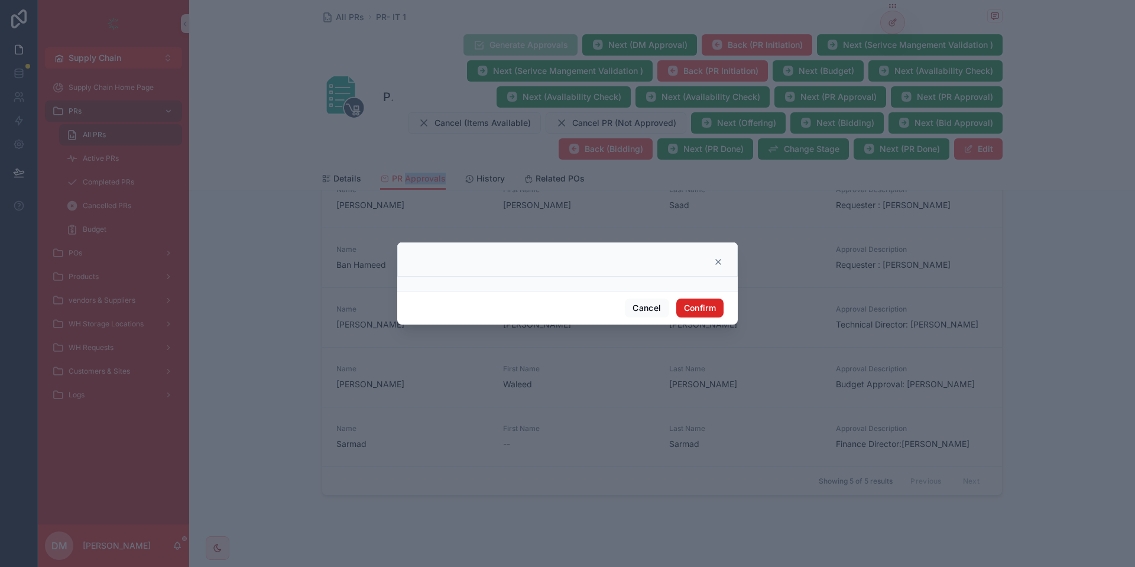
click at [707, 306] on button "Confirm" at bounding box center [699, 307] width 47 height 19
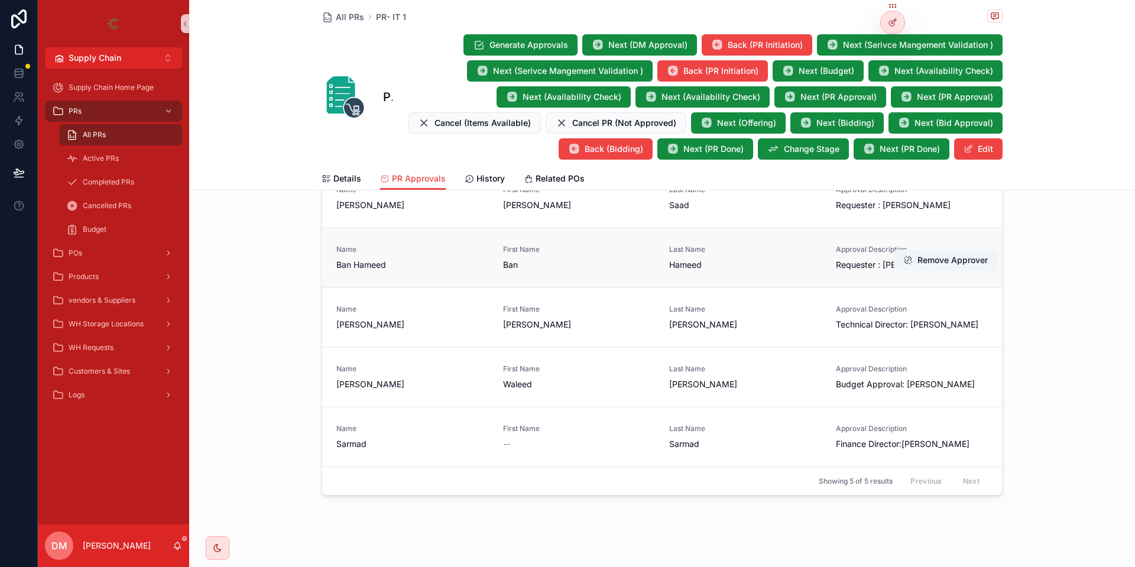
click at [848, 264] on span "Requester : Ban Hameed" at bounding box center [912, 265] width 152 height 12
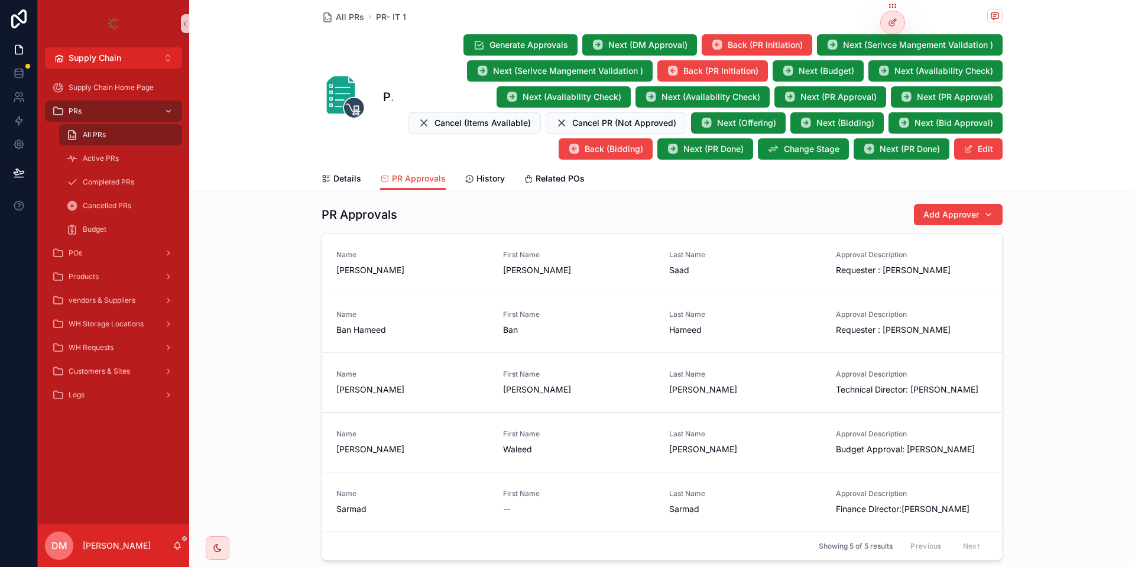
scroll to position [0, 0]
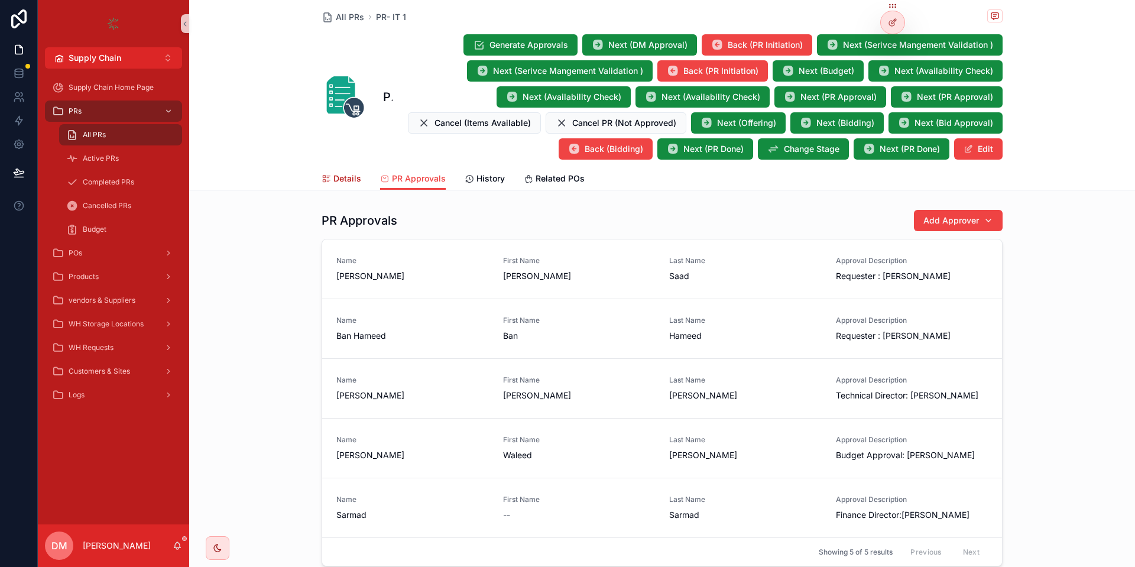
click at [329, 181] on icon "scrollable content" at bounding box center [325, 178] width 9 height 9
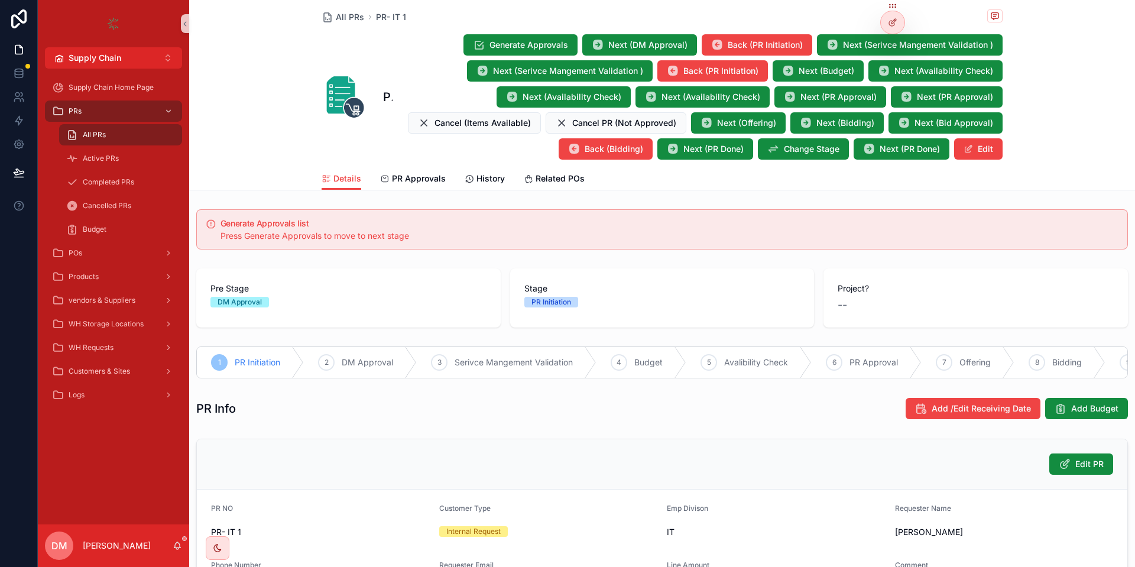
click at [551, 304] on div "PR Initiation" at bounding box center [551, 302] width 40 height 11
click at [881, 319] on div "Project? --" at bounding box center [975, 297] width 304 height 59
click at [438, 170] on link "PR Approvals" at bounding box center [413, 180] width 66 height 24
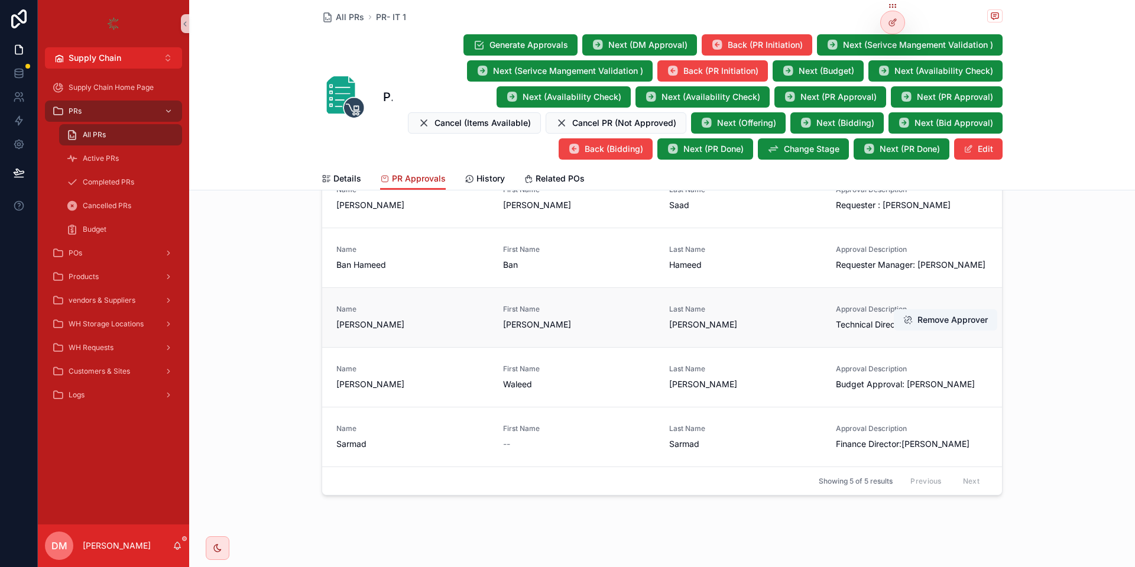
scroll to position [80, 0]
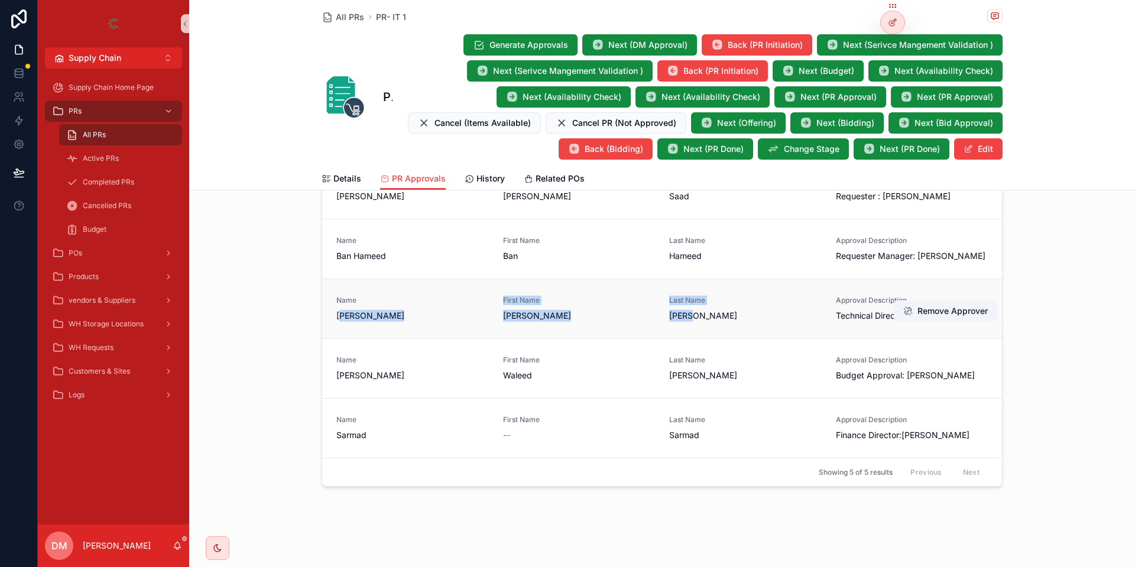
drag, startPoint x: 710, startPoint y: 308, endPoint x: 342, endPoint y: 310, distance: 368.8
click at [342, 310] on div "Name Ahmed Maher First Name Ahmed Last Name Maher Approval Description Technica…" at bounding box center [661, 308] width 651 height 26
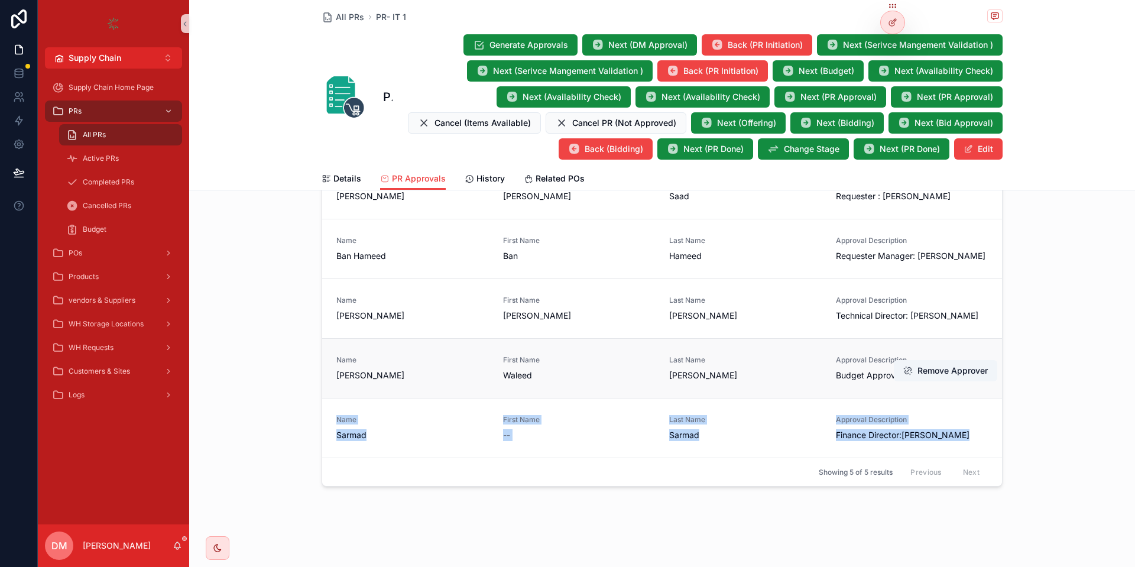
drag, startPoint x: 379, startPoint y: 376, endPoint x: 1003, endPoint y: 445, distance: 627.8
click at [489, 381] on span "Waleed Khalid" at bounding box center [412, 375] width 152 height 12
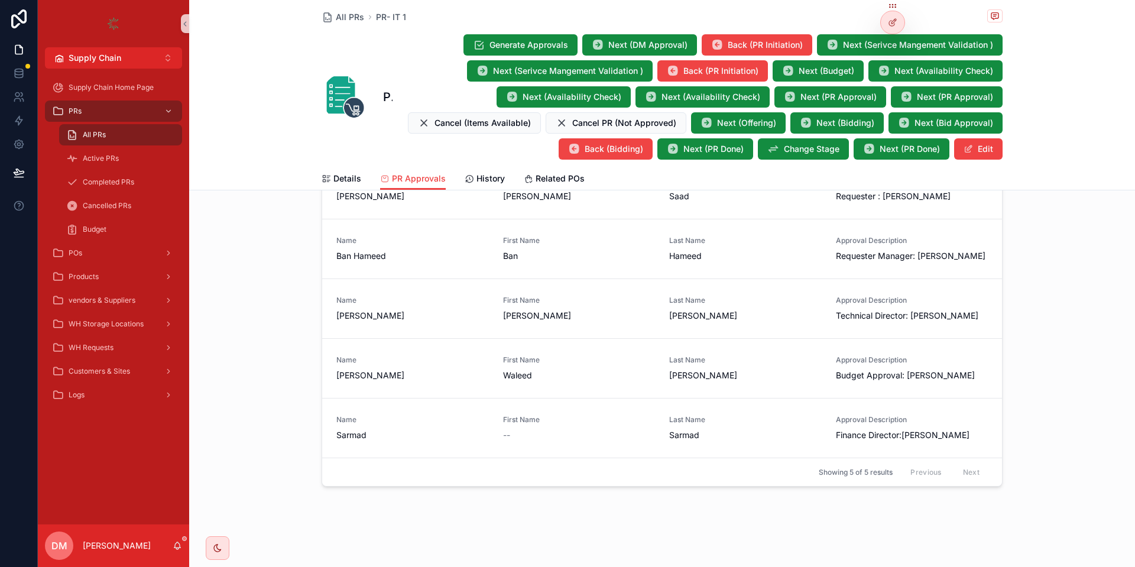
click at [1028, 426] on div "PR Approvals Add Approver Name Jehan Saad First Name Jehan Last Name Saad Appro…" at bounding box center [662, 308] width 946 height 366
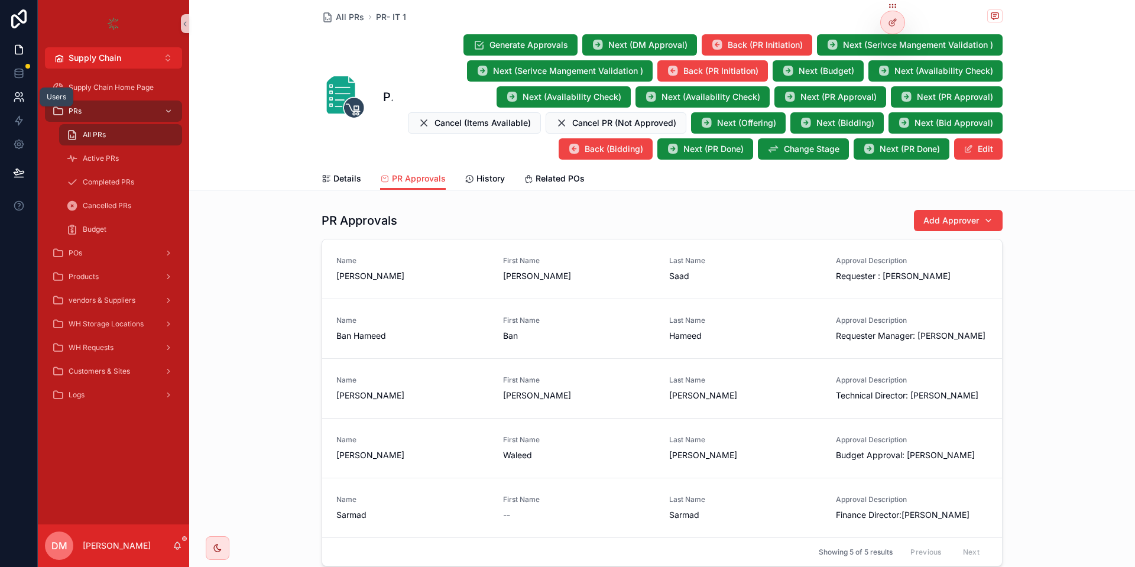
click at [21, 106] on link at bounding box center [18, 97] width 37 height 24
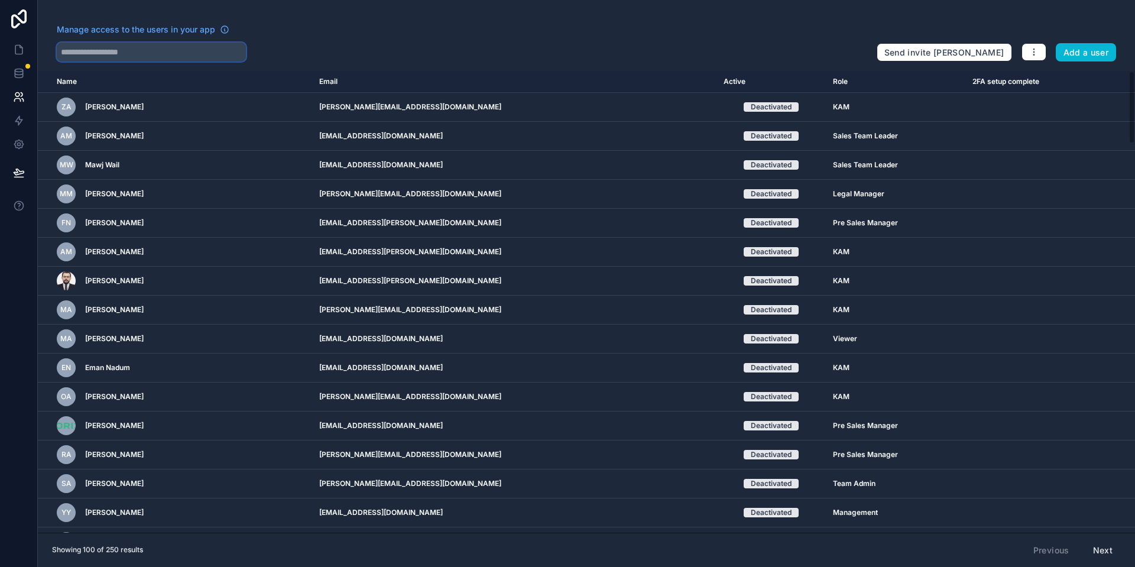
click at [136, 55] on input "text" at bounding box center [151, 52] width 189 height 19
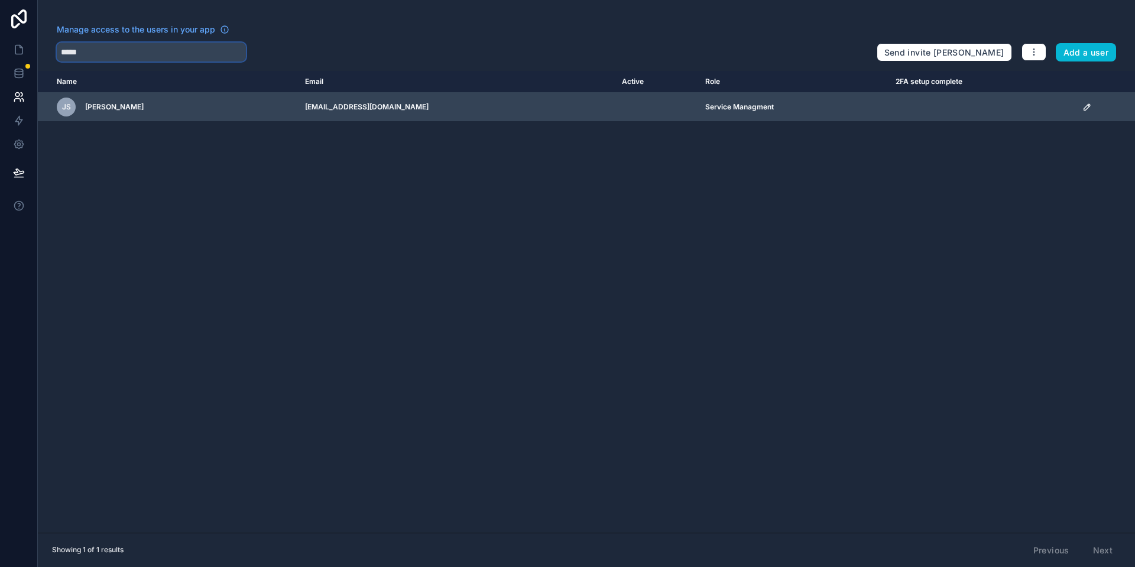
type input "*****"
click at [1083, 107] on icon "scrollable content" at bounding box center [1086, 106] width 9 height 9
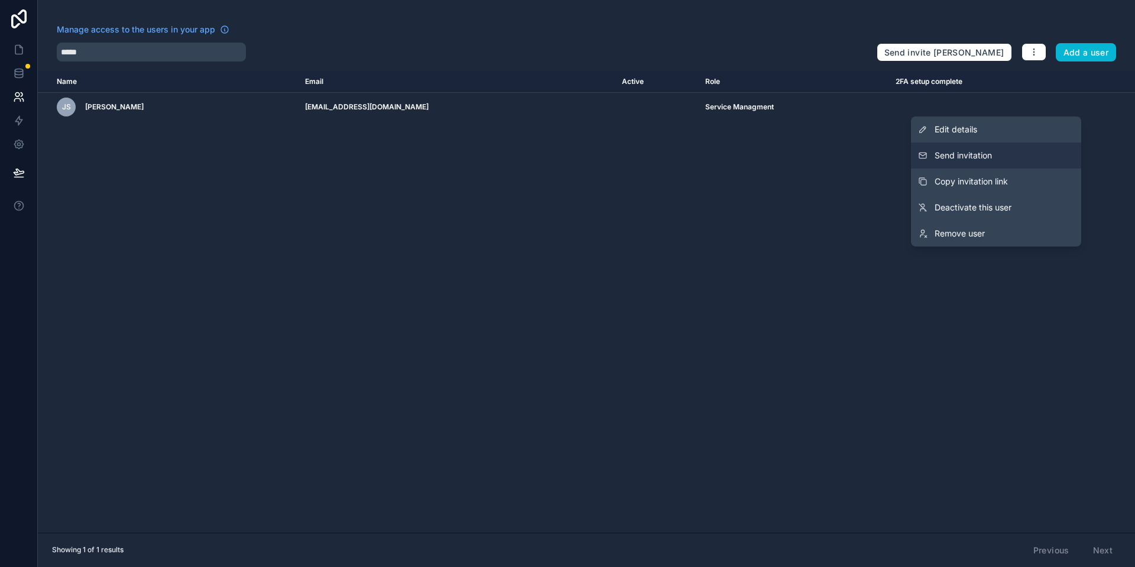
click at [1021, 163] on button "Send invitation" at bounding box center [996, 155] width 170 height 26
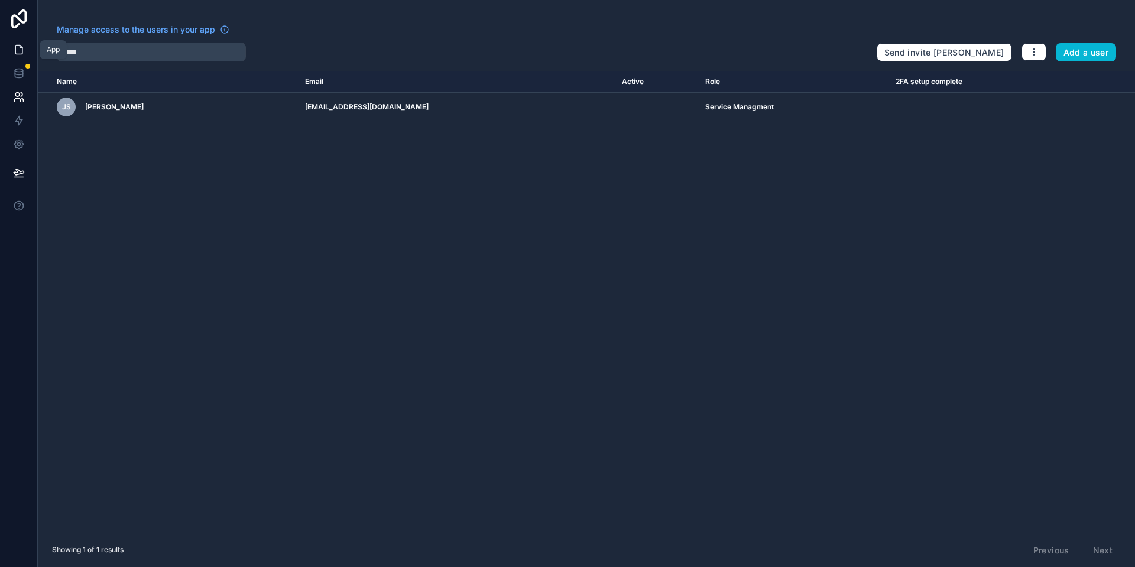
click at [16, 46] on icon at bounding box center [18, 50] width 7 height 9
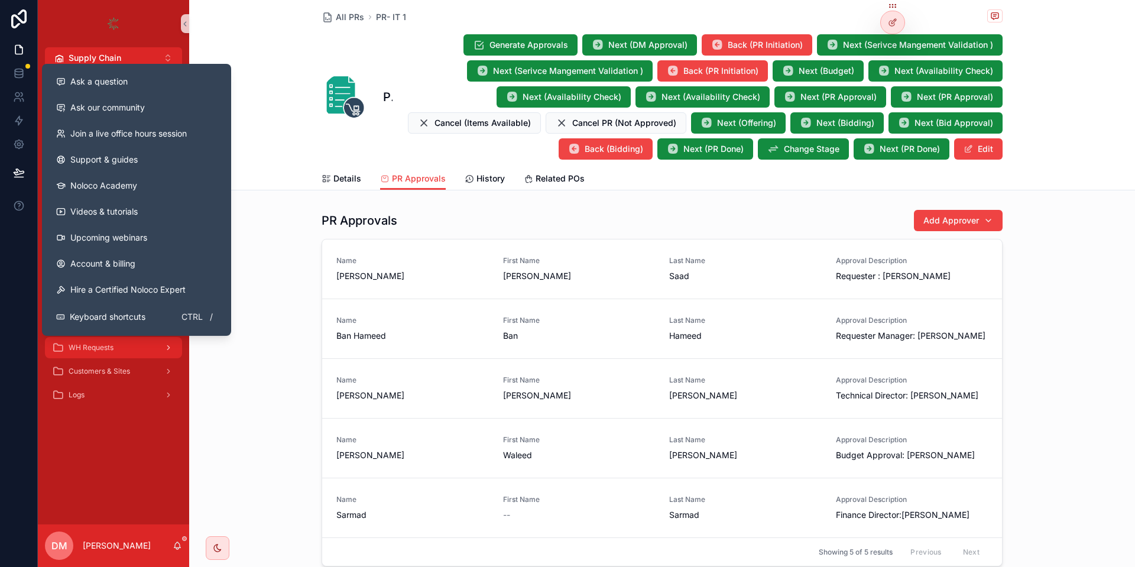
click at [104, 347] on span "WH Requests" at bounding box center [91, 347] width 45 height 9
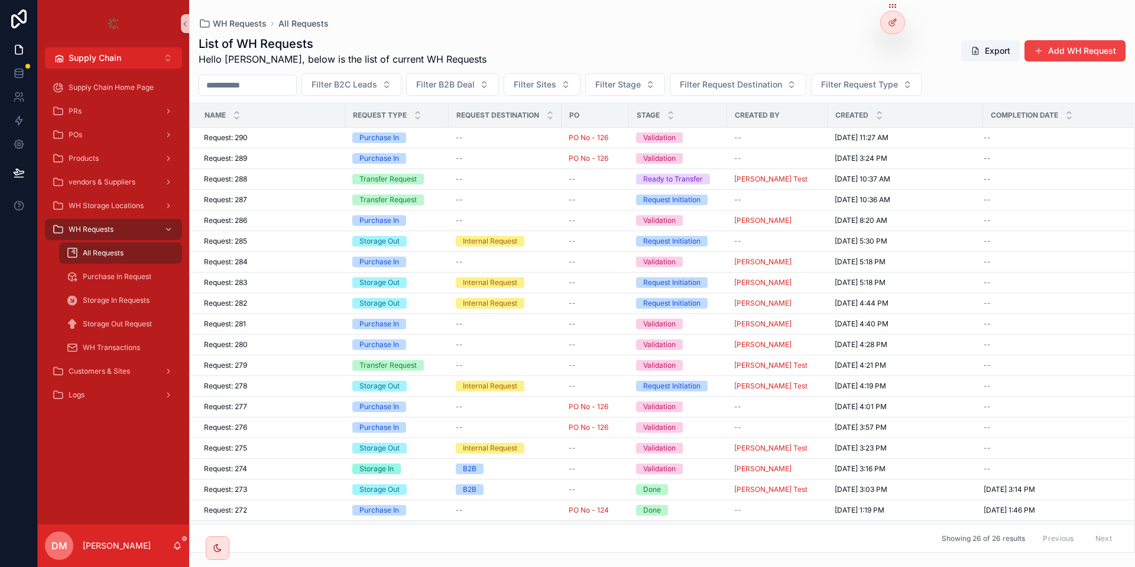
scroll to position [141, 0]
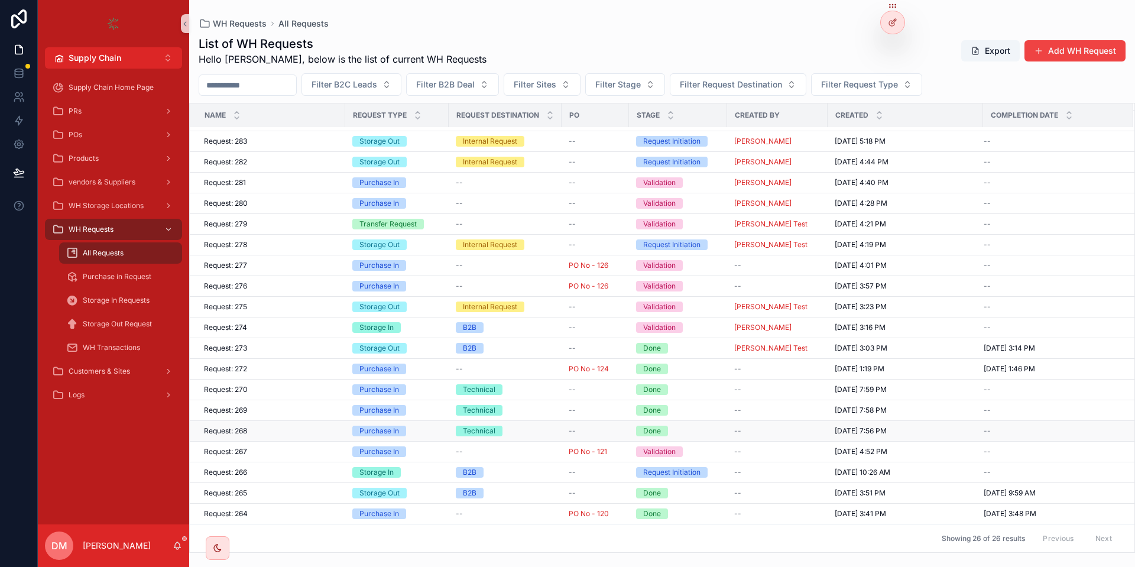
click at [319, 433] on div "Request: 268 Request: 268" at bounding box center [271, 430] width 134 height 9
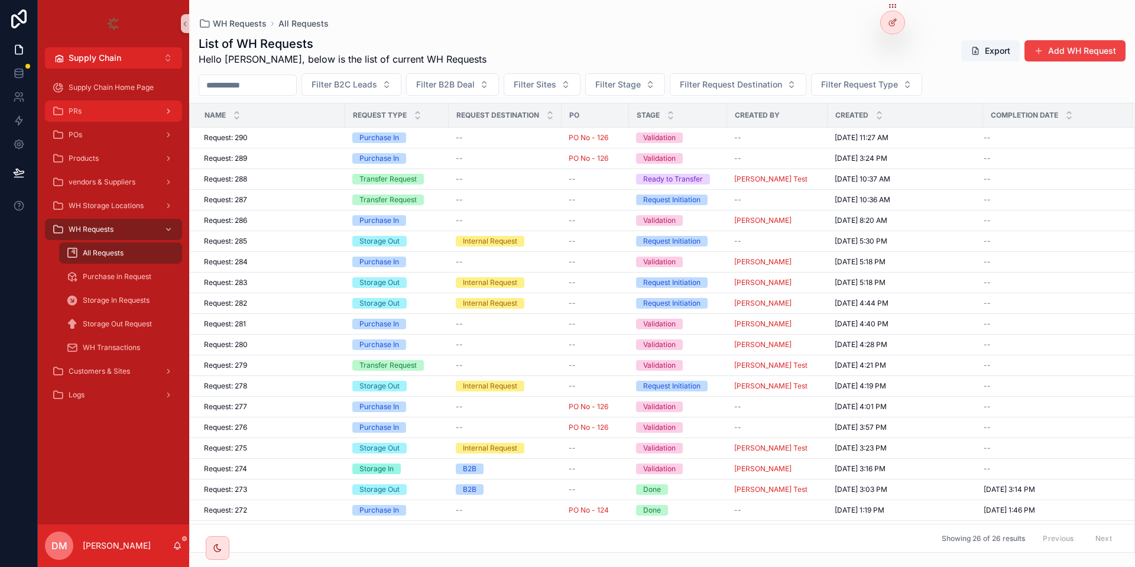
click at [60, 108] on icon "scrollable content" at bounding box center [58, 111] width 12 height 12
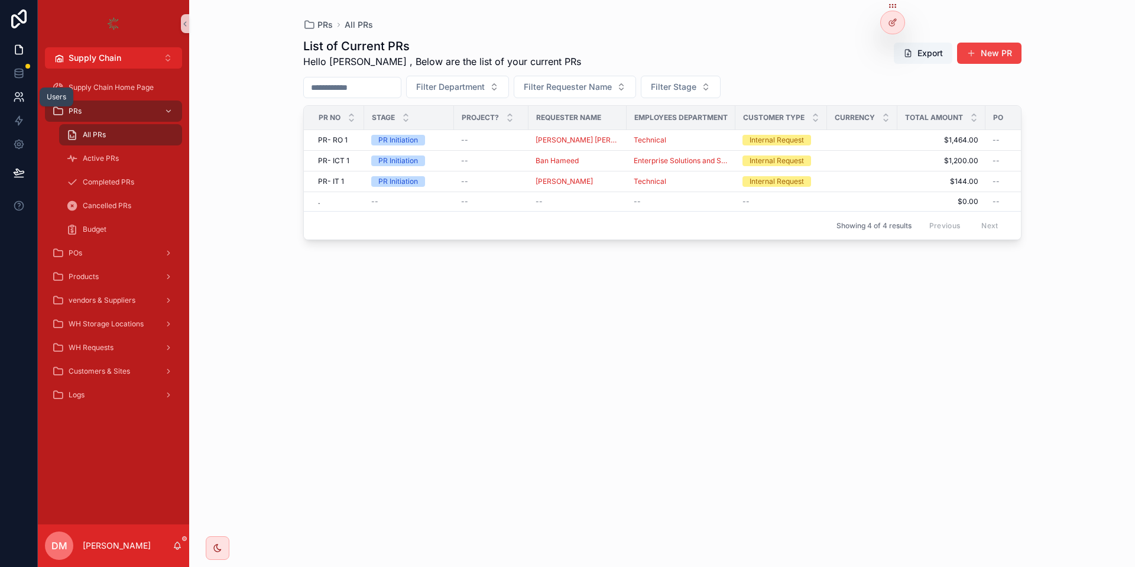
click at [33, 95] on link at bounding box center [18, 97] width 37 height 24
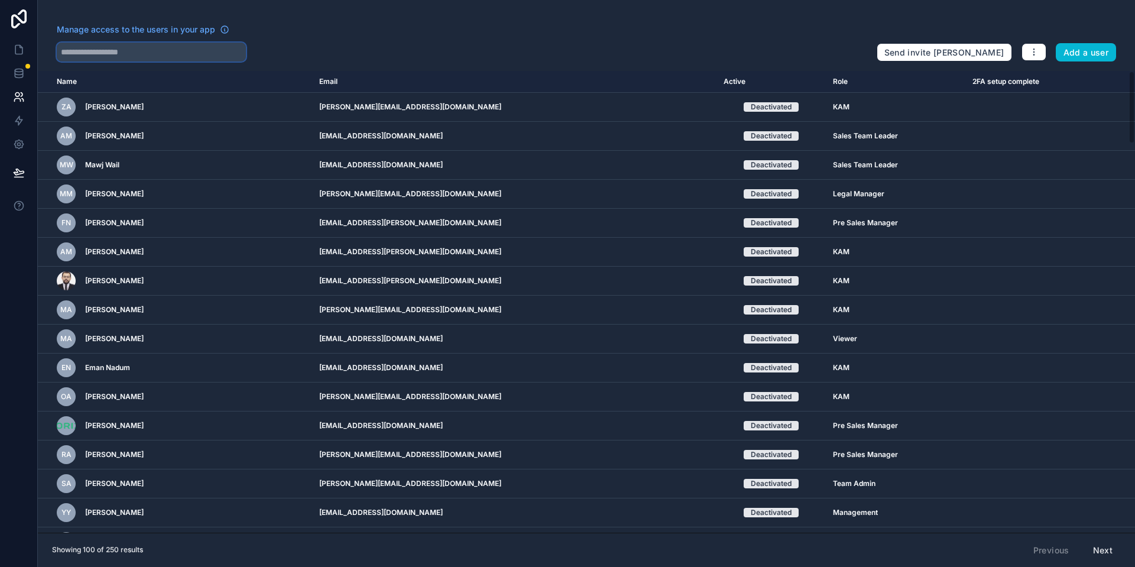
click at [196, 48] on input "text" at bounding box center [151, 52] width 189 height 19
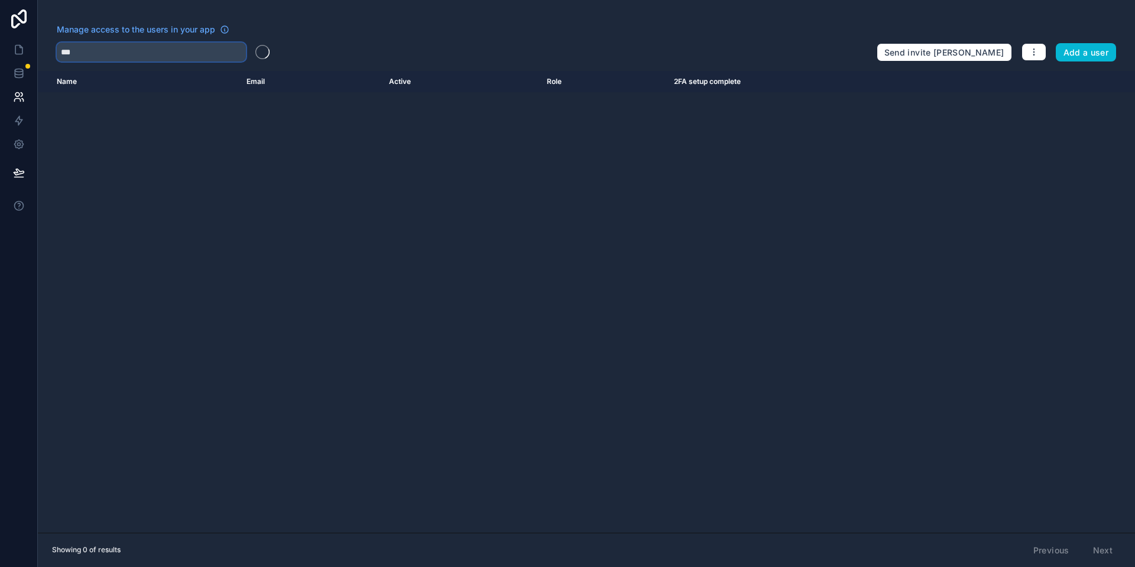
type input "***"
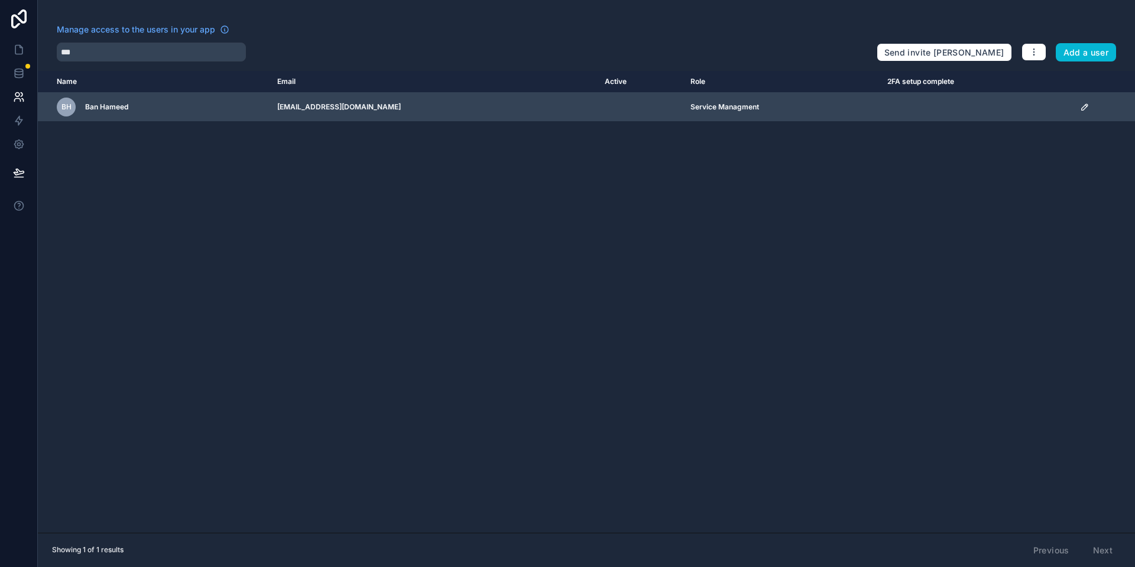
click at [1087, 106] on icon "scrollable content" at bounding box center [1084, 106] width 9 height 9
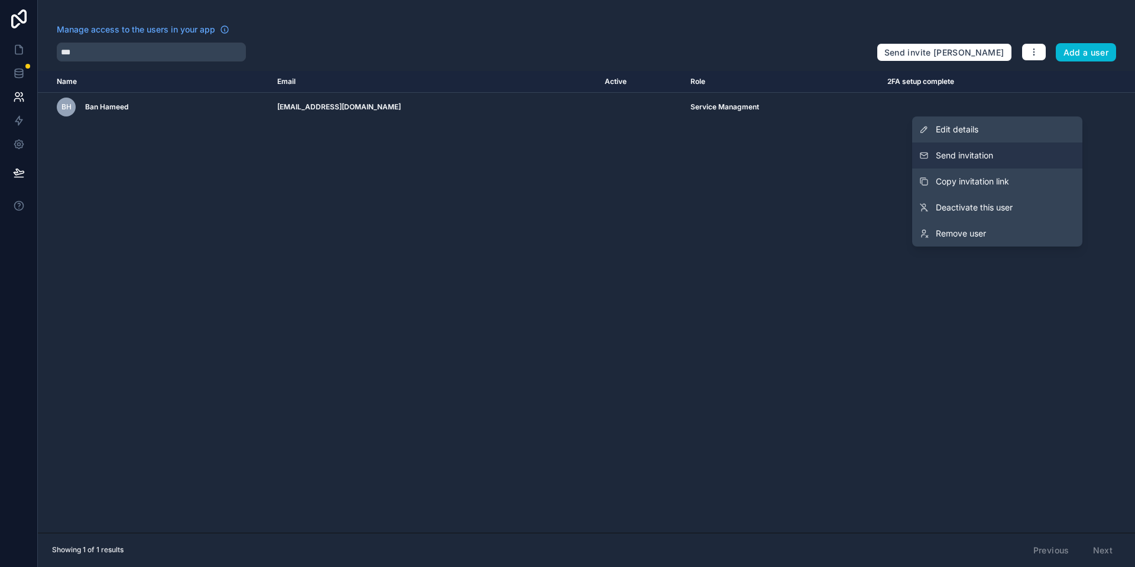
click at [1020, 163] on button "Send invitation" at bounding box center [997, 155] width 170 height 26
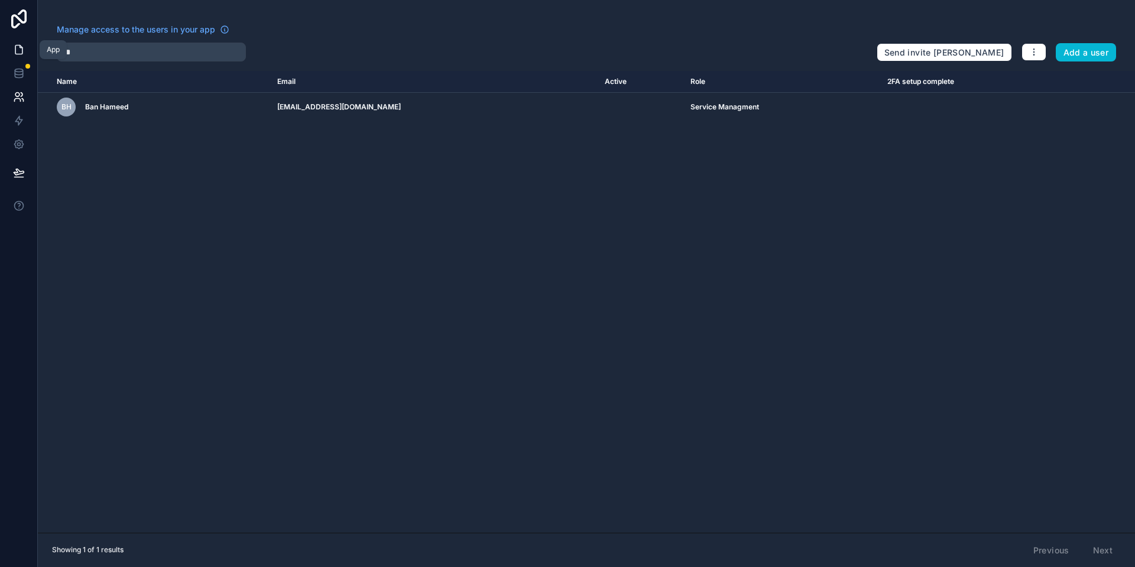
click at [32, 54] on link at bounding box center [18, 50] width 37 height 24
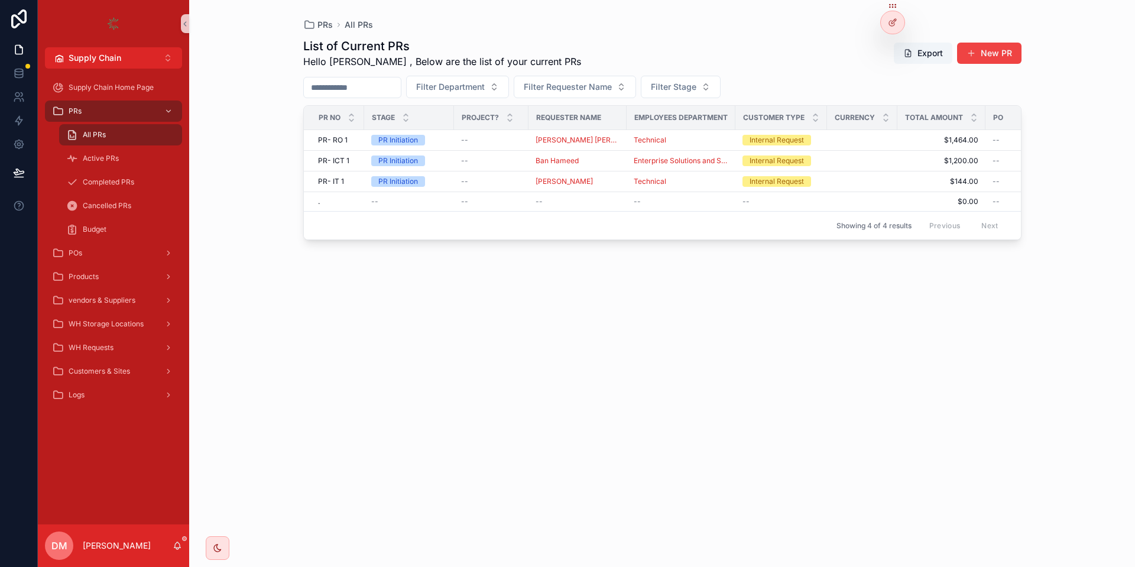
drag, startPoint x: 96, startPoint y: 146, endPoint x: 337, endPoint y: -100, distance: 344.3
click at [337, 145] on td "PR- RO 1 PR- RO 1" at bounding box center [334, 140] width 60 height 21
click at [333, 139] on span "PR- RO 1" at bounding box center [333, 139] width 30 height 9
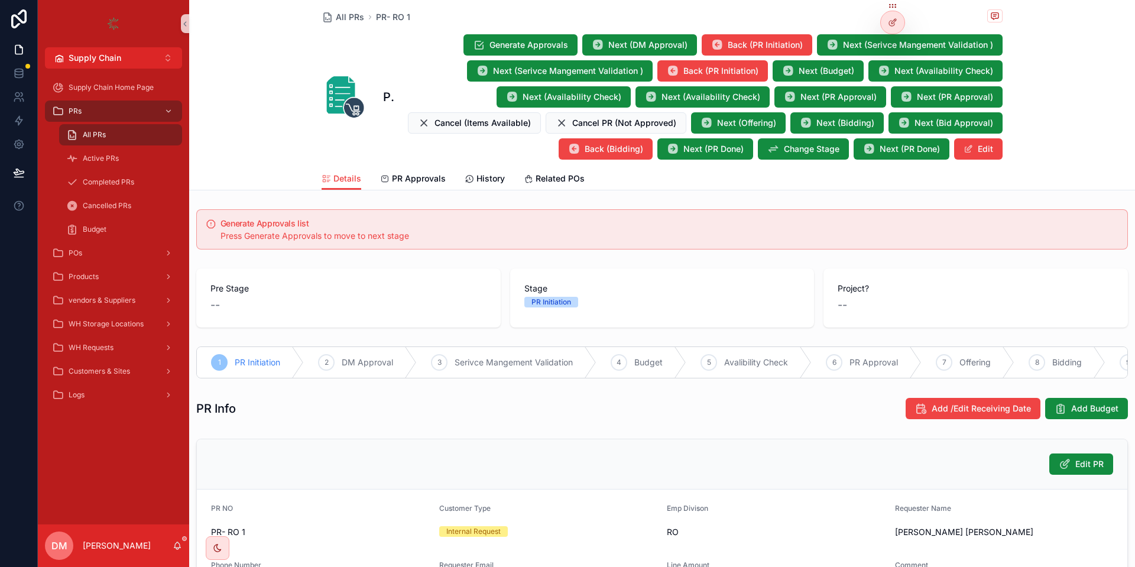
click at [83, 137] on span "All PRs" at bounding box center [94, 134] width 23 height 9
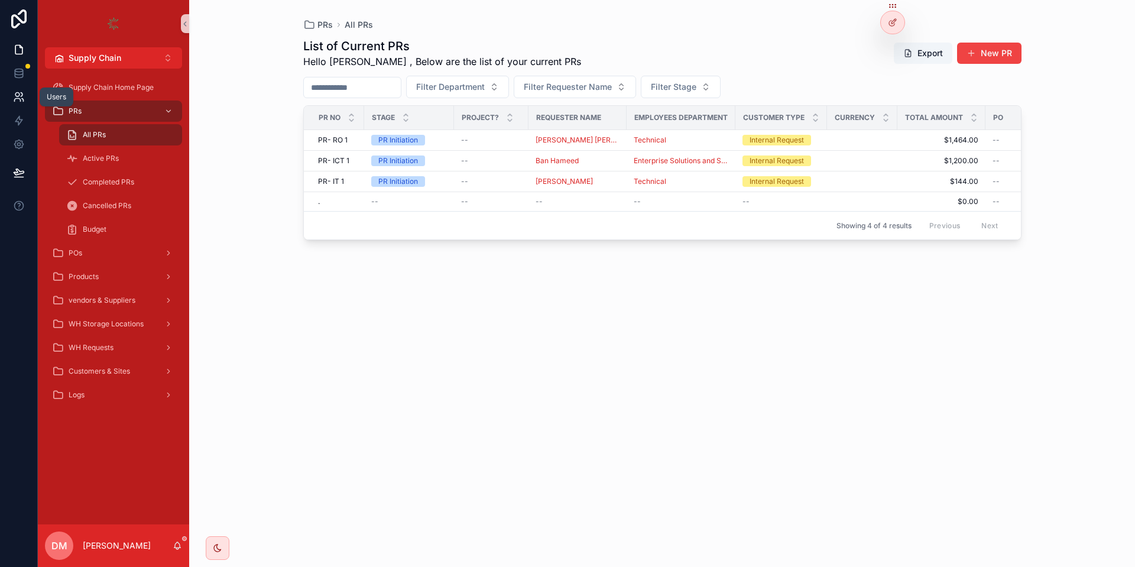
click at [8, 90] on link at bounding box center [18, 97] width 37 height 24
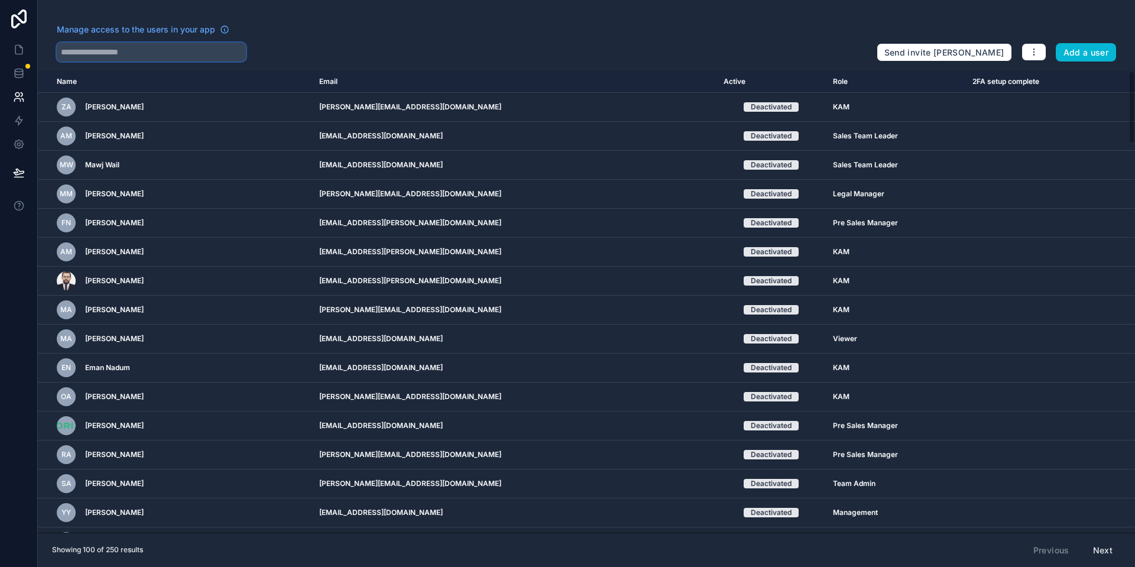
click at [105, 58] on input "text" at bounding box center [151, 52] width 189 height 19
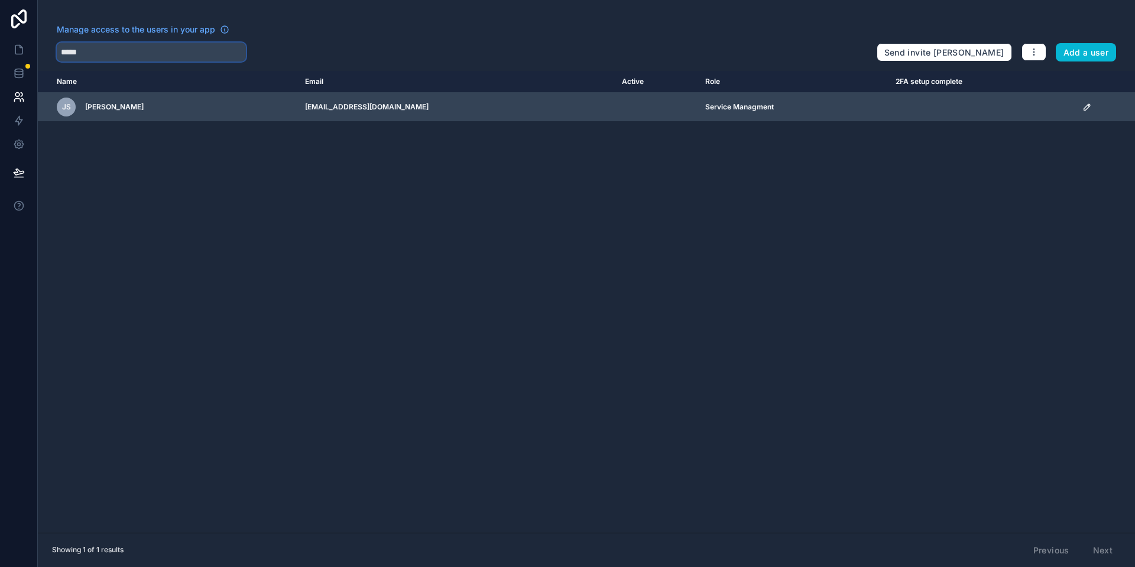
type input "*****"
click at [1082, 103] on icon "scrollable content" at bounding box center [1086, 106] width 9 height 9
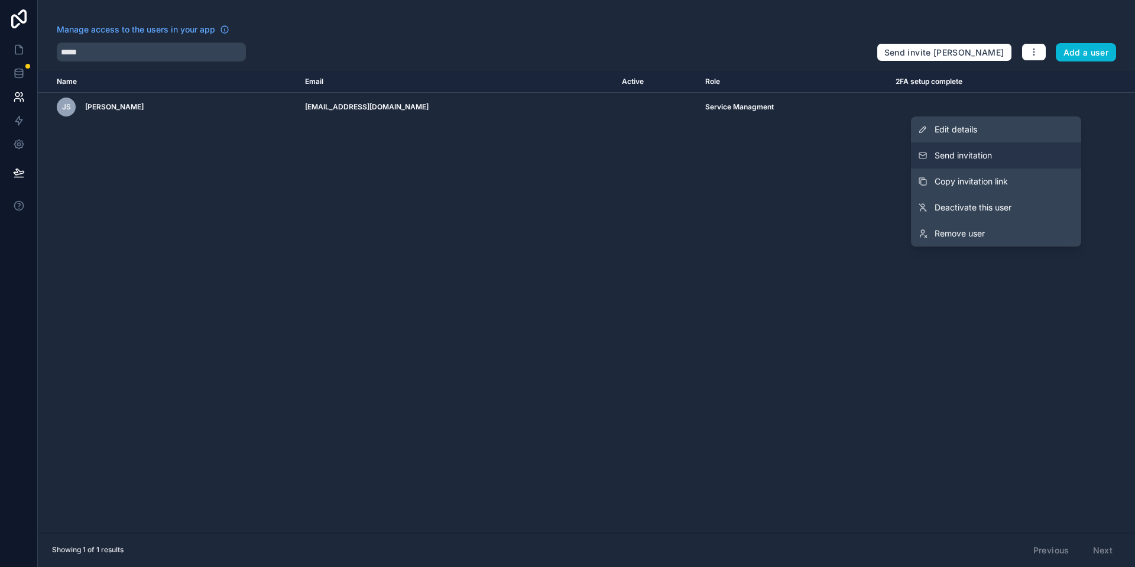
click at [1012, 165] on button "Send invitation" at bounding box center [996, 155] width 170 height 26
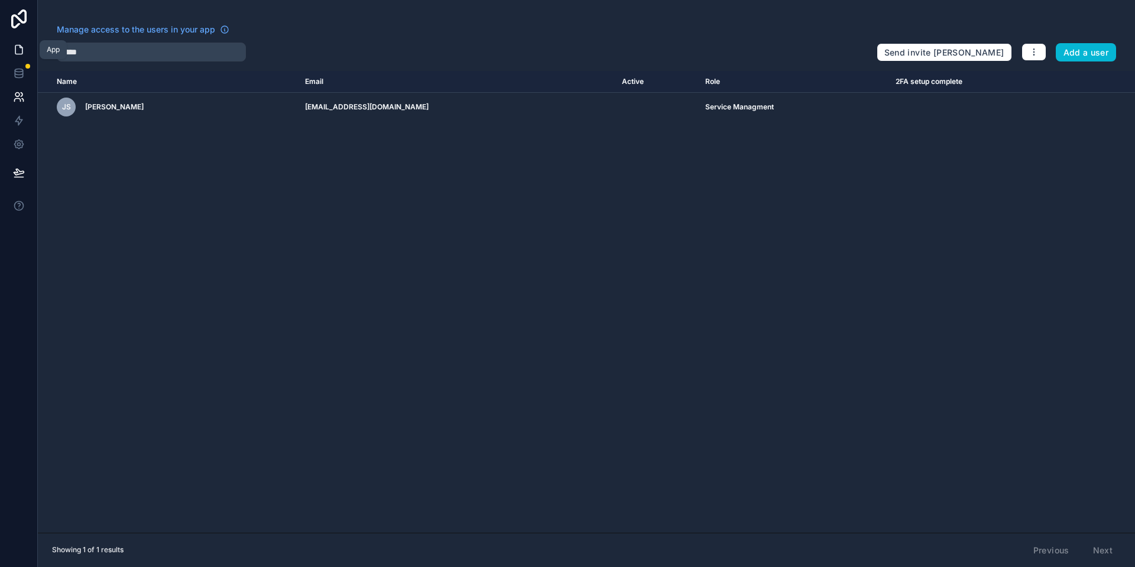
click at [17, 48] on icon at bounding box center [19, 50] width 12 height 12
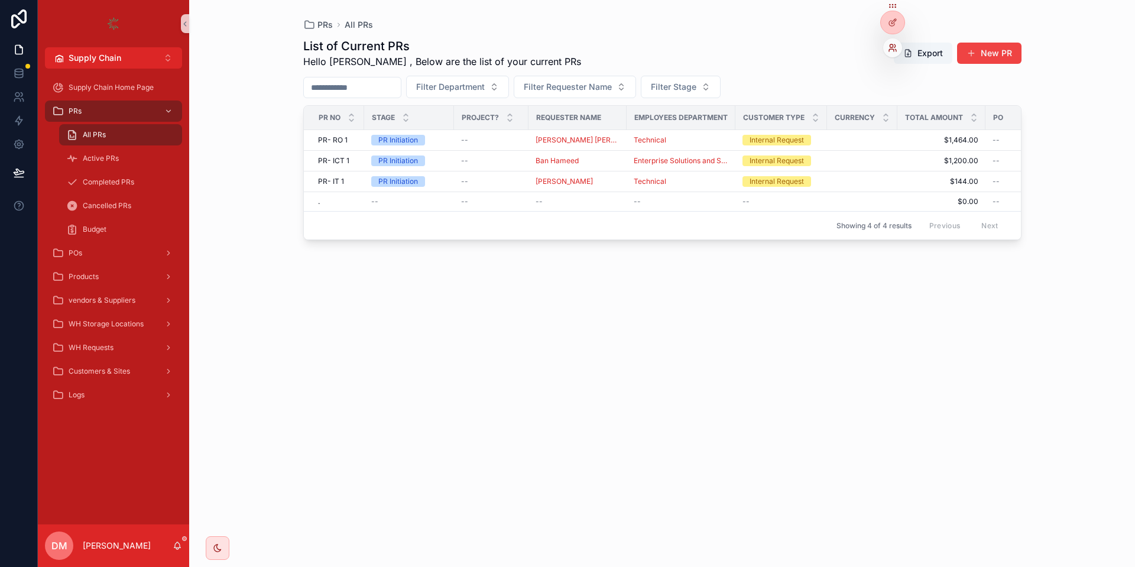
click at [891, 44] on icon at bounding box center [890, 45] width 3 height 3
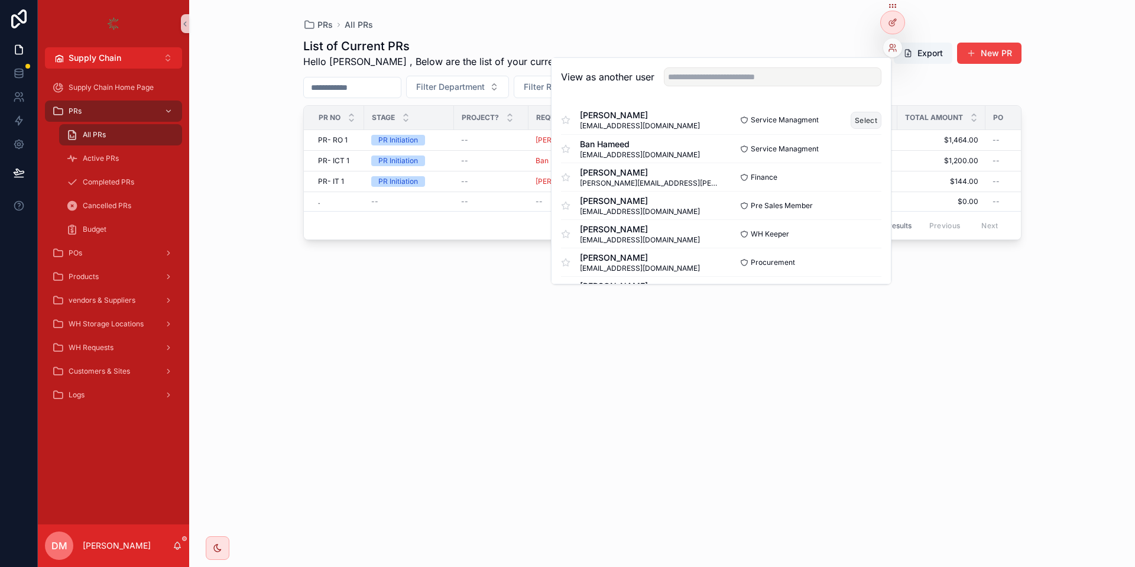
click at [862, 112] on button "Select" at bounding box center [865, 120] width 31 height 17
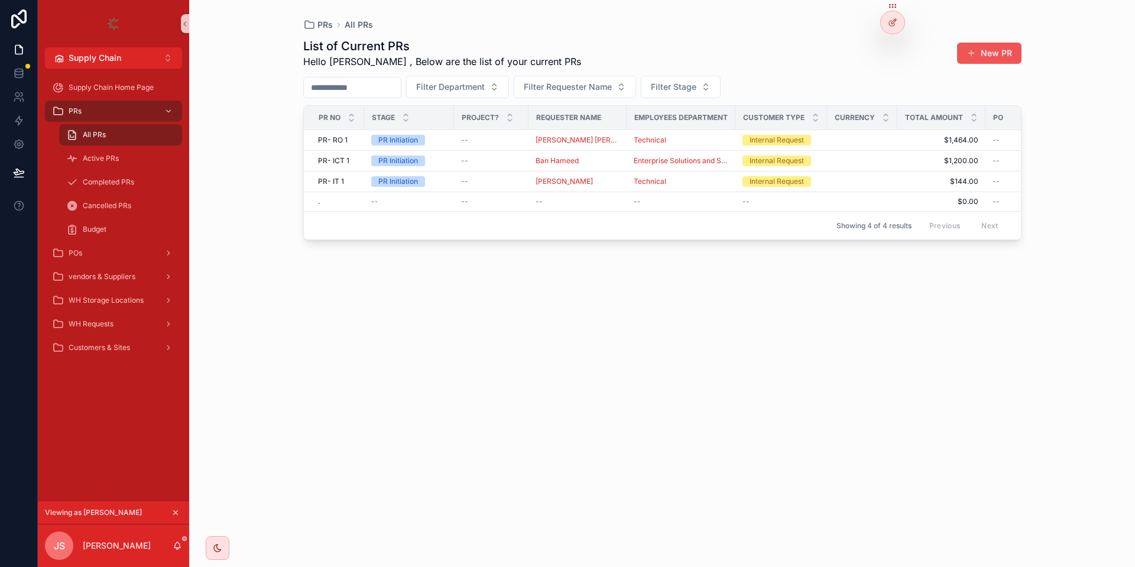
click at [1003, 51] on button "New PR" at bounding box center [989, 53] width 64 height 21
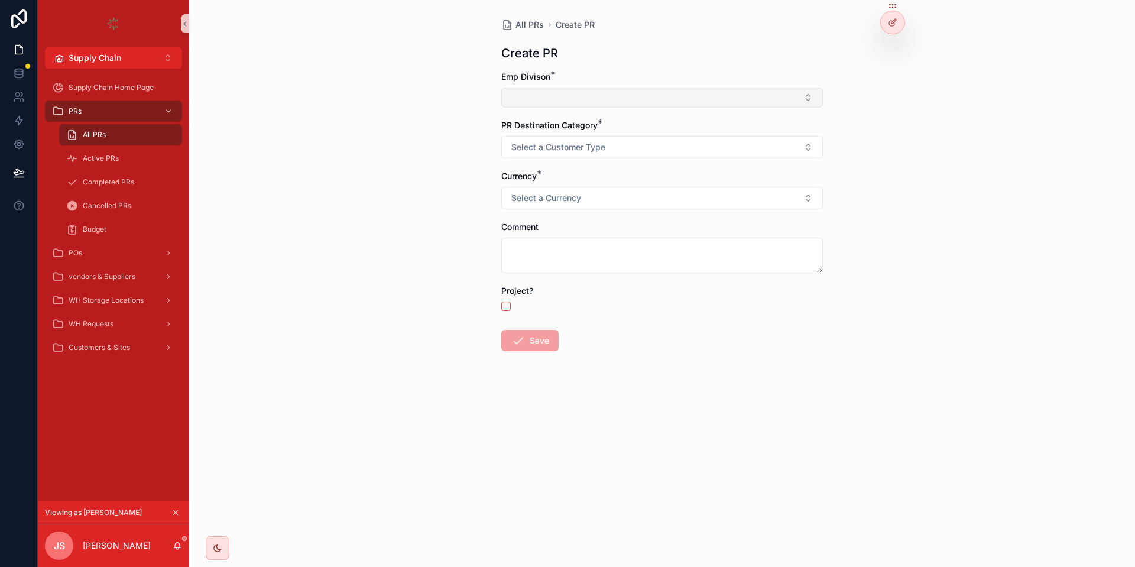
click at [690, 90] on button "Select Button" at bounding box center [661, 97] width 321 height 20
click at [147, 125] on div "All PRs" at bounding box center [120, 134] width 109 height 19
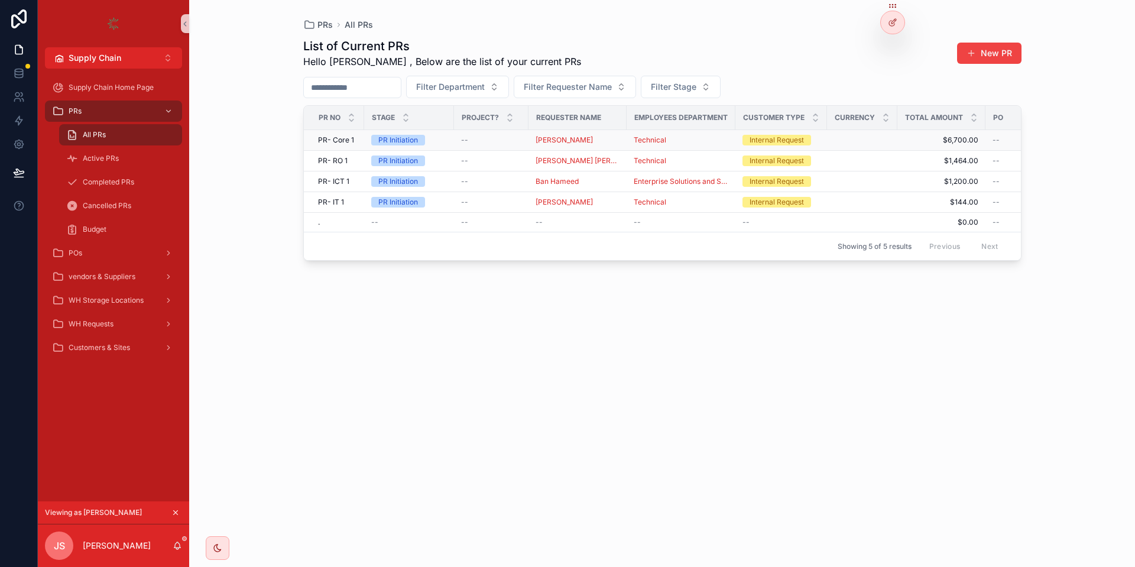
click at [374, 137] on span "PR Initiation" at bounding box center [398, 140] width 54 height 11
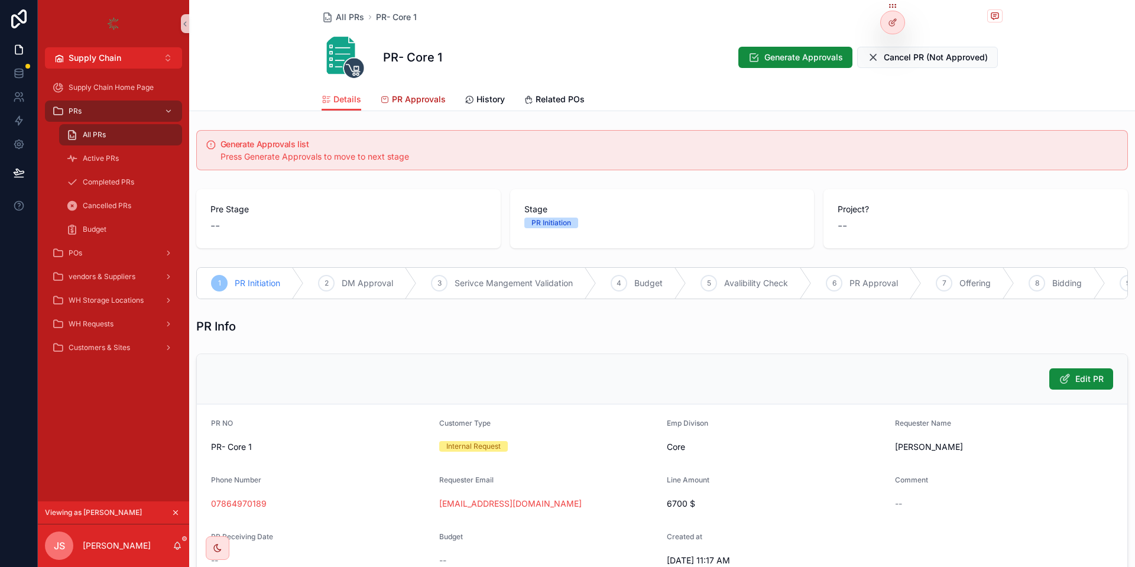
click at [420, 103] on span "PR Approvals" at bounding box center [419, 99] width 54 height 12
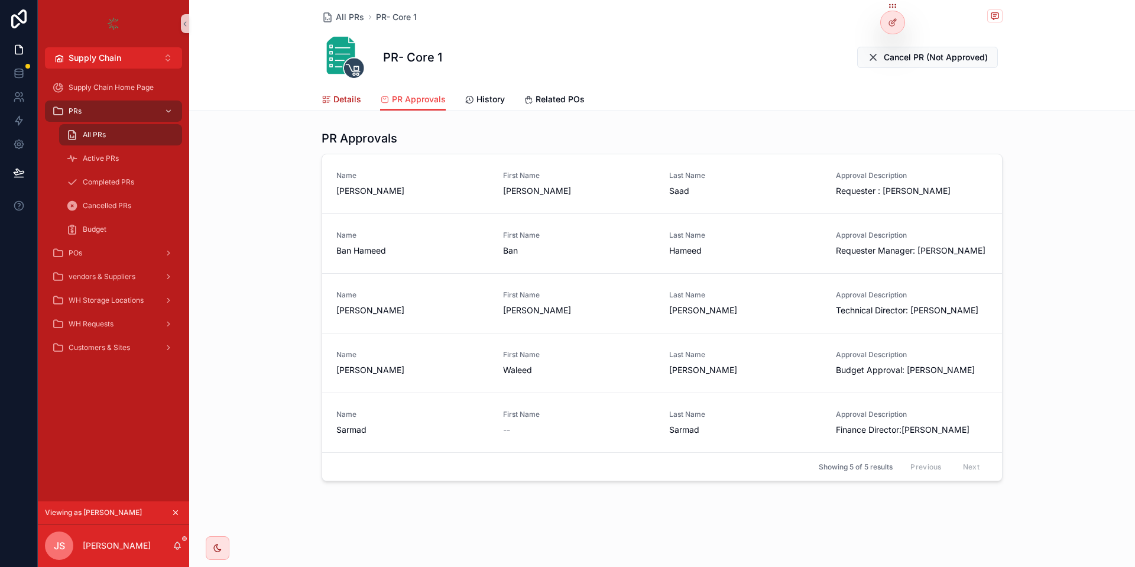
click at [337, 105] on span "Details" at bounding box center [347, 99] width 28 height 12
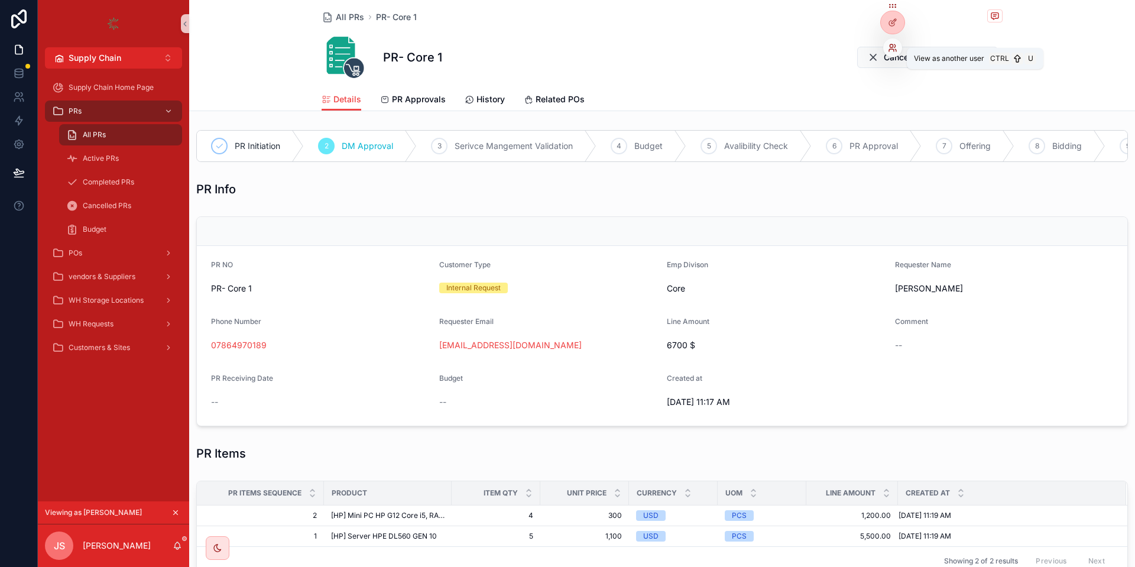
click at [890, 48] on icon at bounding box center [892, 47] width 9 height 9
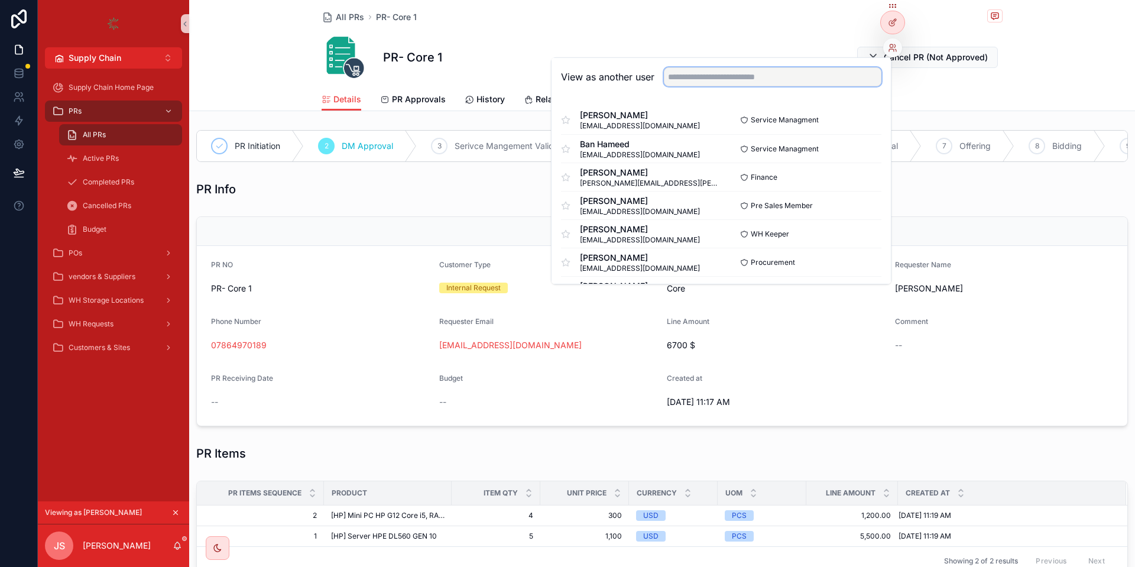
click at [723, 80] on input "text" at bounding box center [772, 76] width 217 height 19
click at [858, 141] on button "Select" at bounding box center [865, 148] width 31 height 17
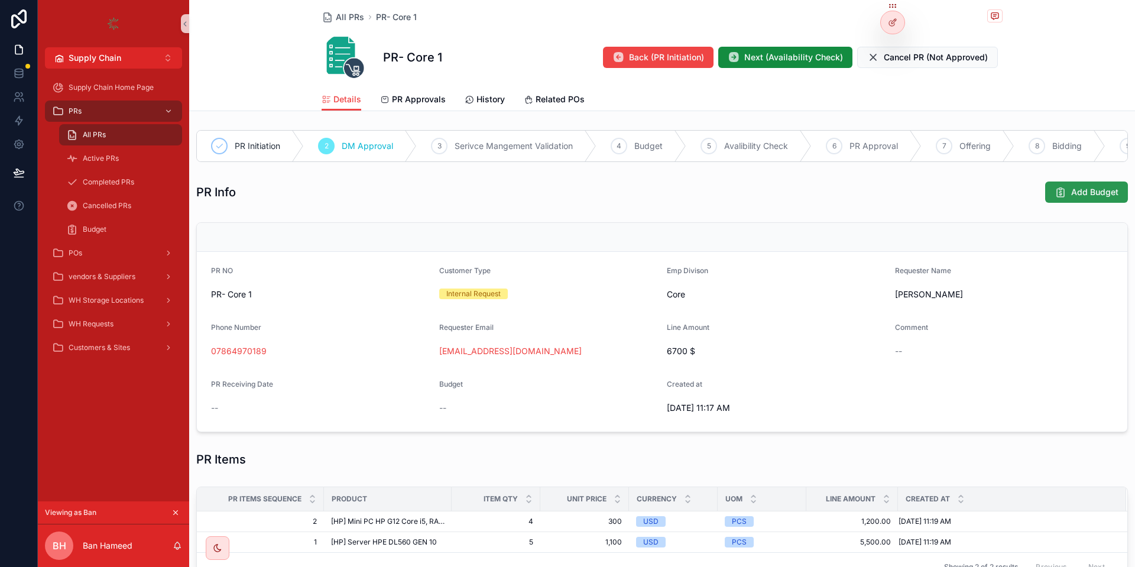
click at [1064, 184] on button "Add Budget" at bounding box center [1086, 191] width 83 height 21
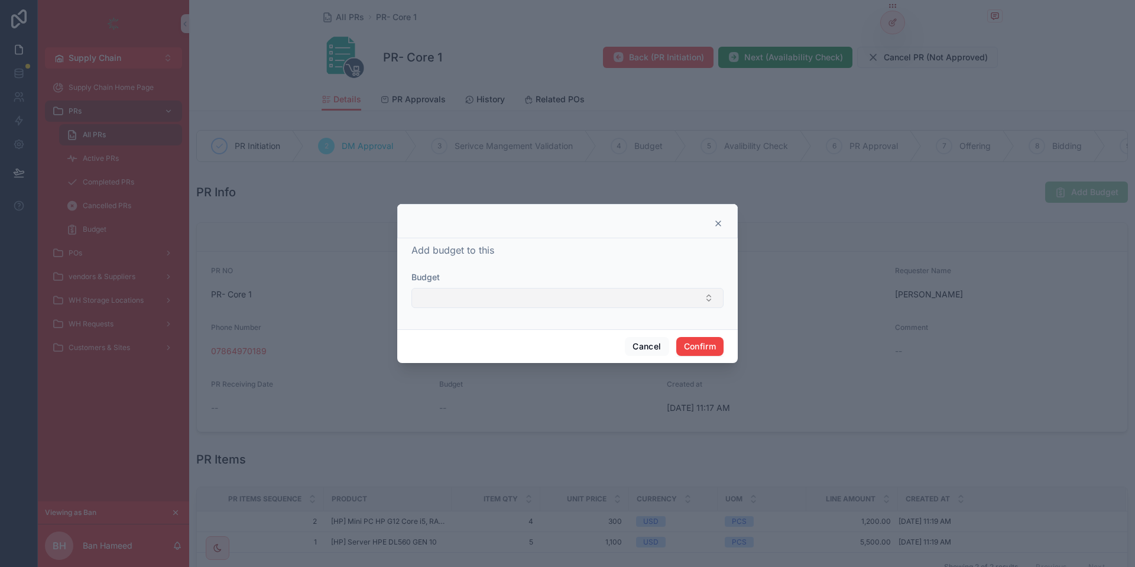
click at [488, 300] on button "Select Button" at bounding box center [567, 298] width 312 height 20
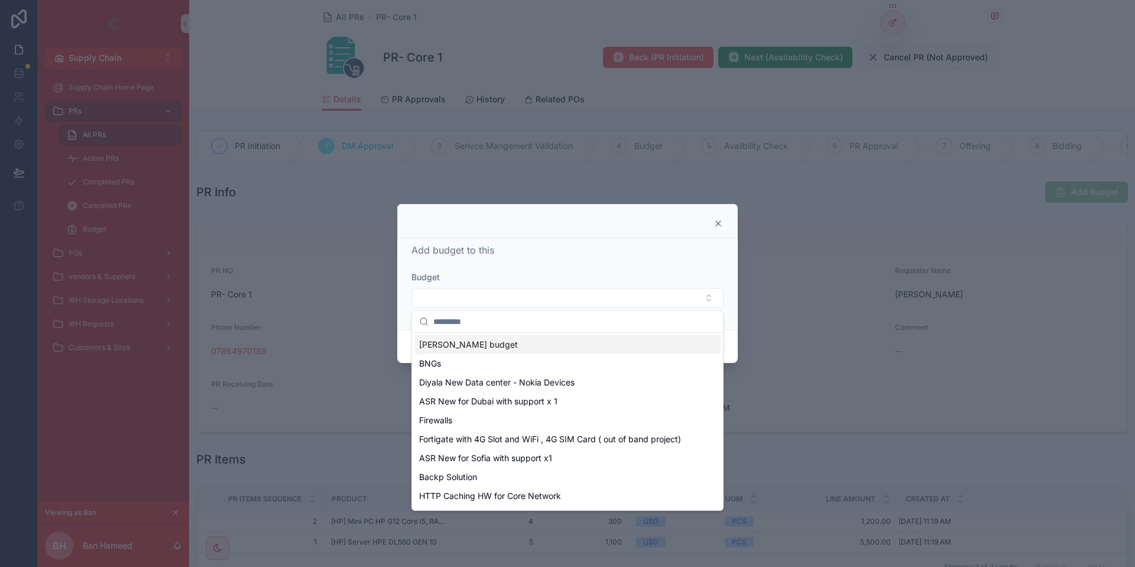
click at [490, 346] on span "[PERSON_NAME] budget" at bounding box center [468, 345] width 99 height 12
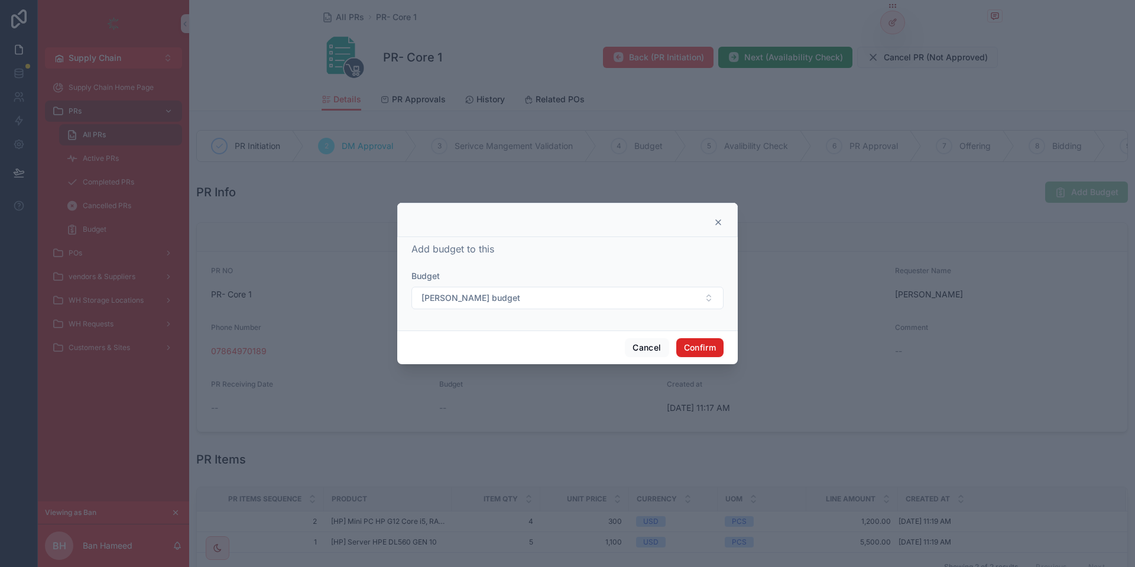
click at [700, 343] on button "Confirm" at bounding box center [699, 347] width 47 height 19
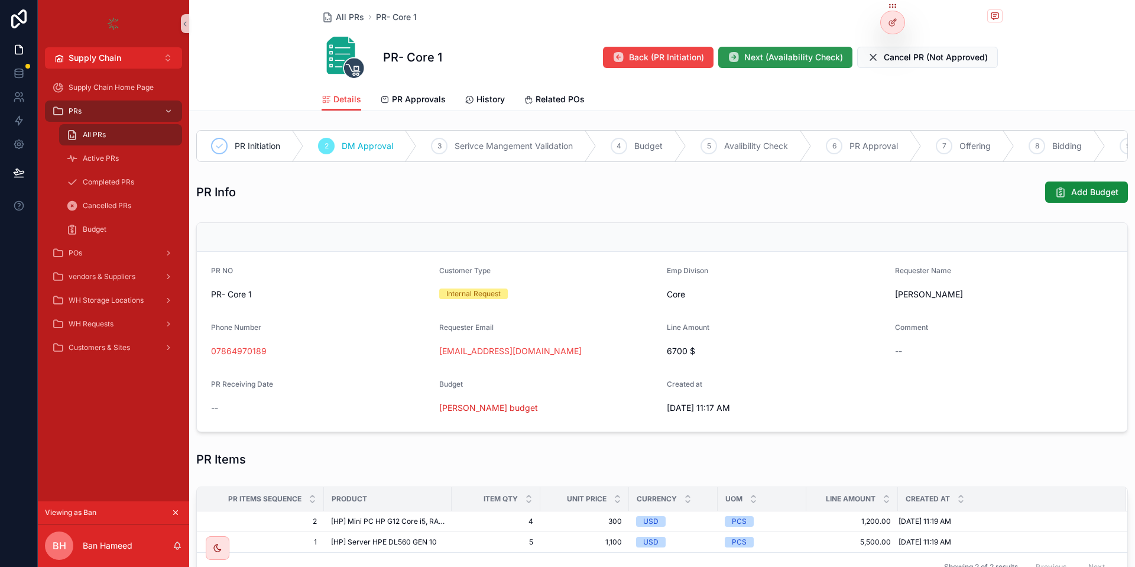
click at [807, 51] on span "Next (Availability Check)" at bounding box center [793, 57] width 99 height 12
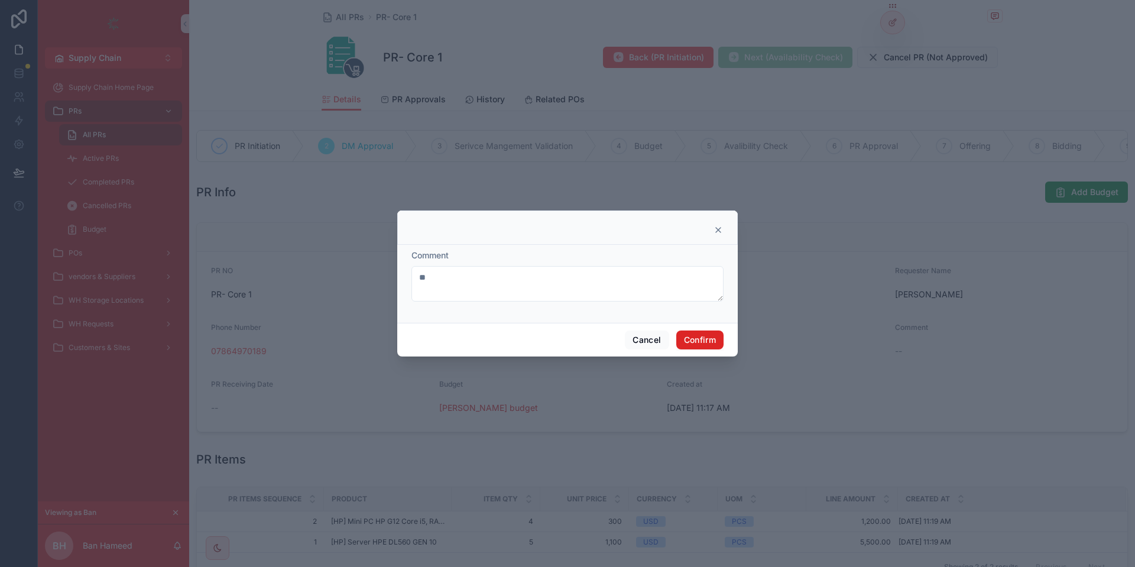
click at [698, 336] on button "Confirm" at bounding box center [699, 339] width 47 height 19
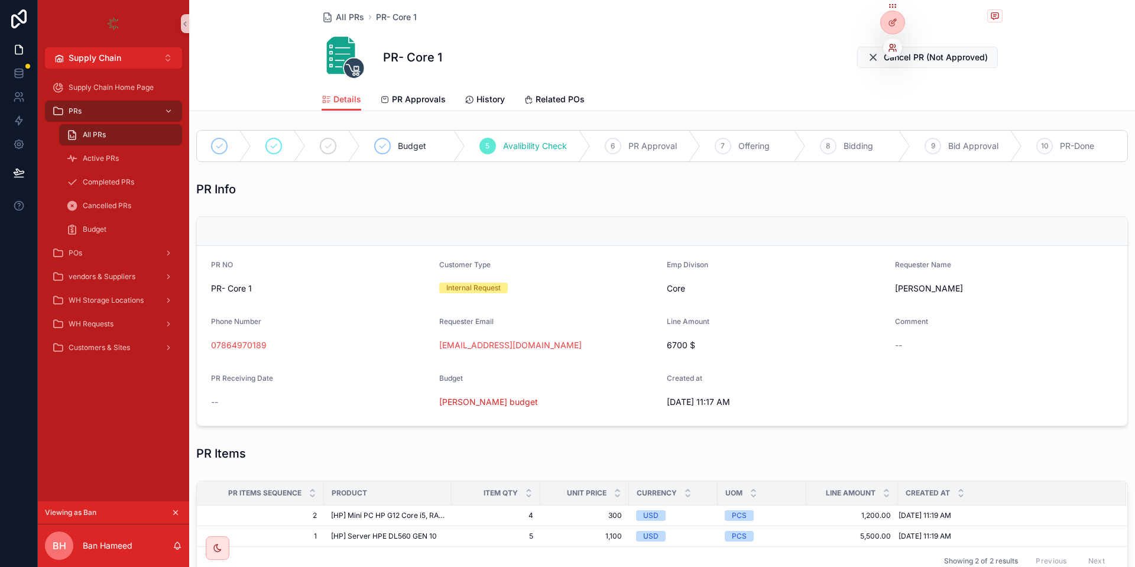
click at [894, 44] on icon at bounding box center [892, 47] width 9 height 9
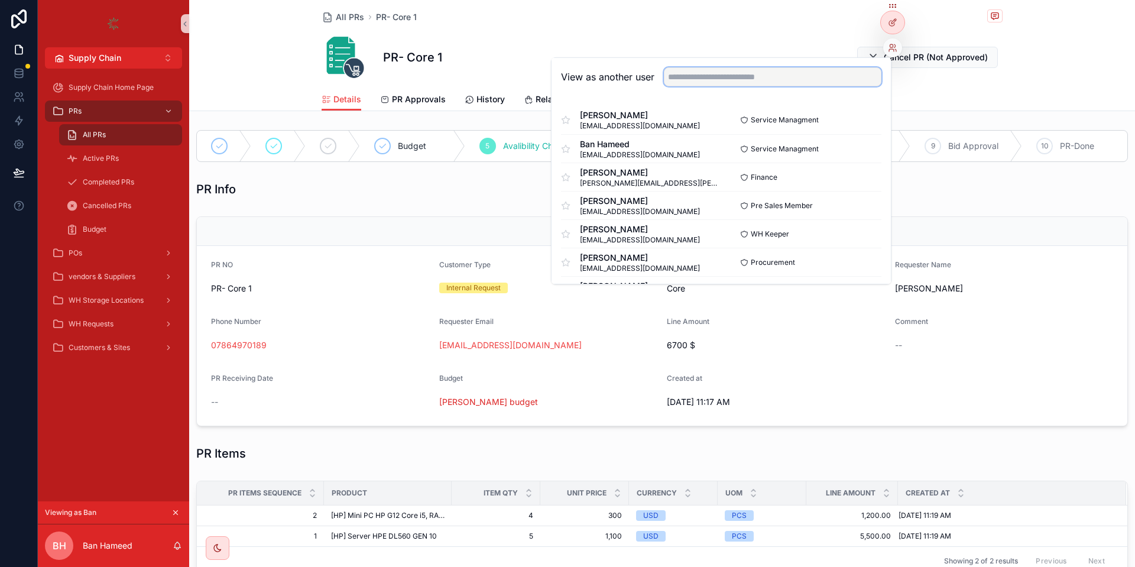
click at [792, 74] on input "text" at bounding box center [772, 76] width 217 height 19
type input "****"
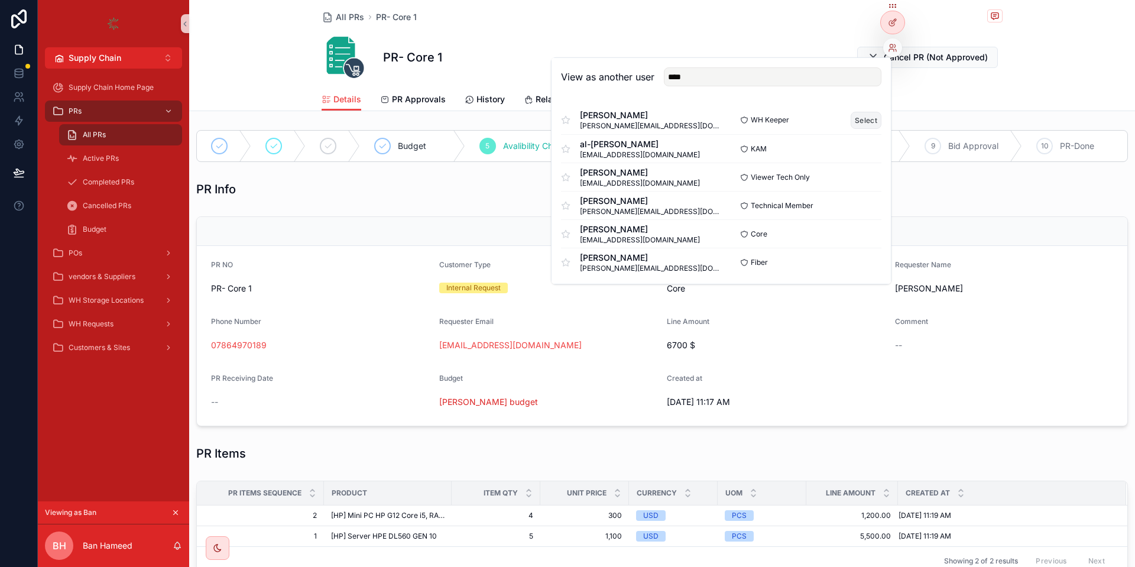
click at [857, 124] on button "Select" at bounding box center [865, 120] width 31 height 17
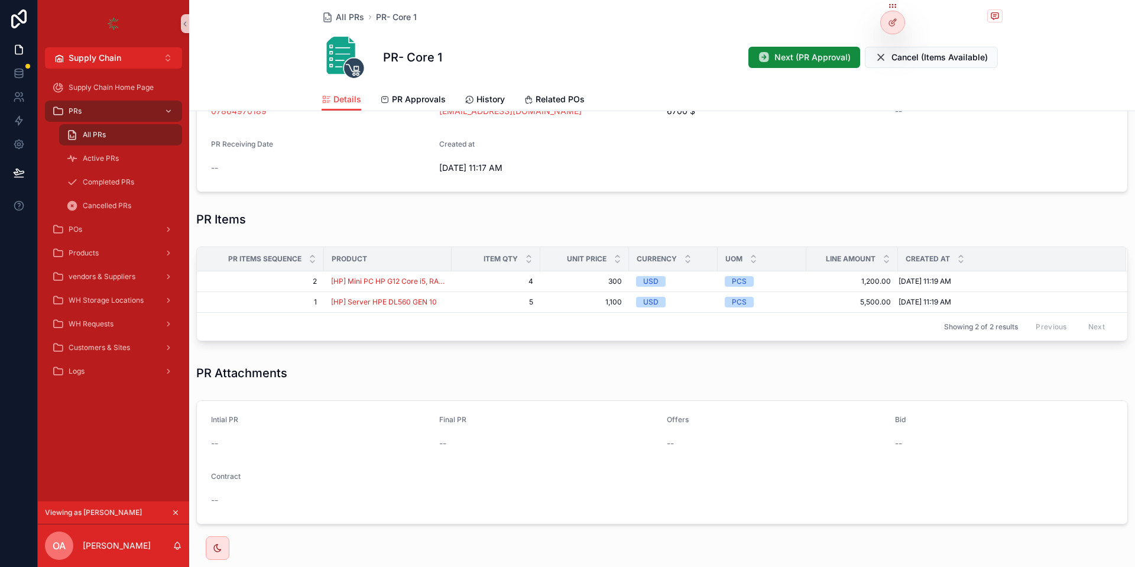
scroll to position [235, 0]
click at [785, 55] on span "Next (PR Approval)" at bounding box center [812, 57] width 76 height 12
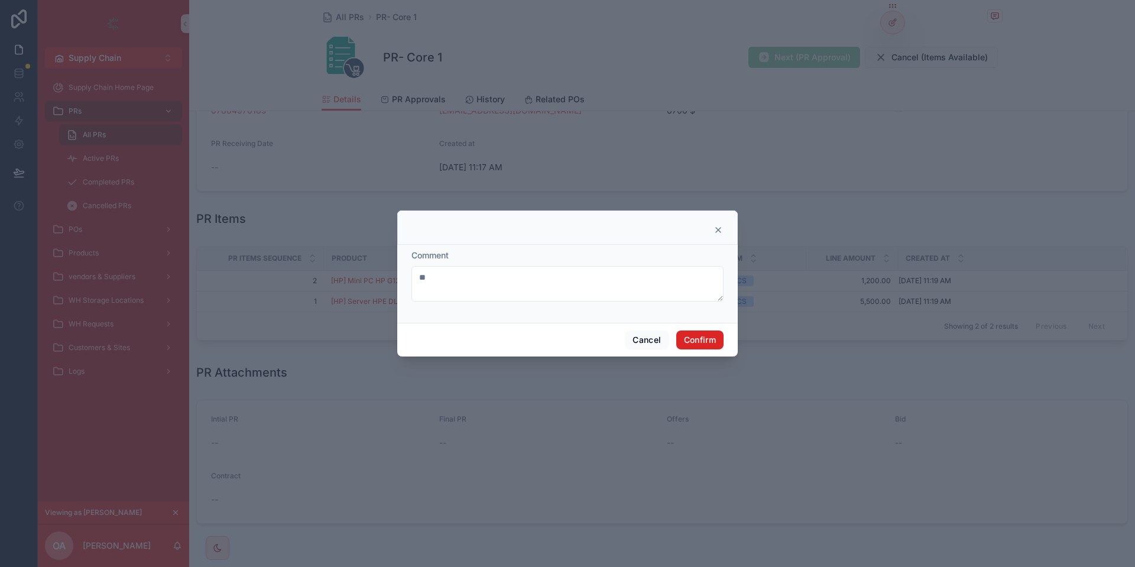
click at [694, 331] on button "Confirm" at bounding box center [699, 339] width 47 height 19
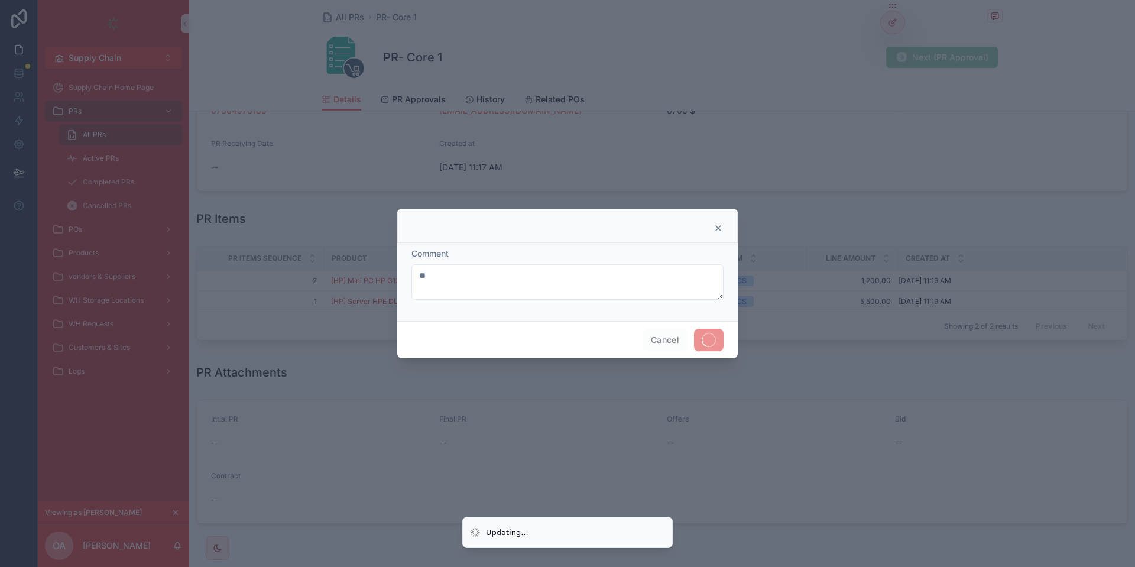
click at [694, 331] on span at bounding box center [709, 340] width 30 height 22
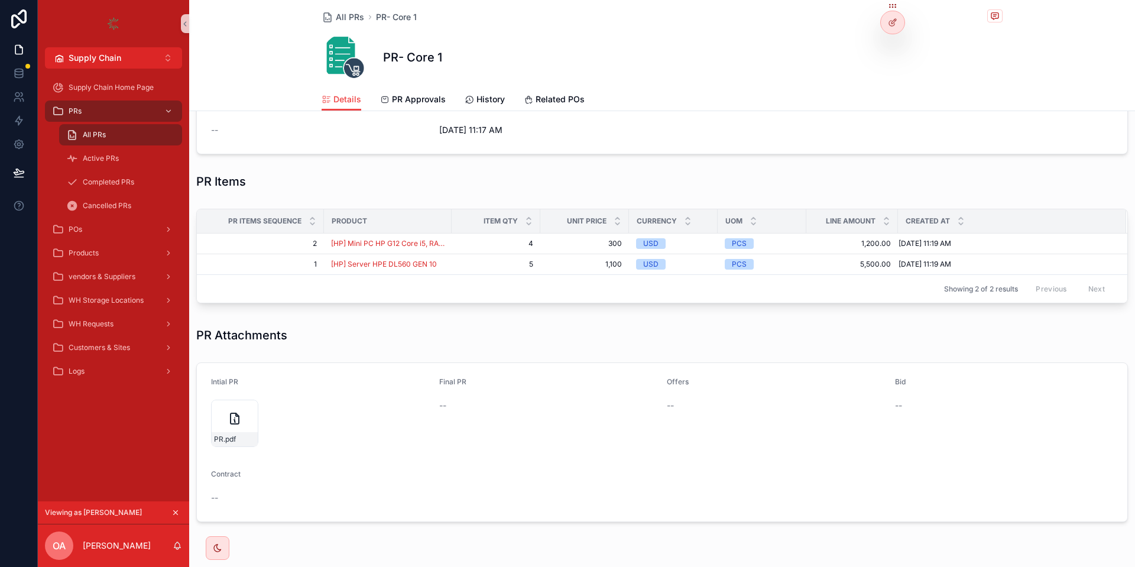
scroll to position [0, 0]
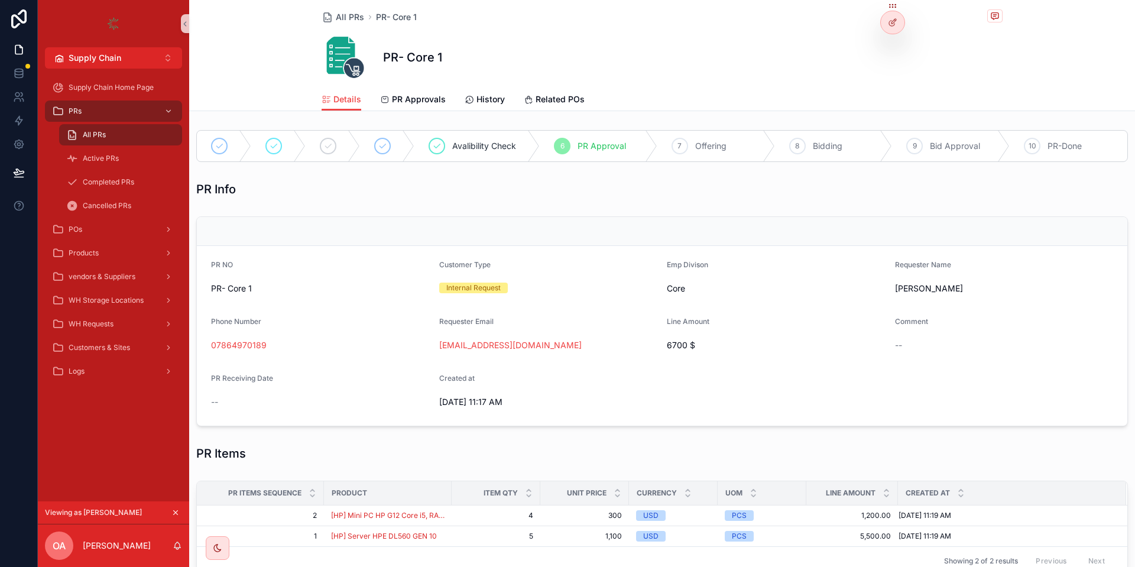
click at [592, 144] on span "PR Approval" at bounding box center [601, 146] width 48 height 12
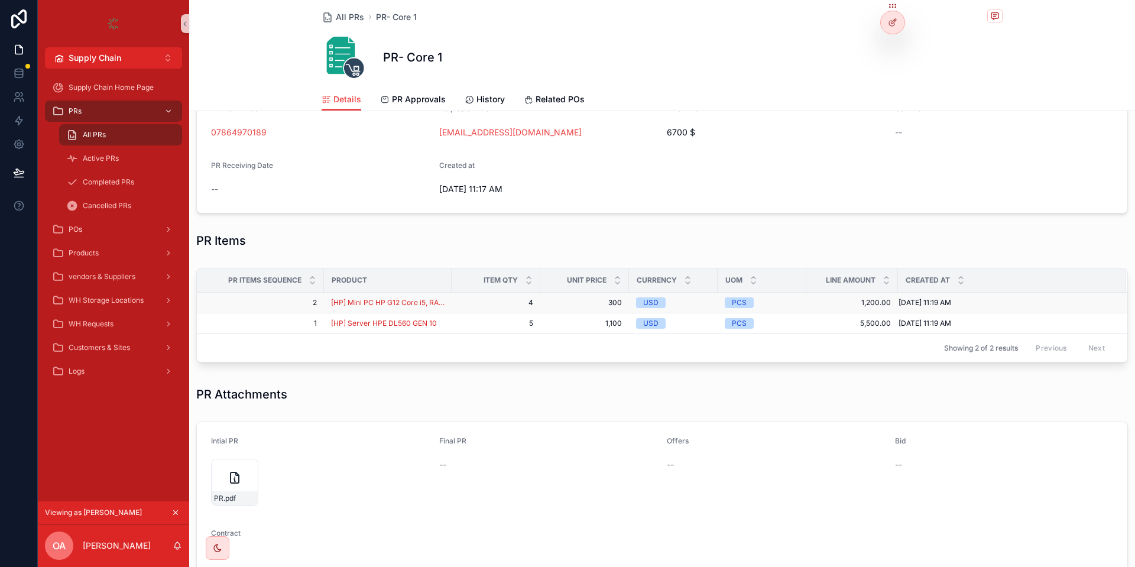
scroll to position [200, 0]
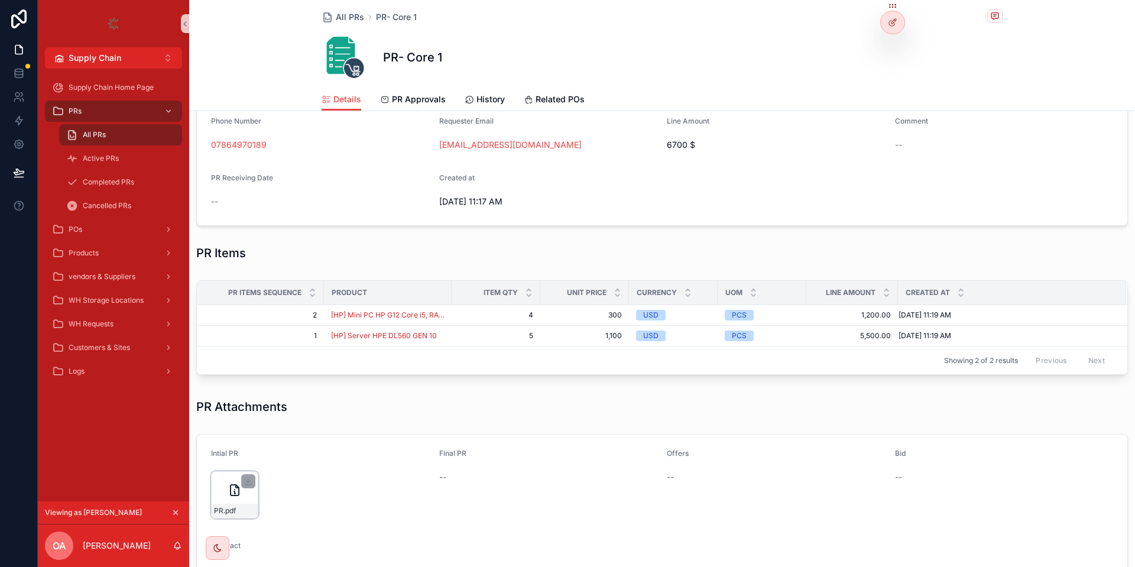
click at [224, 493] on div "PR .pdf" at bounding box center [234, 494] width 47 height 47
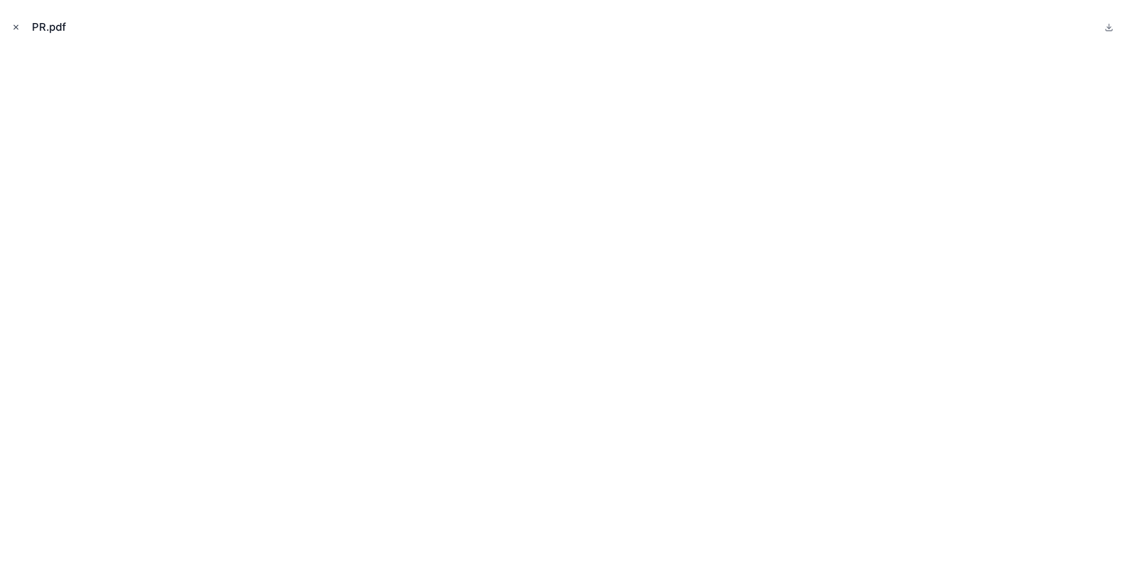
click at [19, 30] on icon "Close modal" at bounding box center [16, 27] width 8 height 8
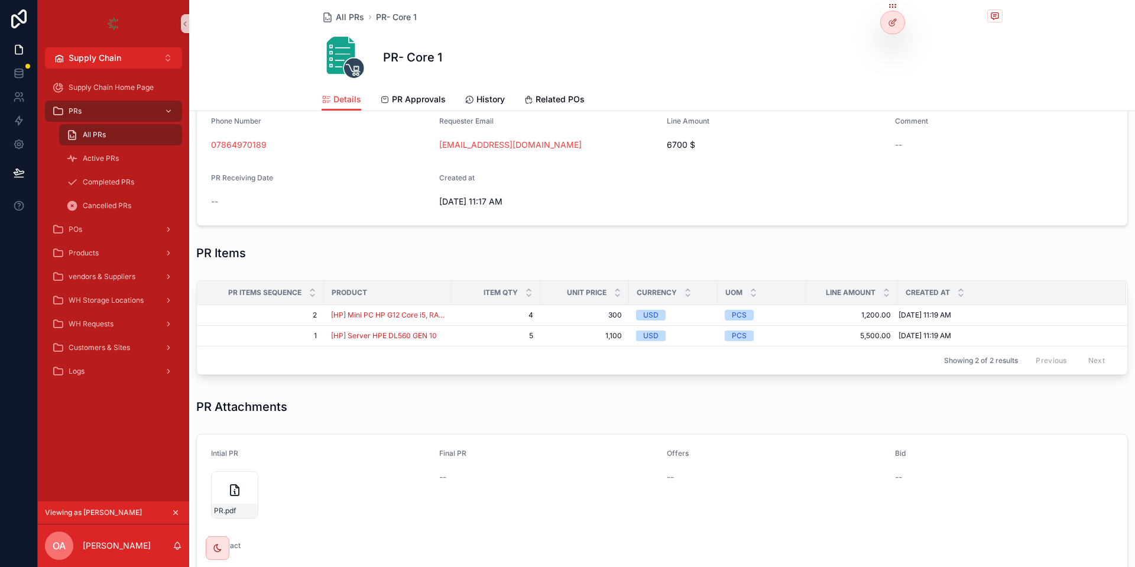
scroll to position [307, 0]
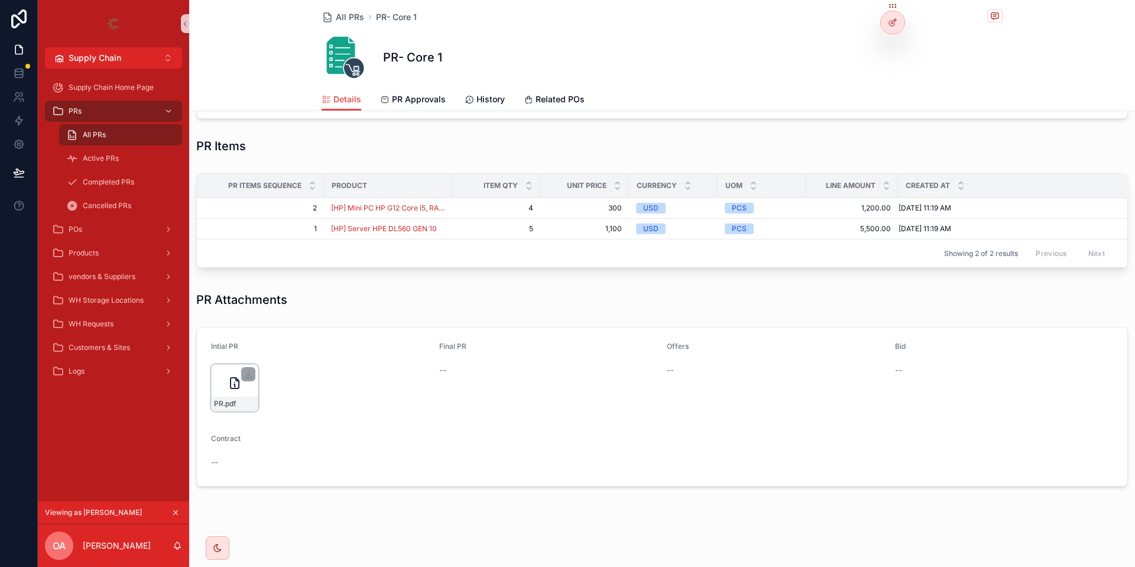
click at [236, 386] on icon "scrollable content" at bounding box center [235, 383] width 14 height 14
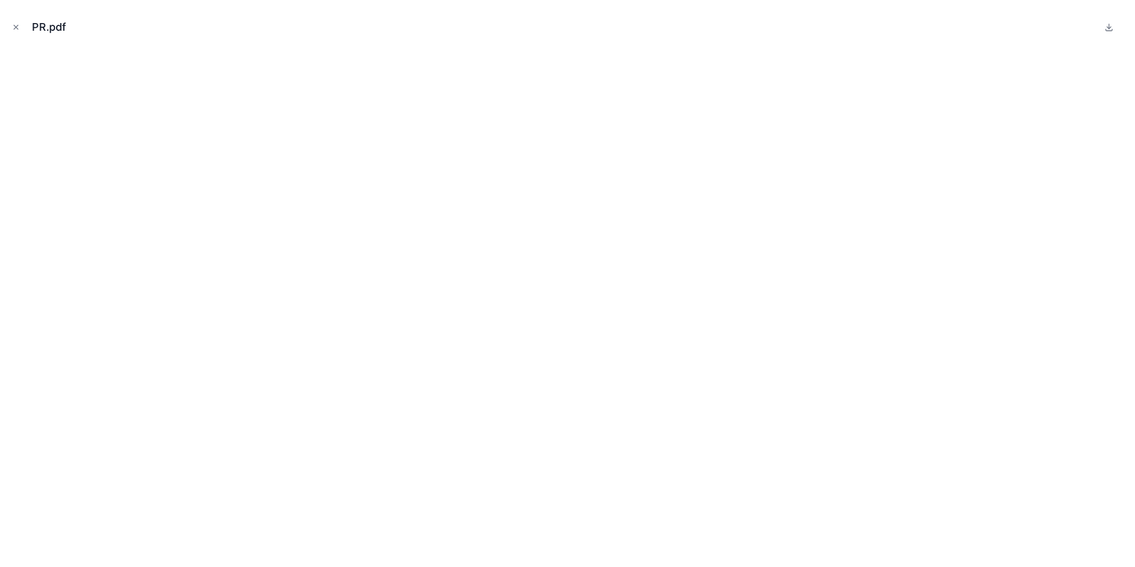
click at [6, 34] on div "PR.pdf" at bounding box center [567, 283] width 1135 height 567
click at [9, 33] on button "Close modal" at bounding box center [15, 27] width 13 height 13
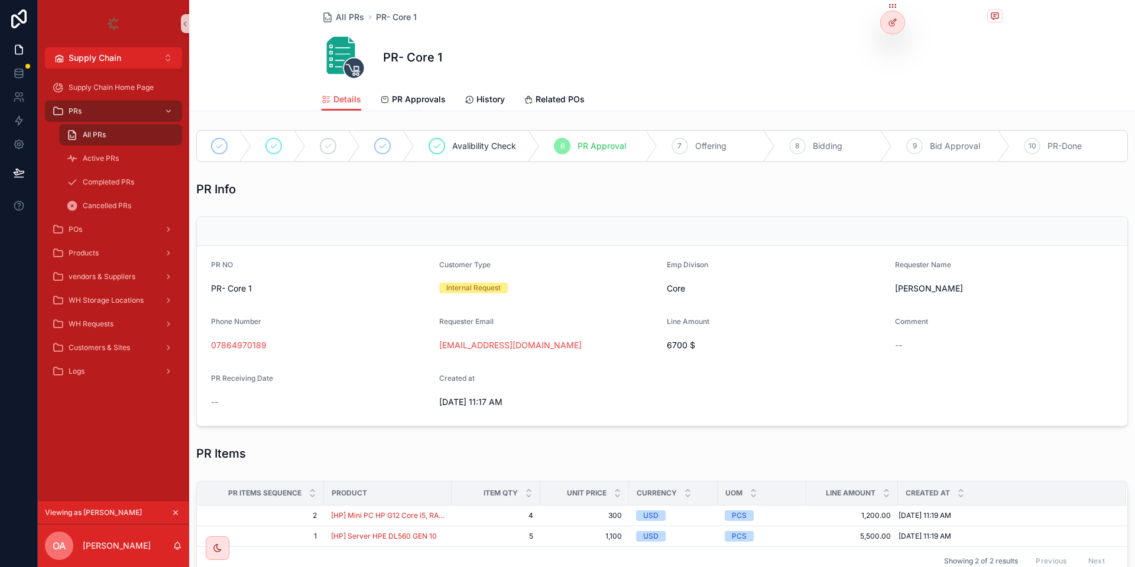
click at [733, 147] on div "7 Offering" at bounding box center [716, 146] width 118 height 31
click at [953, 143] on span "Bid Approval" at bounding box center [955, 146] width 50 height 12
click at [888, 55] on div at bounding box center [892, 47] width 19 height 19
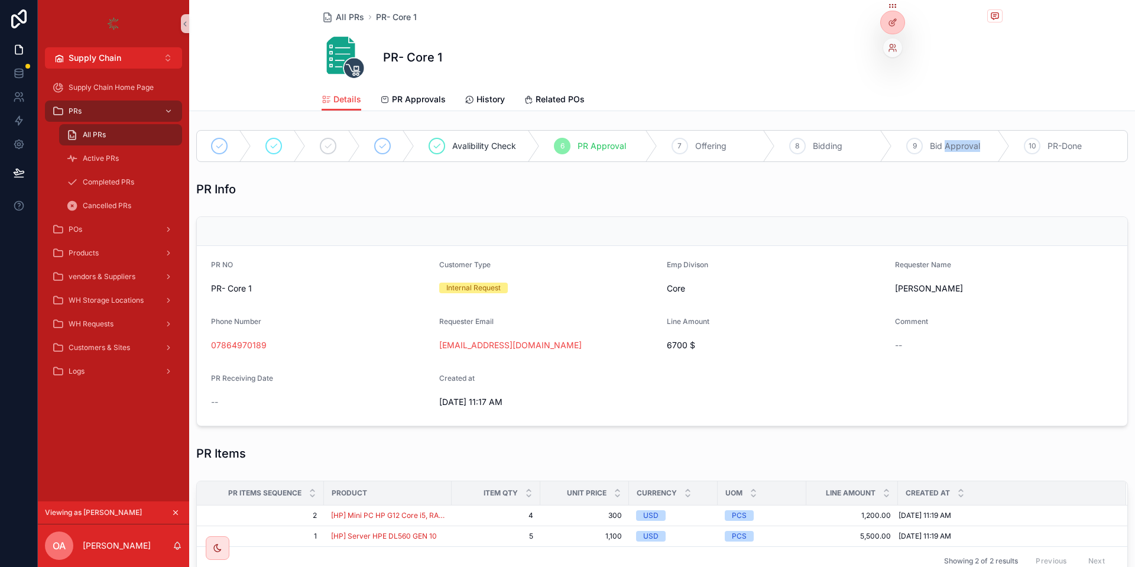
click at [889, 53] on div at bounding box center [892, 47] width 19 height 19
click at [892, 50] on icon at bounding box center [892, 47] width 9 height 9
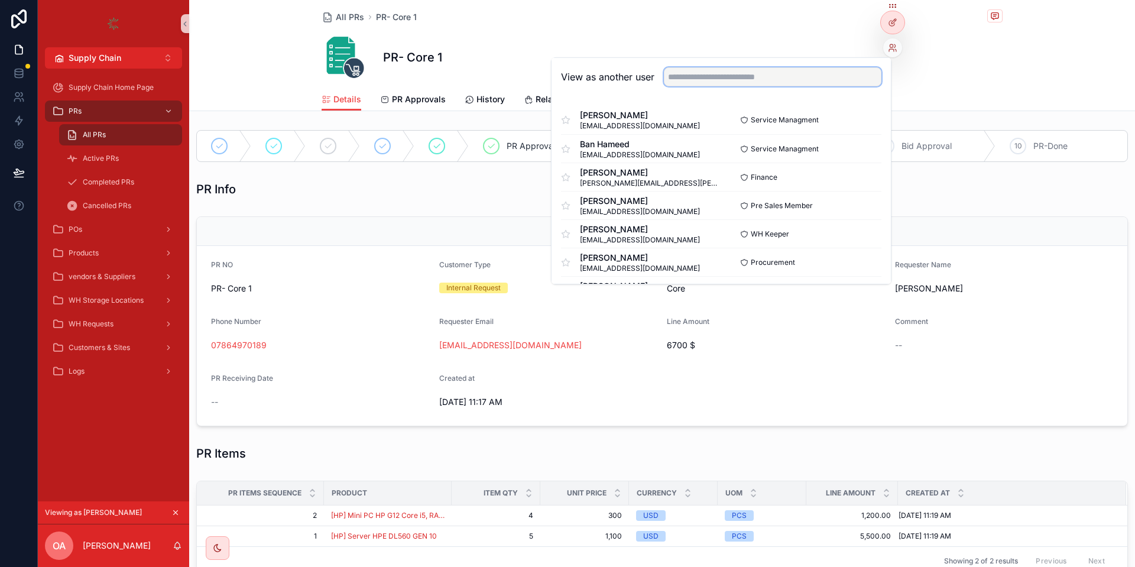
click at [755, 72] on input "text" at bounding box center [772, 76] width 217 height 19
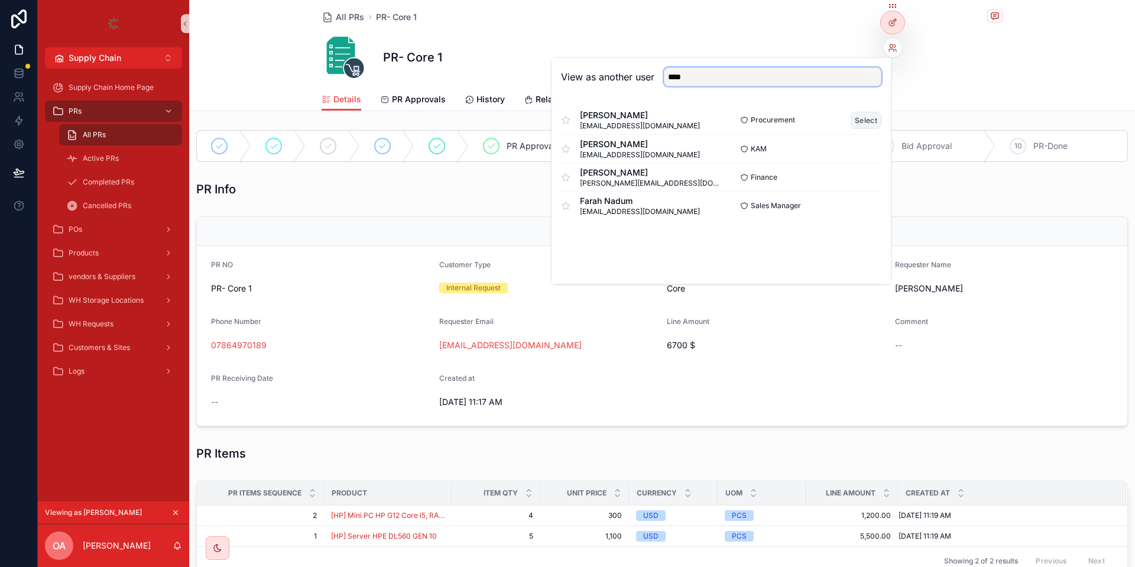
type input "****"
click at [871, 119] on button "Select" at bounding box center [865, 120] width 31 height 17
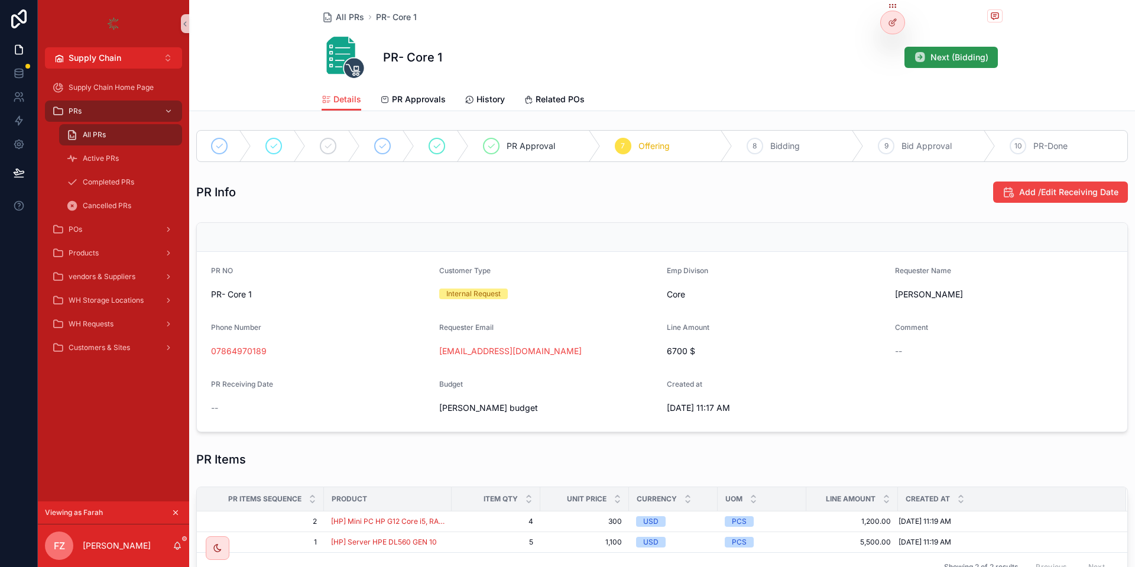
scroll to position [319, 0]
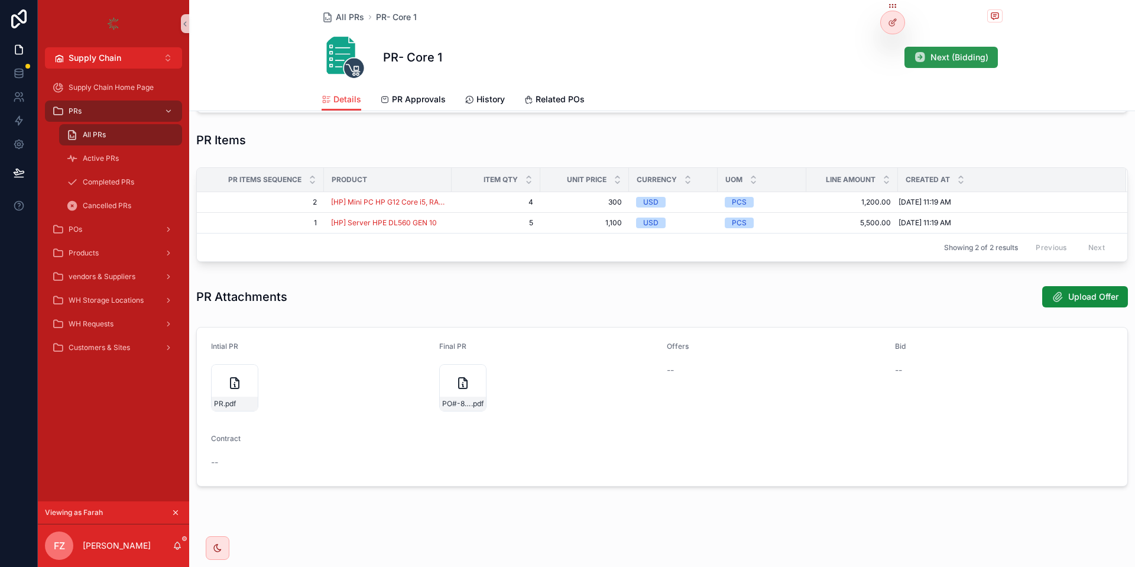
click at [966, 59] on span "Next (Bidding)" at bounding box center [959, 57] width 58 height 12
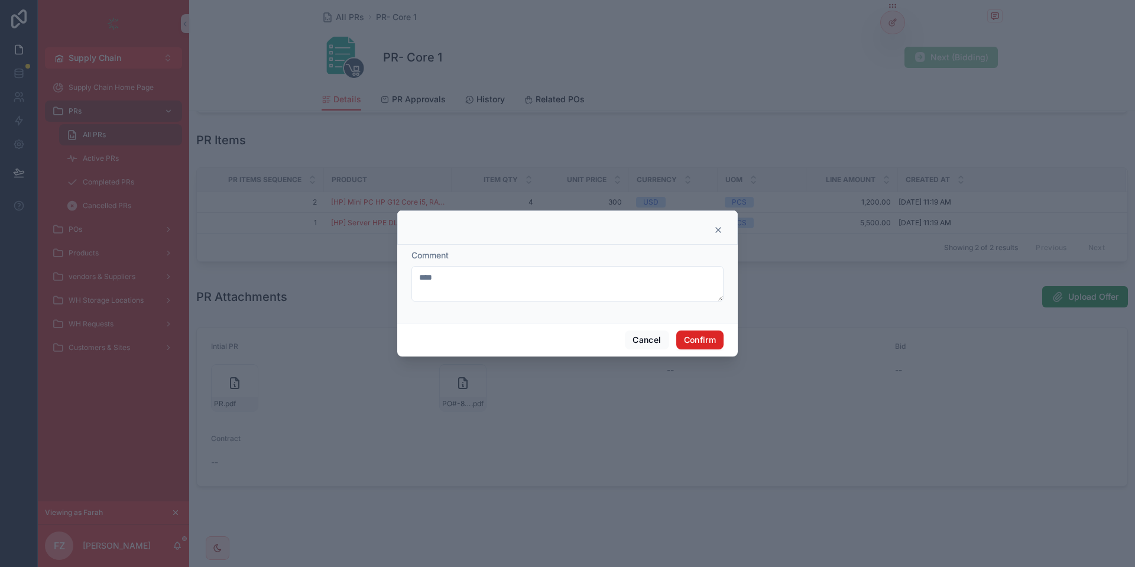
click at [713, 343] on button "Confirm" at bounding box center [699, 339] width 47 height 19
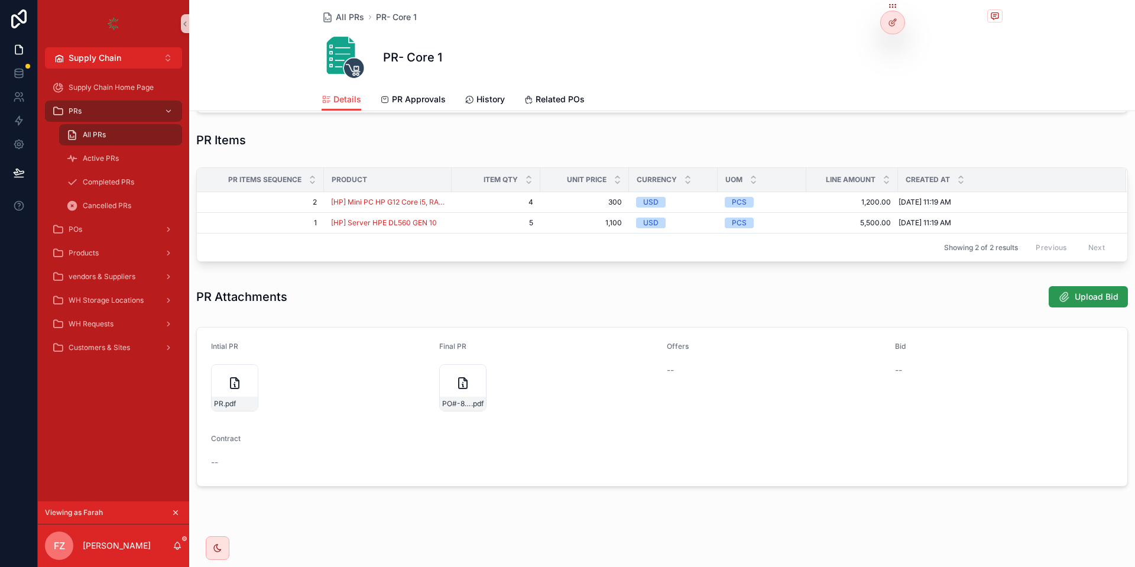
click at [1088, 288] on button "Upload Bid" at bounding box center [1087, 296] width 79 height 21
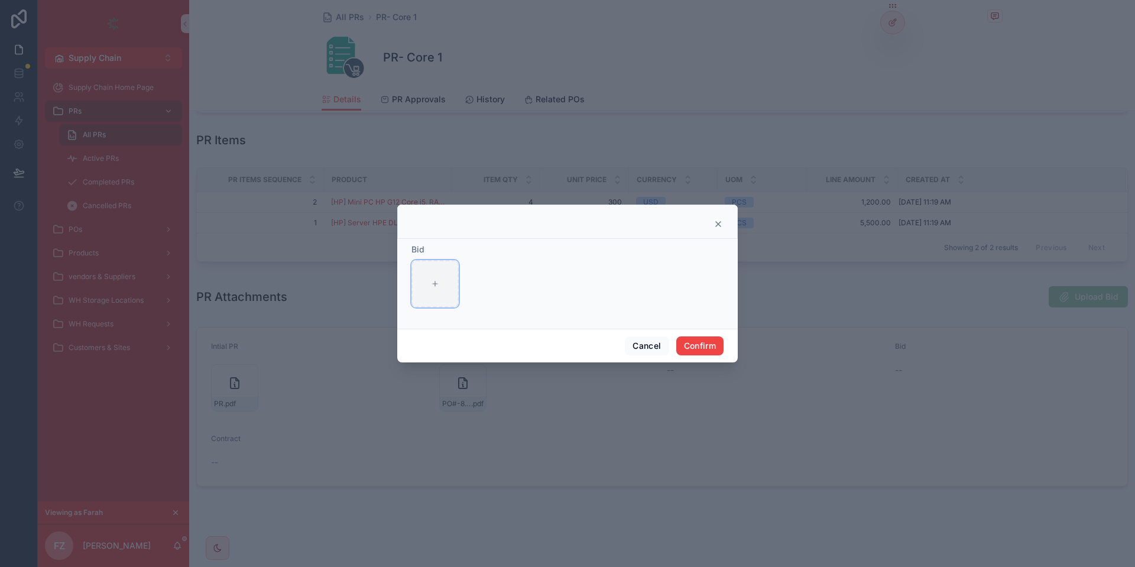
click at [432, 290] on div at bounding box center [434, 283] width 47 height 47
type input "**********"
click at [701, 347] on button "Confirm" at bounding box center [699, 345] width 47 height 19
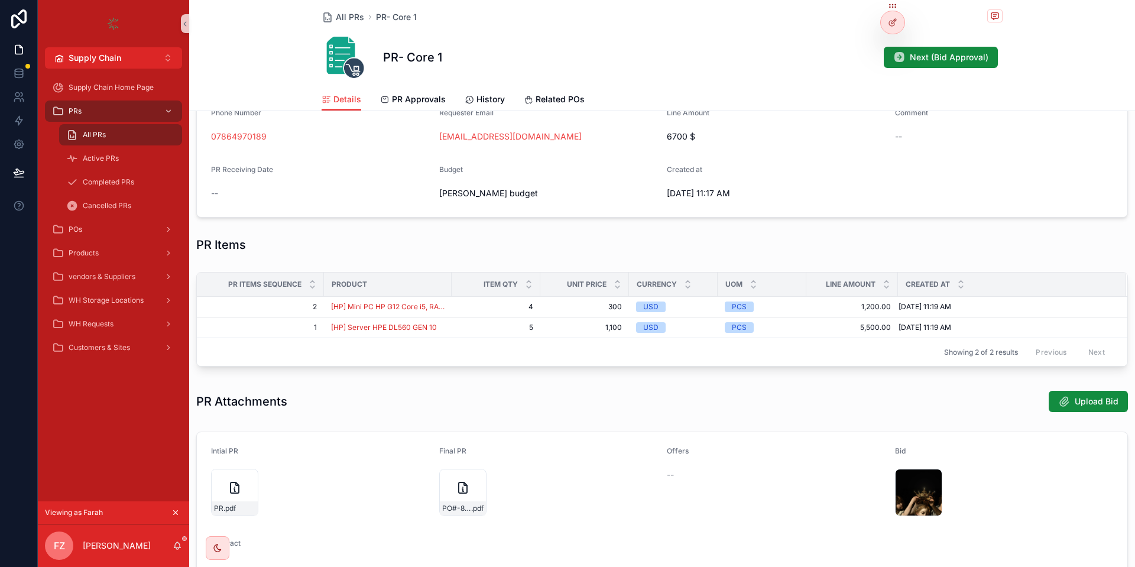
scroll to position [190, 0]
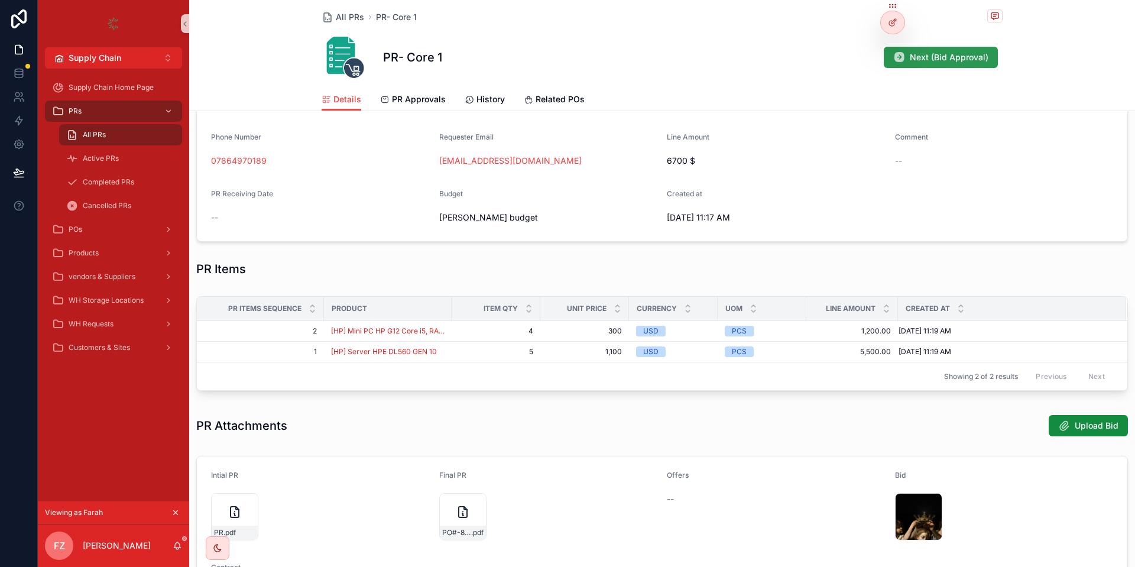
click at [948, 57] on span "Next (Bid Approval)" at bounding box center [948, 57] width 79 height 12
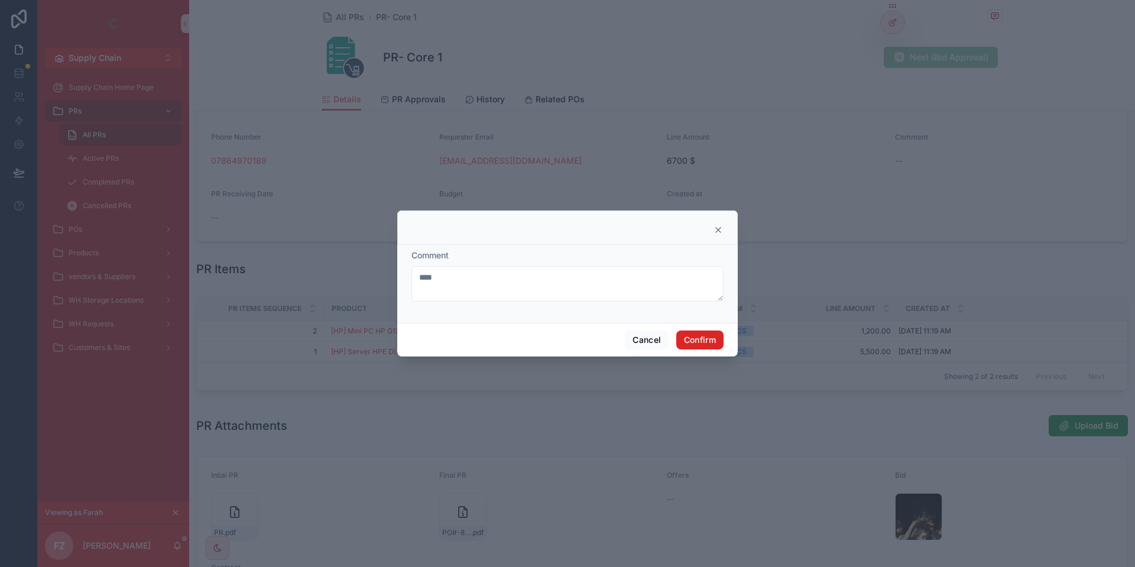
click at [696, 348] on button "Confirm" at bounding box center [699, 339] width 47 height 19
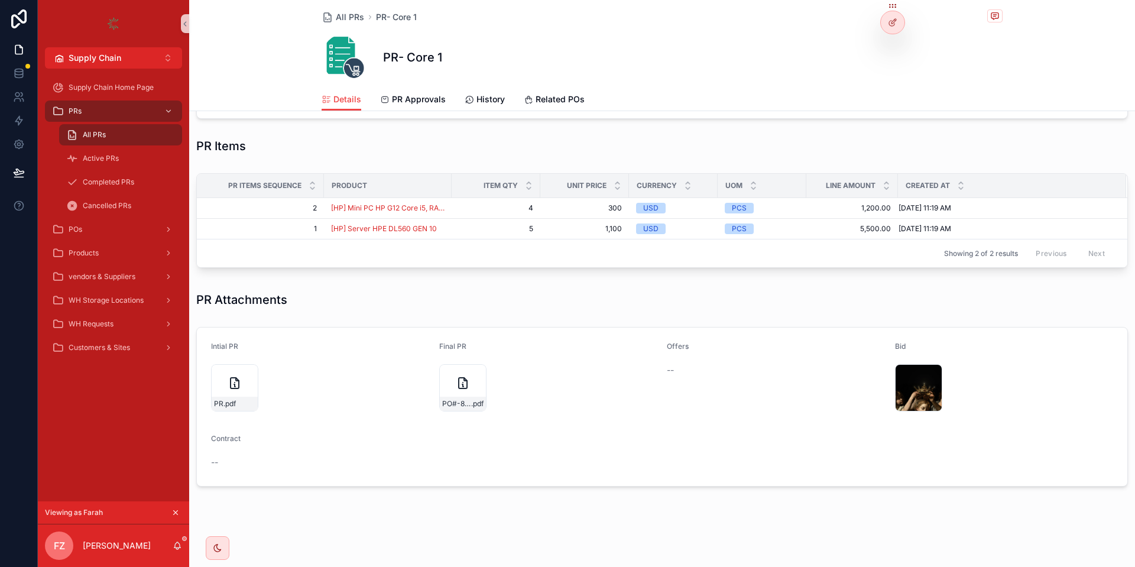
scroll to position [0, 0]
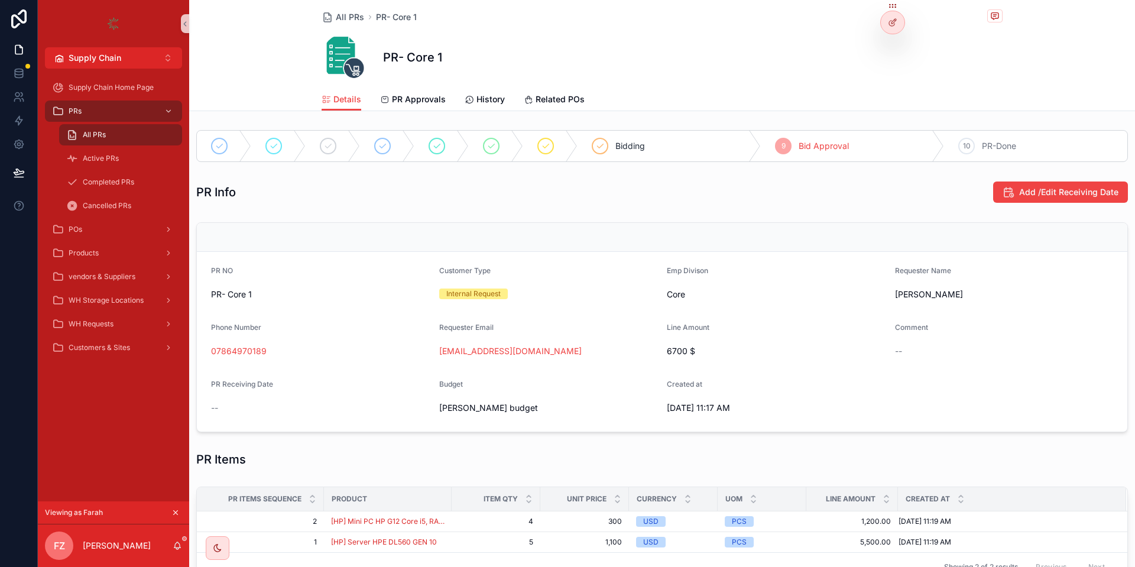
click at [806, 148] on span "Bid Approval" at bounding box center [823, 146] width 50 height 12
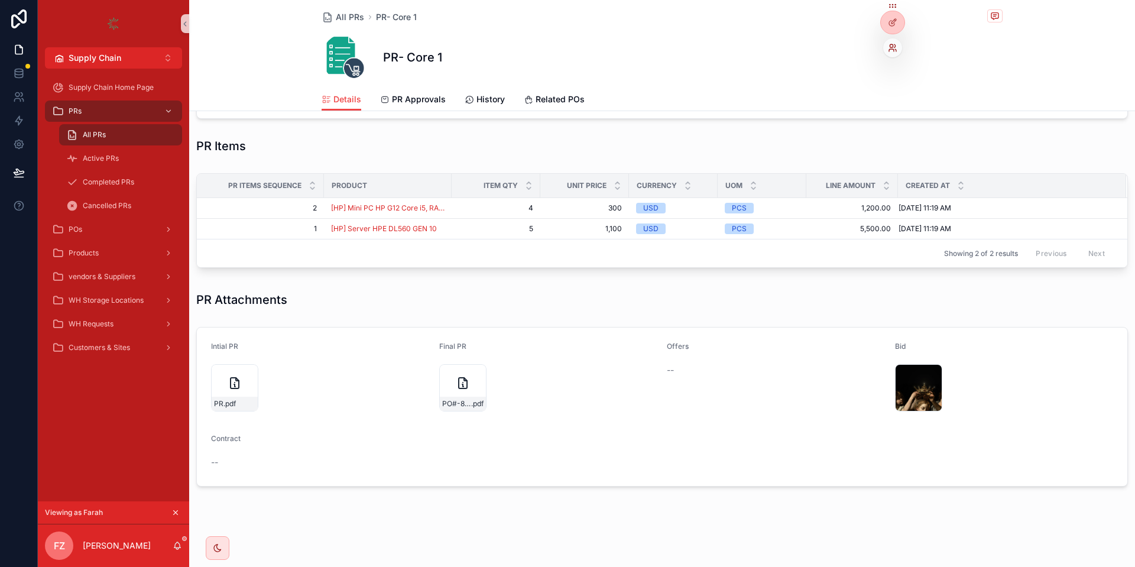
click at [894, 49] on icon at bounding box center [892, 47] width 9 height 9
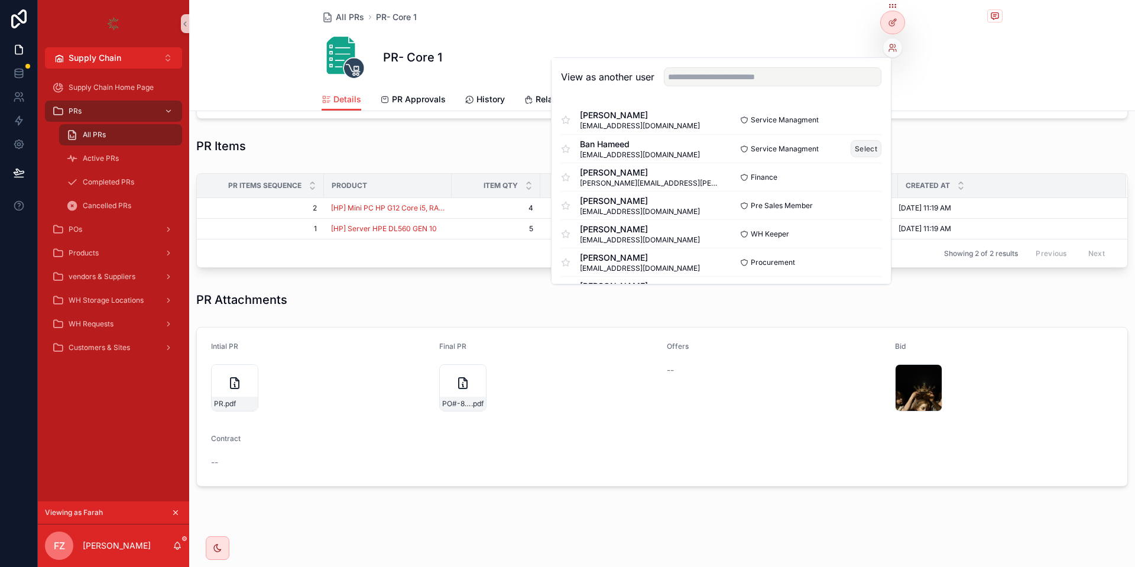
click at [862, 147] on button "Select" at bounding box center [865, 148] width 31 height 17
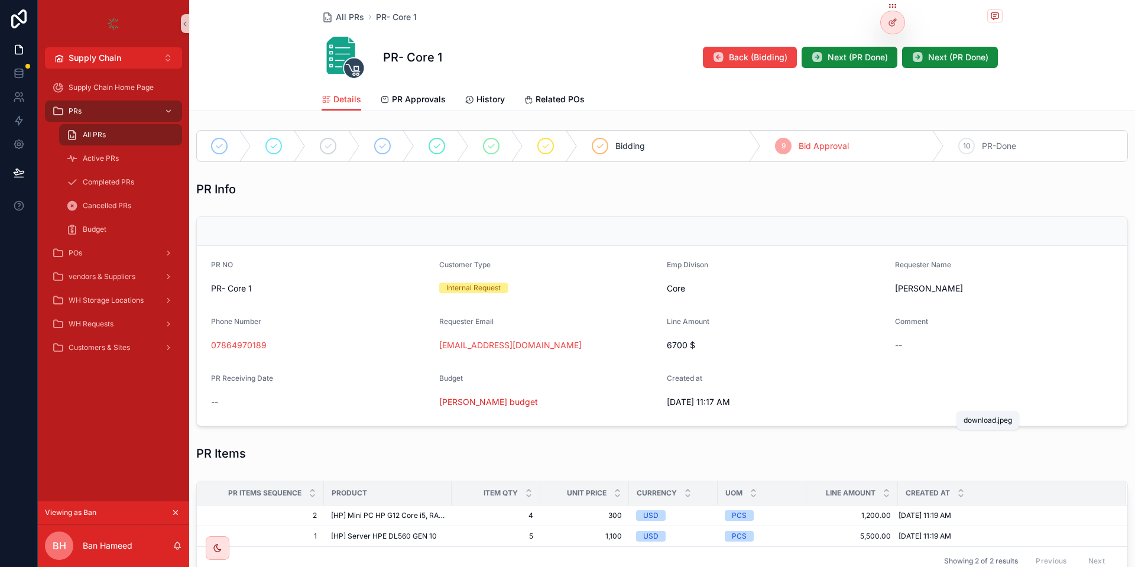
scroll to position [307, 0]
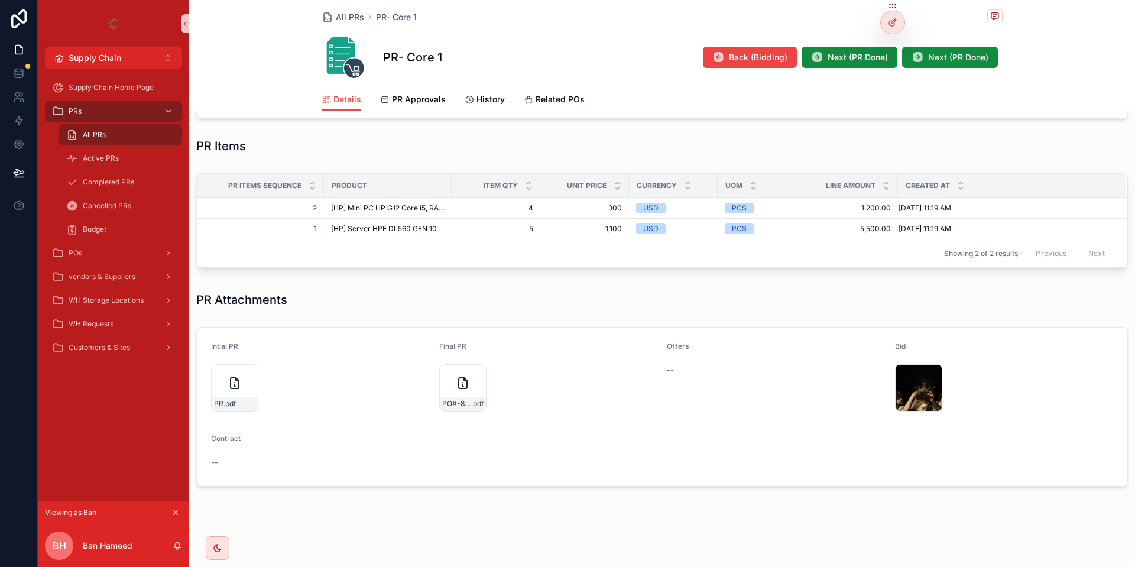
click at [792, 105] on div "Details PR Approvals History Related POs" at bounding box center [661, 99] width 681 height 22
click at [909, 379] on div "download .jpeg" at bounding box center [918, 387] width 47 height 47
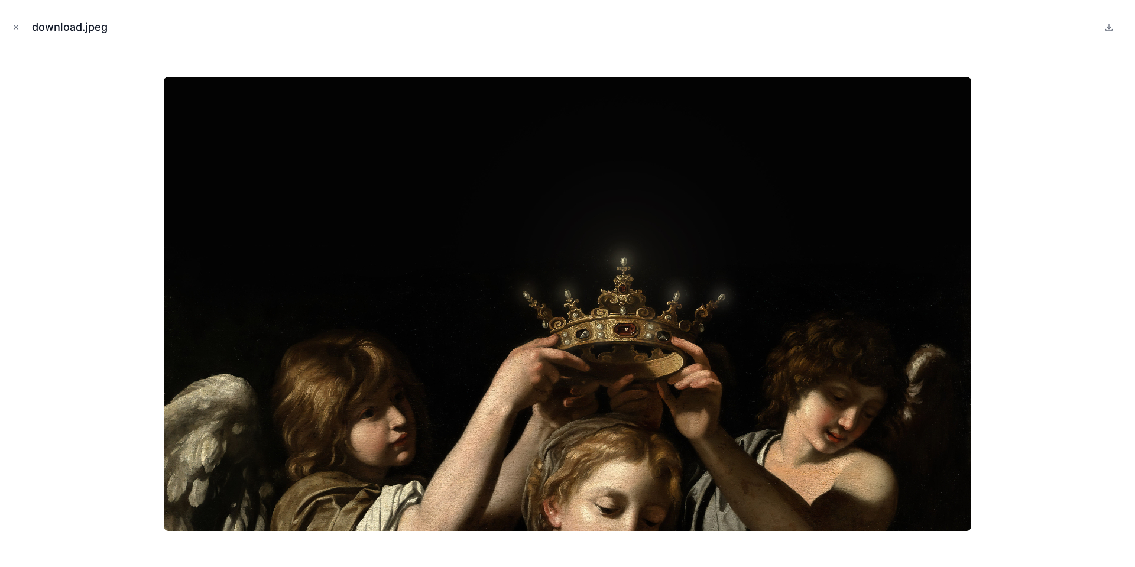
click at [1031, 129] on div at bounding box center [567, 304] width 1116 height 508
click at [891, 49] on div "download.jpeg" at bounding box center [567, 283] width 1135 height 567
click at [14, 26] on icon "Close modal" at bounding box center [16, 27] width 8 height 8
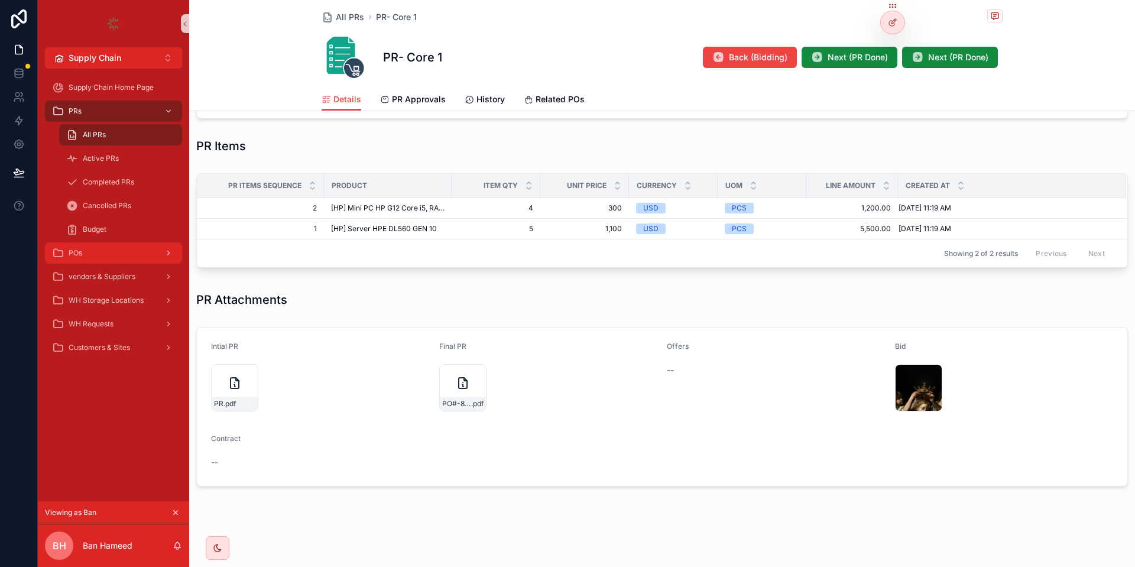
click at [109, 259] on div "POs" at bounding box center [113, 252] width 123 height 19
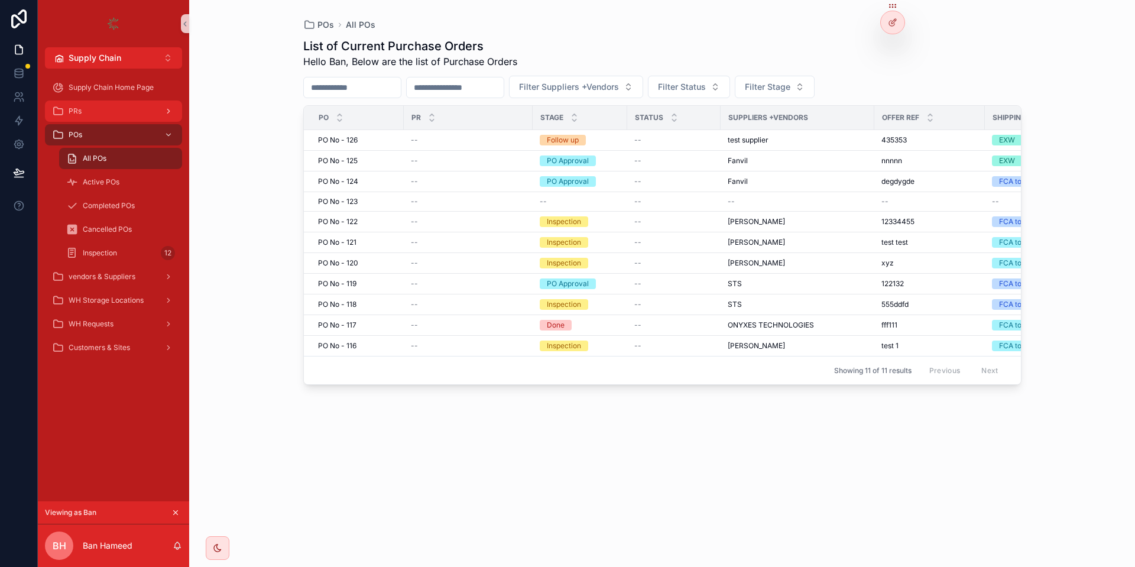
click at [80, 106] on div "PRs" at bounding box center [113, 111] width 123 height 19
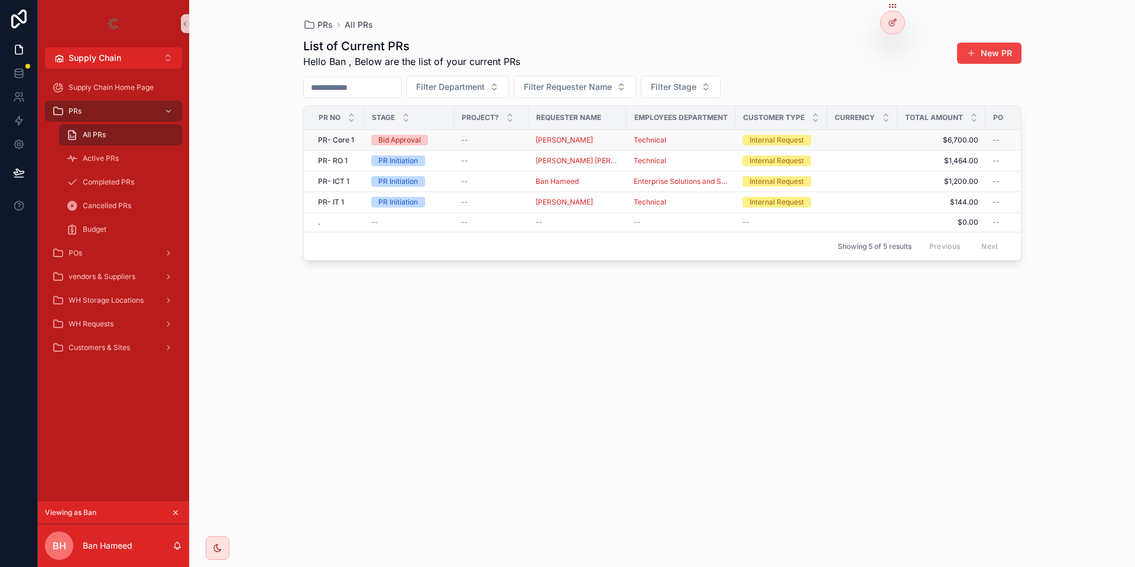
click at [495, 141] on div "--" at bounding box center [491, 139] width 60 height 9
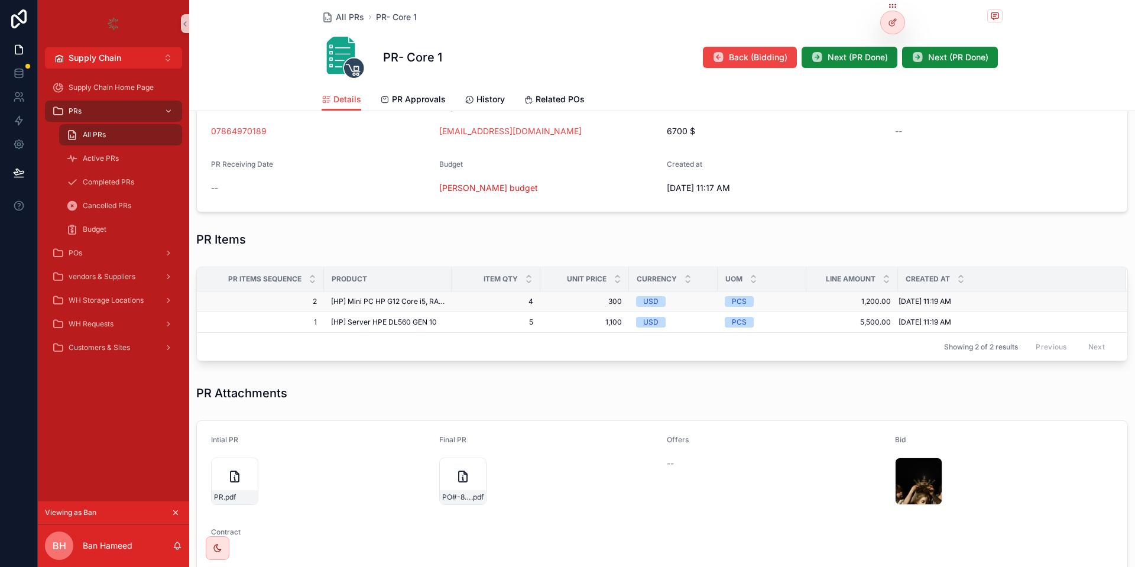
scroll to position [307, 0]
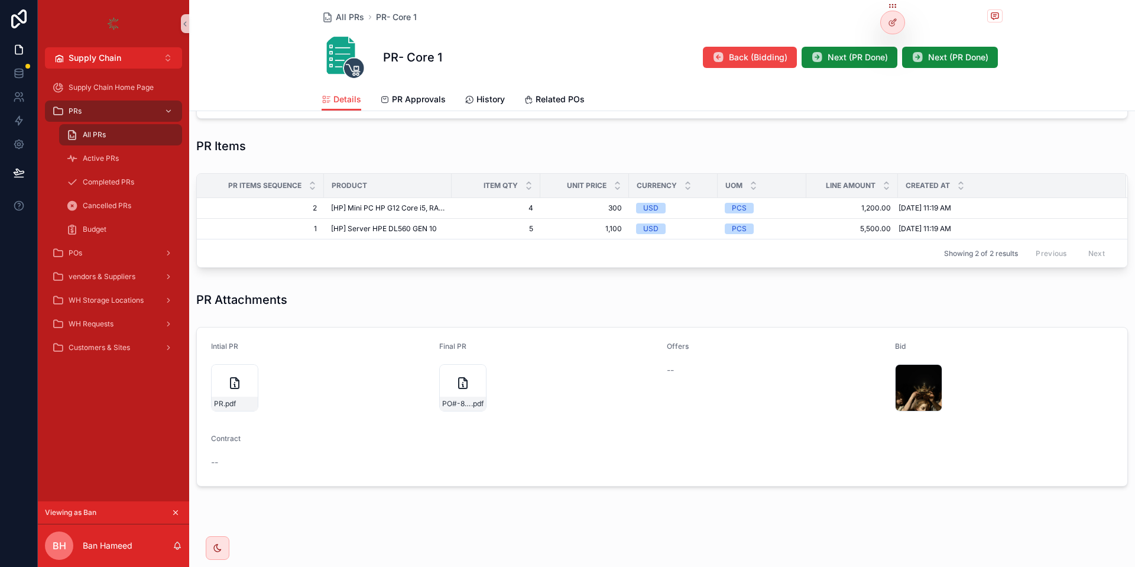
click at [168, 512] on div "Viewing as Ban" at bounding box center [113, 512] width 137 height 13
click at [175, 512] on icon "scrollable content" at bounding box center [175, 512] width 8 height 8
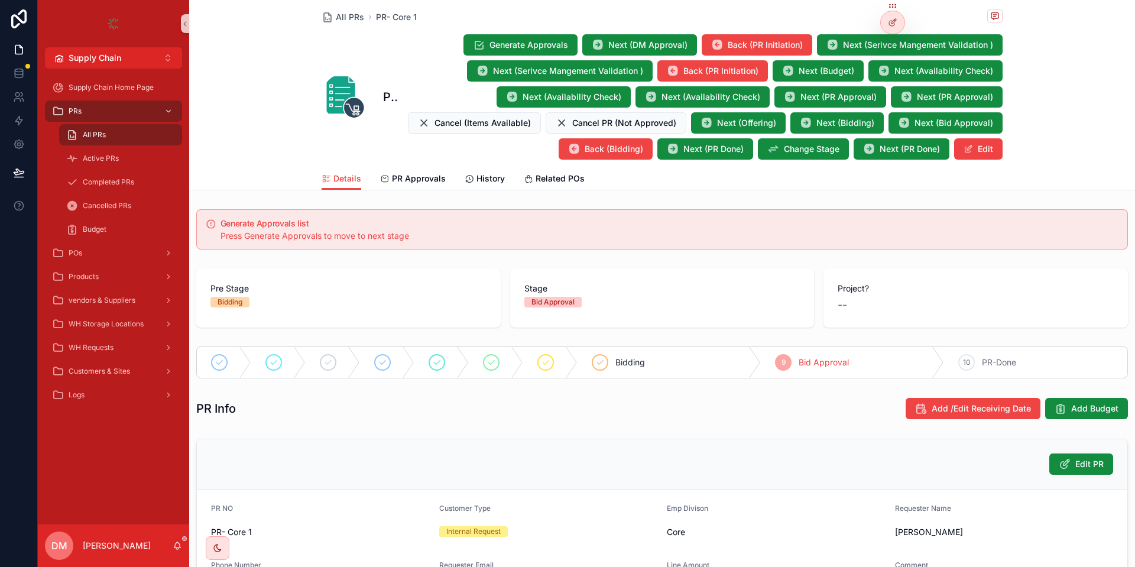
scroll to position [563, 0]
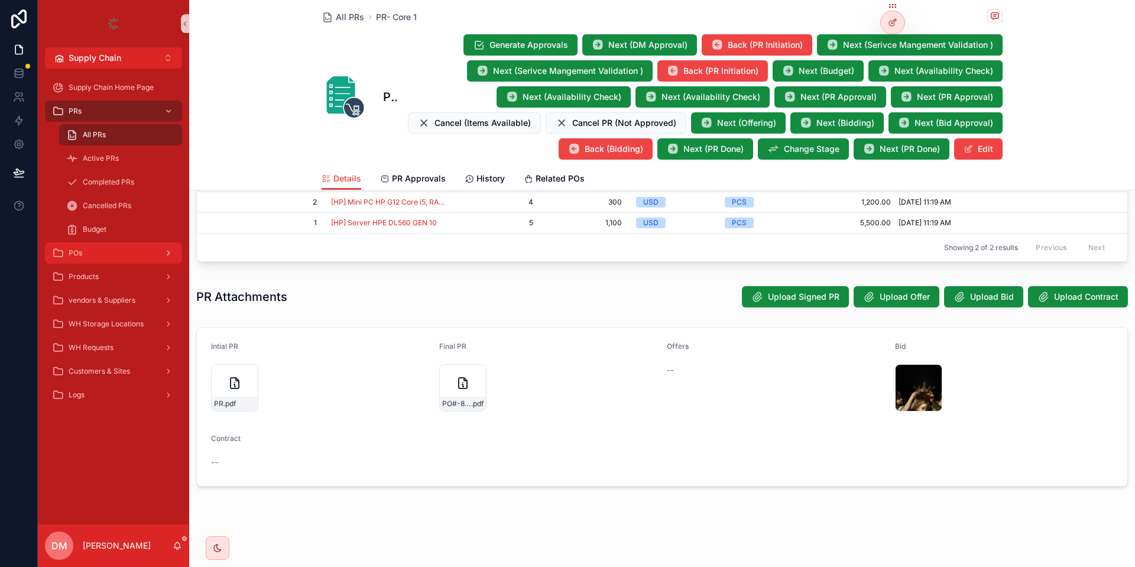
click at [151, 261] on div "POs" at bounding box center [113, 252] width 123 height 19
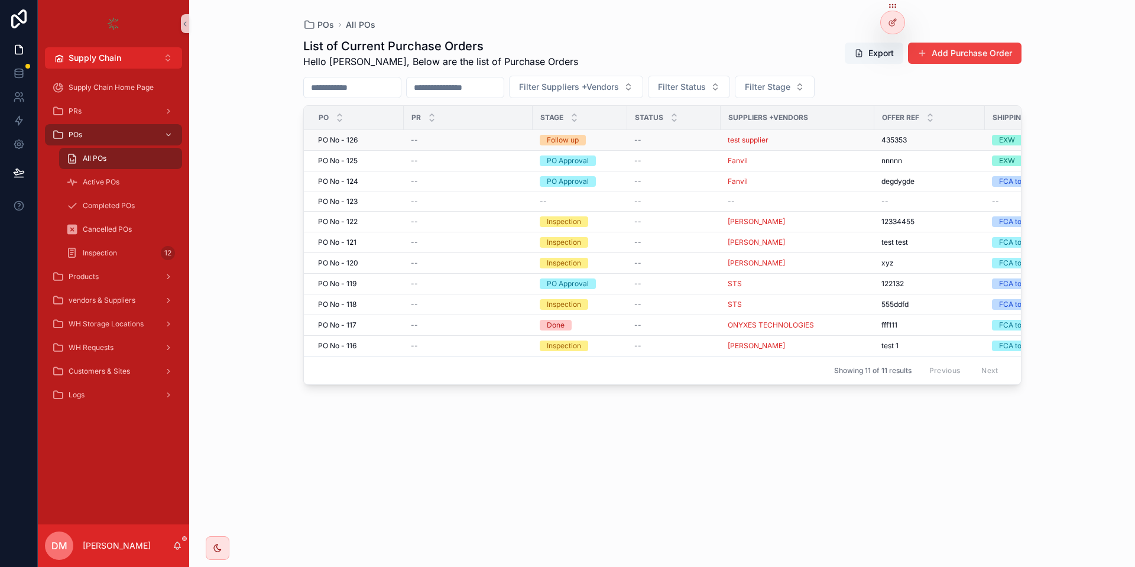
click at [397, 142] on td "[STREET_ADDRESS]" at bounding box center [354, 140] width 100 height 21
click at [382, 142] on div "[STREET_ADDRESS]" at bounding box center [357, 139] width 79 height 9
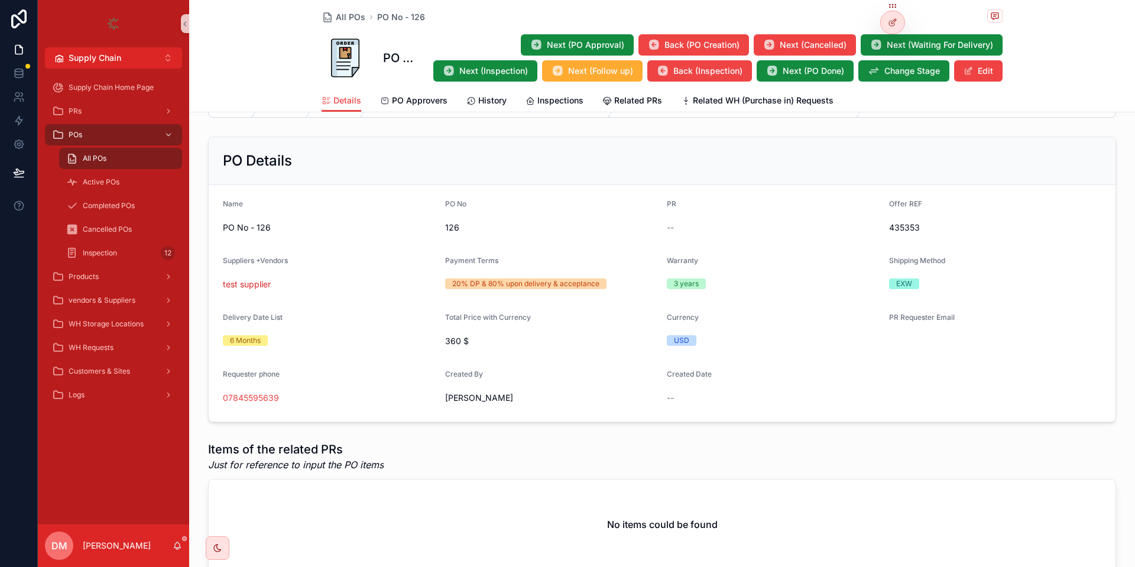
scroll to position [118, 0]
click at [96, 103] on div "PRs" at bounding box center [113, 111] width 123 height 19
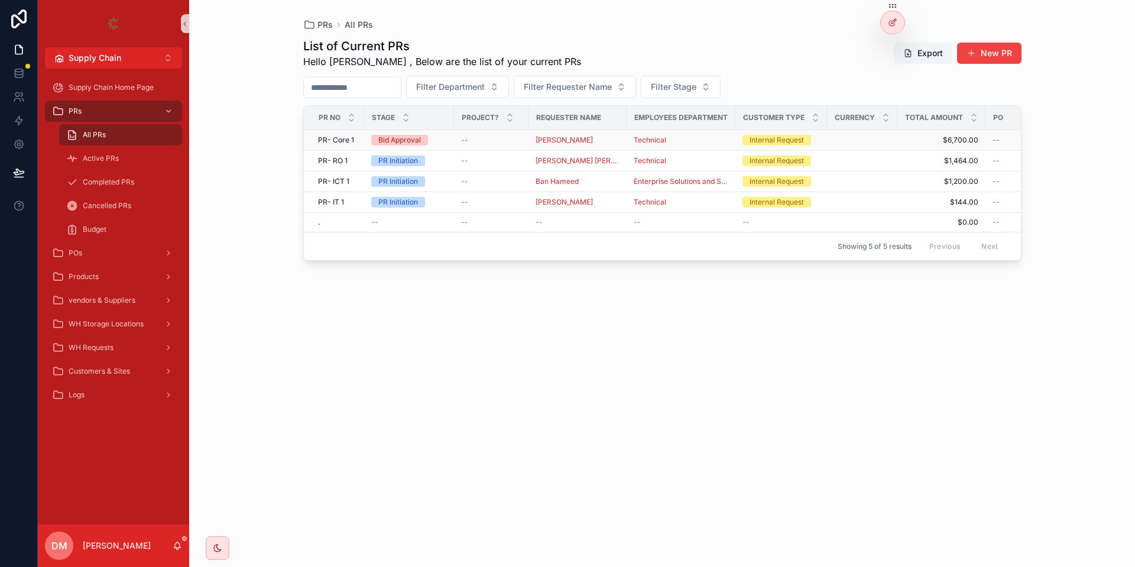
click at [345, 145] on td "PR- Core 1 PR- Core 1" at bounding box center [334, 140] width 60 height 21
click at [338, 145] on td "PR- Core 1 PR- Core 1" at bounding box center [334, 140] width 60 height 21
click at [332, 144] on span "PR- Core 1" at bounding box center [336, 139] width 36 height 9
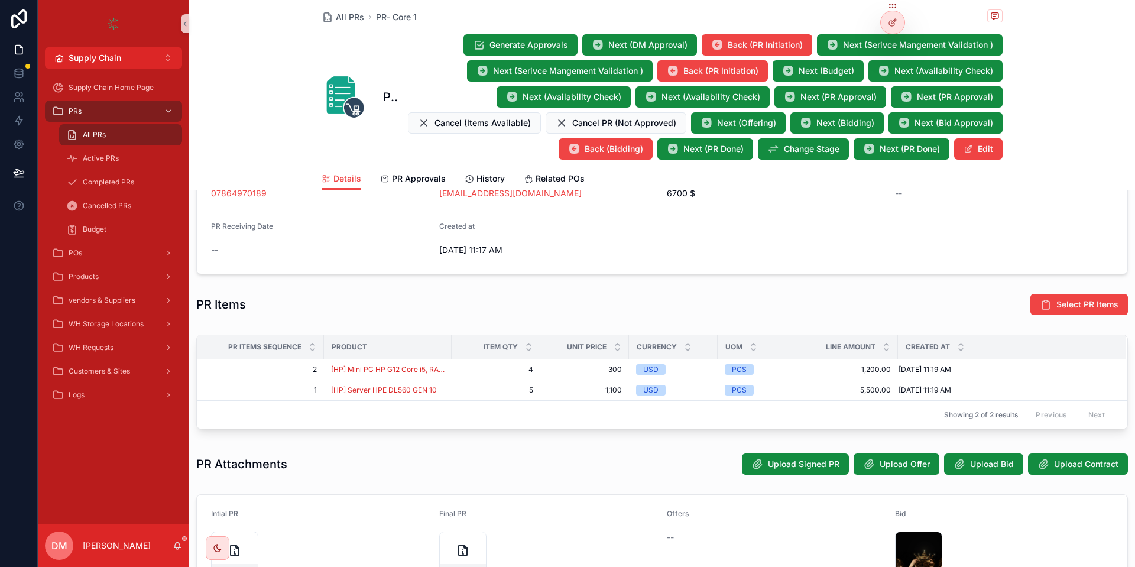
scroll to position [397, 0]
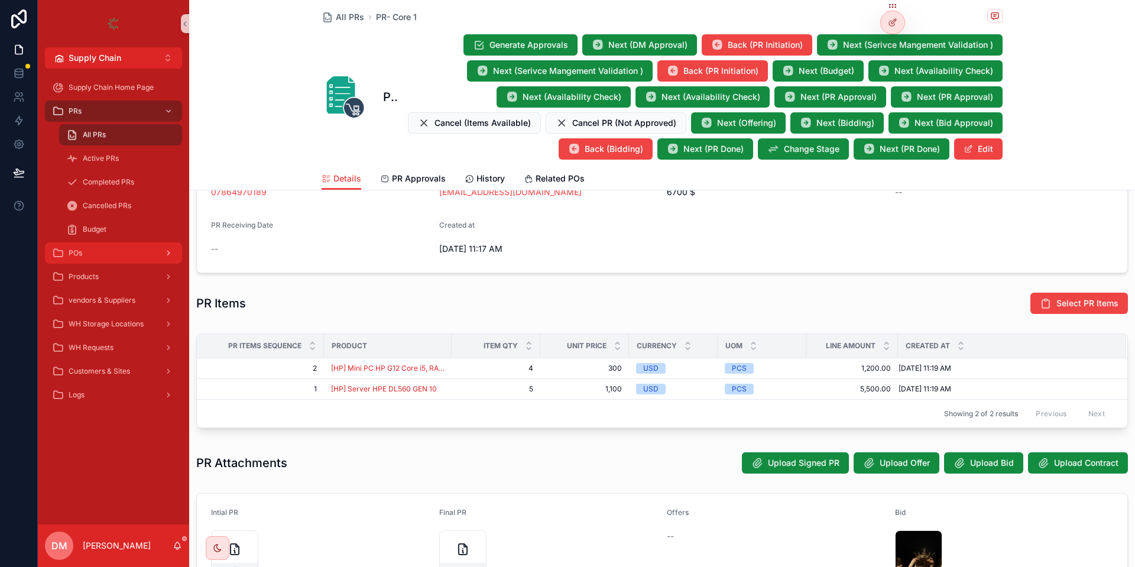
click at [90, 255] on div "POs" at bounding box center [113, 252] width 123 height 19
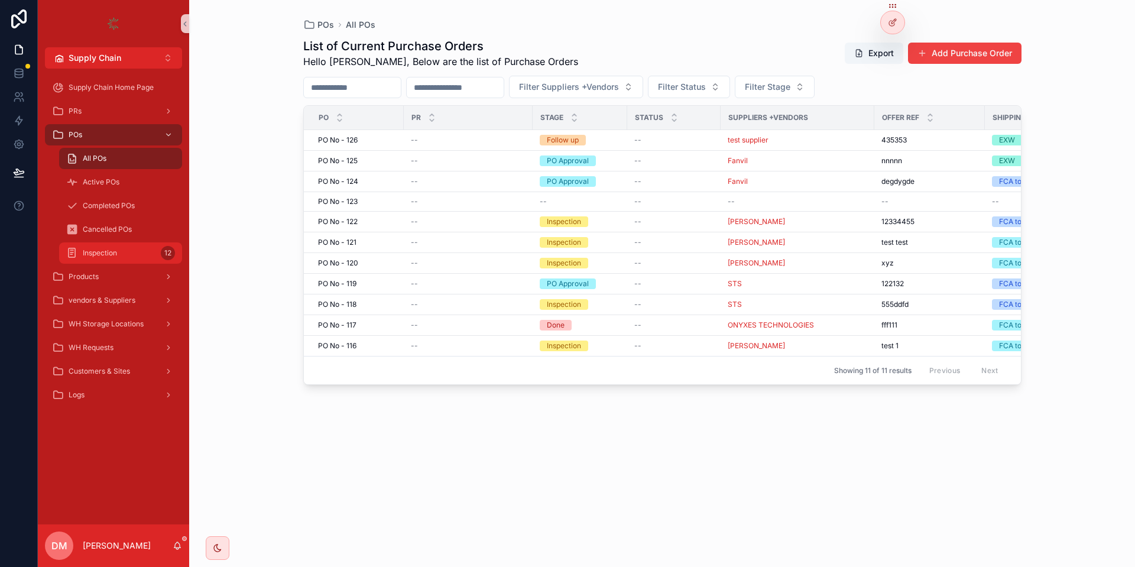
click at [147, 254] on div "Inspection 12" at bounding box center [120, 252] width 109 height 19
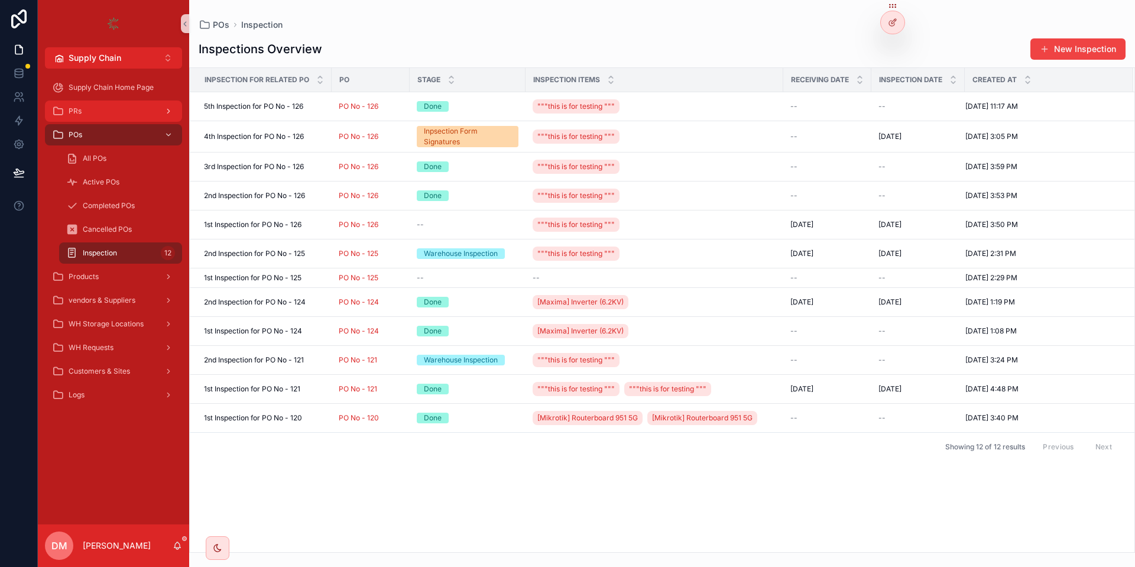
click at [90, 111] on div "PRs" at bounding box center [113, 111] width 123 height 19
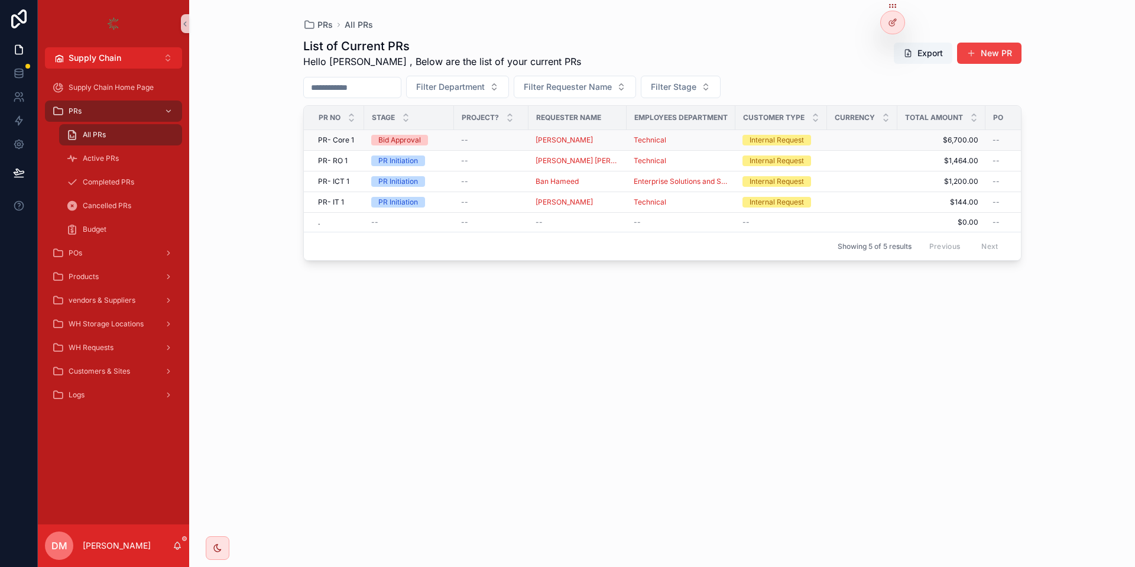
click at [338, 144] on span "PR- Core 1" at bounding box center [336, 139] width 36 height 9
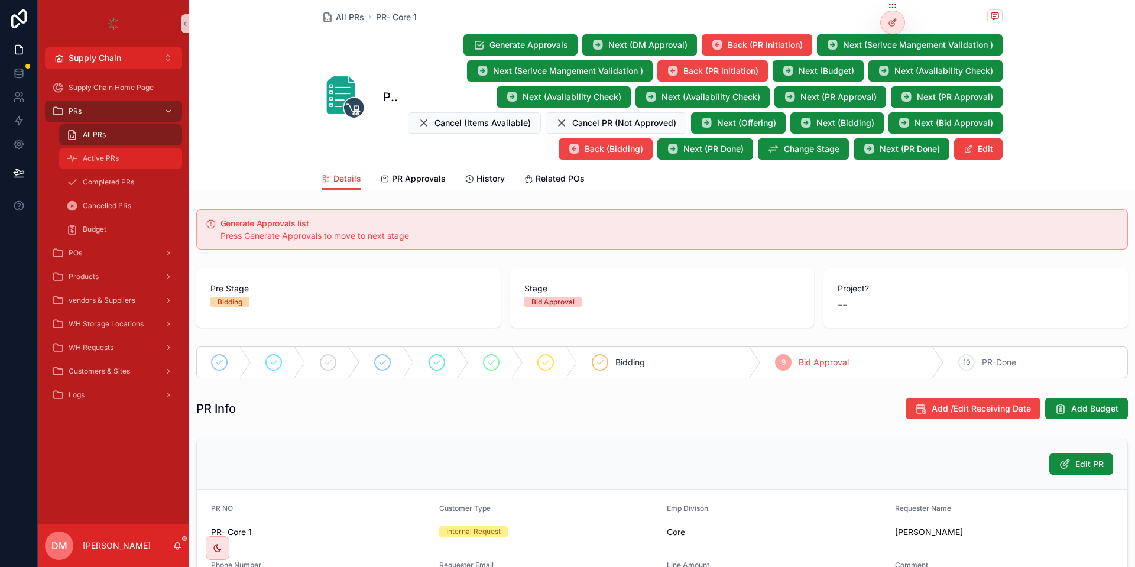
click at [165, 154] on div "Active PRs" at bounding box center [120, 158] width 109 height 19
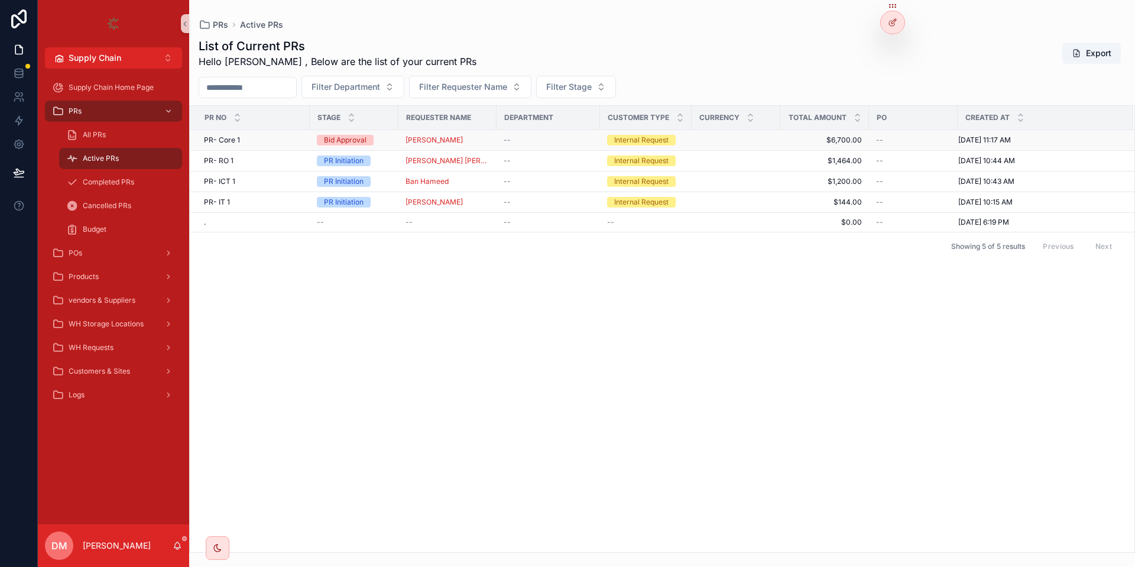
click at [292, 136] on div "PR- Core 1 PR- Core 1" at bounding box center [253, 139] width 99 height 9
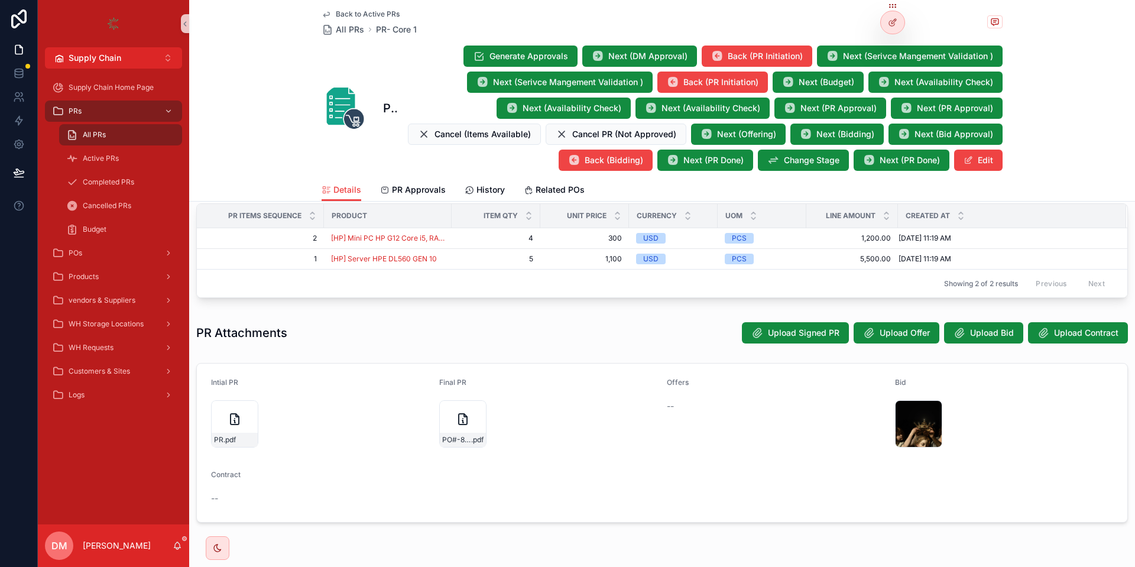
scroll to position [574, 0]
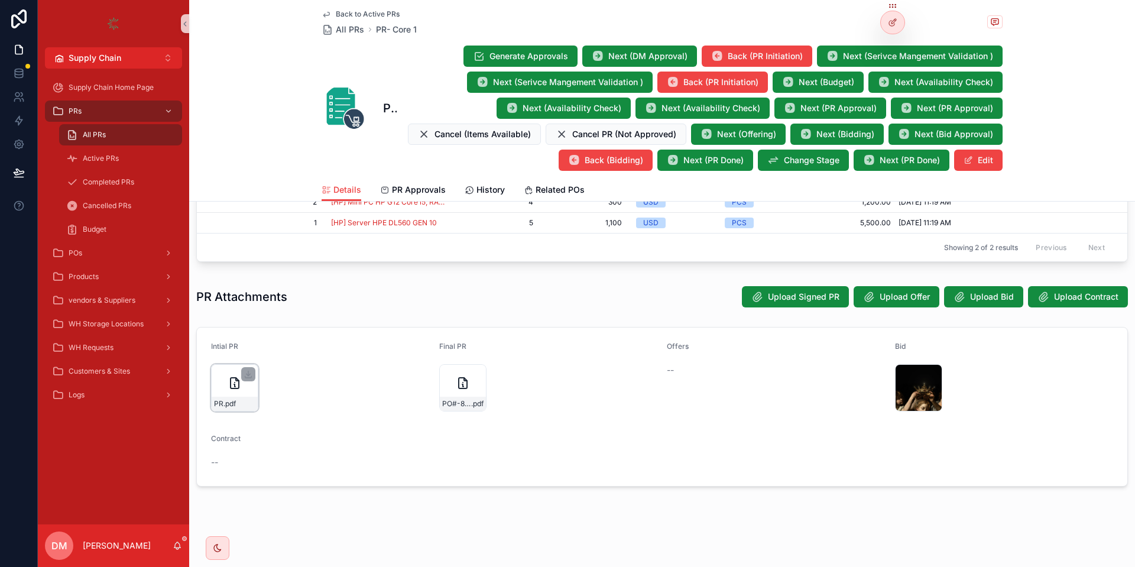
click at [223, 386] on div "PR .pdf" at bounding box center [234, 387] width 47 height 47
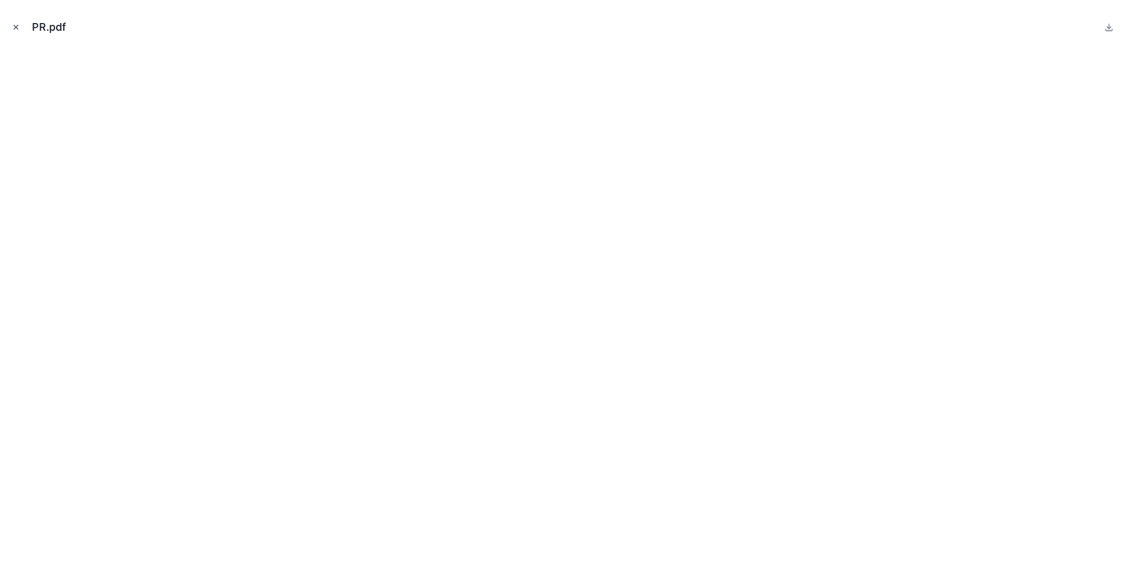
click at [16, 27] on icon "Close modal" at bounding box center [16, 27] width 8 height 8
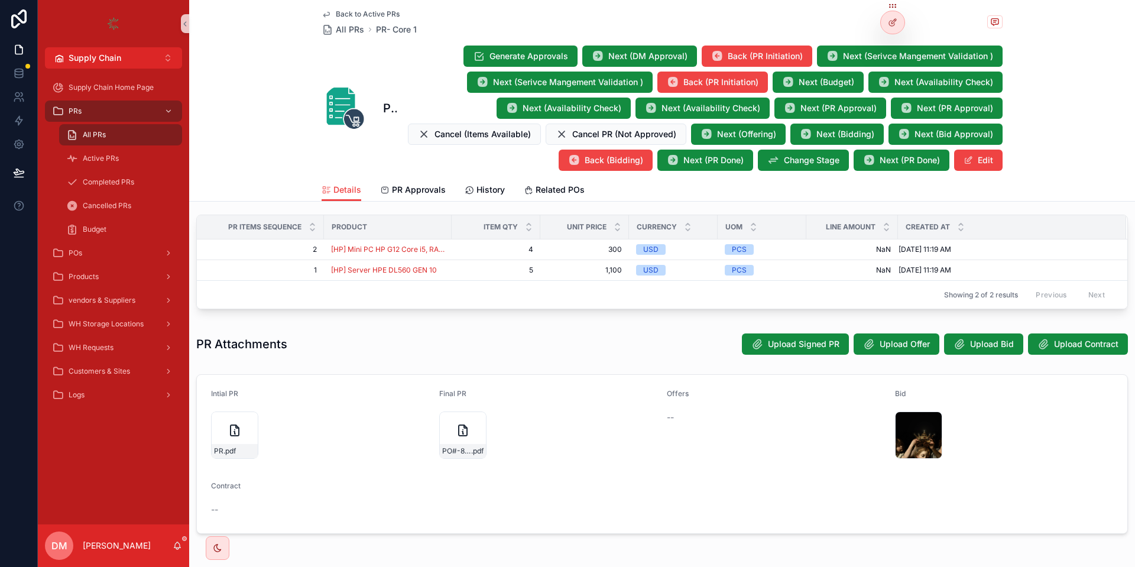
scroll to position [532, 0]
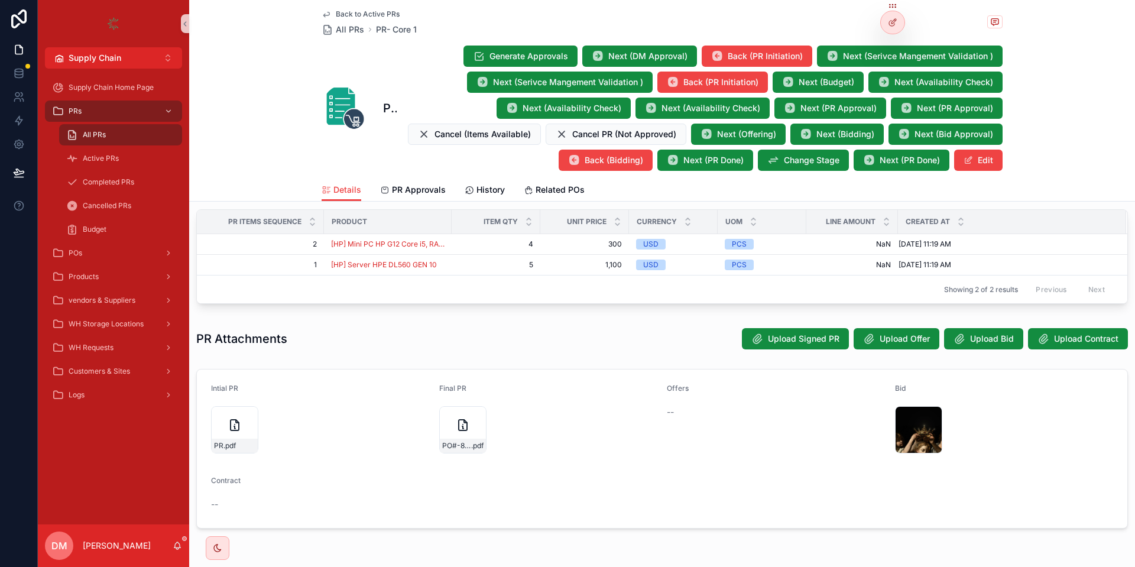
click at [238, 474] on form "Intial PR PR .pdf Final PR PO#-864-UPDATE .pdf Offers -- Bid download .jpeg Con…" at bounding box center [662, 448] width 930 height 158
click at [242, 428] on div "PR .pdf" at bounding box center [234, 429] width 47 height 47
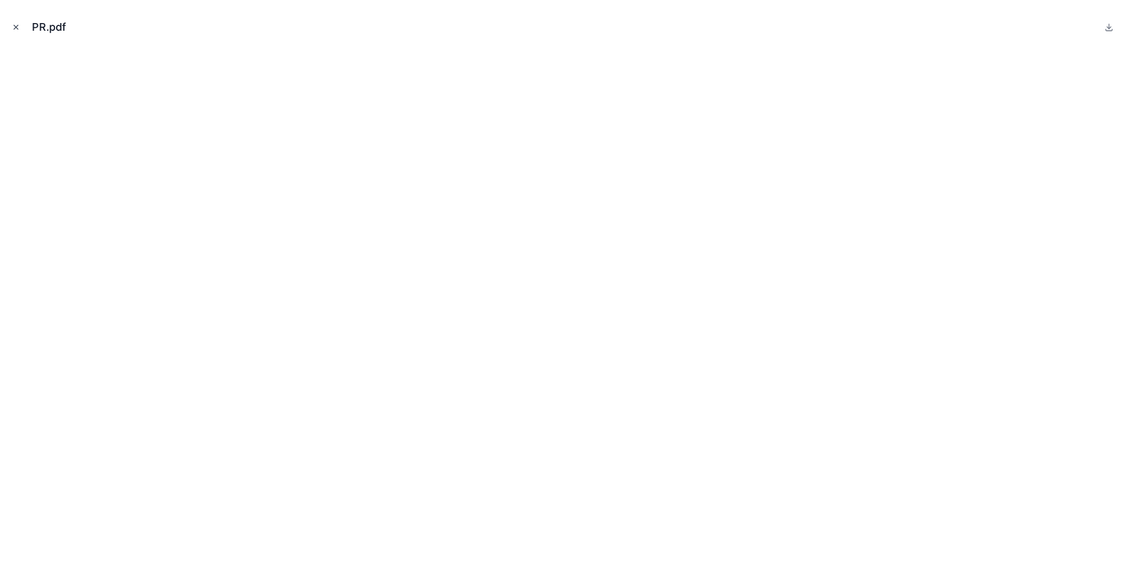
click at [11, 25] on button "Close modal" at bounding box center [15, 27] width 13 height 13
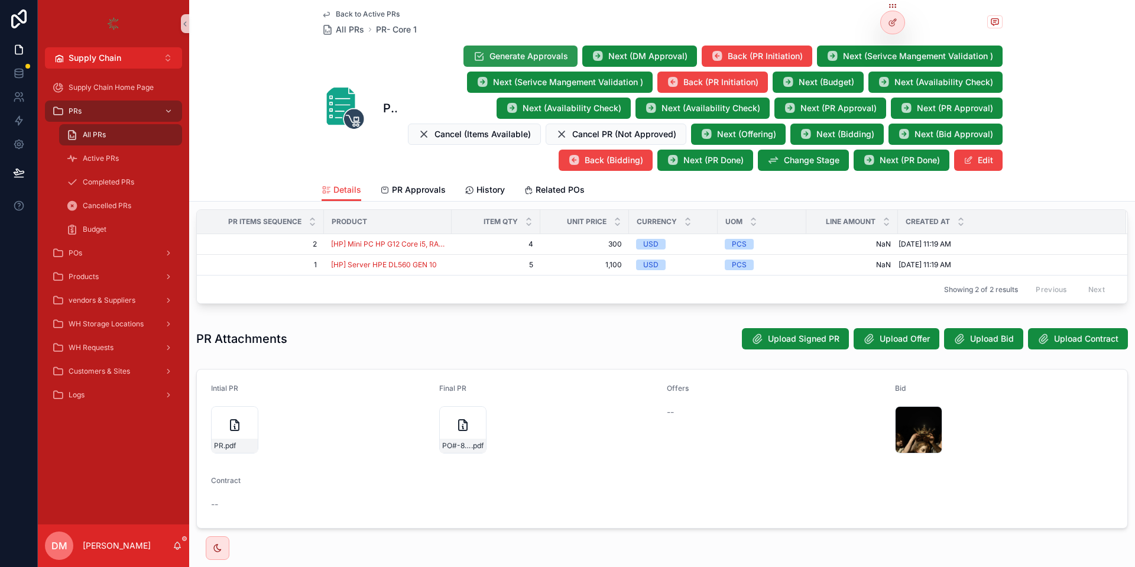
click at [560, 53] on span "Generate Approvals" at bounding box center [528, 56] width 79 height 12
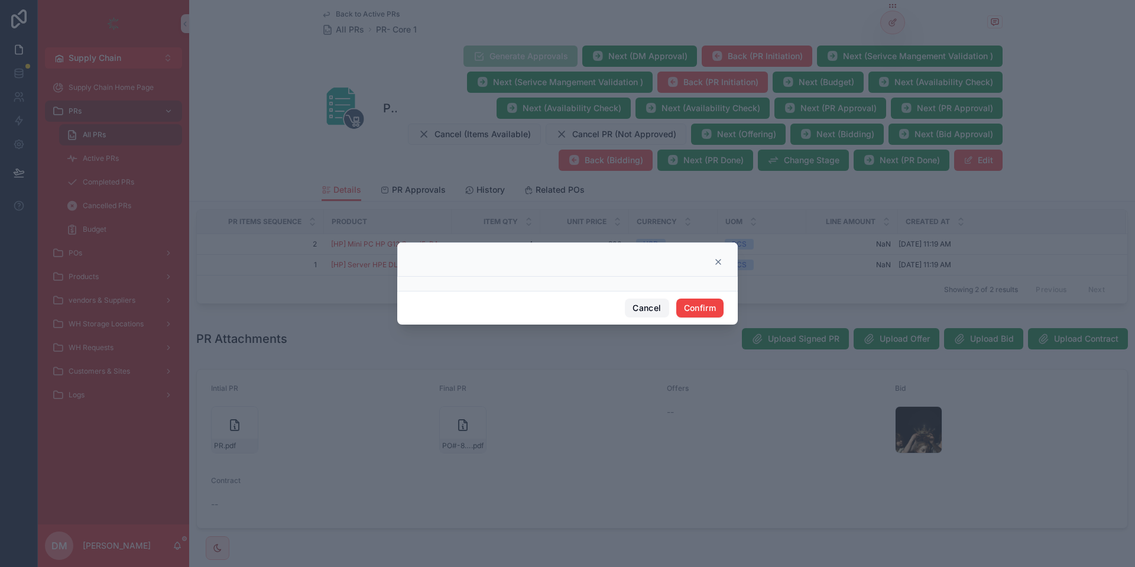
click at [649, 302] on button "Cancel" at bounding box center [647, 307] width 44 height 19
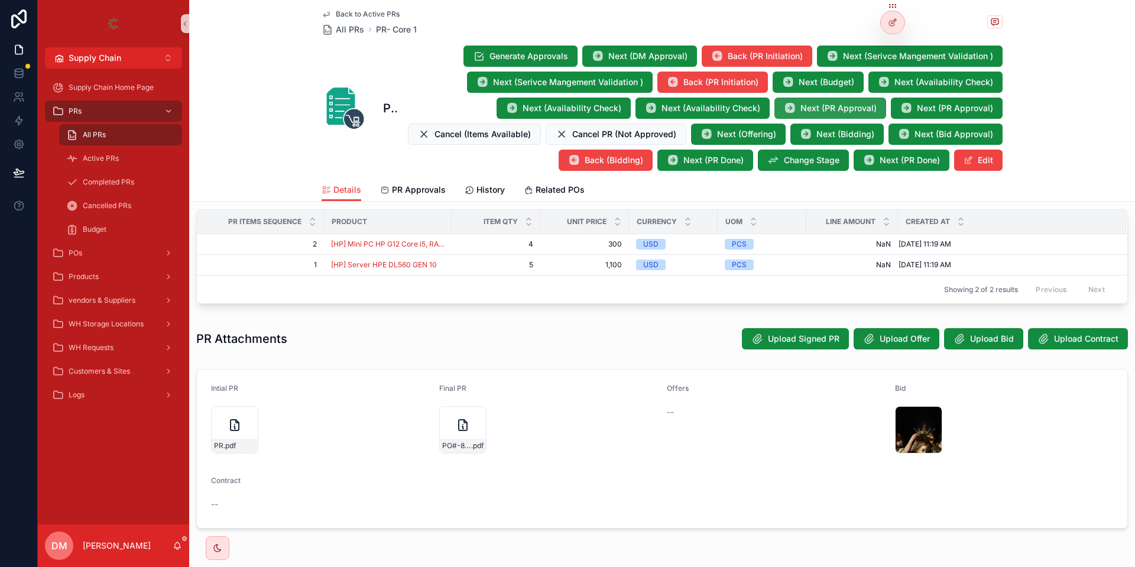
click at [806, 102] on button "Next (PR Approval)" at bounding box center [830, 108] width 112 height 21
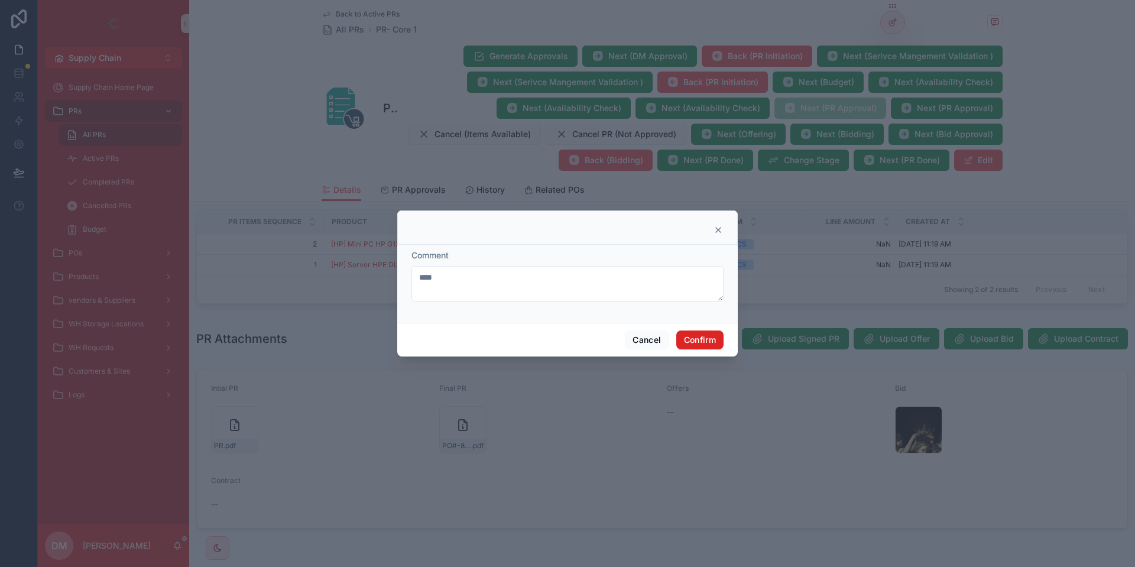
click at [717, 333] on button "Confirm" at bounding box center [699, 339] width 47 height 19
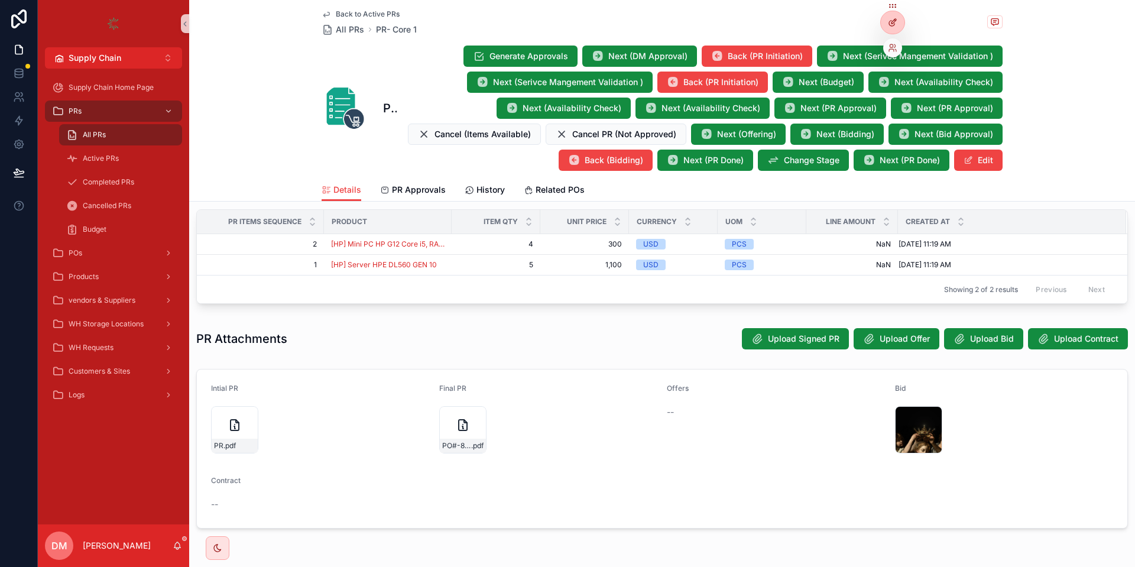
click at [899, 26] on div at bounding box center [893, 22] width 24 height 22
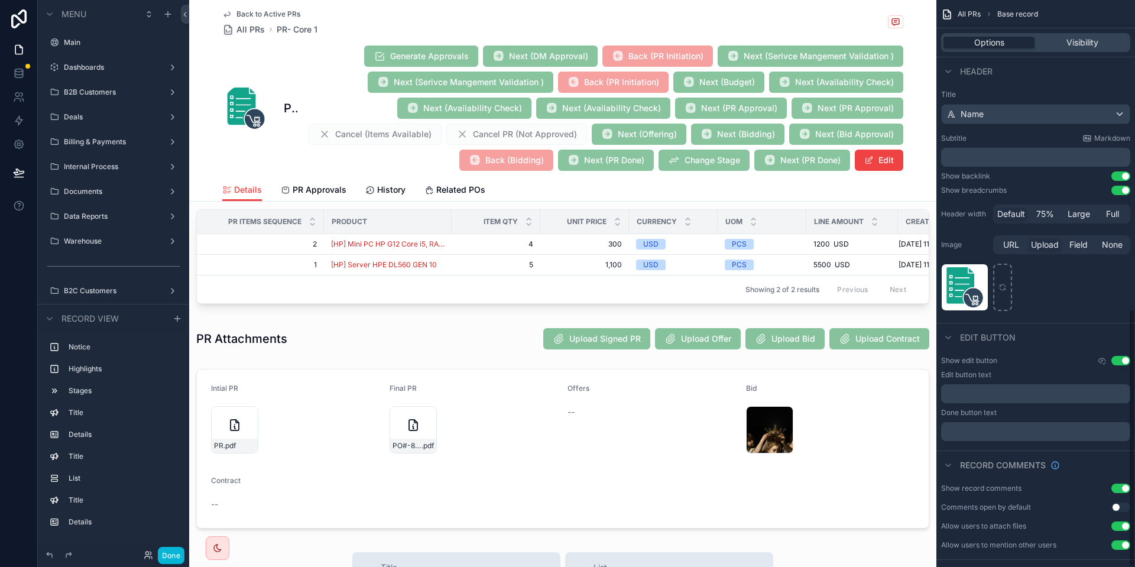
scroll to position [678, 0]
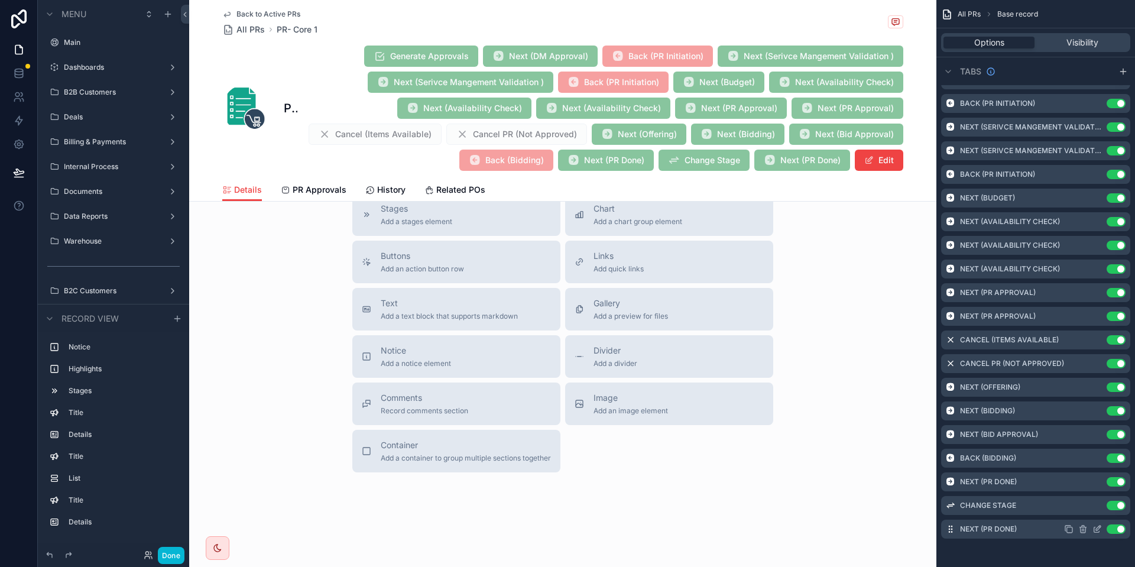
click at [1095, 530] on icon "scrollable content" at bounding box center [1096, 528] width 9 height 9
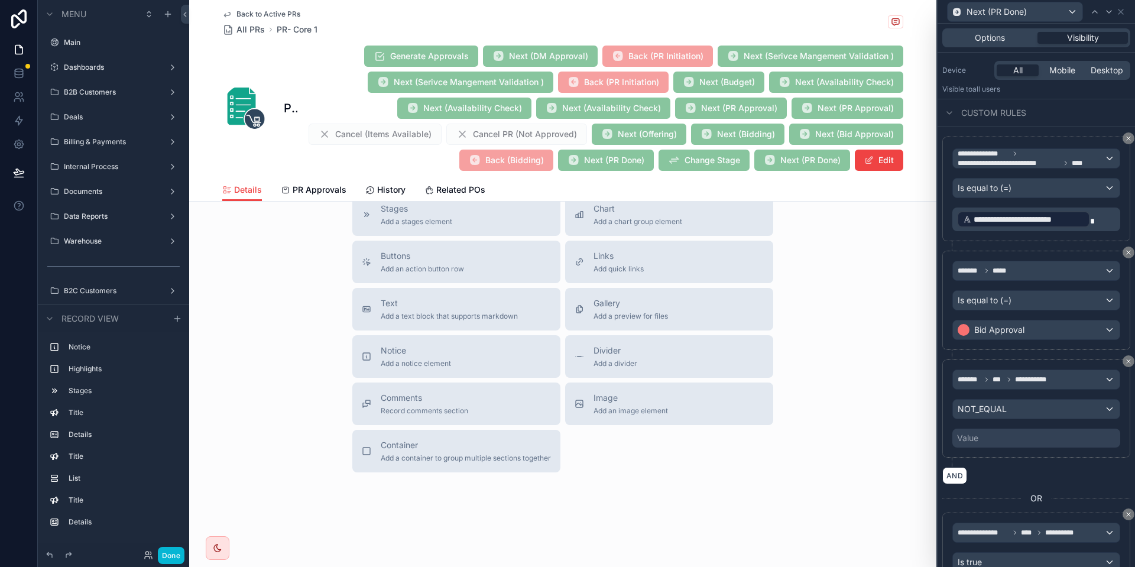
scroll to position [139, 0]
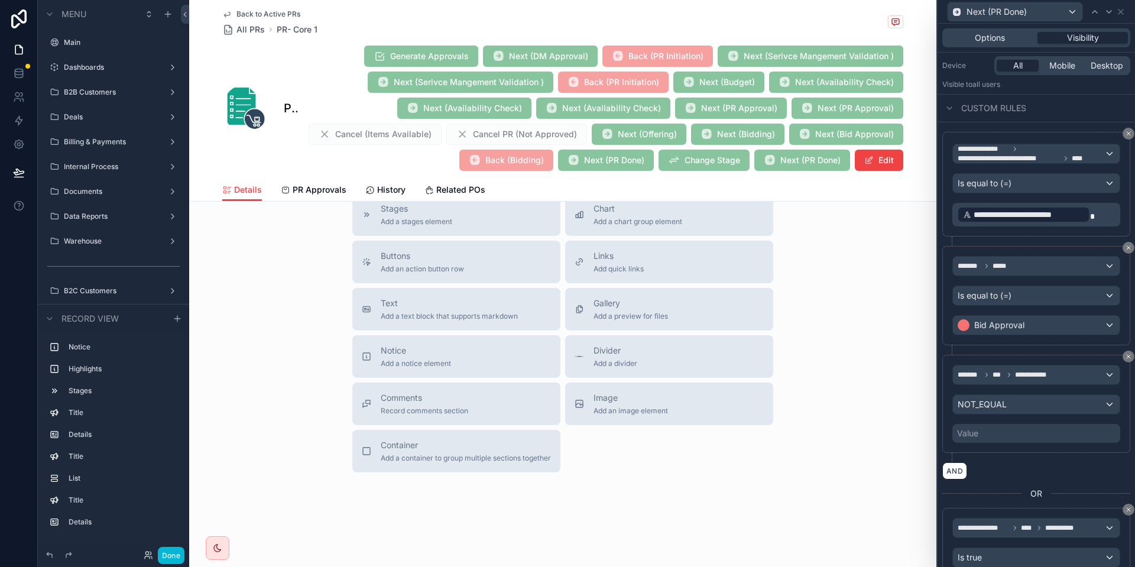
click at [1006, 424] on div "Value" at bounding box center [1036, 433] width 168 height 19
click at [983, 435] on div "Value" at bounding box center [1036, 433] width 168 height 19
click at [1042, 457] on div "**********" at bounding box center [1036, 409] width 188 height 108
click at [1052, 393] on div "**********" at bounding box center [1036, 404] width 168 height 78
click at [1028, 404] on div "NOT_EQUAL" at bounding box center [1036, 404] width 167 height 19
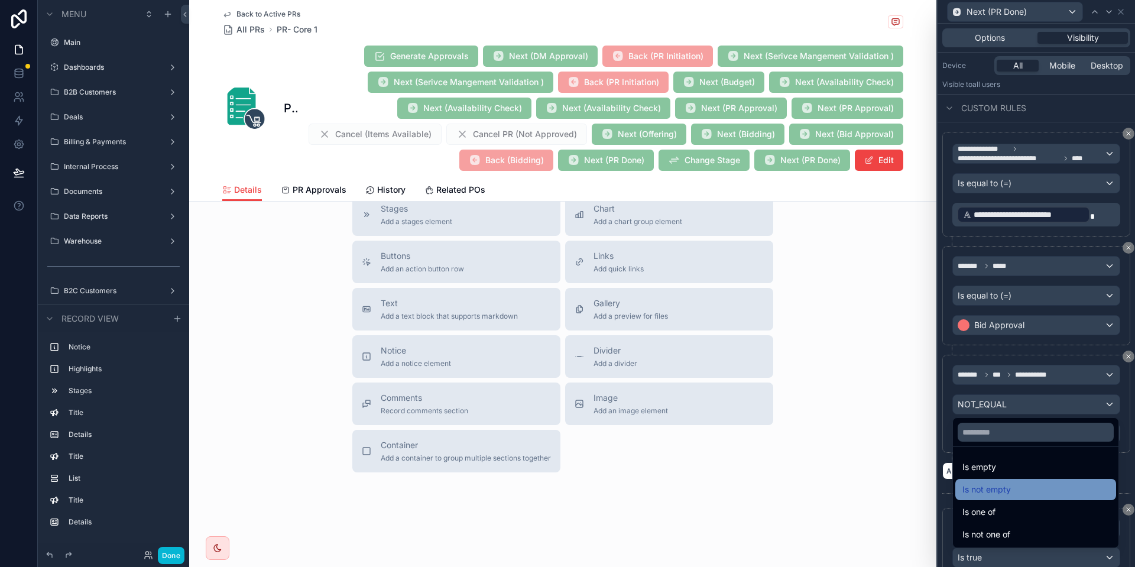
click at [1010, 485] on span "Is not empty" at bounding box center [986, 489] width 48 height 14
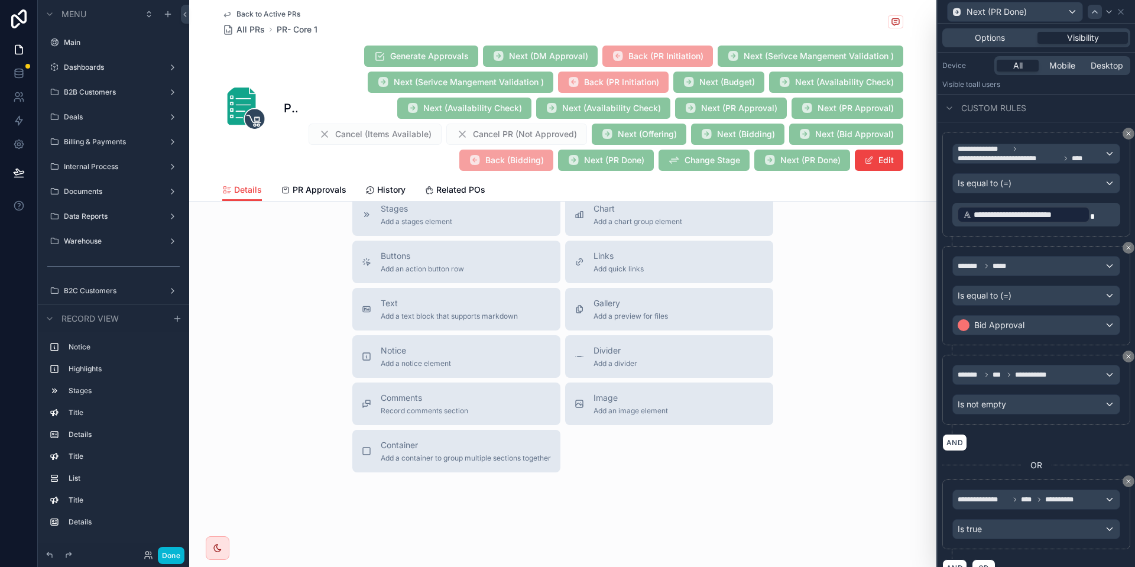
click at [1099, 12] on icon at bounding box center [1094, 11] width 9 height 9
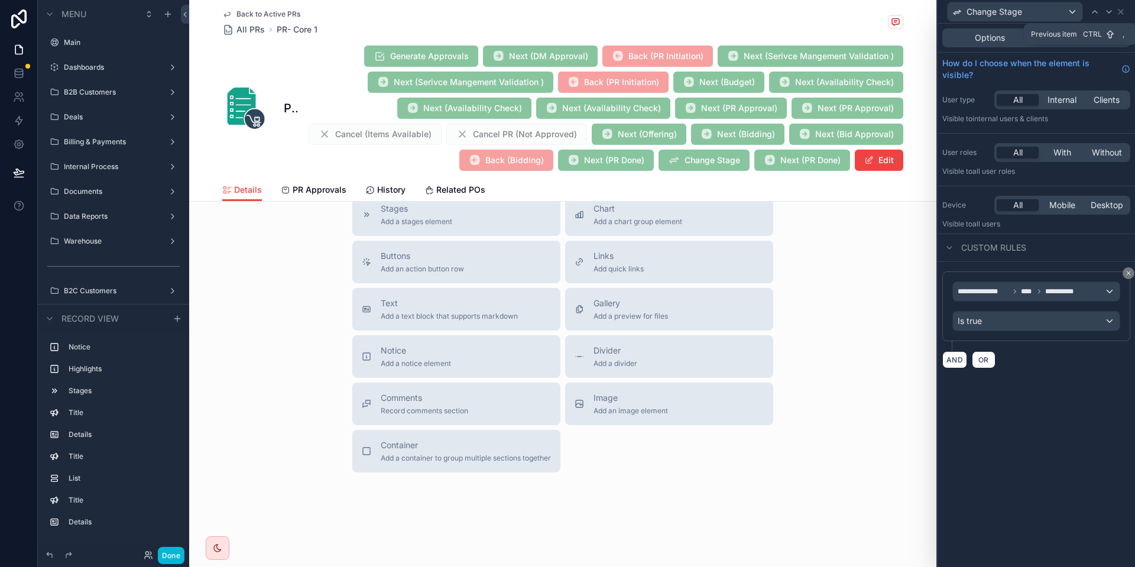
click at [1099, 12] on icon at bounding box center [1094, 11] width 9 height 9
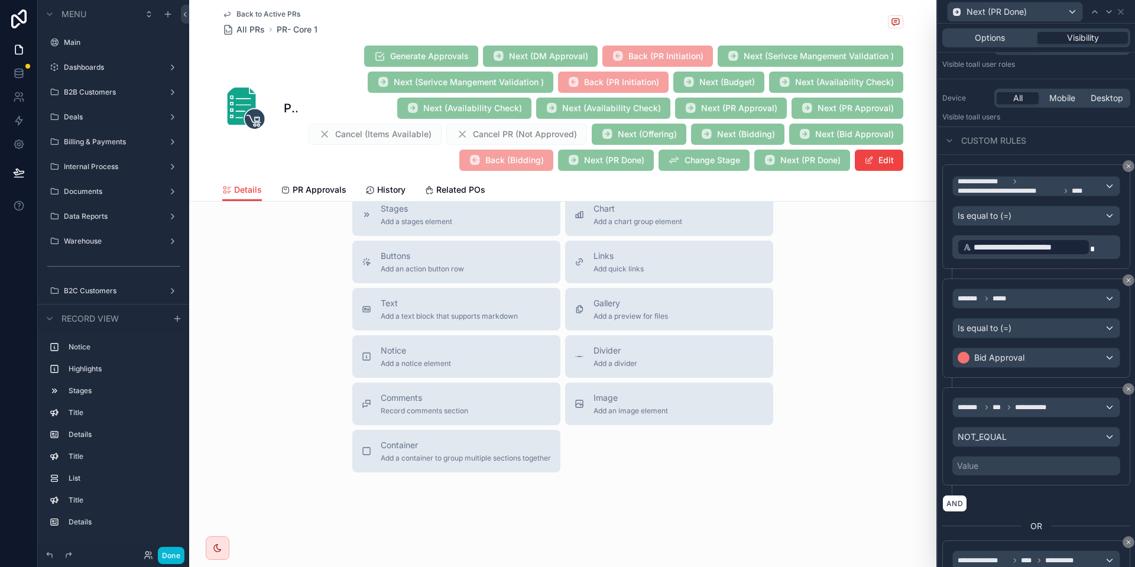
scroll to position [109, 0]
click at [1018, 424] on div "**********" at bounding box center [1036, 434] width 168 height 78
click at [999, 431] on span "NOT_EQUAL" at bounding box center [981, 435] width 49 height 12
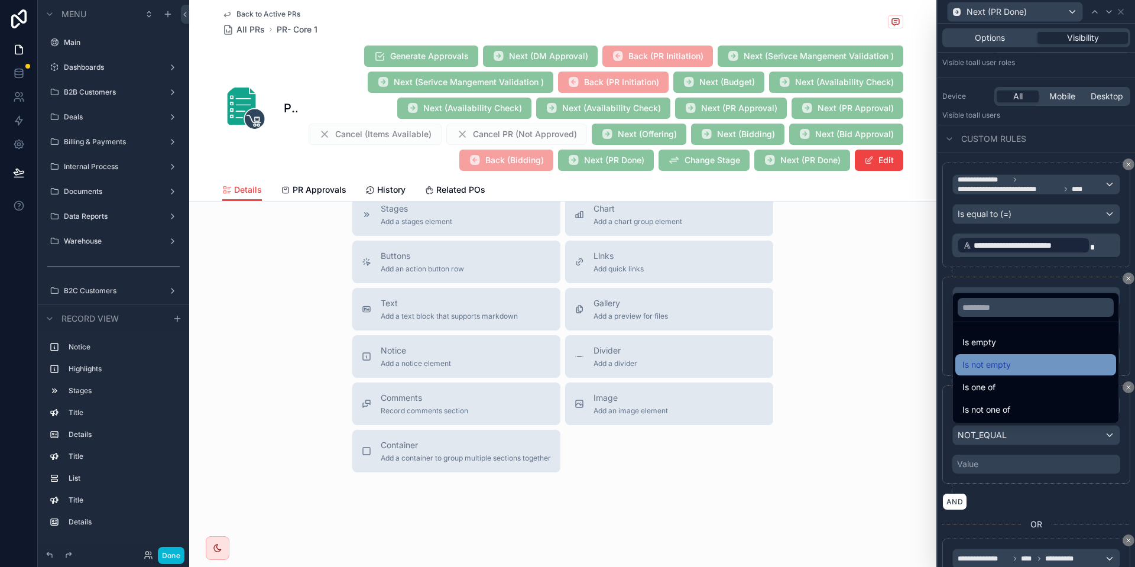
click at [995, 369] on span "Is not empty" at bounding box center [986, 365] width 48 height 14
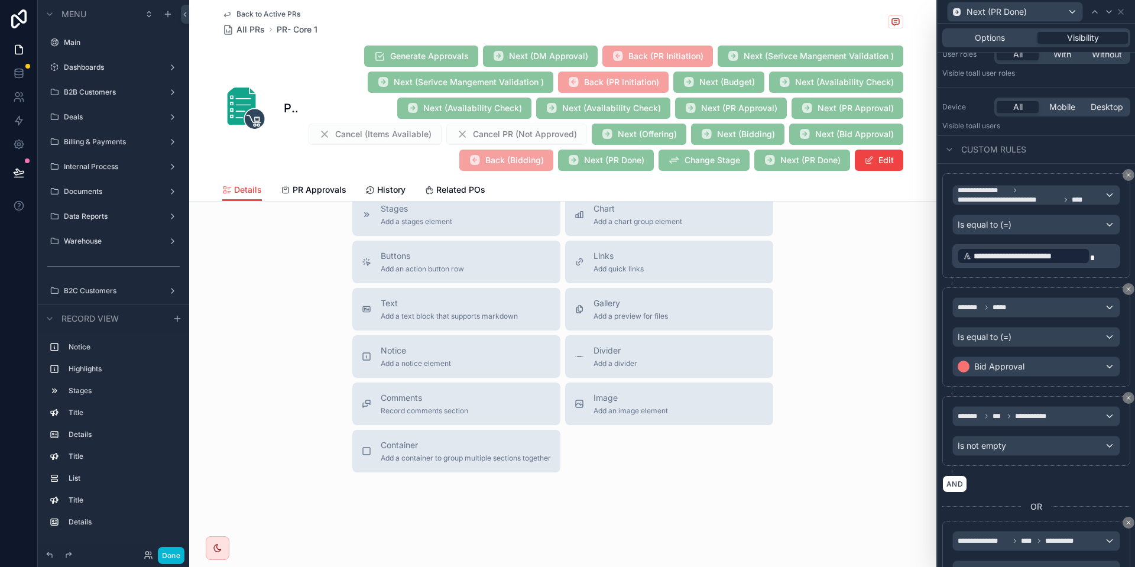
scroll to position [95, 0]
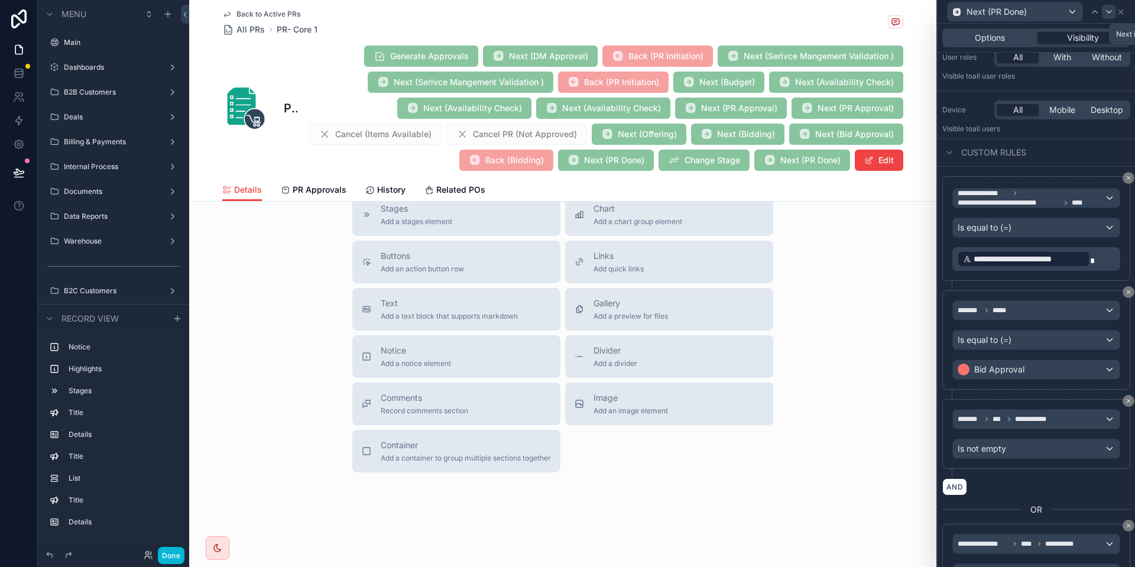
click at [1112, 7] on div at bounding box center [1109, 12] width 14 height 14
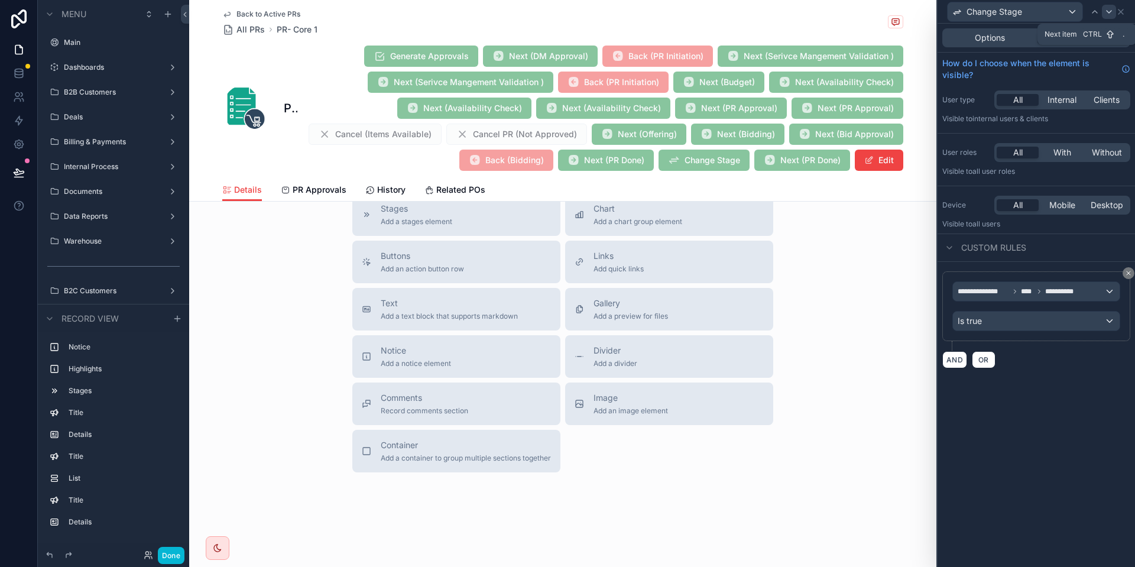
click at [1106, 11] on icon at bounding box center [1108, 12] width 5 height 2
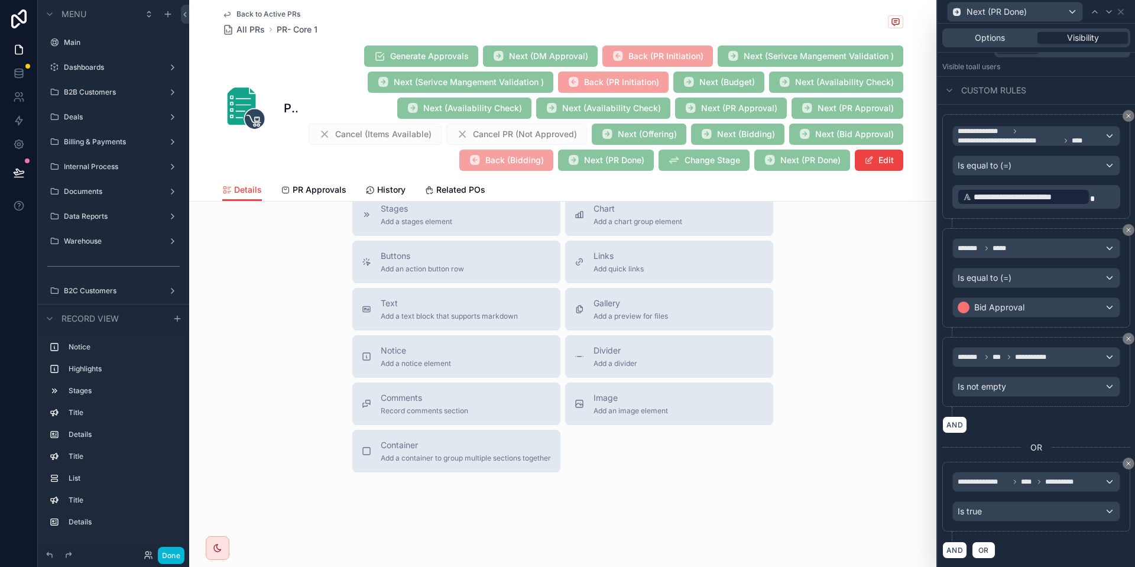
scroll to position [158, 0]
click at [993, 37] on span "Options" at bounding box center [989, 38] width 30 height 12
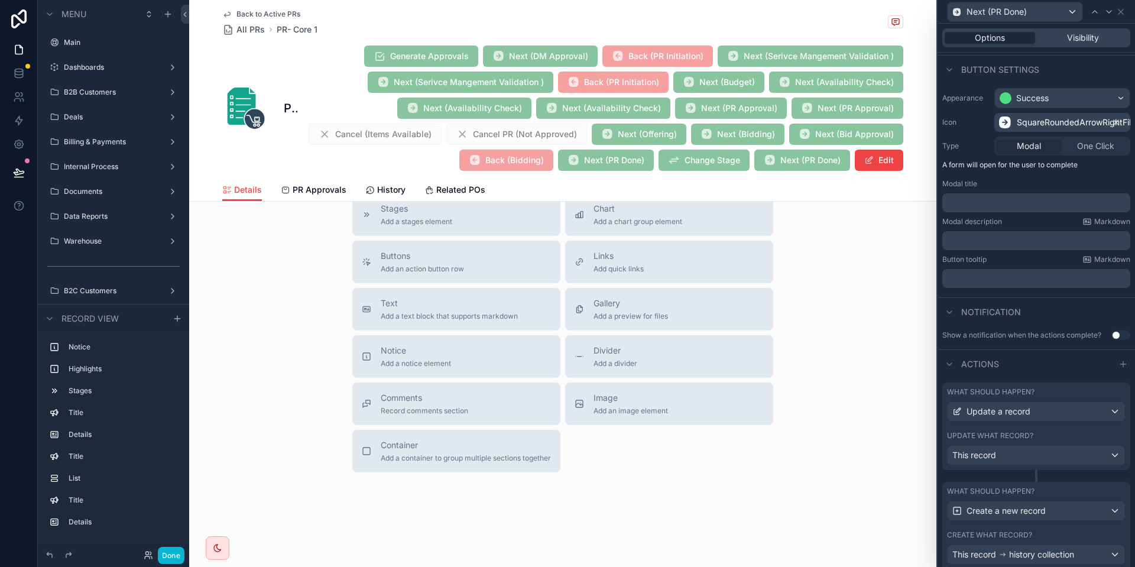
scroll to position [121, 0]
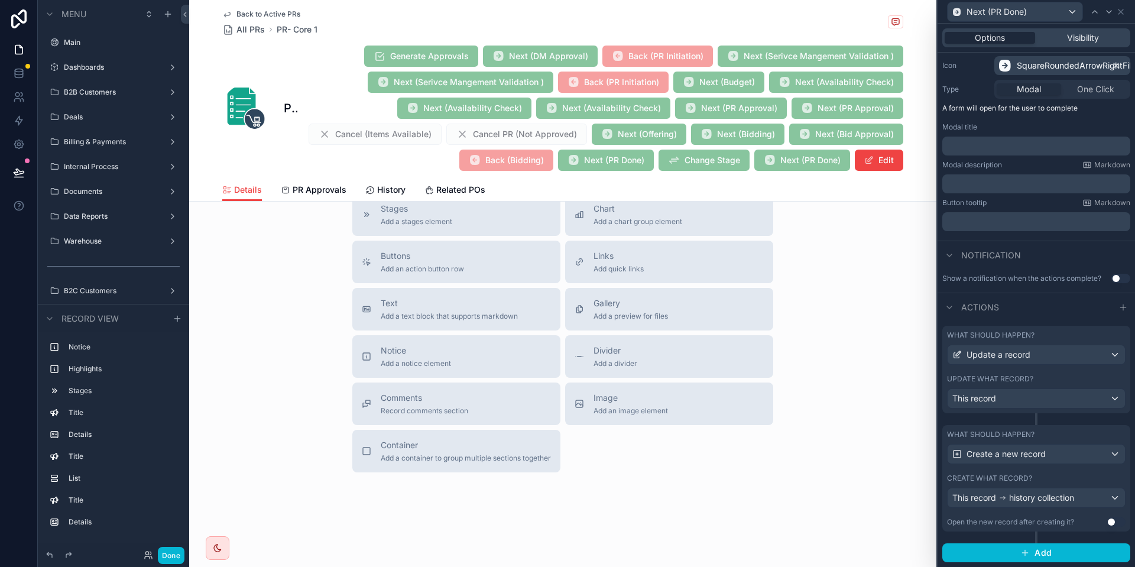
click at [1054, 382] on div "Update what record?" at bounding box center [1036, 378] width 178 height 9
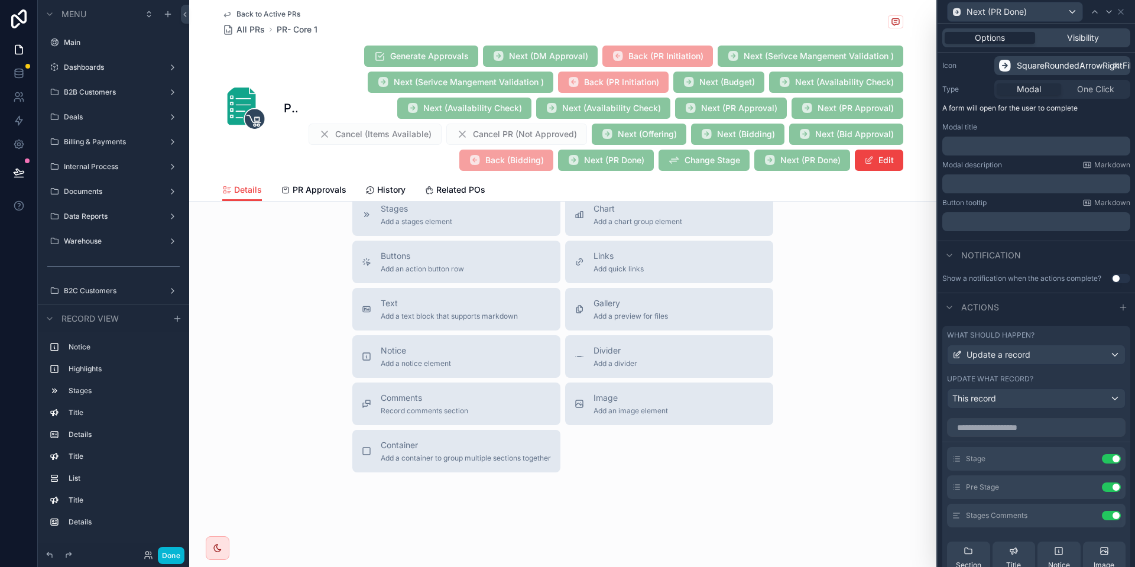
scroll to position [262, 0]
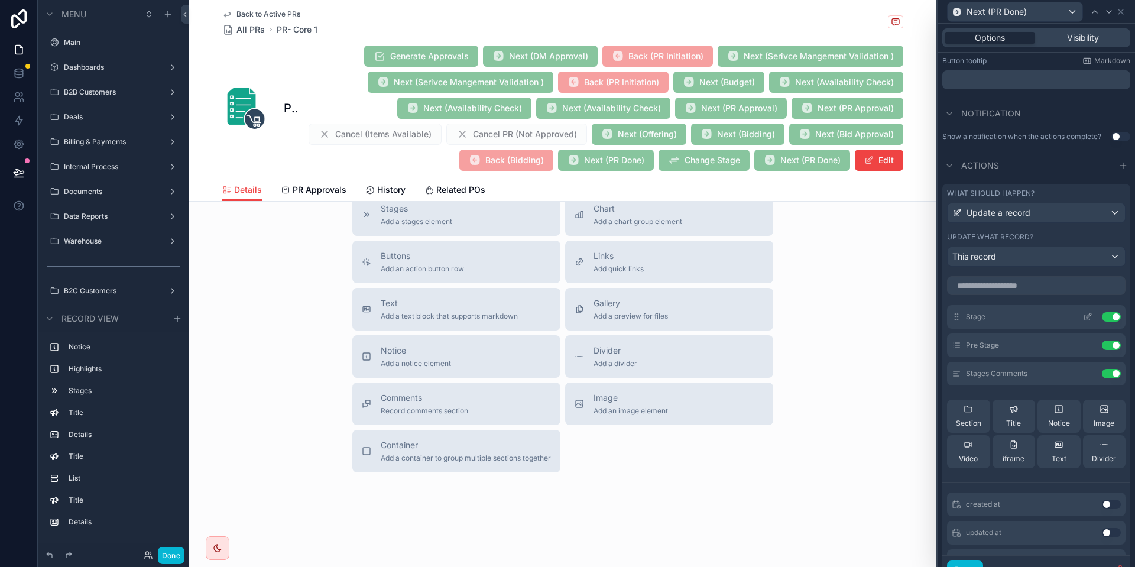
click at [1089, 319] on icon at bounding box center [1086, 317] width 5 height 5
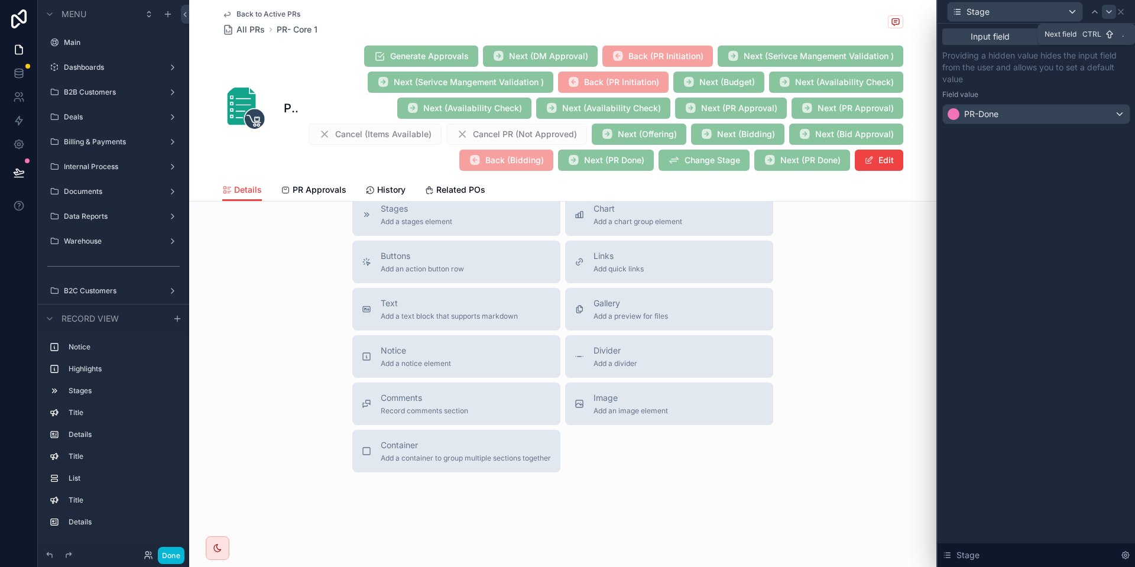
click at [1103, 13] on div at bounding box center [1109, 12] width 14 height 14
click at [1123, 13] on icon at bounding box center [1120, 11] width 9 height 9
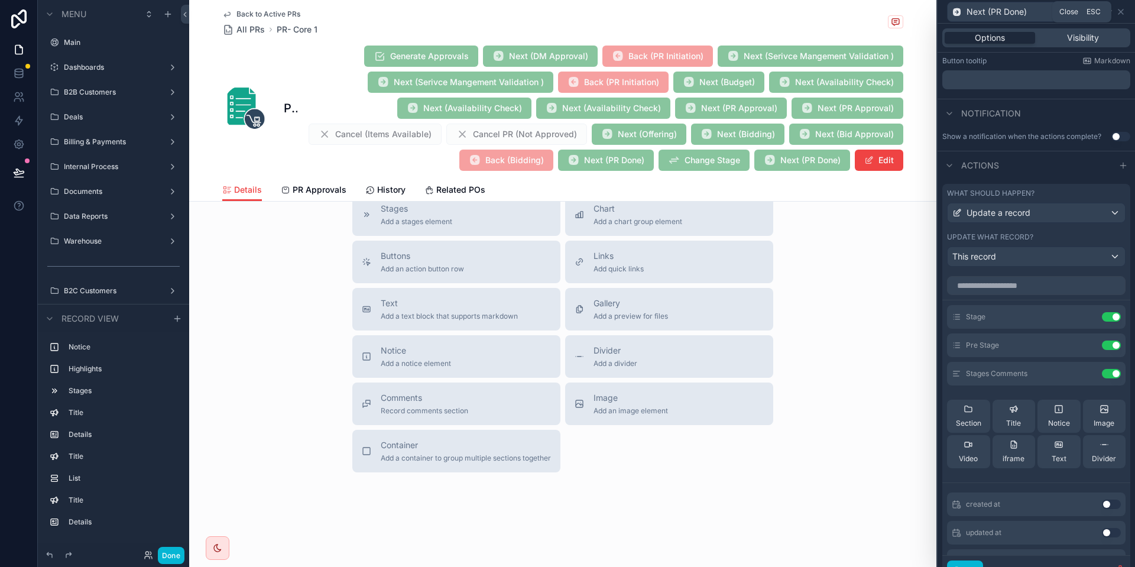
click at [1123, 13] on icon at bounding box center [1120, 11] width 9 height 9
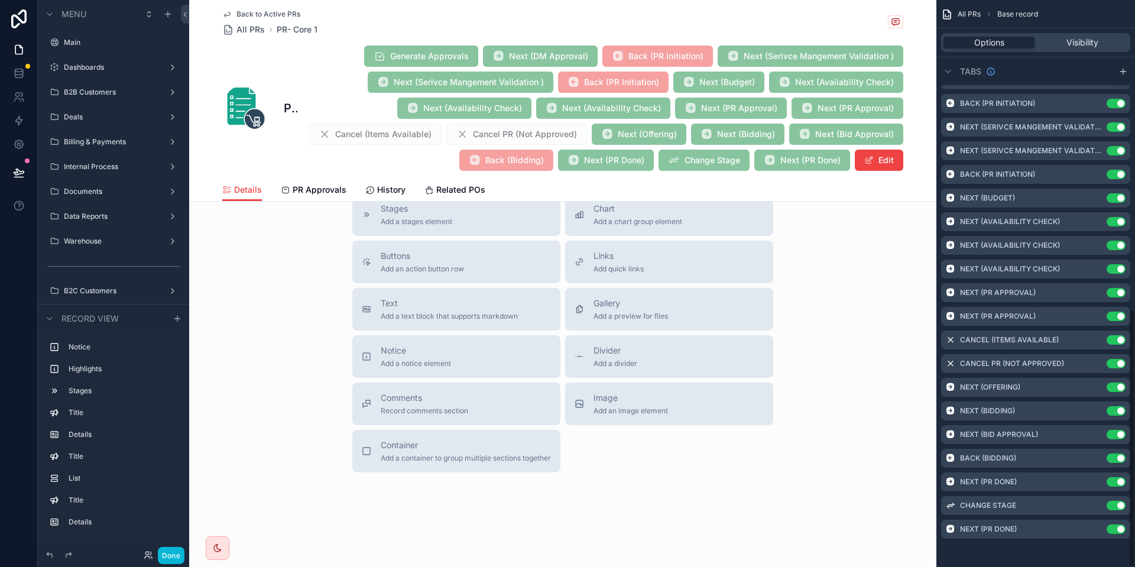
click at [1117, 527] on button "Use setting" at bounding box center [1115, 528] width 19 height 9
click at [175, 555] on button "Done" at bounding box center [171, 555] width 27 height 17
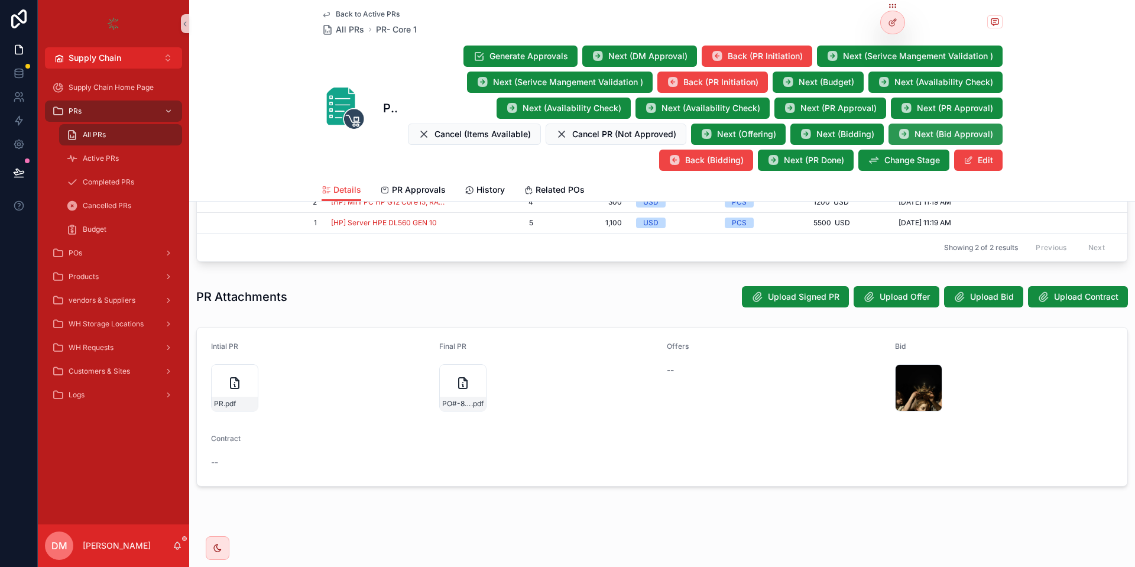
scroll to position [574, 0]
click at [824, 111] on span "Next (PR Approval)" at bounding box center [838, 108] width 76 height 12
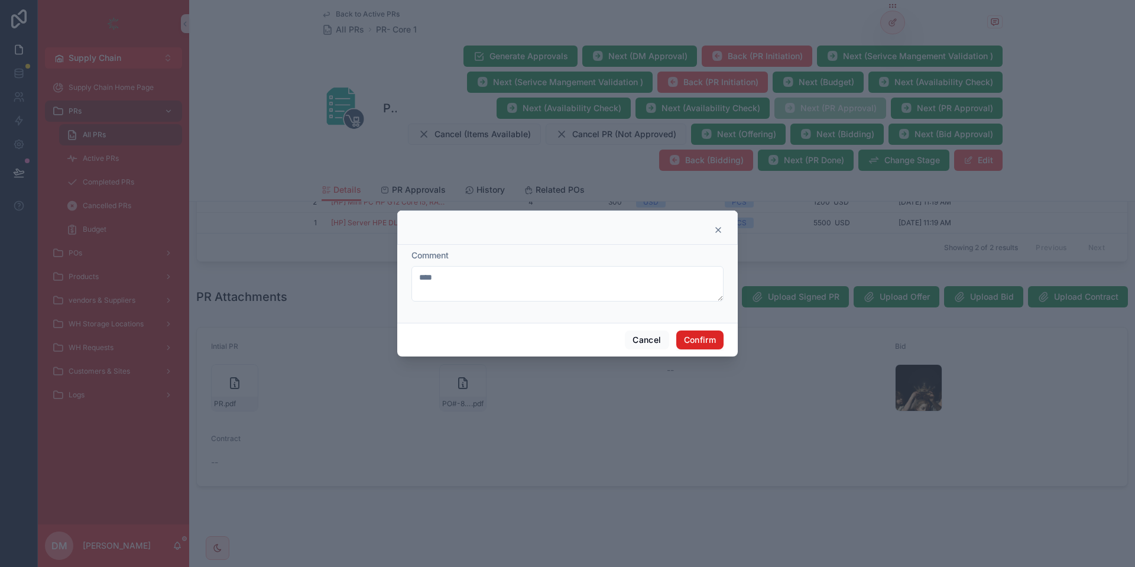
click at [697, 337] on button "Confirm" at bounding box center [699, 339] width 47 height 19
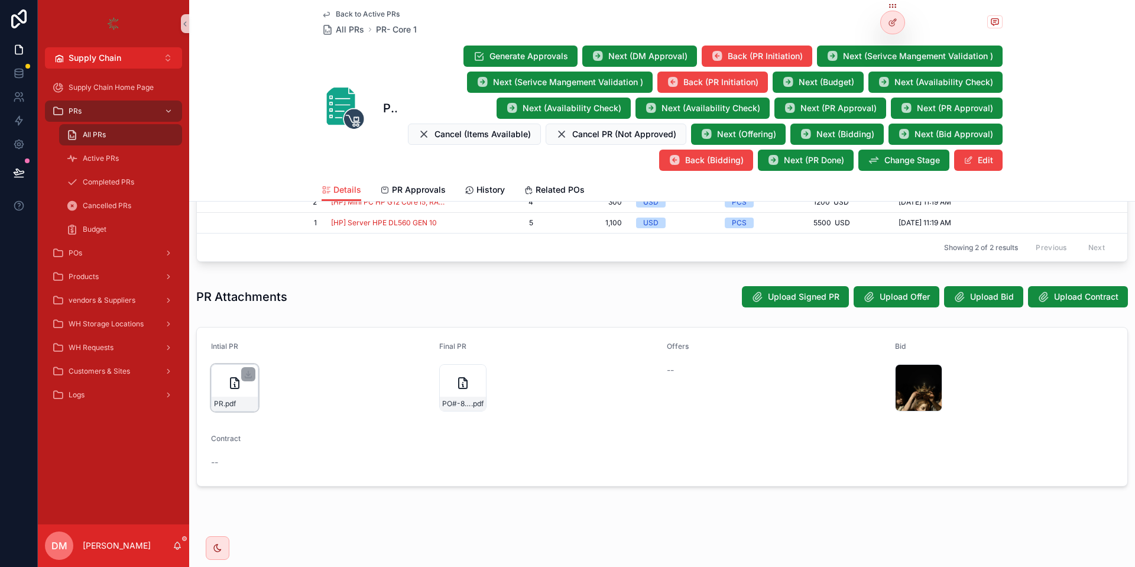
click at [232, 383] on icon "scrollable content" at bounding box center [235, 383] width 14 height 14
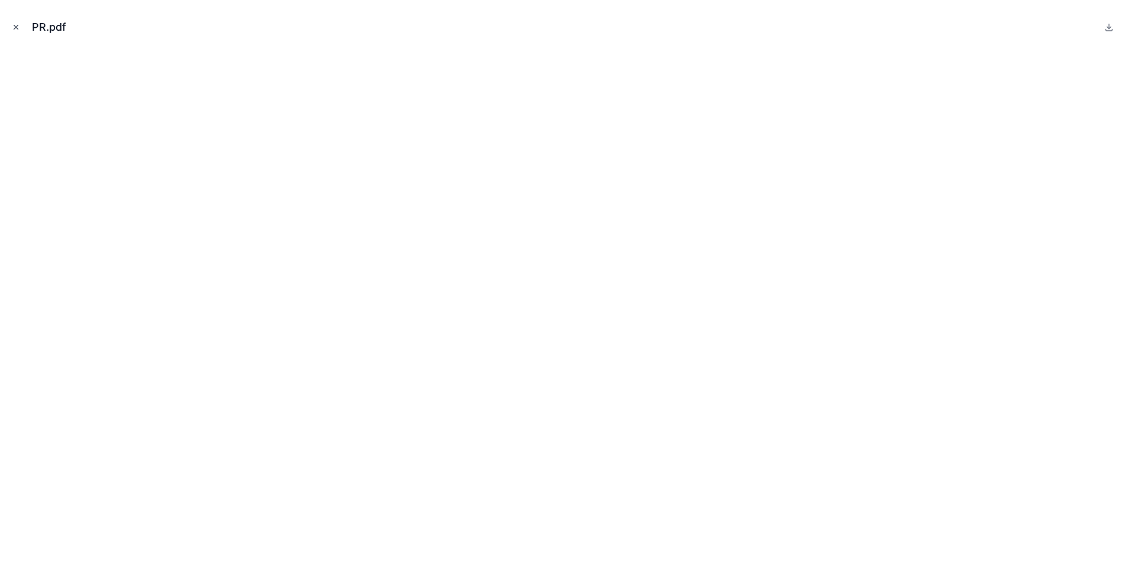
click at [19, 25] on icon "Close modal" at bounding box center [16, 27] width 8 height 8
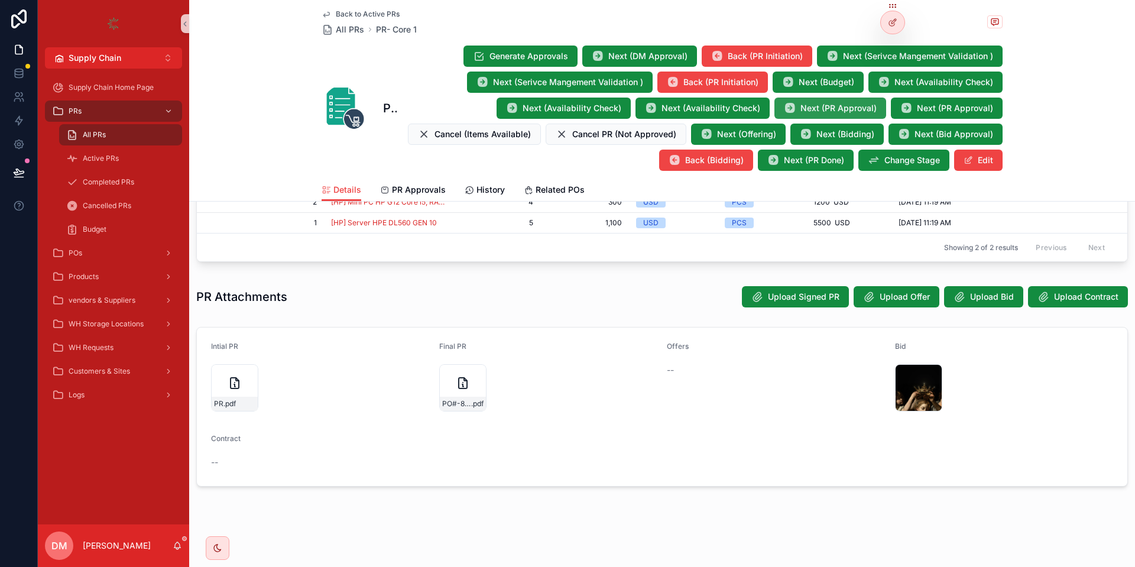
click at [847, 99] on button "Next (PR Approval)" at bounding box center [830, 108] width 112 height 21
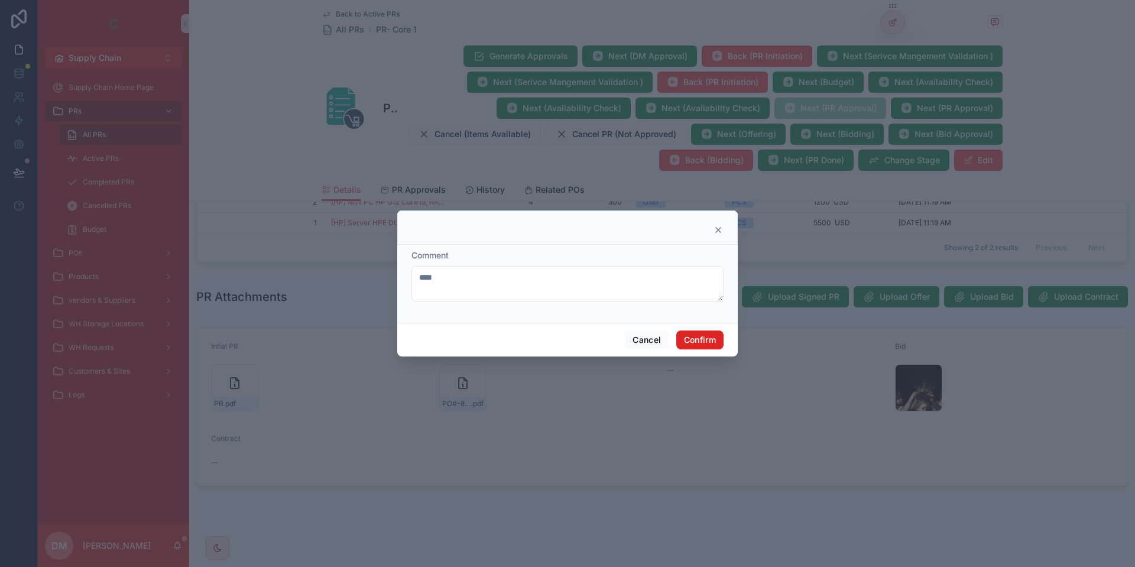
click at [688, 338] on button "Confirm" at bounding box center [699, 339] width 47 height 19
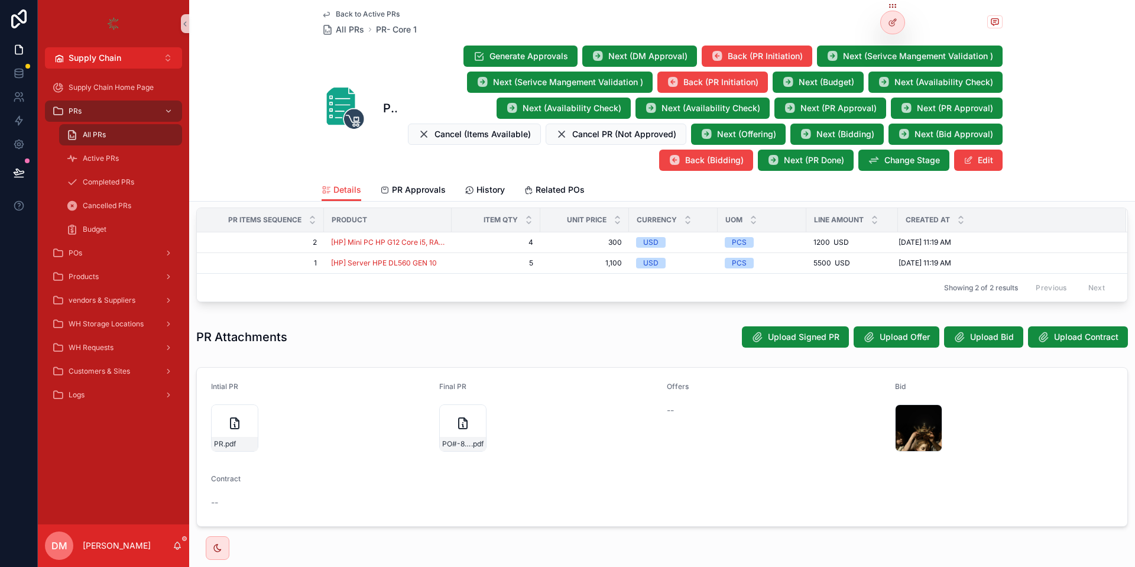
scroll to position [574, 0]
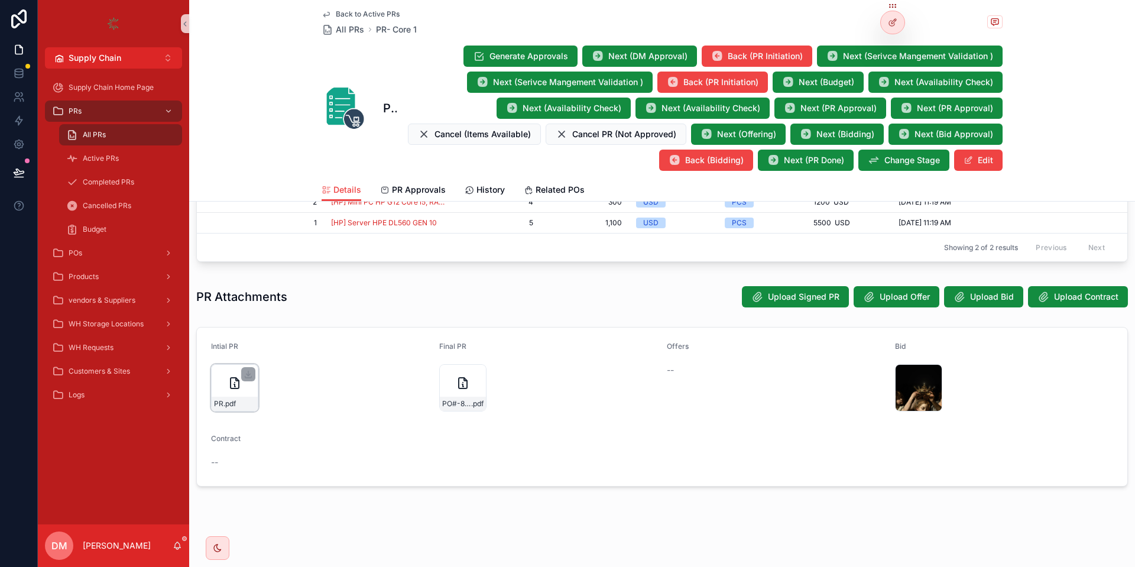
click at [245, 398] on div "PR .pdf" at bounding box center [235, 404] width 46 height 14
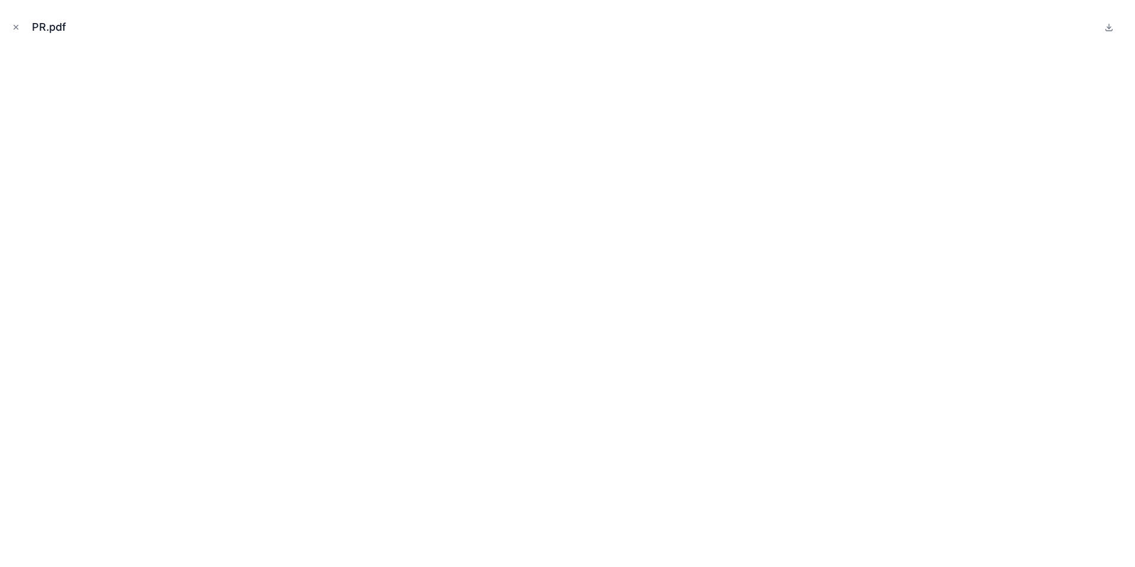
click at [9, 25] on div "PR.pdf" at bounding box center [567, 283] width 1135 height 567
click at [17, 29] on icon "Close modal" at bounding box center [16, 27] width 8 height 8
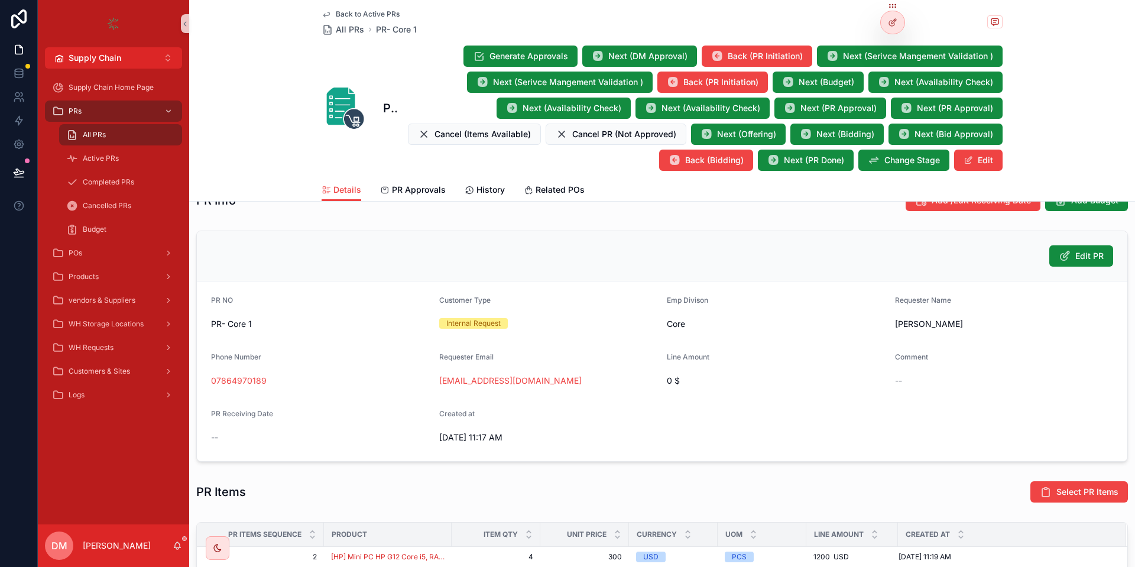
scroll to position [574, 0]
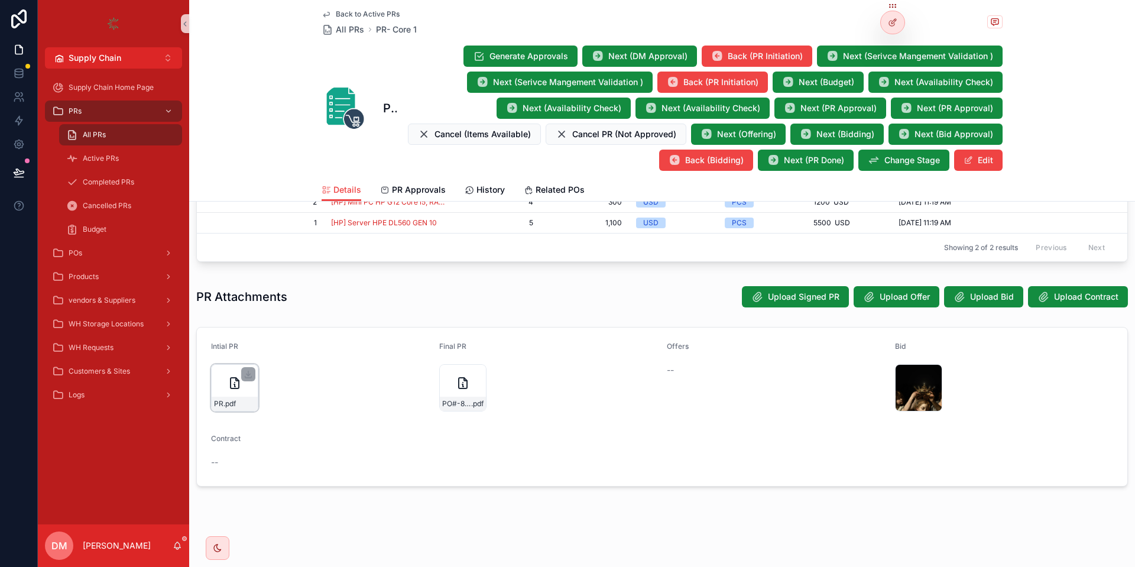
click at [245, 394] on div "PR .pdf" at bounding box center [234, 387] width 47 height 47
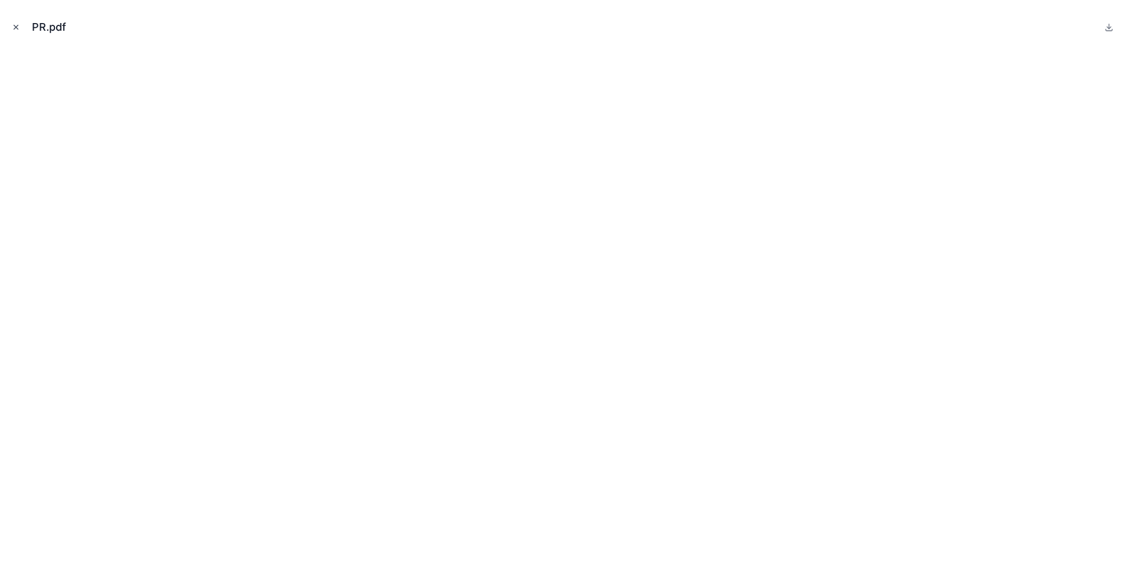
click at [16, 27] on icon "Close modal" at bounding box center [16, 27] width 8 height 8
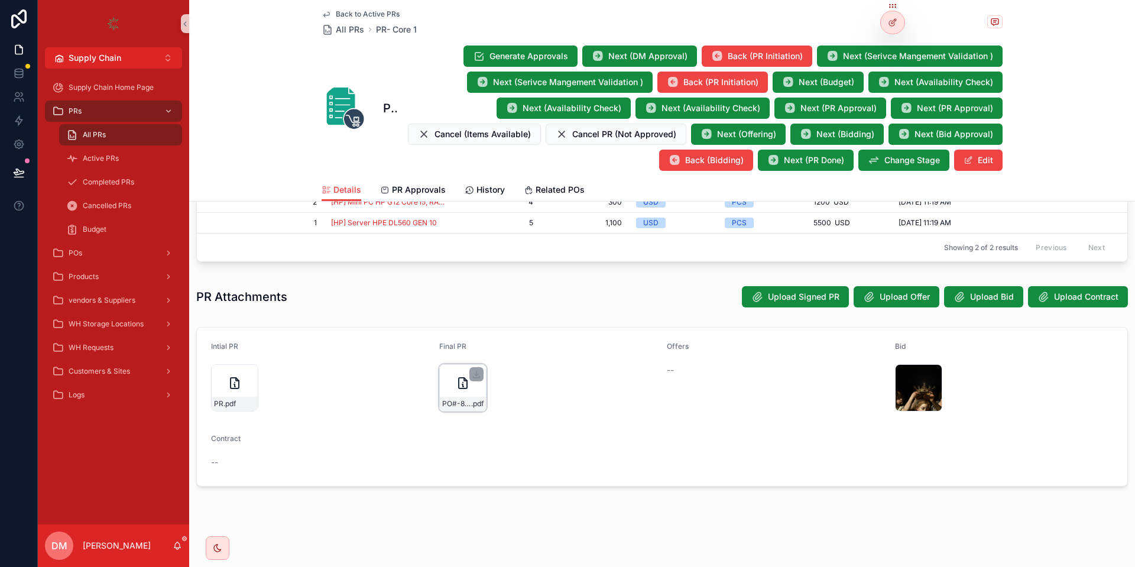
click at [454, 393] on div "PO#-864-UPDATE .pdf" at bounding box center [462, 387] width 47 height 47
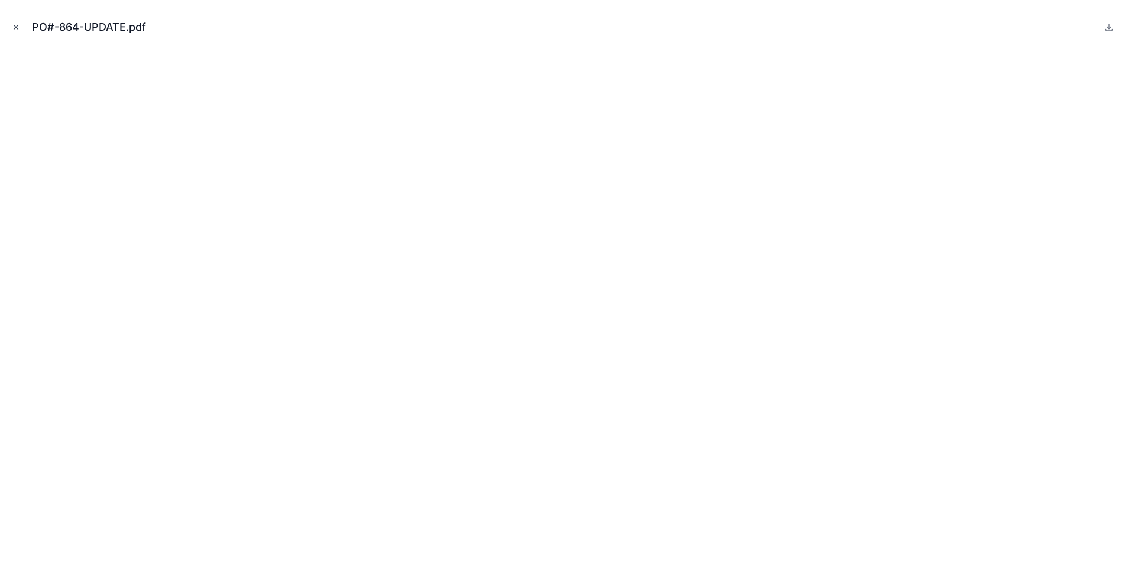
click at [19, 23] on icon "Close modal" at bounding box center [16, 27] width 8 height 8
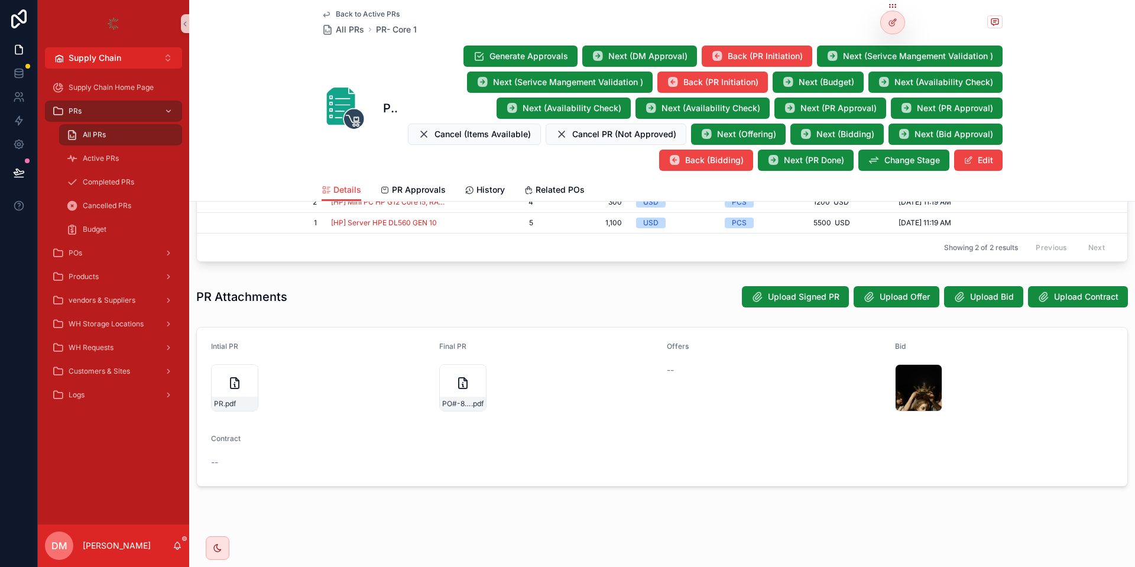
click at [459, 443] on form "Intial PR PR .pdf Final PR PO#-864-UPDATE .pdf Offers -- Bid download .jpeg Con…" at bounding box center [662, 406] width 930 height 158
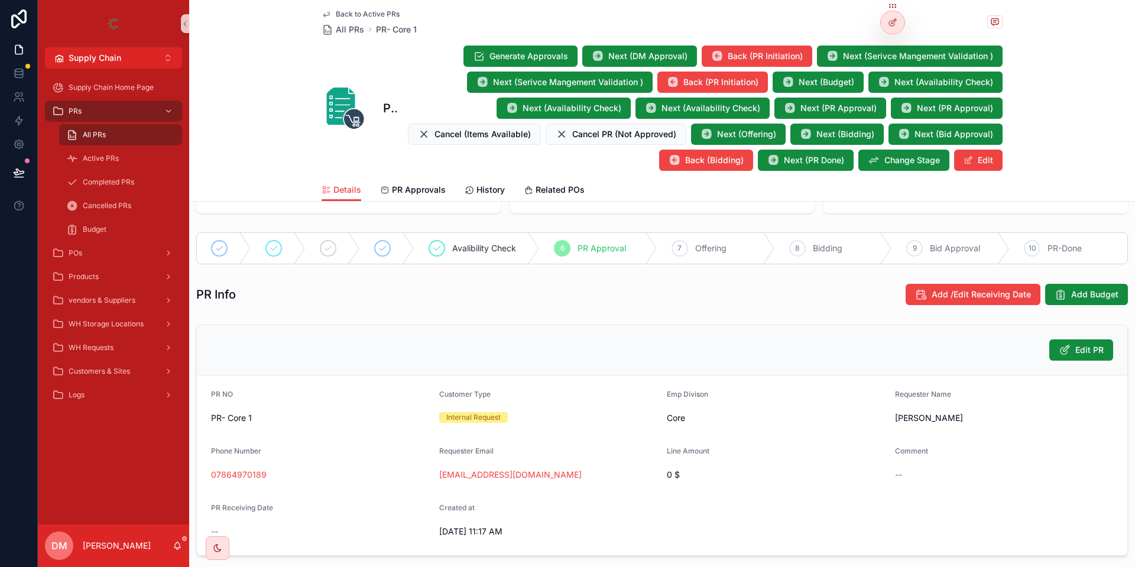
scroll to position [126, 0]
click at [800, 238] on div "8 Bidding" at bounding box center [834, 247] width 118 height 31
click at [96, 256] on div "POs" at bounding box center [113, 252] width 123 height 19
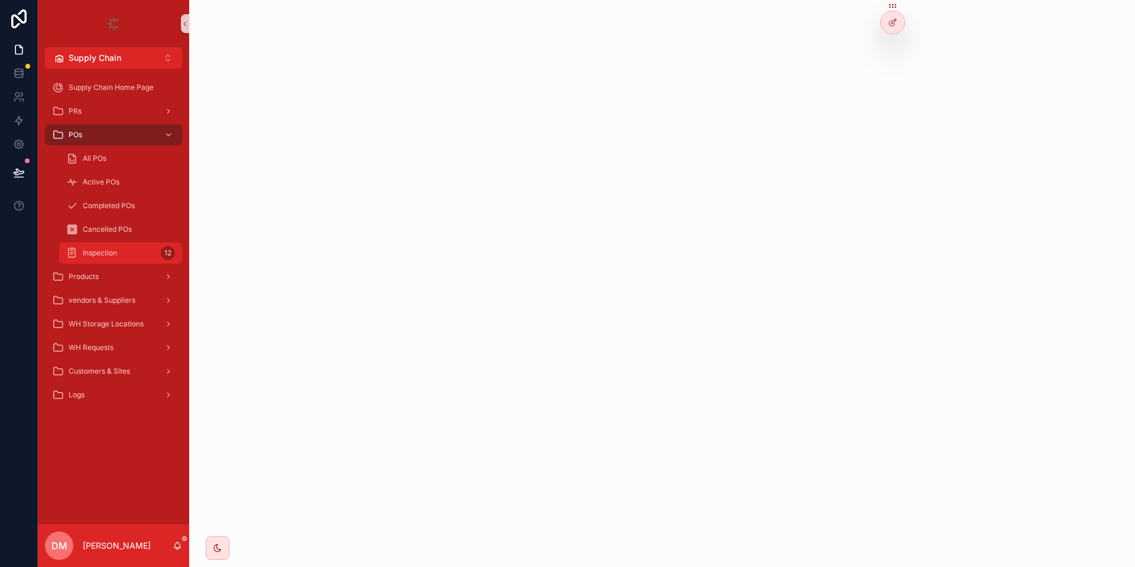
click at [96, 256] on span "Inspection" at bounding box center [100, 252] width 34 height 9
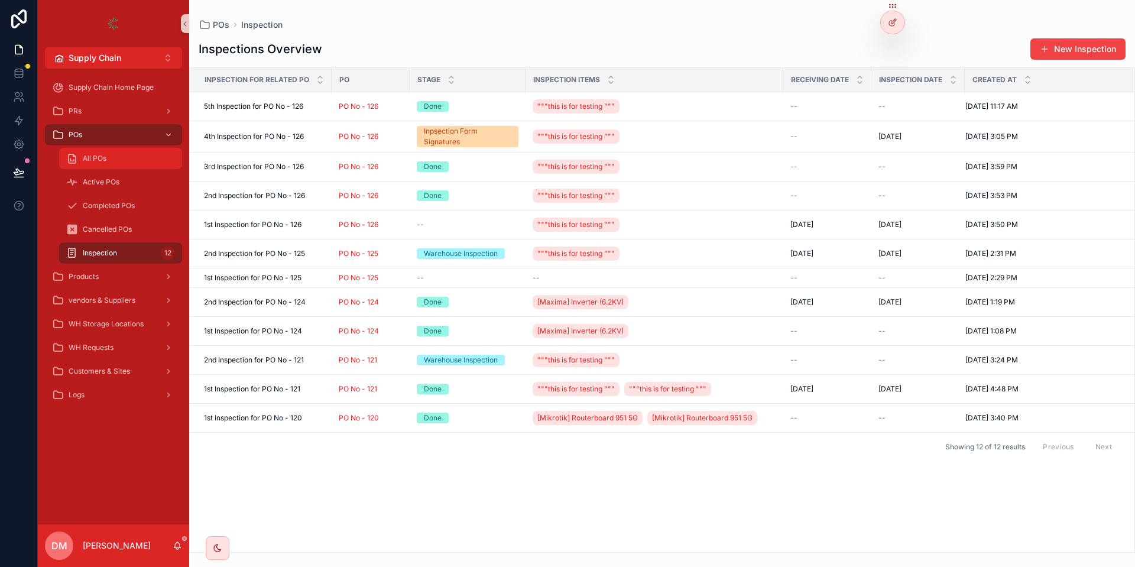
click at [91, 158] on span "All POs" at bounding box center [95, 158] width 24 height 9
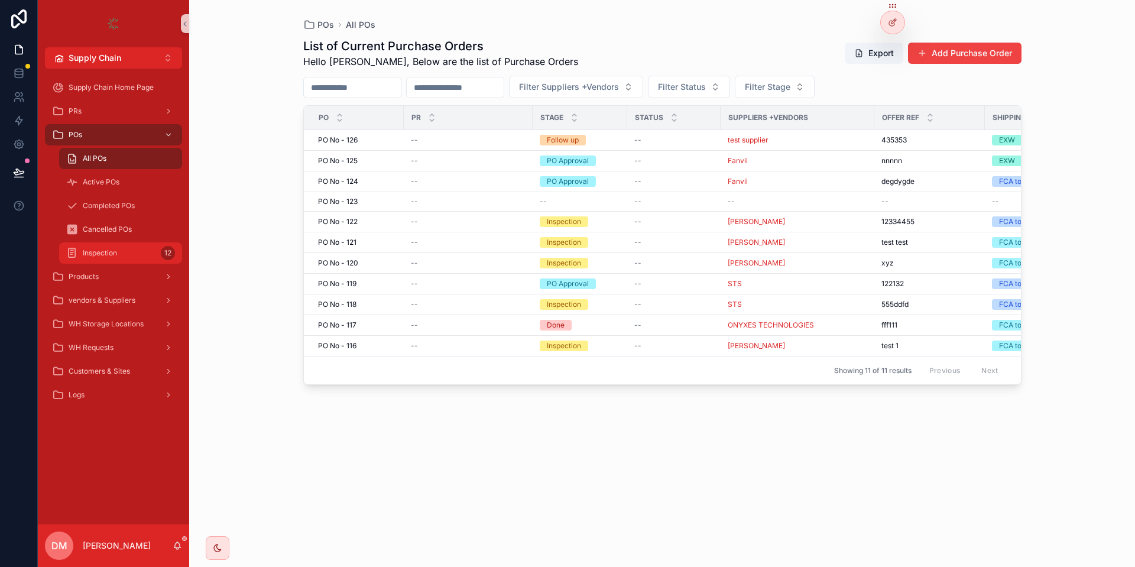
click at [120, 260] on div "Inspection 12" at bounding box center [120, 252] width 109 height 19
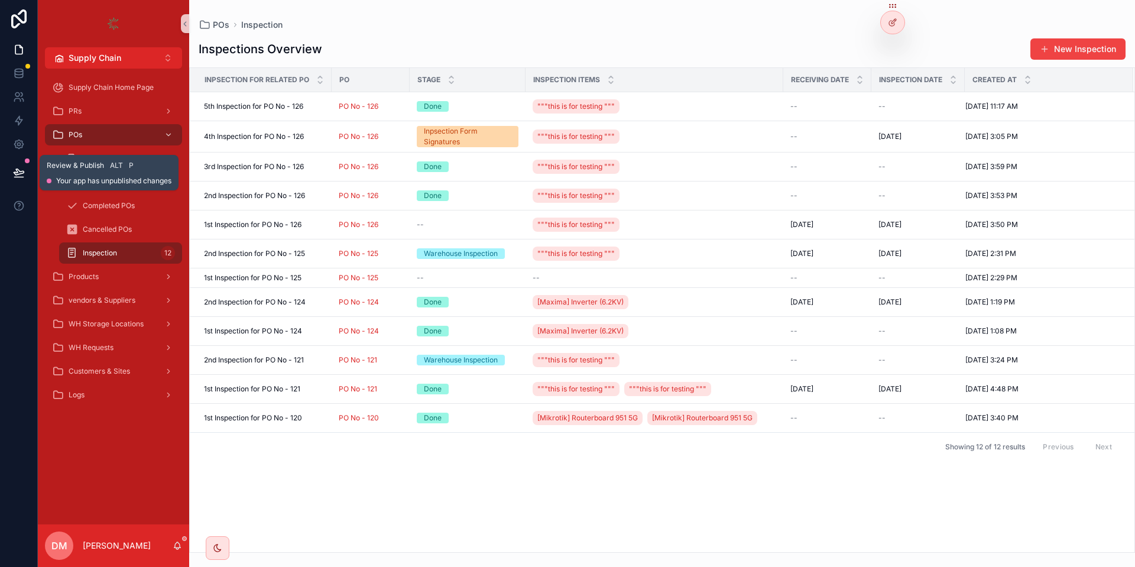
click at [18, 181] on button at bounding box center [19, 172] width 26 height 33
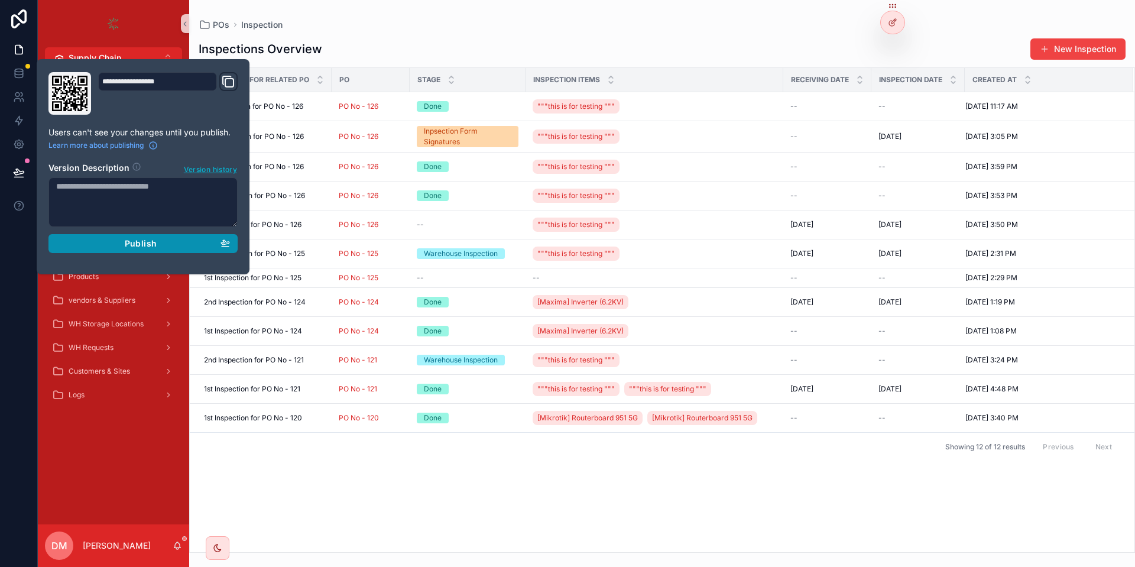
click at [226, 241] on icon "button" at bounding box center [224, 242] width 9 height 9
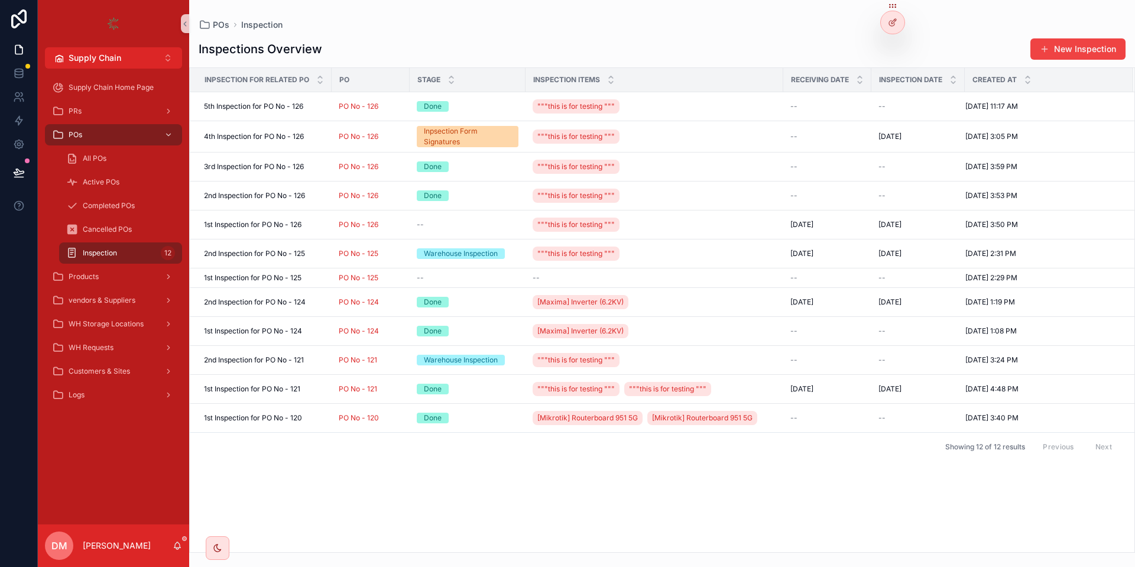
click at [488, 33] on div "Inspections Overview New Inspection Inpsection for Related PO PO Stage Inspecti…" at bounding box center [662, 292] width 946 height 522
click at [152, 110] on div "PRs" at bounding box center [113, 111] width 123 height 19
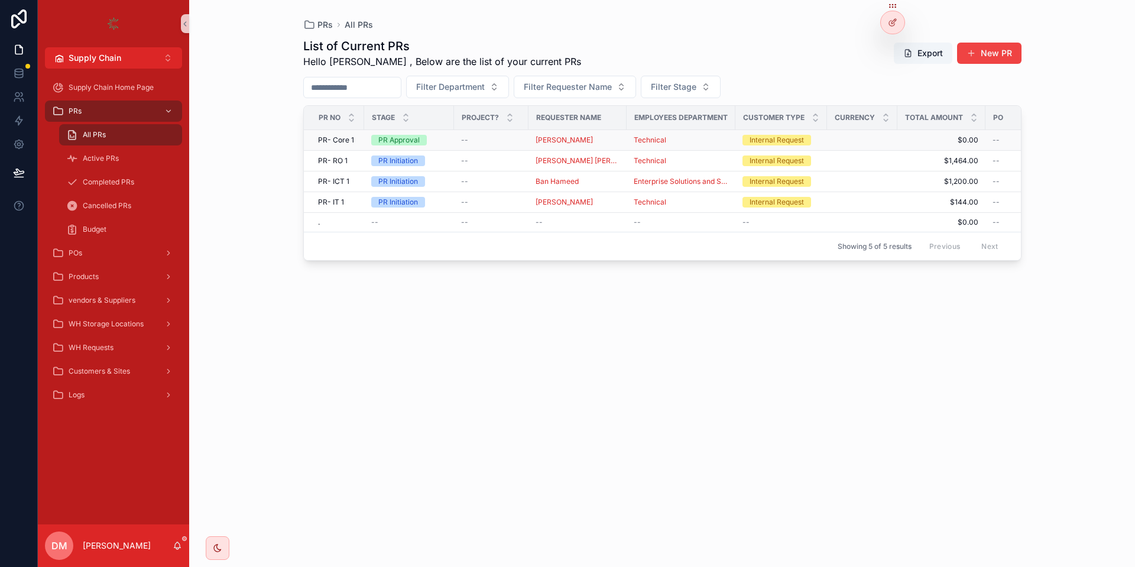
click at [344, 140] on span "PR- Core 1" at bounding box center [336, 139] width 36 height 9
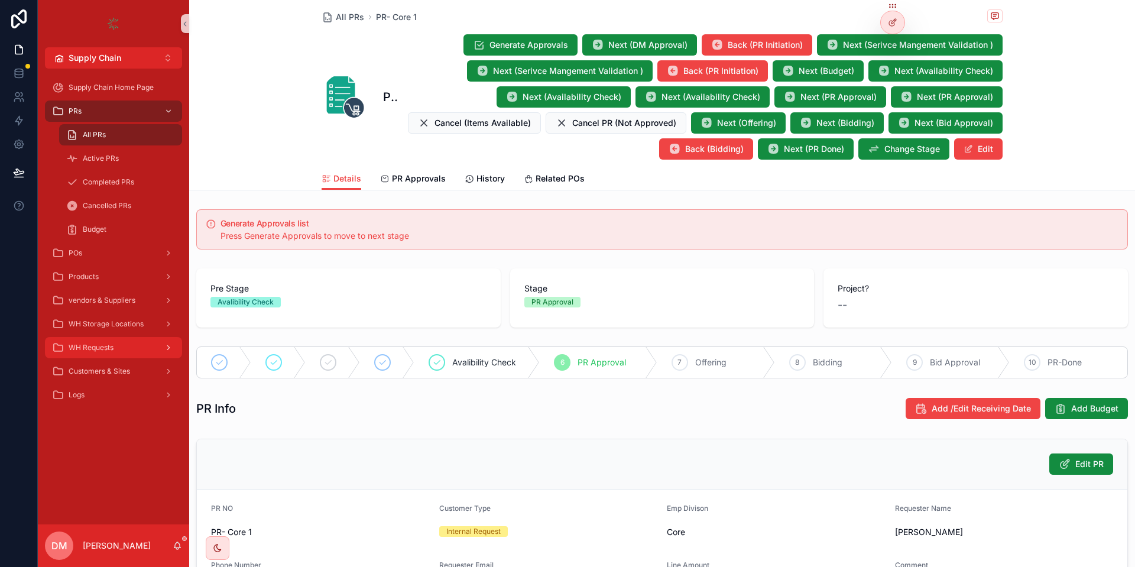
click at [113, 349] on span "WH Requests" at bounding box center [91, 347] width 45 height 9
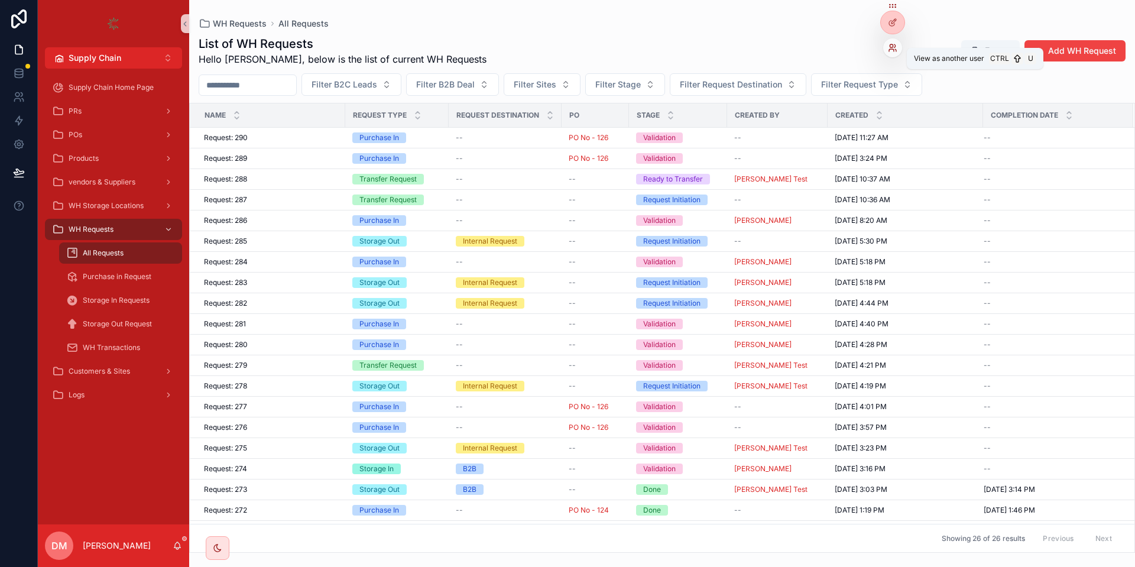
click at [894, 46] on icon at bounding box center [892, 47] width 9 height 9
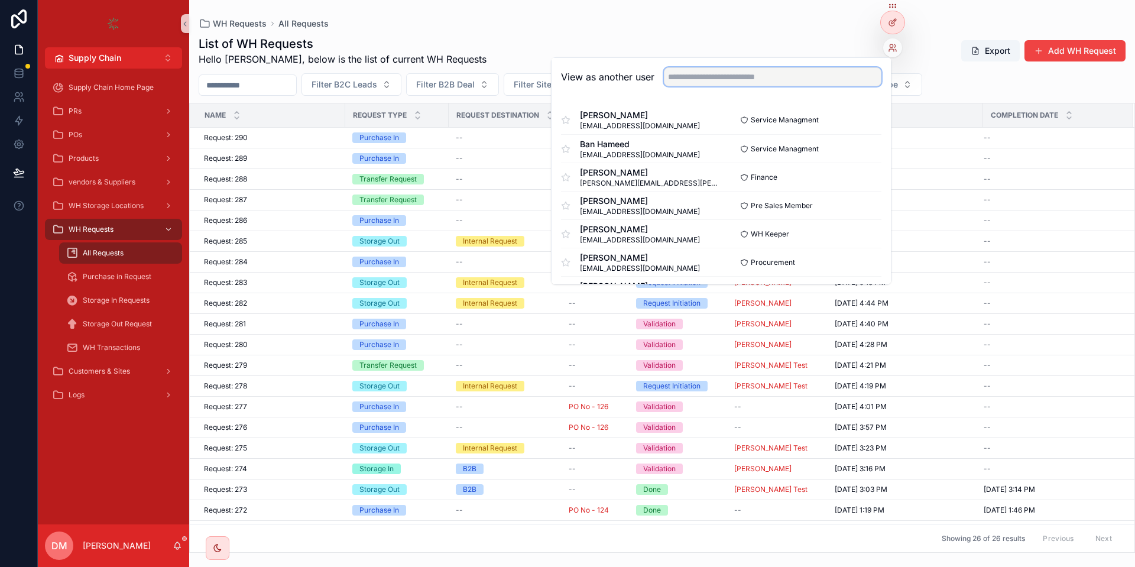
click at [762, 76] on input "text" at bounding box center [772, 76] width 217 height 19
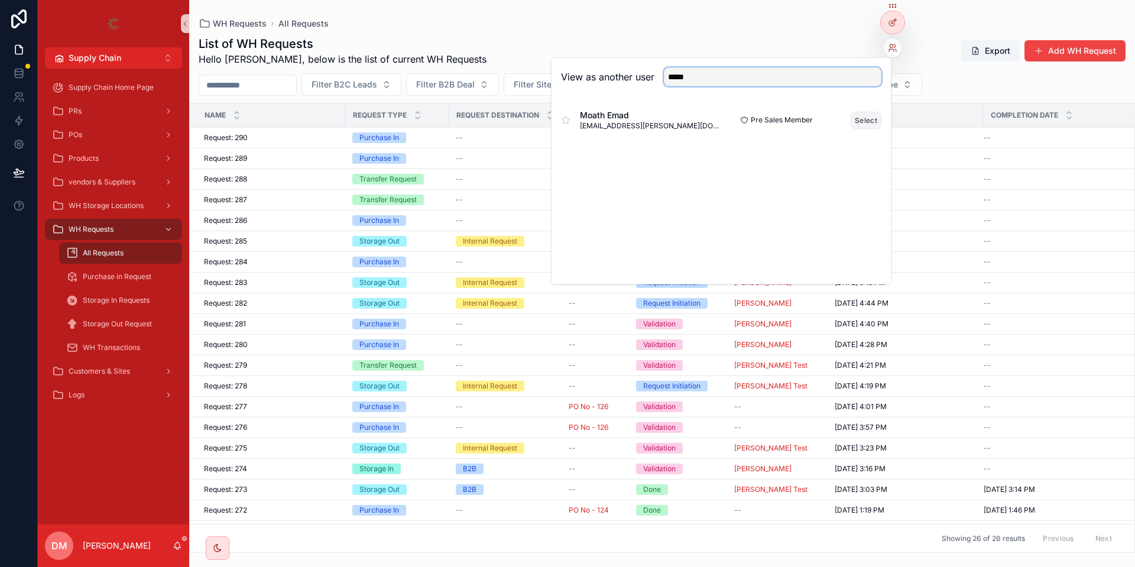
type input "*****"
click at [870, 125] on button "Select" at bounding box center [865, 120] width 31 height 17
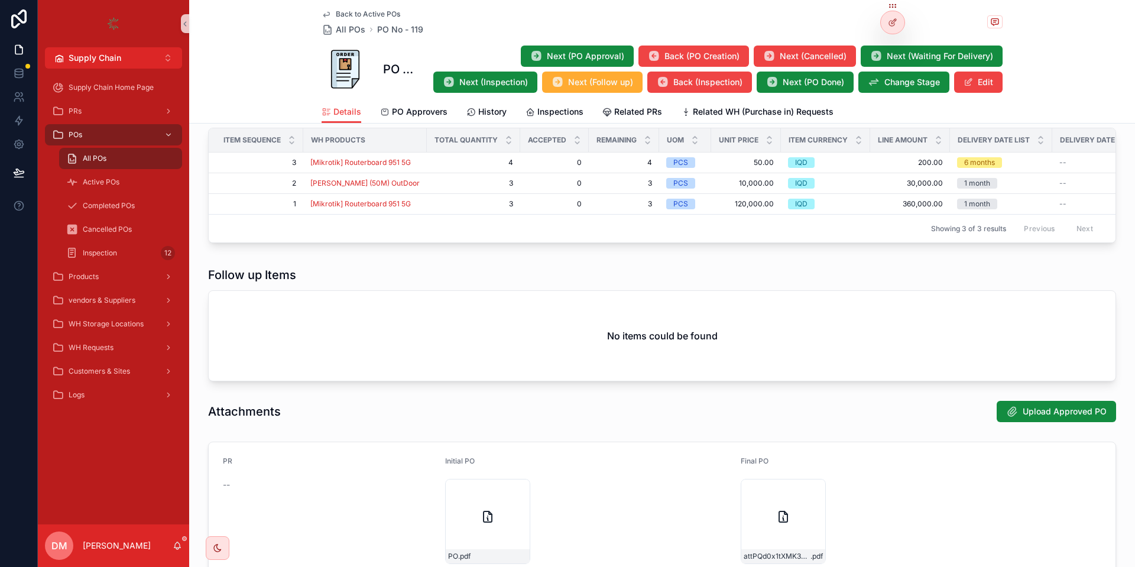
scroll to position [638, 0]
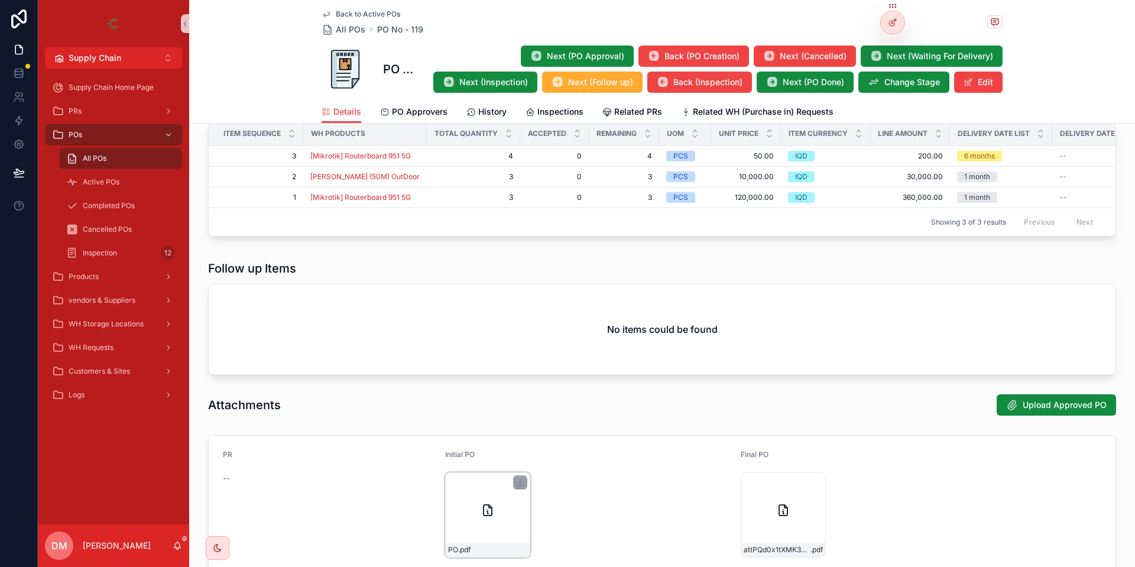
click at [477, 492] on div "PO .pdf" at bounding box center [487, 514] width 85 height 85
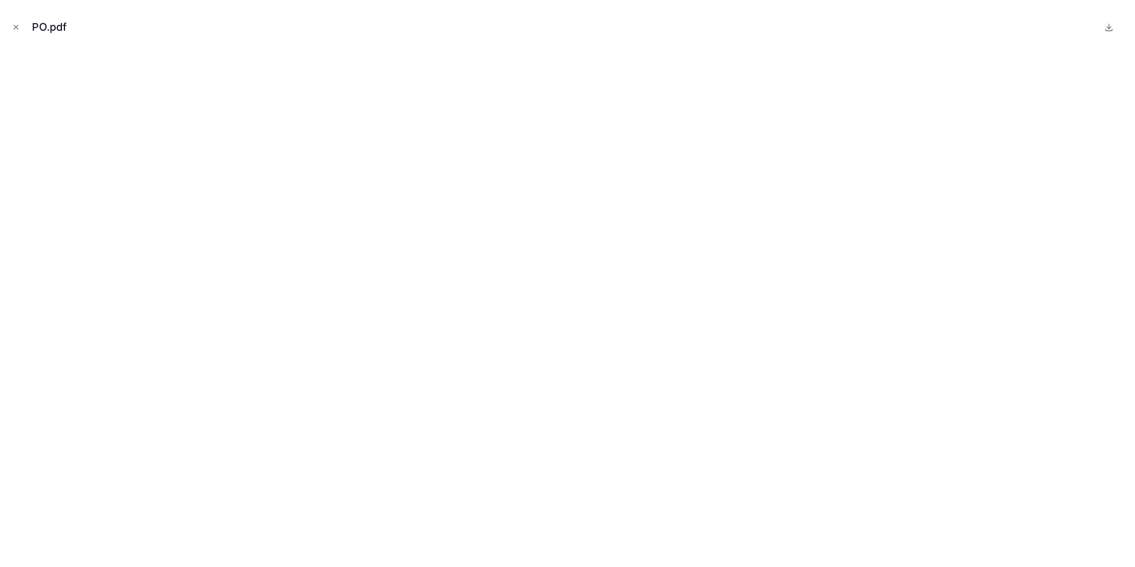
click at [14, 25] on icon "Close modal" at bounding box center [16, 27] width 4 height 4
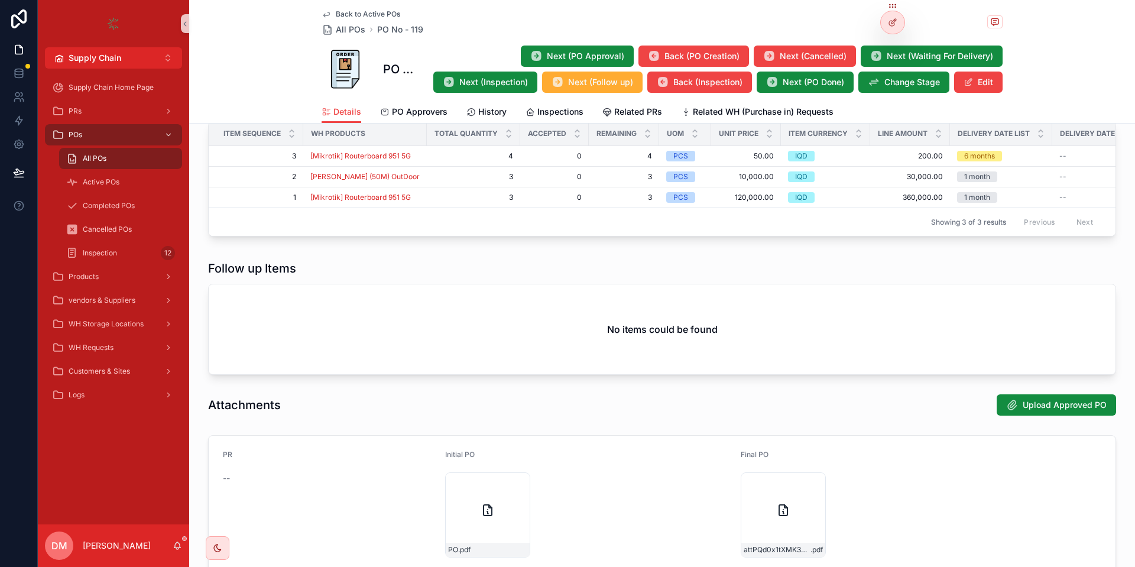
scroll to position [736, 0]
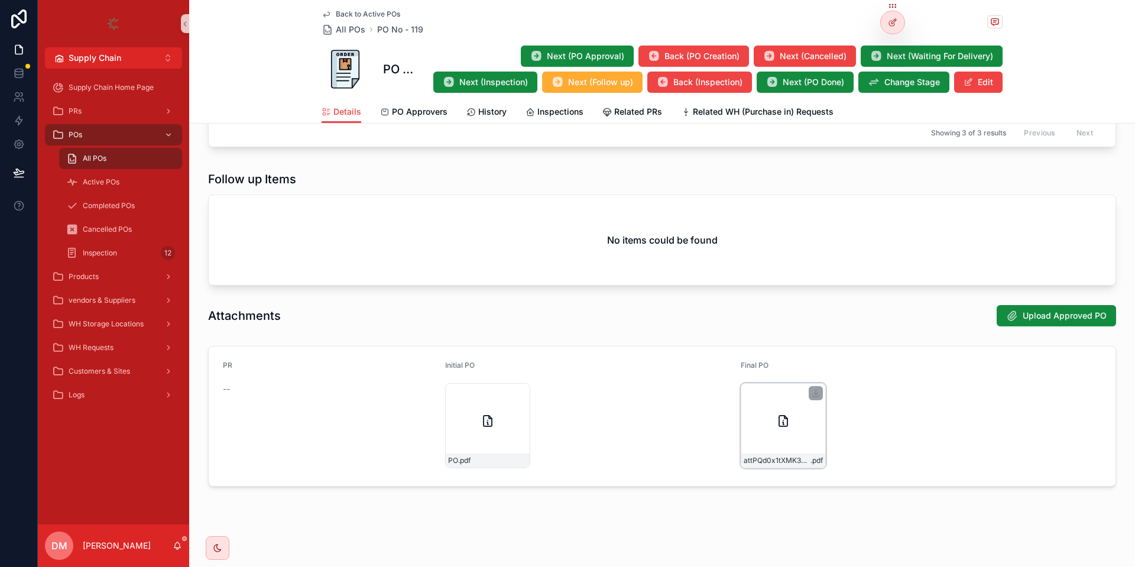
click at [760, 424] on div "attPQd0x1tXMK3OVb4214-PR .pdf" at bounding box center [782, 425] width 85 height 85
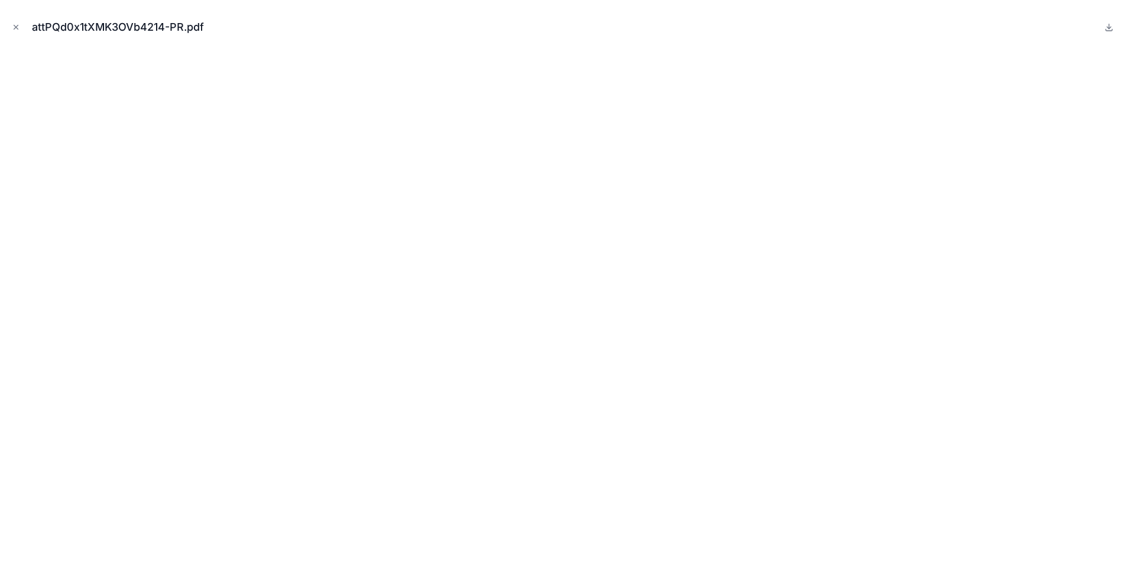
click at [24, 22] on div "attPQd0x1tXMK3OVb4214-PR.pdf" at bounding box center [567, 26] width 1116 height 35
click at [20, 22] on button "Close modal" at bounding box center [15, 27] width 13 height 13
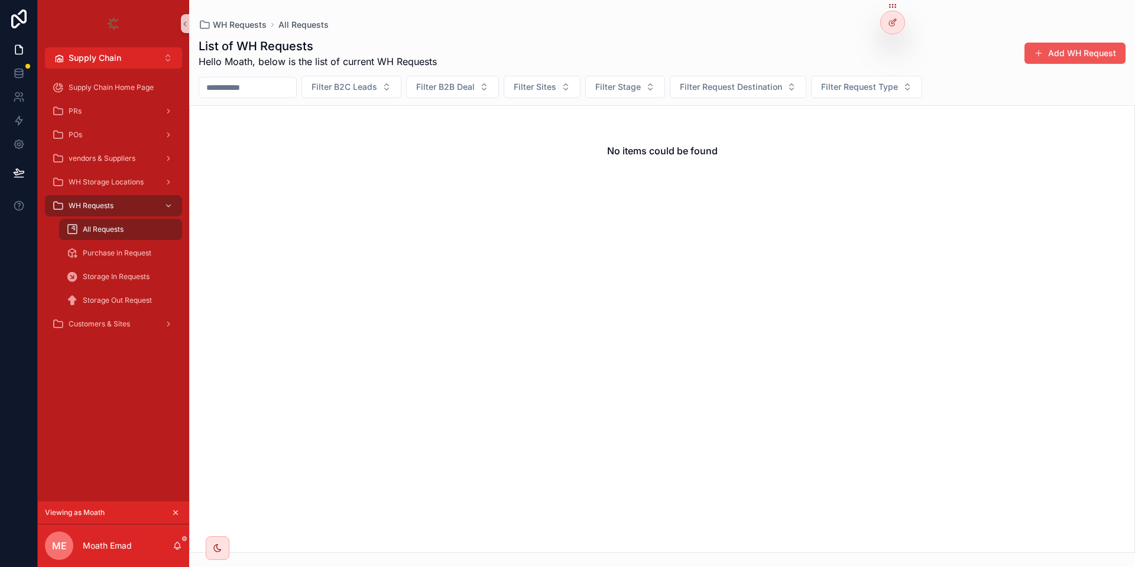
click at [1080, 56] on button "Add WH Request" at bounding box center [1074, 53] width 101 height 21
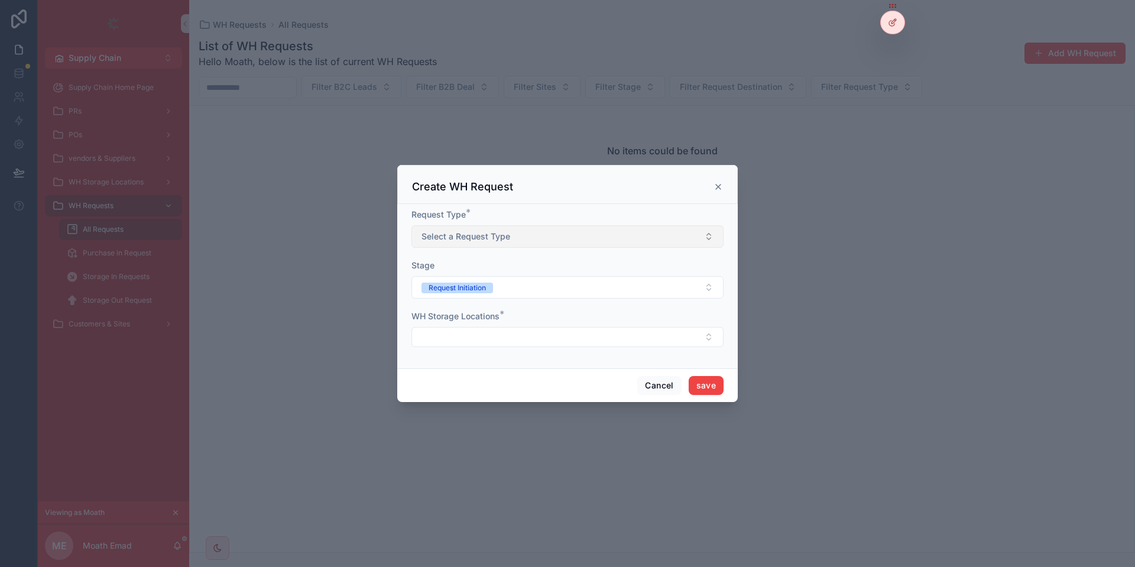
click at [535, 242] on button "Select a Request Type" at bounding box center [567, 236] width 312 height 22
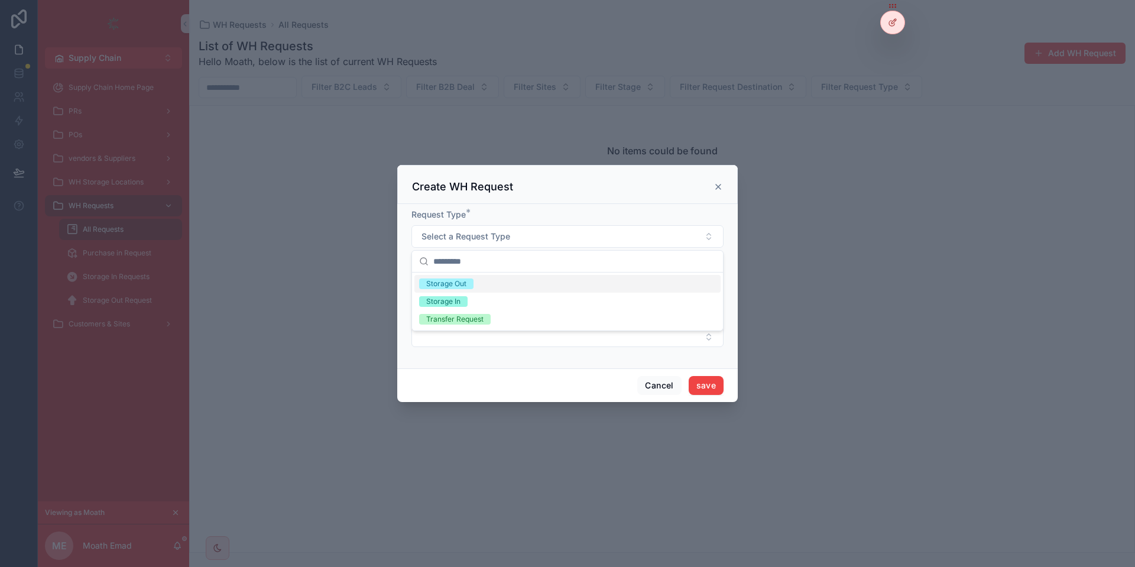
click at [477, 282] on div "Storage Out" at bounding box center [567, 284] width 306 height 18
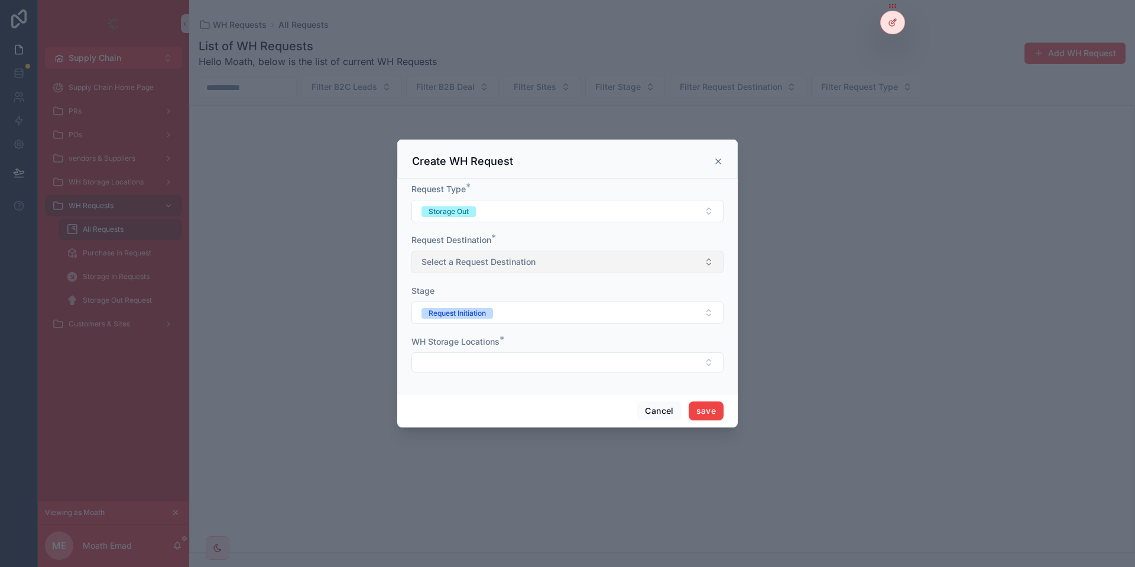
click at [488, 269] on button "Select a Request Destination" at bounding box center [567, 262] width 312 height 22
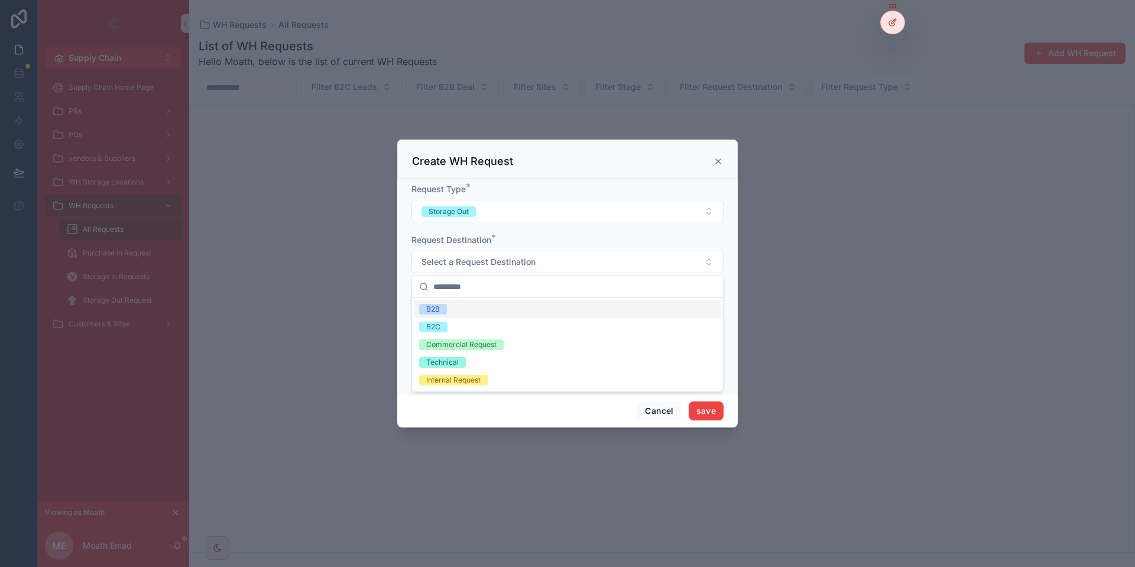
click at [477, 308] on div "B2B" at bounding box center [567, 309] width 306 height 18
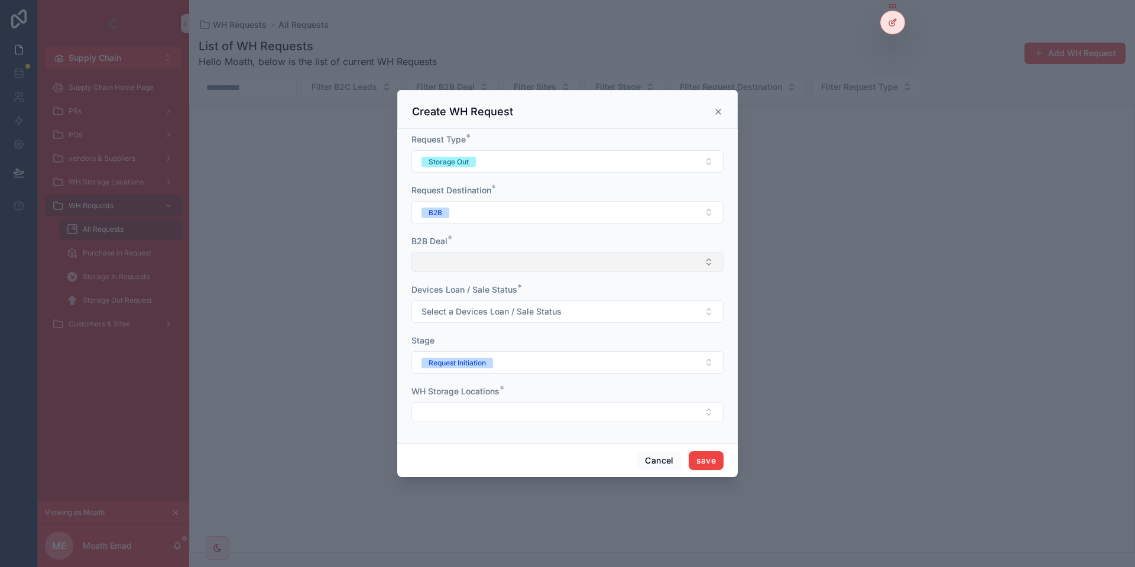
click at [462, 266] on button "Select Button" at bounding box center [567, 262] width 312 height 20
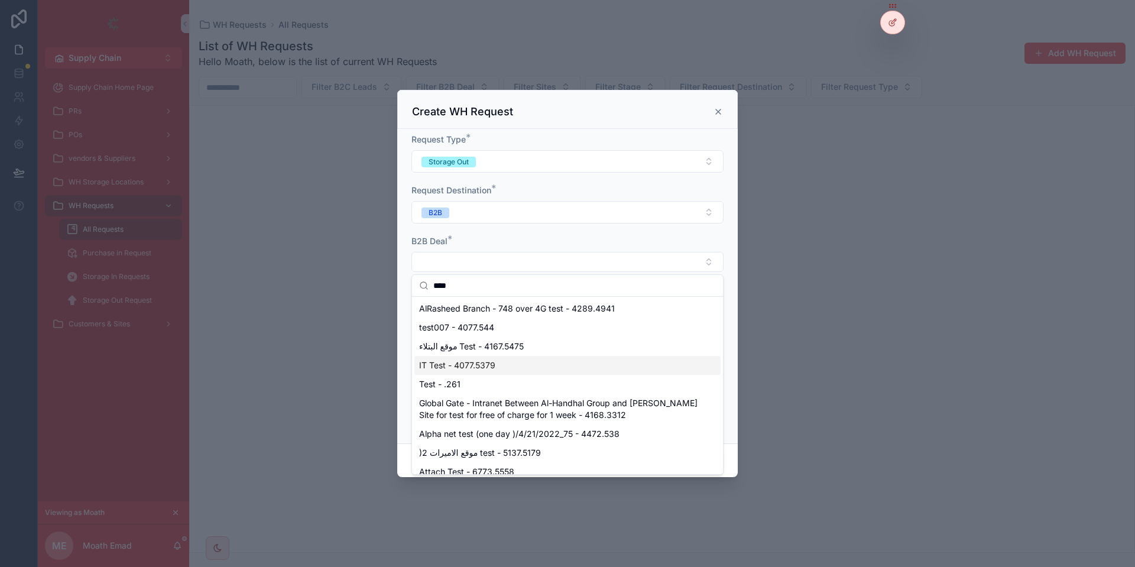
type input "****"
click at [507, 357] on div "IT Test - 4077.5379" at bounding box center [567, 365] width 306 height 19
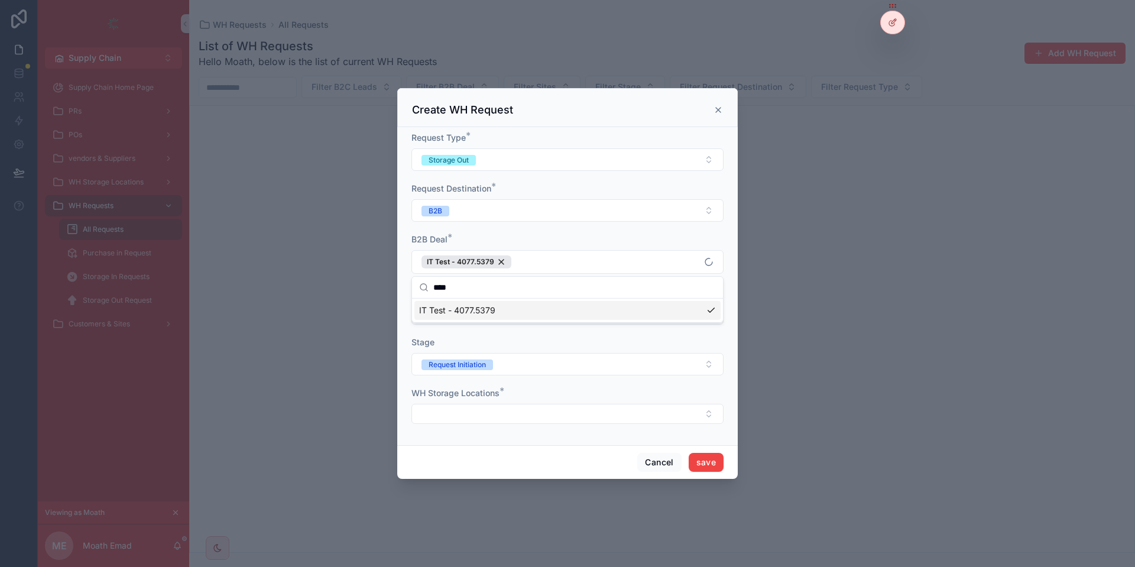
click at [507, 357] on button "Request Initiation" at bounding box center [567, 364] width 312 height 22
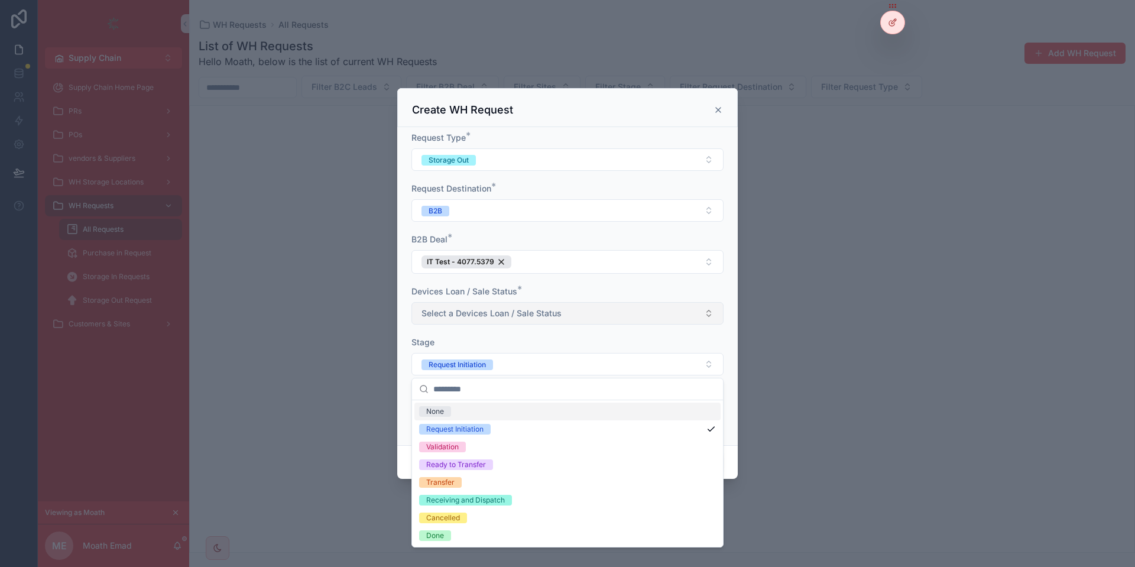
click at [534, 303] on button "Select a Devices Loan / Sale Status" at bounding box center [567, 313] width 312 height 22
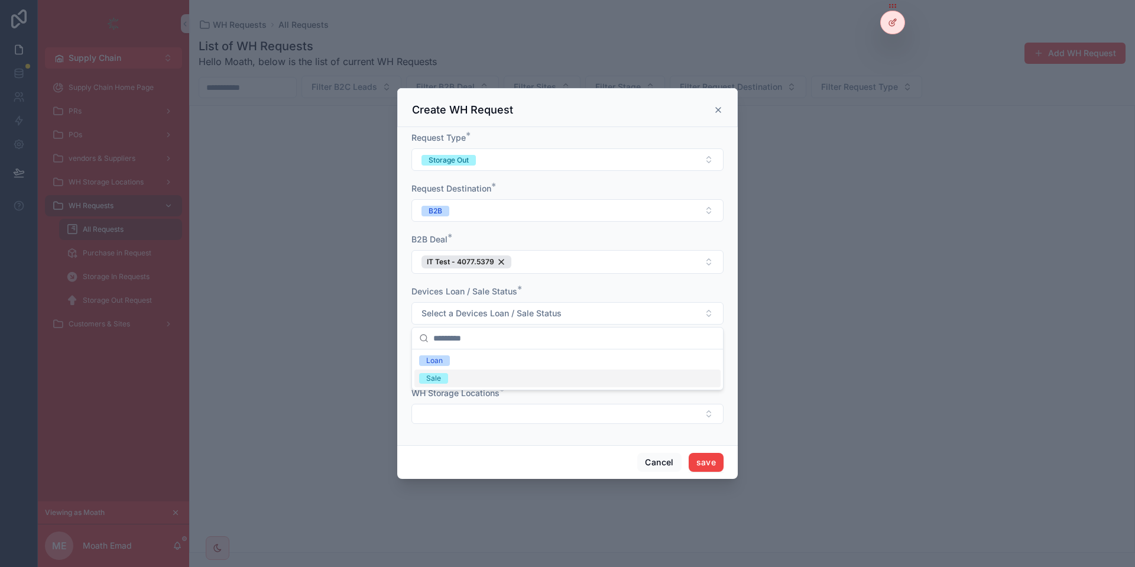
click at [456, 379] on div "Sale" at bounding box center [567, 378] width 306 height 18
click at [514, 406] on button "Select Button" at bounding box center [567, 414] width 312 height 20
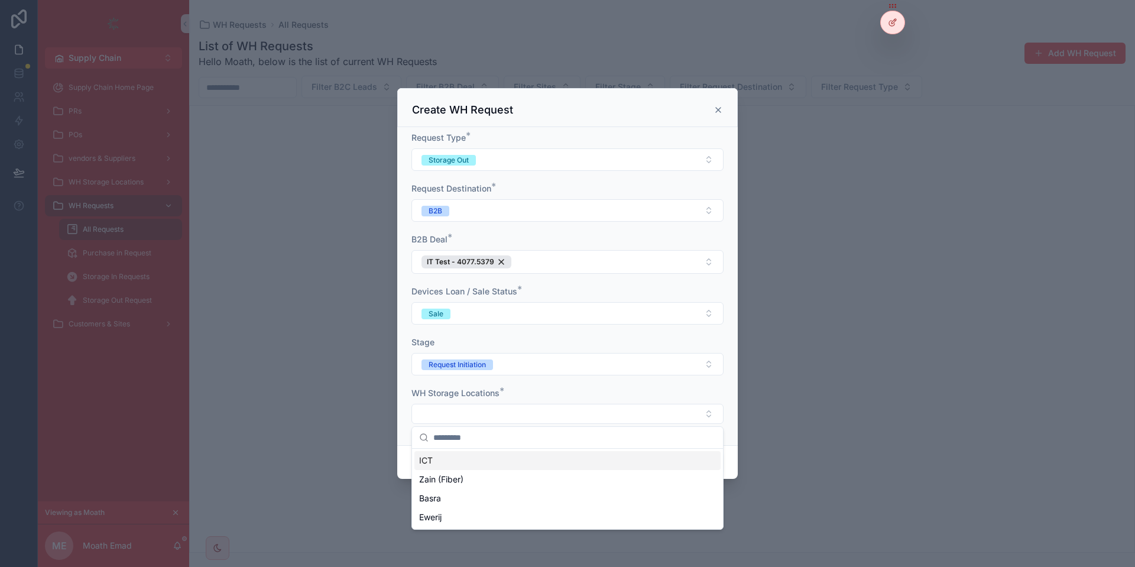
click at [478, 459] on div "ICT" at bounding box center [567, 460] width 306 height 19
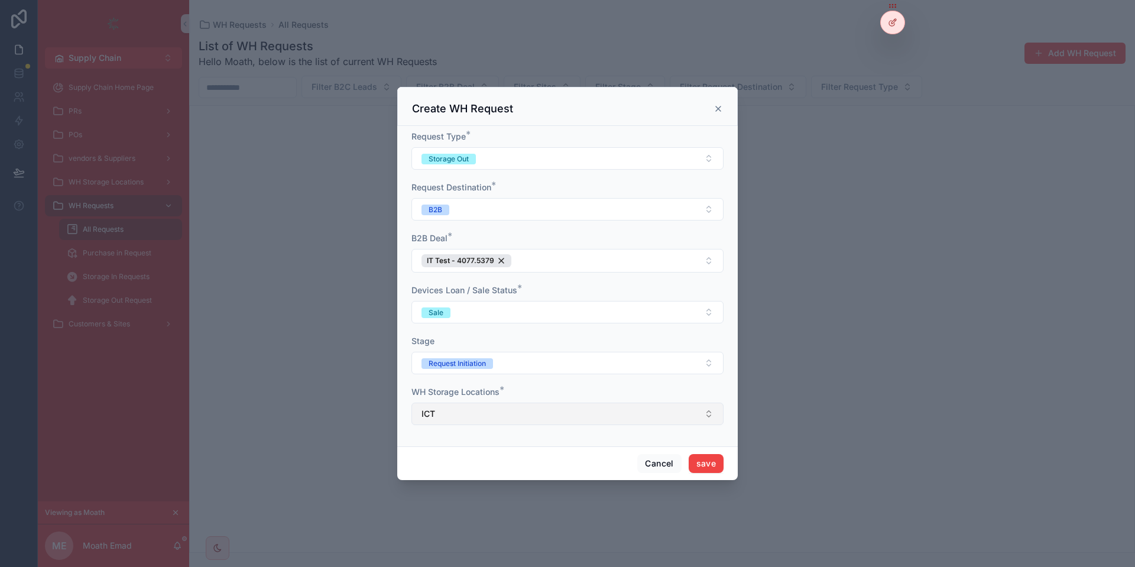
click at [509, 412] on button "ICT" at bounding box center [567, 413] width 312 height 22
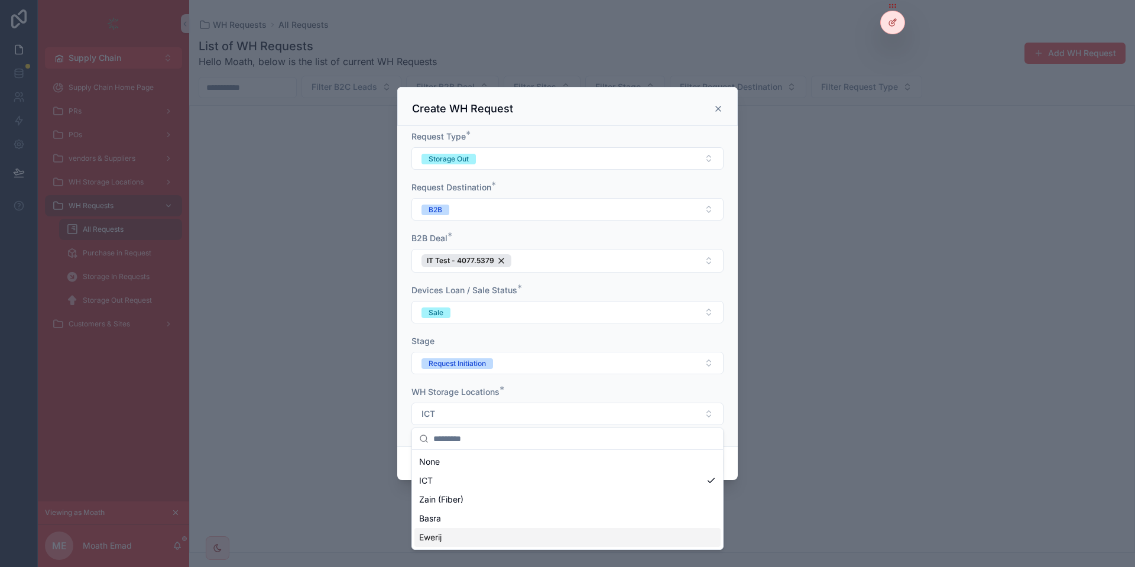
click at [447, 531] on div "Ewerij" at bounding box center [567, 537] width 306 height 19
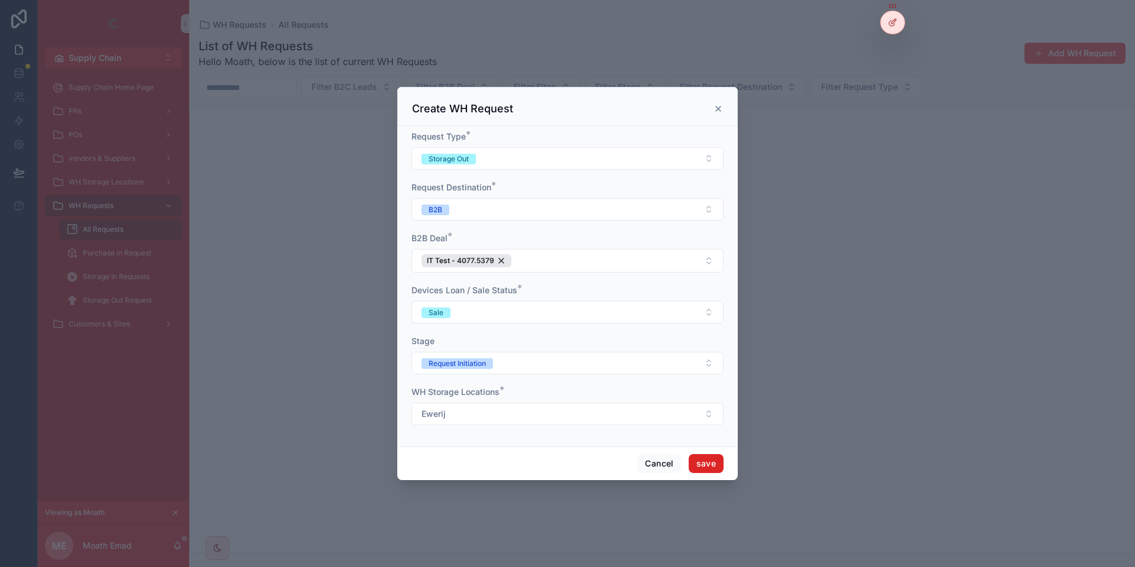
click at [711, 469] on button "save" at bounding box center [705, 463] width 35 height 19
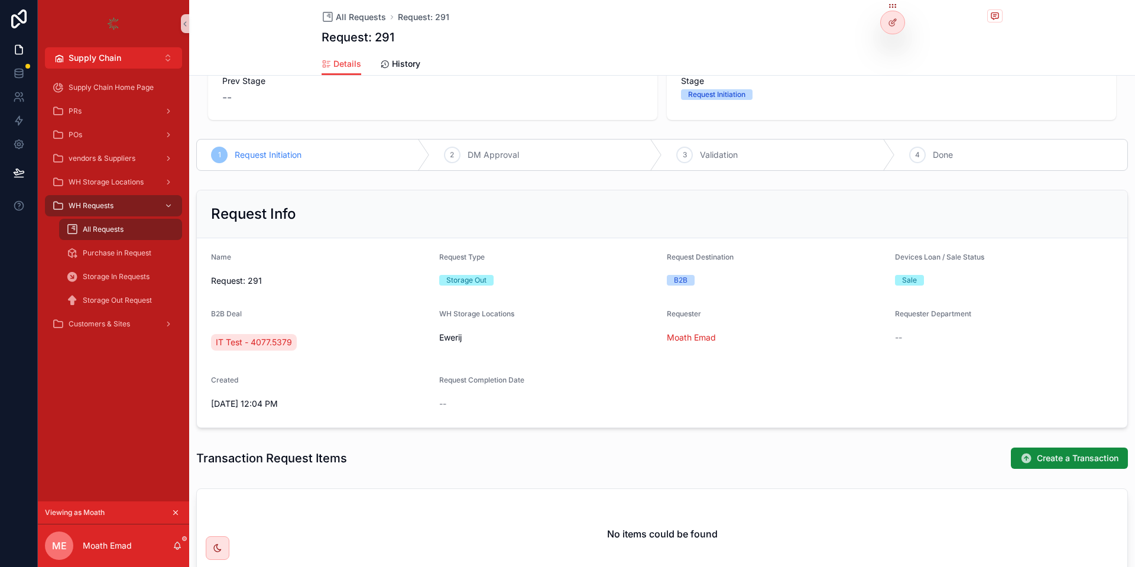
scroll to position [48, 0]
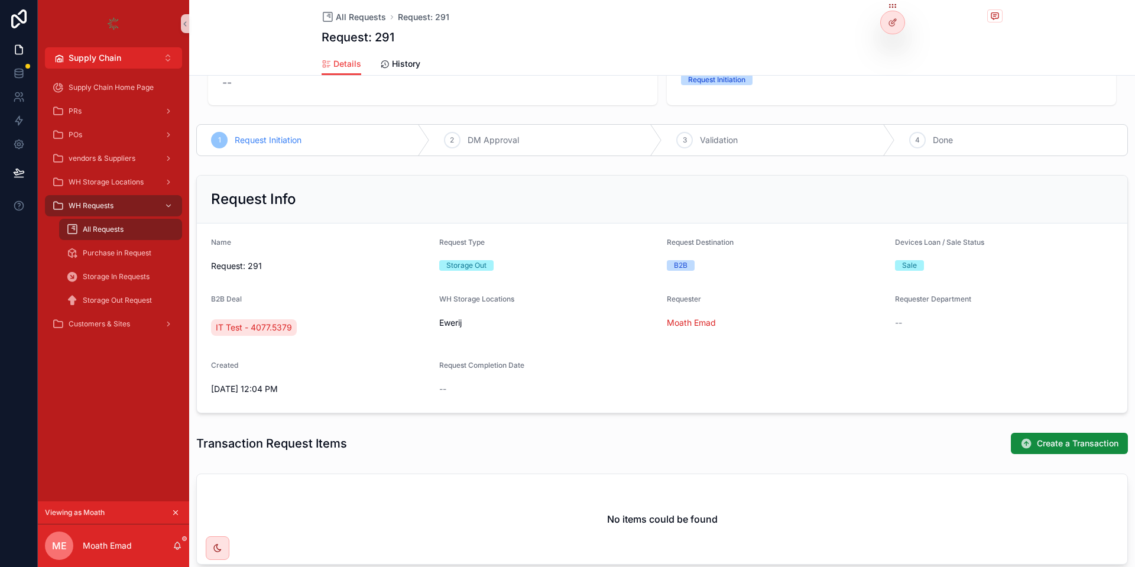
click at [561, 144] on div "2 DM Approval" at bounding box center [546, 140] width 233 height 31
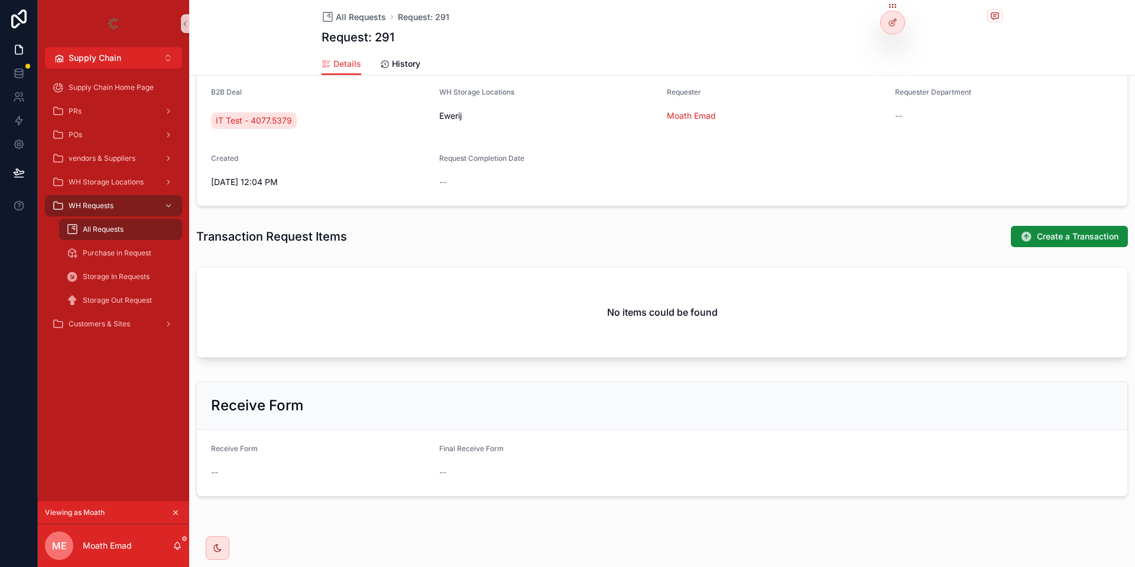
scroll to position [256, 0]
click at [895, 41] on div at bounding box center [892, 47] width 19 height 19
click at [891, 47] on icon at bounding box center [892, 47] width 9 height 9
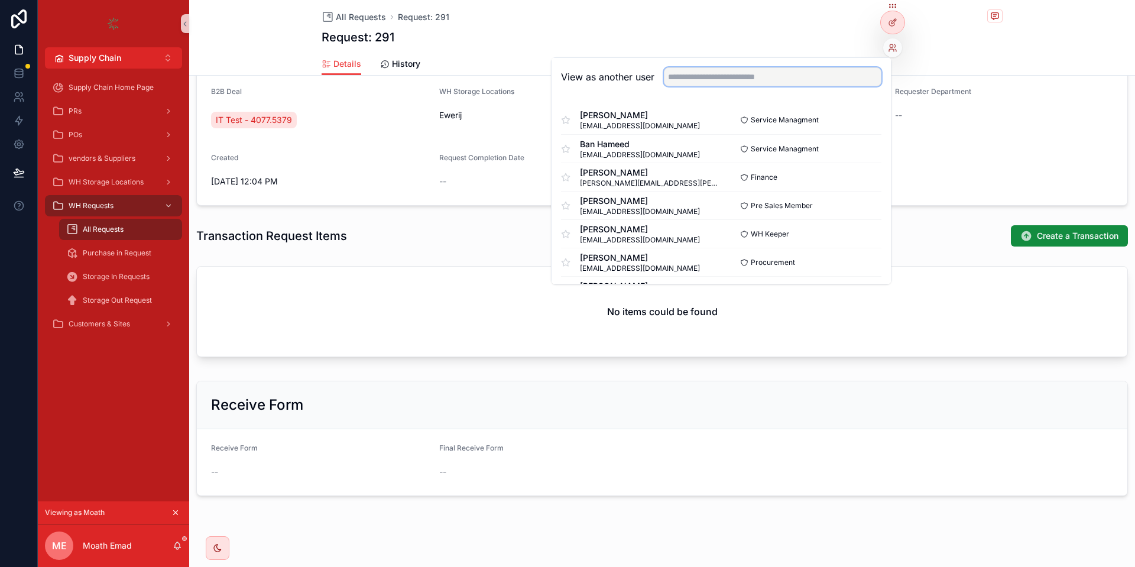
click at [801, 72] on input "text" at bounding box center [772, 76] width 217 height 19
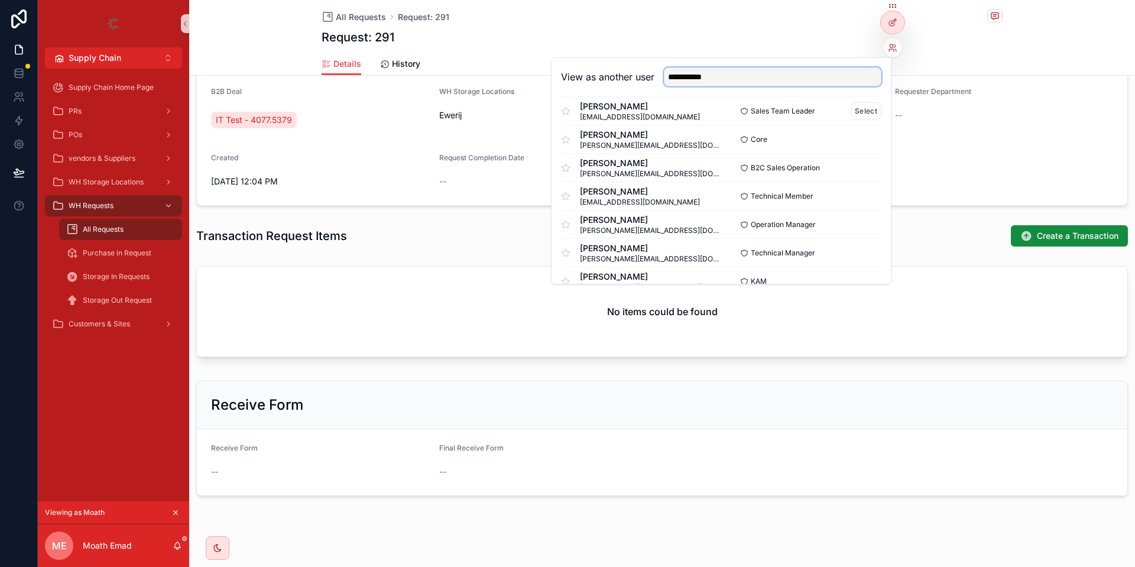
scroll to position [97, 0]
type input "**********"
click at [866, 248] on button "Select" at bounding box center [865, 250] width 31 height 17
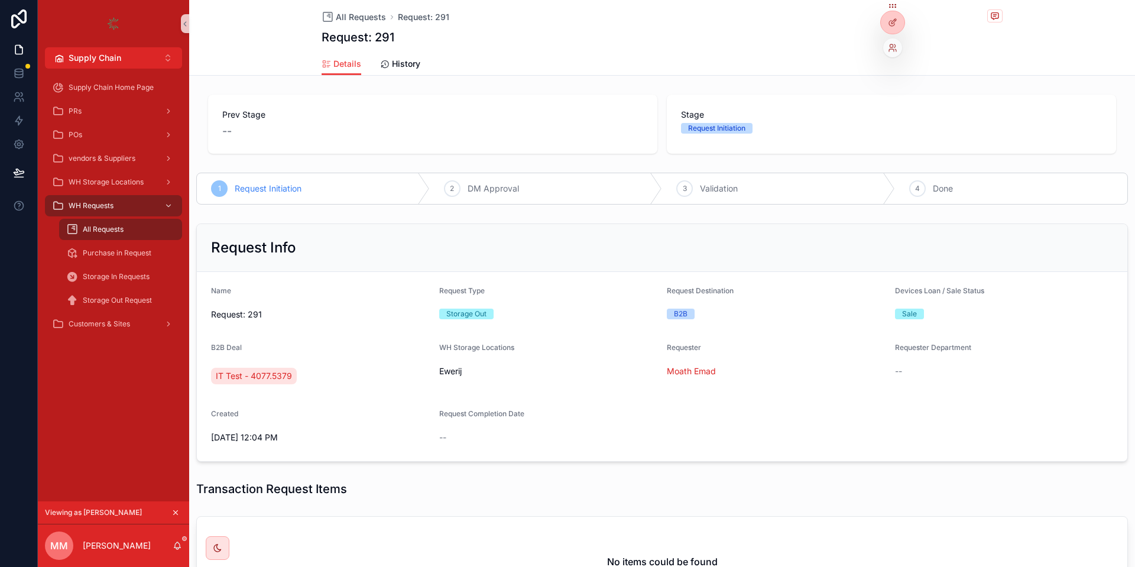
click at [892, 54] on div at bounding box center [892, 47] width 19 height 19
click at [892, 53] on div at bounding box center [892, 47] width 19 height 19
click at [894, 43] on icon at bounding box center [892, 47] width 9 height 9
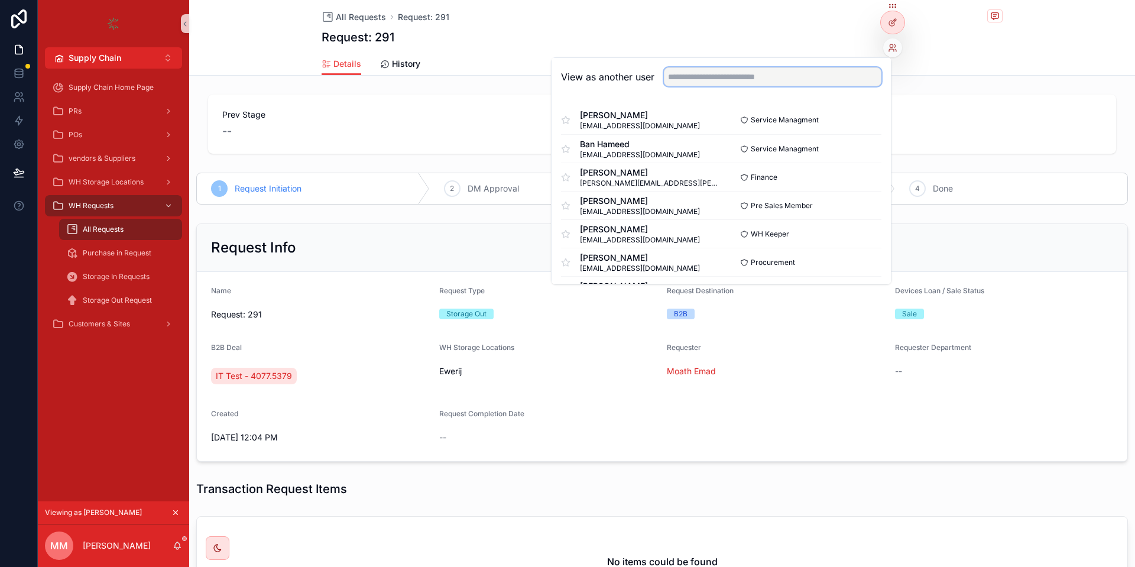
click at [783, 75] on input "text" at bounding box center [772, 76] width 217 height 19
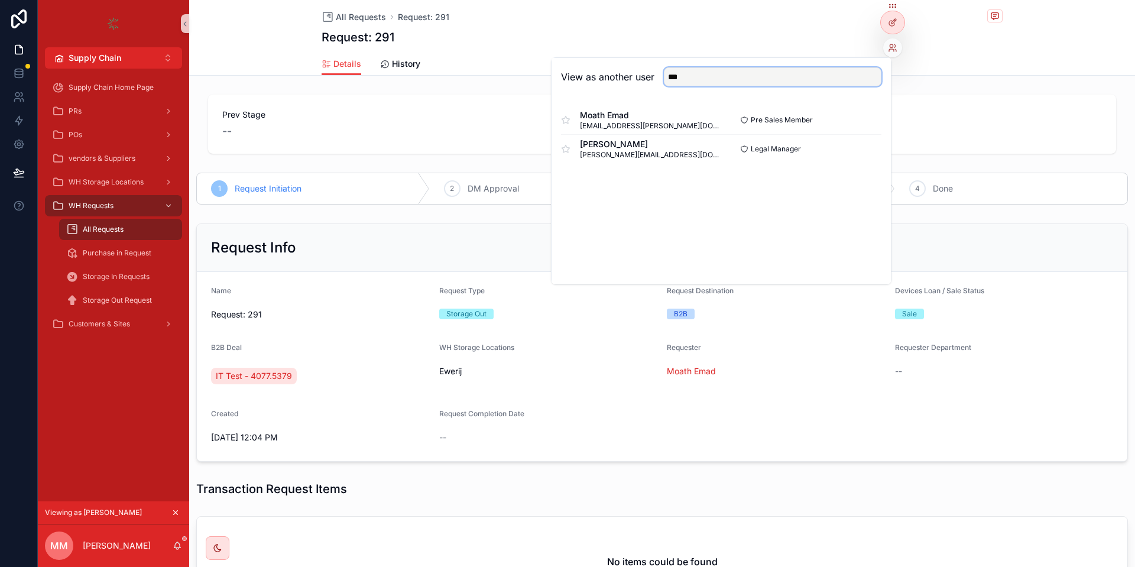
type input "***"
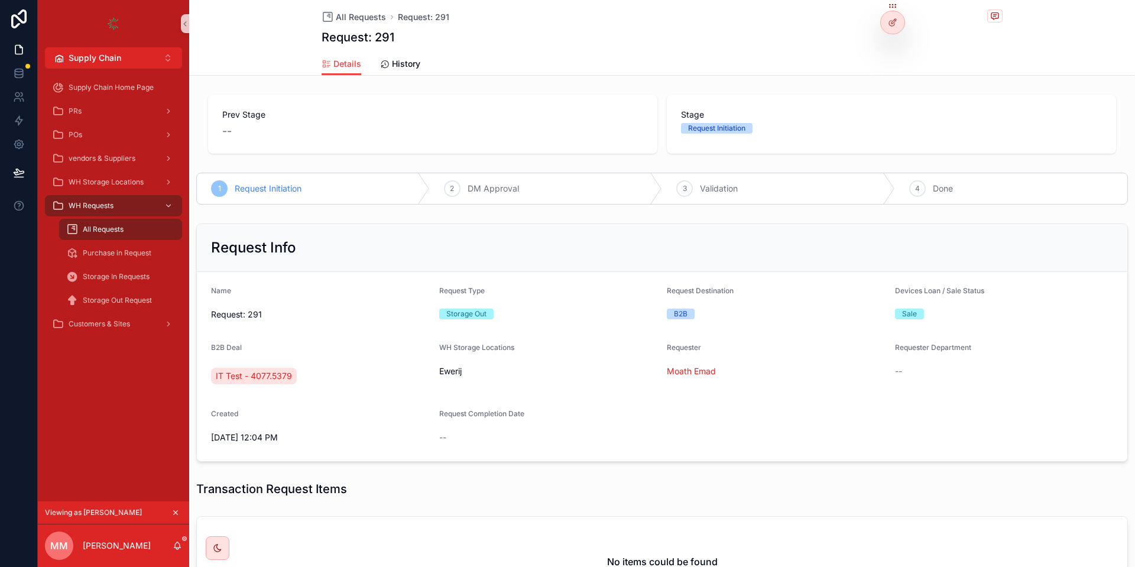
click at [336, 193] on div "1 Request Initiation" at bounding box center [313, 188] width 233 height 31
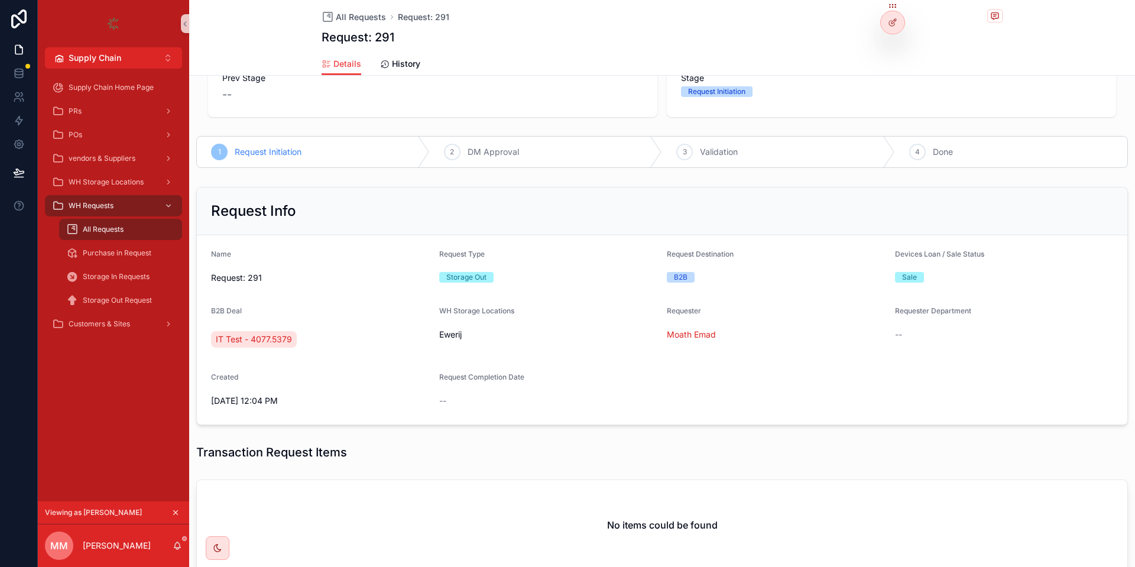
scroll to position [28, 0]
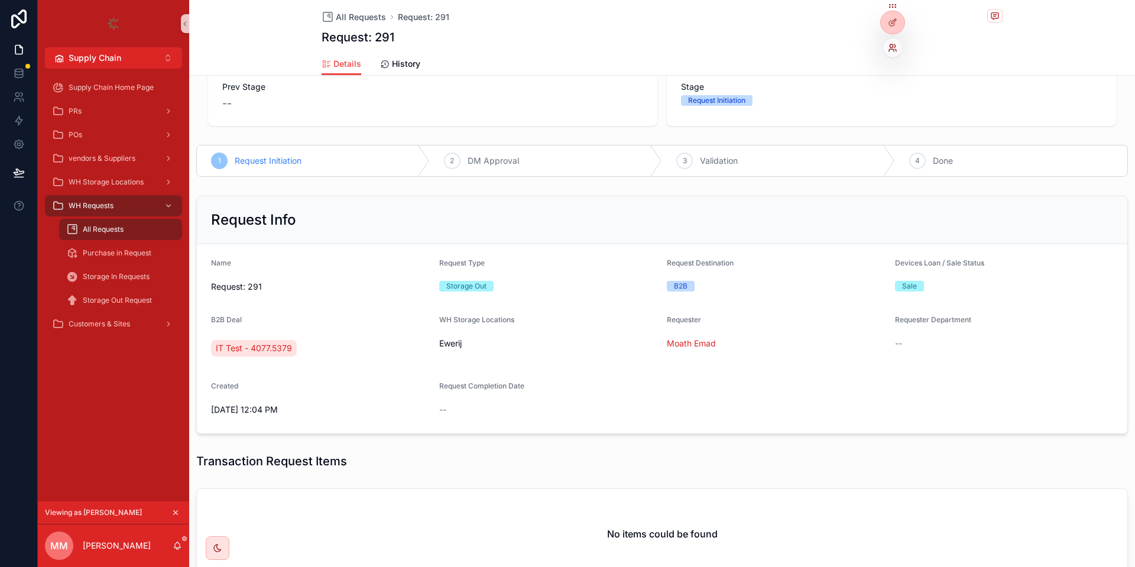
click at [890, 44] on icon at bounding box center [890, 45] width 3 height 3
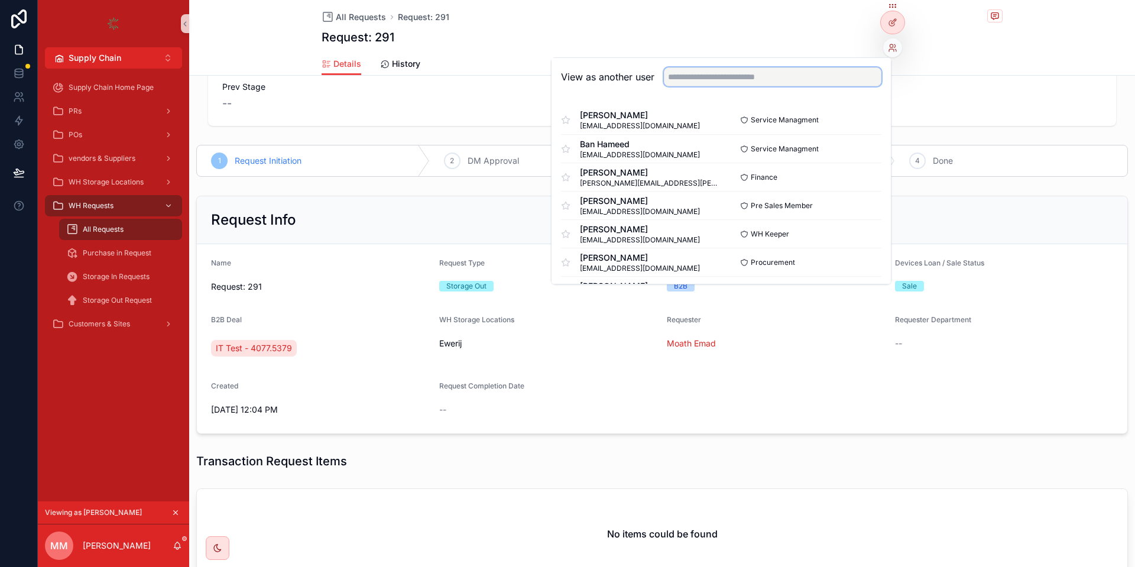
click at [794, 74] on input "text" at bounding box center [772, 76] width 217 height 19
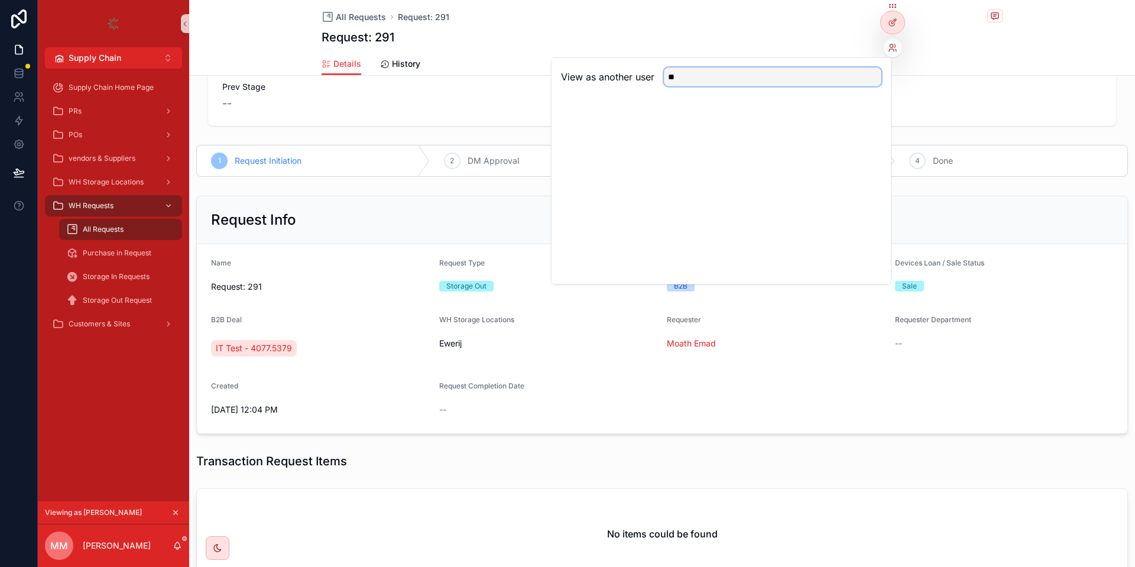
type input "*"
type input "*****"
click at [856, 121] on button "Select" at bounding box center [865, 120] width 31 height 17
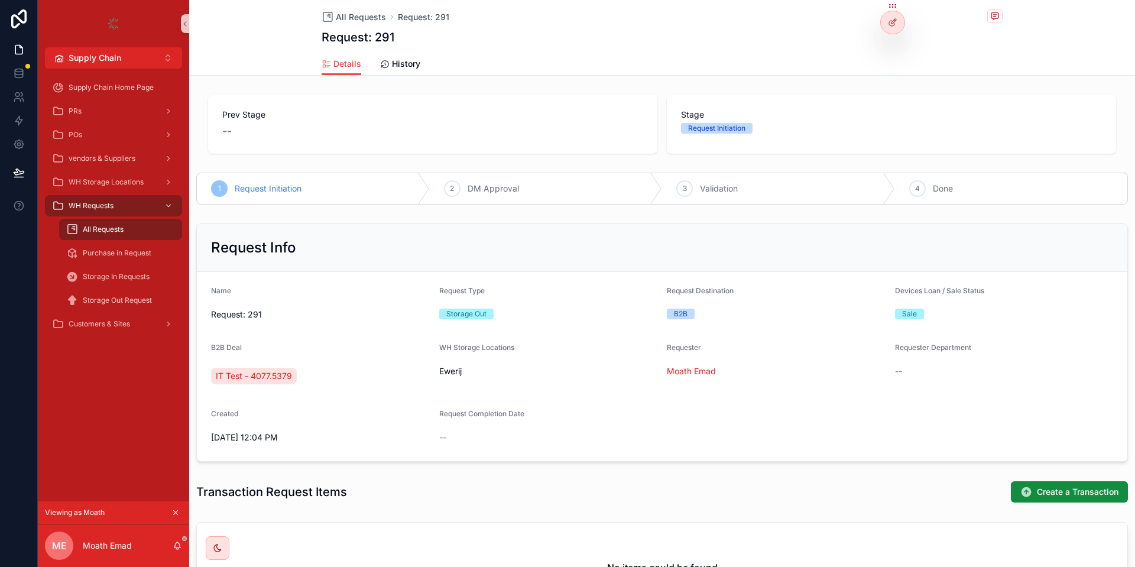
scroll to position [21, 0]
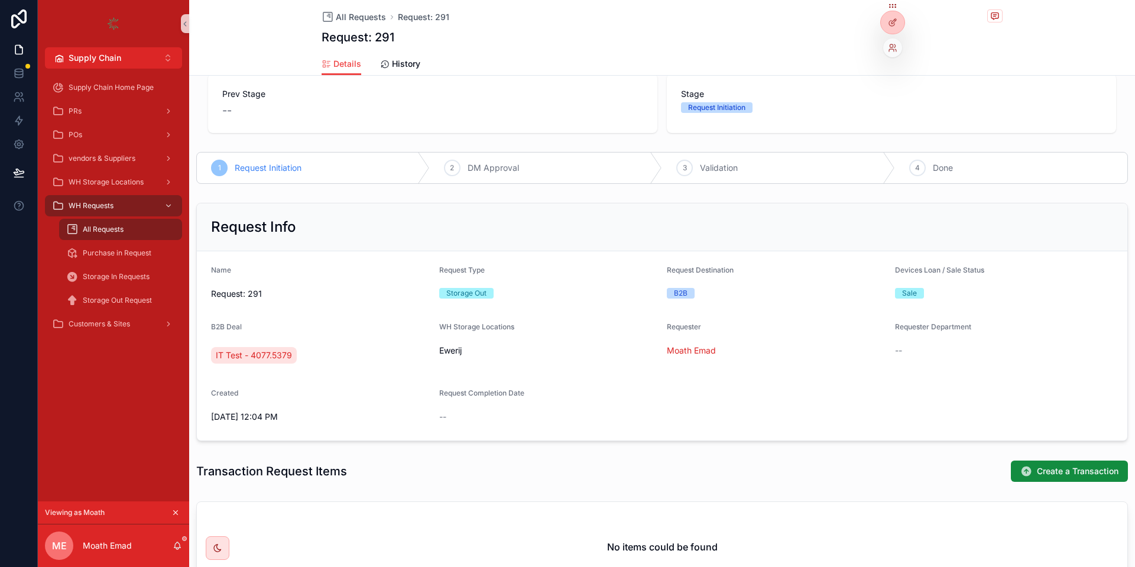
click at [897, 47] on div at bounding box center [892, 47] width 19 height 19
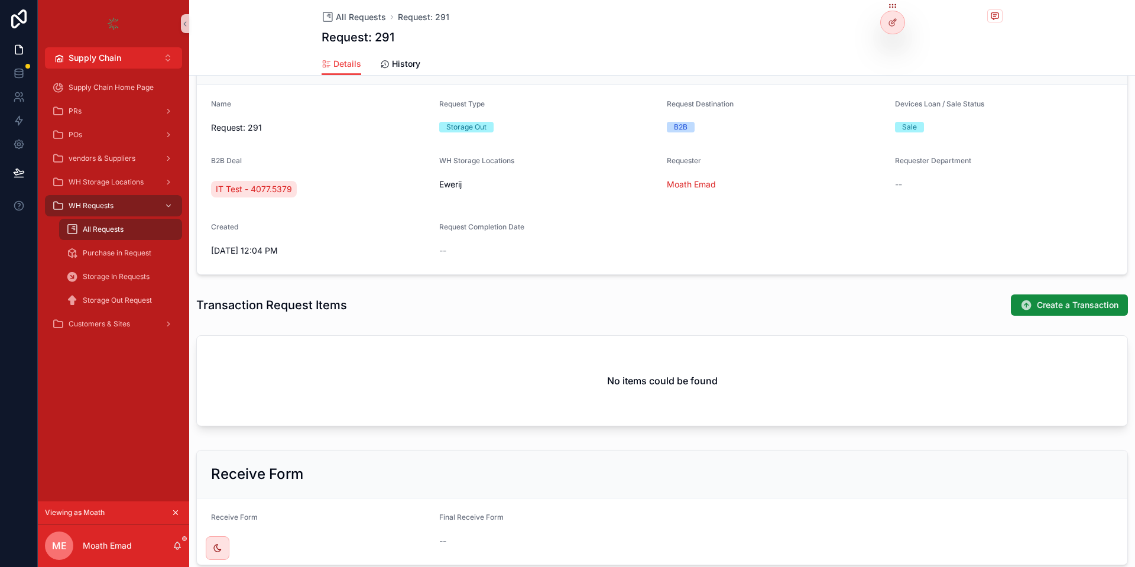
scroll to position [0, 0]
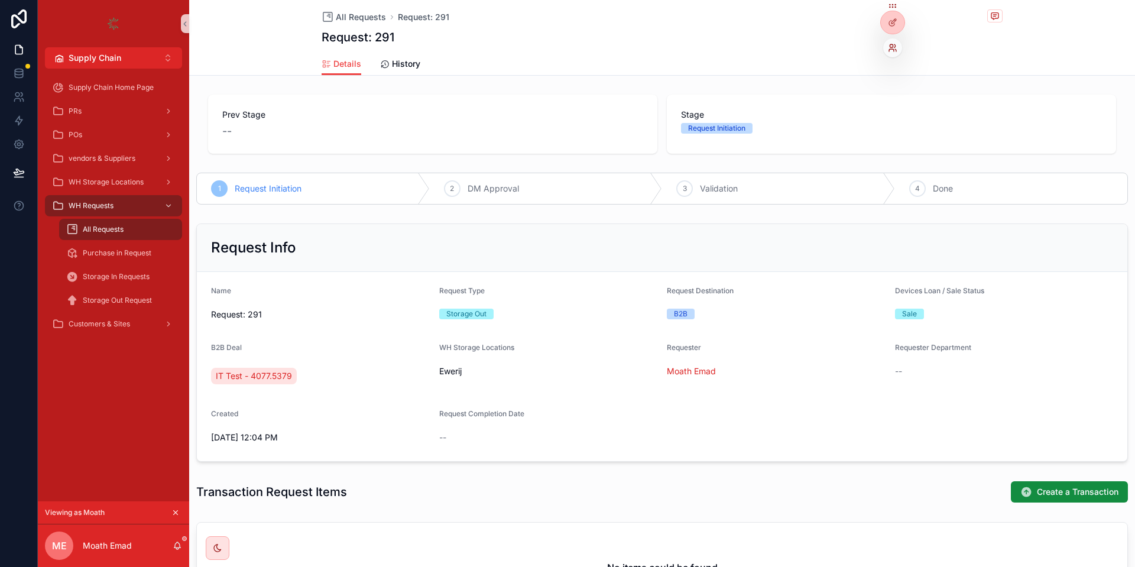
click at [891, 44] on icon at bounding box center [890, 45] width 3 height 3
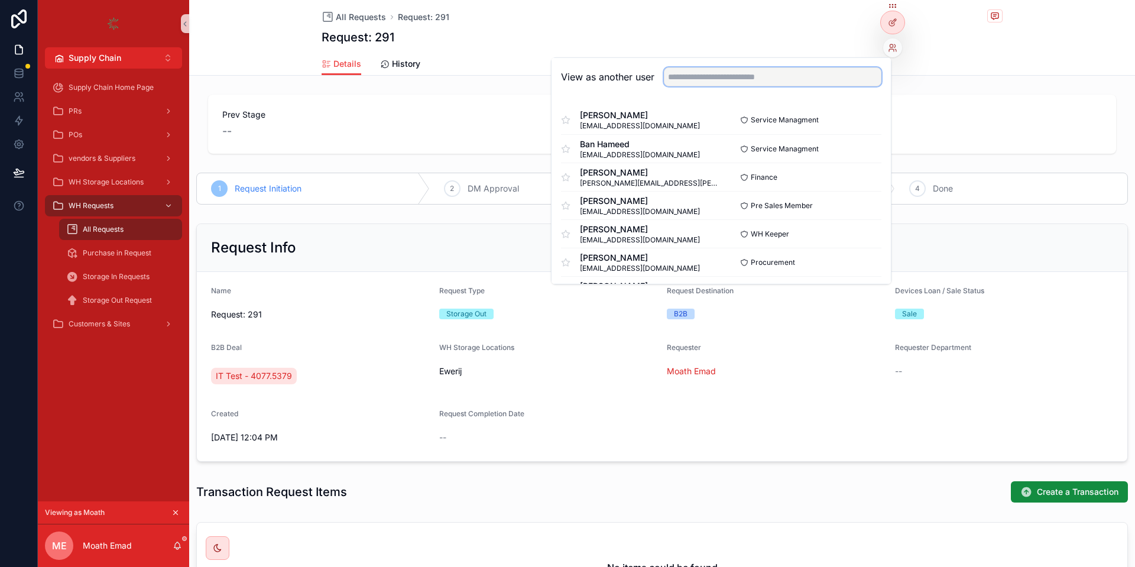
click at [778, 75] on input "text" at bounding box center [772, 76] width 217 height 19
type input "*"
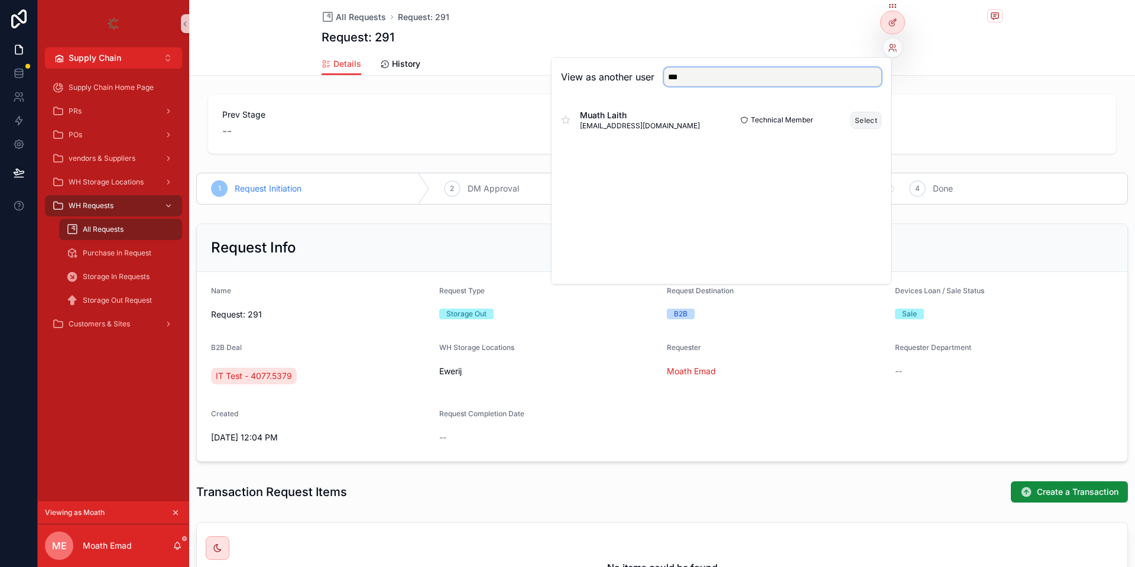
type input "***"
click at [861, 118] on button "Select" at bounding box center [865, 120] width 31 height 17
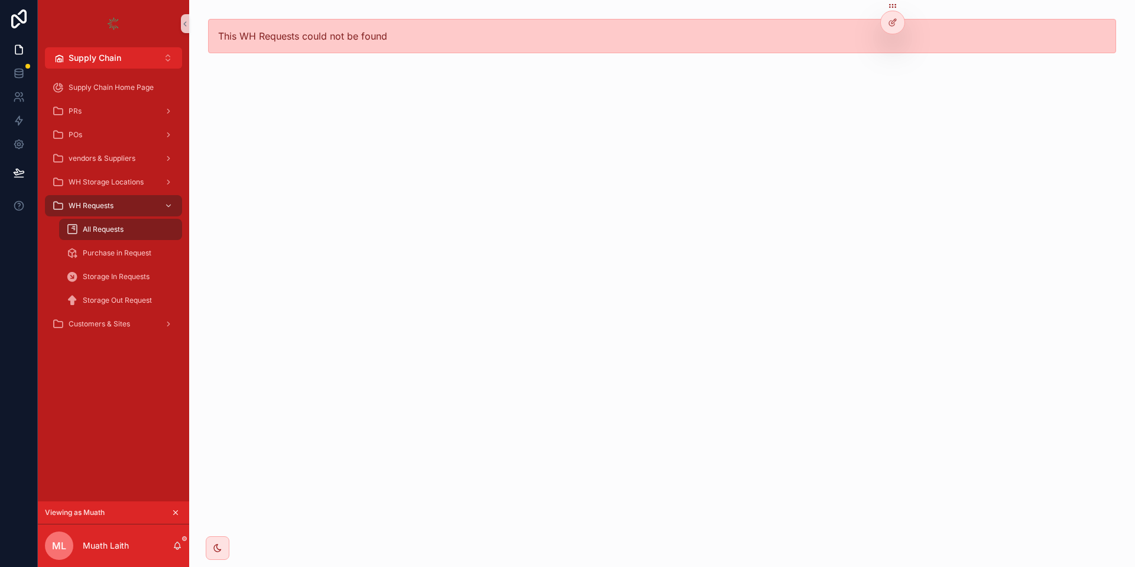
click at [143, 224] on div "All Requests" at bounding box center [120, 229] width 109 height 19
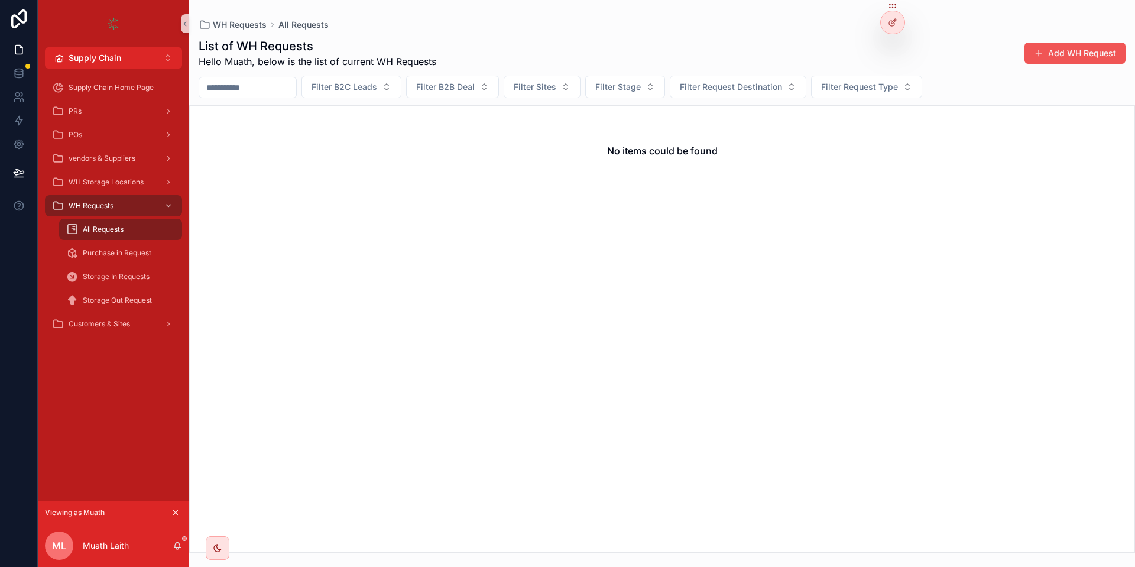
click at [1042, 62] on button "Add WH Request" at bounding box center [1074, 53] width 101 height 21
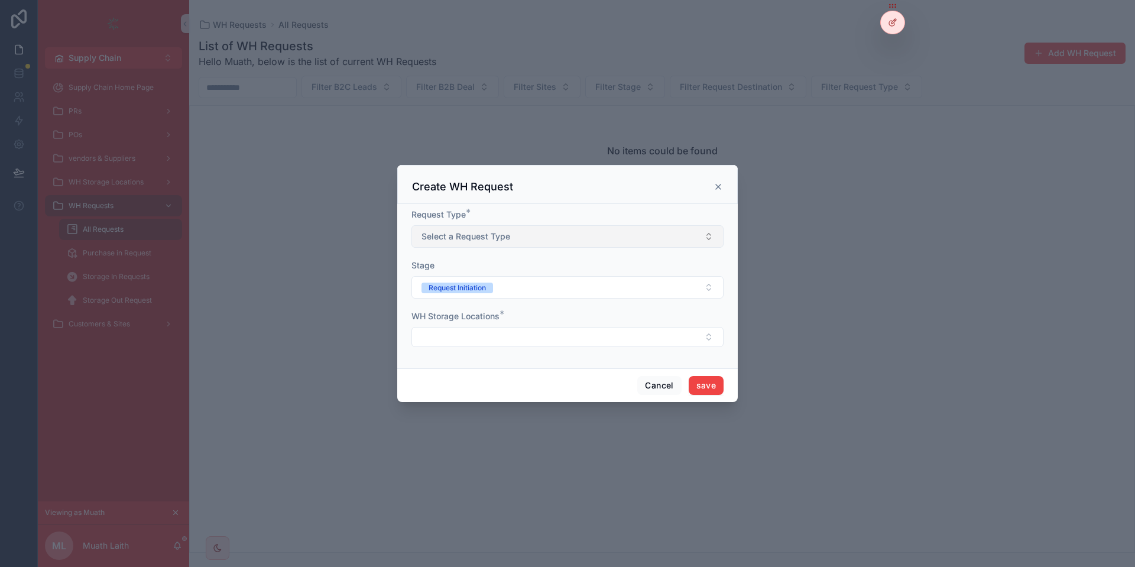
click at [537, 237] on button "Select a Request Type" at bounding box center [567, 236] width 312 height 22
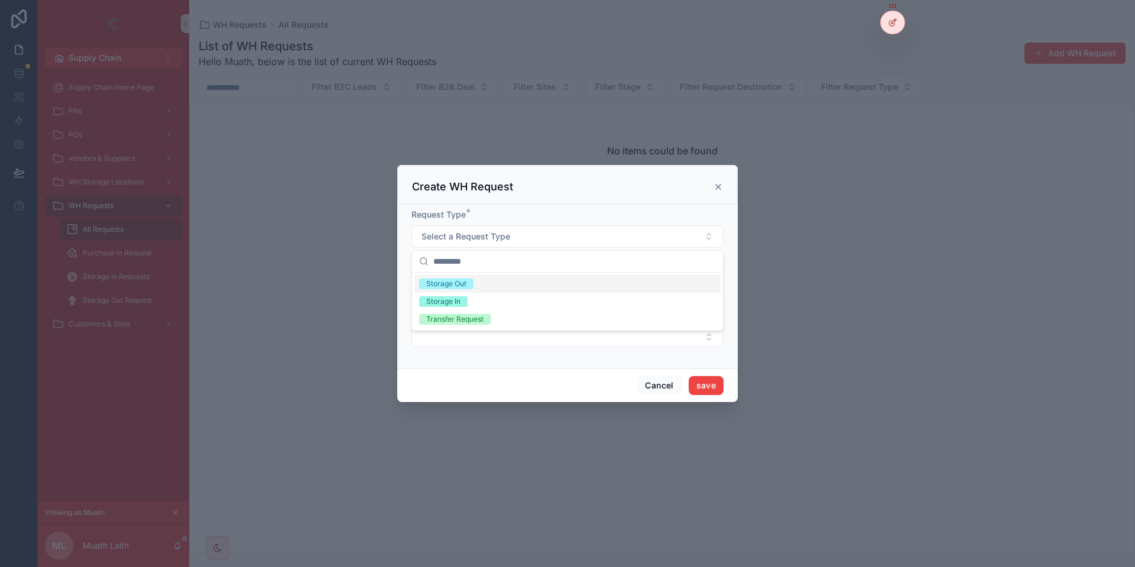
click at [488, 280] on div "Storage Out" at bounding box center [567, 284] width 306 height 18
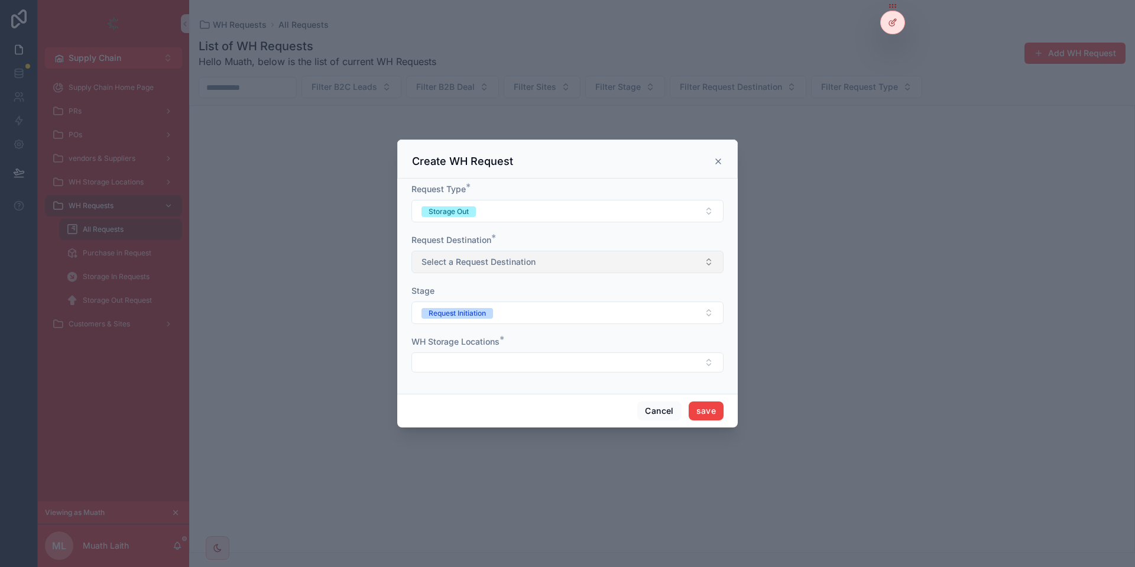
click at [476, 264] on span "Select a Request Destination" at bounding box center [478, 262] width 114 height 12
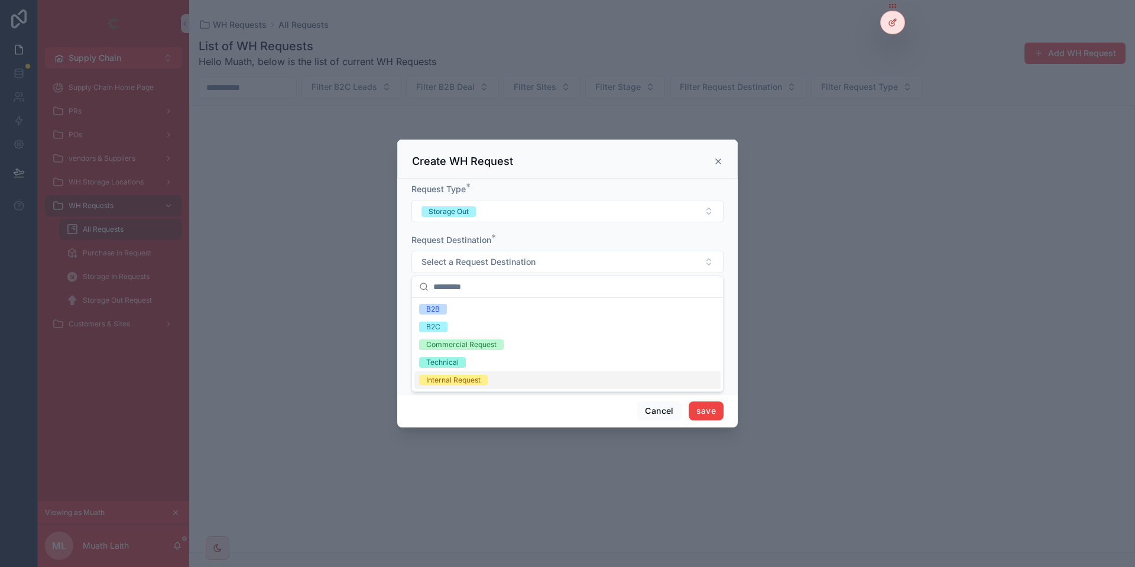
click at [472, 378] on div "Internal Request" at bounding box center [453, 380] width 54 height 11
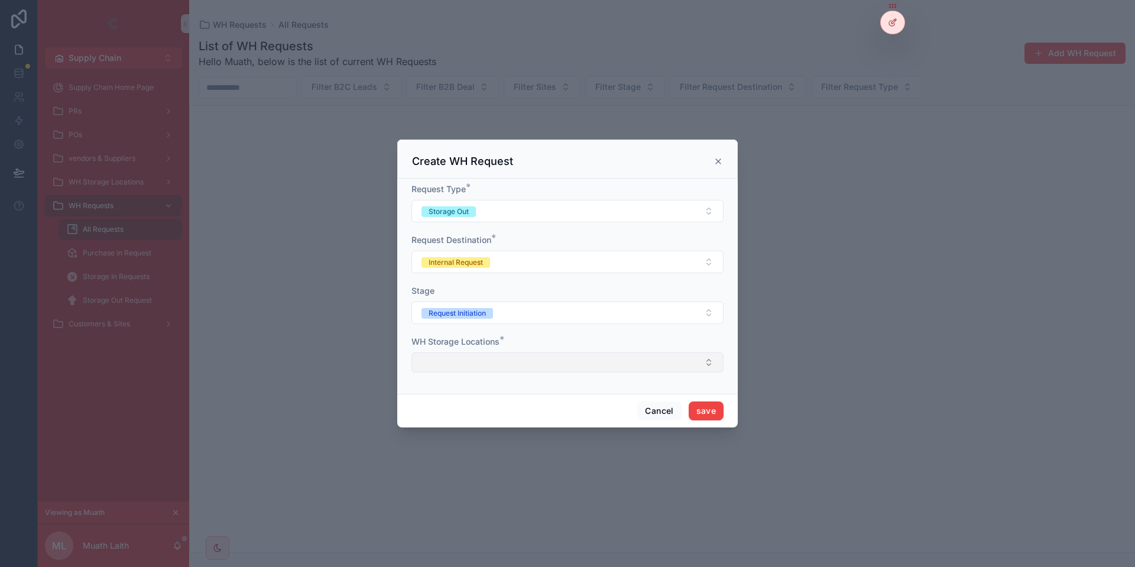
click at [465, 354] on button "Select Button" at bounding box center [567, 362] width 312 height 20
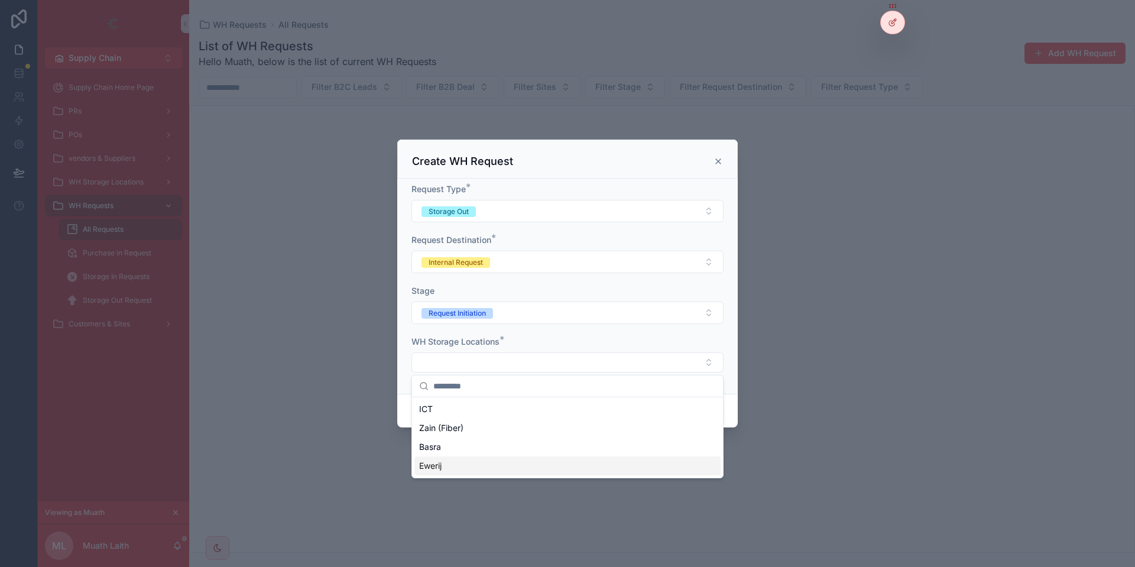
click at [449, 471] on div "Ewerij" at bounding box center [567, 465] width 306 height 19
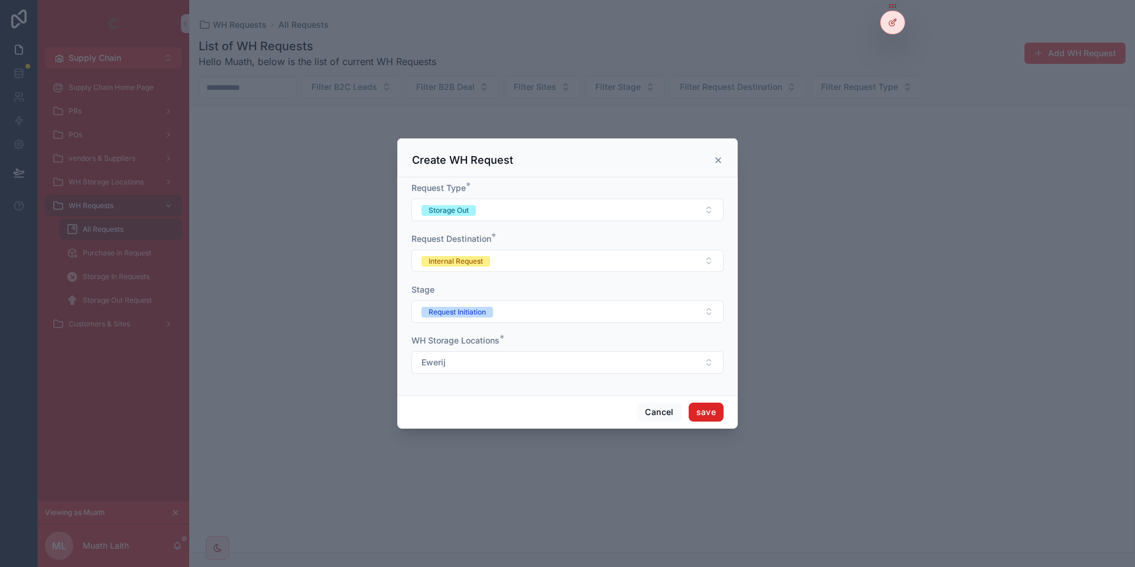
click at [702, 413] on button "save" at bounding box center [705, 411] width 35 height 19
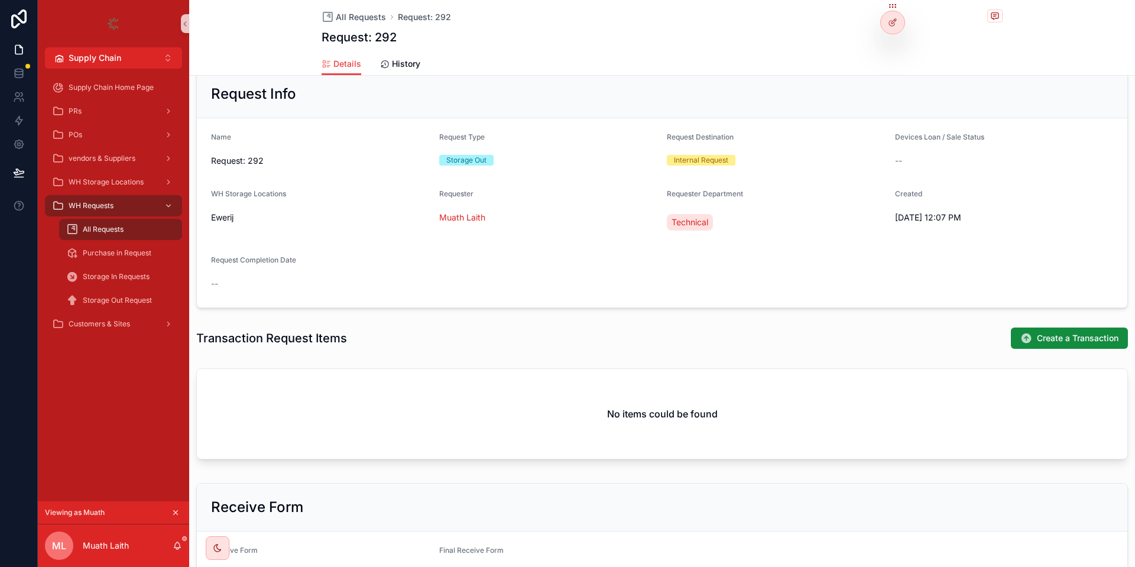
scroll to position [154, 0]
click at [1045, 336] on span "Create a Transaction" at bounding box center [1078, 338] width 82 height 12
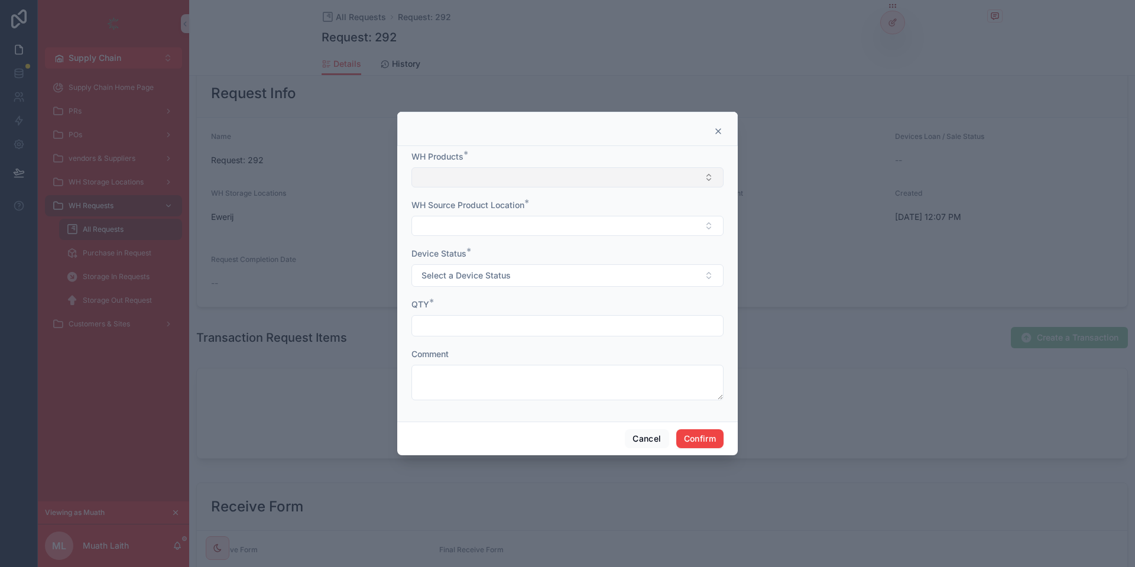
click at [460, 180] on button "Select Button" at bounding box center [567, 177] width 312 height 20
type input "*******"
click at [454, 226] on span "this is for testing" at bounding box center [451, 224] width 64 height 12
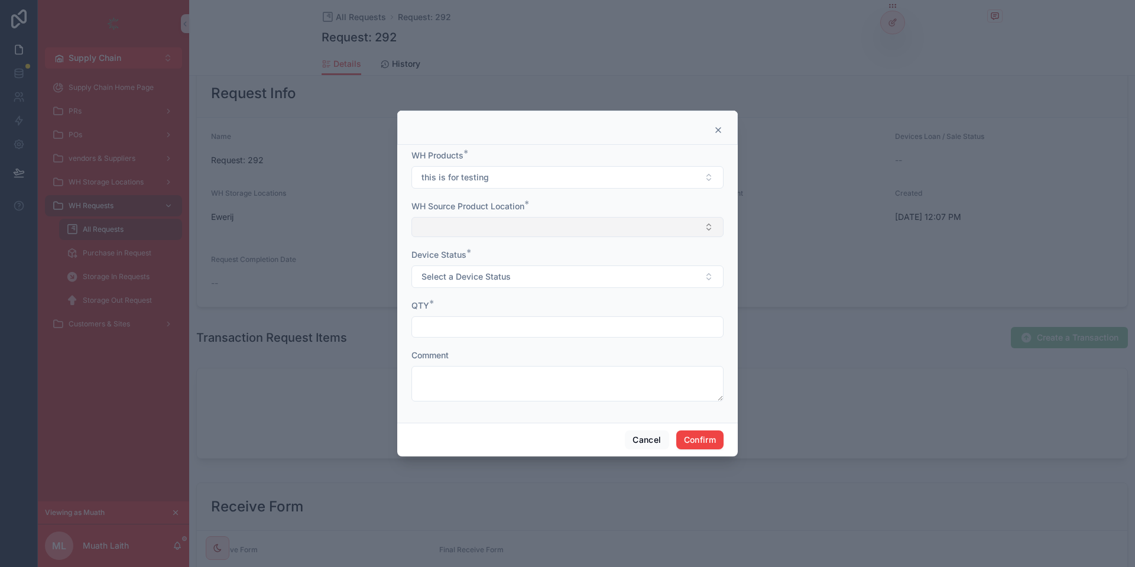
click at [442, 230] on button "Select Button" at bounding box center [567, 227] width 312 height 20
click at [482, 276] on span ""this is for testing " - Ewerij" at bounding box center [471, 274] width 105 height 12
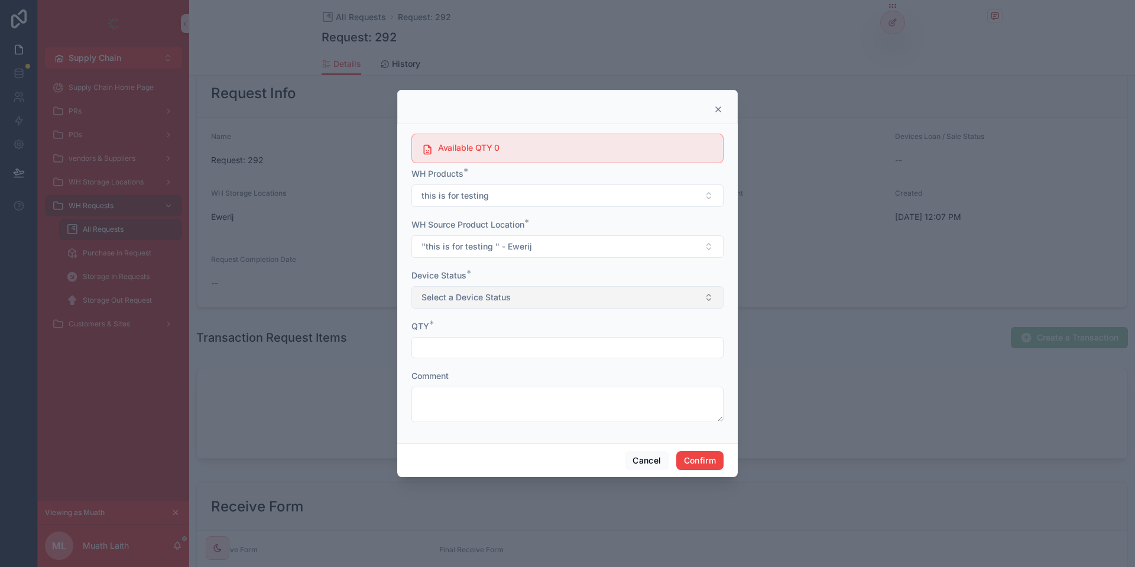
click at [475, 290] on button "Select a Device Status" at bounding box center [567, 297] width 312 height 22
click at [451, 342] on div "New" at bounding box center [567, 345] width 306 height 18
click at [451, 342] on input "text" at bounding box center [567, 347] width 311 height 17
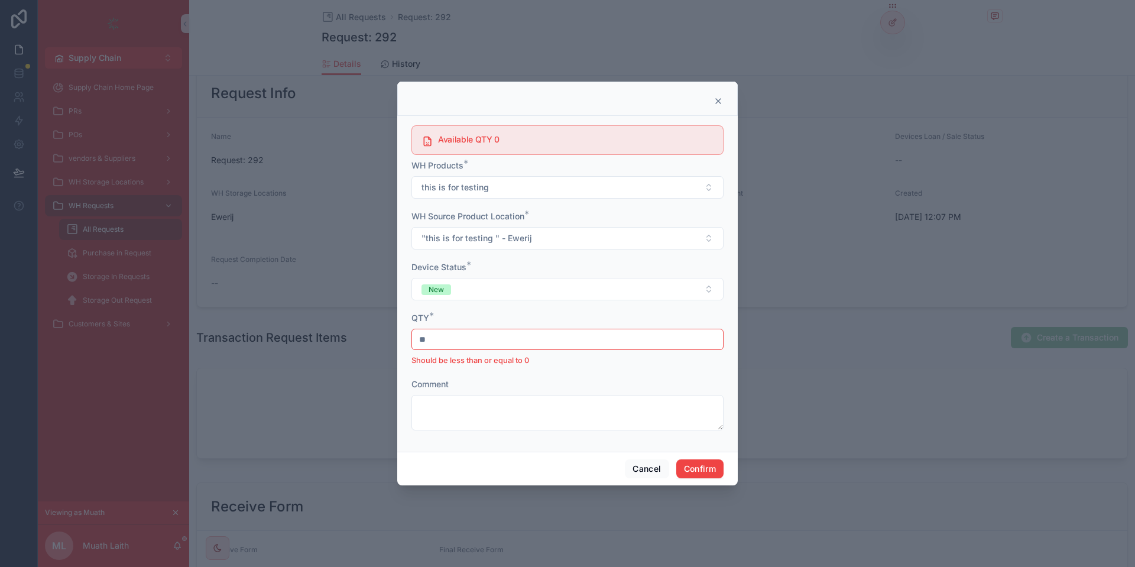
type input "*"
click at [522, 181] on button "this is for testing" at bounding box center [567, 187] width 312 height 22
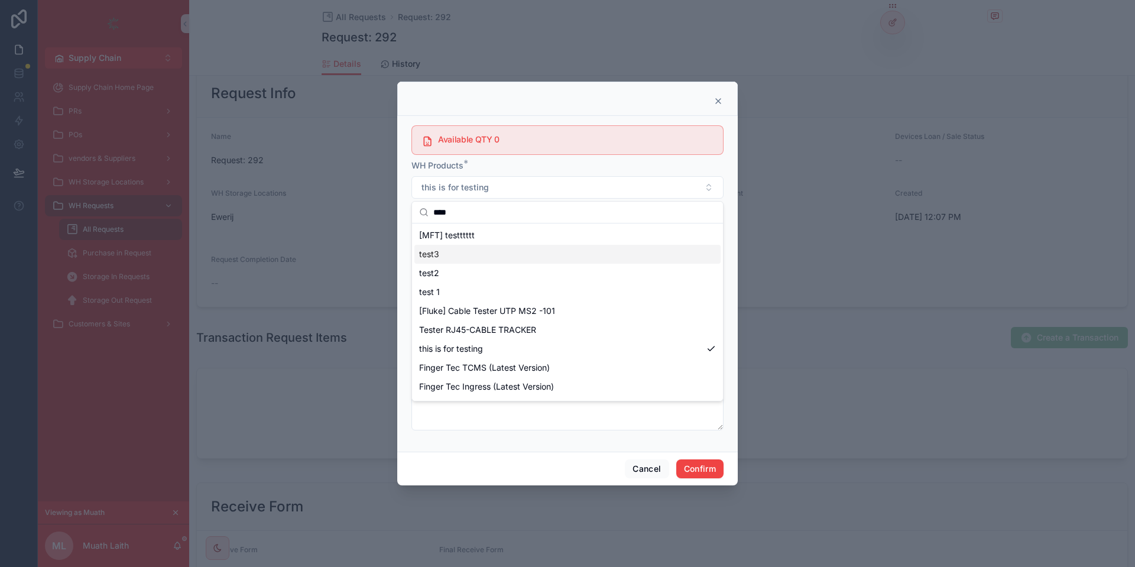
type input "****"
click at [494, 250] on div "test3" at bounding box center [567, 254] width 306 height 19
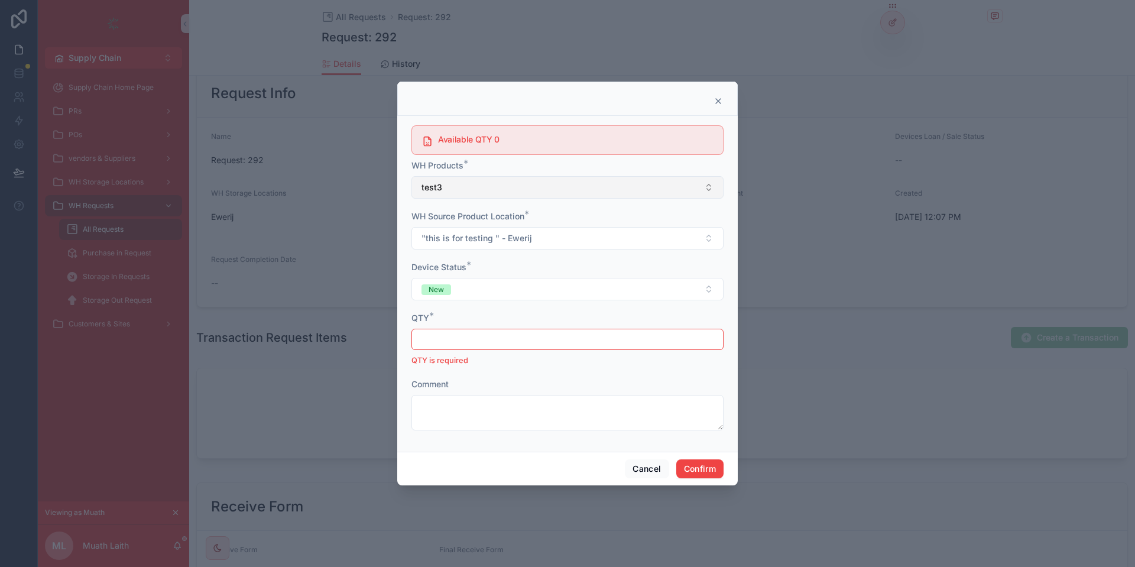
click at [501, 186] on button "test3" at bounding box center [567, 187] width 312 height 22
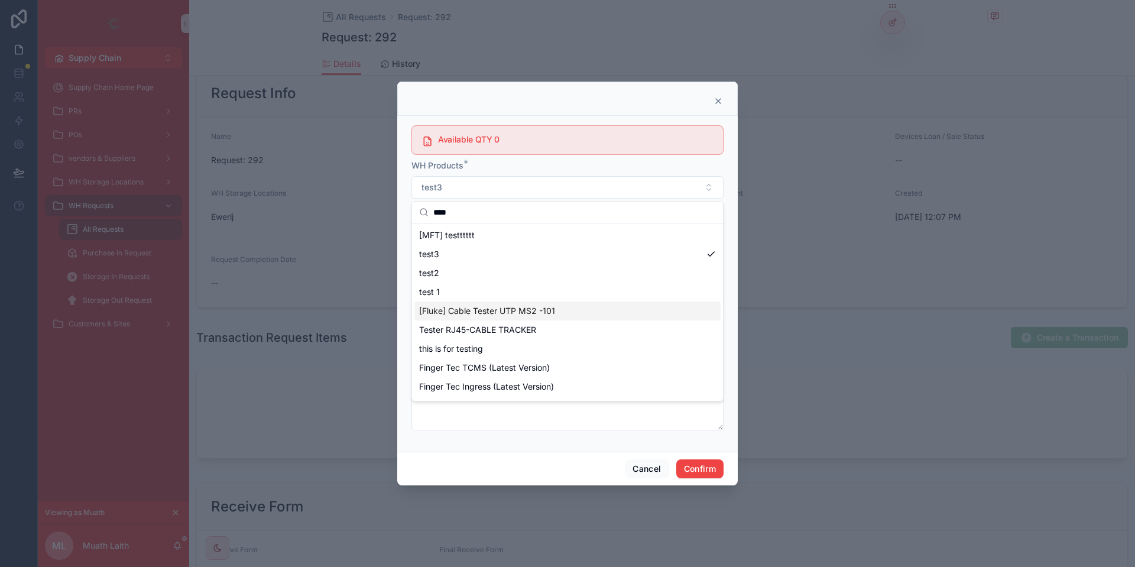
scroll to position [52, 0]
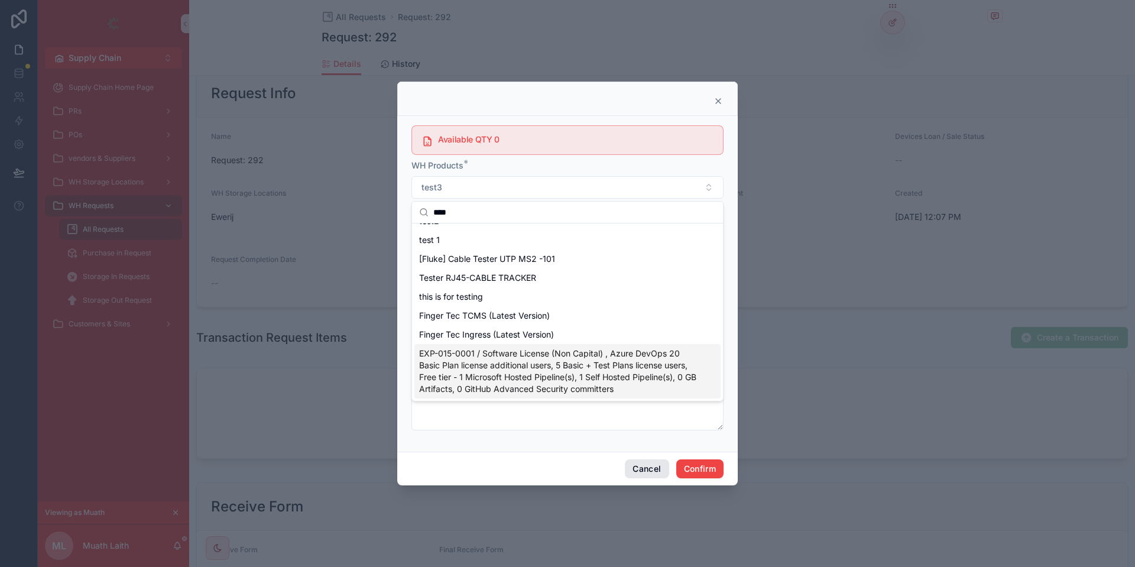
type input "****"
click at [651, 470] on button "Cancel" at bounding box center [647, 468] width 44 height 19
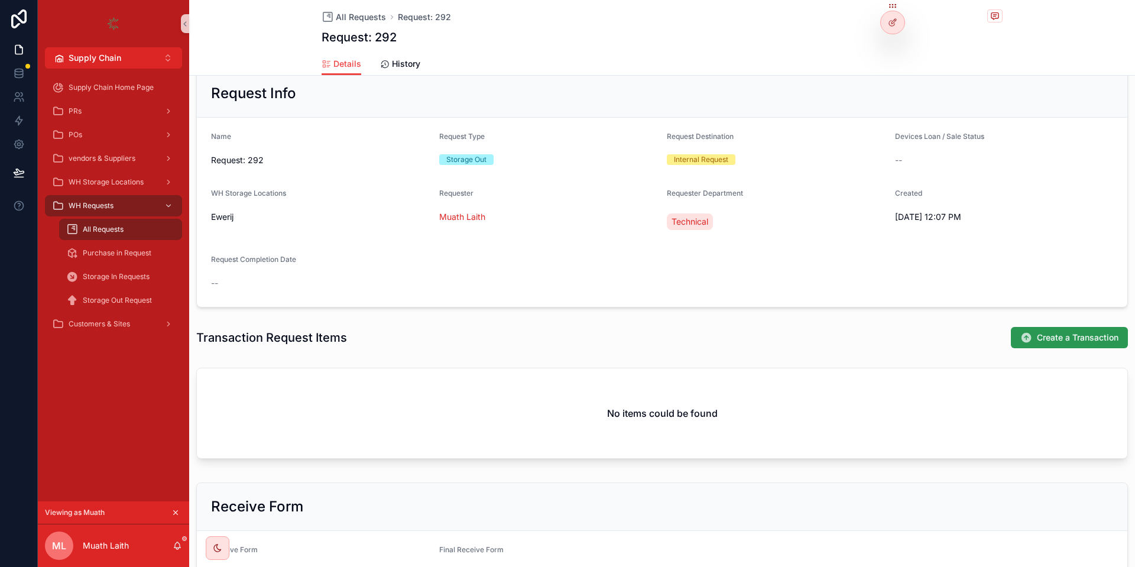
click at [1112, 345] on button "Create a Transaction" at bounding box center [1069, 337] width 117 height 21
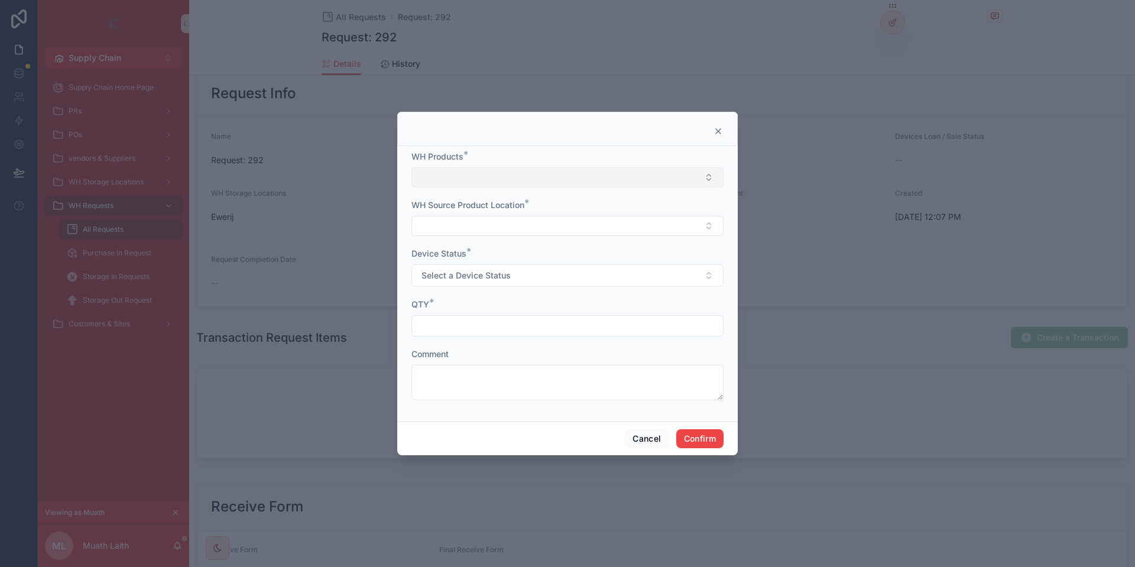
click at [473, 177] on button "Select Button" at bounding box center [567, 177] width 312 height 20
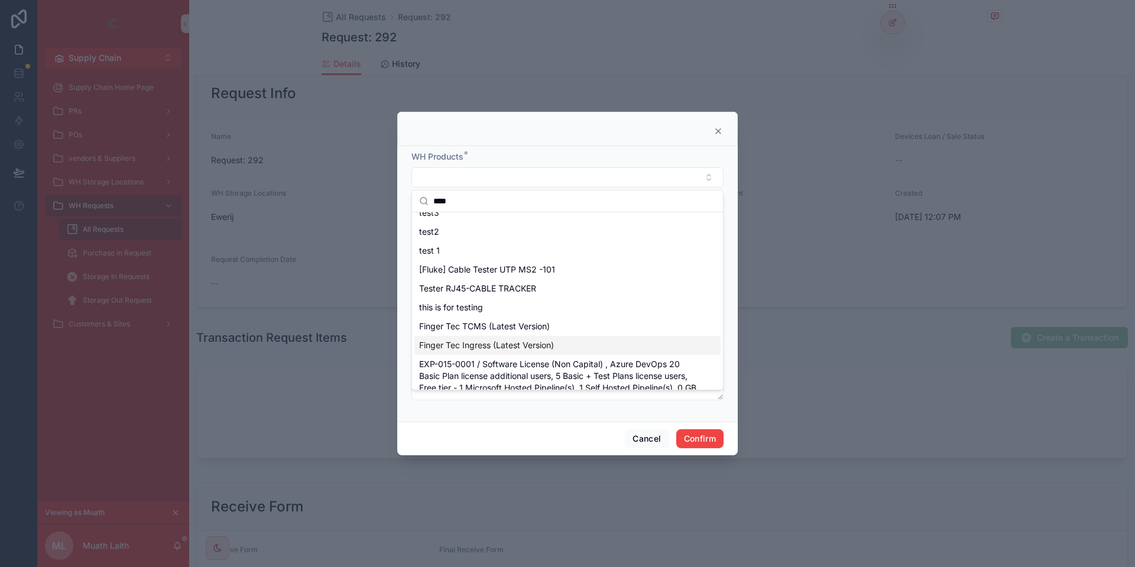
scroll to position [29, 0]
type input "****"
click at [443, 369] on span "EXP-015-0001 / Software License (Non Capital) , Azure DevOps 20 Basic Plan lice…" at bounding box center [560, 382] width 282 height 47
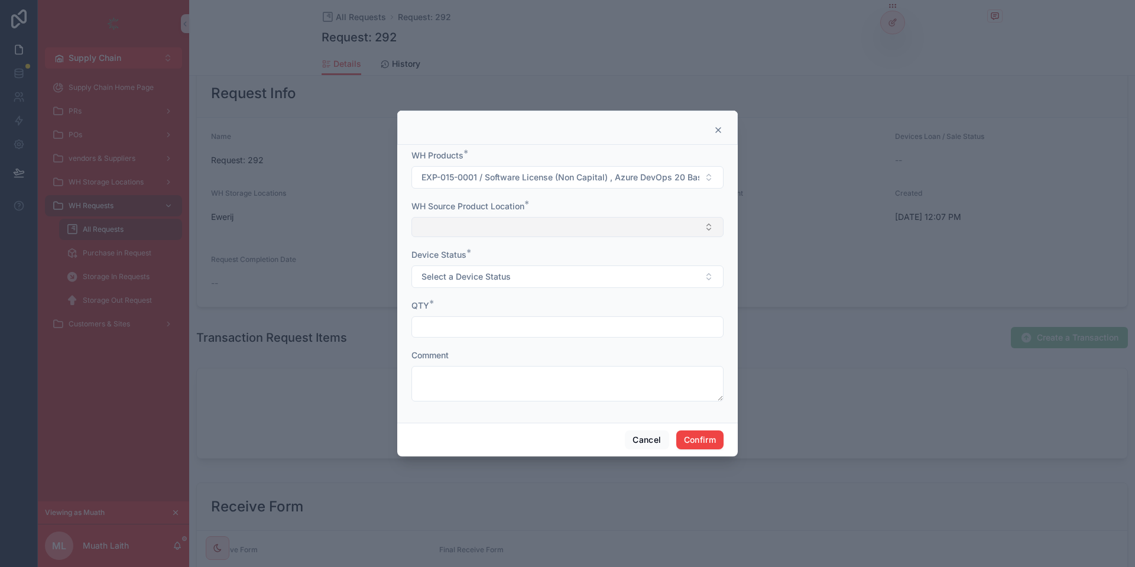
click at [479, 229] on button "Select Button" at bounding box center [567, 227] width 312 height 20
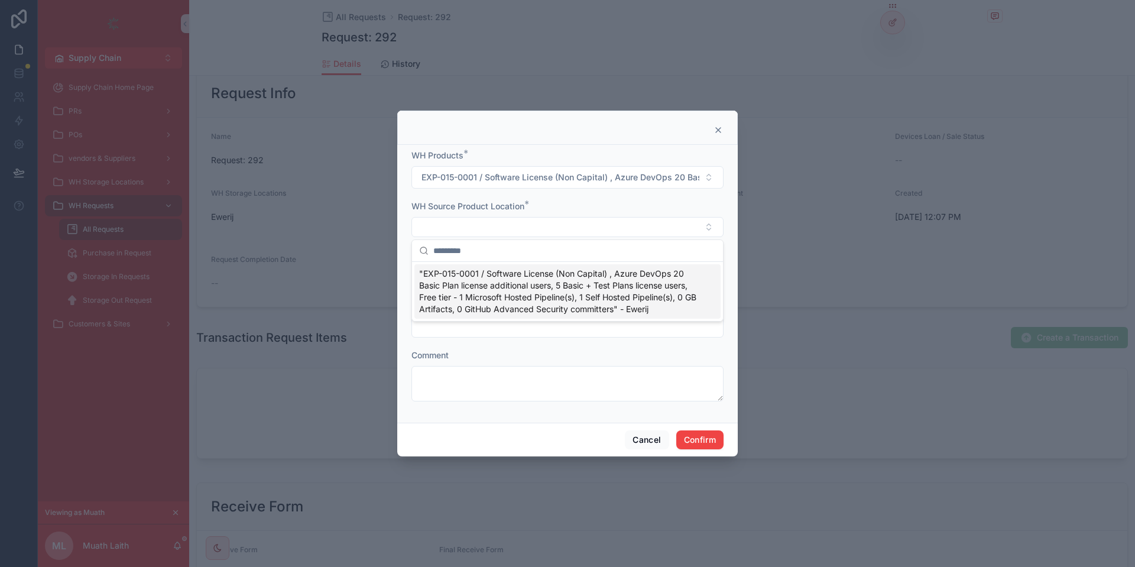
click at [470, 289] on span ""EXP-015-0001 / Software License (Non Capital) , Azure DevOps 20 Basic Plan lic…" at bounding box center [560, 291] width 282 height 47
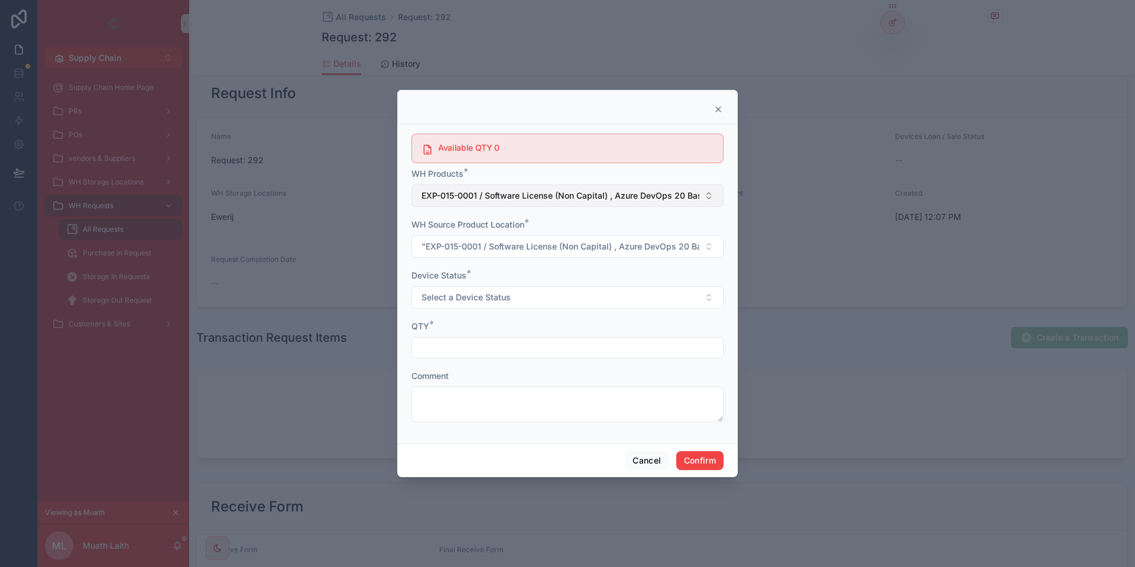
click at [469, 199] on span "EXP-015-0001 / Software License (Non Capital) , Azure DevOps 20 Basic Plan lice…" at bounding box center [560, 196] width 278 height 12
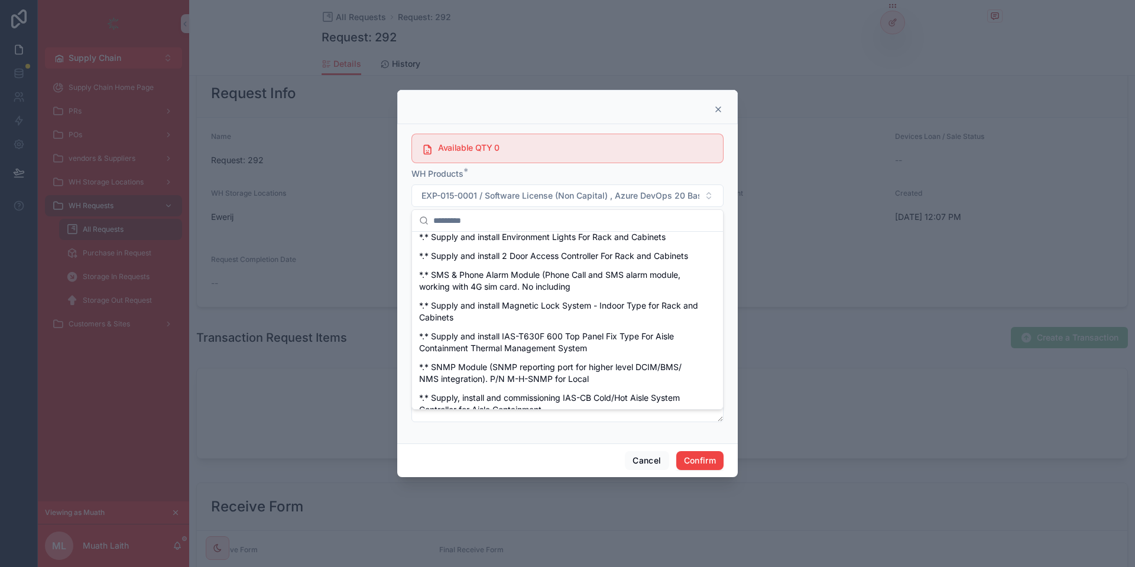
scroll to position [1285, 0]
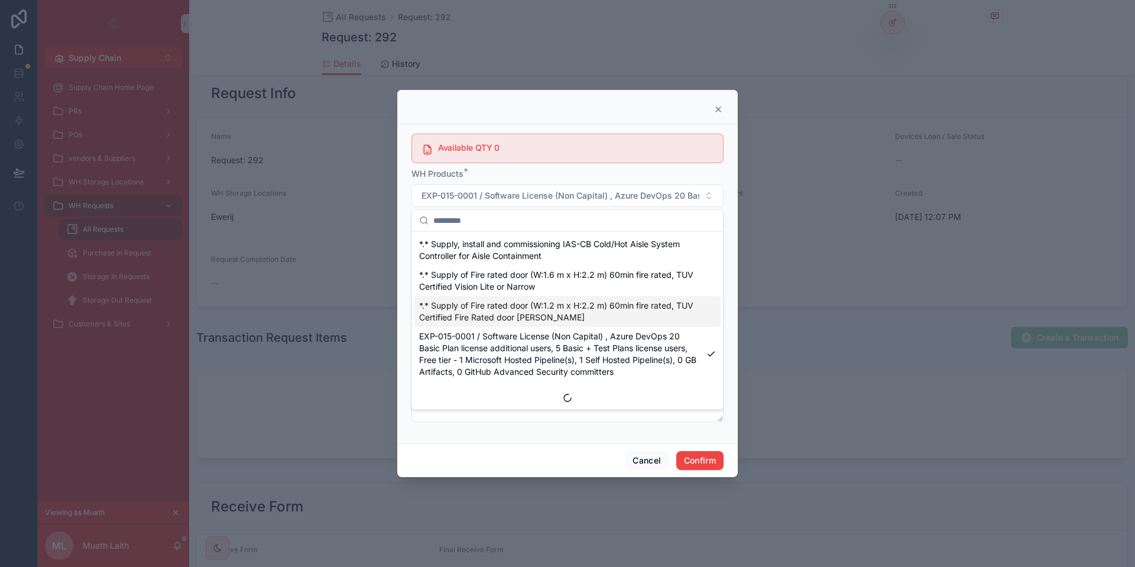
click at [550, 323] on span "*.* Supply of Fire rated door (W:1.2 m x H:2.2 m) 60min fire rated, TUV Certifi…" at bounding box center [560, 312] width 282 height 24
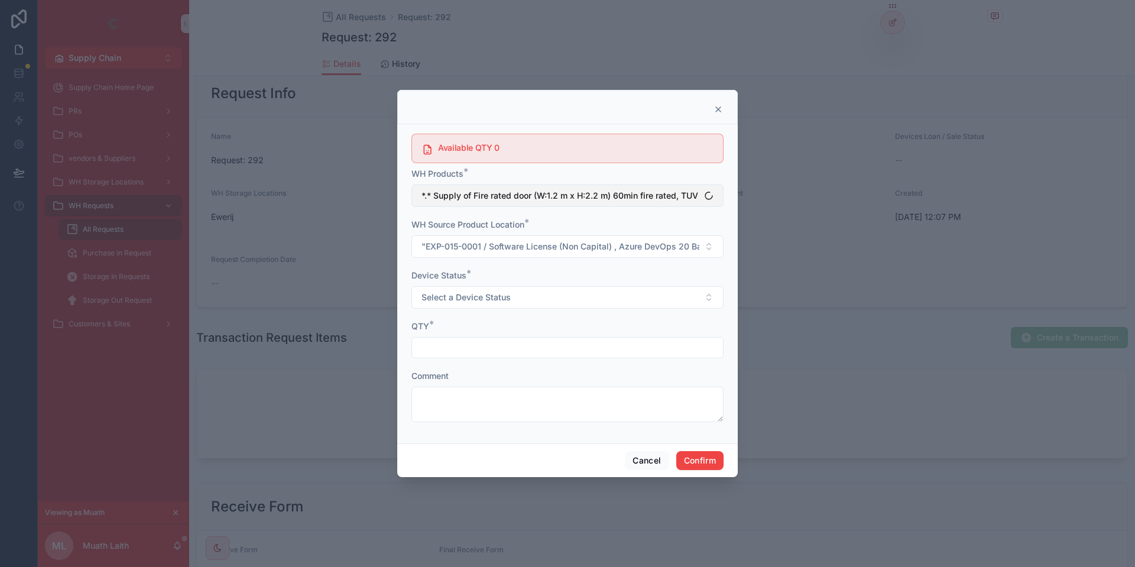
click at [522, 196] on span "*.* Supply of Fire rated door (W:1.2 m x H:2.2 m) 60min fire rated, TUV Certifi…" at bounding box center [560, 196] width 278 height 12
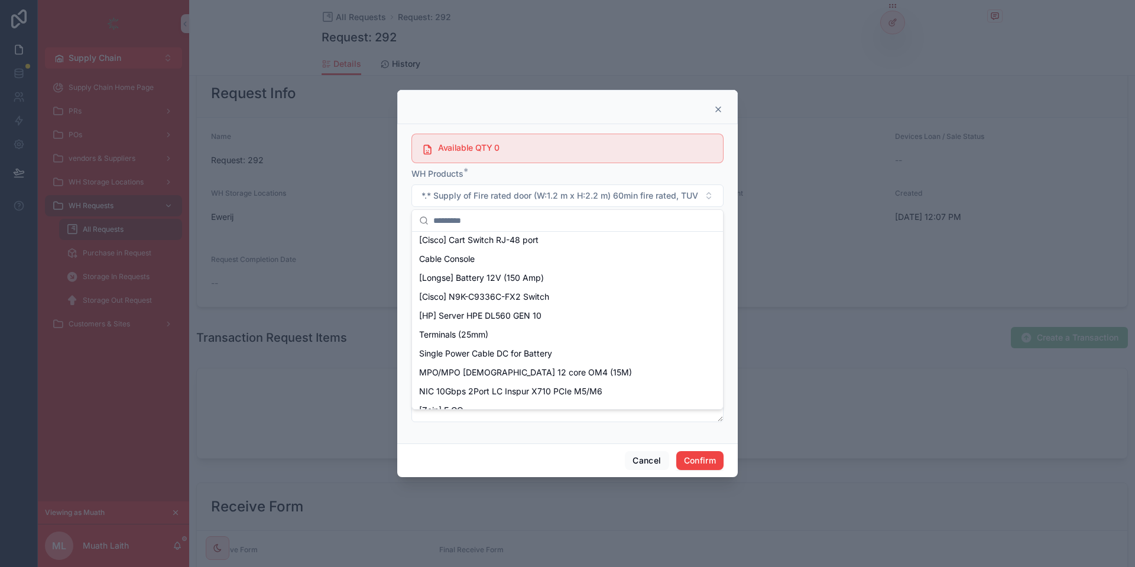
scroll to position [3219, 0]
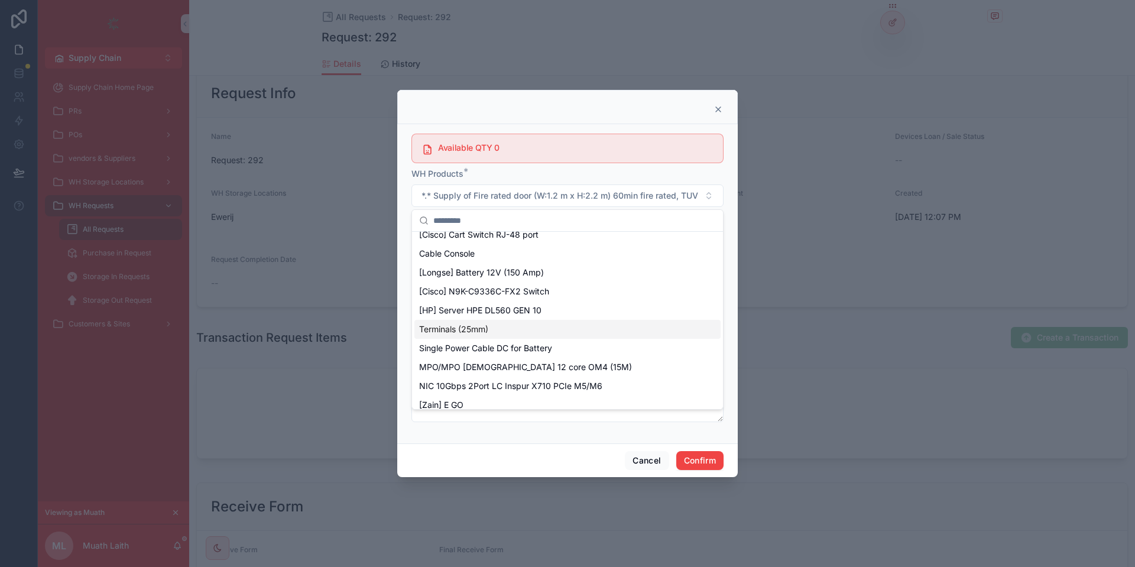
click at [462, 326] on span "Terminals (25mm)" at bounding box center [453, 329] width 69 height 12
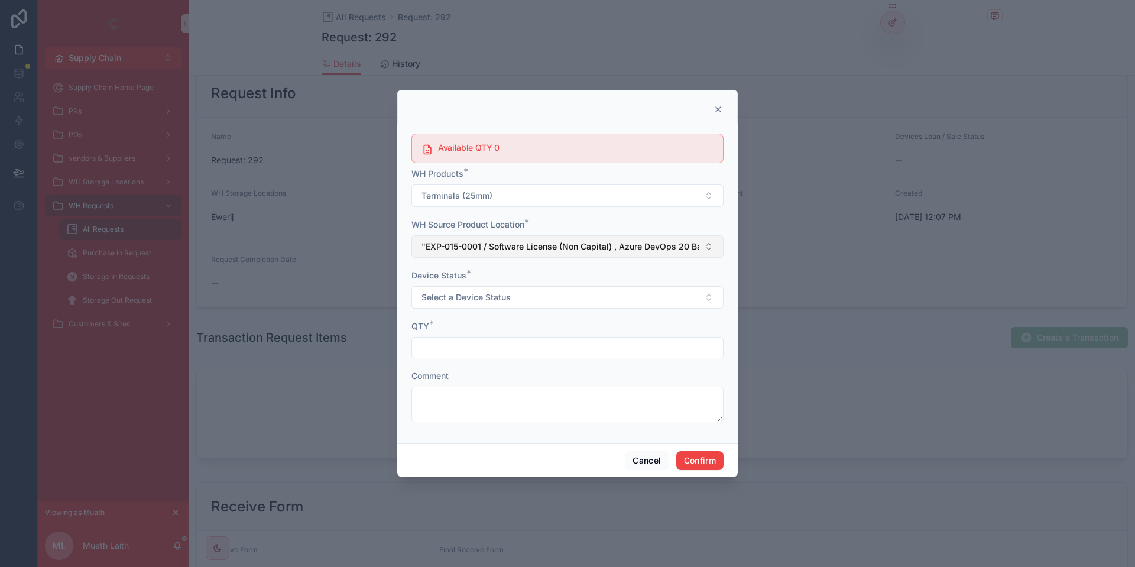
click at [489, 238] on button ""EXP-015-0001 / Software License (Non Capital) , Azure DevOps 20 Basic Plan lic…" at bounding box center [567, 246] width 312 height 22
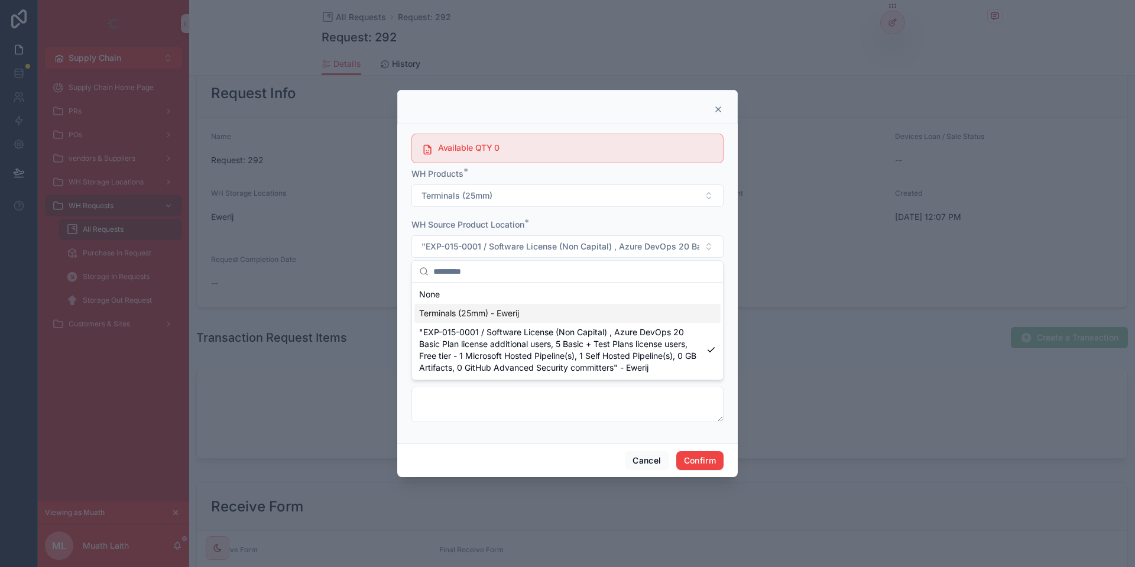
click at [470, 307] on span "Terminals (25mm) - Ewerij" at bounding box center [469, 313] width 100 height 12
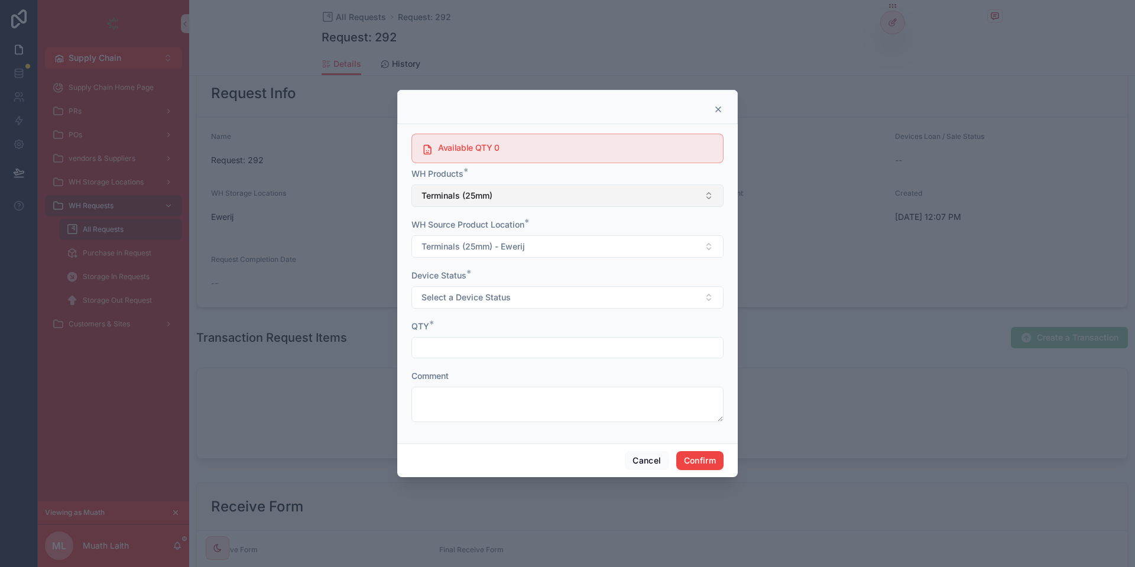
click at [477, 203] on button "Terminals (25mm)" at bounding box center [567, 195] width 312 height 22
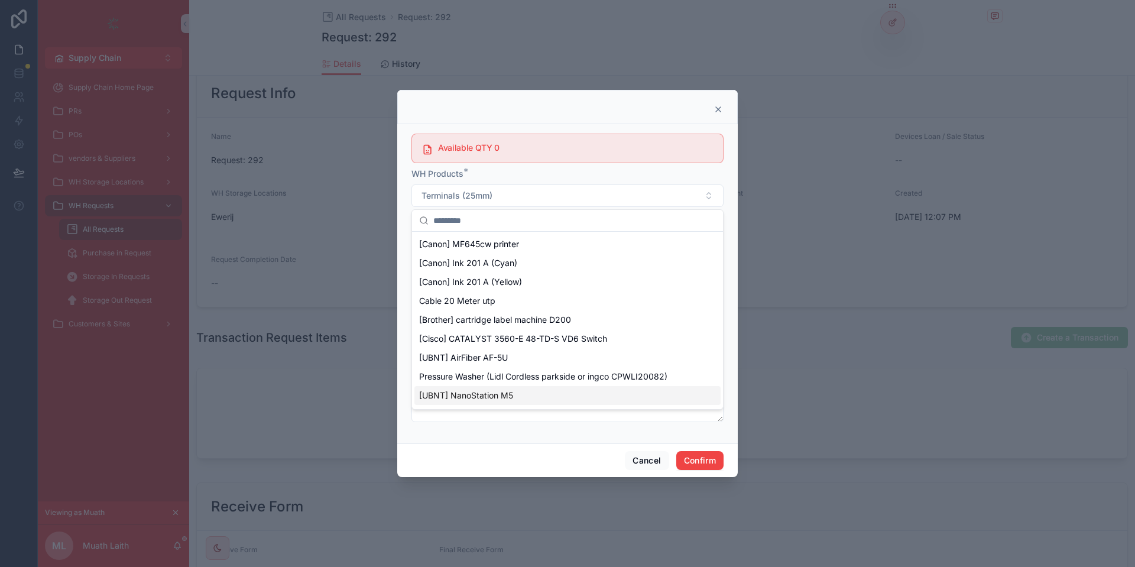
scroll to position [6399, 0]
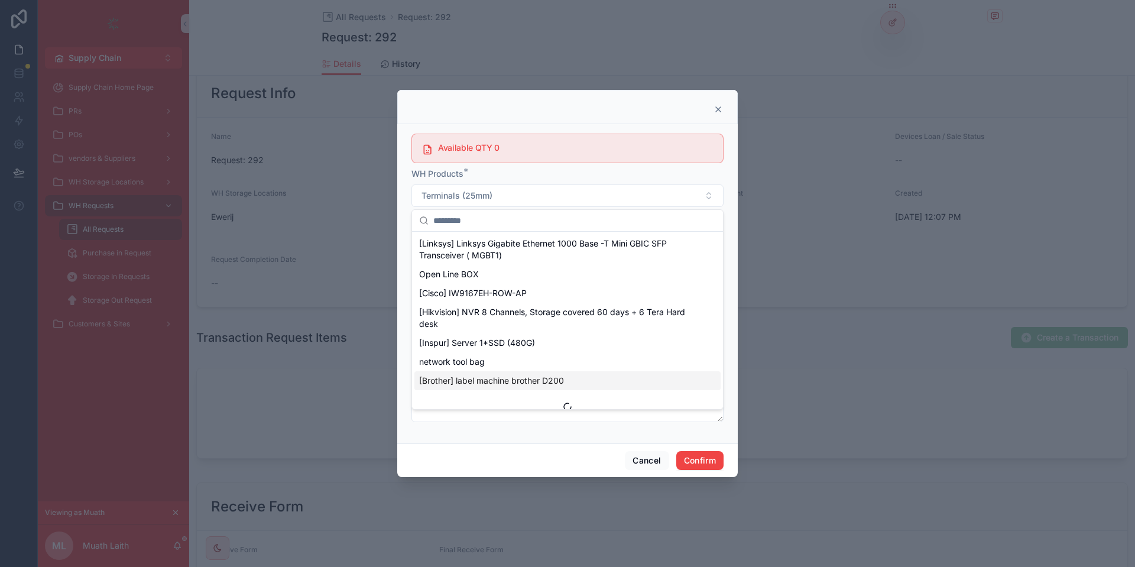
click at [505, 375] on span "[Brother] label machine brother D200" at bounding box center [491, 381] width 145 height 12
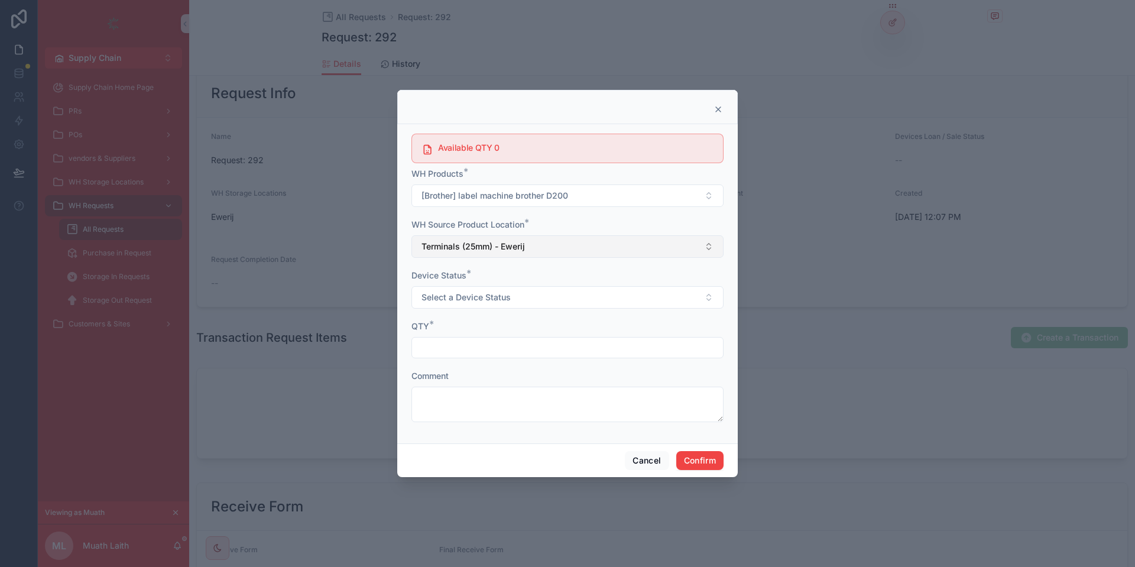
click at [516, 255] on button "Terminals (25mm) - Ewerij" at bounding box center [567, 246] width 312 height 22
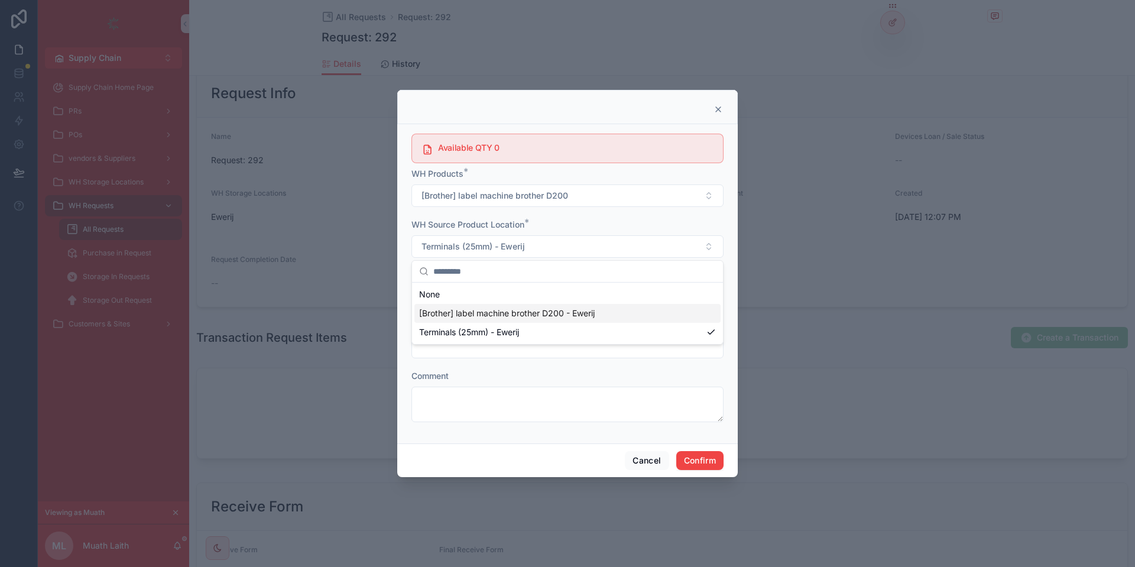
click at [470, 308] on span "[Brother] label machine brother D200 - Ewerij" at bounding box center [507, 313] width 176 height 12
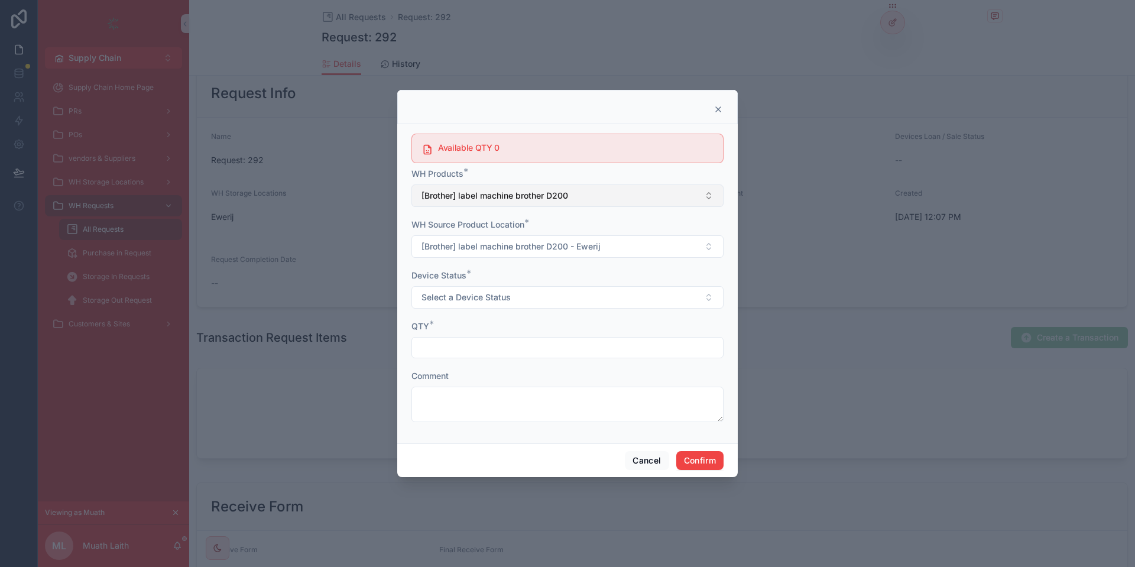
click at [489, 199] on span "[Brother] label machine brother D200" at bounding box center [494, 196] width 147 height 12
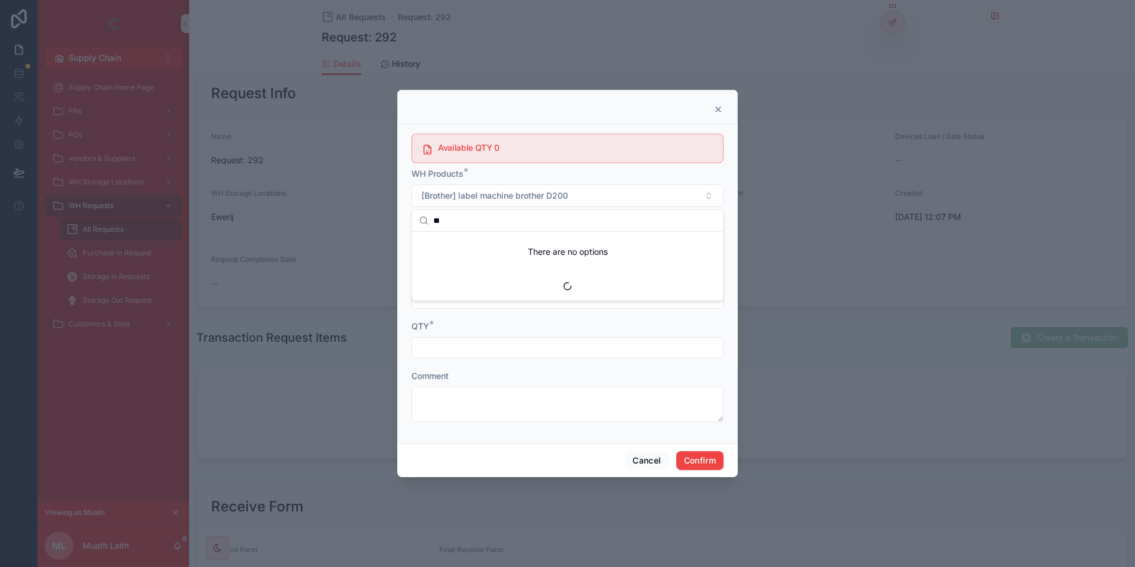
type input "*"
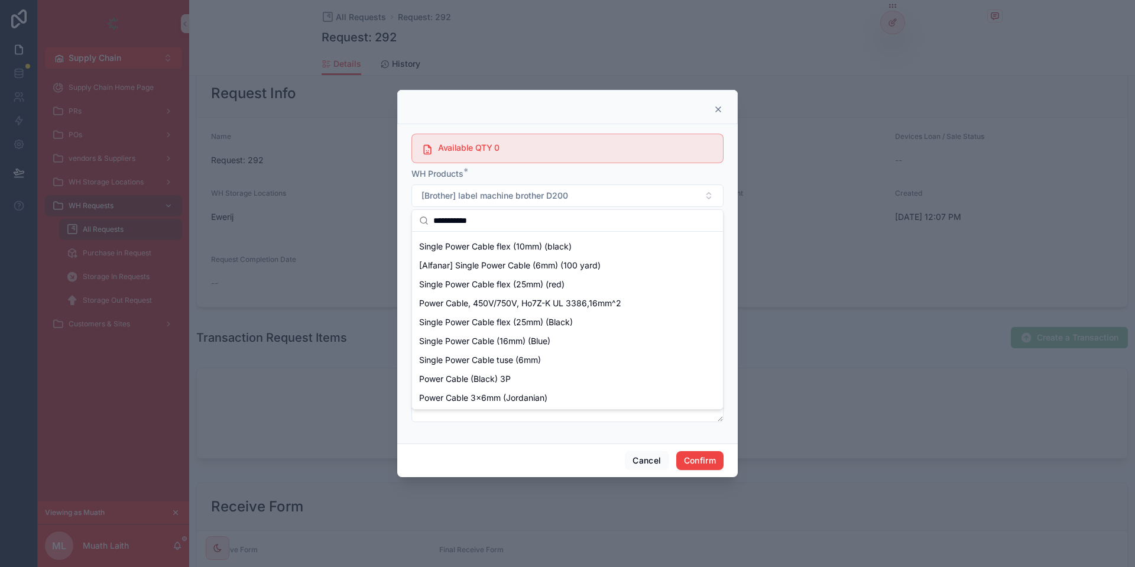
scroll to position [149, 0]
type input "**********"
click at [512, 373] on div "Power Cable (Black) 3P" at bounding box center [567, 378] width 306 height 19
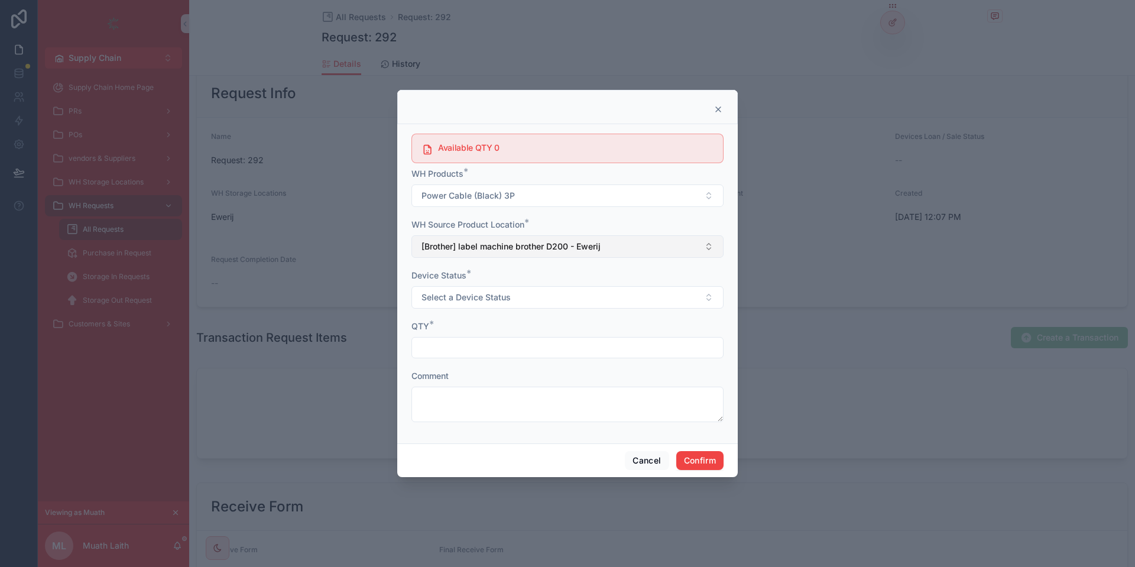
click at [541, 241] on span "[Brother] label machine brother D200 - Ewerij" at bounding box center [510, 247] width 179 height 12
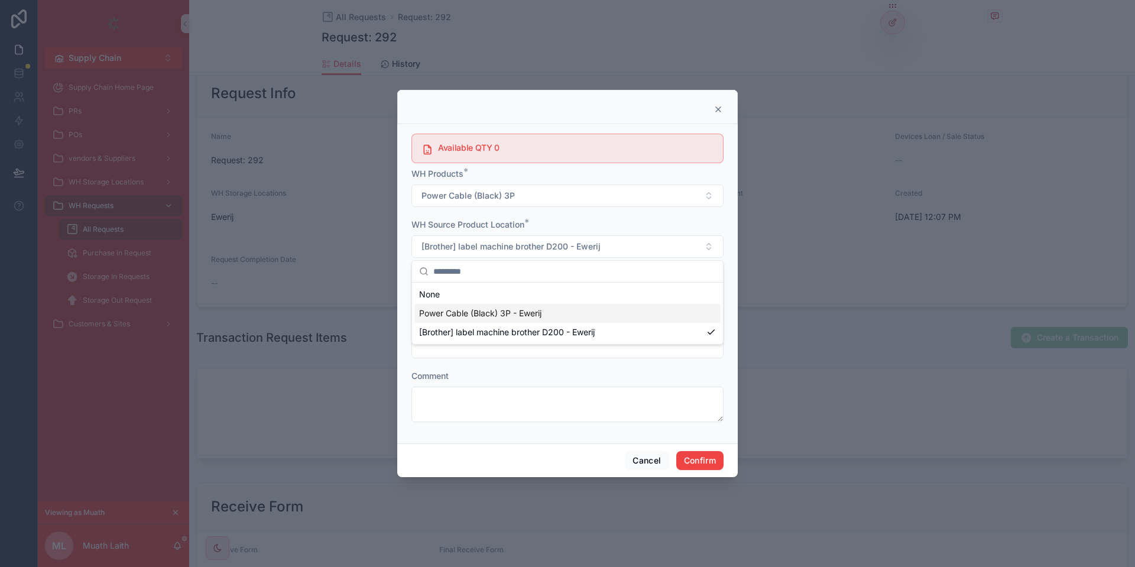
click at [484, 314] on span "Power Cable (Black) 3P - Ewerij" at bounding box center [480, 313] width 122 height 12
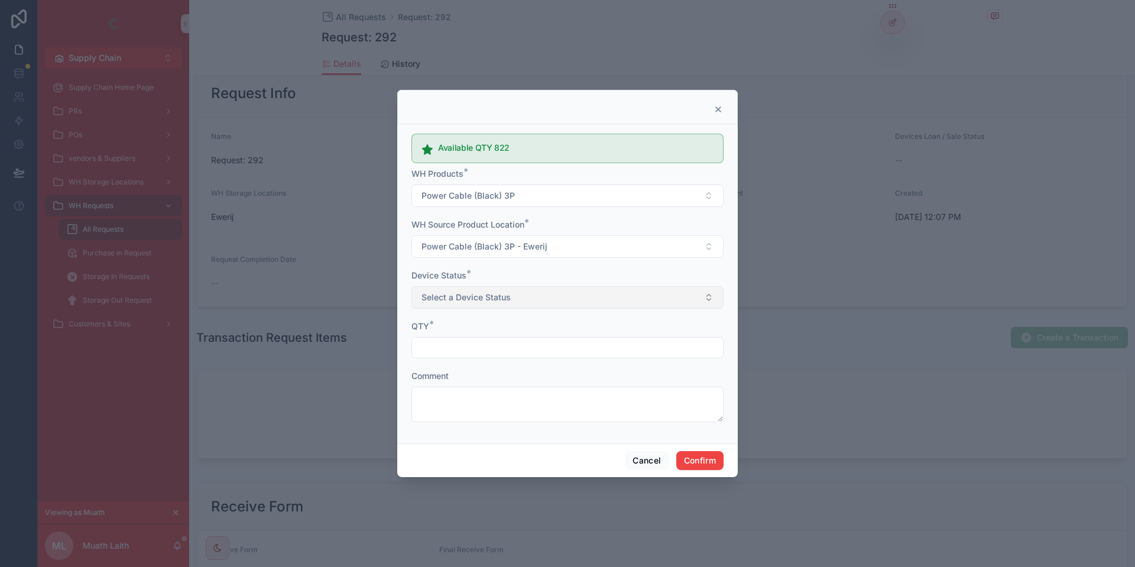
click at [511, 298] on button "Select a Device Status" at bounding box center [567, 297] width 312 height 22
click at [477, 346] on div "New" at bounding box center [567, 345] width 306 height 18
click at [470, 350] on input "text" at bounding box center [567, 347] width 311 height 17
type input "**"
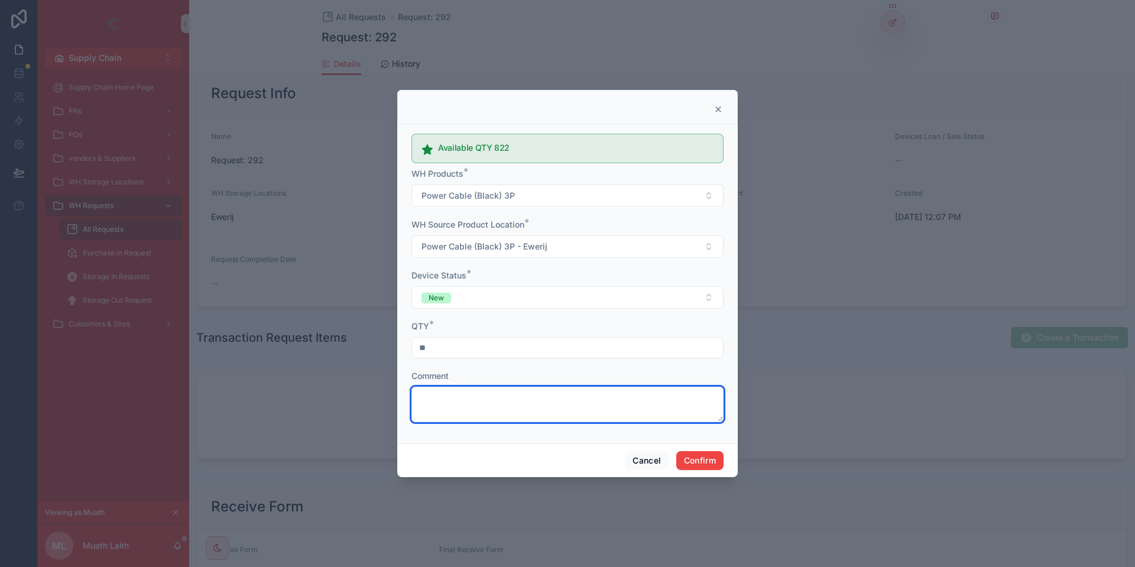
click at [486, 395] on textarea at bounding box center [567, 403] width 312 height 35
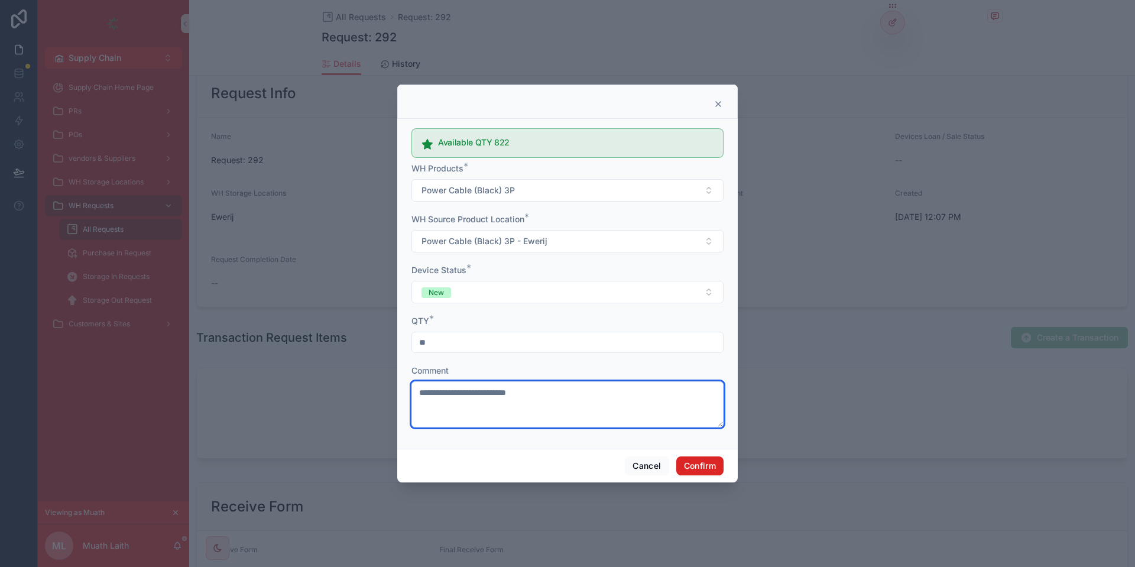
type textarea "**********"
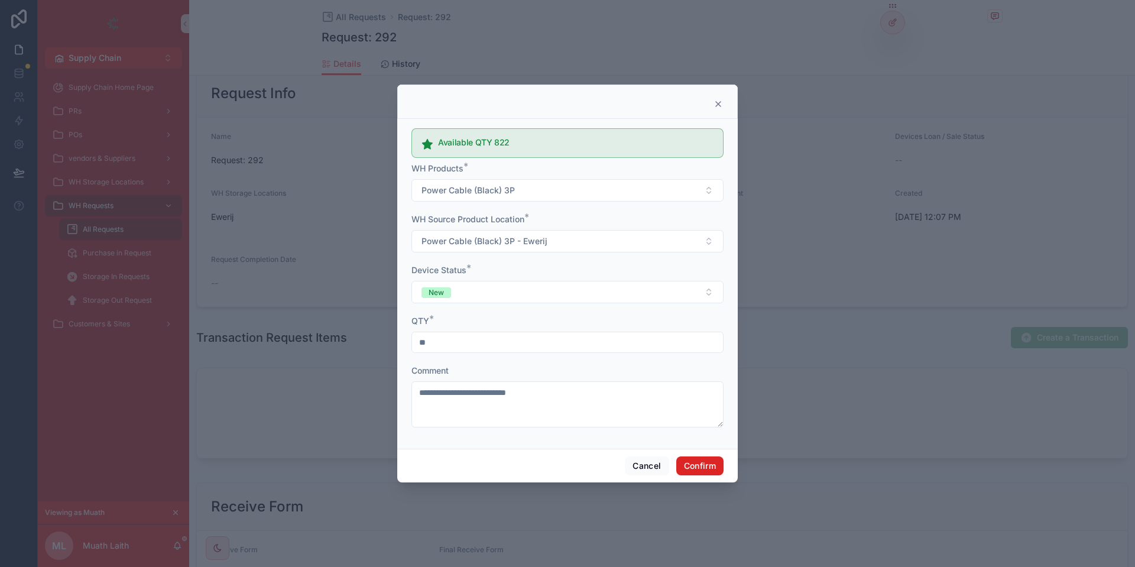
click at [694, 472] on button "Confirm" at bounding box center [699, 465] width 47 height 19
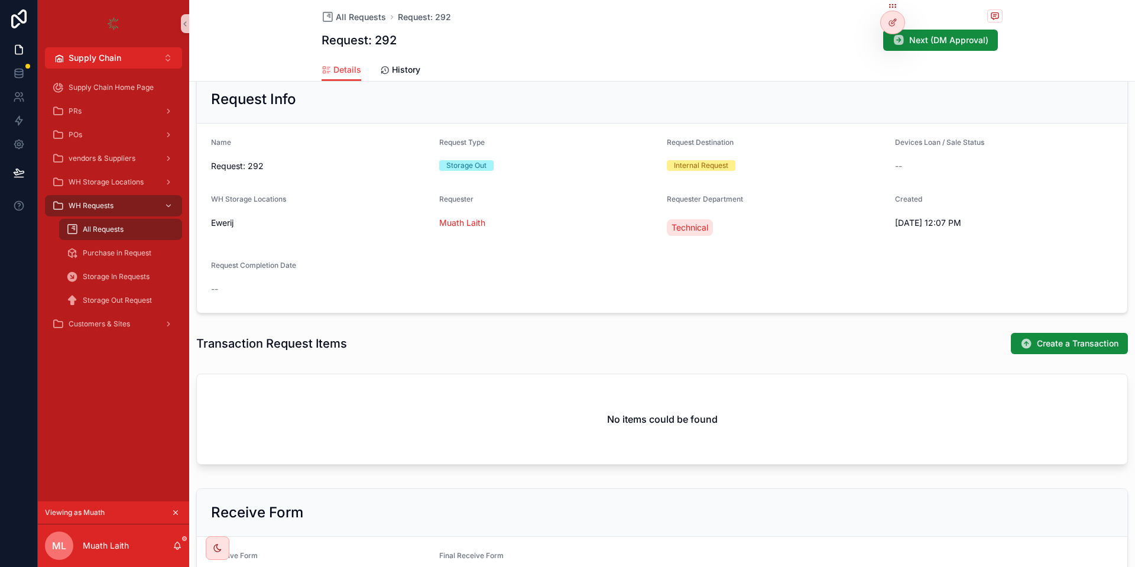
scroll to position [160, 0]
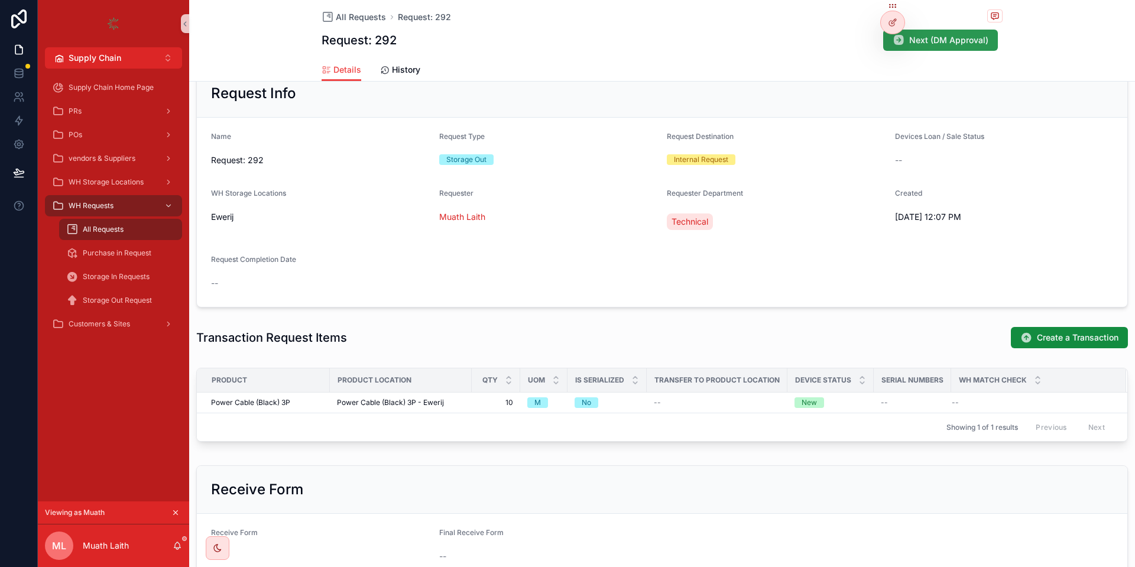
click at [931, 34] on button "Next (DM Approval)" at bounding box center [940, 40] width 115 height 21
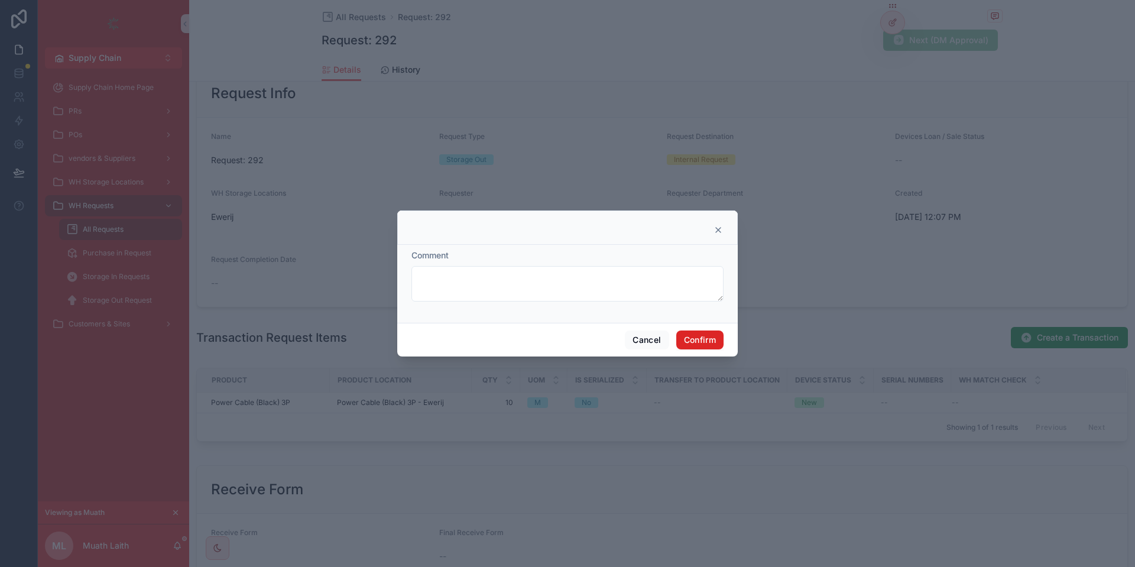
click at [707, 342] on button "Confirm" at bounding box center [699, 339] width 47 height 19
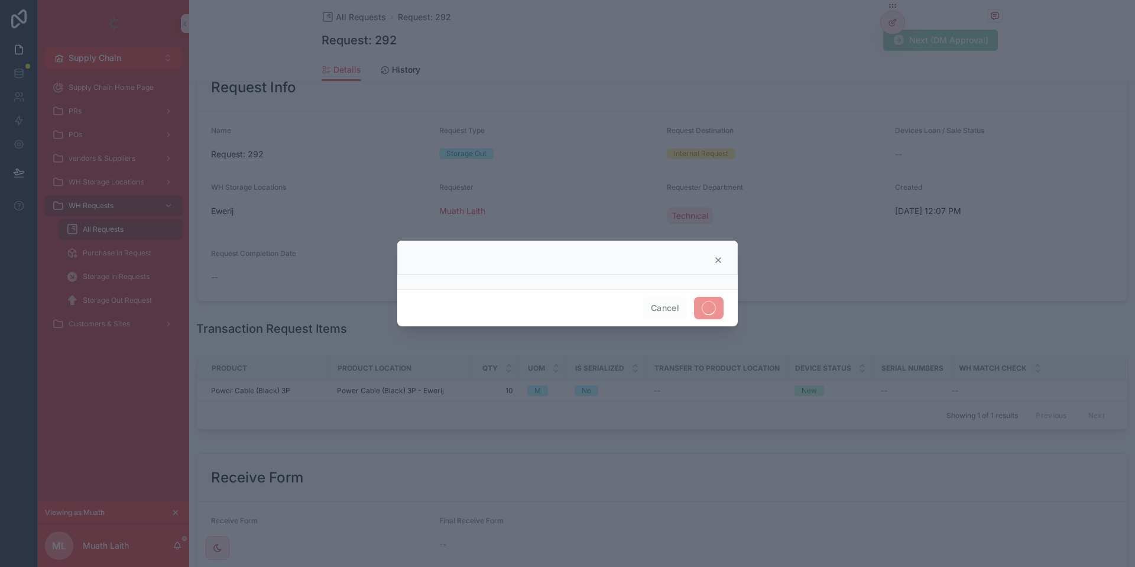
scroll to position [154, 0]
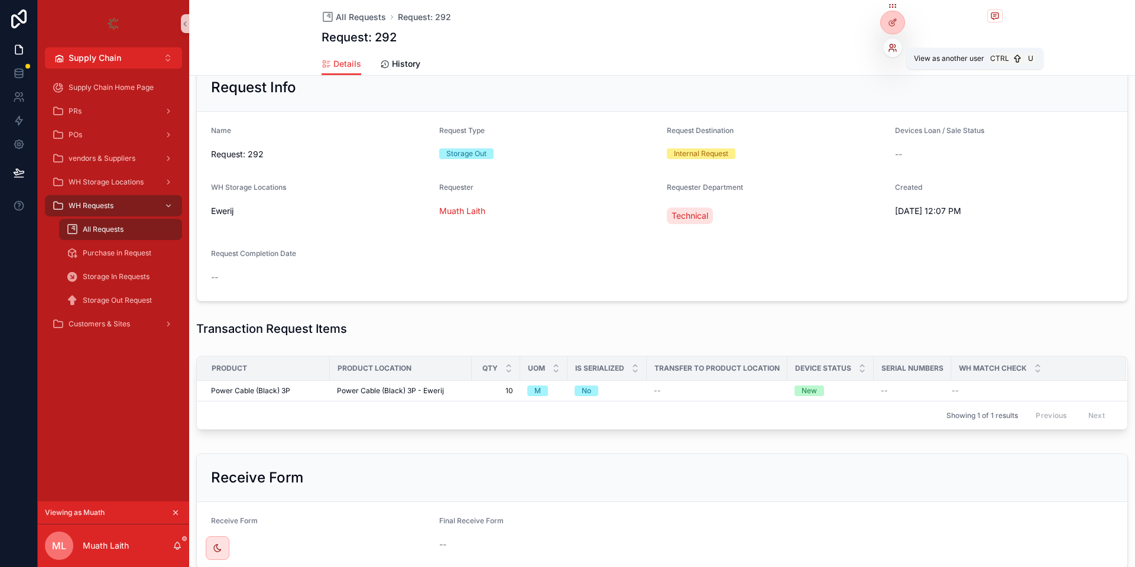
click at [893, 49] on icon at bounding box center [891, 50] width 5 height 2
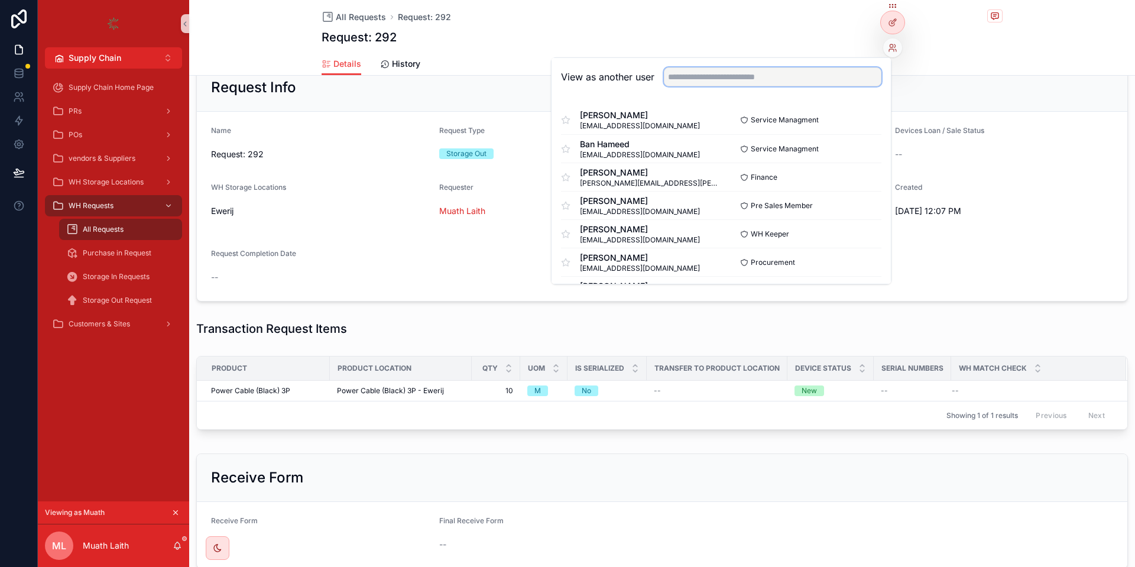
click at [697, 82] on input "text" at bounding box center [772, 76] width 217 height 19
type input "*"
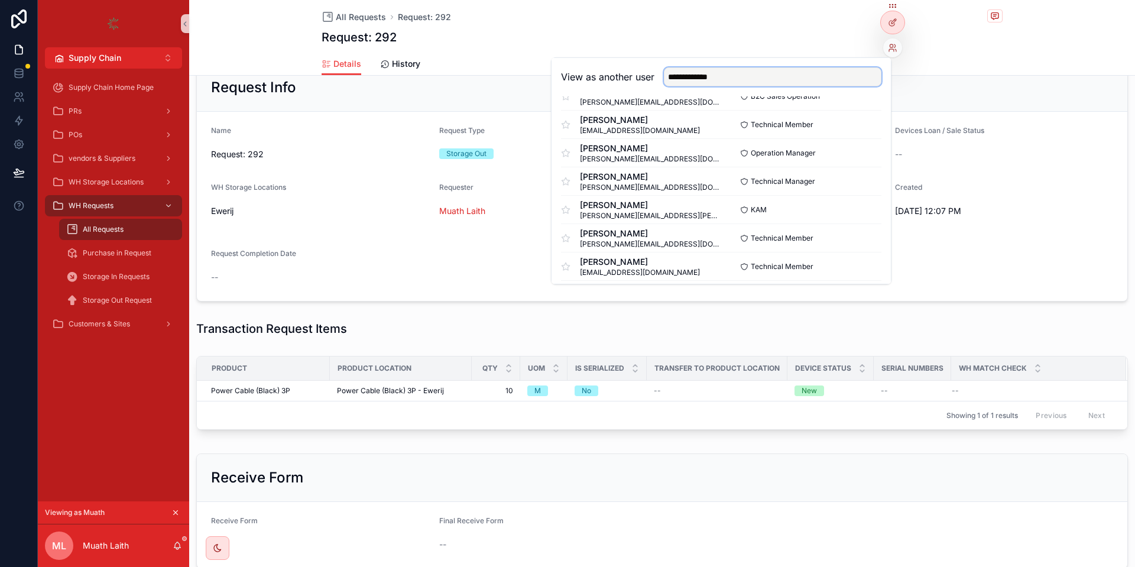
scroll to position [165, 0]
type input "**********"
click at [860, 183] on button "Select" at bounding box center [865, 181] width 31 height 17
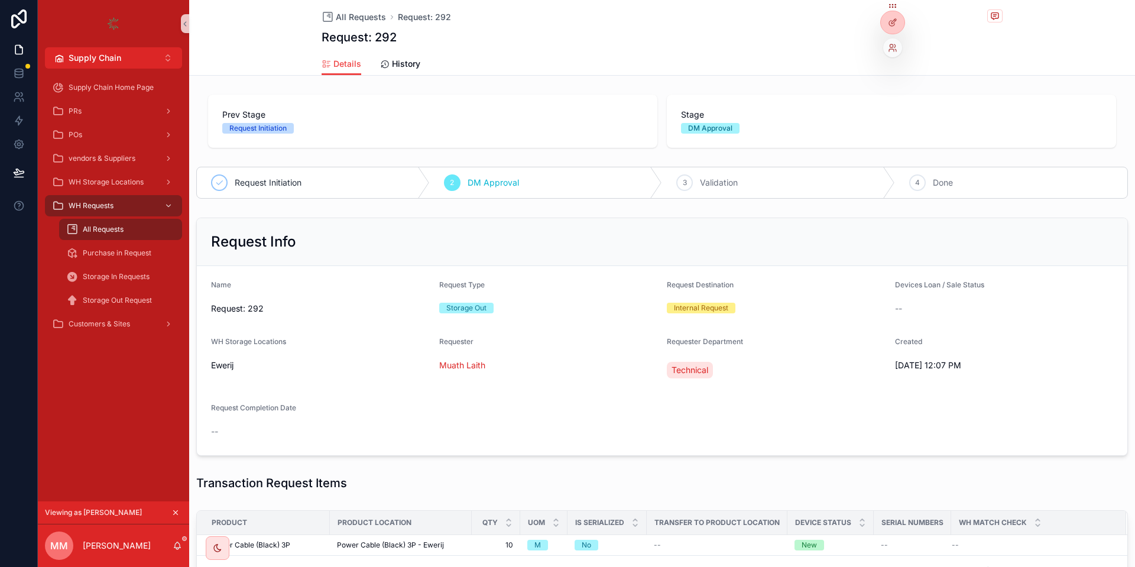
click at [897, 48] on div at bounding box center [892, 47] width 19 height 19
click at [891, 49] on icon at bounding box center [891, 50] width 5 height 2
click at [787, 88] on div "View as another user" at bounding box center [720, 77] width 339 height 38
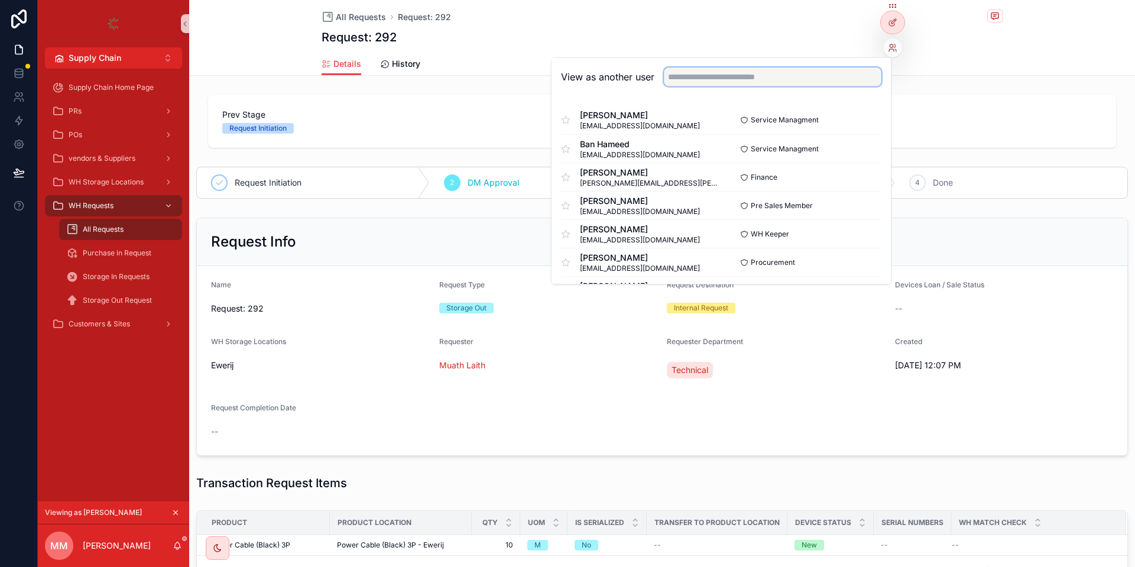
click at [778, 83] on input "text" at bounding box center [772, 76] width 217 height 19
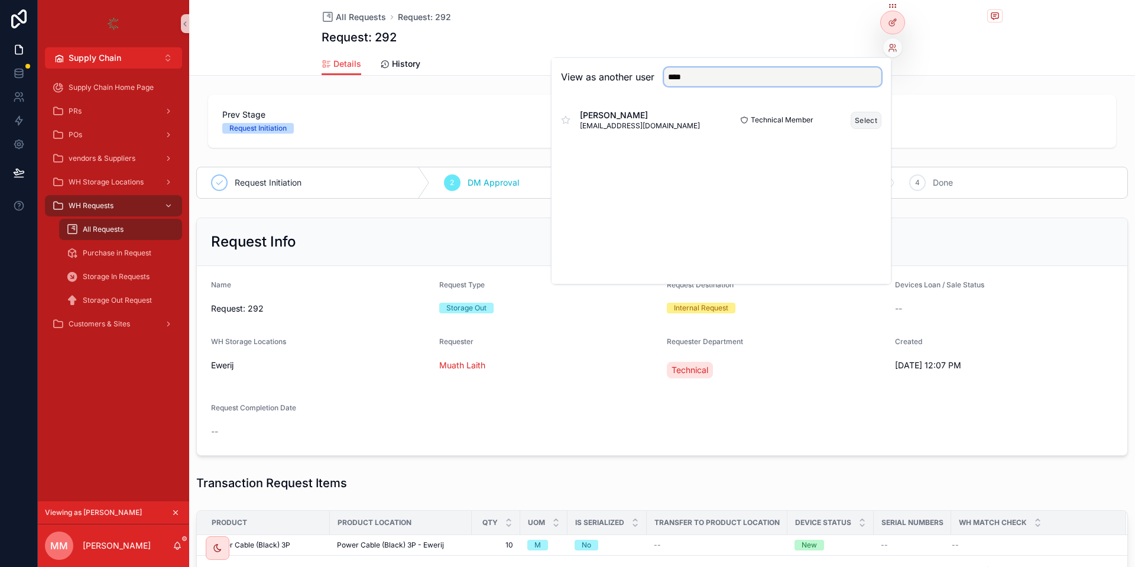
type input "****"
click at [859, 124] on button "Select" at bounding box center [865, 120] width 31 height 17
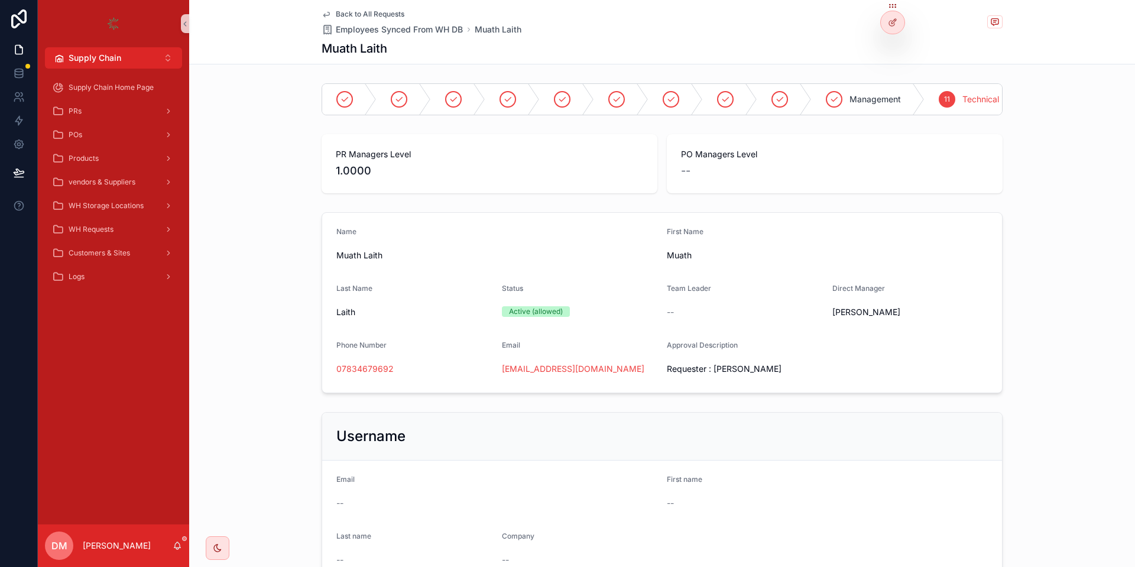
click at [720, 365] on span "Requester : [PERSON_NAME]" at bounding box center [745, 369] width 156 height 12
click at [871, 307] on span "[PERSON_NAME]" at bounding box center [910, 312] width 156 height 12
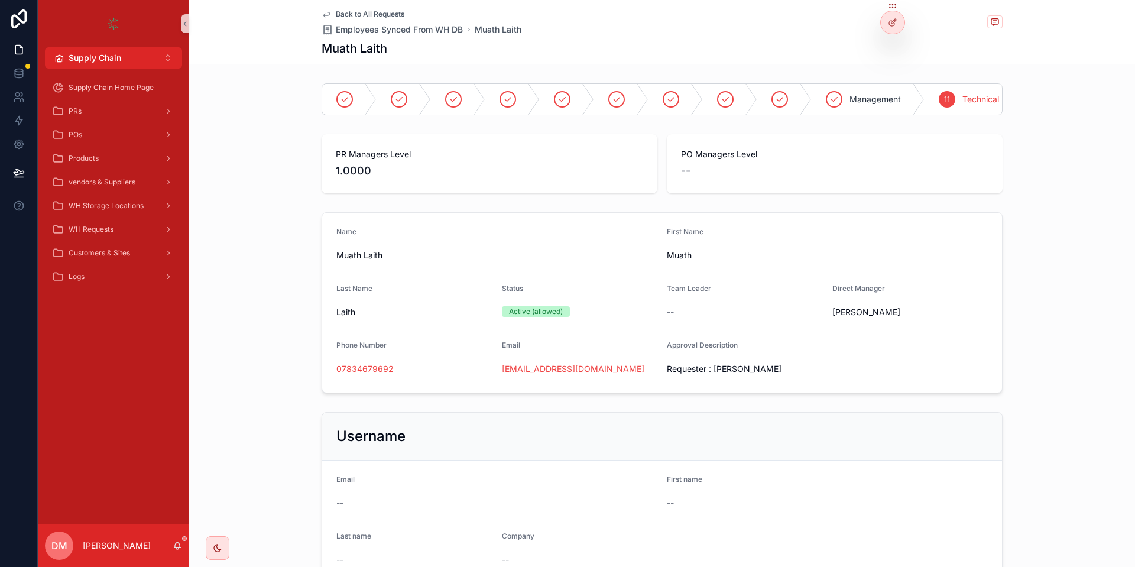
click at [871, 307] on span "[PERSON_NAME]" at bounding box center [910, 312] width 156 height 12
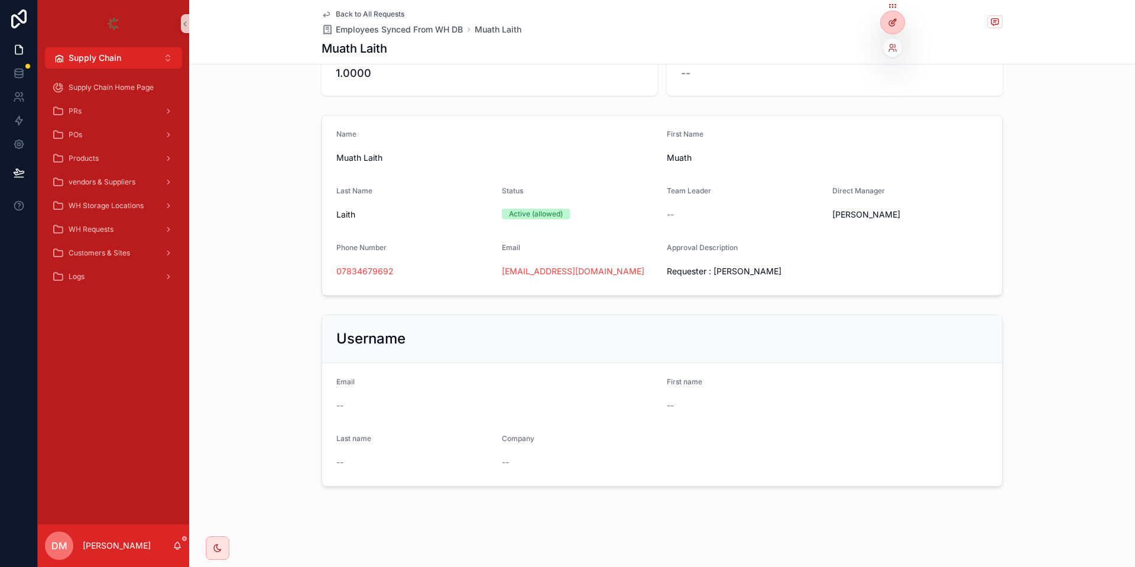
click at [891, 17] on div at bounding box center [893, 22] width 24 height 22
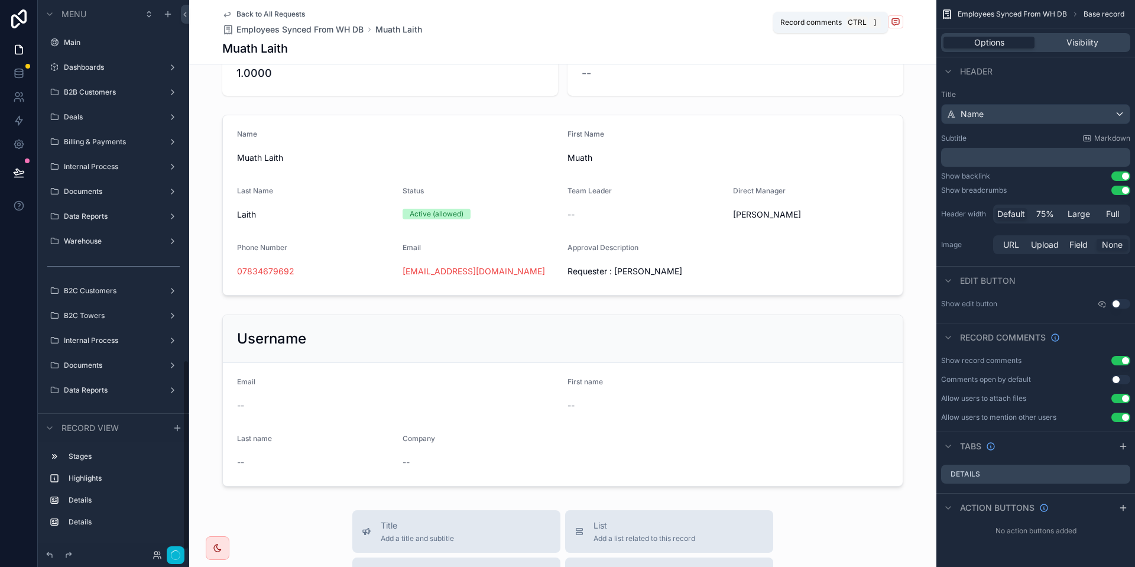
scroll to position [1048, 0]
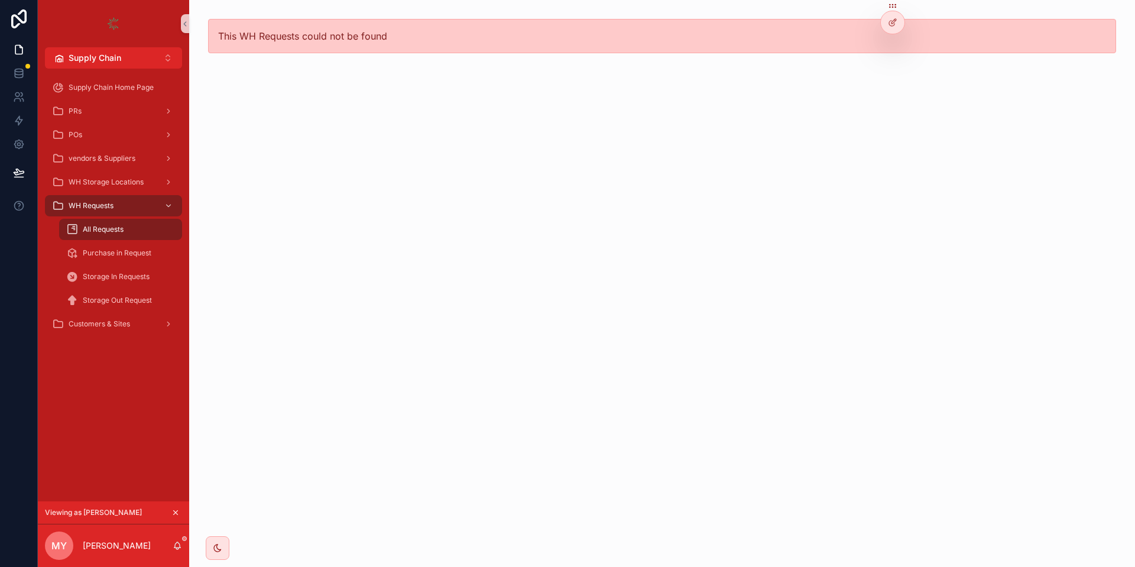
drag, startPoint x: 138, startPoint y: 218, endPoint x: 115, endPoint y: 230, distance: 25.4
click at [115, 230] on div "All Requests" at bounding box center [120, 229] width 137 height 24
click at [115, 230] on span "All Requests" at bounding box center [103, 229] width 41 height 9
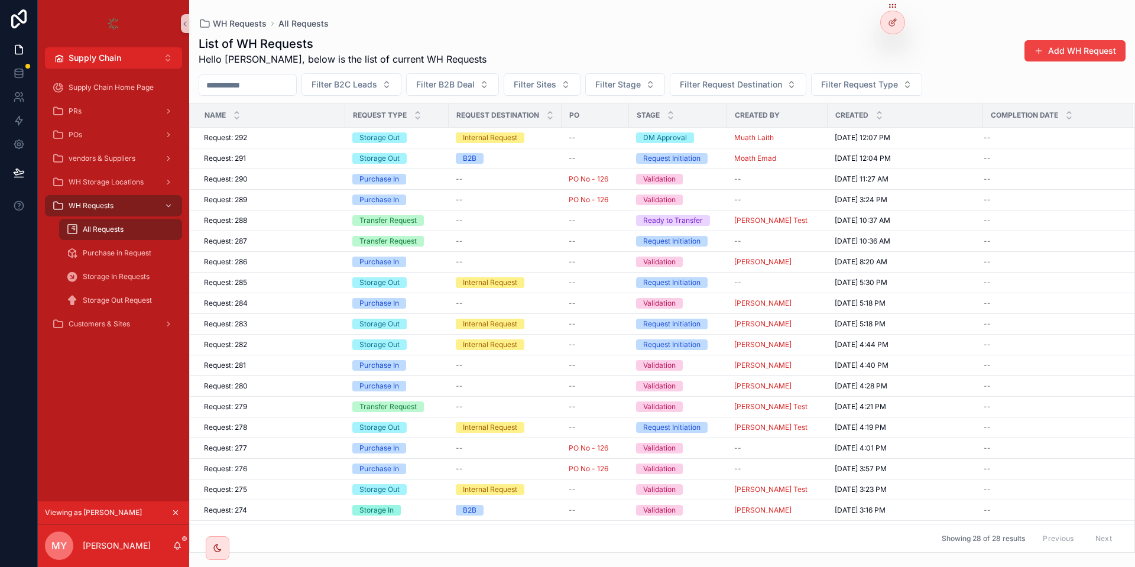
click at [956, 36] on div "List of WH Requests Hello [PERSON_NAME], below is the list of current WH Reques…" at bounding box center [662, 50] width 927 height 31
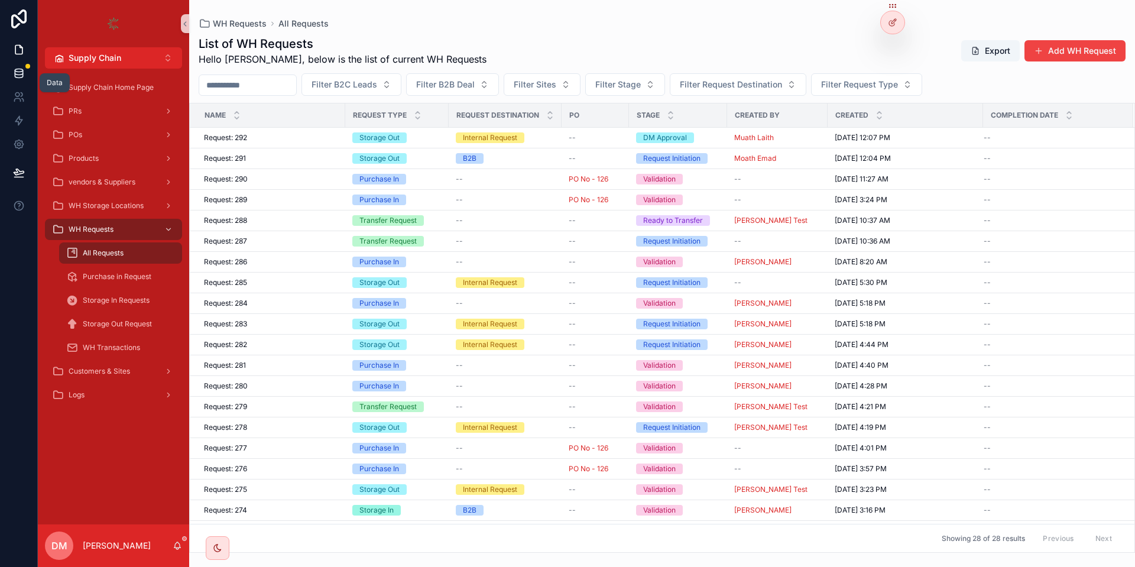
click at [22, 74] on icon at bounding box center [19, 75] width 8 height 5
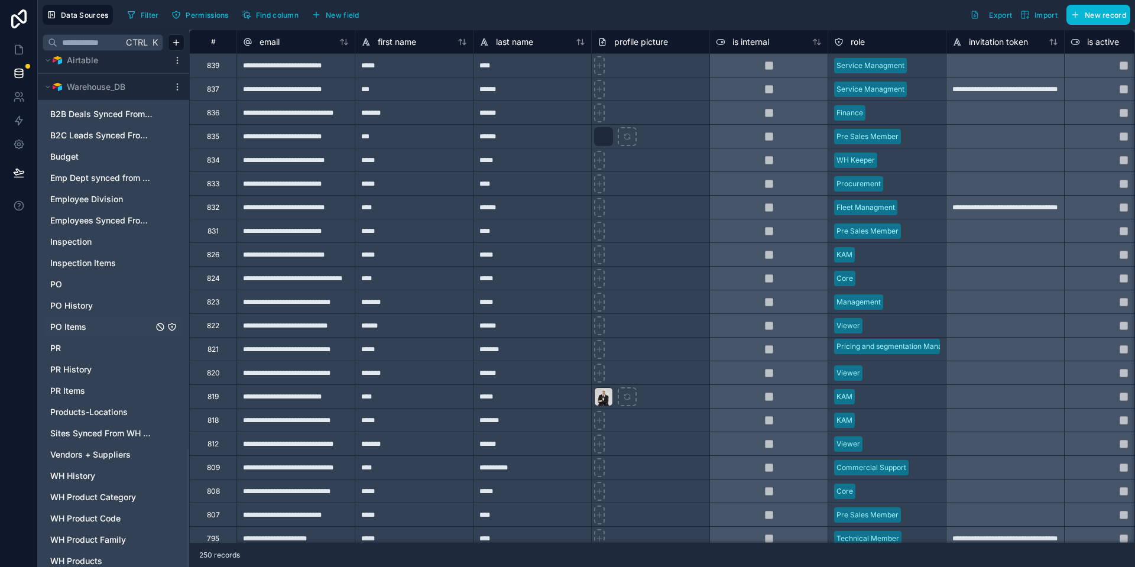
scroll to position [1700, 0]
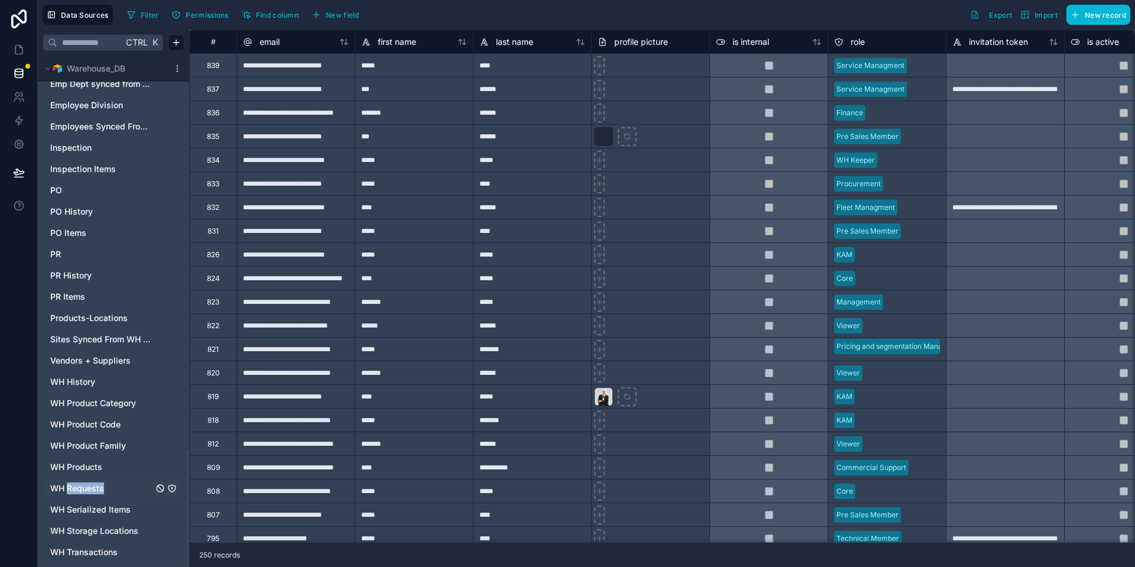
click at [88, 482] on div "WH Requests" at bounding box center [113, 488] width 137 height 19
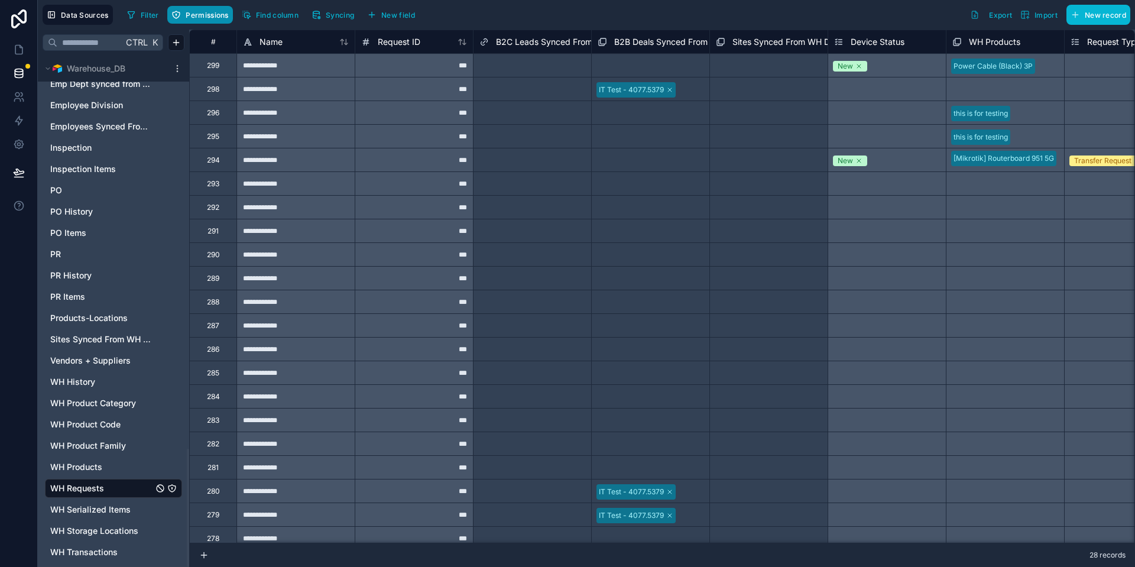
click at [208, 21] on button "Permissions" at bounding box center [199, 15] width 65 height 18
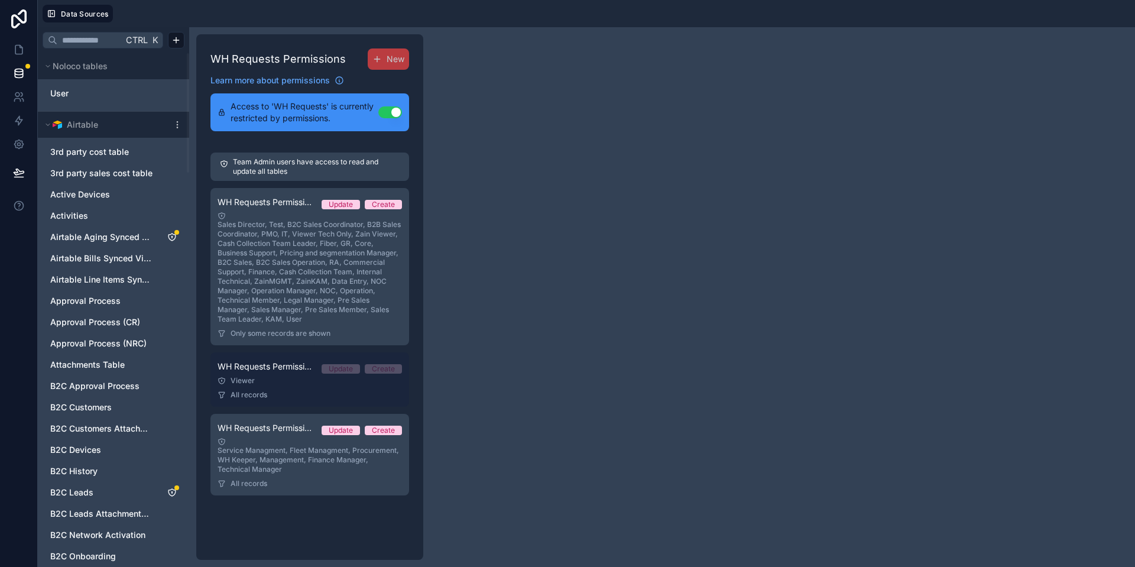
click at [324, 372] on span "Update" at bounding box center [340, 368] width 38 height 9
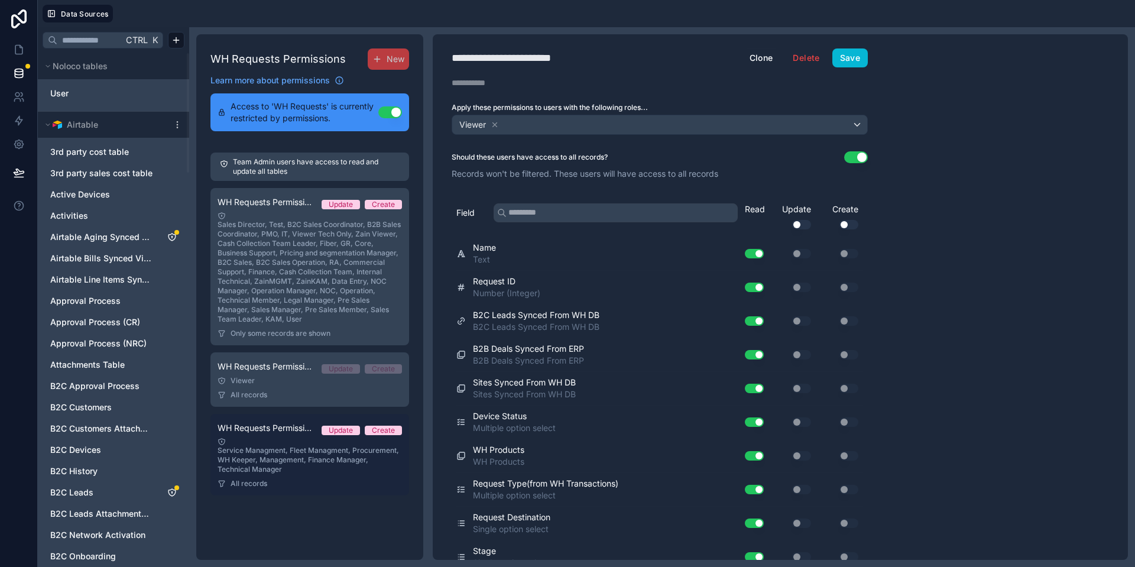
click at [265, 451] on div "Service Managment, Fleet Managment, Procurement, WH Keeper, Management, Finance…" at bounding box center [309, 455] width 184 height 37
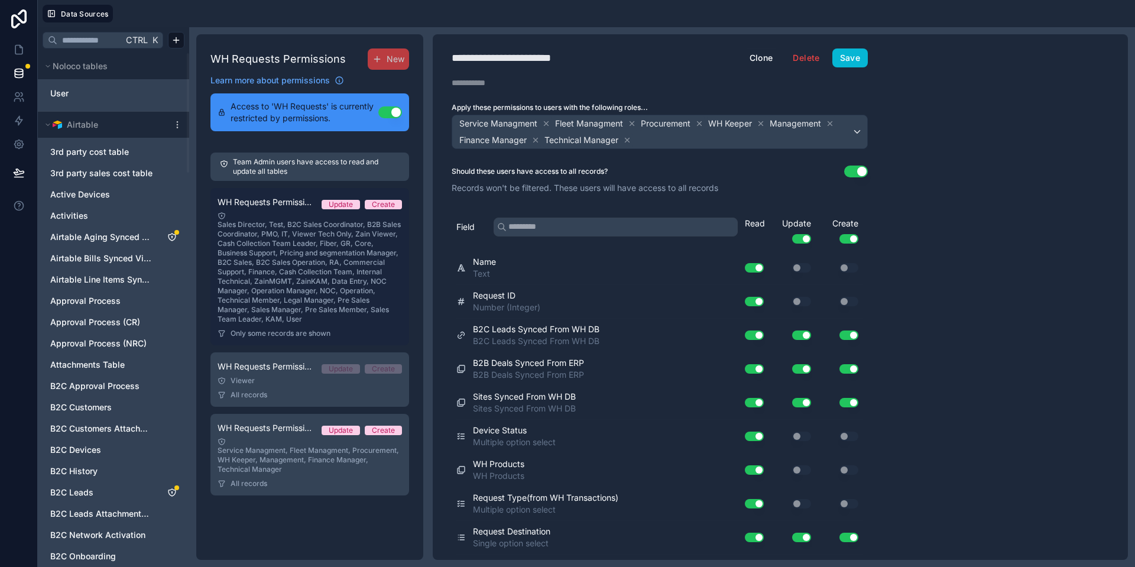
click at [317, 290] on div "Sales Director, Test, B2C Sales Coordinator, B2B Sales Coordinator, PMO, IT, Vi…" at bounding box center [309, 268] width 184 height 112
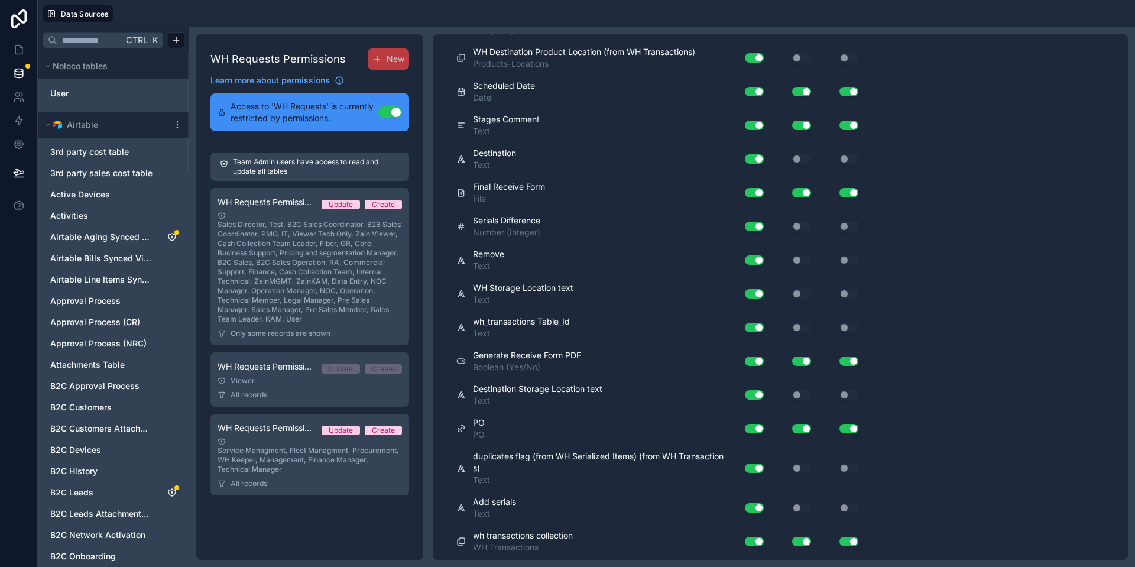
scroll to position [1520, 0]
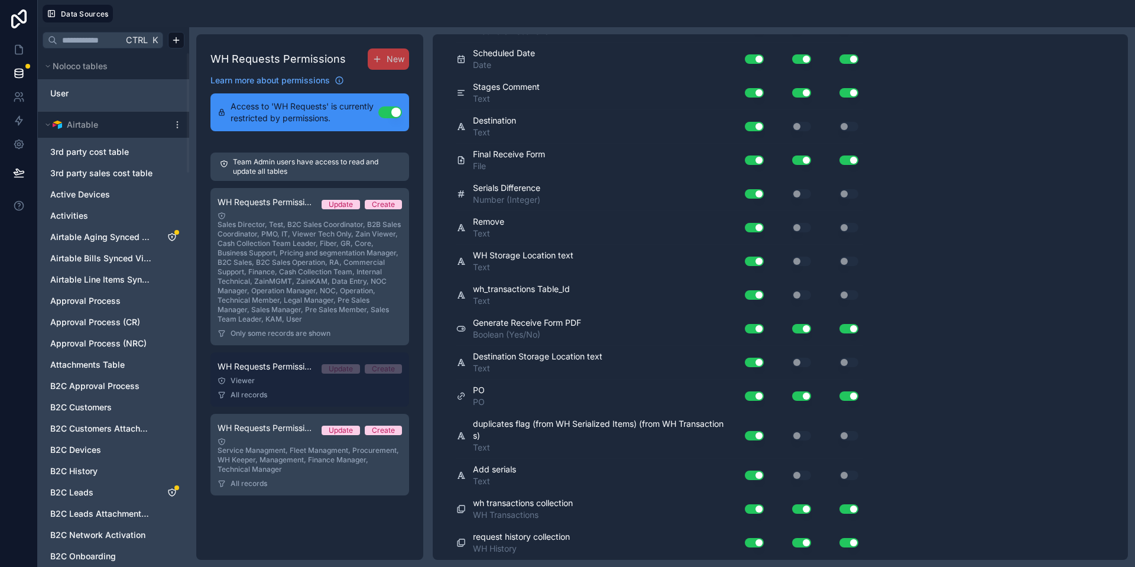
click at [248, 394] on span "All records" at bounding box center [248, 394] width 37 height 9
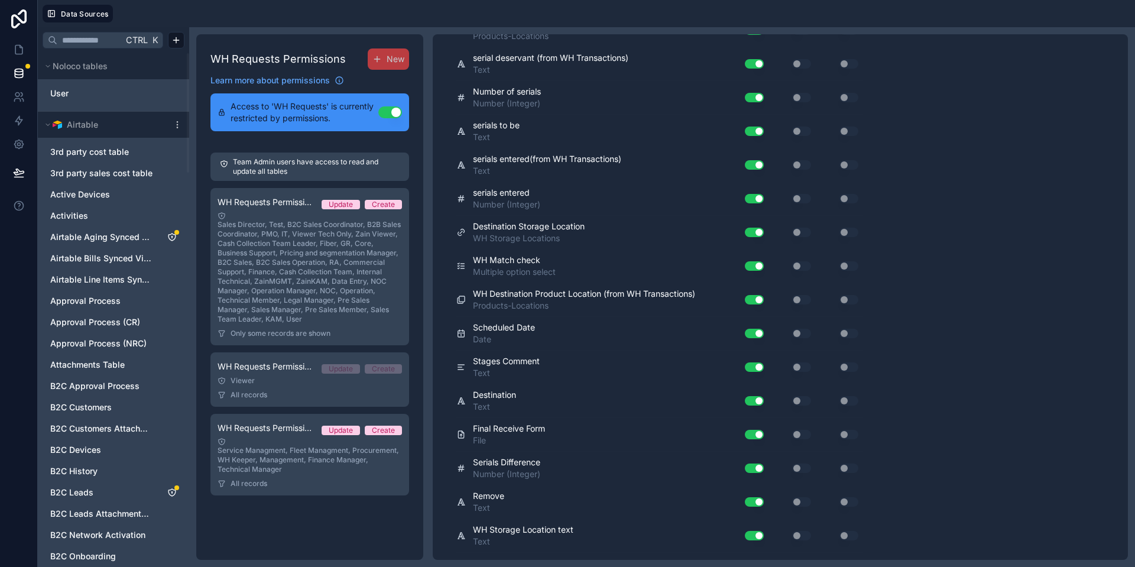
scroll to position [1306, 0]
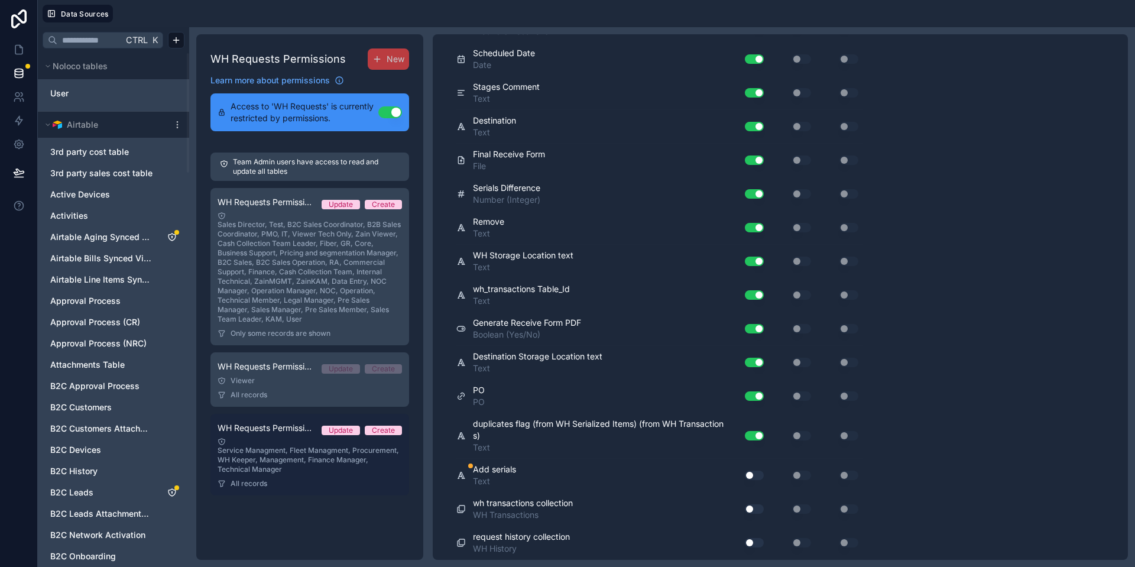
click at [277, 472] on div "Service Managment, Fleet Managment, Procurement, WH Keeper, Management, Finance…" at bounding box center [309, 455] width 184 height 37
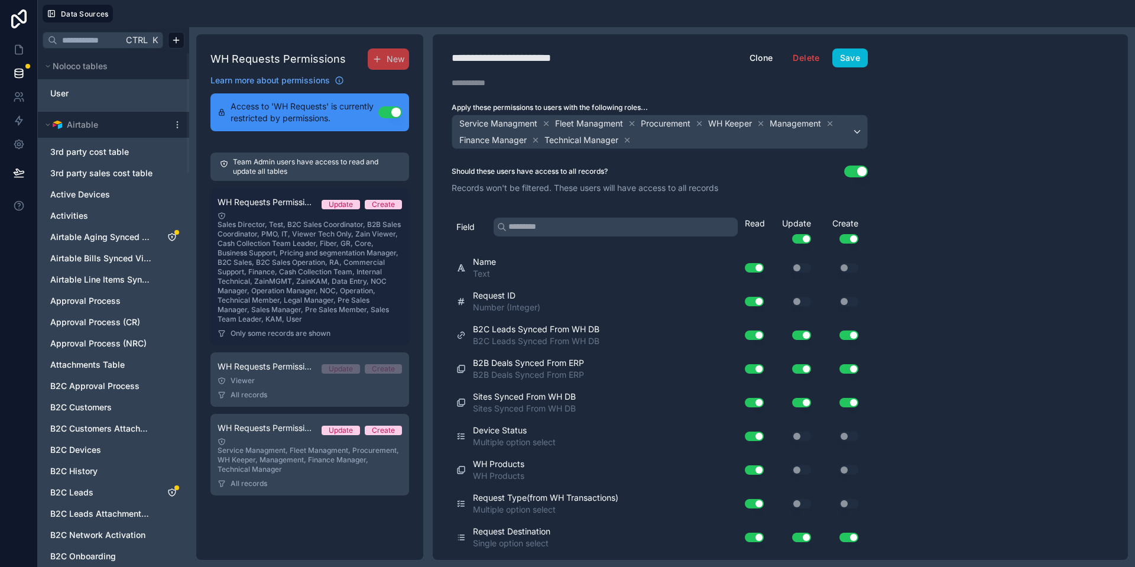
click at [282, 319] on div "Sales Director, Test, B2C Sales Coordinator, B2B Sales Coordinator, PMO, IT, Vi…" at bounding box center [309, 268] width 184 height 112
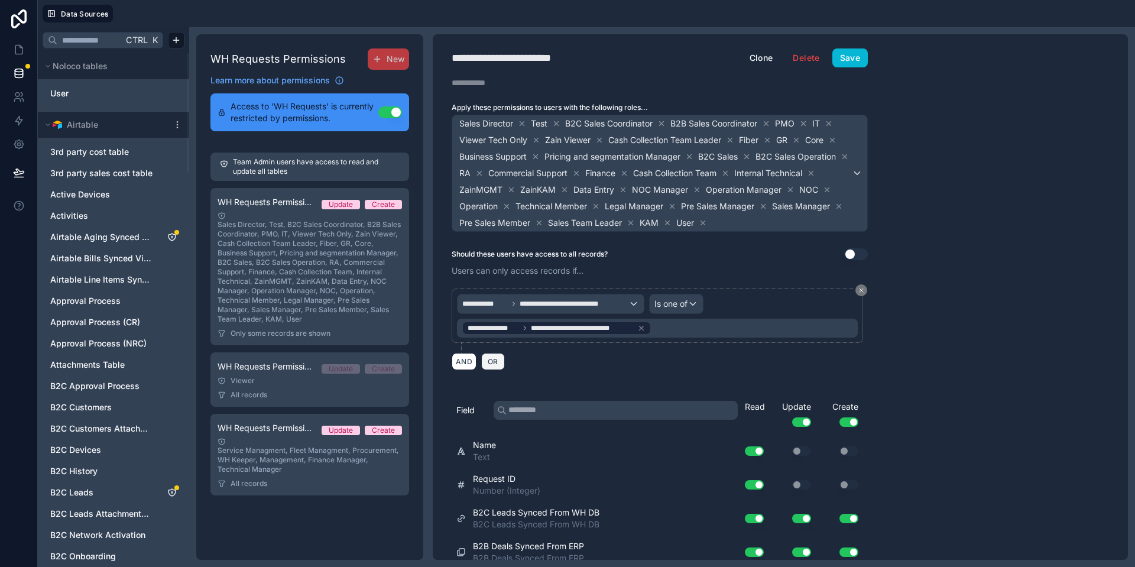
click at [496, 366] on span "OR" at bounding box center [492, 361] width 15 height 9
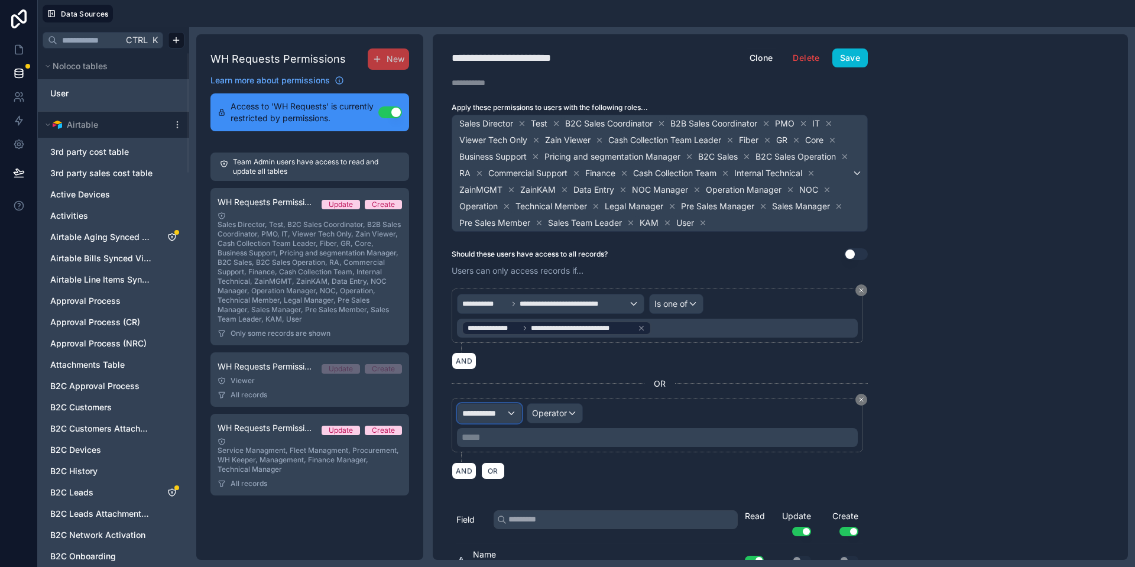
click at [492, 419] on span "**********" at bounding box center [484, 413] width 44 height 12
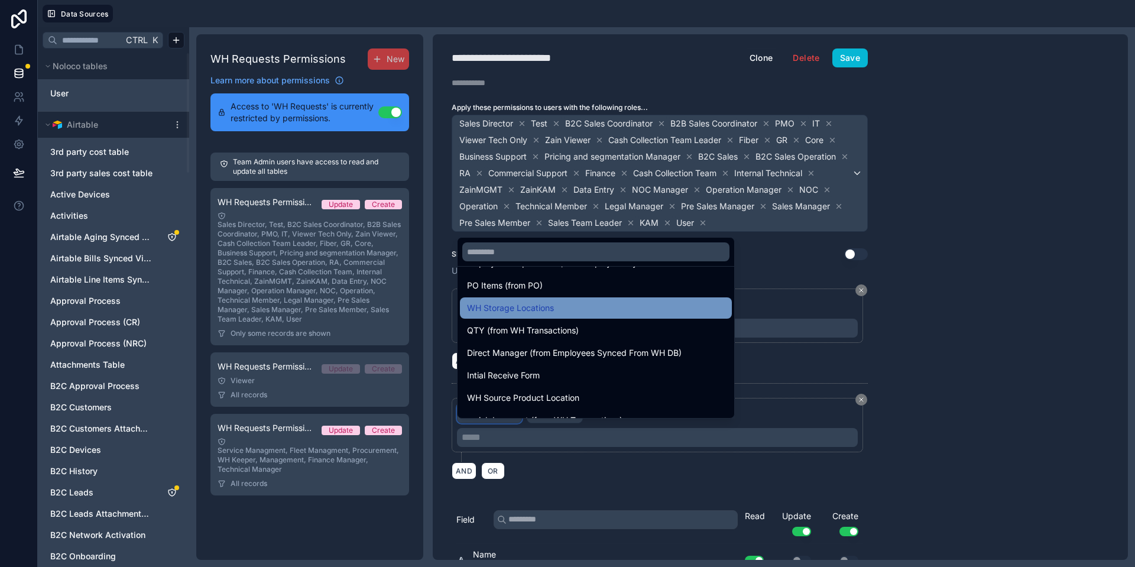
scroll to position [518, 0]
click at [581, 346] on span "Direct Manager (from Employees Synced From WH DB)" at bounding box center [574, 352] width 215 height 14
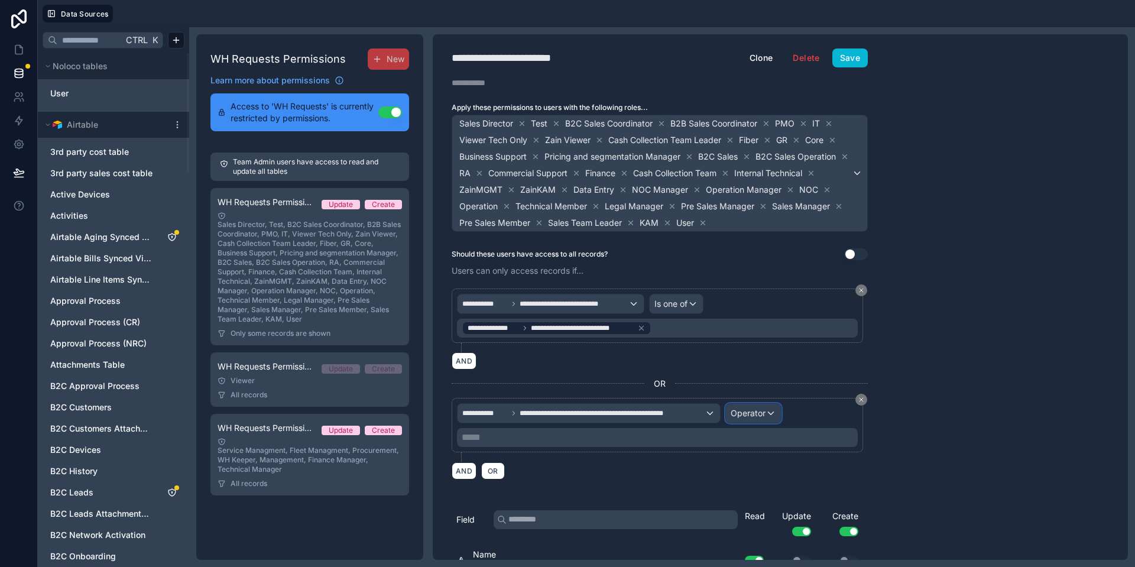
click at [762, 418] on span "Operator" at bounding box center [747, 413] width 35 height 10
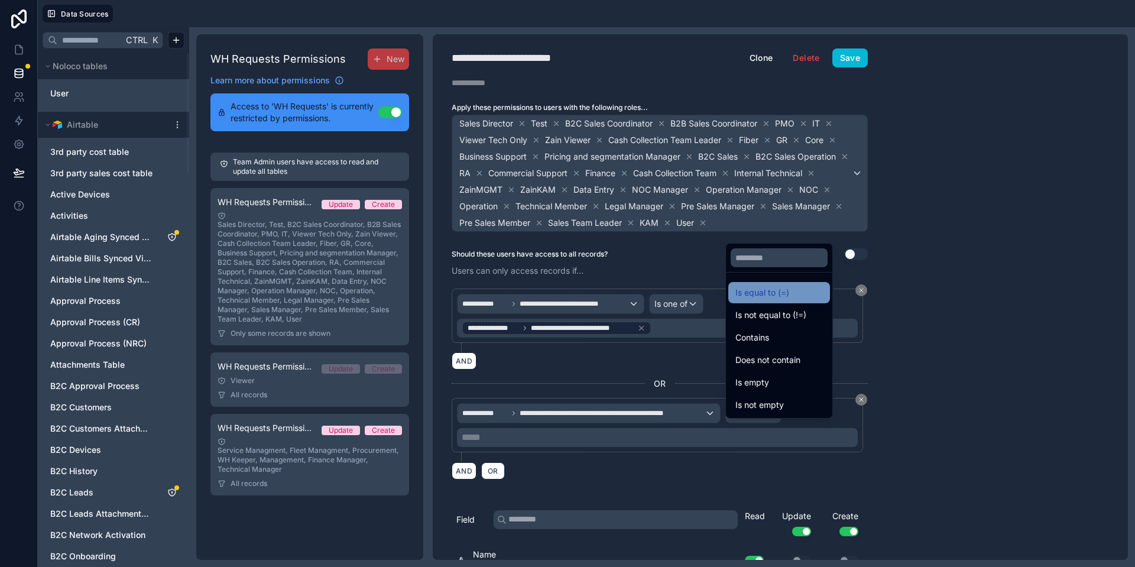
click at [773, 294] on span "Is equal to (=)" at bounding box center [762, 292] width 54 height 14
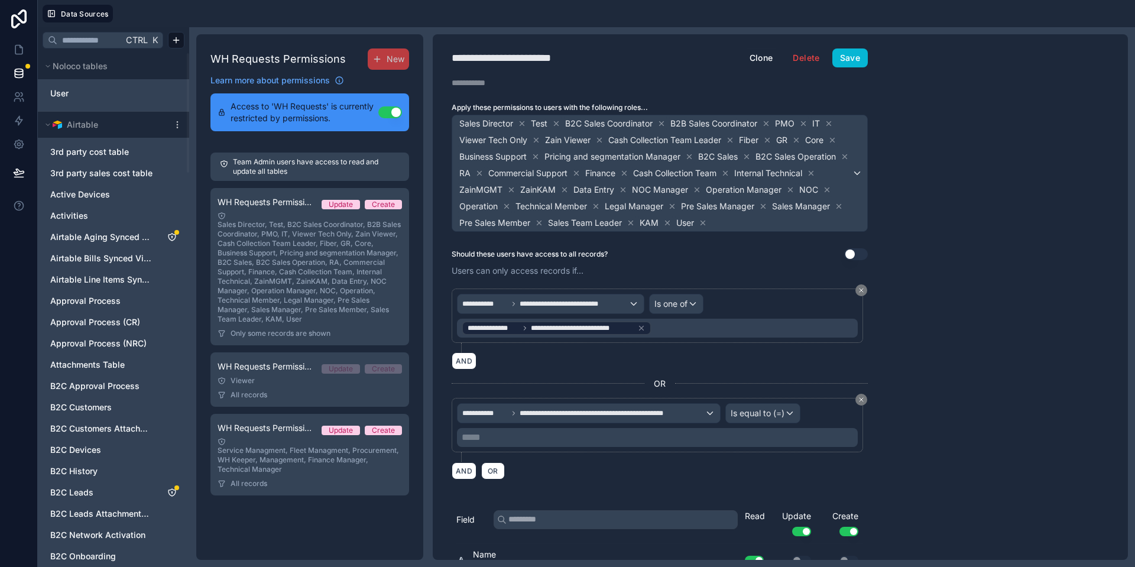
click at [513, 444] on p "***** ﻿" at bounding box center [659, 437] width 394 height 14
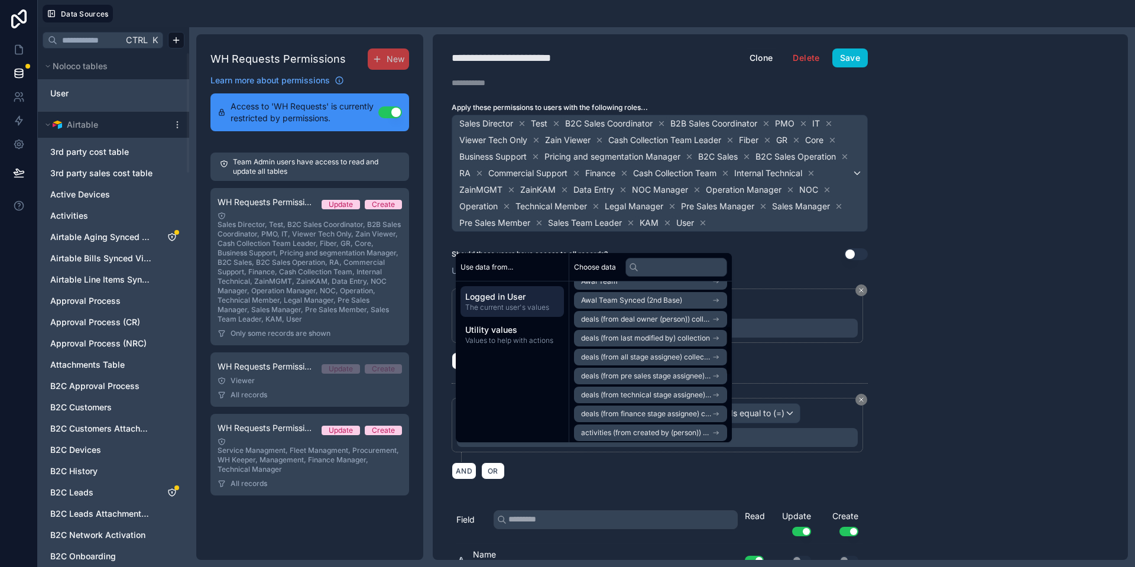
scroll to position [144, 0]
click at [658, 307] on li "Awal Team Synced (2nd Base)" at bounding box center [650, 301] width 153 height 17
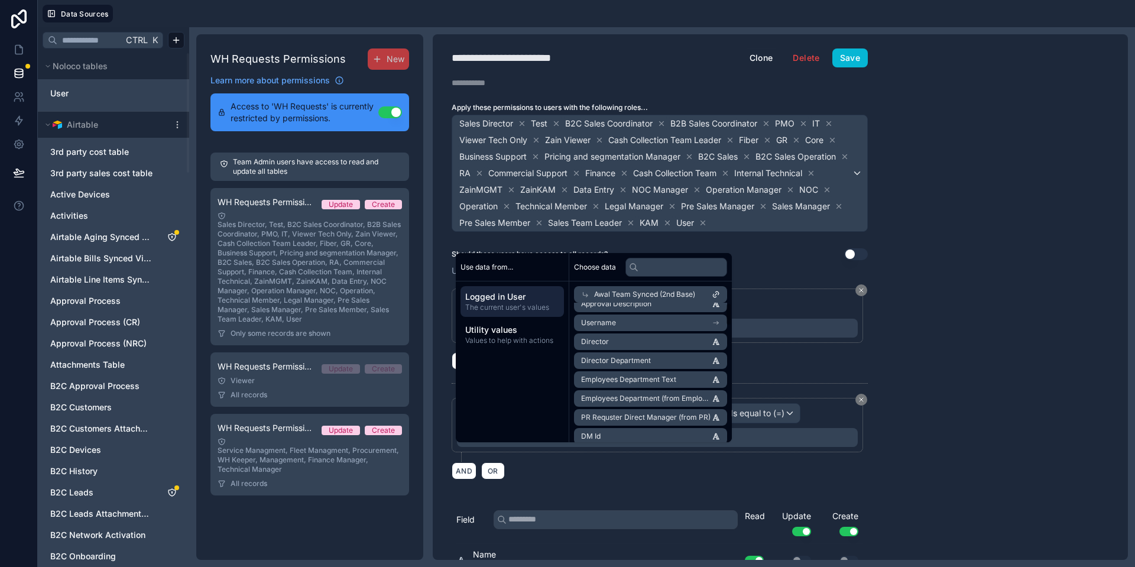
scroll to position [0, 0]
click at [614, 316] on li "Name" at bounding box center [650, 315] width 153 height 17
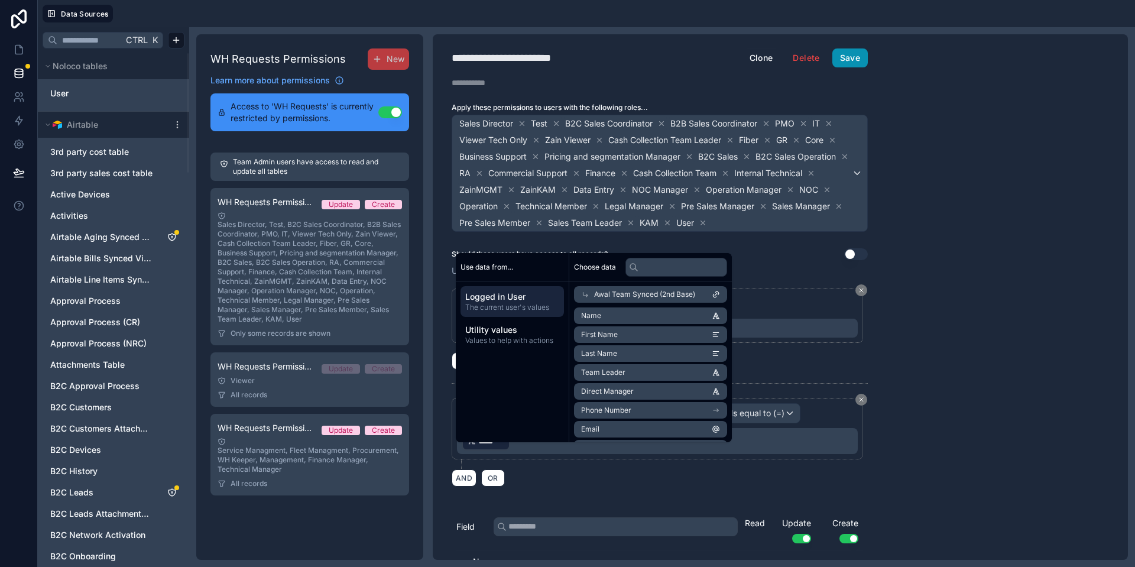
click at [847, 58] on button "Save" at bounding box center [849, 57] width 35 height 19
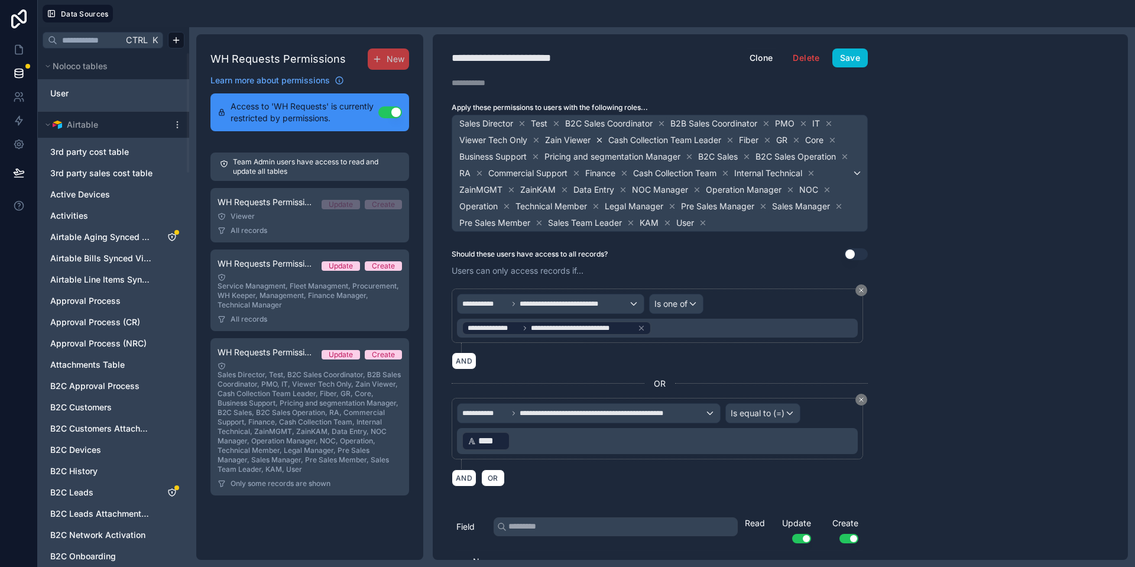
click at [600, 142] on icon at bounding box center [599, 140] width 8 height 8
click at [855, 47] on div "**********" at bounding box center [660, 296] width 454 height 525
click at [847, 59] on button "Save" at bounding box center [849, 57] width 35 height 19
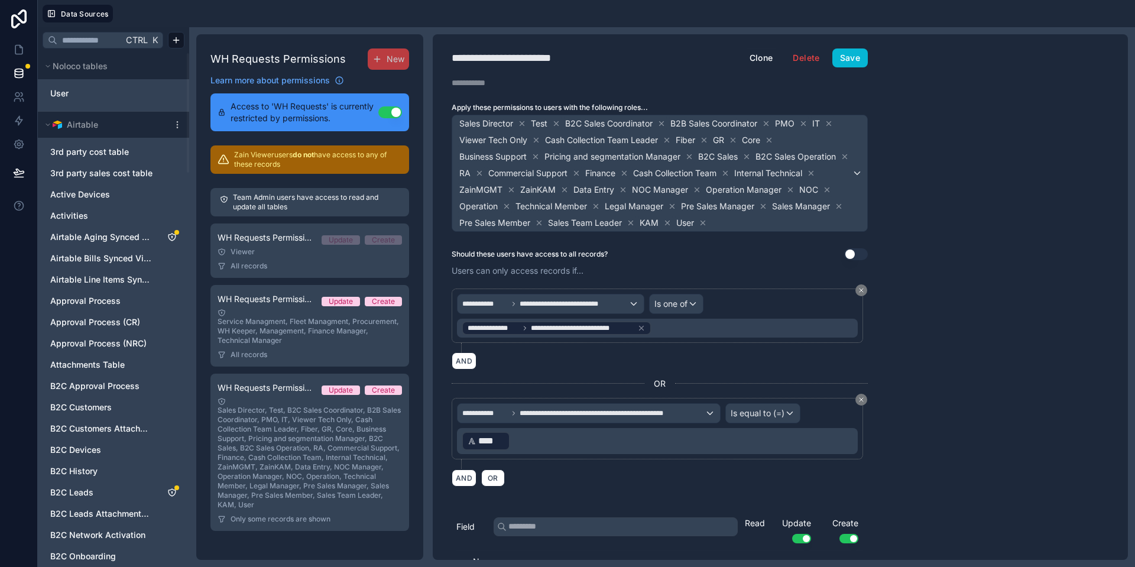
click at [322, 155] on p "Zain Viewer users do not have access to any of these records" at bounding box center [318, 159] width 168 height 19
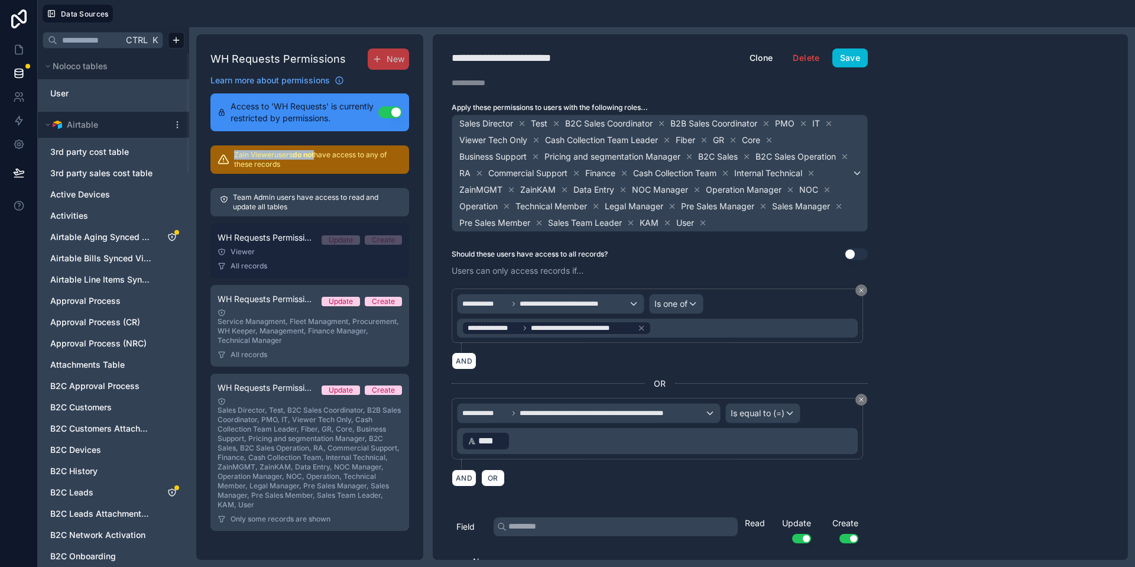
click at [300, 268] on div "All records" at bounding box center [309, 265] width 184 height 9
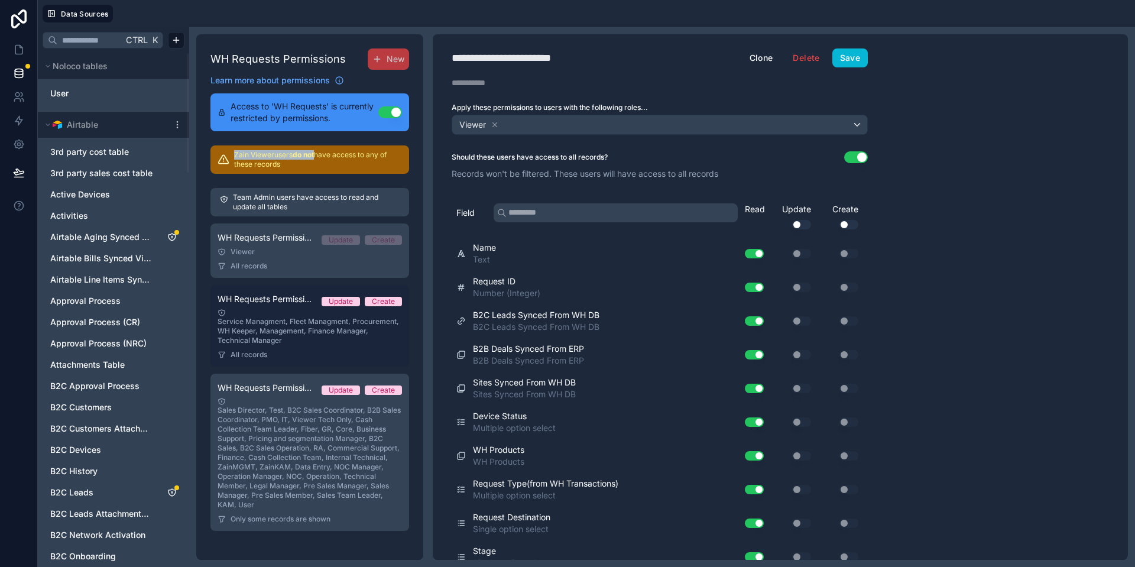
click at [308, 332] on div "Service Managment, Fleet Managment, Procurement, WH Keeper, Management, Finance…" at bounding box center [309, 326] width 184 height 37
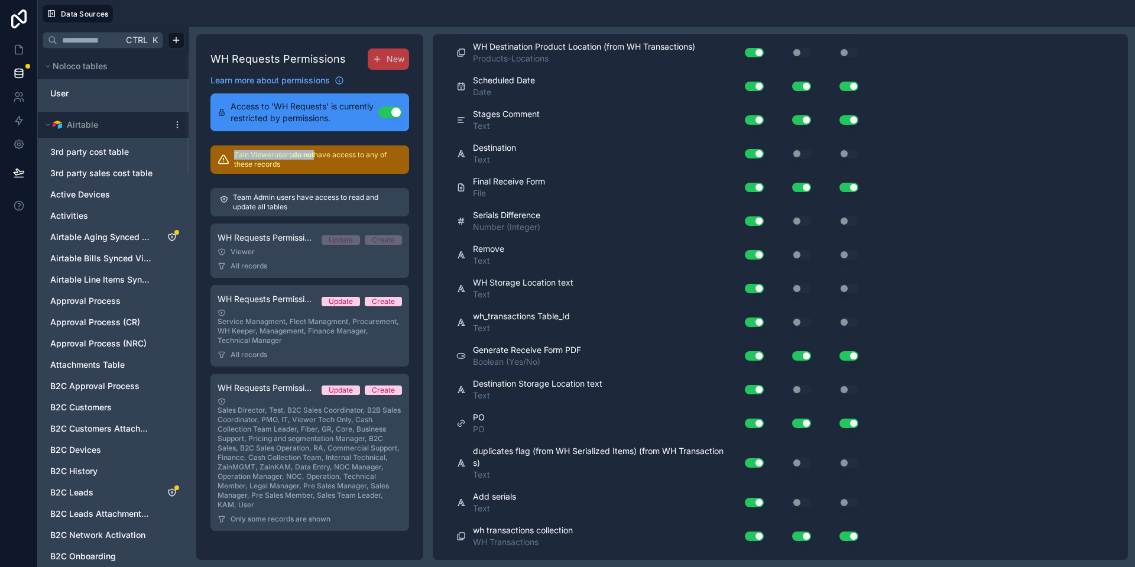
scroll to position [1320, 0]
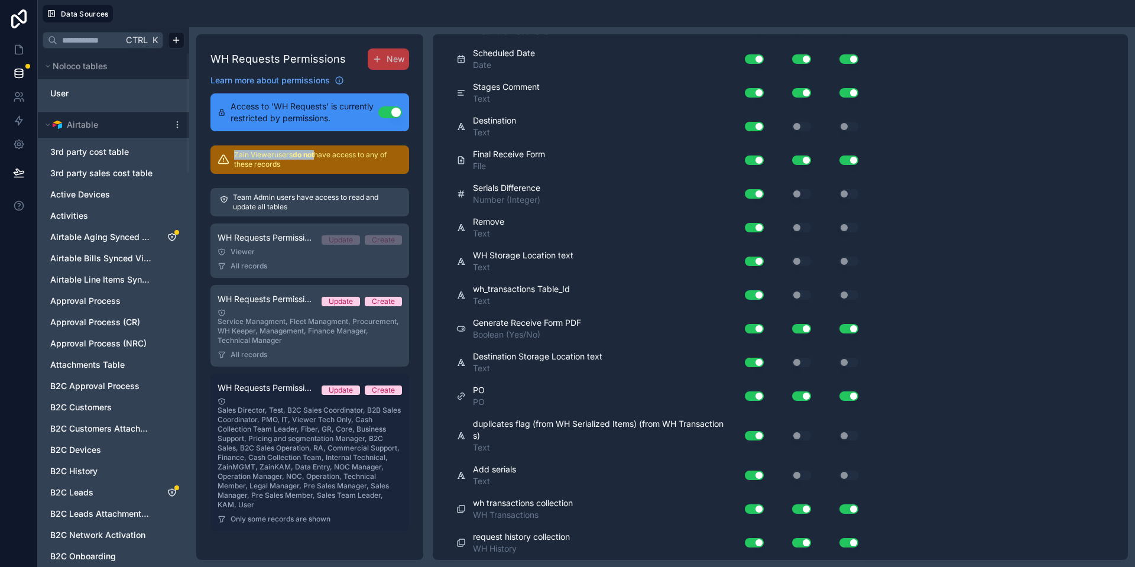
click at [300, 407] on div "Sales Director, Test, B2C Sales Coordinator, B2B Sales Coordinator, PMO, IT, Vi…" at bounding box center [309, 453] width 184 height 112
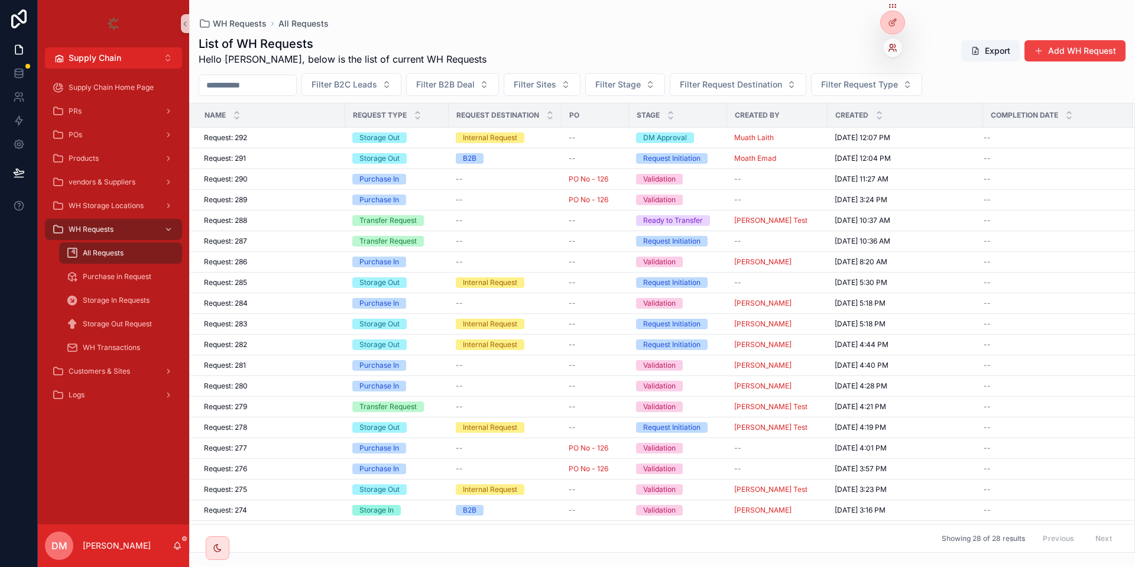
click at [894, 51] on icon at bounding box center [892, 47] width 9 height 9
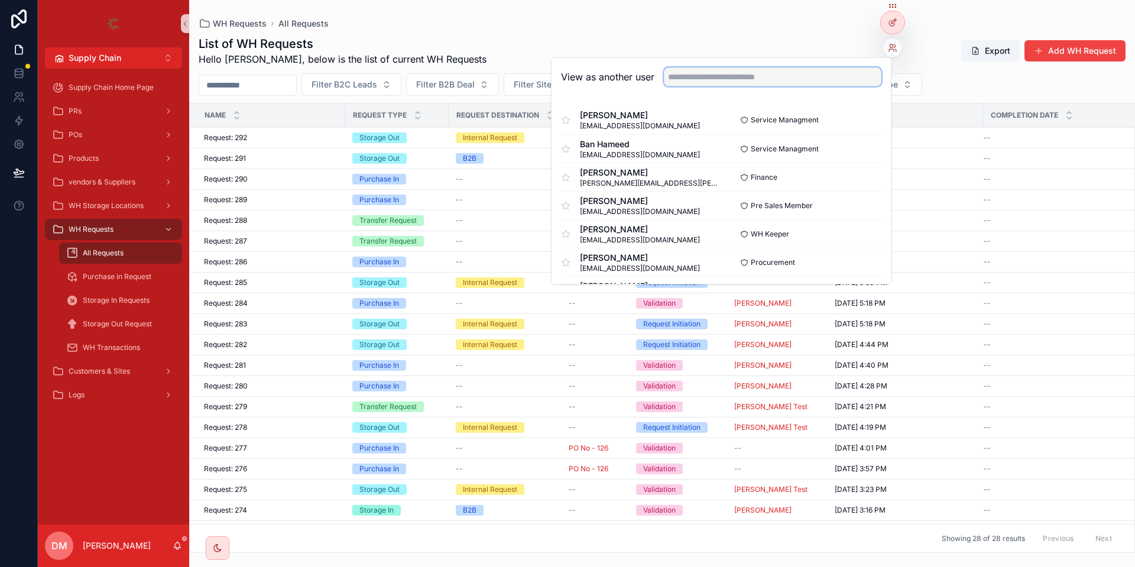
click at [863, 67] on input "text" at bounding box center [772, 76] width 217 height 19
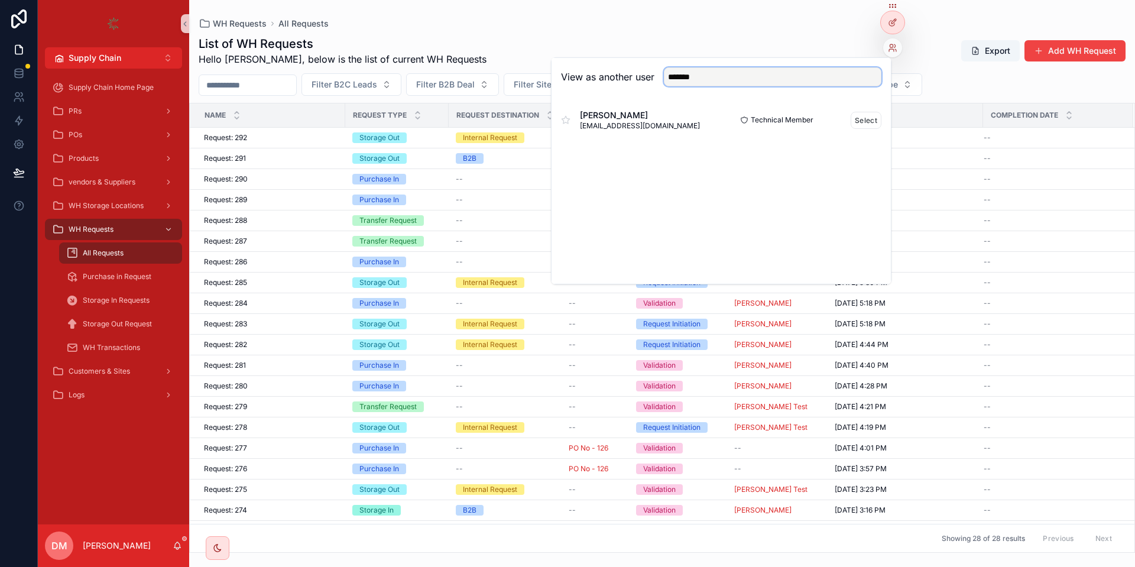
type input "*******"
click at [863, 108] on div "[PERSON_NAME] [EMAIL_ADDRESS][DOMAIN_NAME] Technical Member Select" at bounding box center [721, 120] width 320 height 28
click at [863, 111] on div "[PERSON_NAME] [EMAIL_ADDRESS][DOMAIN_NAME] Technical Member Select" at bounding box center [721, 120] width 320 height 28
click at [862, 120] on button "Select" at bounding box center [865, 120] width 31 height 17
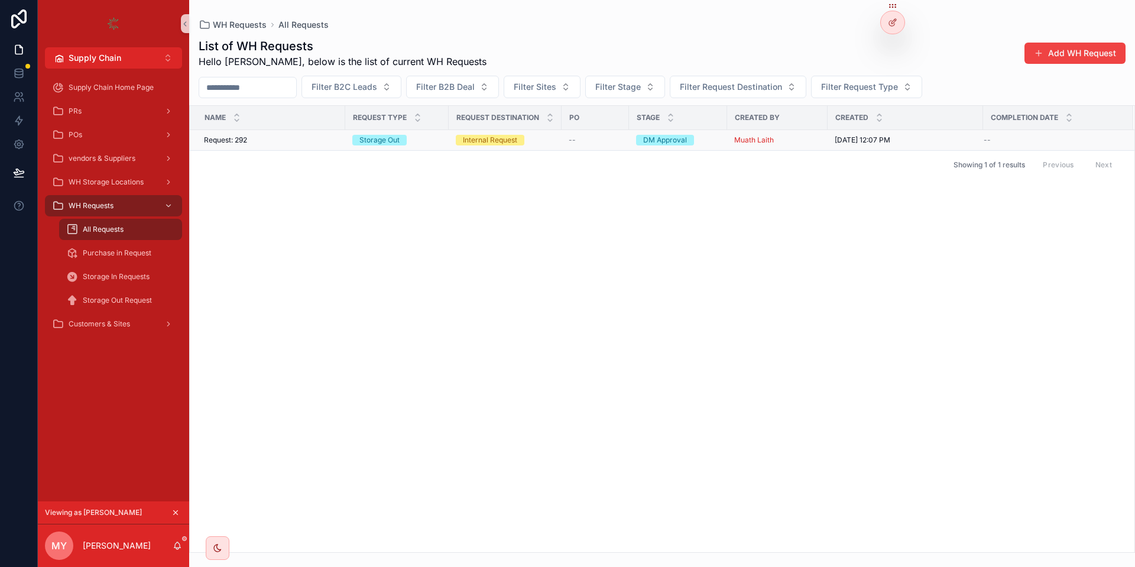
click at [269, 138] on div "Request: 292 Request: 292" at bounding box center [271, 139] width 134 height 9
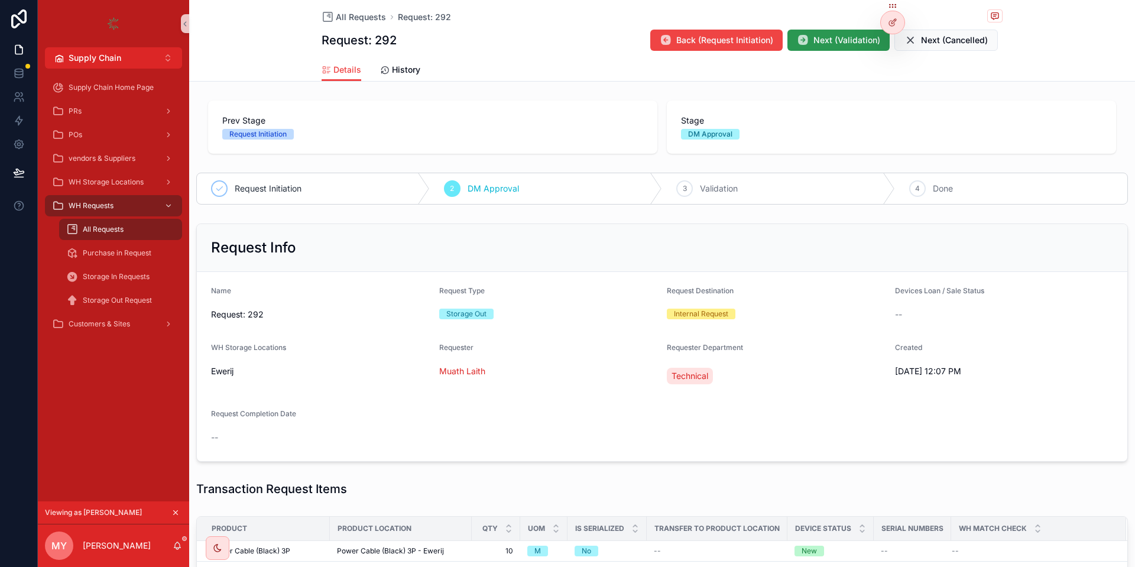
click at [816, 43] on span "Next (Validation)" at bounding box center [846, 40] width 67 height 12
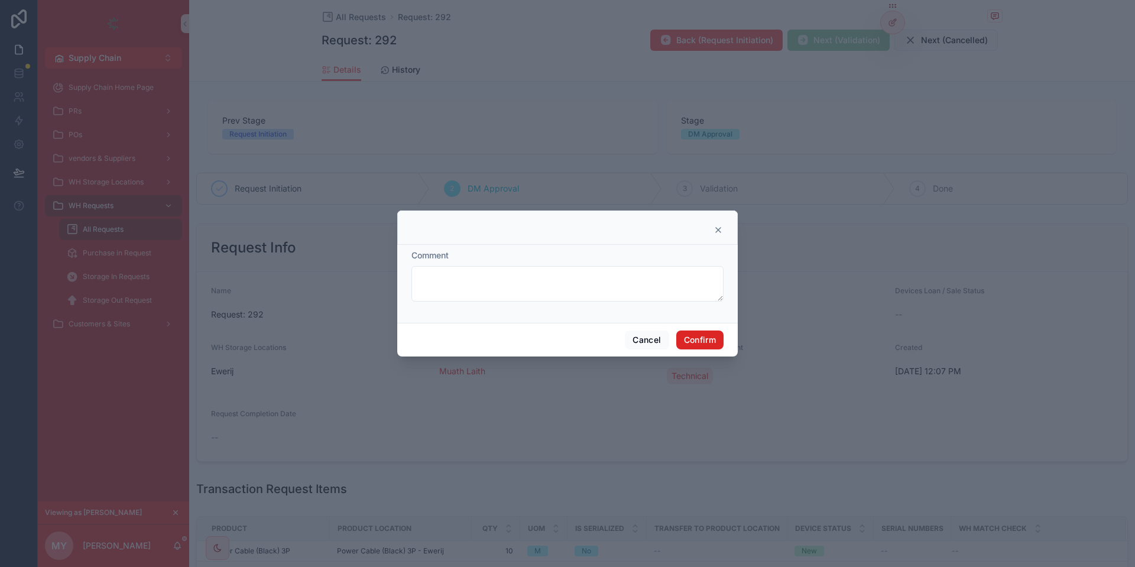
click at [714, 334] on button "Confirm" at bounding box center [699, 339] width 47 height 19
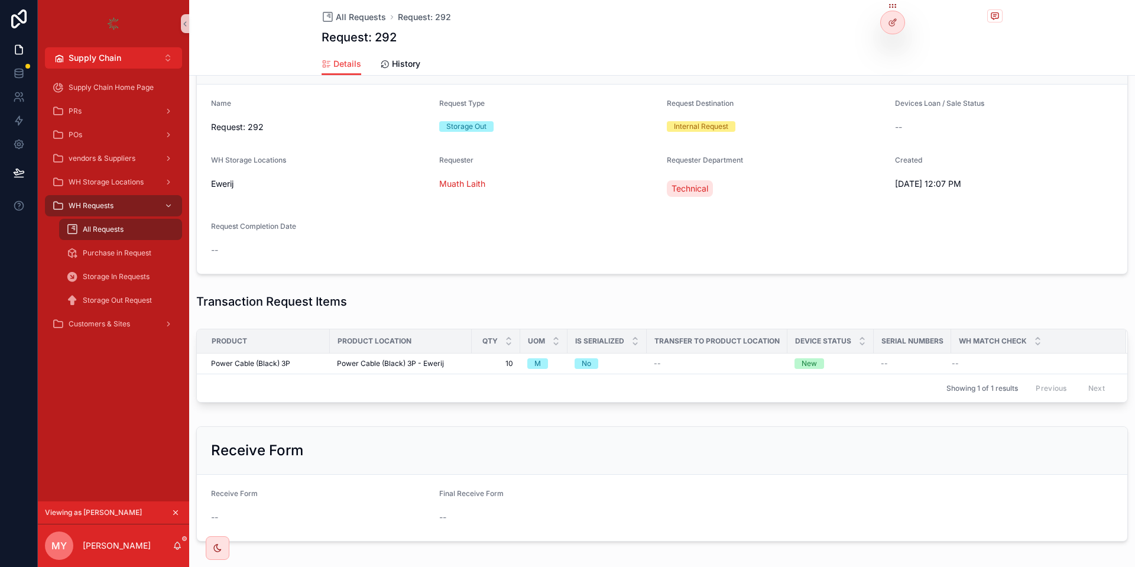
scroll to position [236, 0]
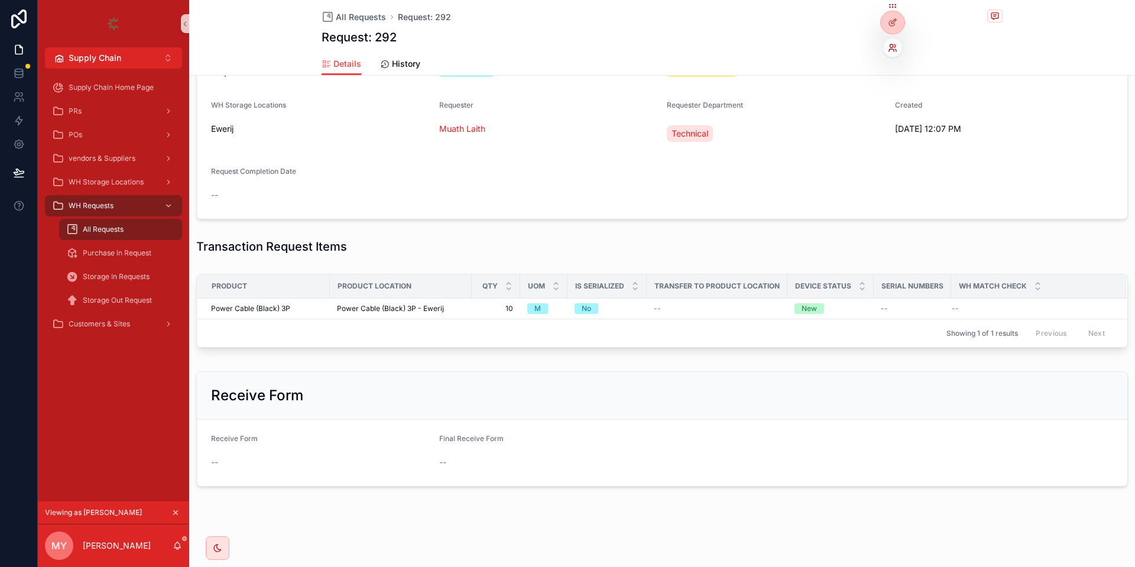
click at [896, 44] on icon at bounding box center [892, 47] width 9 height 9
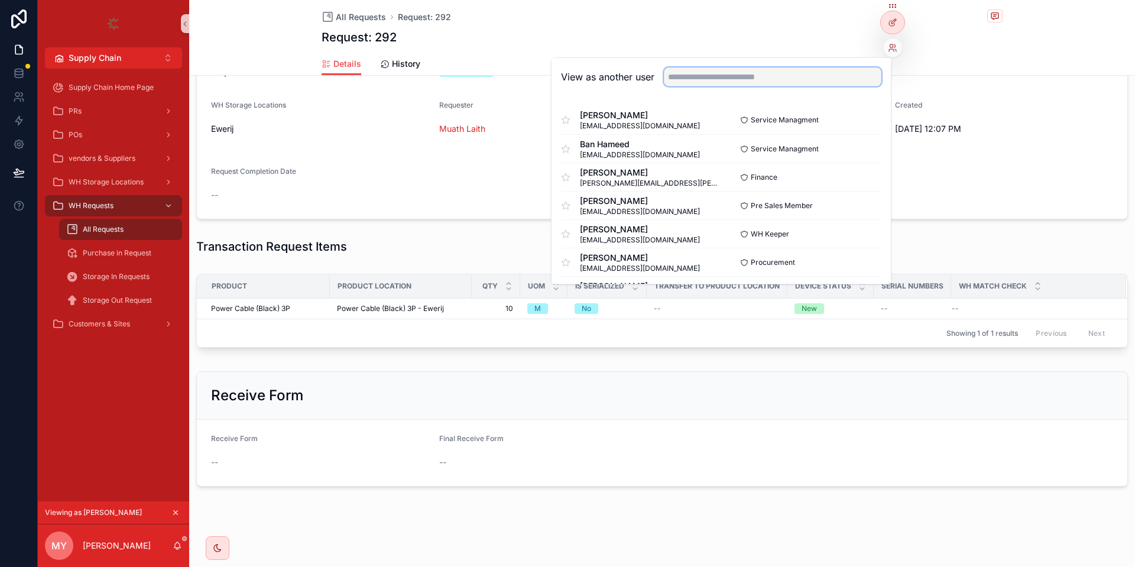
click at [742, 69] on input "text" at bounding box center [772, 76] width 217 height 19
type input "****"
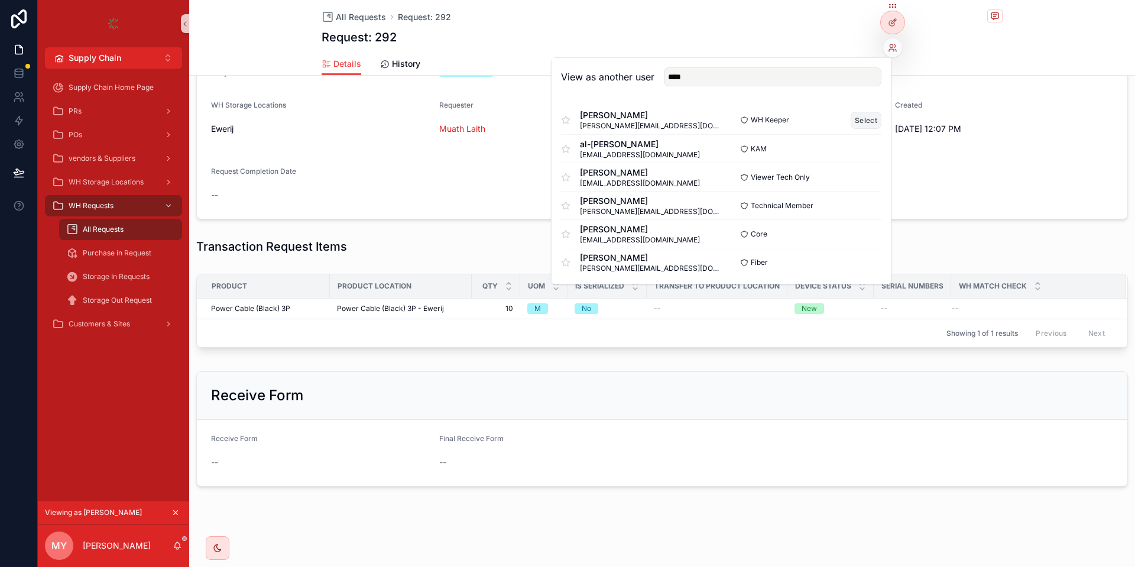
click at [856, 118] on button "Select" at bounding box center [865, 120] width 31 height 17
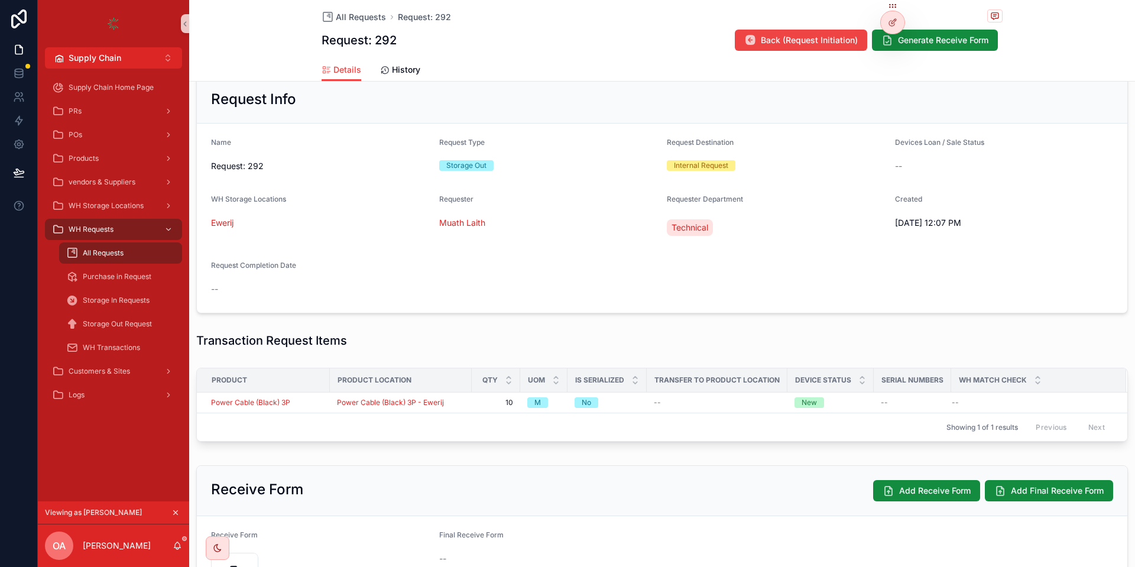
scroll to position [280, 0]
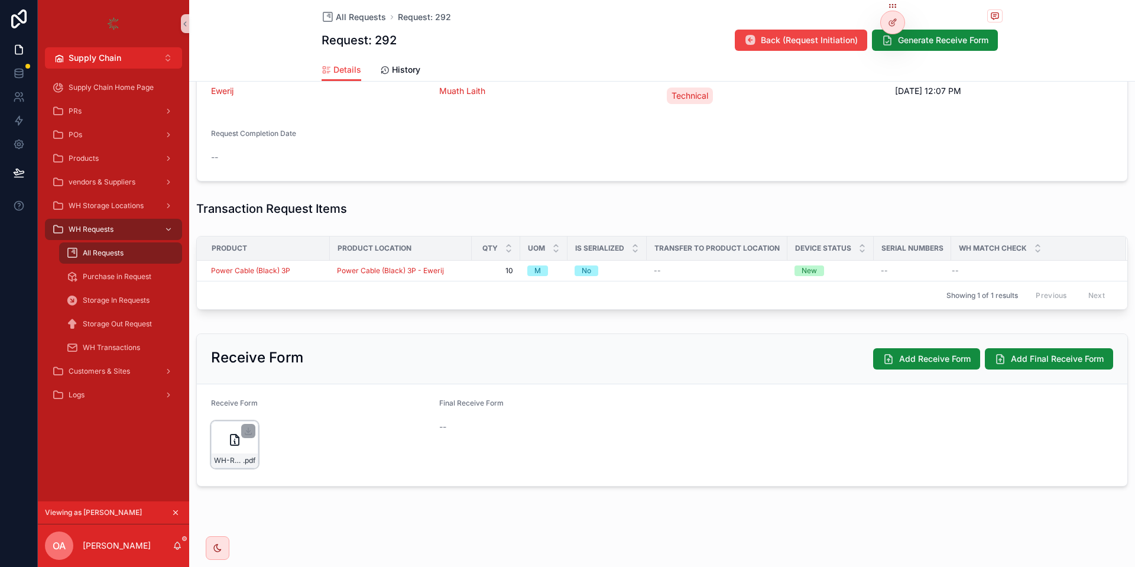
click at [243, 447] on div "WH-Request-Form .pdf" at bounding box center [234, 444] width 47 height 47
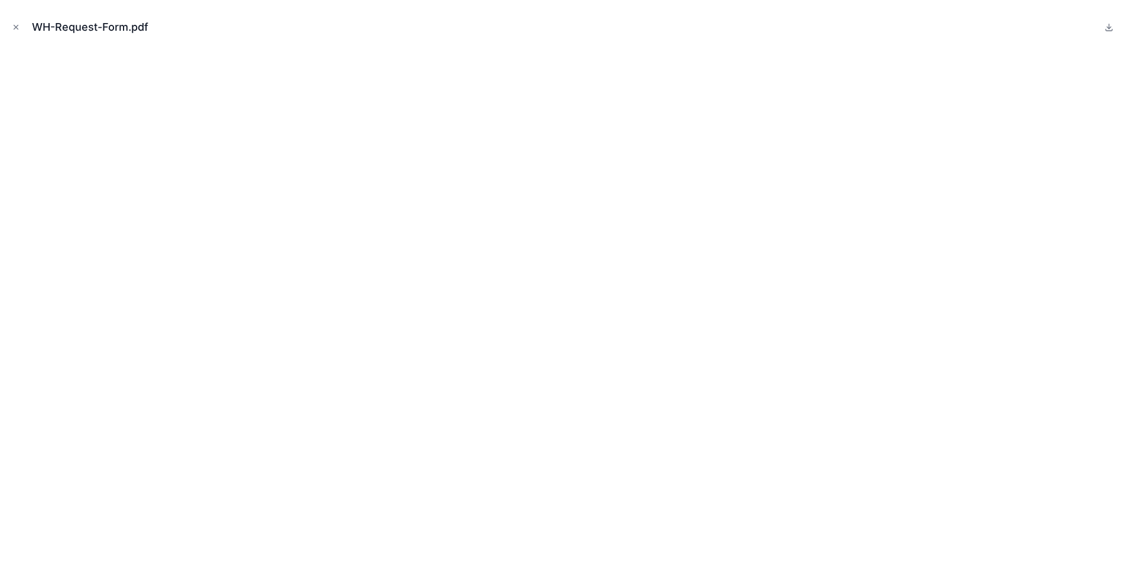
click at [18, 39] on div "WH-Request-Form.pdf" at bounding box center [567, 26] width 1116 height 35
click at [18, 19] on div "WH-Request-Form.pdf" at bounding box center [567, 26] width 1116 height 35
click at [16, 24] on icon "Close modal" at bounding box center [16, 27] width 8 height 8
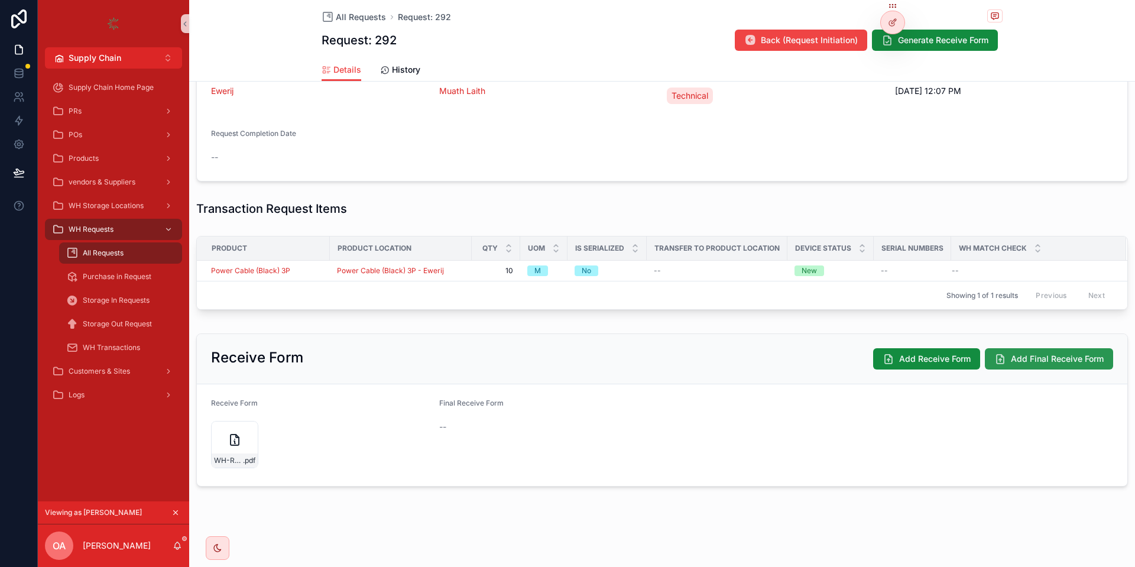
click at [1024, 363] on span "Add Final Receive Form" at bounding box center [1057, 359] width 93 height 12
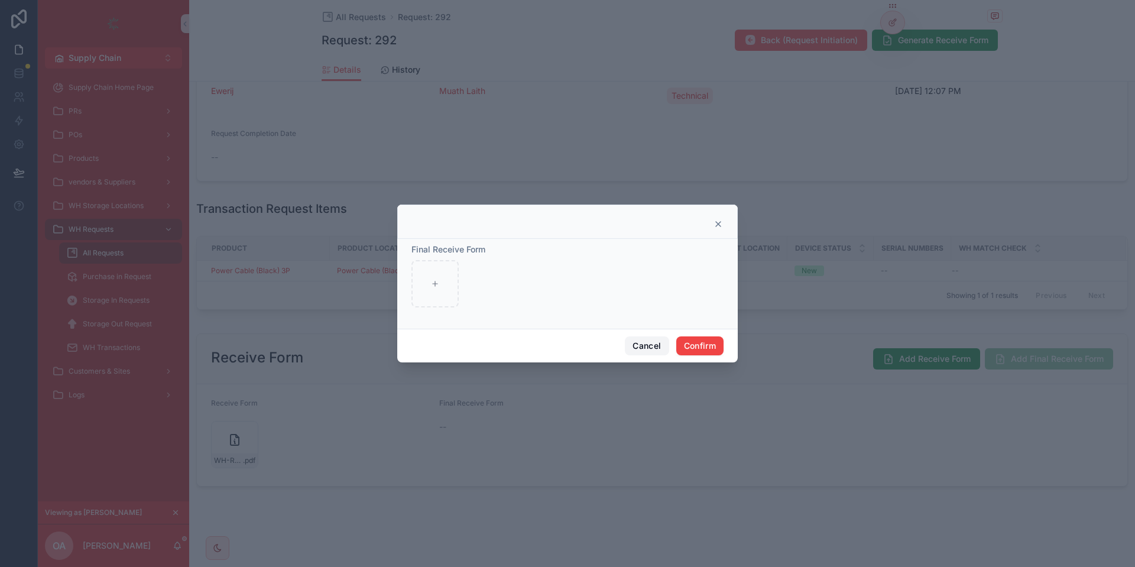
click at [634, 340] on button "Cancel" at bounding box center [647, 345] width 44 height 19
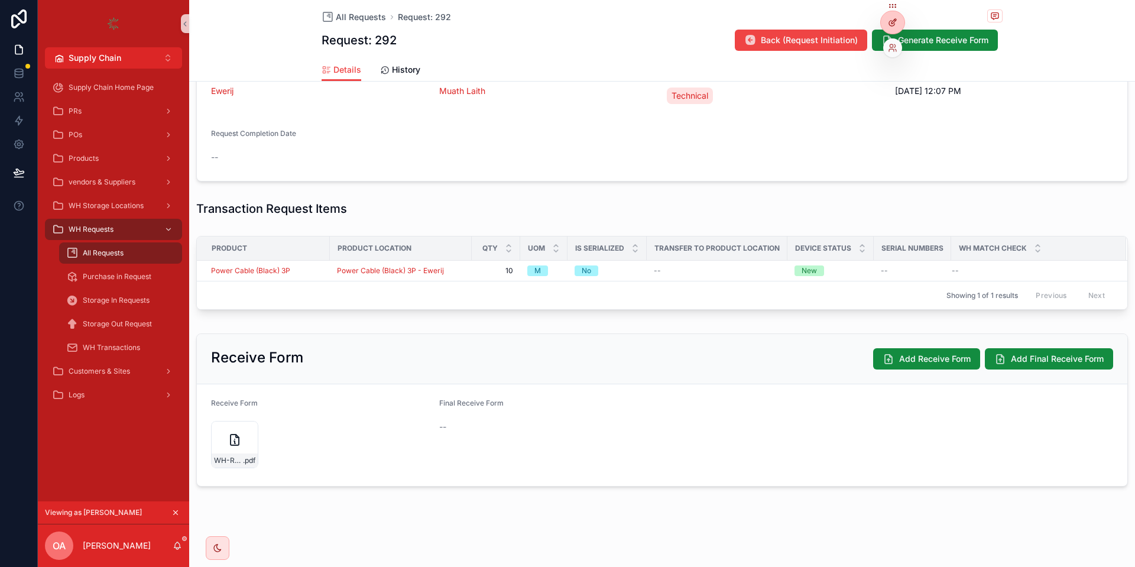
click at [901, 26] on div at bounding box center [893, 22] width 24 height 22
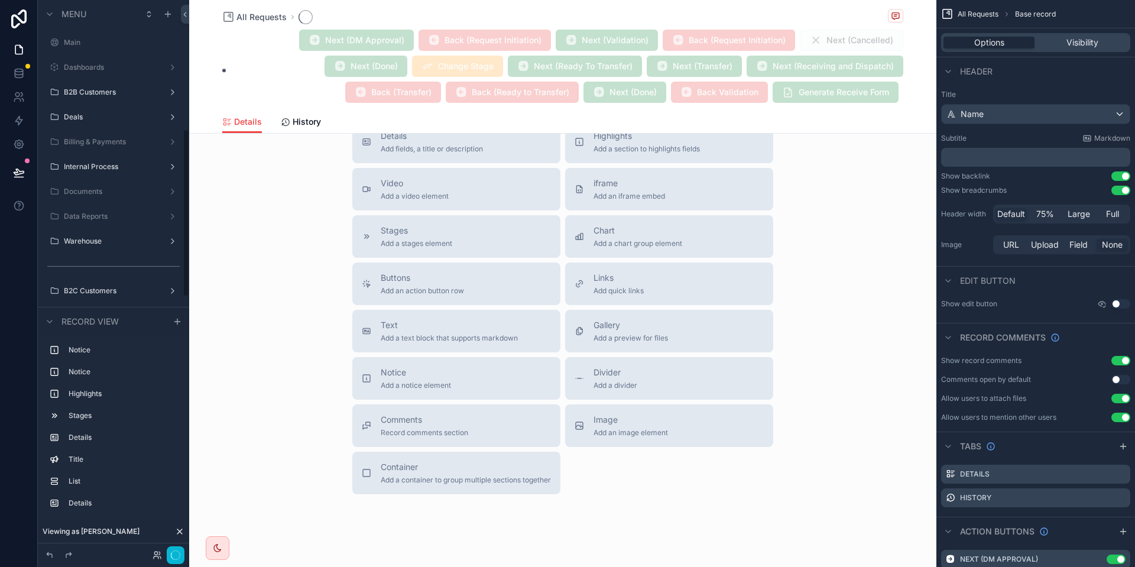
scroll to position [424, 0]
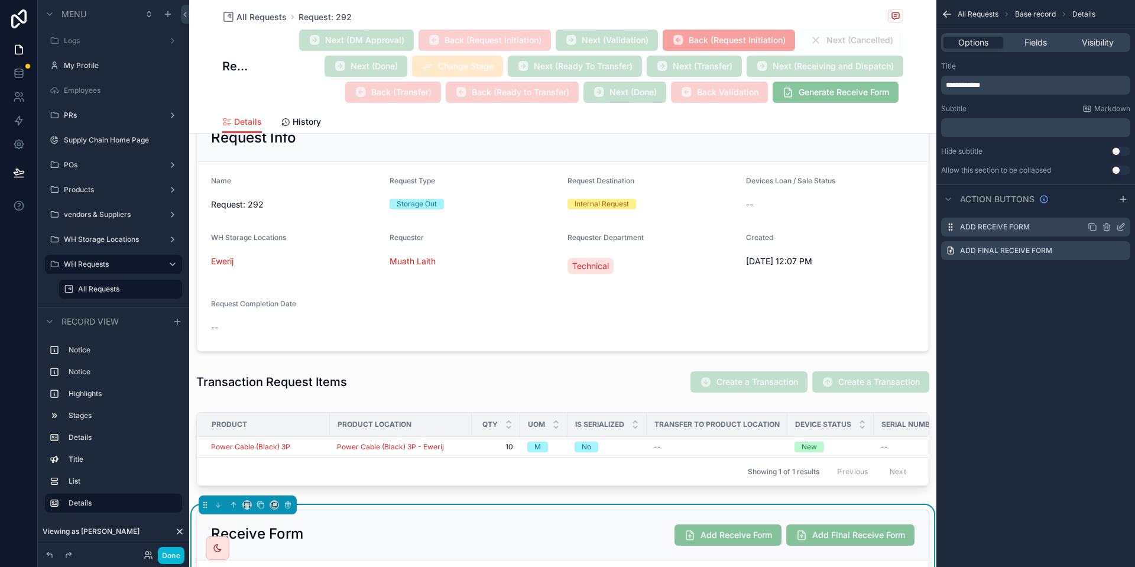
click at [1117, 226] on icon "scrollable content" at bounding box center [1119, 227] width 5 height 5
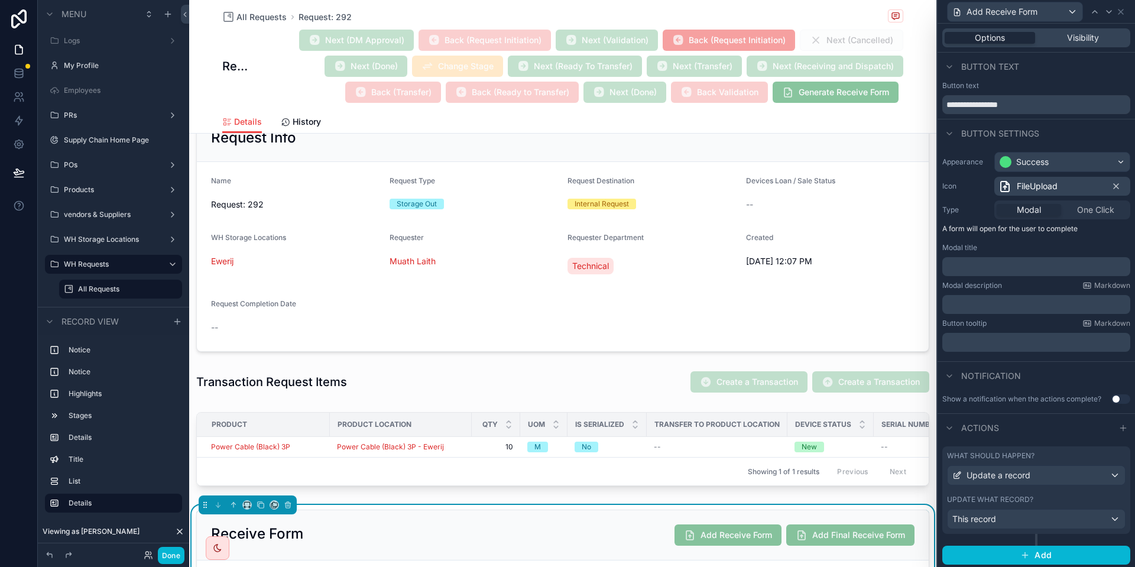
scroll to position [2, 0]
click at [1063, 38] on div "Visibility" at bounding box center [1082, 38] width 90 height 12
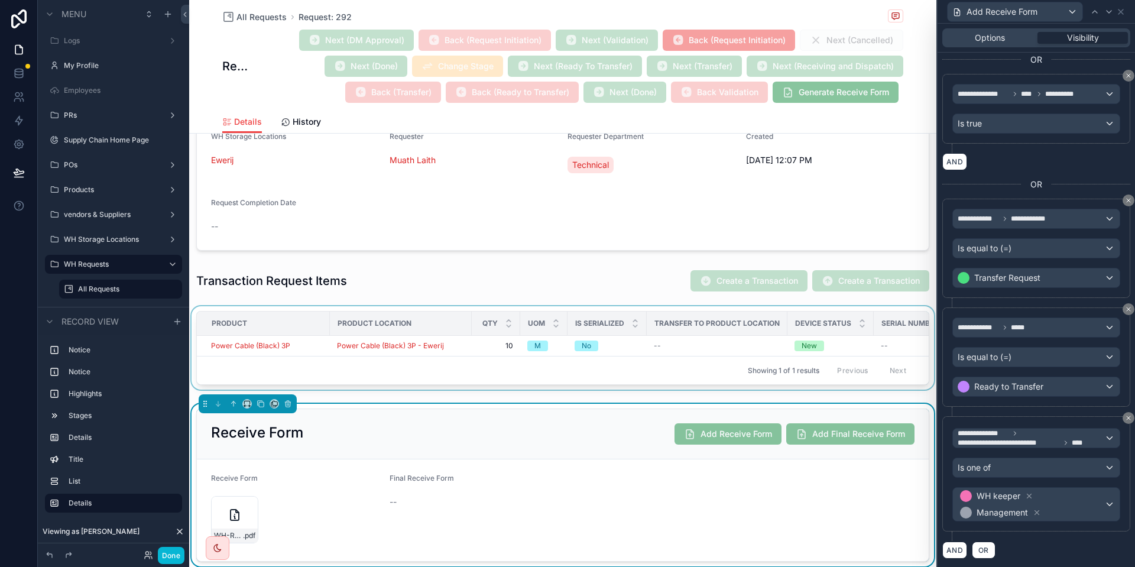
scroll to position [386, 0]
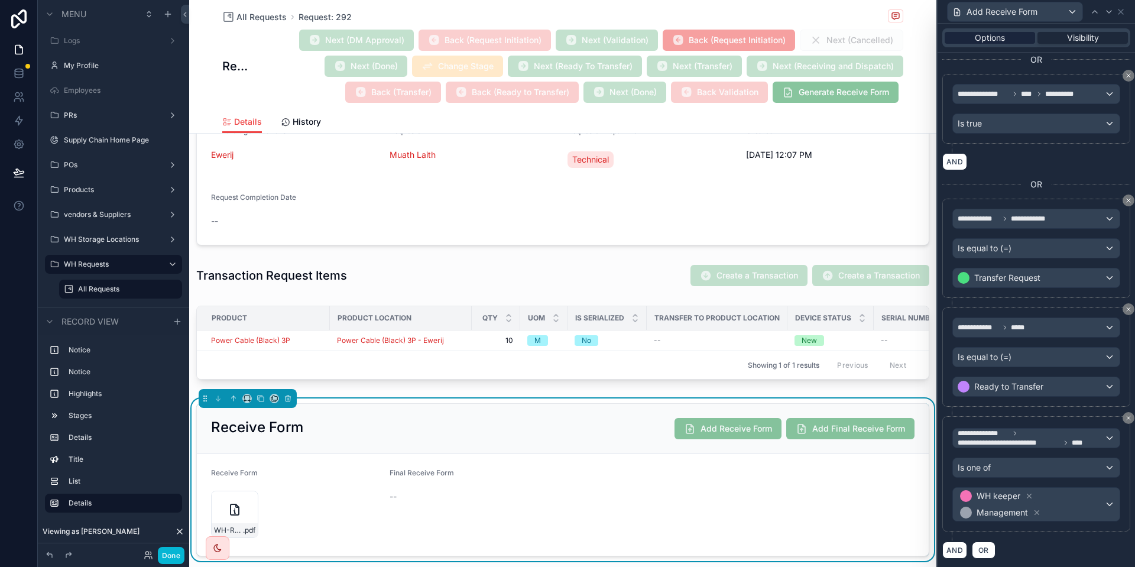
click at [966, 35] on div "Options" at bounding box center [989, 38] width 90 height 12
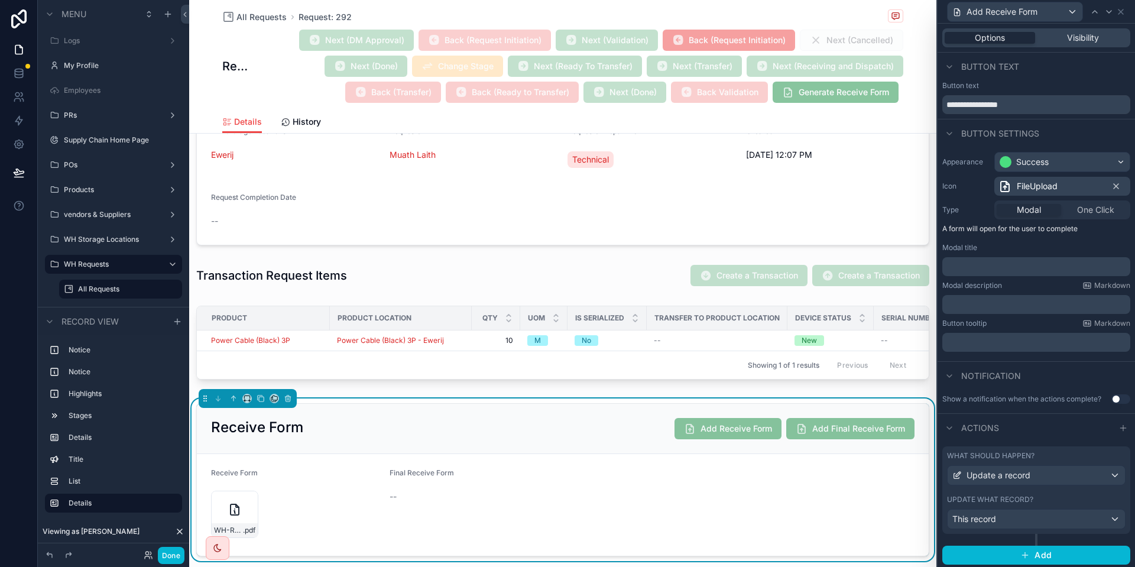
click at [1058, 488] on div "What should happen? Update a record Update what record? This record" at bounding box center [1036, 489] width 188 height 87
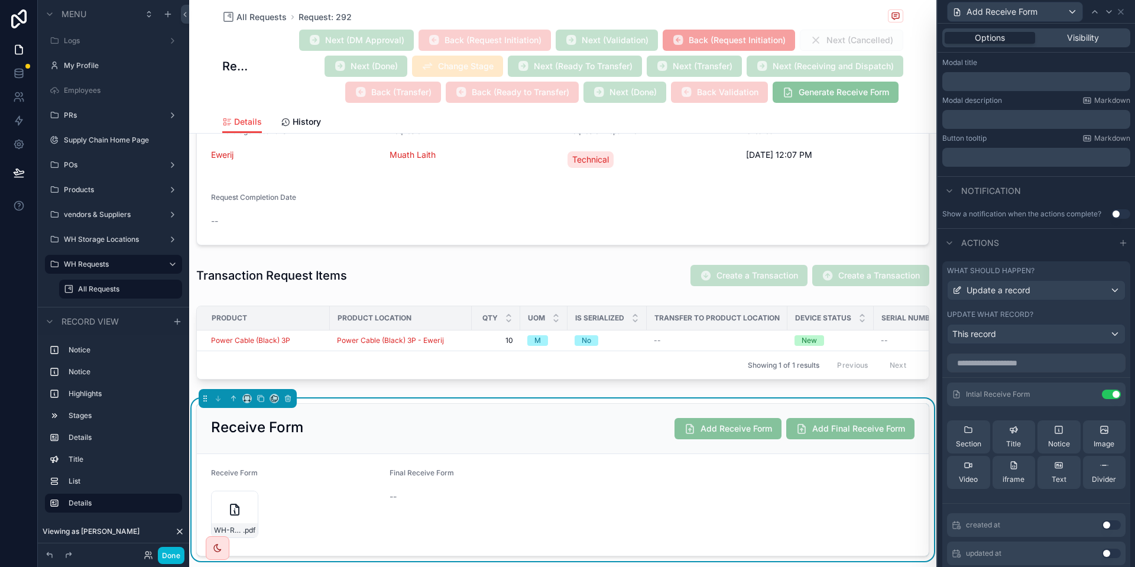
scroll to position [186, 0]
click at [1109, 14] on icon at bounding box center [1108, 11] width 9 height 9
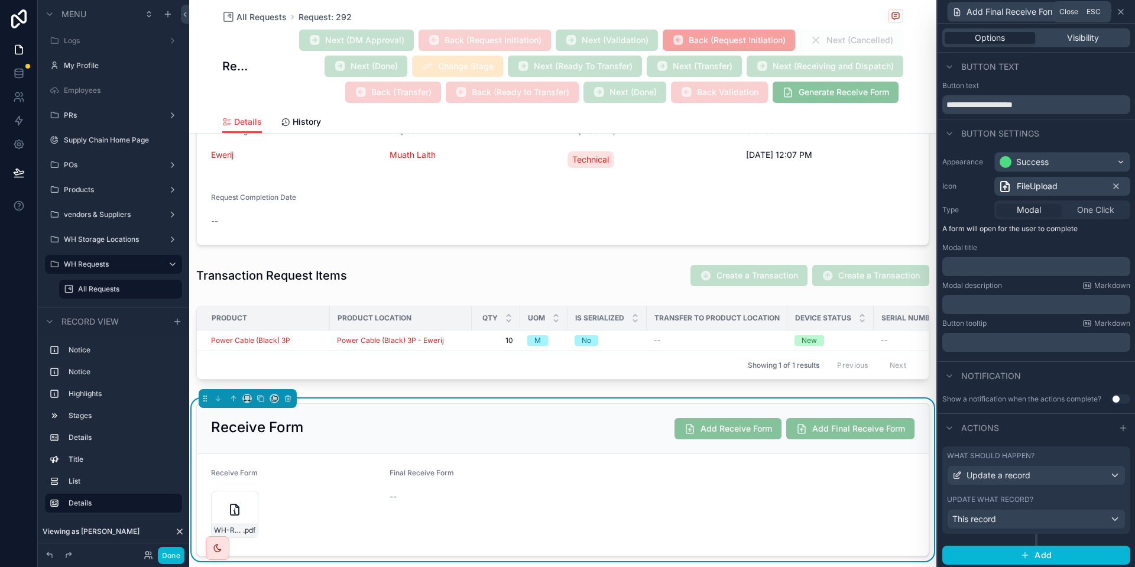
click at [1122, 14] on icon at bounding box center [1120, 11] width 9 height 9
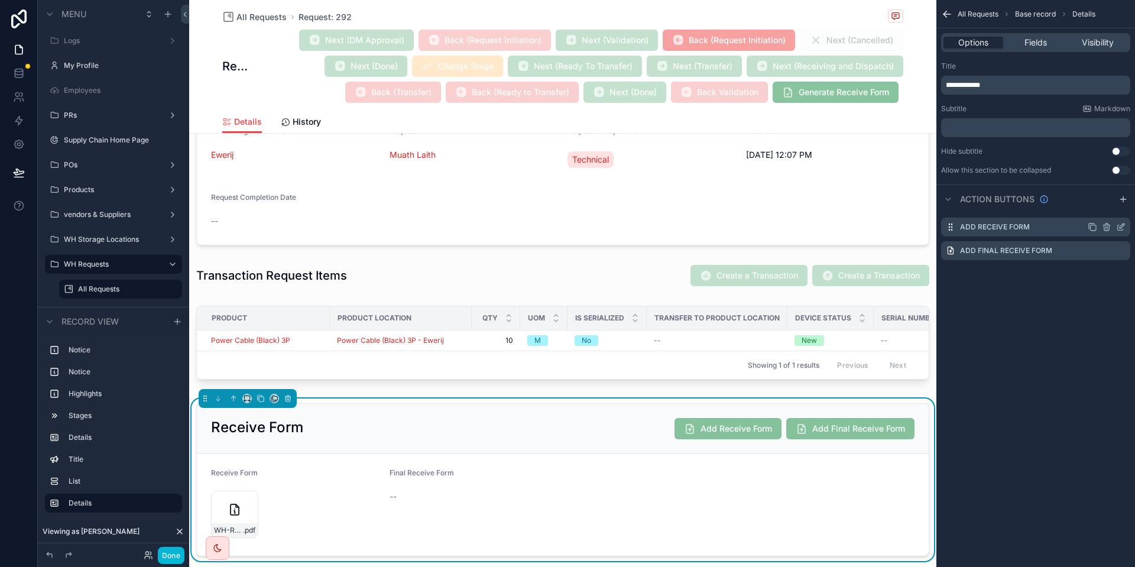
click at [1124, 227] on icon "scrollable content" at bounding box center [1120, 226] width 9 height 9
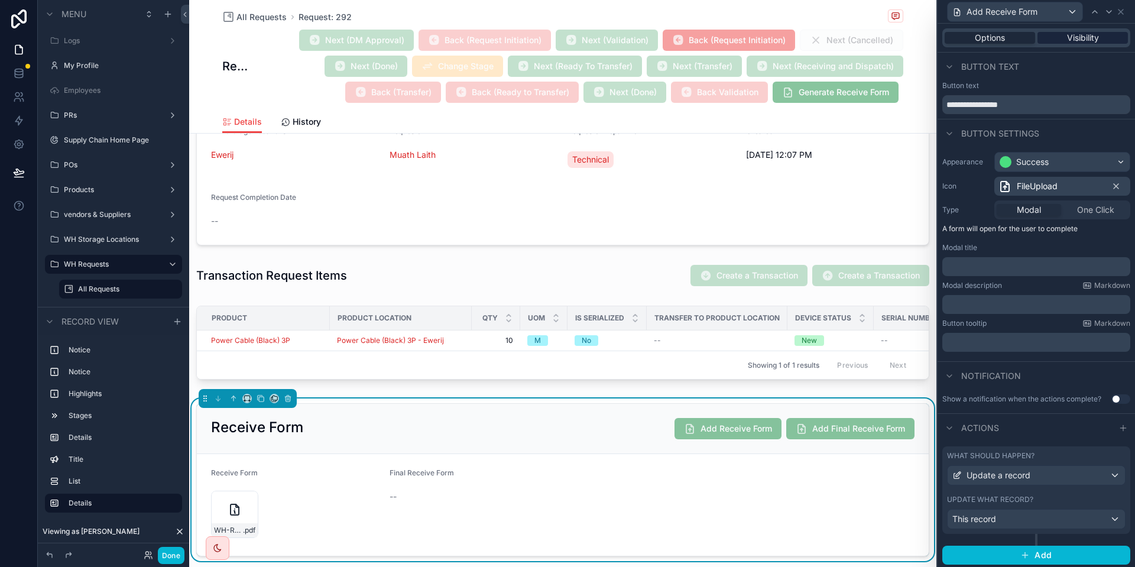
click at [1056, 38] on div "Visibility" at bounding box center [1082, 38] width 90 height 12
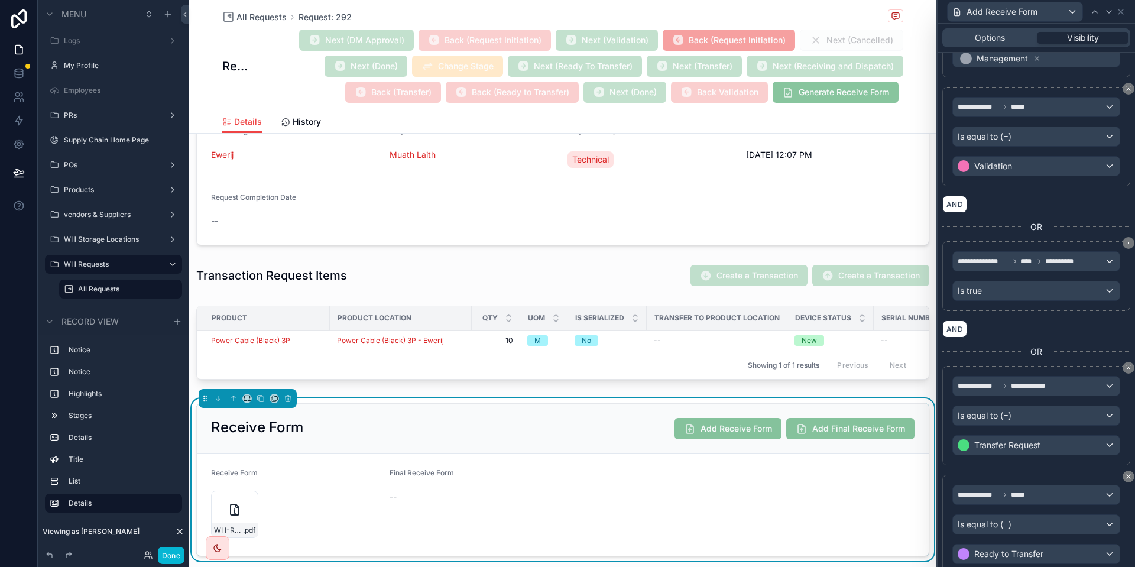
scroll to position [585, 0]
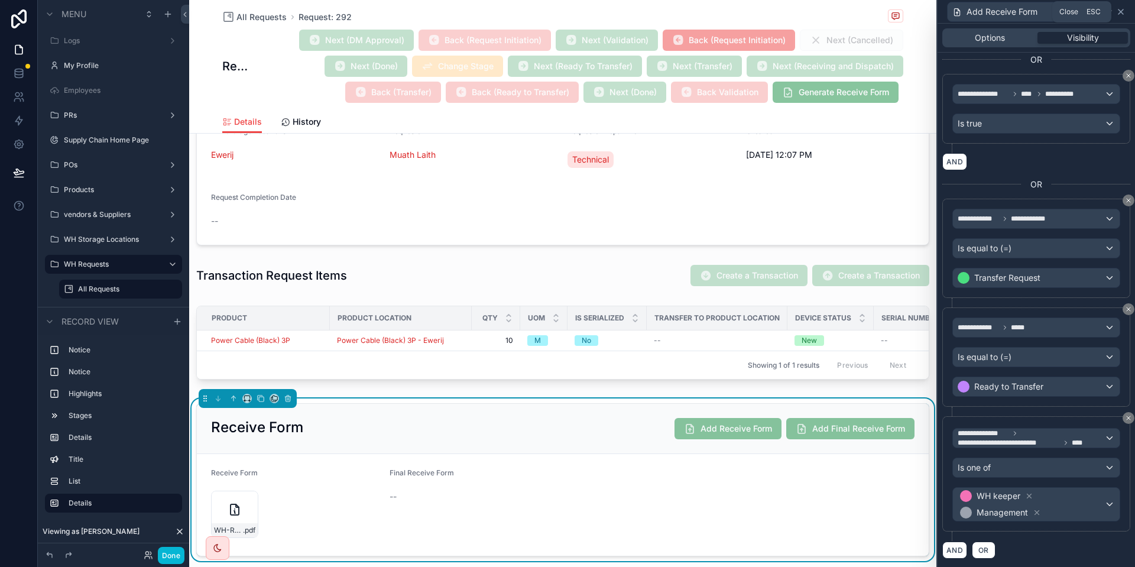
click at [1122, 16] on icon at bounding box center [1120, 11] width 9 height 9
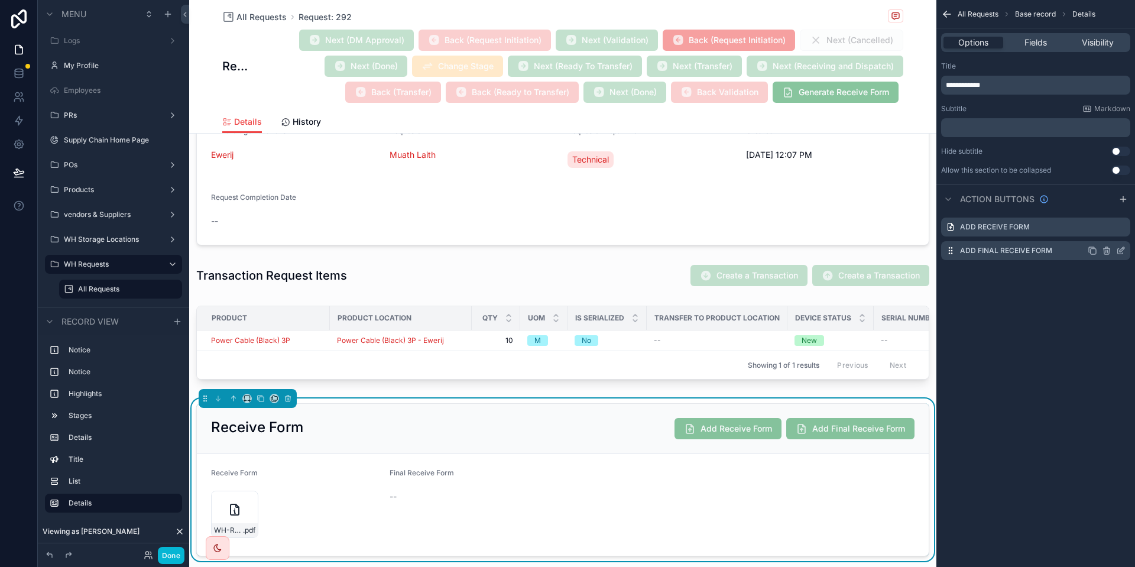
click at [1119, 252] on icon "scrollable content" at bounding box center [1120, 250] width 9 height 9
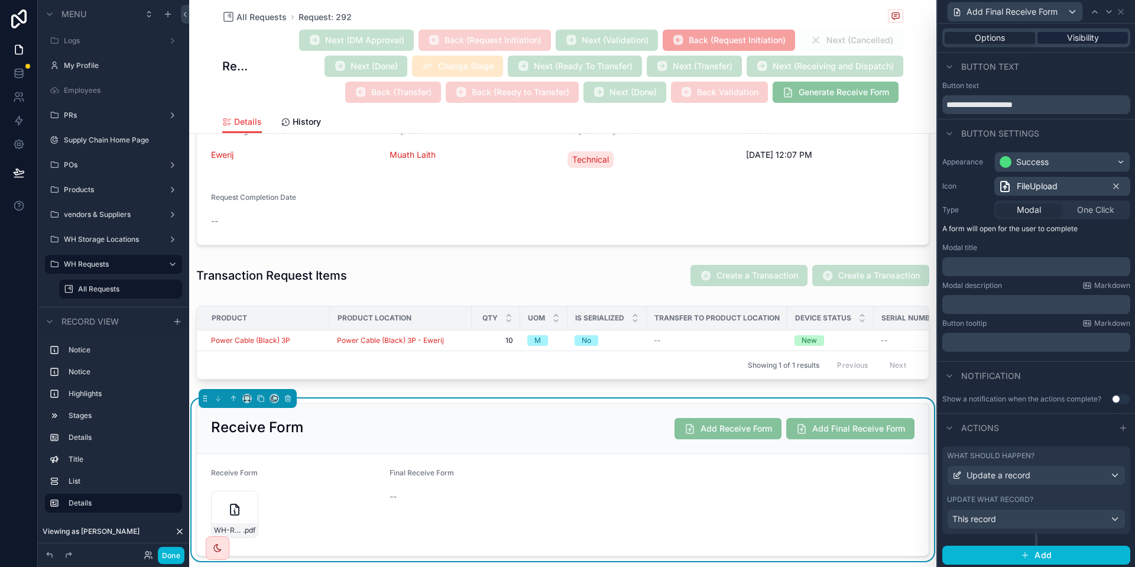
click at [1087, 37] on span "Visibility" at bounding box center [1083, 38] width 32 height 12
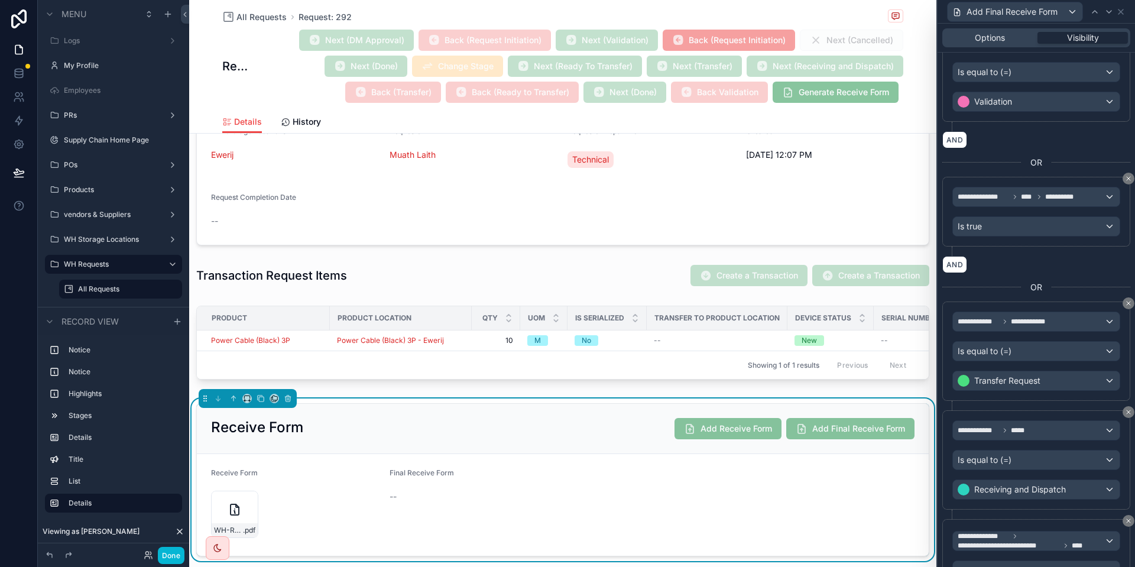
scroll to position [468, 0]
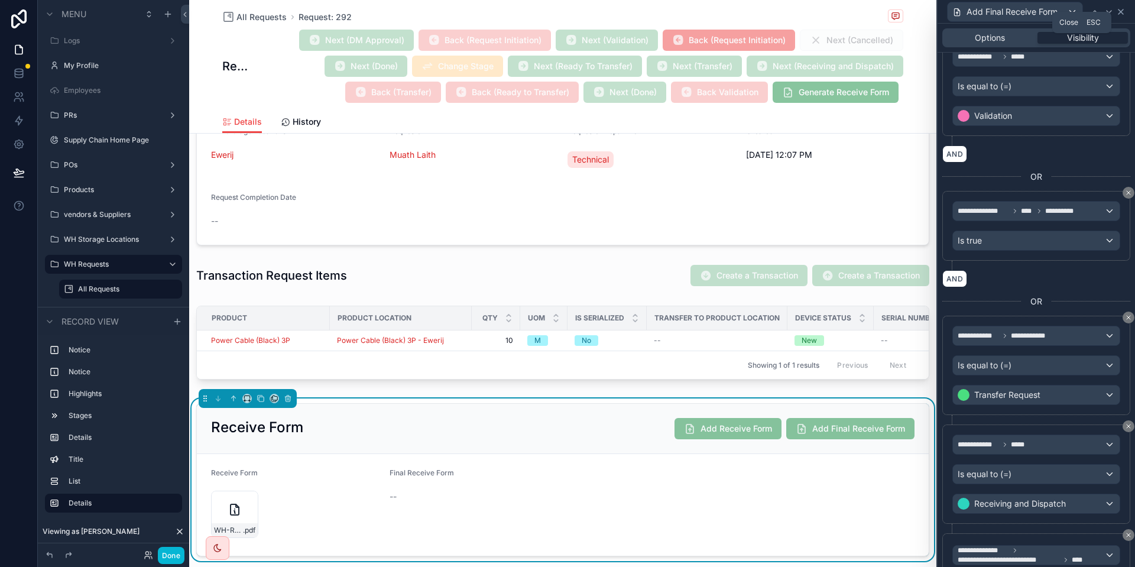
click at [1125, 7] on icon at bounding box center [1120, 11] width 9 height 9
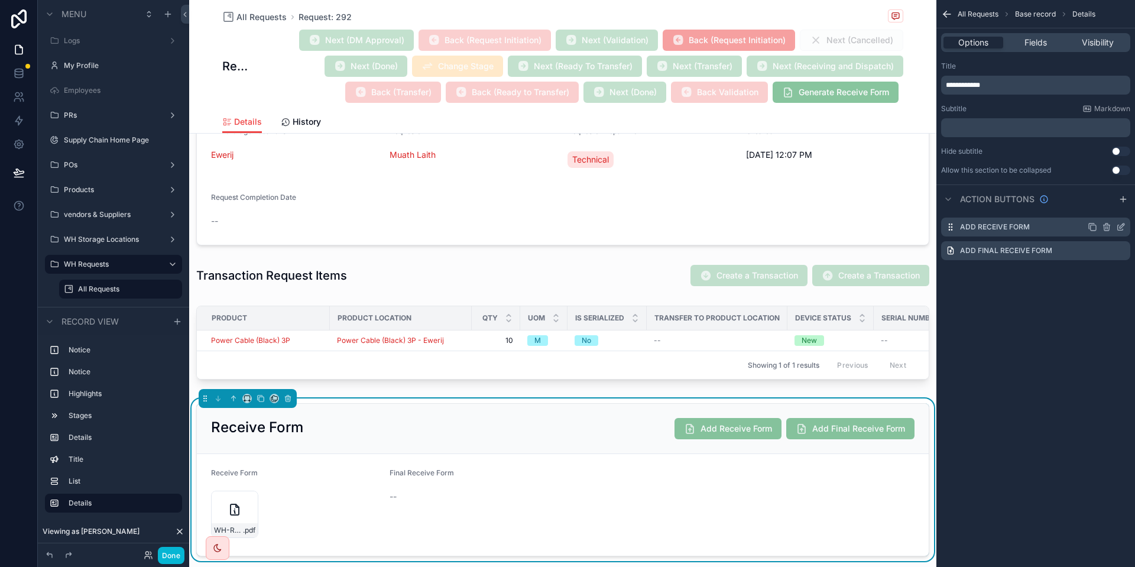
click at [1107, 229] on icon "scrollable content" at bounding box center [1107, 227] width 0 height 2
click at [1100, 209] on icon at bounding box center [1101, 207] width 9 height 9
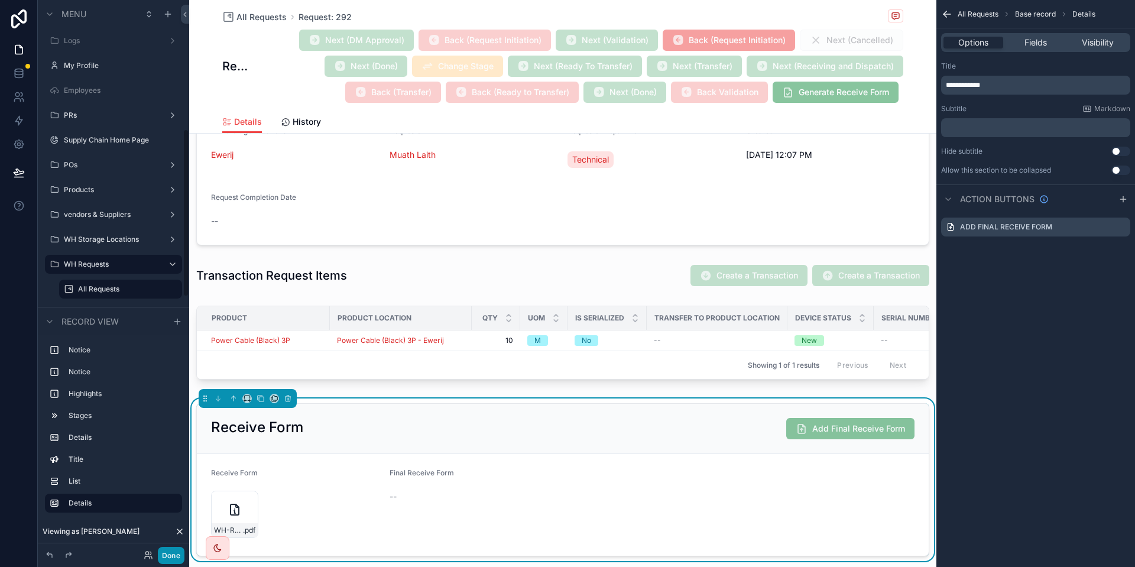
scroll to position [423, 0]
click at [166, 553] on button "Done" at bounding box center [171, 555] width 27 height 17
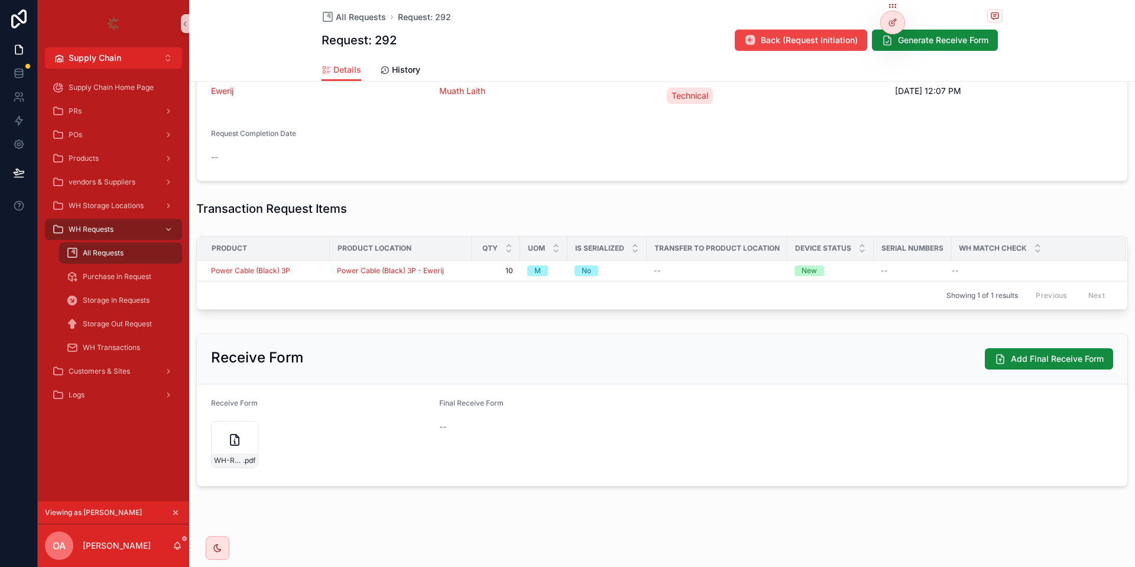
scroll to position [280, 0]
click at [1027, 356] on span "Add Final Receive Form" at bounding box center [1057, 359] width 93 height 12
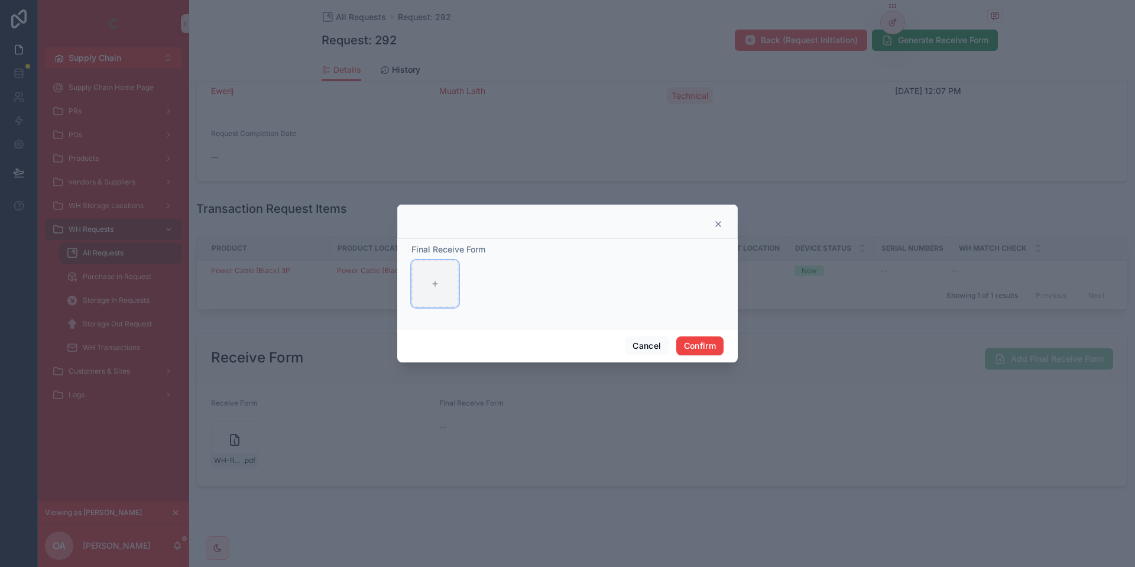
click at [433, 293] on div at bounding box center [434, 283] width 47 height 47
type input "**********"
click at [704, 344] on button "Confirm" at bounding box center [699, 345] width 47 height 19
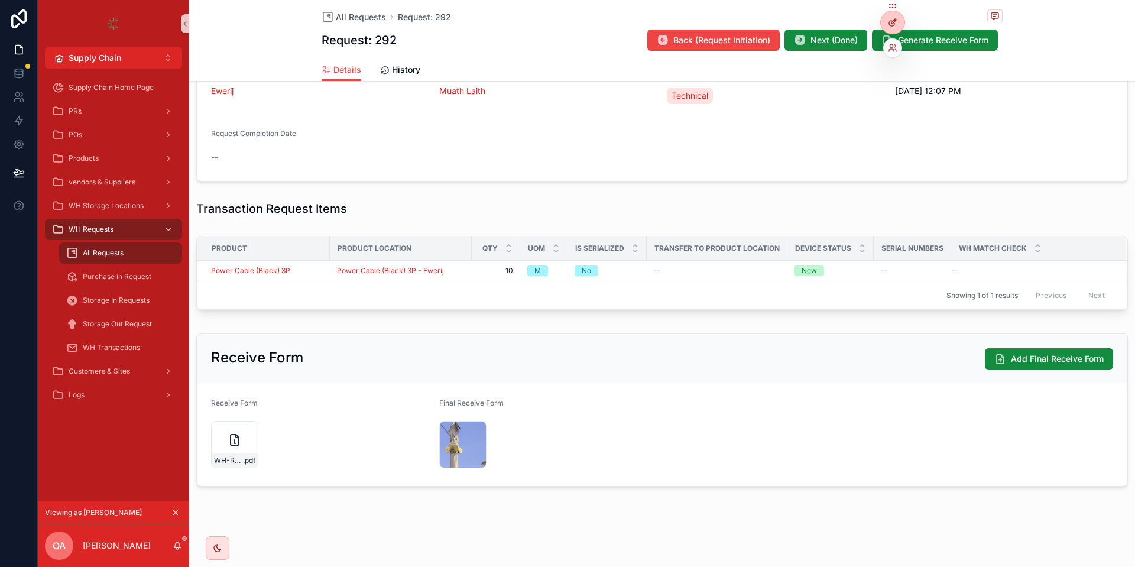
click at [889, 23] on icon at bounding box center [892, 22] width 9 height 9
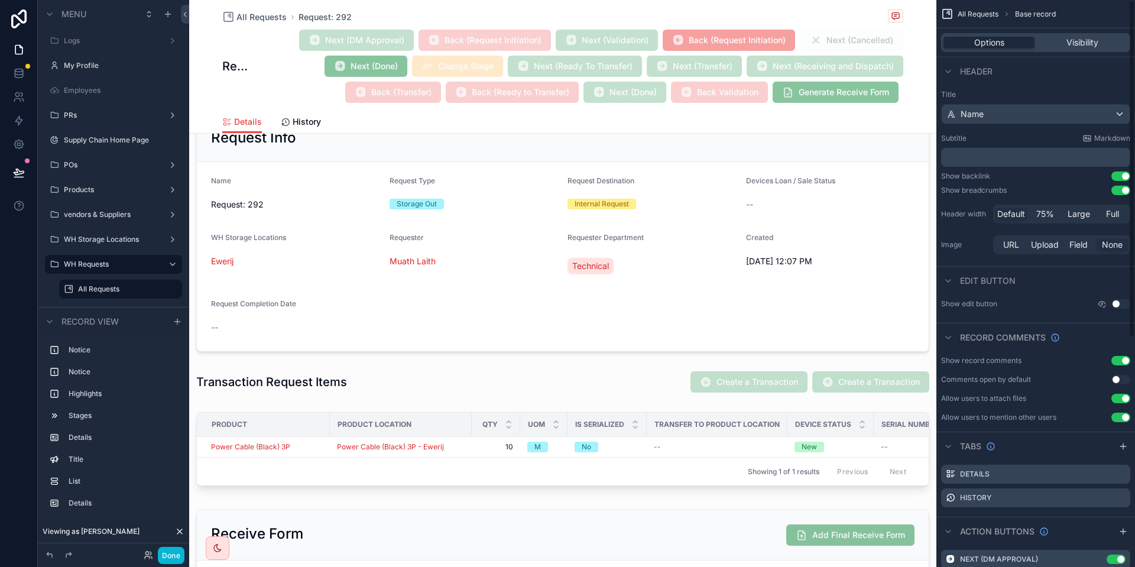
scroll to position [385, 0]
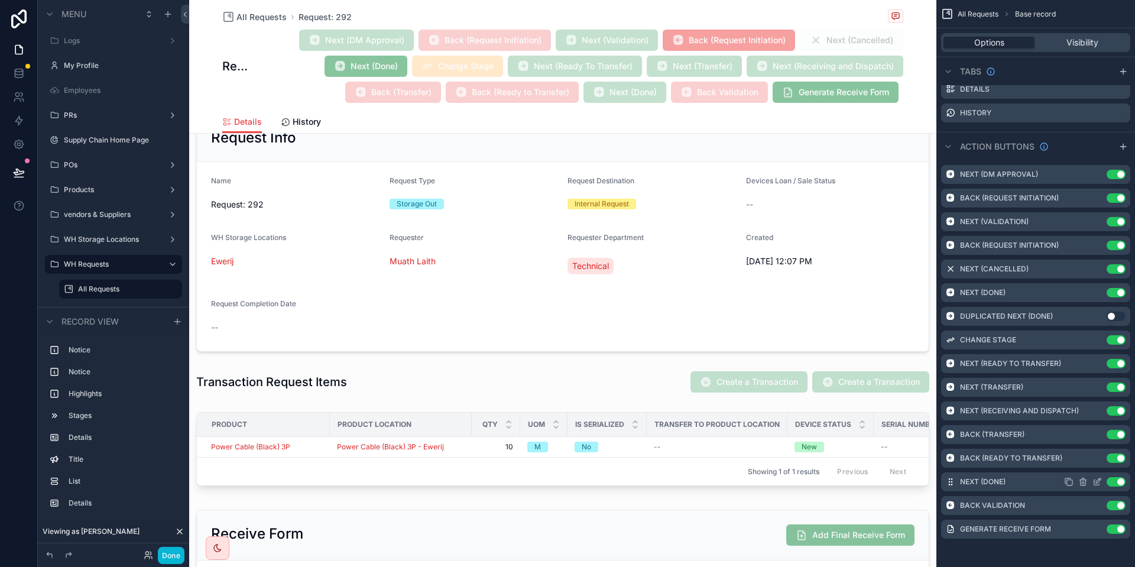
click at [1098, 485] on icon "scrollable content" at bounding box center [1096, 482] width 5 height 5
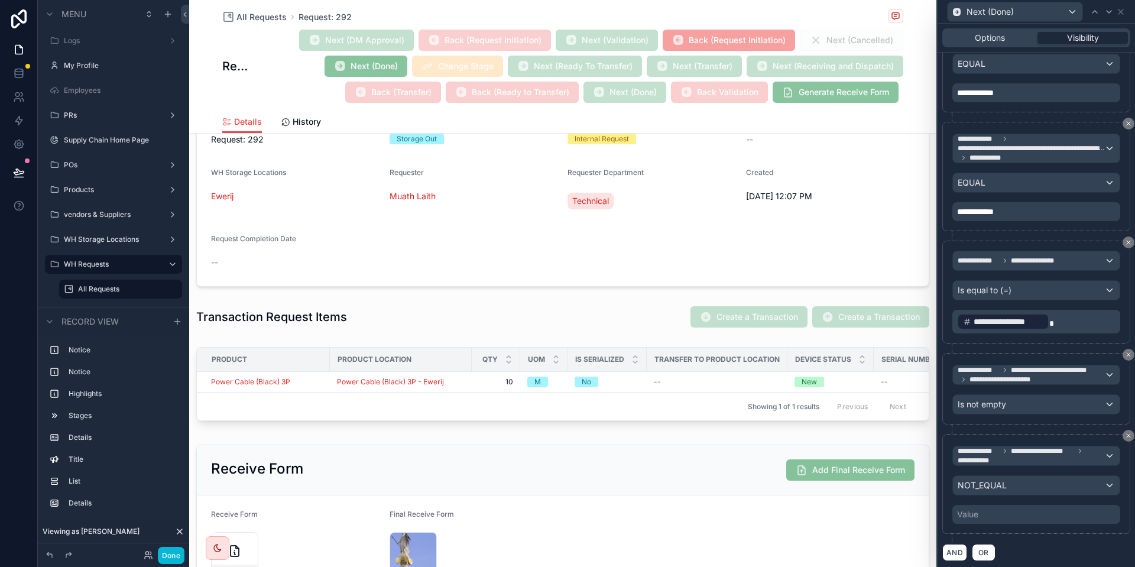
scroll to position [499, 0]
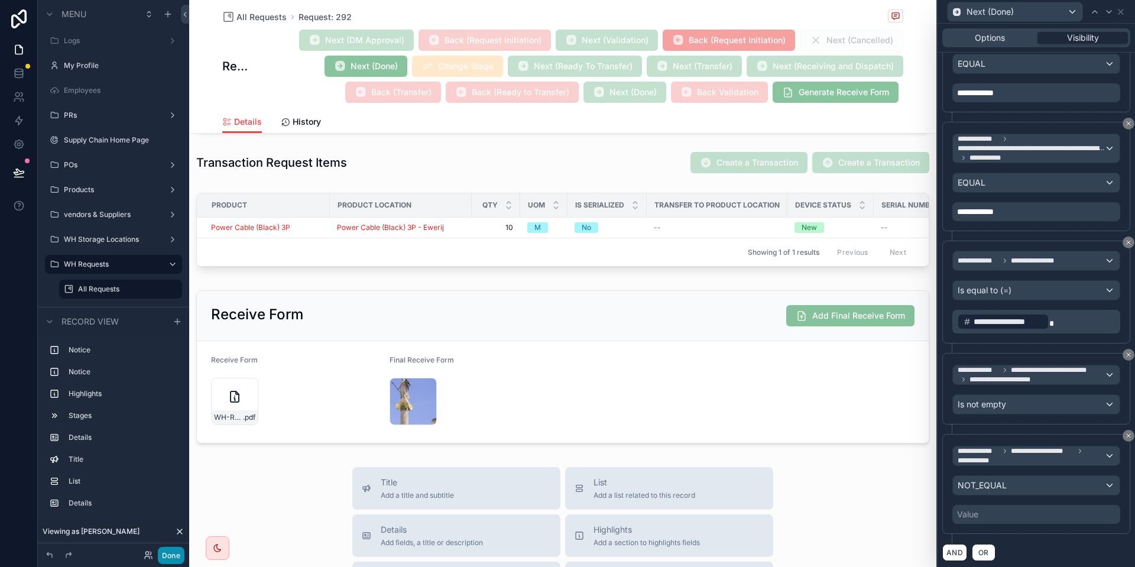
click at [177, 558] on button "Done" at bounding box center [171, 555] width 27 height 17
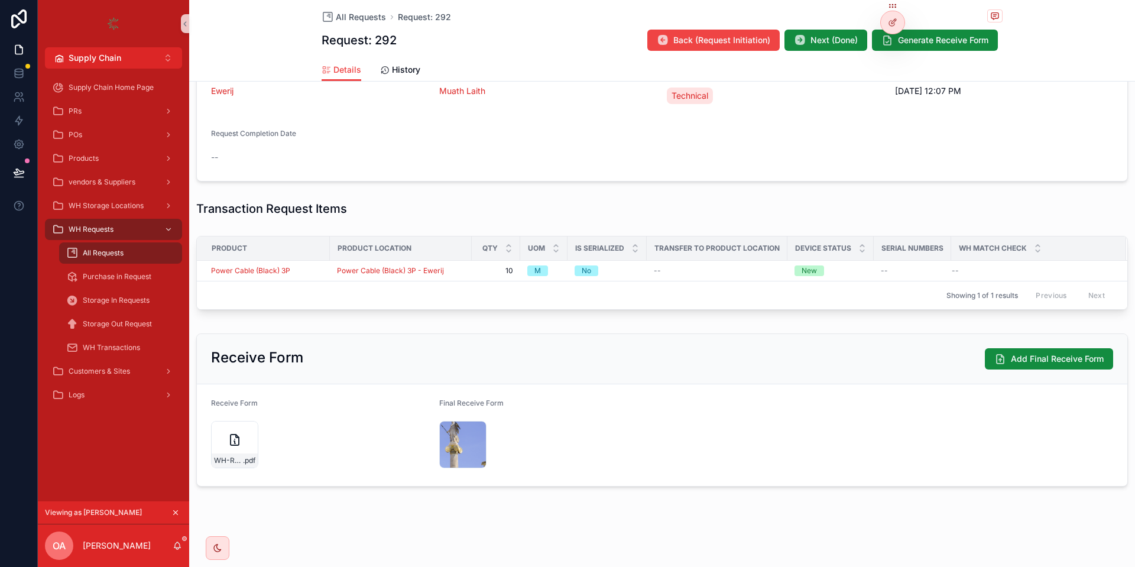
scroll to position [280, 0]
click at [820, 48] on button "Next (Done)" at bounding box center [825, 40] width 83 height 21
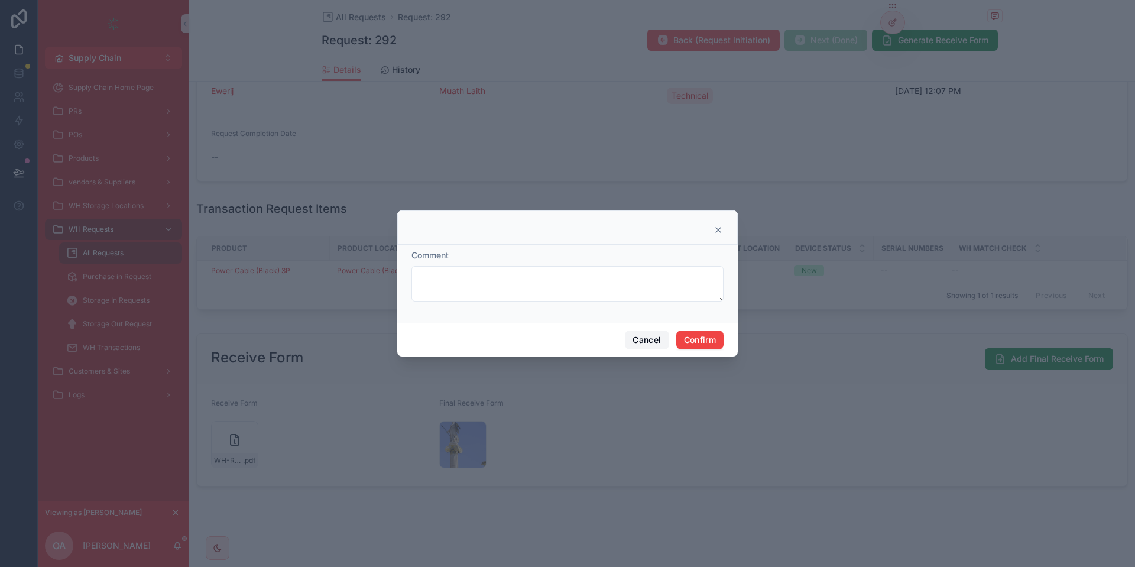
click at [642, 332] on button "Cancel" at bounding box center [647, 339] width 44 height 19
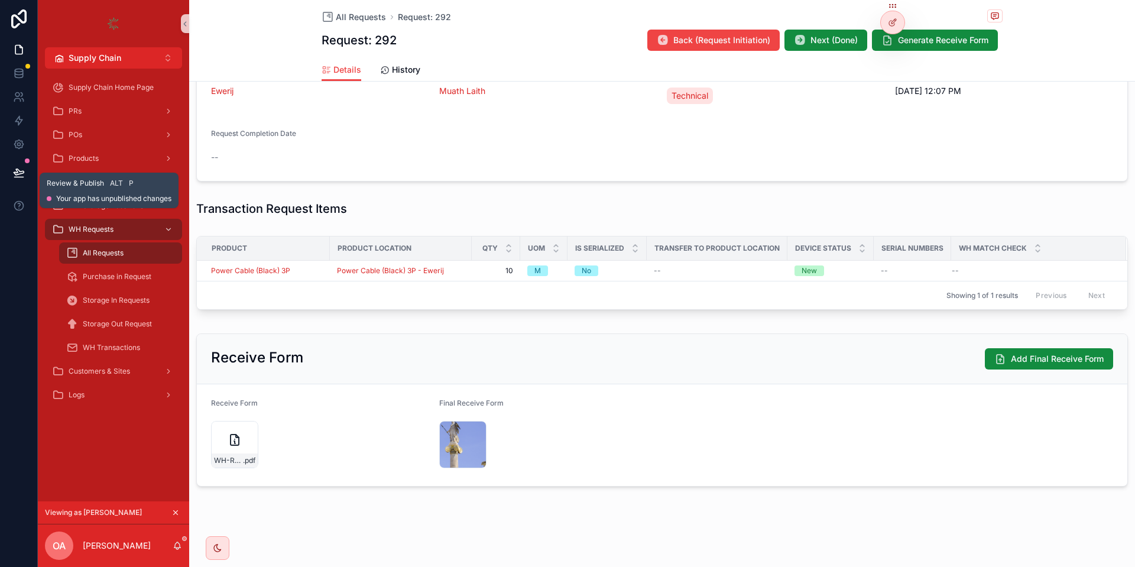
click at [21, 168] on icon at bounding box center [19, 173] width 12 height 12
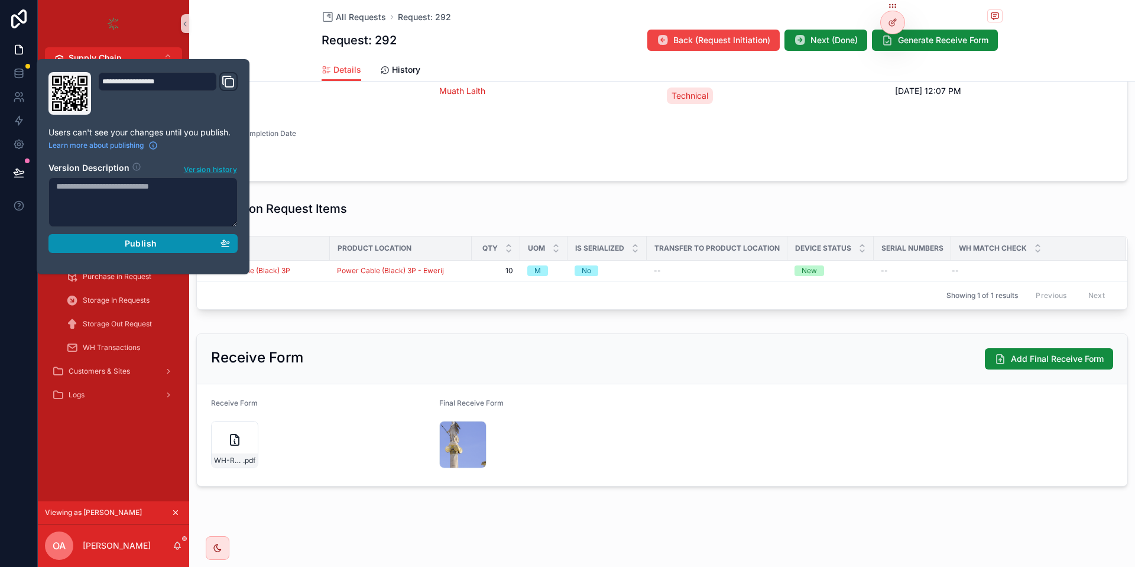
click at [197, 241] on div "Publish" at bounding box center [143, 243] width 174 height 11
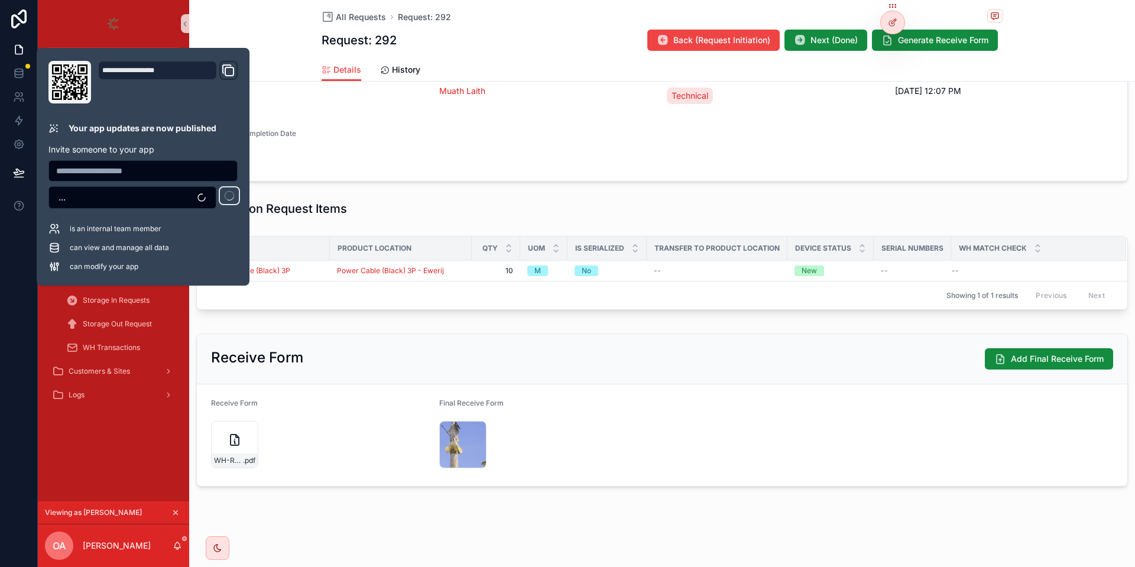
click at [327, 126] on form "Name Request: 292 Request Type Storage Out Request Destination Internal Request…" at bounding box center [662, 86] width 930 height 189
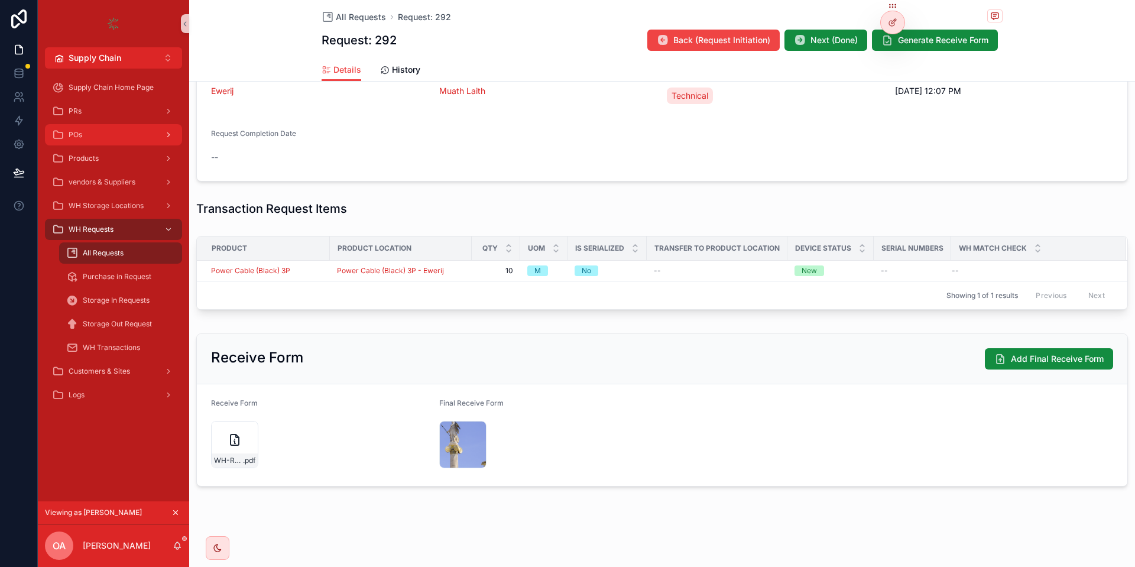
click at [81, 131] on span "POs" at bounding box center [76, 134] width 14 height 9
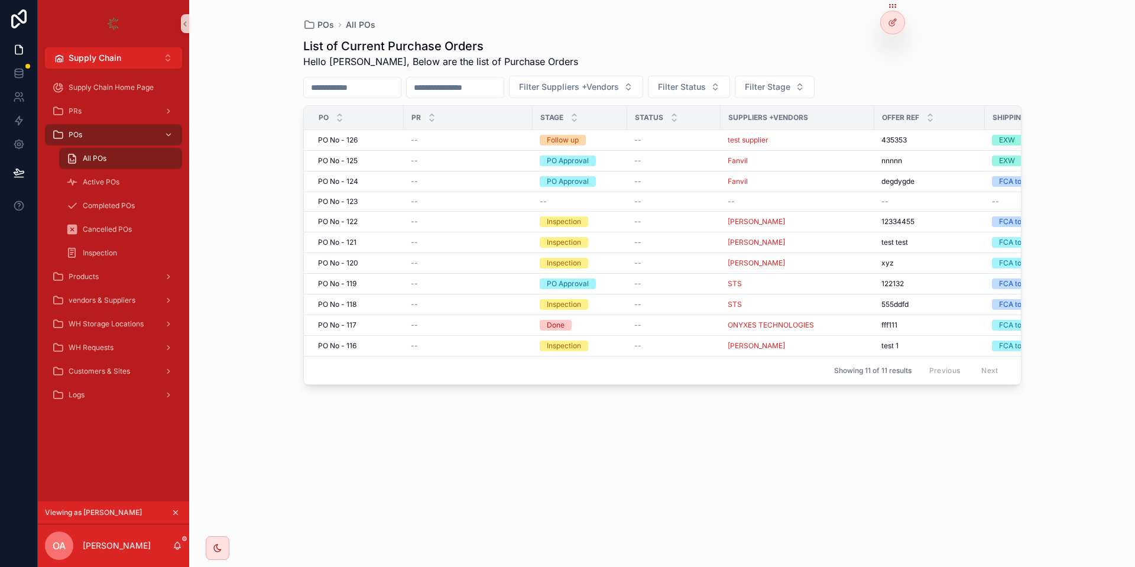
click at [180, 515] on button "scrollable content" at bounding box center [175, 512] width 13 height 13
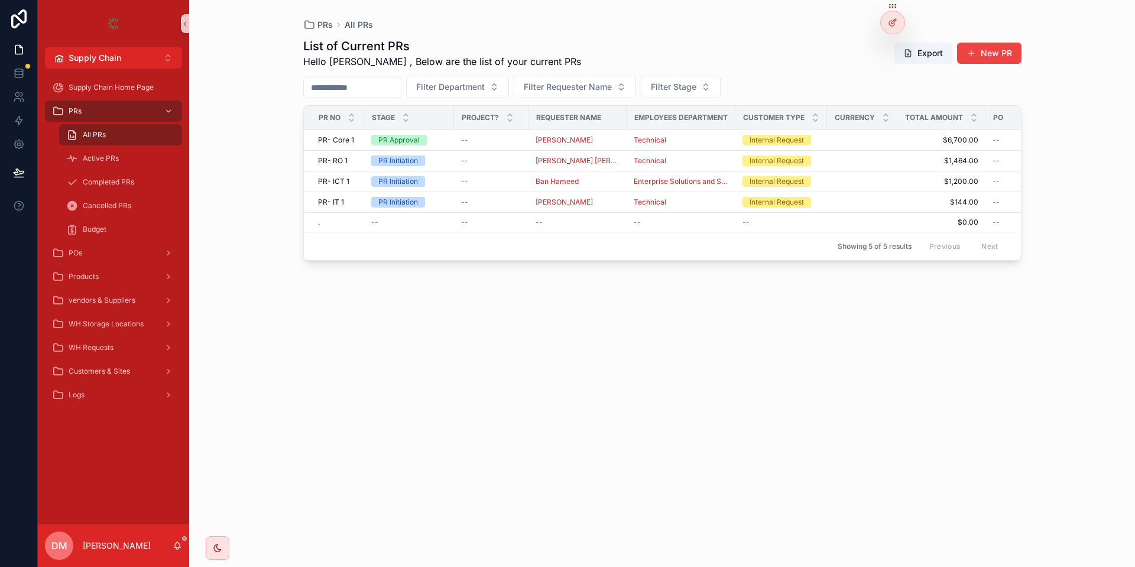
click at [355, 142] on div "PR- Core 1 PR- Core 1" at bounding box center [337, 139] width 39 height 9
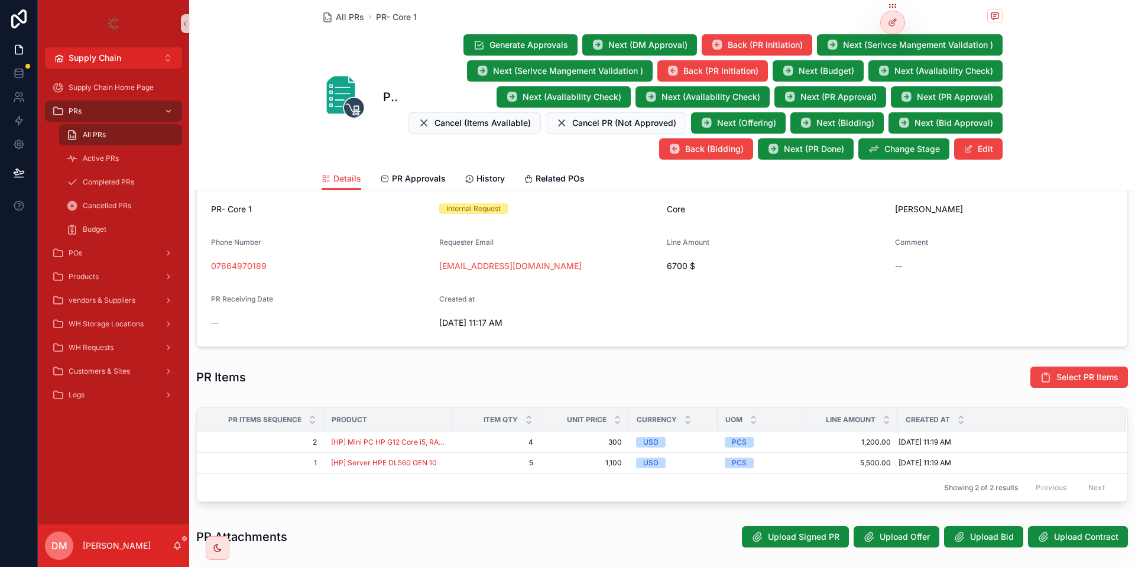
scroll to position [402, 0]
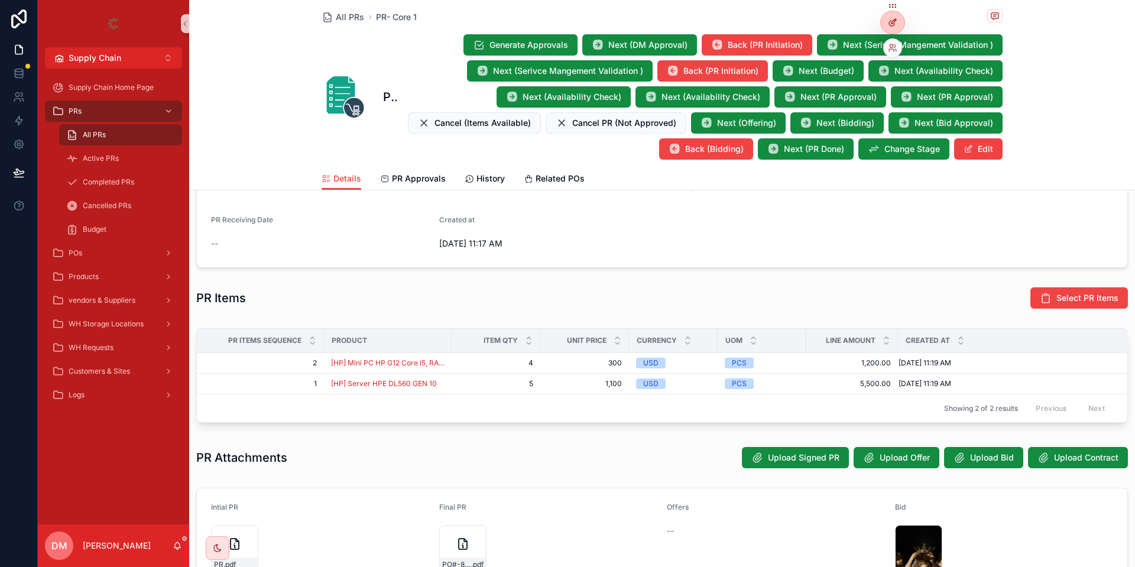
click at [888, 14] on div at bounding box center [893, 22] width 24 height 22
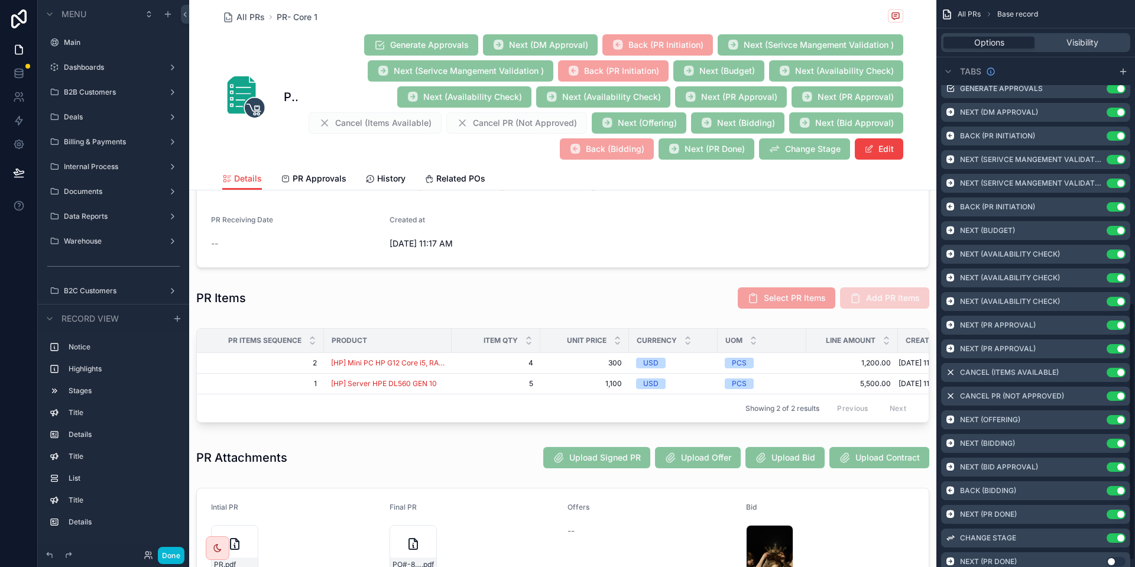
scroll to position [678, 0]
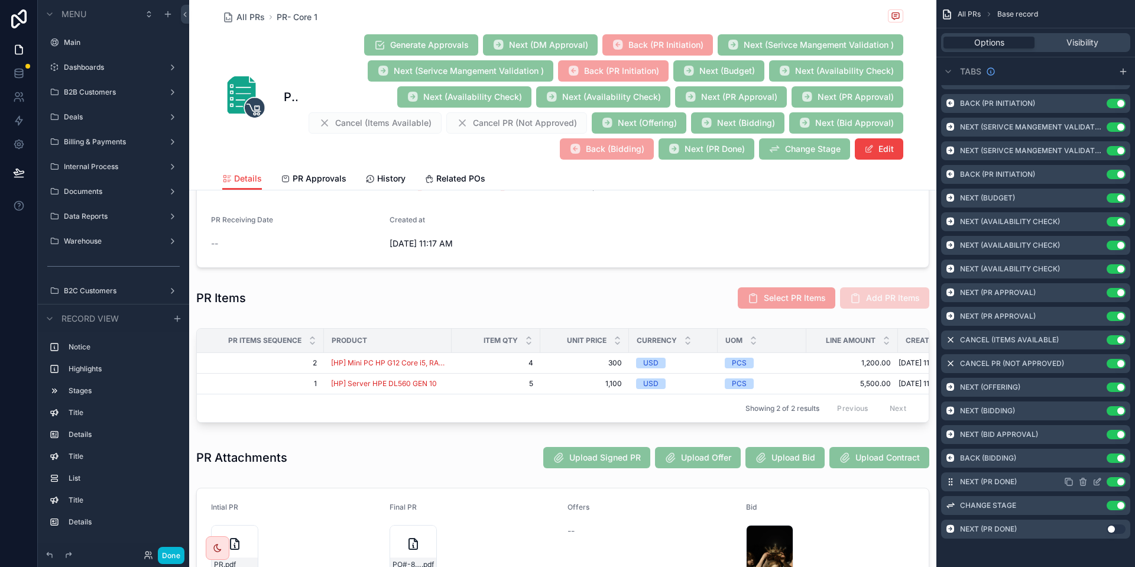
click at [1095, 479] on icon "scrollable content" at bounding box center [1096, 481] width 9 height 9
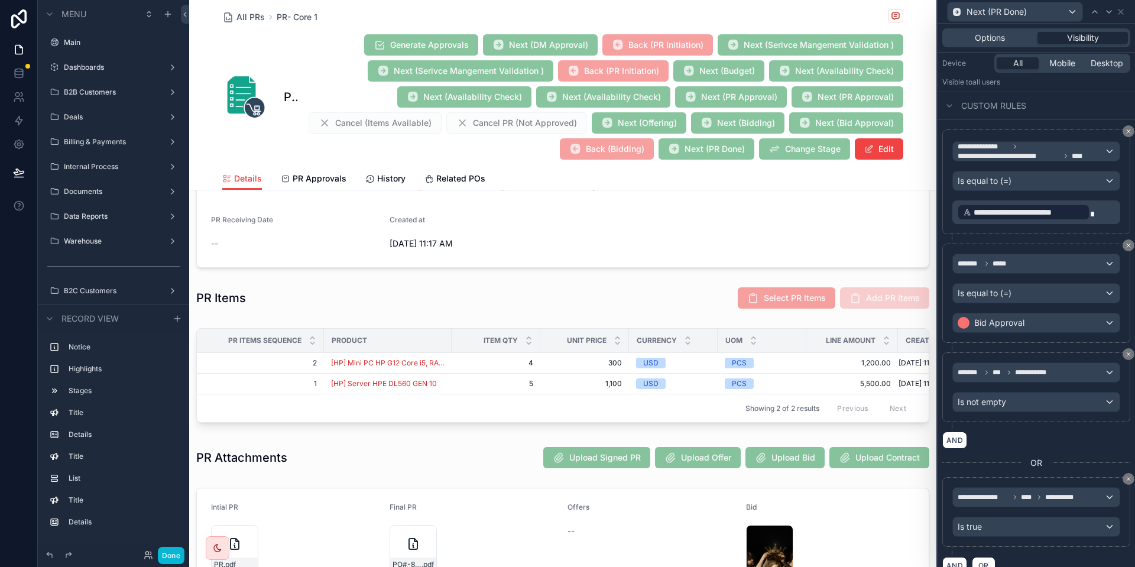
scroll to position [158, 0]
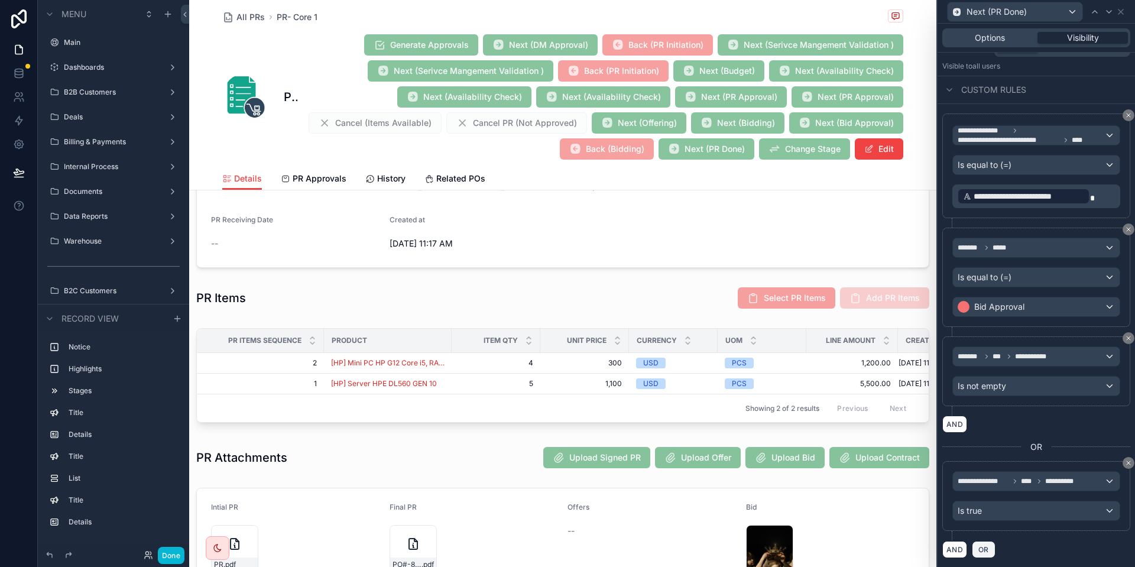
click at [987, 545] on span "OR" at bounding box center [983, 549] width 15 height 9
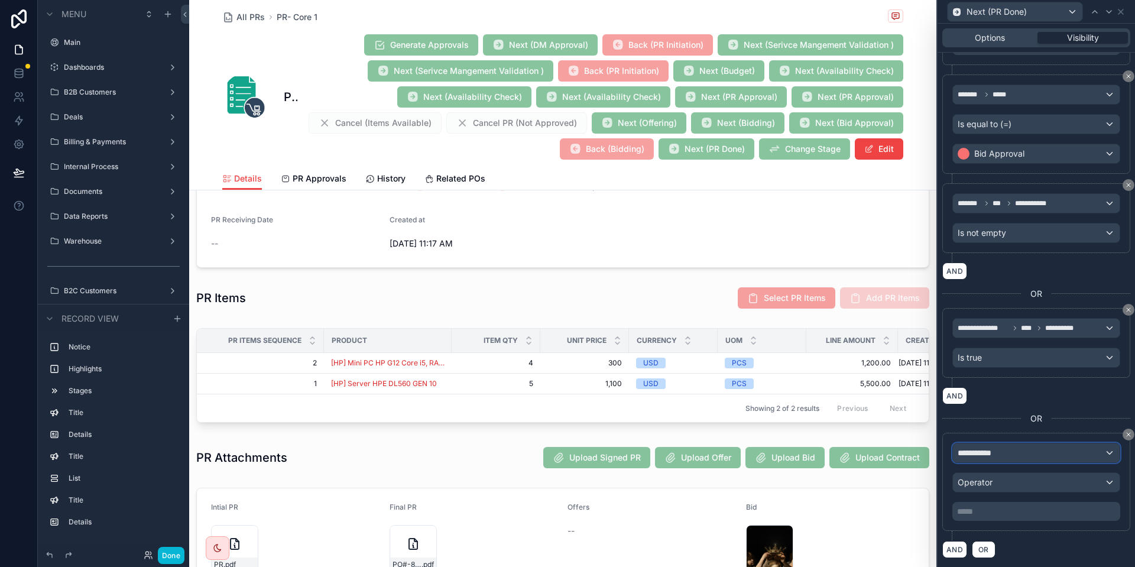
click at [993, 450] on span "**********" at bounding box center [979, 453] width 44 height 12
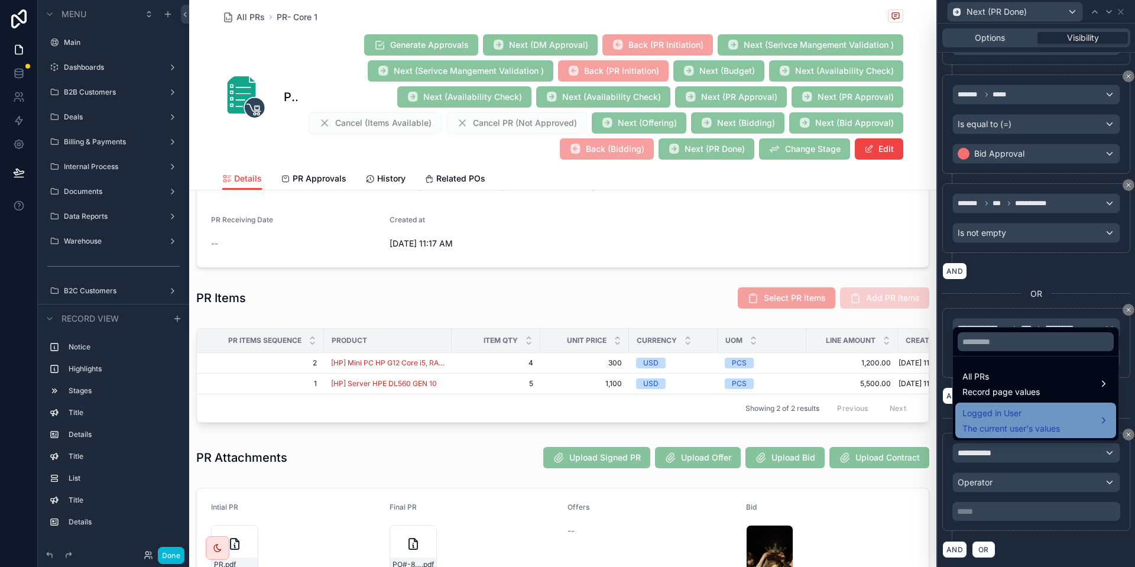
click at [1032, 415] on span "Logged in User" at bounding box center [1011, 413] width 98 height 14
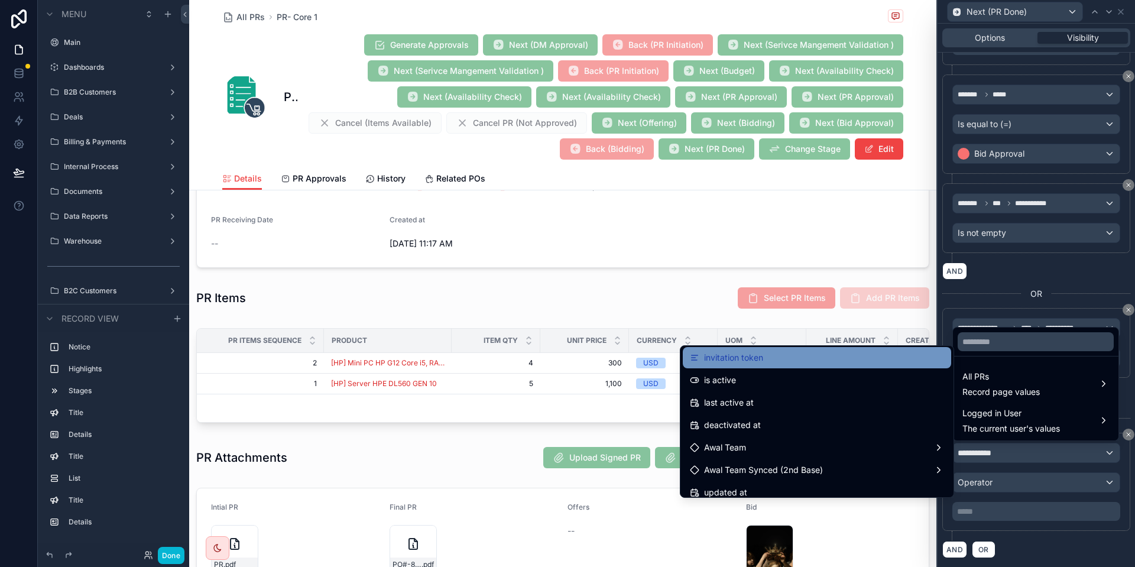
scroll to position [241, 0]
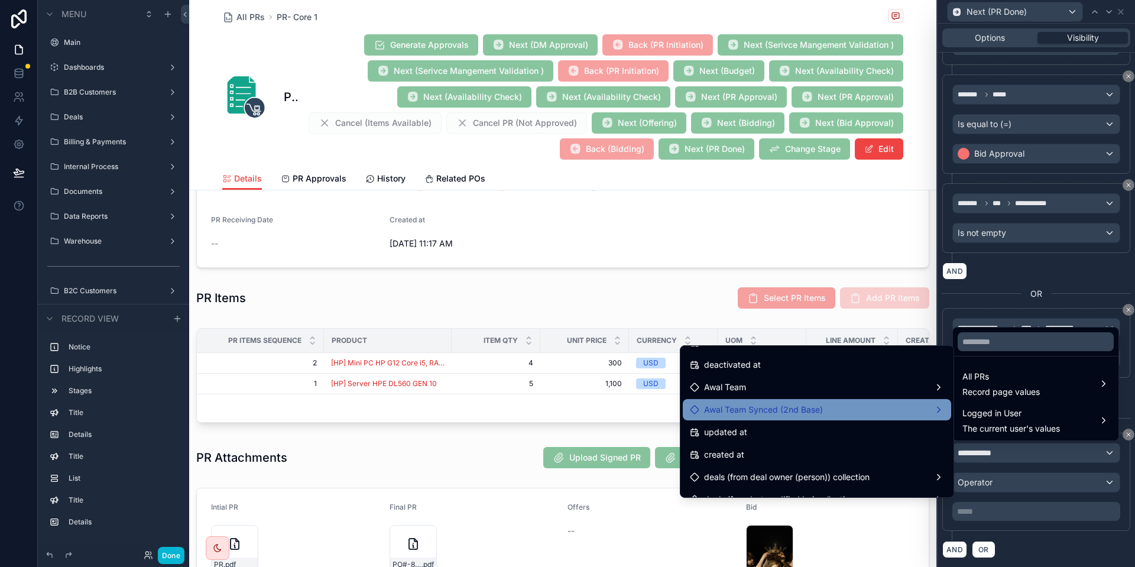
click at [826, 406] on div "Awal Team Synced (2nd Base)" at bounding box center [817, 409] width 254 height 14
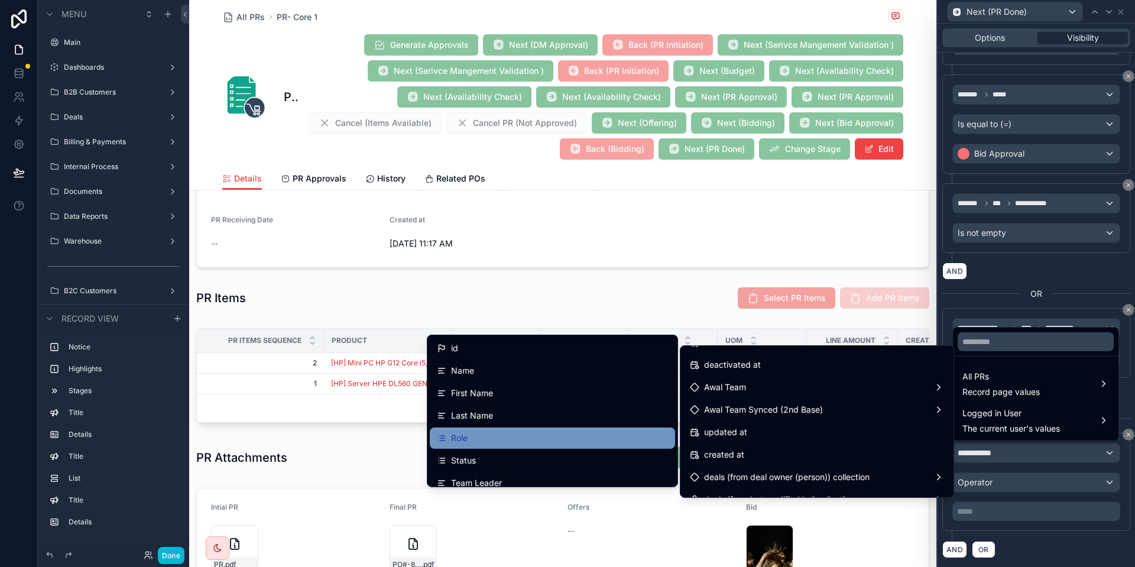
click at [518, 432] on div "Role" at bounding box center [552, 438] width 231 height 14
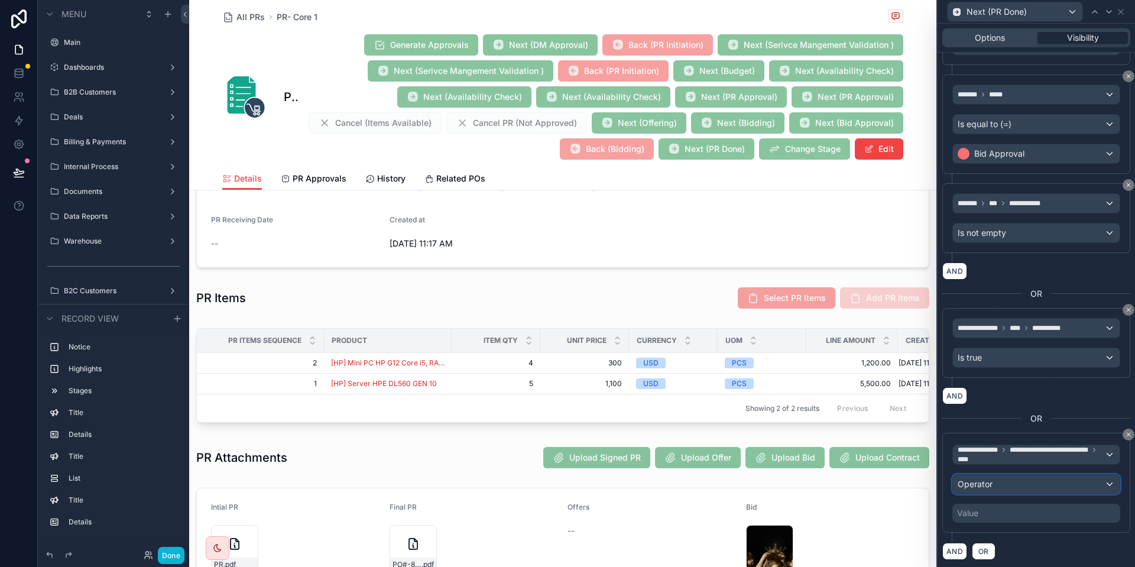
click at [1052, 487] on div "Operator" at bounding box center [1036, 484] width 167 height 19
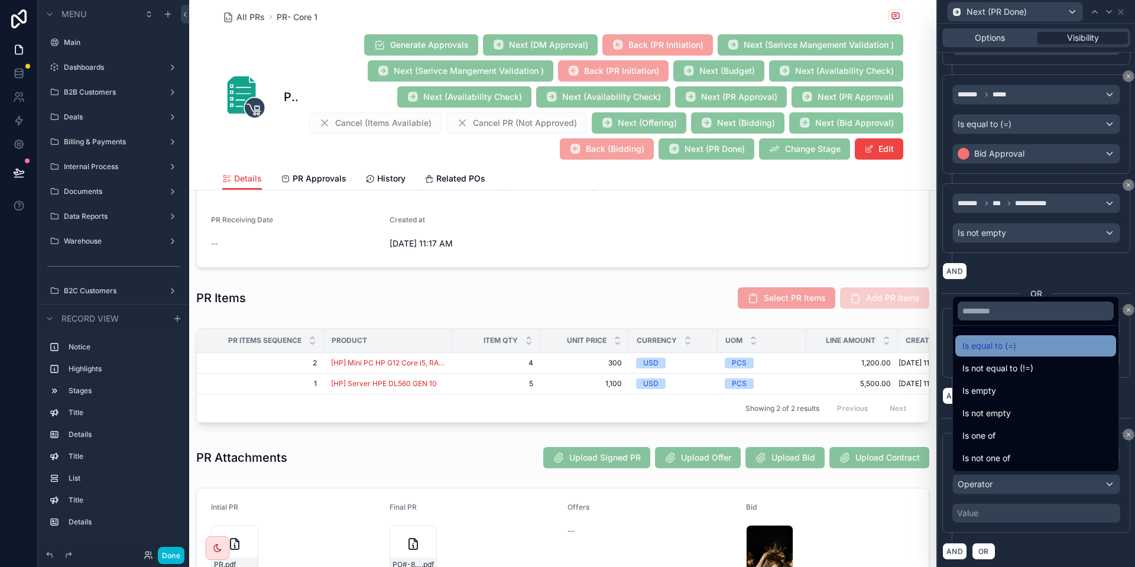
click at [1063, 345] on div "Is equal to (=)" at bounding box center [1035, 346] width 147 height 14
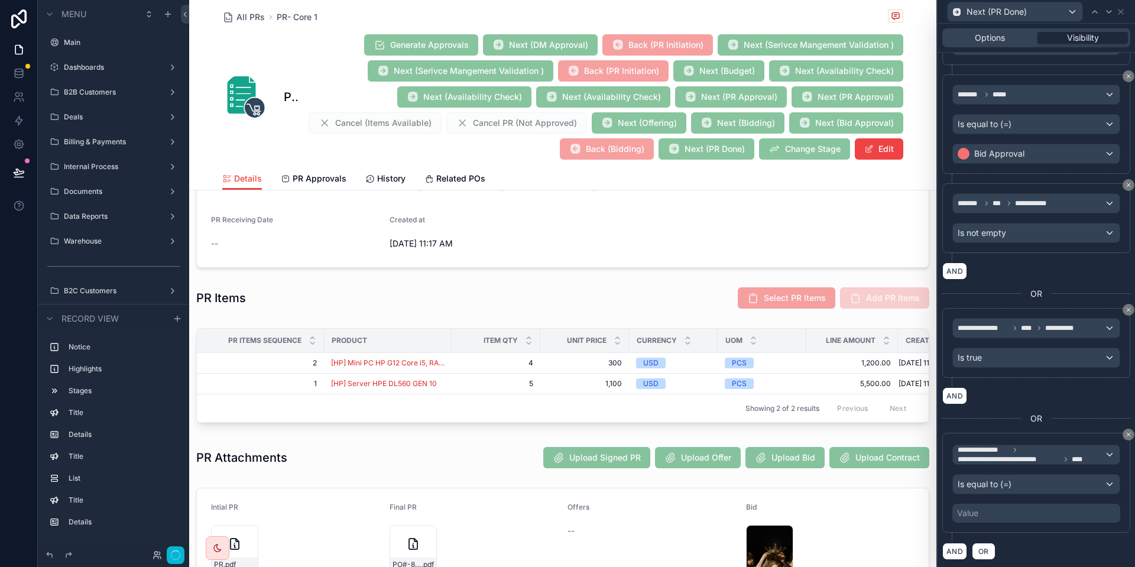
click at [992, 512] on div "Value" at bounding box center [1036, 512] width 168 height 19
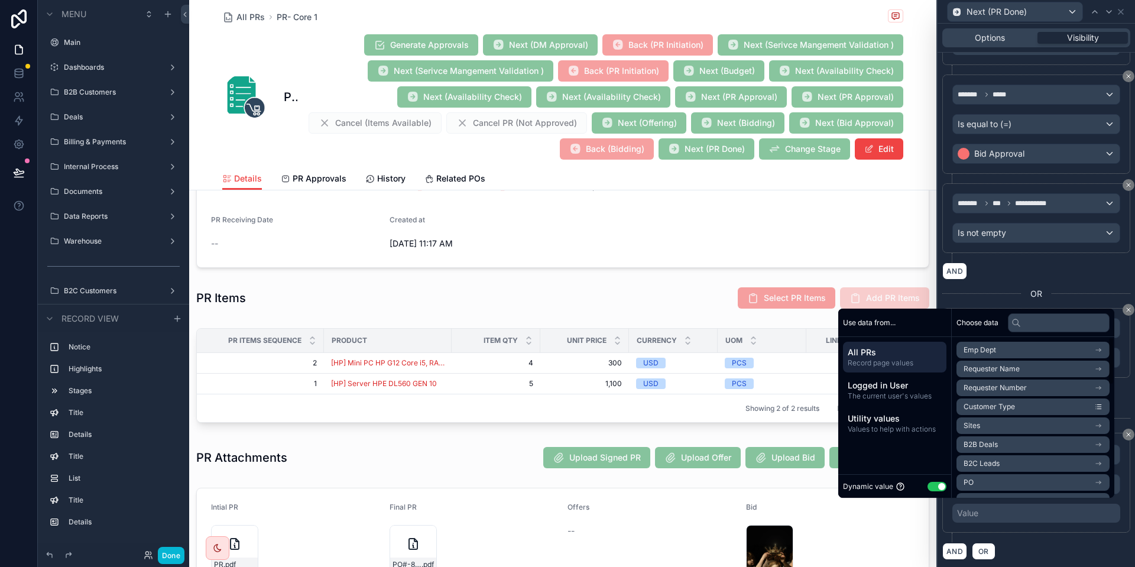
click at [927, 484] on button "Use setting" at bounding box center [936, 486] width 19 height 9
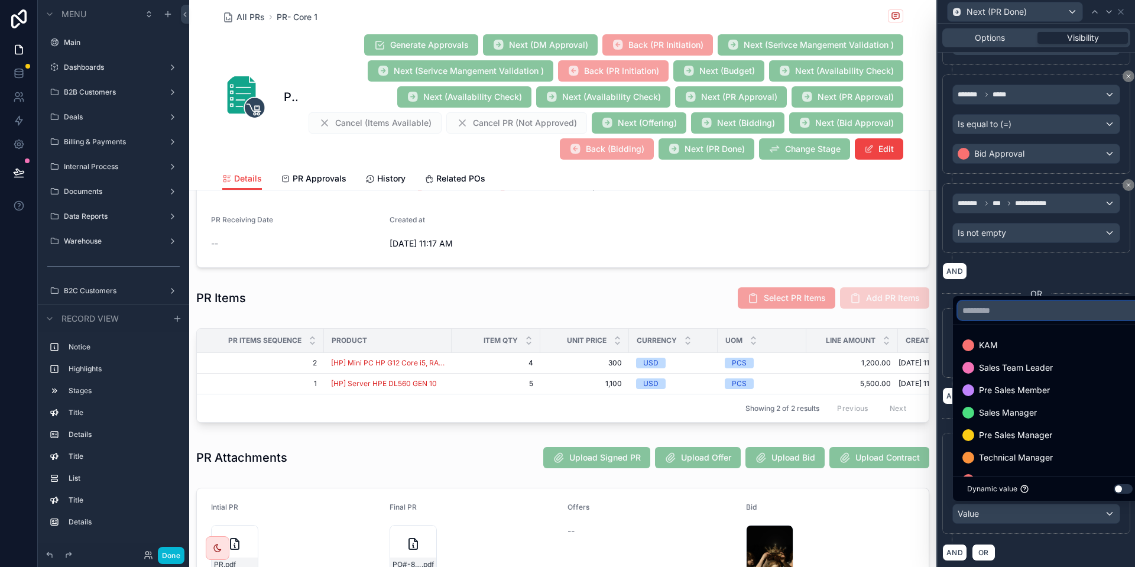
click at [1055, 304] on input "text" at bounding box center [1049, 310] width 184 height 19
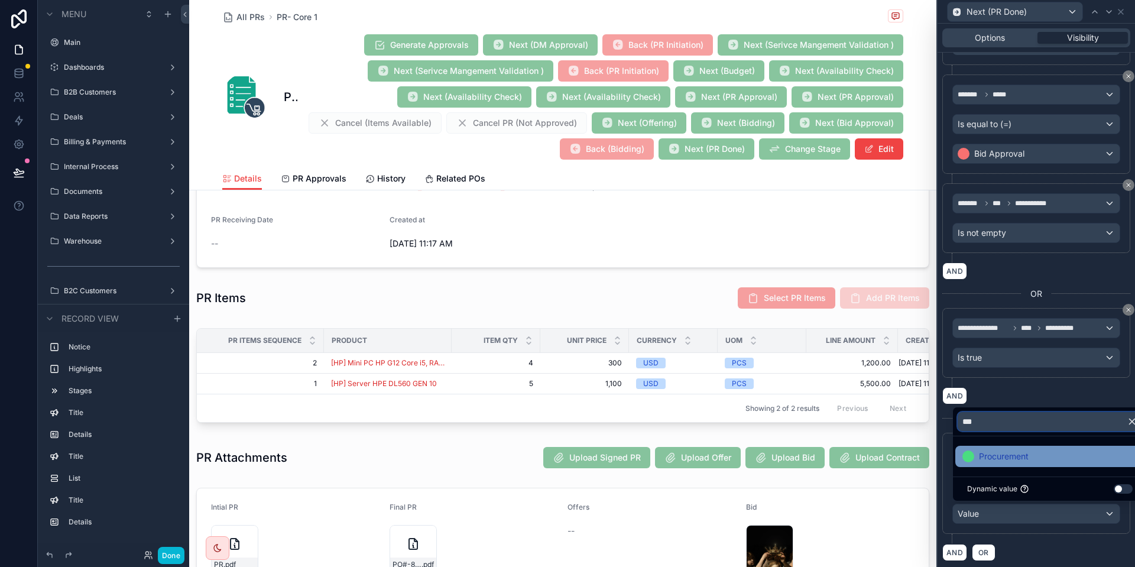
type input "***"
click at [1049, 451] on div "Procurement" at bounding box center [1049, 456] width 175 height 14
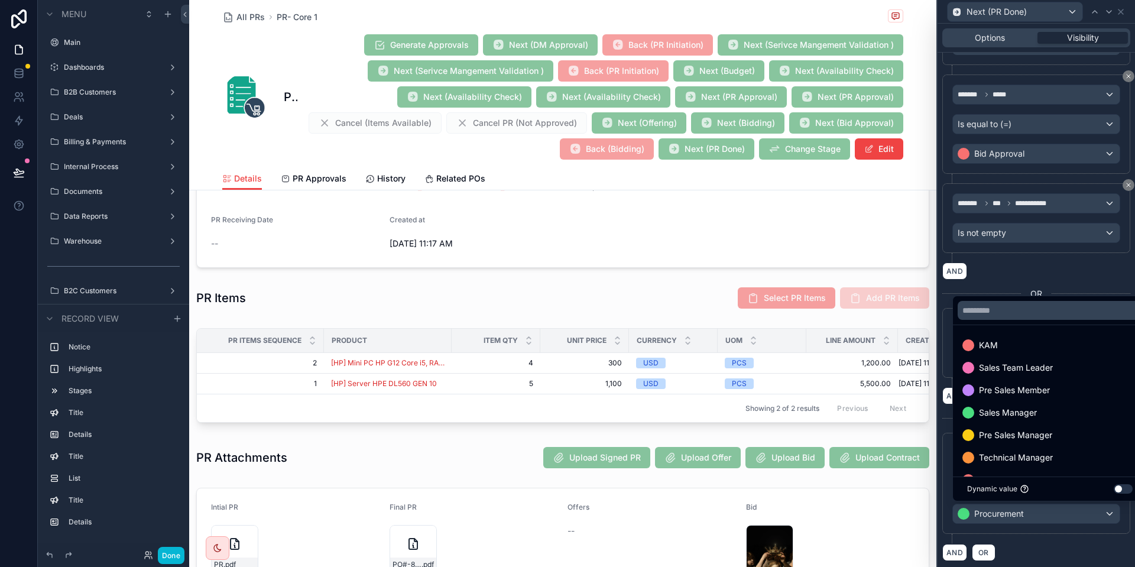
click at [1048, 540] on div "**********" at bounding box center [1036, 488] width 188 height 111
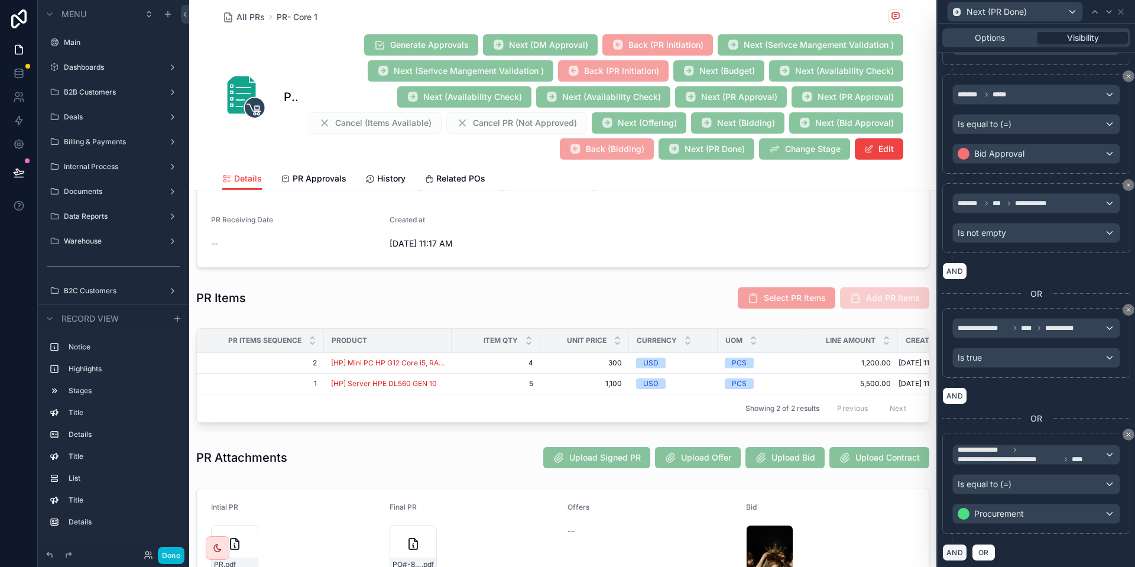
click at [960, 544] on button "AND" at bounding box center [954, 552] width 25 height 17
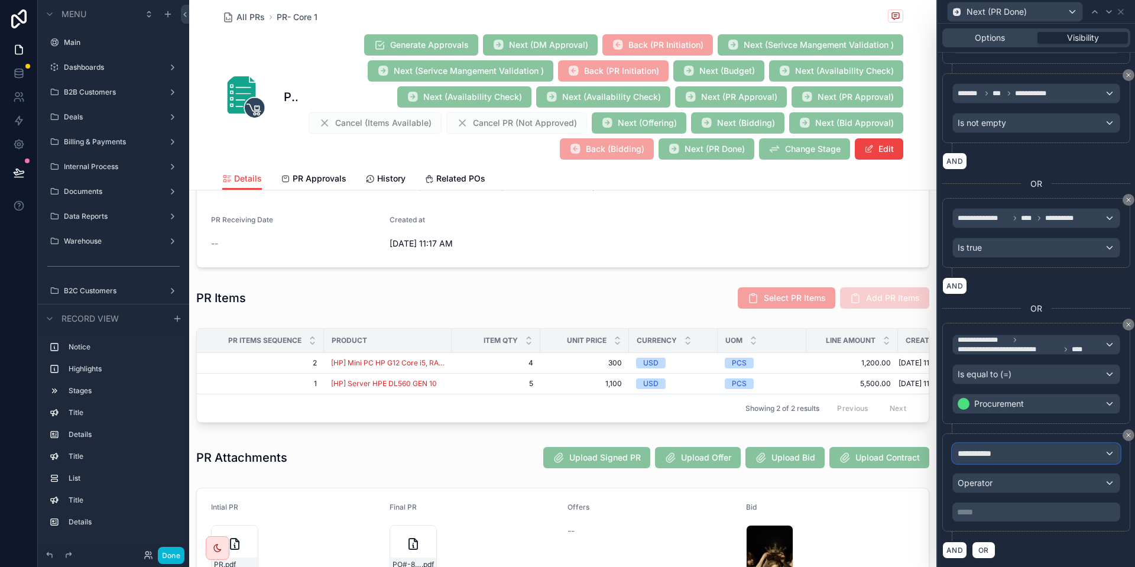
click at [1030, 449] on div "**********" at bounding box center [1036, 453] width 167 height 19
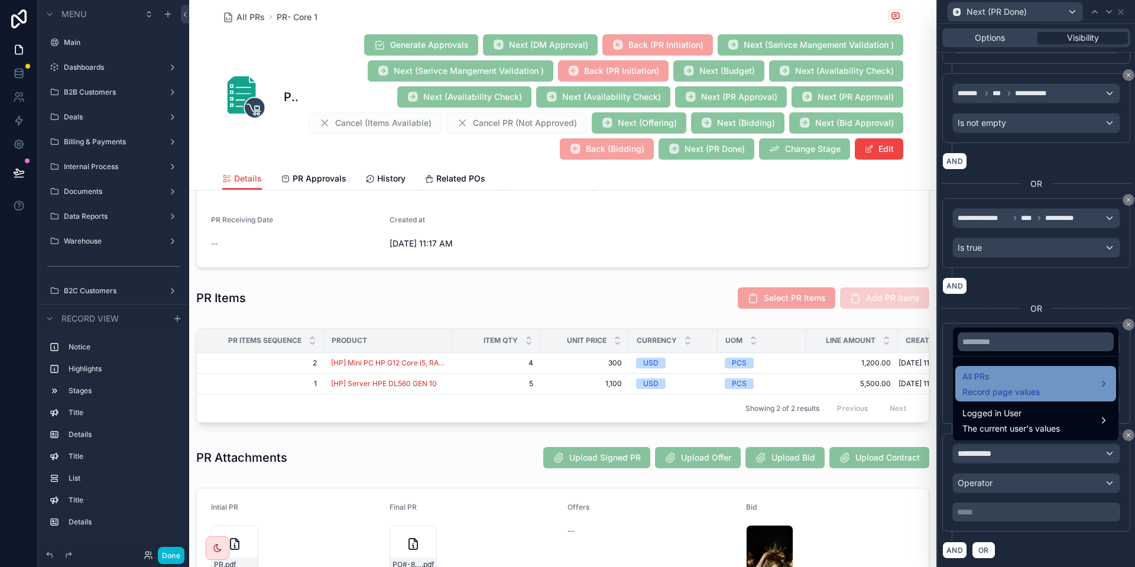
click at [1016, 372] on span "All PRs" at bounding box center [1000, 376] width 77 height 14
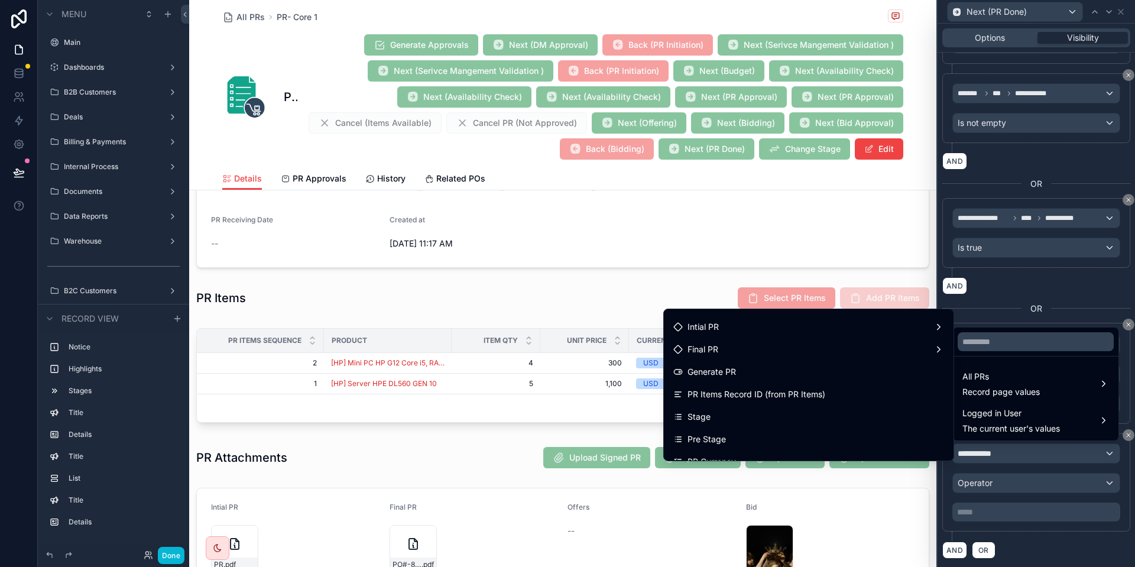
scroll to position [441, 0]
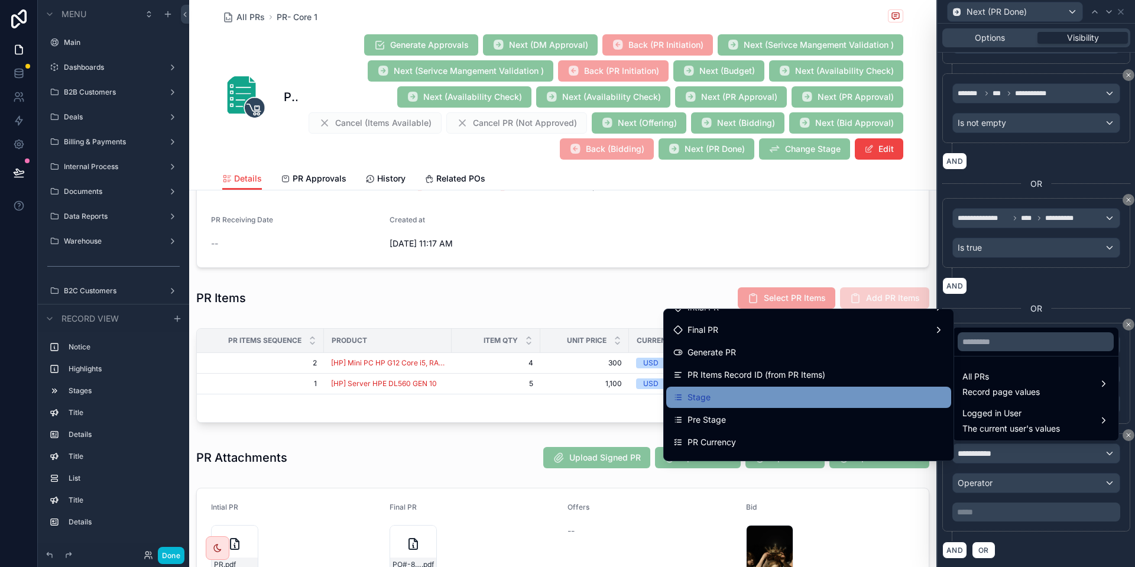
click at [762, 394] on div "Stage" at bounding box center [808, 397] width 271 height 14
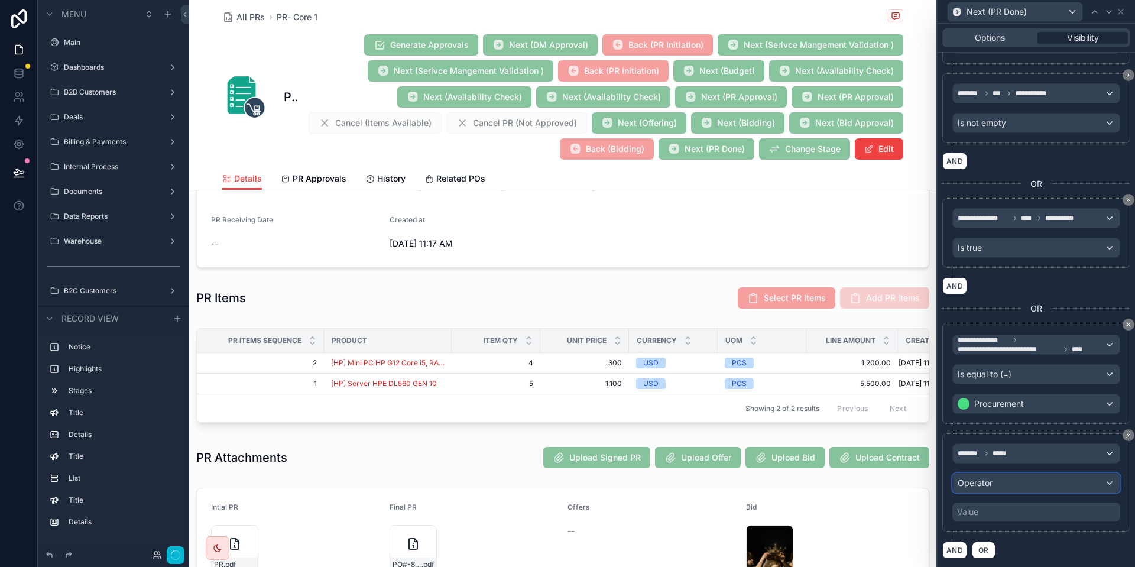
click at [1005, 483] on div "Operator" at bounding box center [1036, 482] width 167 height 19
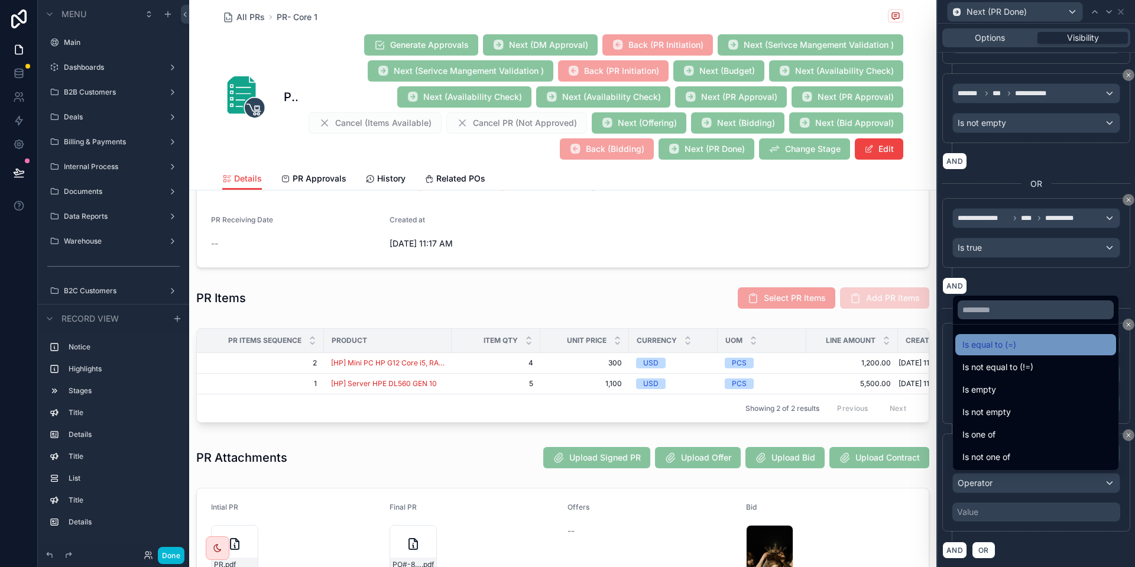
click at [1013, 340] on span "Is equal to (=)" at bounding box center [989, 344] width 54 height 14
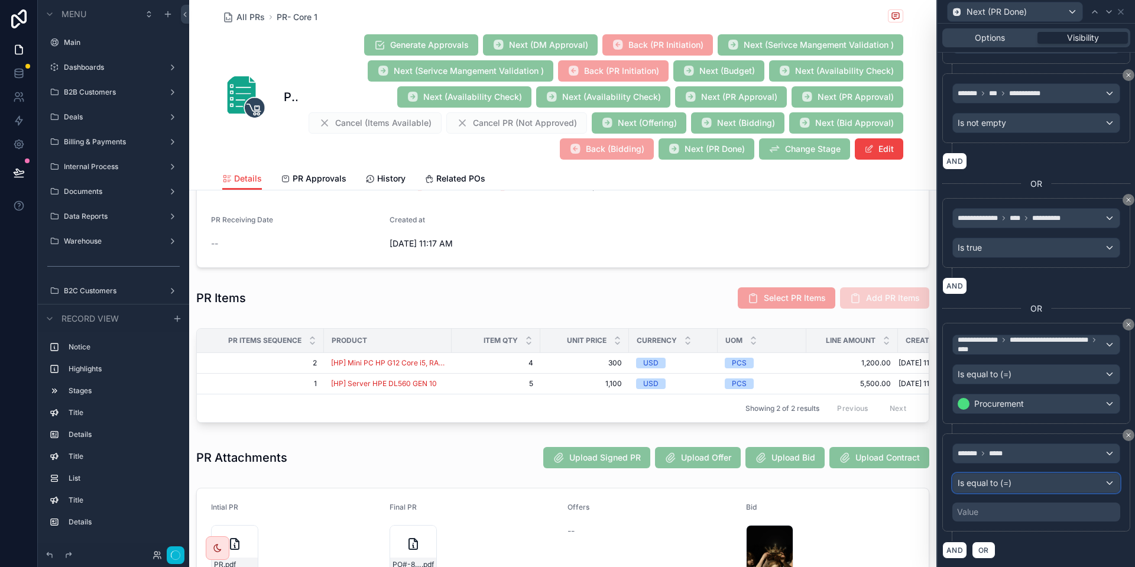
click at [998, 482] on span "Is equal to (=)" at bounding box center [984, 483] width 54 height 12
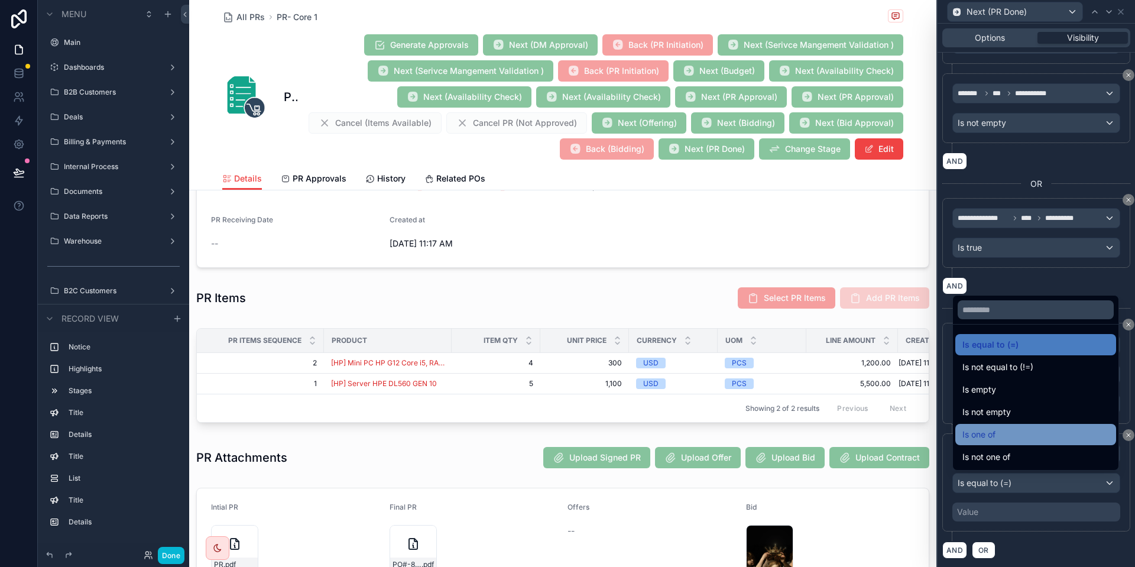
click at [983, 430] on span "Is one of" at bounding box center [978, 434] width 33 height 14
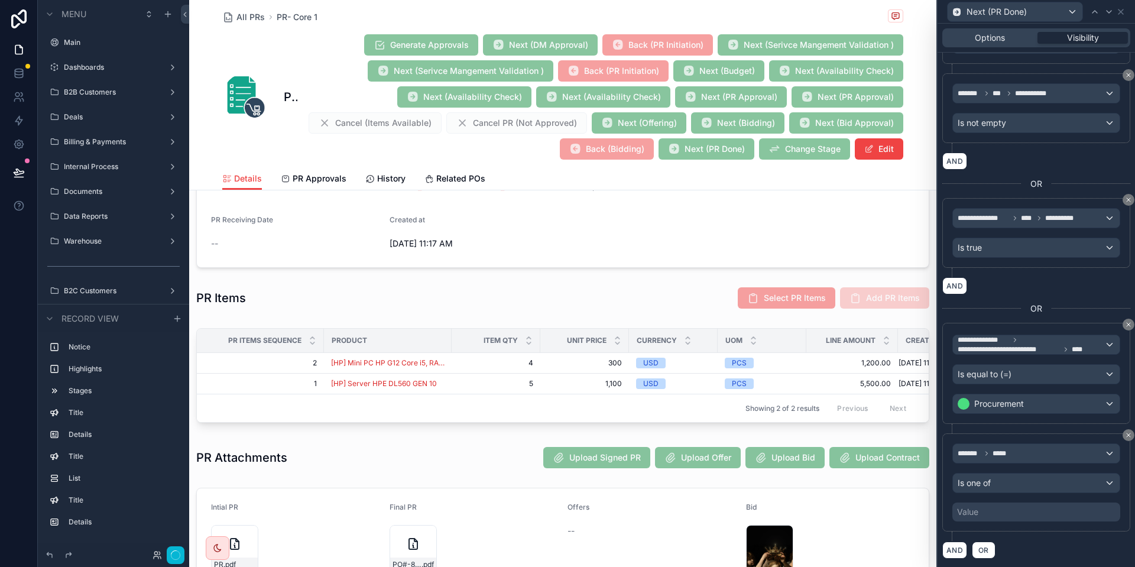
click at [1011, 503] on div "Value" at bounding box center [1036, 511] width 168 height 19
click at [985, 517] on div "Value" at bounding box center [1036, 511] width 168 height 19
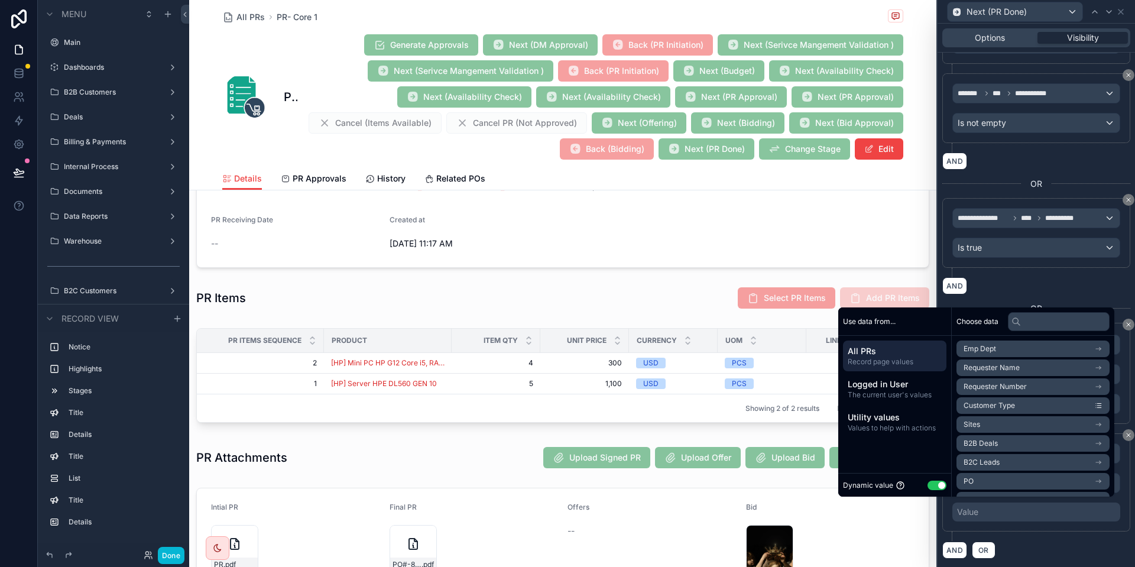
click at [925, 479] on div "Dynamic value Use setting" at bounding box center [894, 485] width 103 height 14
click at [927, 481] on button "Use setting" at bounding box center [936, 484] width 19 height 9
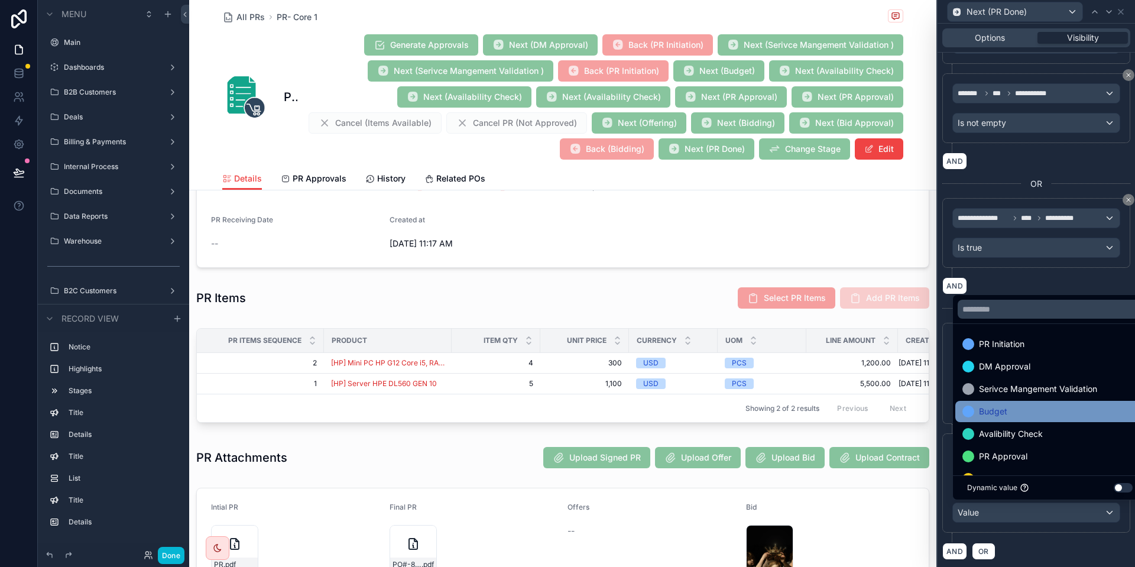
scroll to position [113, 0]
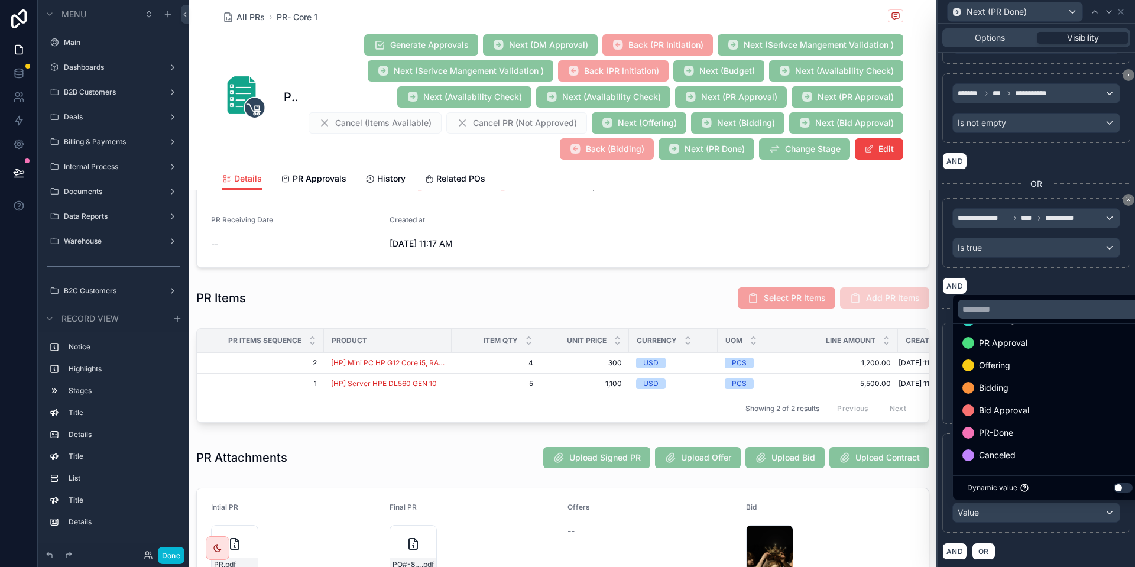
click at [1035, 406] on div "Bid Approval" at bounding box center [1049, 410] width 175 height 14
click at [1020, 542] on div "AND OR" at bounding box center [1036, 551] width 188 height 18
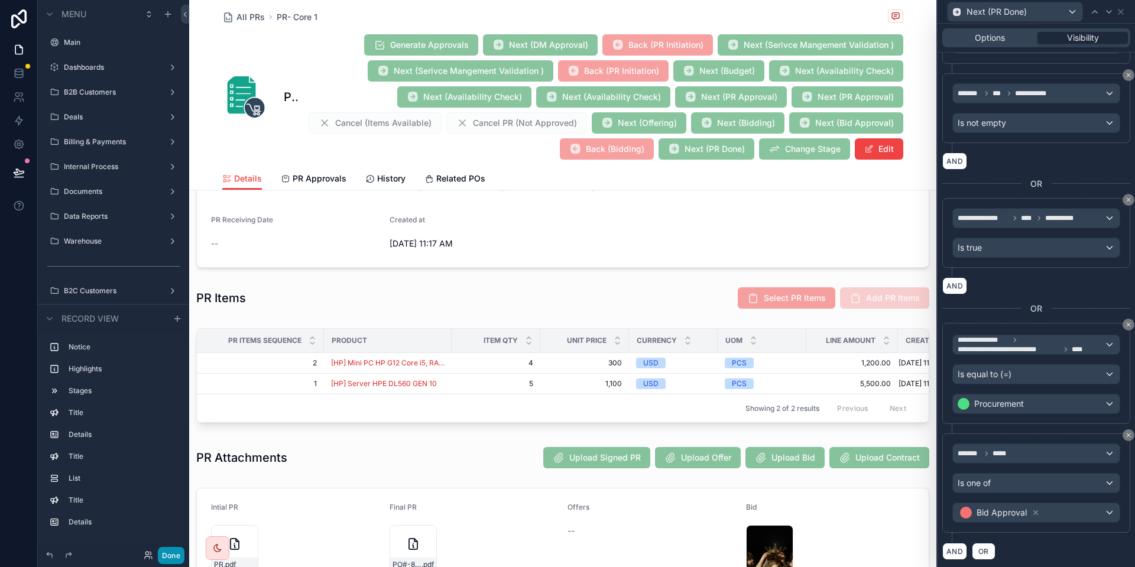
click at [165, 555] on button "Done" at bounding box center [171, 555] width 27 height 17
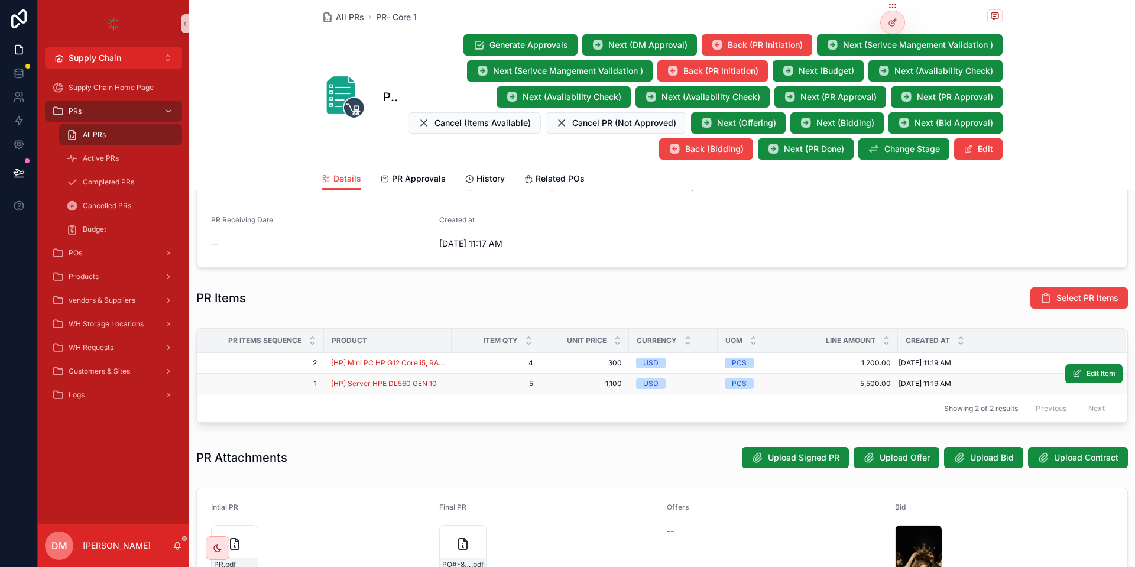
scroll to position [563, 0]
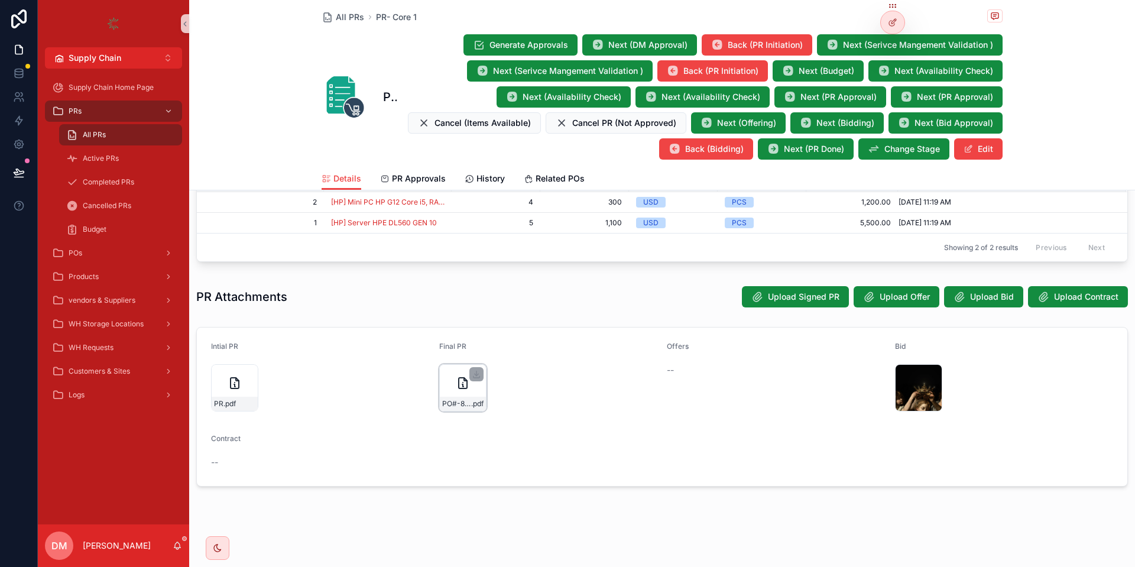
click at [456, 385] on icon "scrollable content" at bounding box center [463, 383] width 14 height 14
